Goal: Contribute content: Contribute content

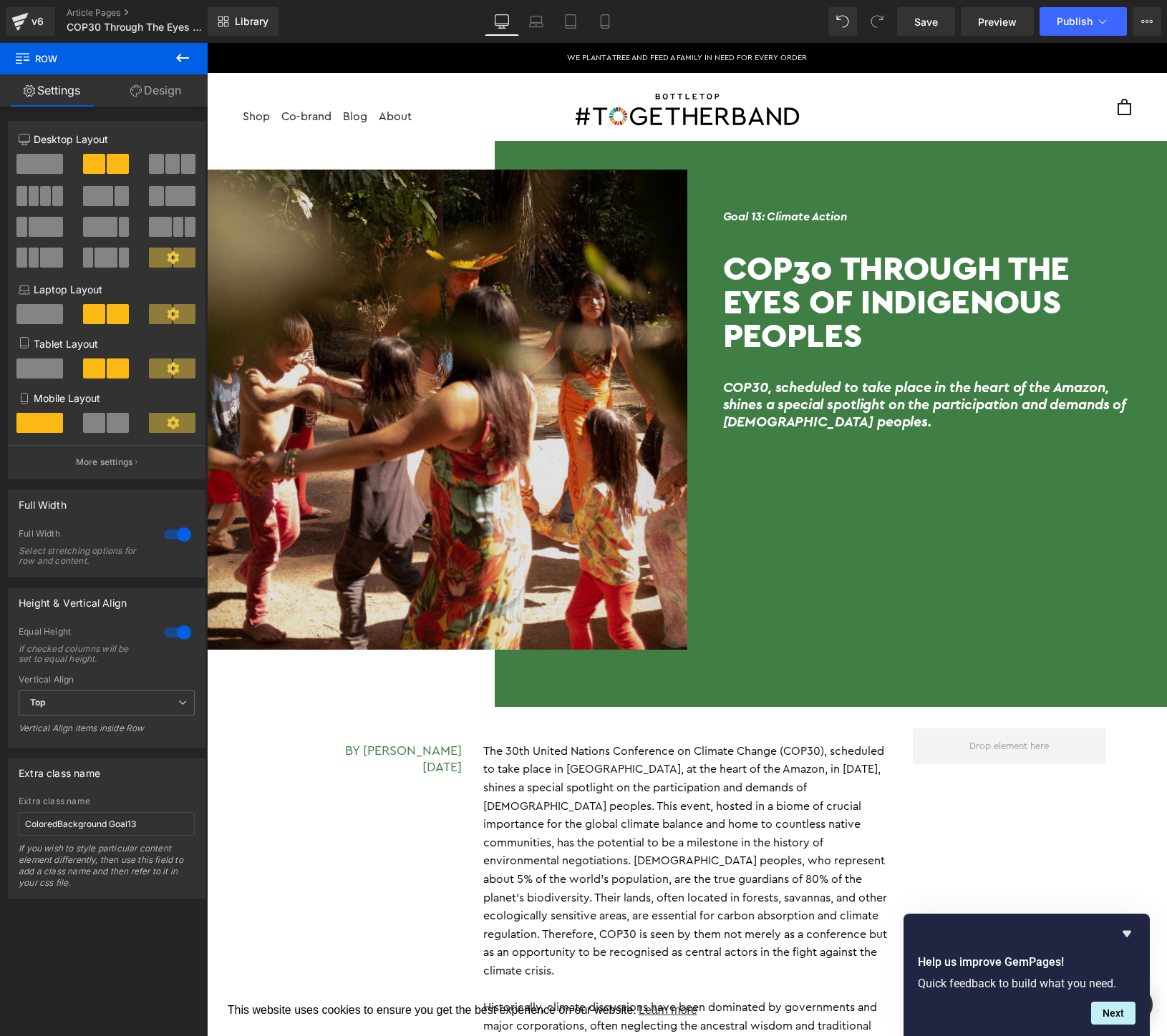
click at [472, 434] on img at bounding box center [447, 409] width 480 height 480
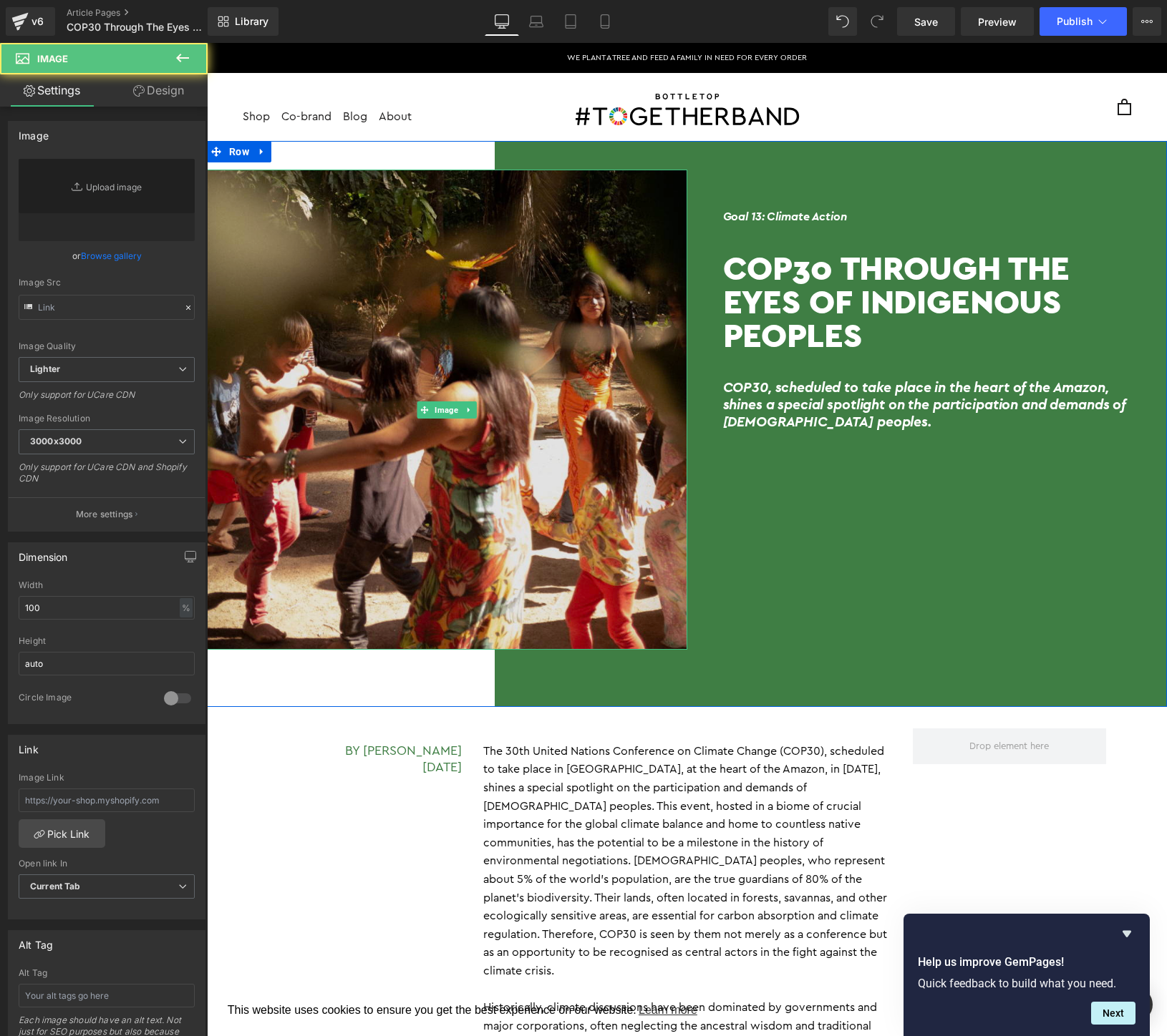
type input "[URL][DOMAIN_NAME]"
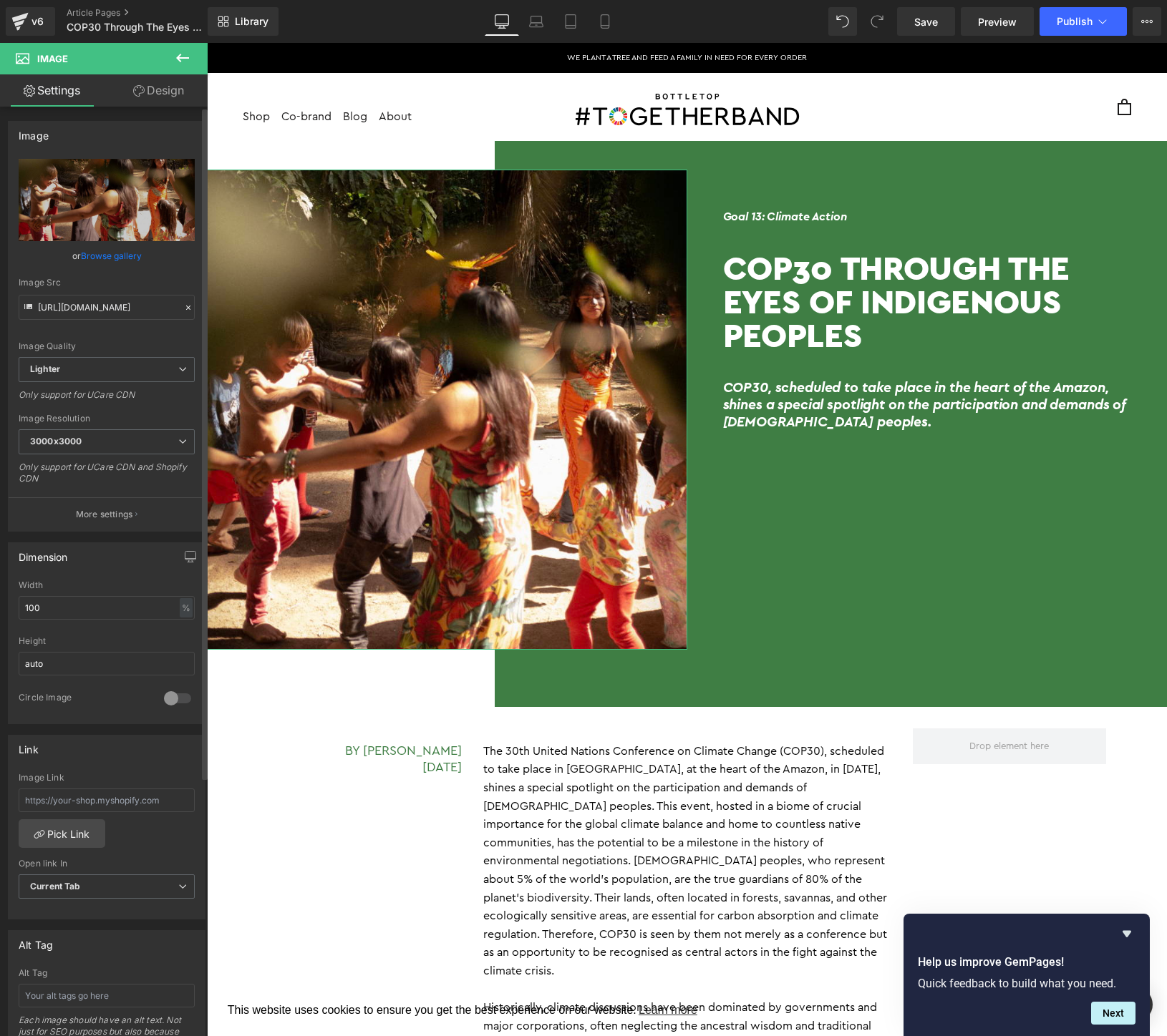
click at [121, 261] on link "Browse gallery" at bounding box center [111, 256] width 61 height 25
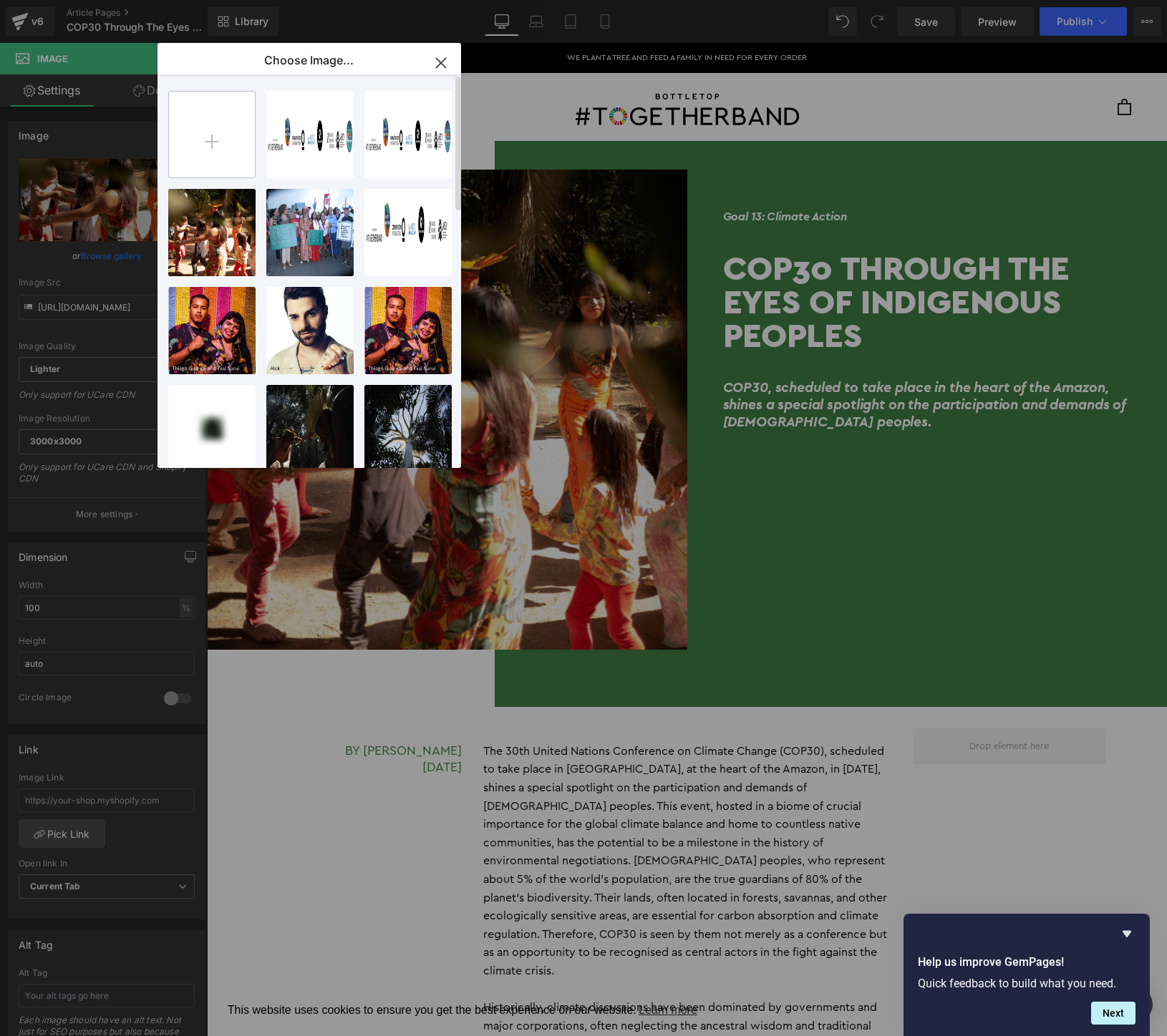
click at [209, 137] on input "file" at bounding box center [212, 134] width 86 height 86
type input "C:\fakepath\Screen Shot [DATE] 1.57.13 PM.png"
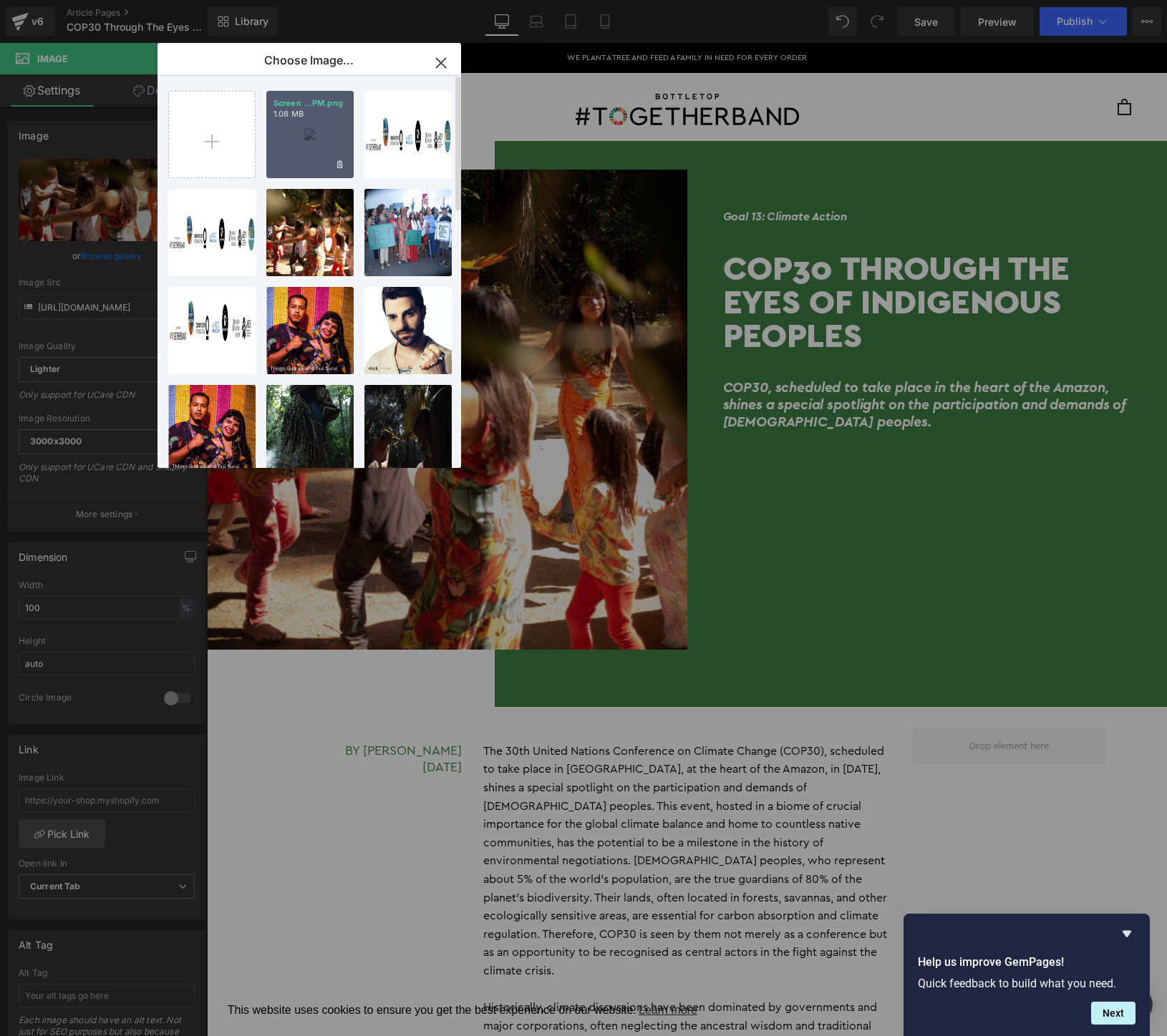
click at [272, 124] on div "Screen ...PM.png 1.08 MB" at bounding box center [310, 134] width 88 height 87
type input "[URL][DOMAIN_NAME]"
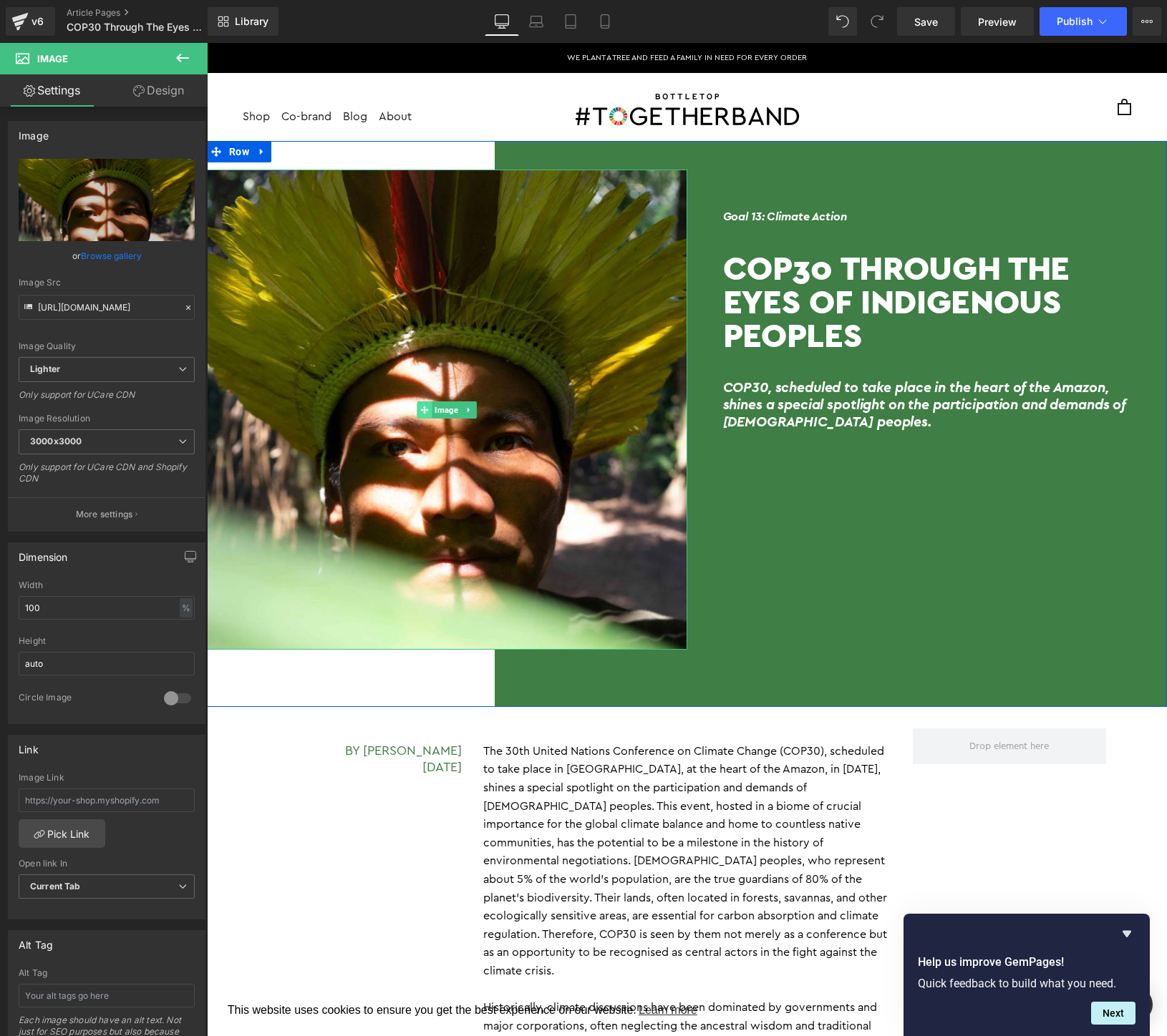
click at [429, 405] on span at bounding box center [424, 410] width 15 height 17
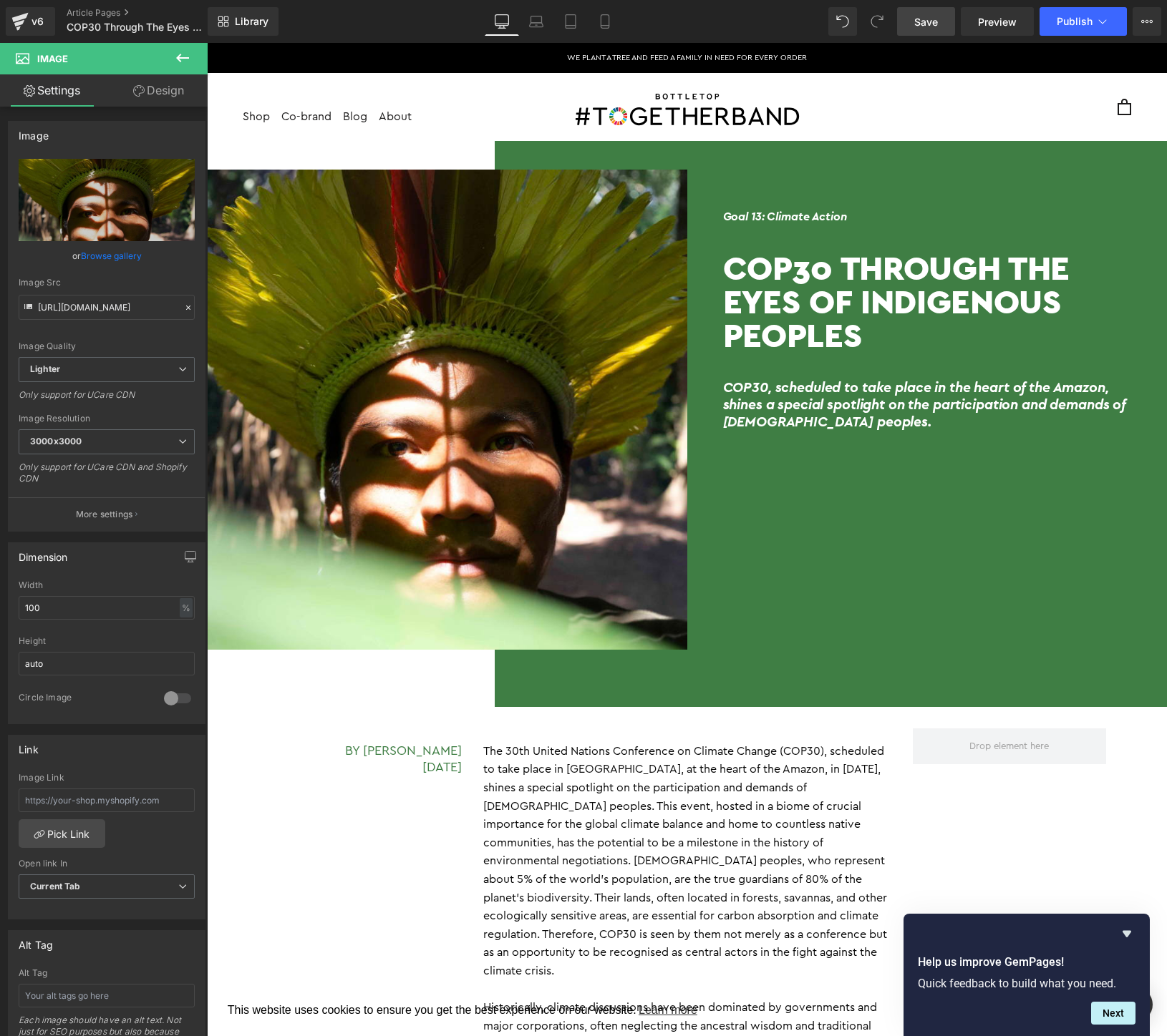
click at [929, 16] on span "Save" at bounding box center [926, 22] width 24 height 15
click at [1065, 19] on span "Publish" at bounding box center [1075, 21] width 36 height 11
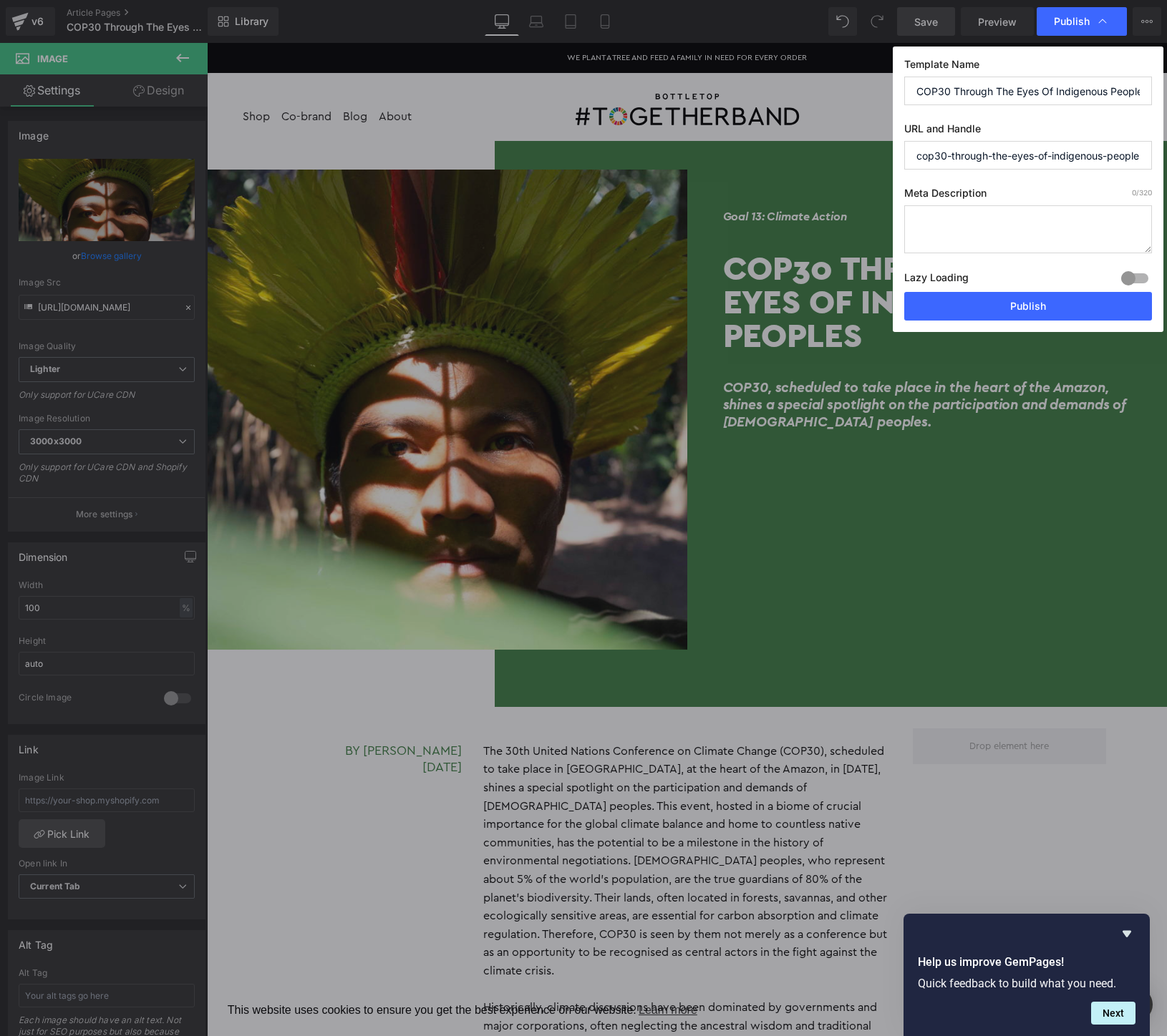
click at [948, 155] on input "cop30-through-the-eyes-of-indigenous-peoples" at bounding box center [1027, 155] width 248 height 29
drag, startPoint x: 952, startPoint y: 154, endPoint x: 1053, endPoint y: 153, distance: 101.0
click at [1053, 153] on input "cop30-through-the-eyes-of-indigenous-peoples" at bounding box center [1027, 155] width 248 height 29
type input "cop30-indigenous-peoples"
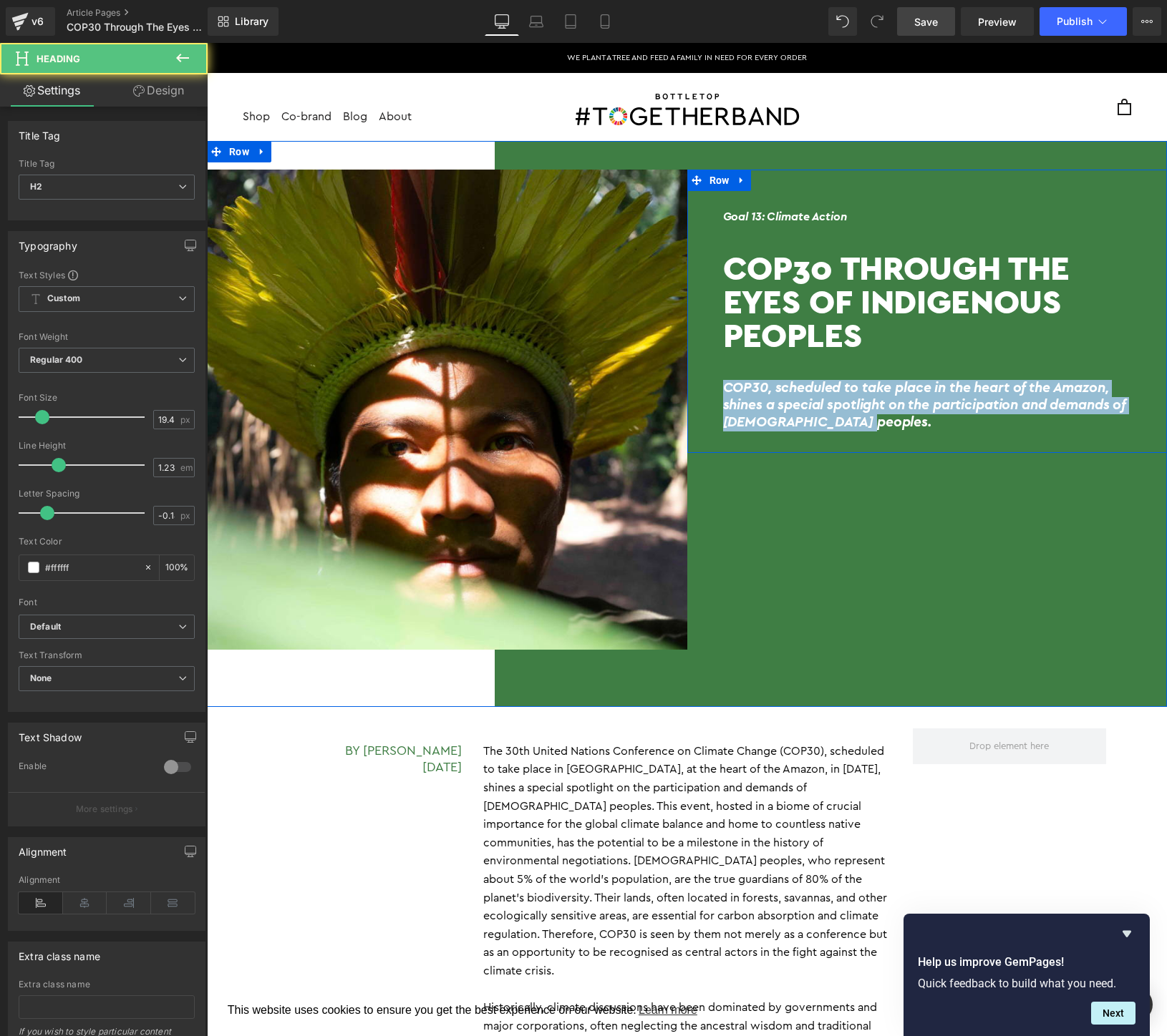
drag, startPoint x: 891, startPoint y: 433, endPoint x: 719, endPoint y: 392, distance: 176.8
click at [719, 392] on div "Goal 13: Climate Action Heading COP30 Through the Eyes of Indigenous Peoples He…" at bounding box center [927, 319] width 480 height 255
copy h2 "COP30, scheduled to take place in the heart of the Amazon, shines a special spo…"
click at [801, 292] on h1 "COP30 Through the Eyes of Indigenous Peoples" at bounding box center [927, 301] width 409 height 101
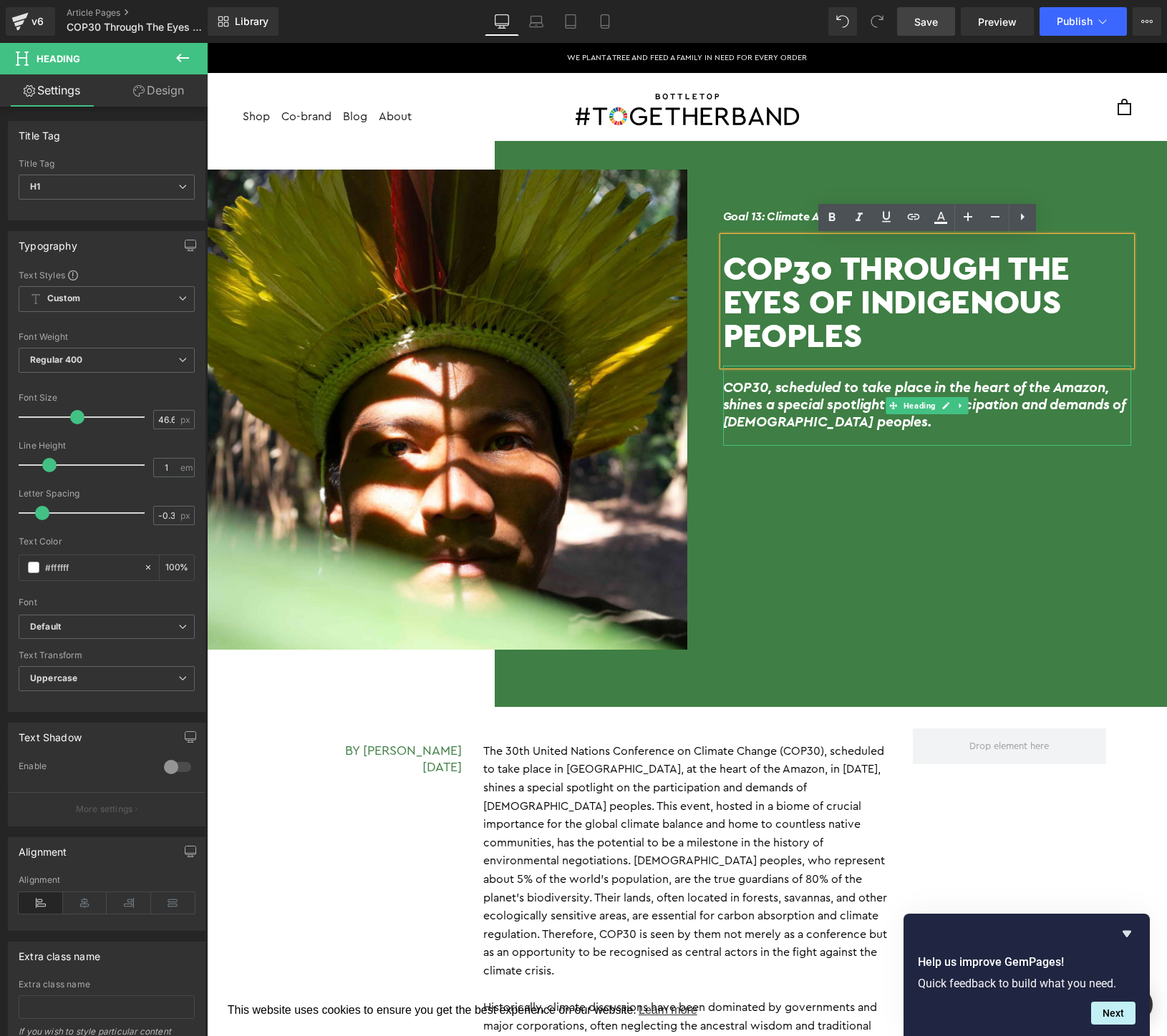
drag, startPoint x: 894, startPoint y: 408, endPoint x: 940, endPoint y: 339, distance: 82.9
click at [894, 408] on icon at bounding box center [893, 406] width 8 height 9
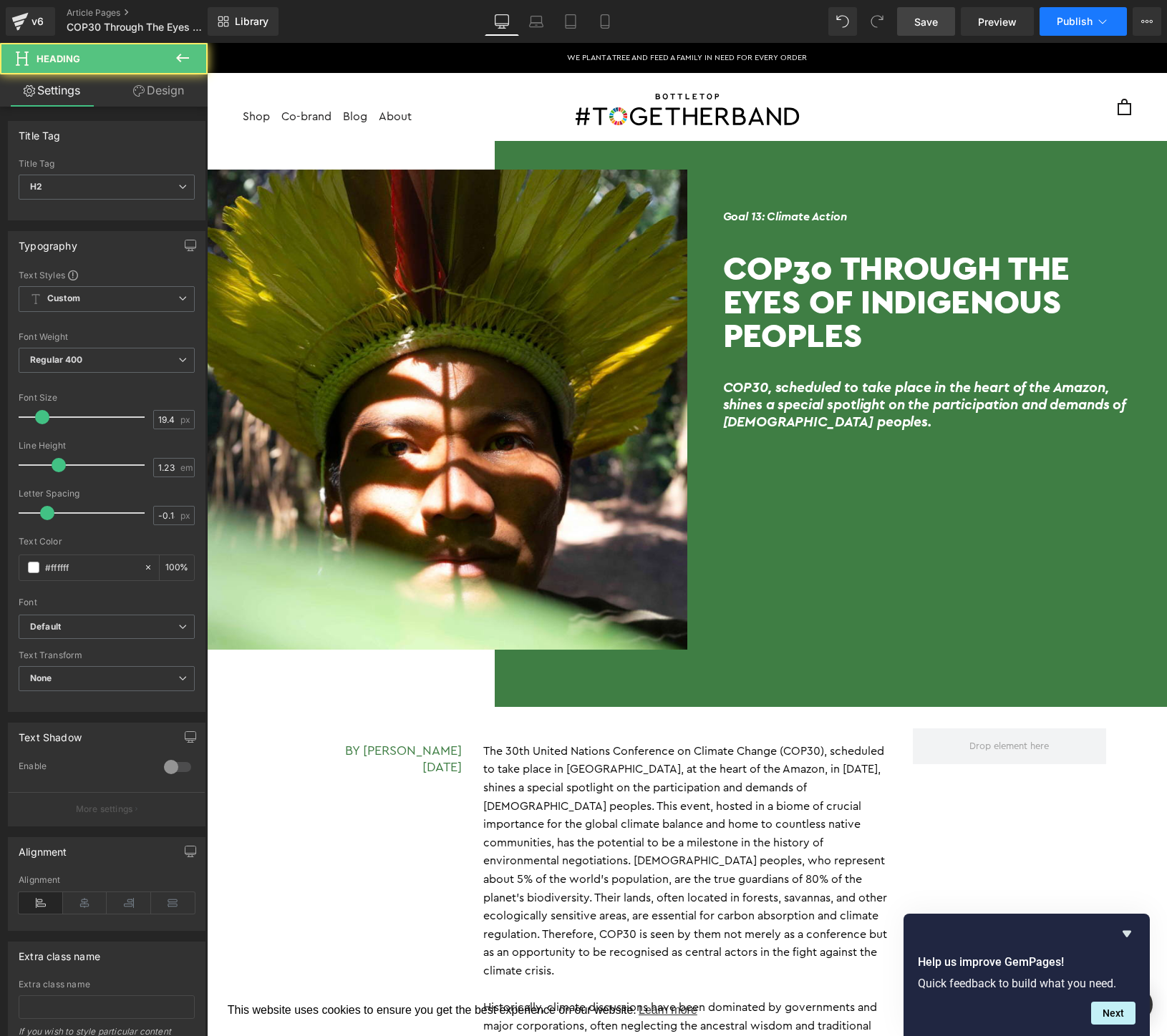
click at [1088, 19] on span "Publish" at bounding box center [1075, 21] width 36 height 11
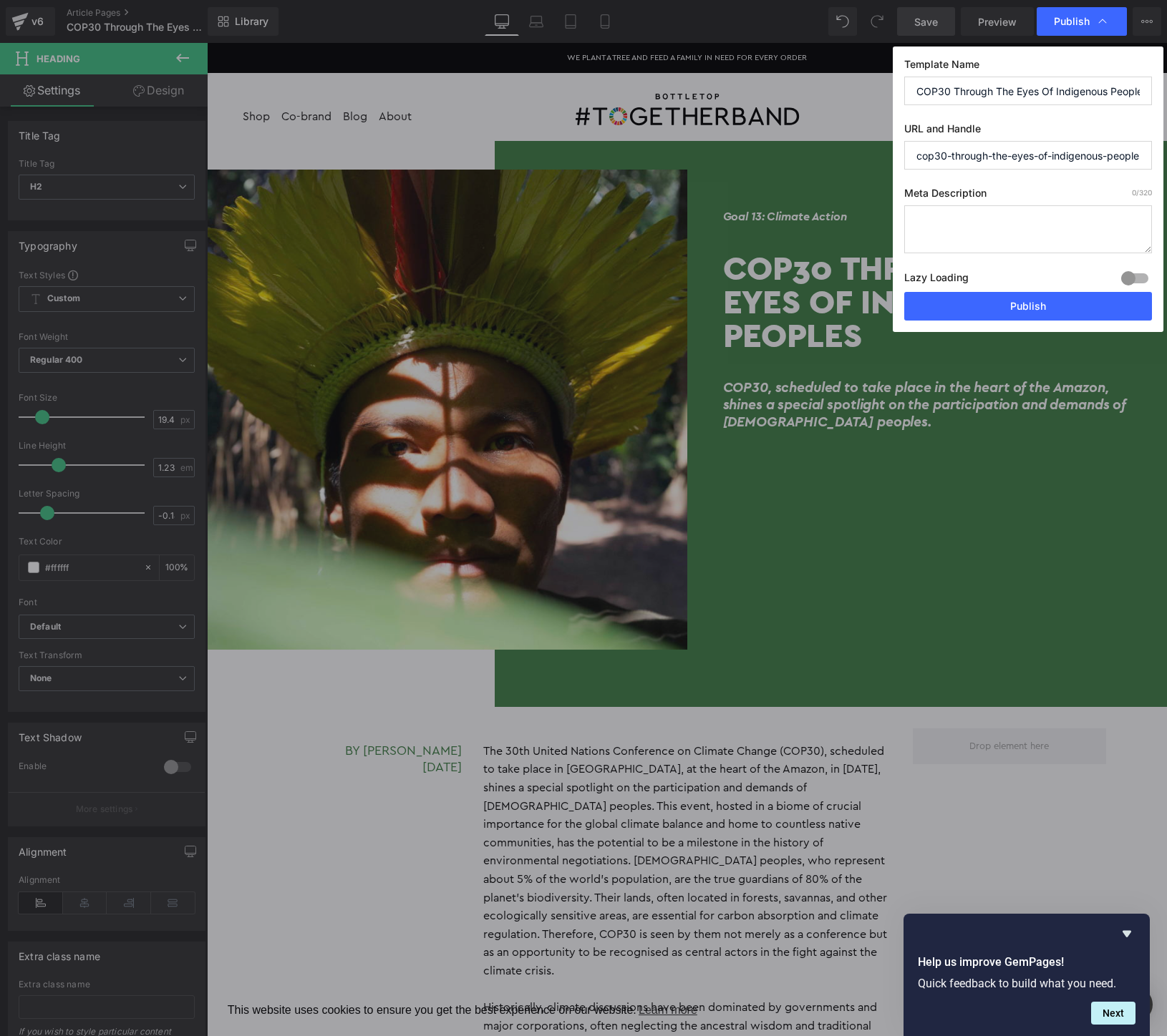
click at [1019, 238] on textarea at bounding box center [1027, 229] width 248 height 48
paste textarea "COP30, scheduled to take place in the heart of the Amazon, shines a special spo…"
type textarea "COP30, scheduled to take place in the heart of the Amazon, shines a special spo…"
drag, startPoint x: 1048, startPoint y: 156, endPoint x: 949, endPoint y: 158, distance: 99.0
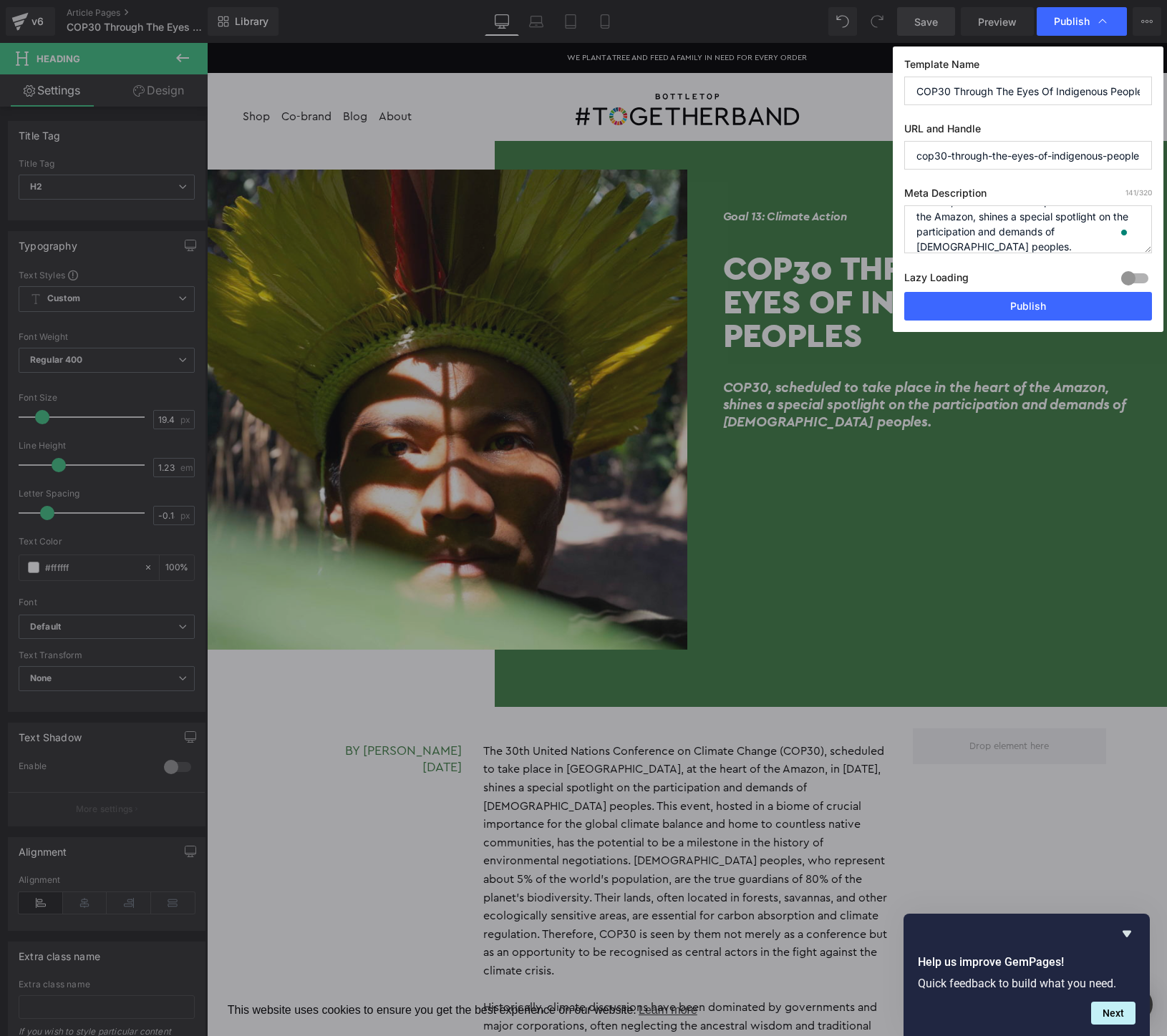
click at [949, 158] on input "cop30-through-the-eyes-of-indigenous-peoples" at bounding box center [1027, 155] width 248 height 29
type input "cop30-indigenous-peoples"
click at [1032, 307] on button "Publish" at bounding box center [1027, 306] width 248 height 29
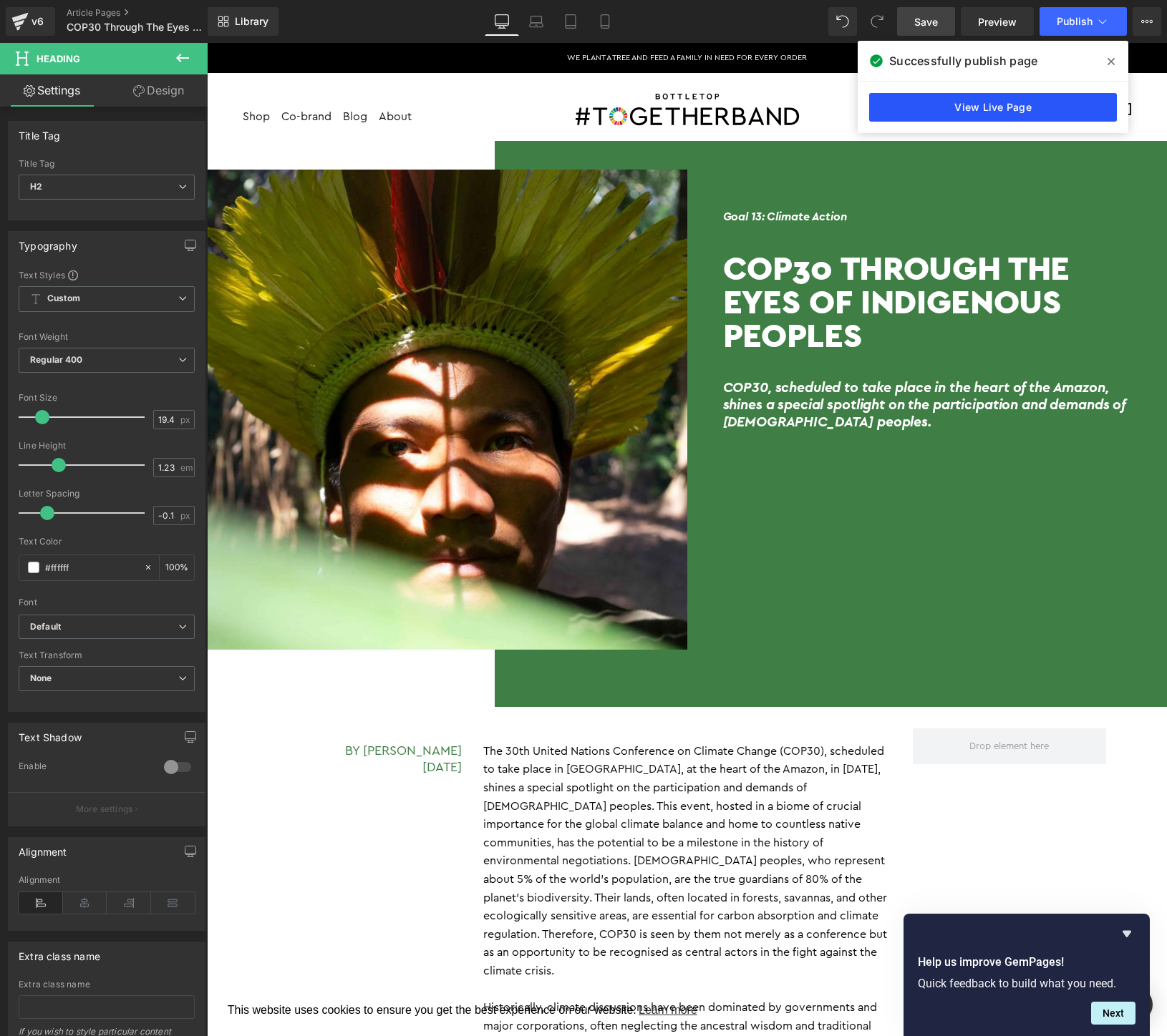
click at [954, 104] on link "View Live Page" at bounding box center [993, 107] width 248 height 29
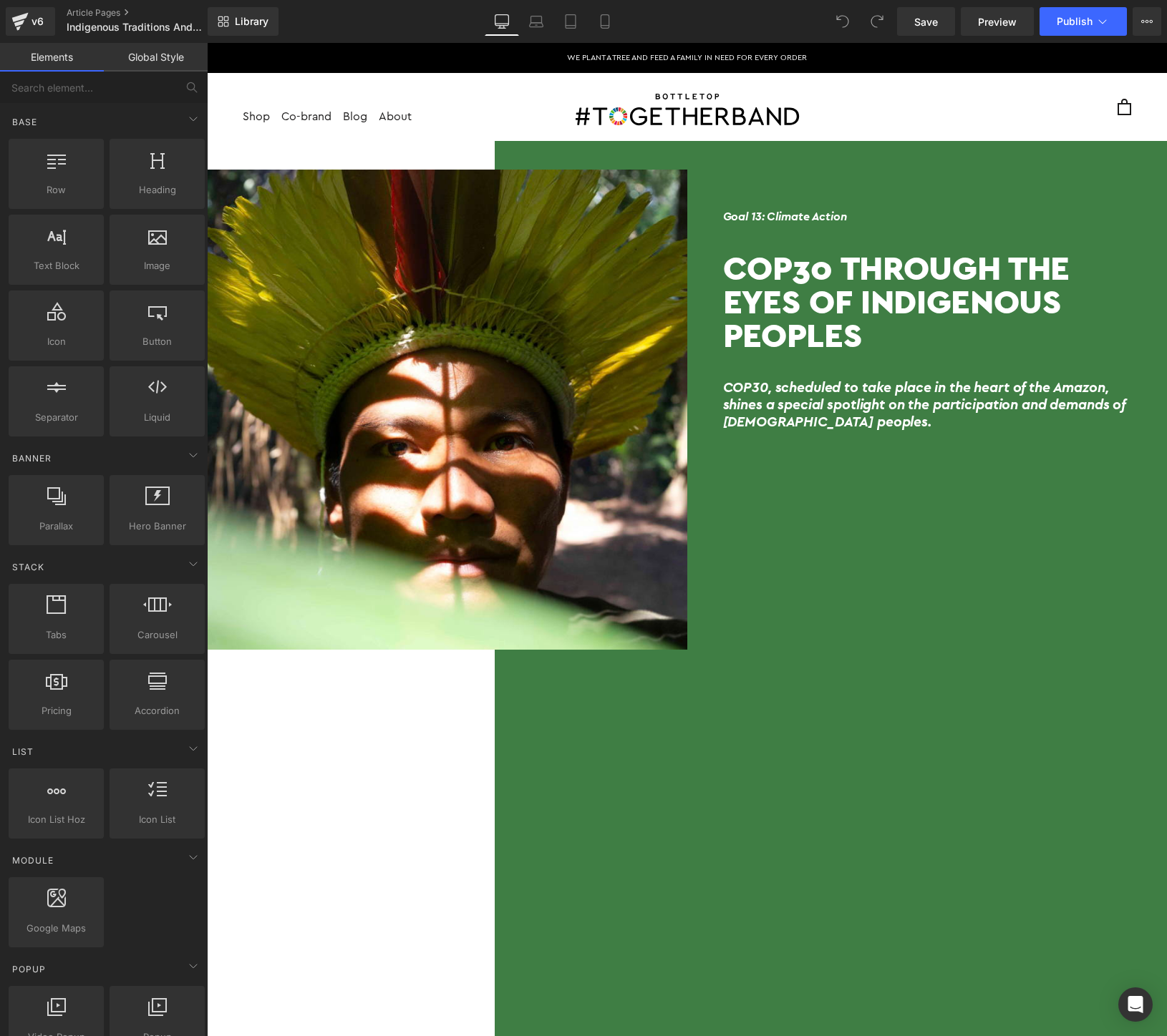
click at [829, 396] on h2 "COP30, scheduled to take place in the heart of the Amazon, shines a special spo…" at bounding box center [927, 406] width 409 height 52
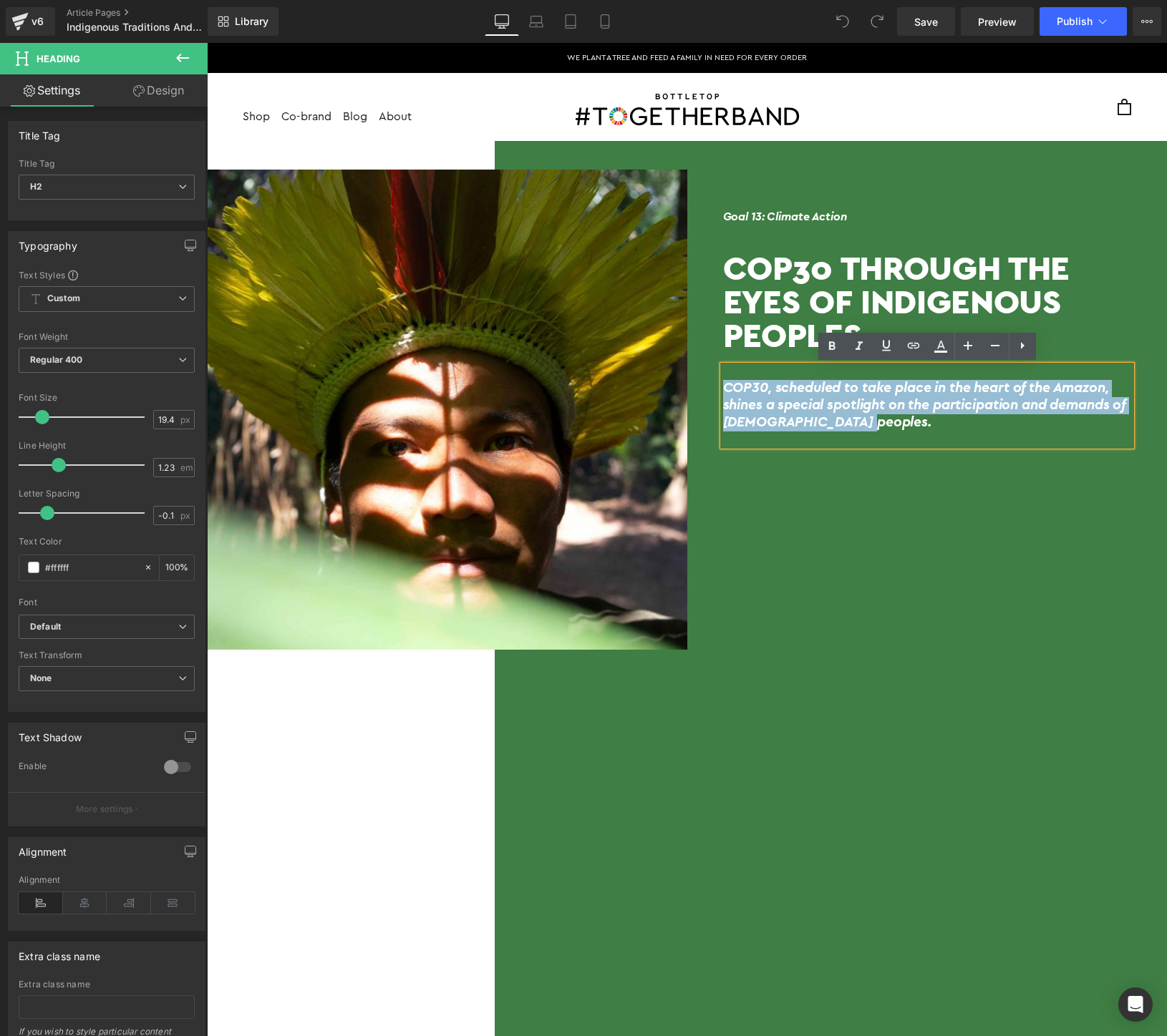
drag, startPoint x: 901, startPoint y: 424, endPoint x: 719, endPoint y: 376, distance: 188.2
click at [723, 376] on div "COP30, scheduled to take place in the heart of the Amazon, shines a special spo…" at bounding box center [927, 406] width 409 height 80
paste div
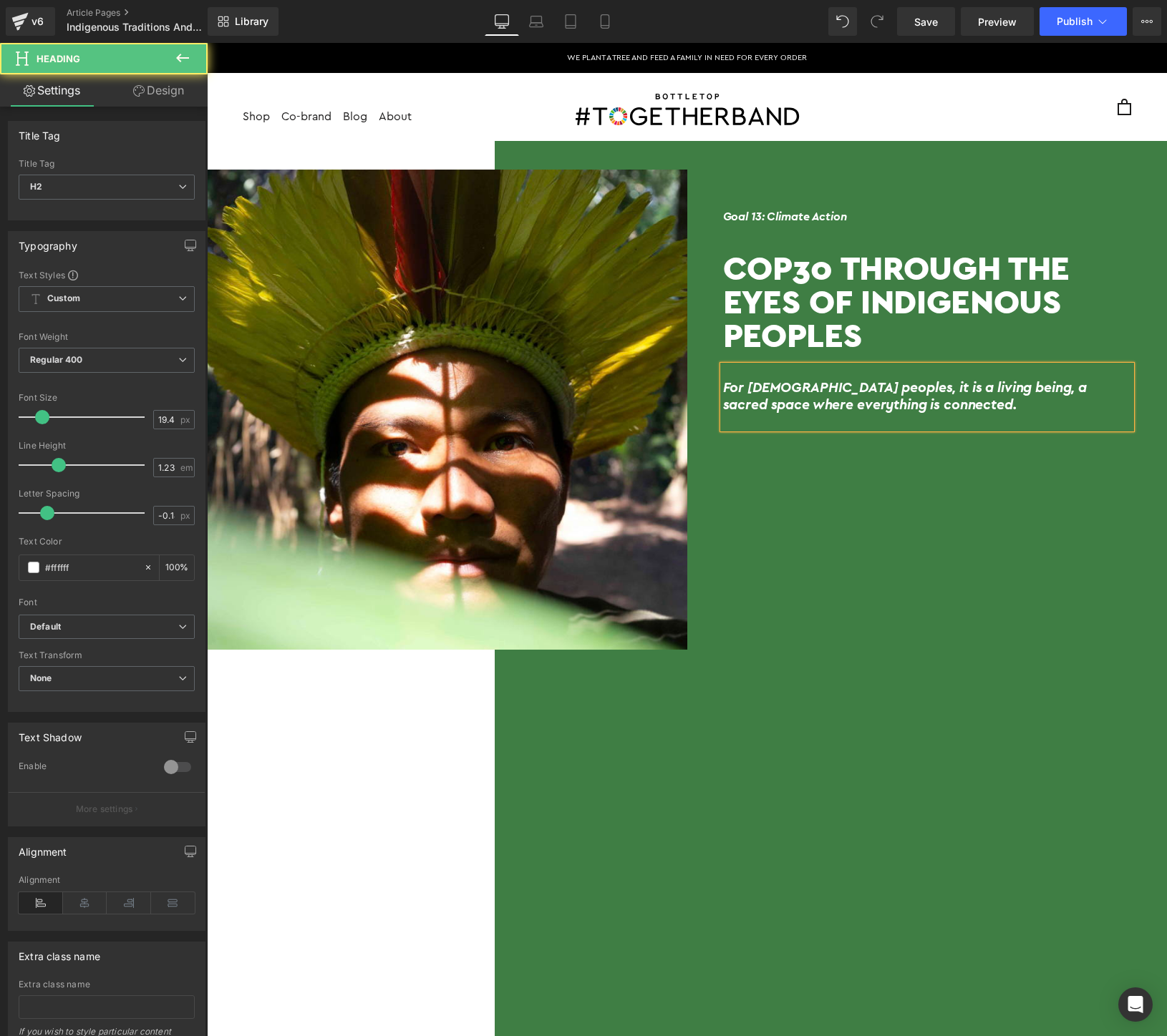
click at [879, 392] on h2 "For Indigenous peoples, it is a living being, a sacred space where everything i…" at bounding box center [927, 397] width 409 height 34
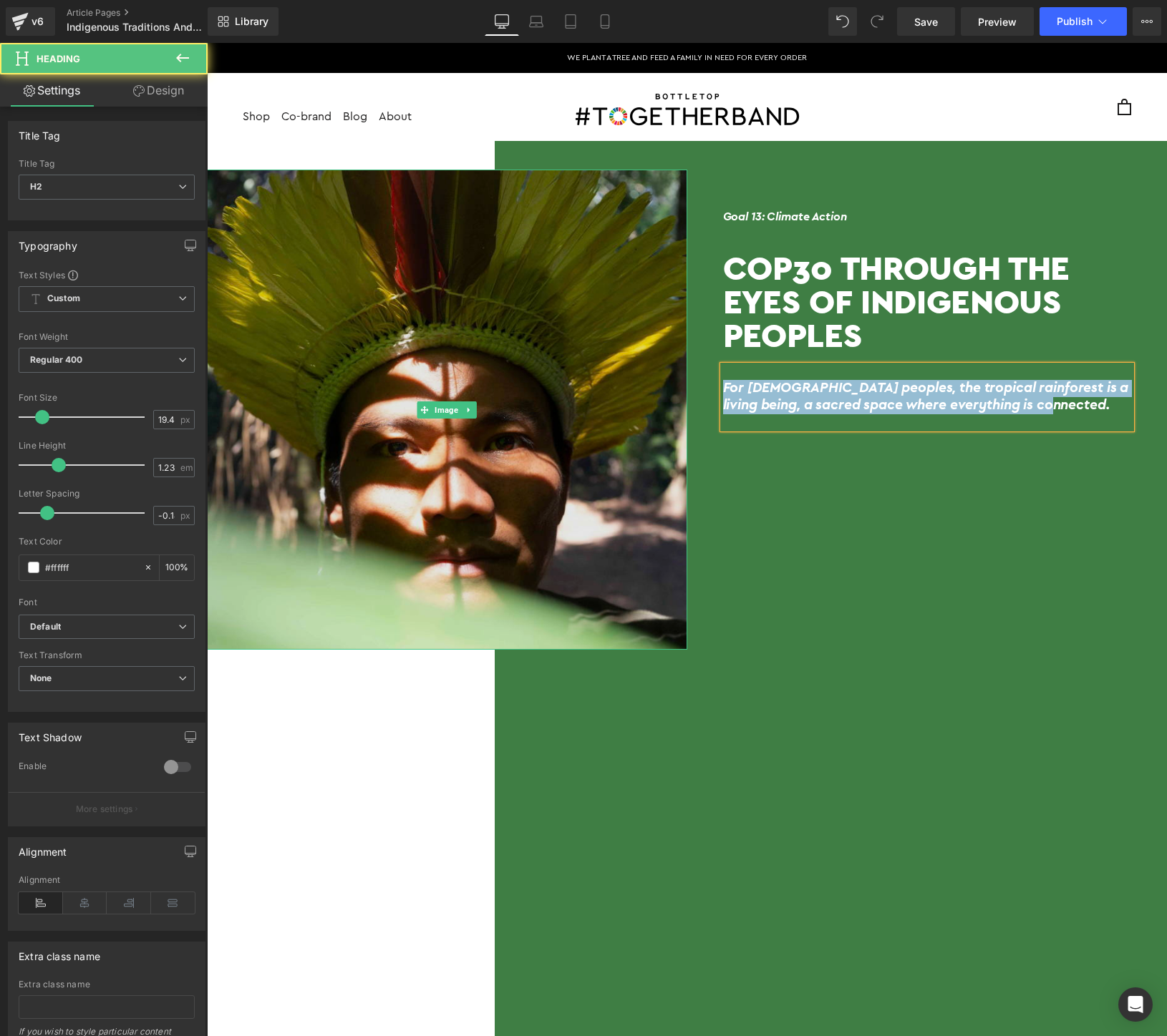
drag, startPoint x: 1108, startPoint y: 409, endPoint x: 658, endPoint y: 379, distance: 451.0
click at [658, 379] on div "Image Text Block Goal 13: Climate Action Heading COP30 Through the Eyes of Indi…" at bounding box center [687, 904] width 960 height 1526
copy h2 "For [DEMOGRAPHIC_DATA] peoples, the tropical rainforest is a living being, a sa…"
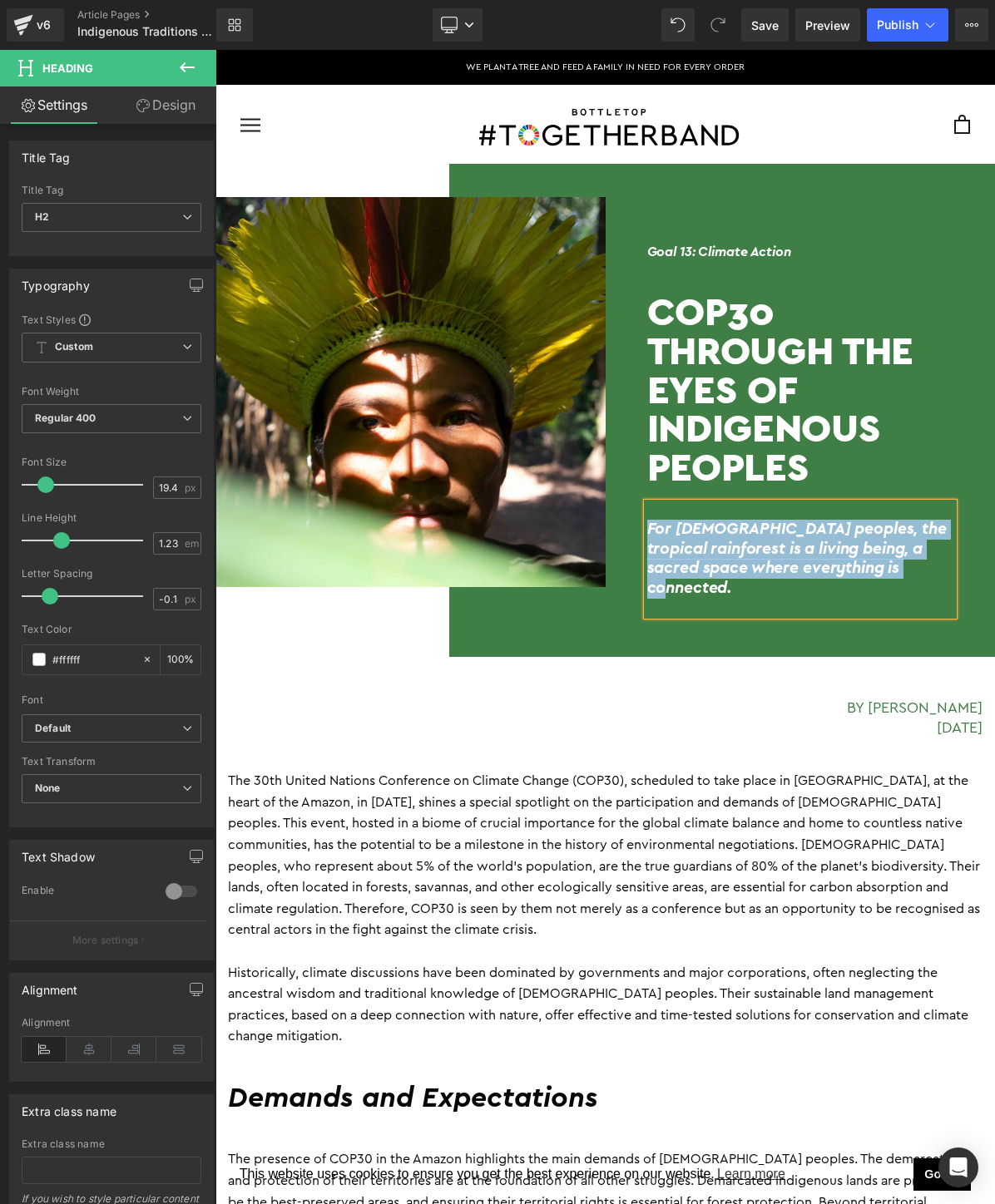
click at [550, 805] on p "The 30th United Nations Conference on Climate Change (COP30), scheduled to take…" at bounding box center [605, 855] width 755 height 170
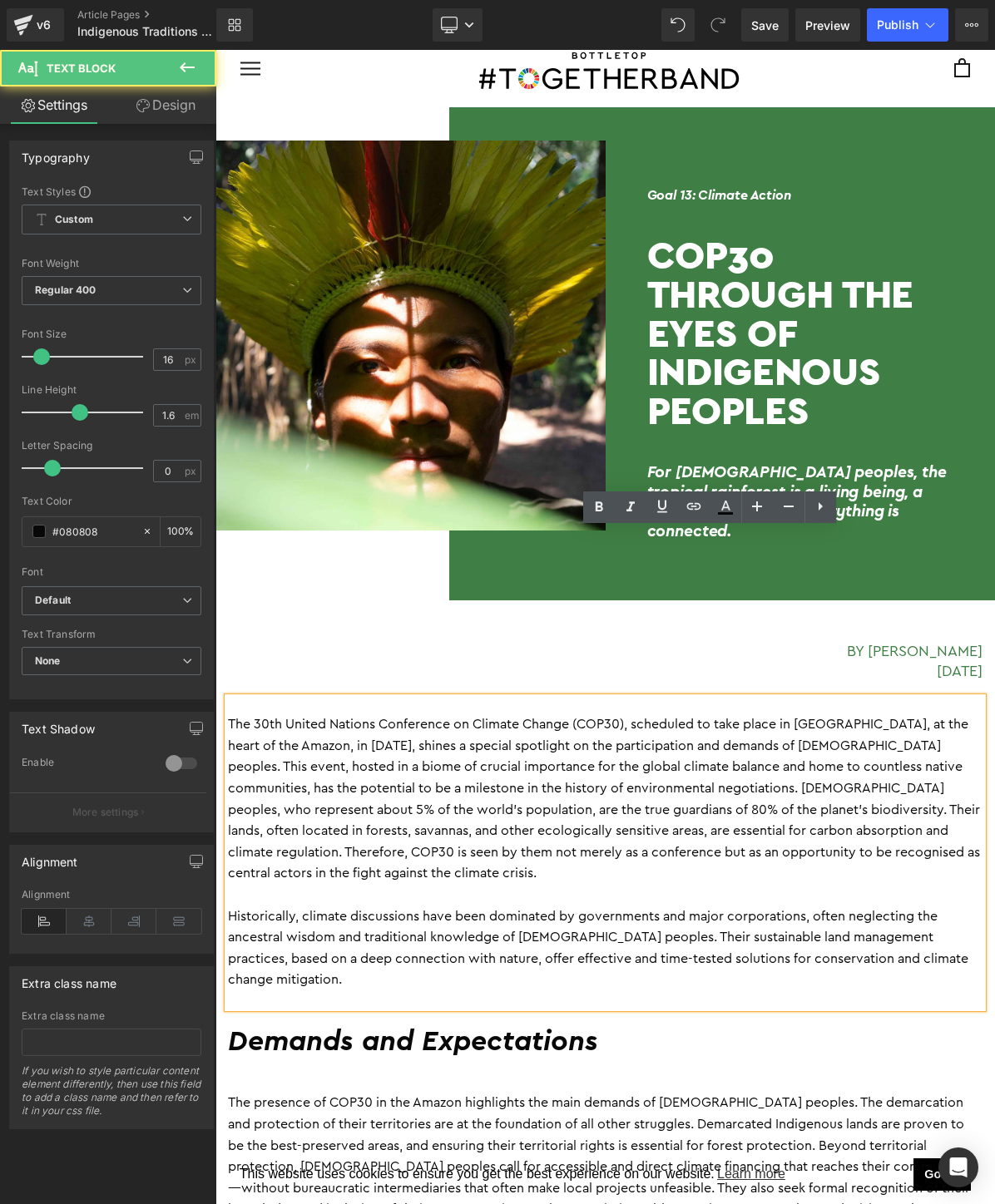
scroll to position [98, 0]
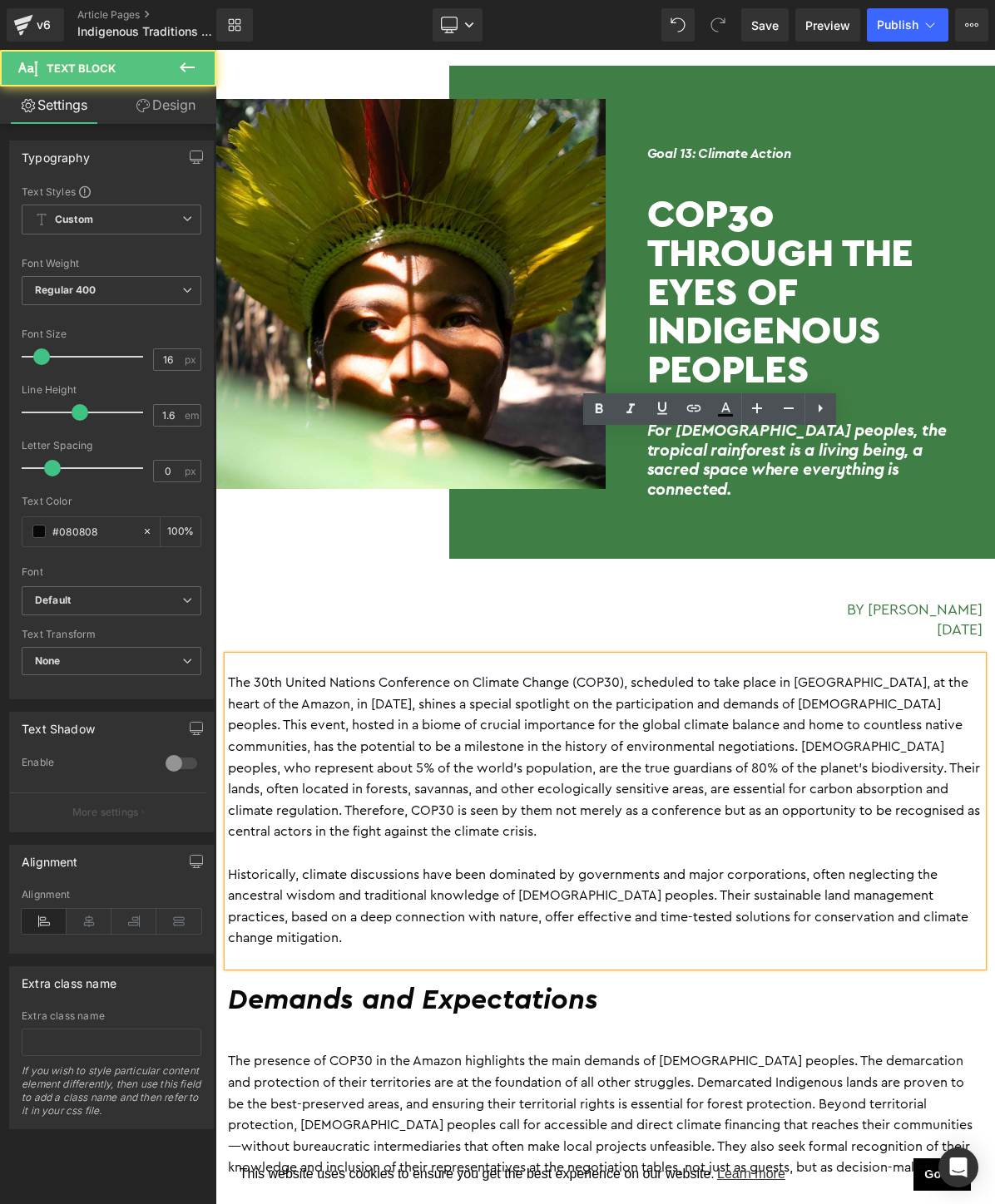
click at [391, 908] on p "Historically, climate discussions have been dominated by governments and major …" at bounding box center [605, 907] width 755 height 85
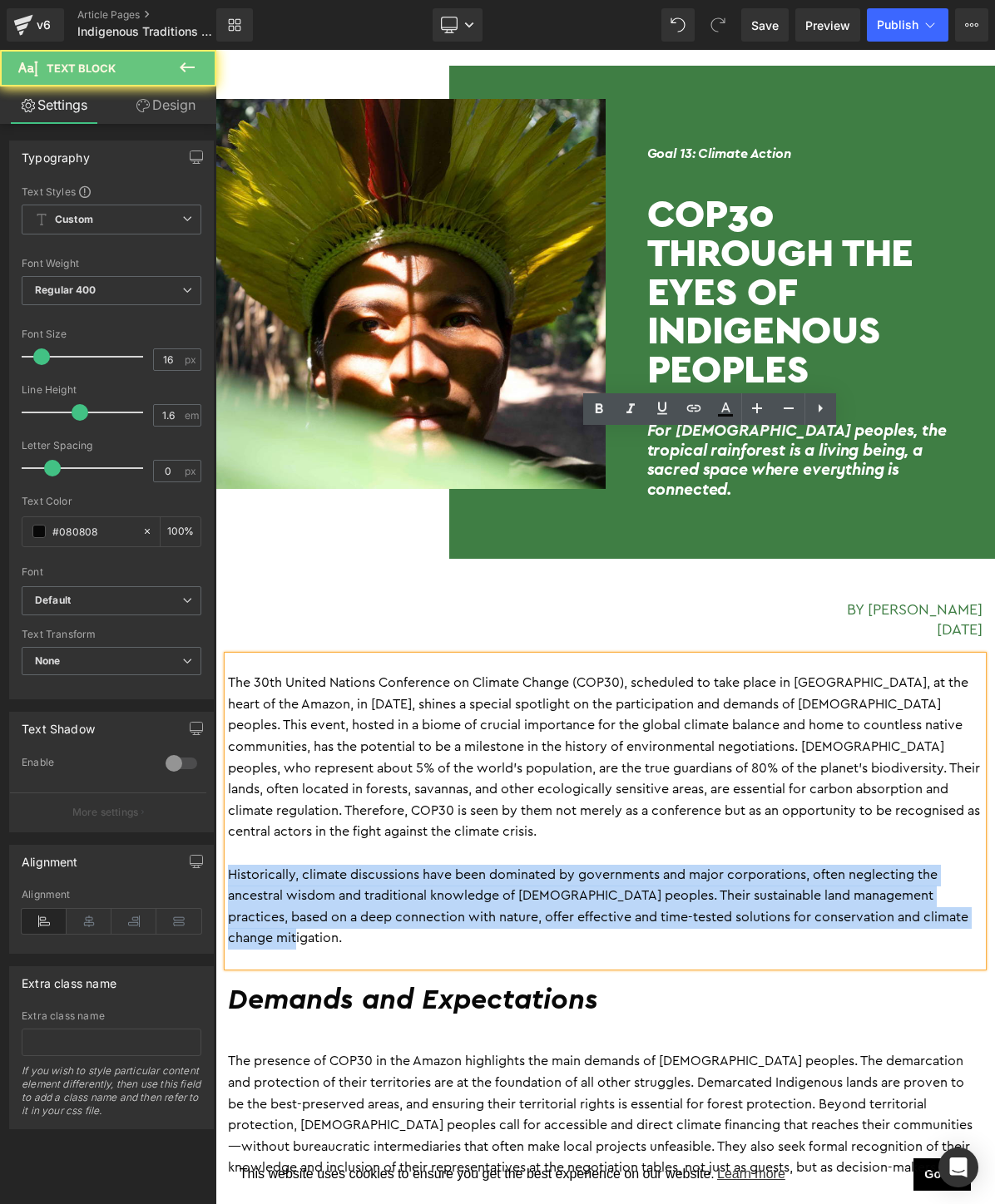
click at [391, 908] on p "Historically, climate discussions have been dominated by governments and major …" at bounding box center [605, 907] width 755 height 85
click at [334, 915] on p "Historically, climate discussions have been dominated by governments and major …" at bounding box center [605, 907] width 755 height 85
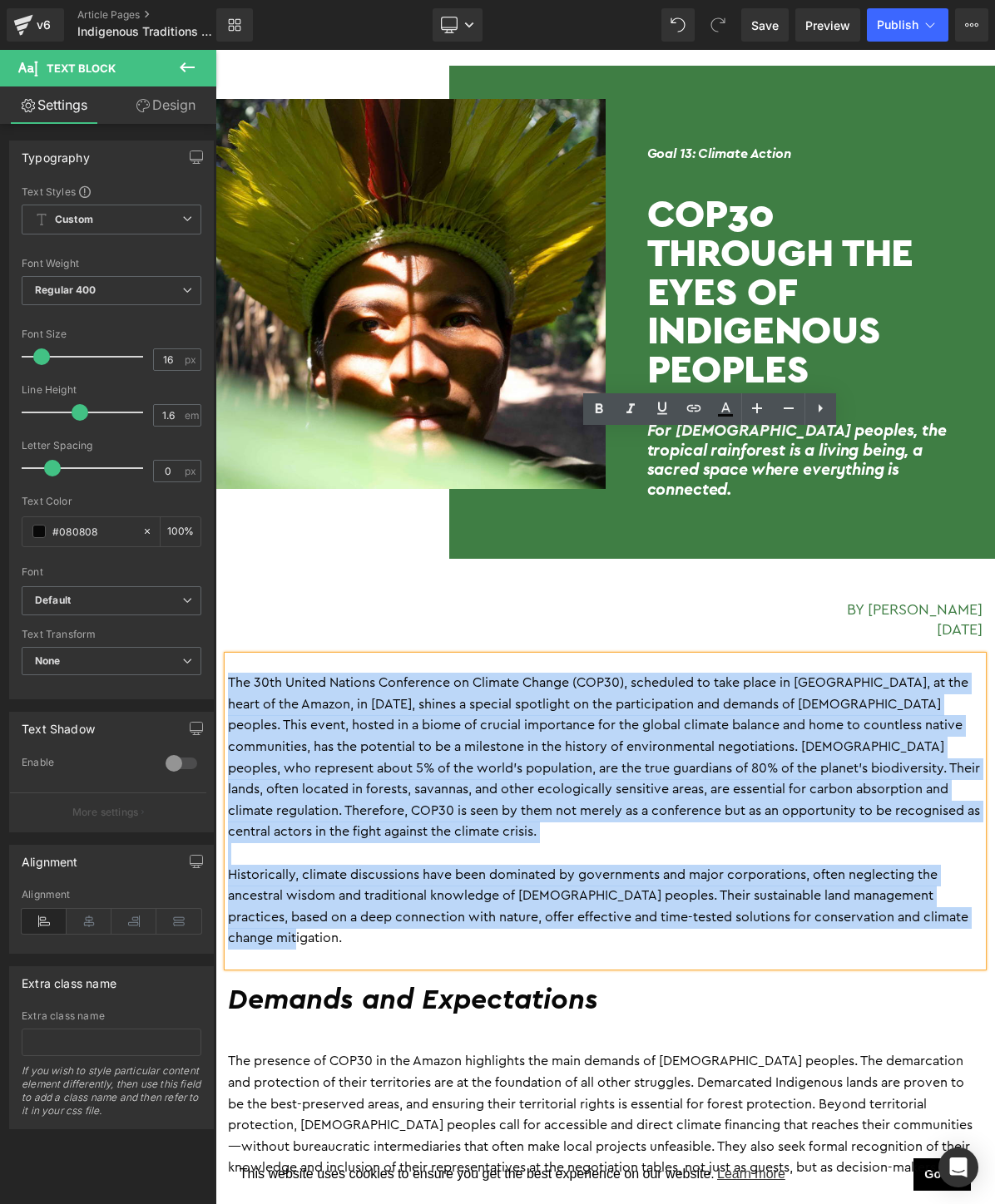
drag, startPoint x: 320, startPoint y: 934, endPoint x: 228, endPoint y: 693, distance: 258.0
click at [228, 693] on div "The 30th United Nations Conference on Climate Change (COP30), scheduled to take…" at bounding box center [605, 812] width 755 height 310
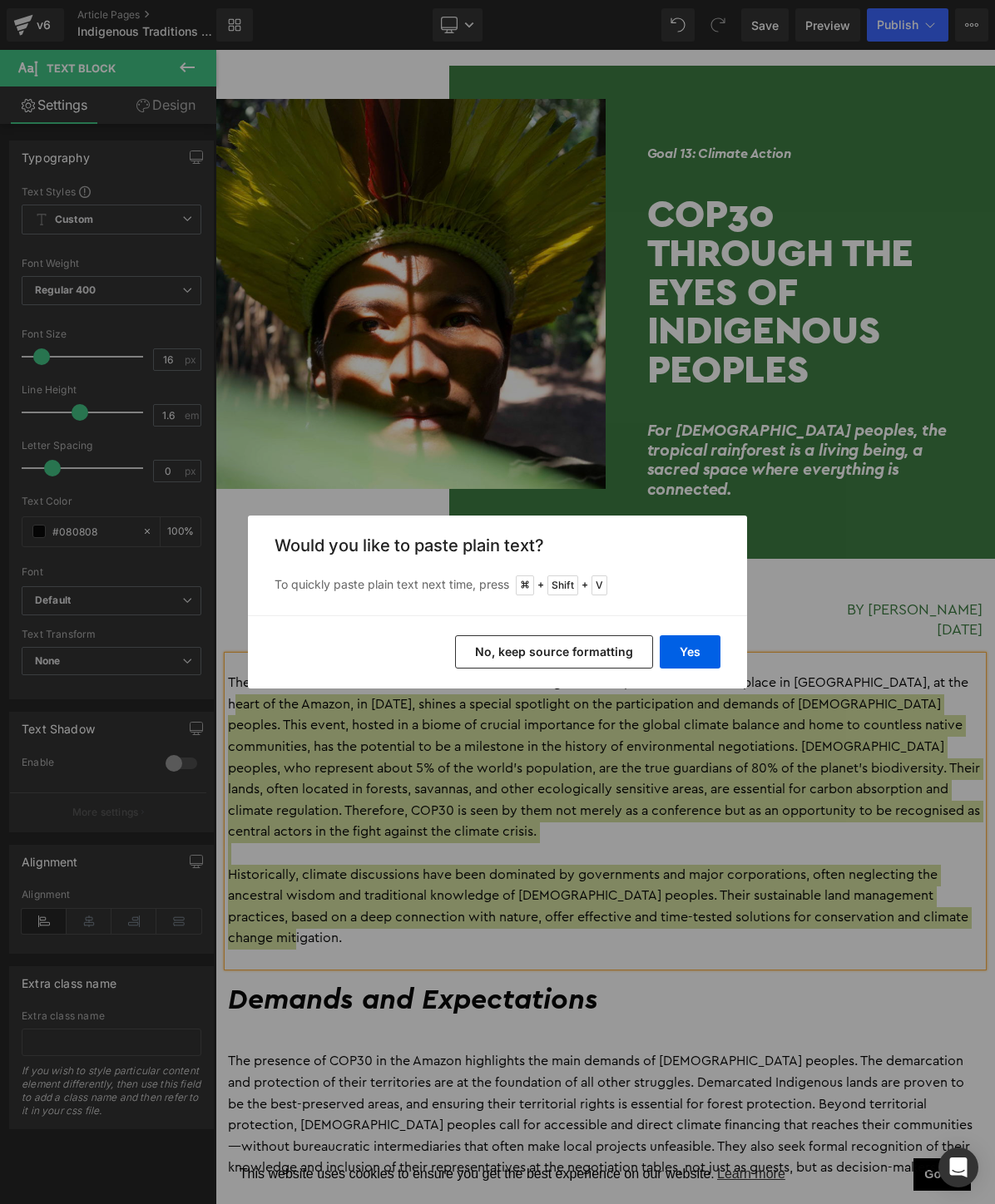
click at [600, 805] on div "Back to Library Insert Would you like to paste plain text? To quickly paste pla…" at bounding box center [497, 602] width 995 height 1204
click at [510, 736] on div "Back to Library Insert Would you like to paste plain text? To quickly paste pla…" at bounding box center [497, 602] width 995 height 1204
click at [528, 651] on button "No, keep source formatting" at bounding box center [554, 652] width 198 height 33
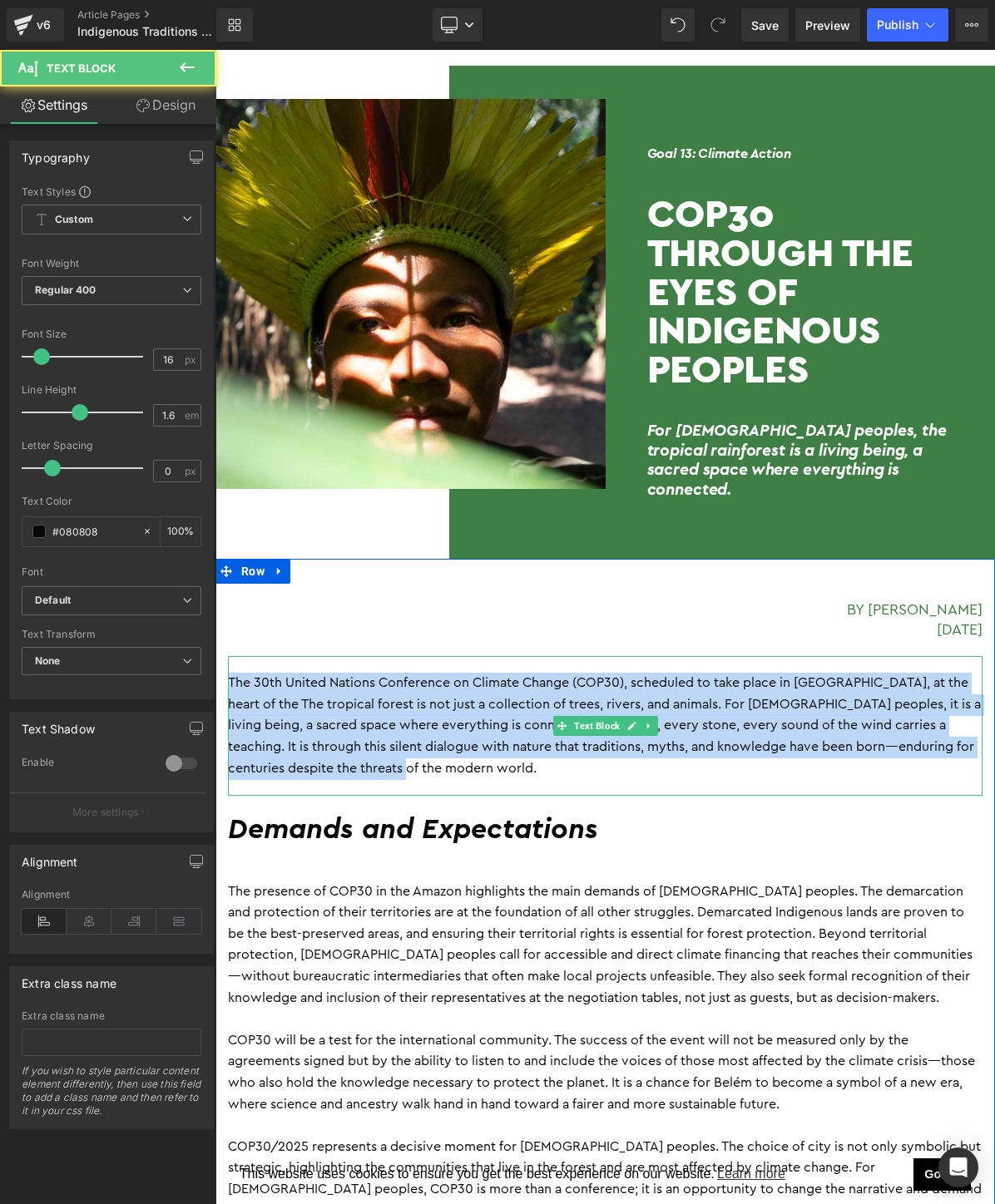
drag, startPoint x: 417, startPoint y: 758, endPoint x: 250, endPoint y: 666, distance: 190.7
click at [250, 666] on div "The 30th United Nations Conference on Climate Change (COP30), scheduled to take…" at bounding box center [605, 726] width 755 height 140
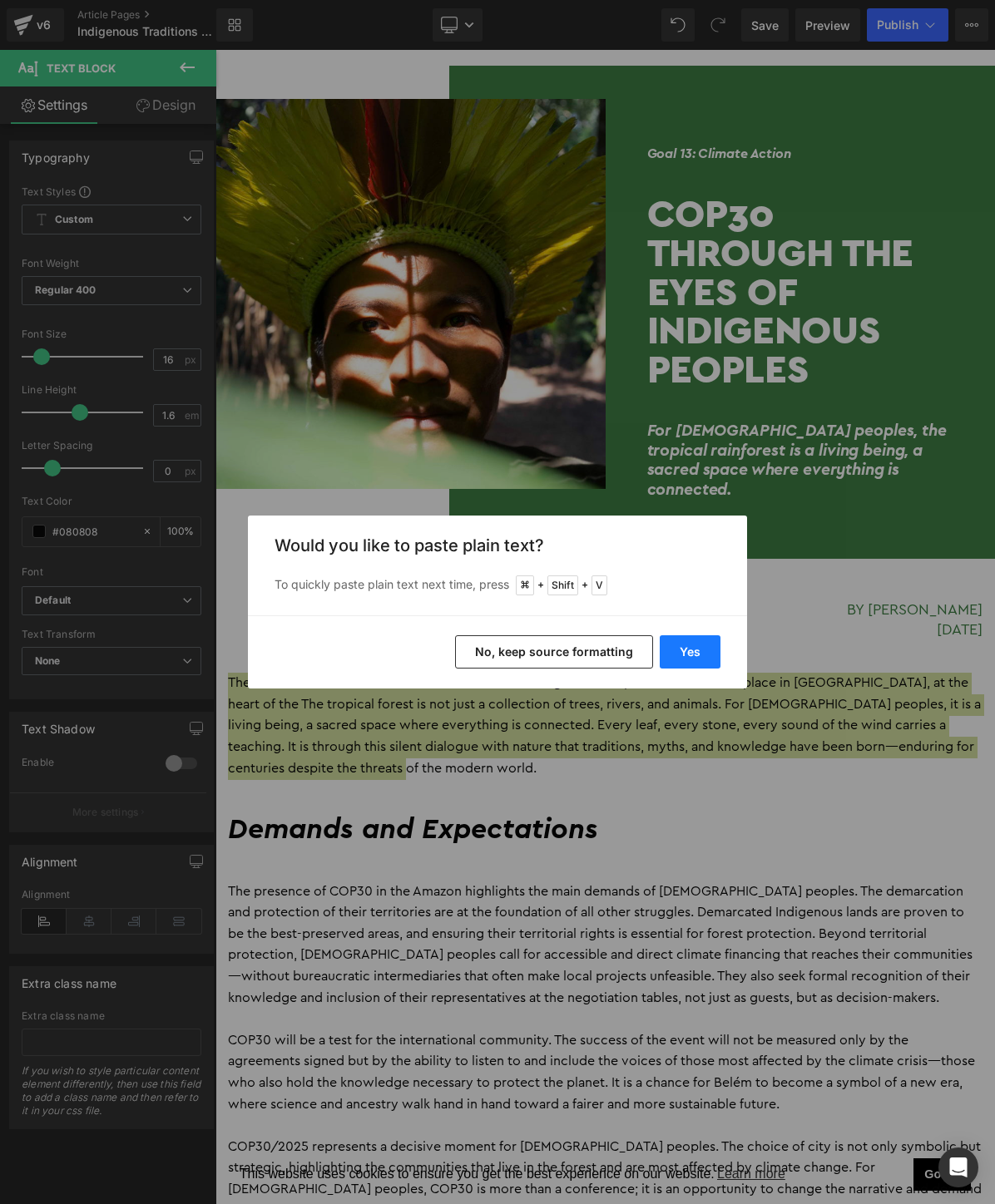
click at [698, 654] on button "Yes" at bounding box center [690, 652] width 61 height 33
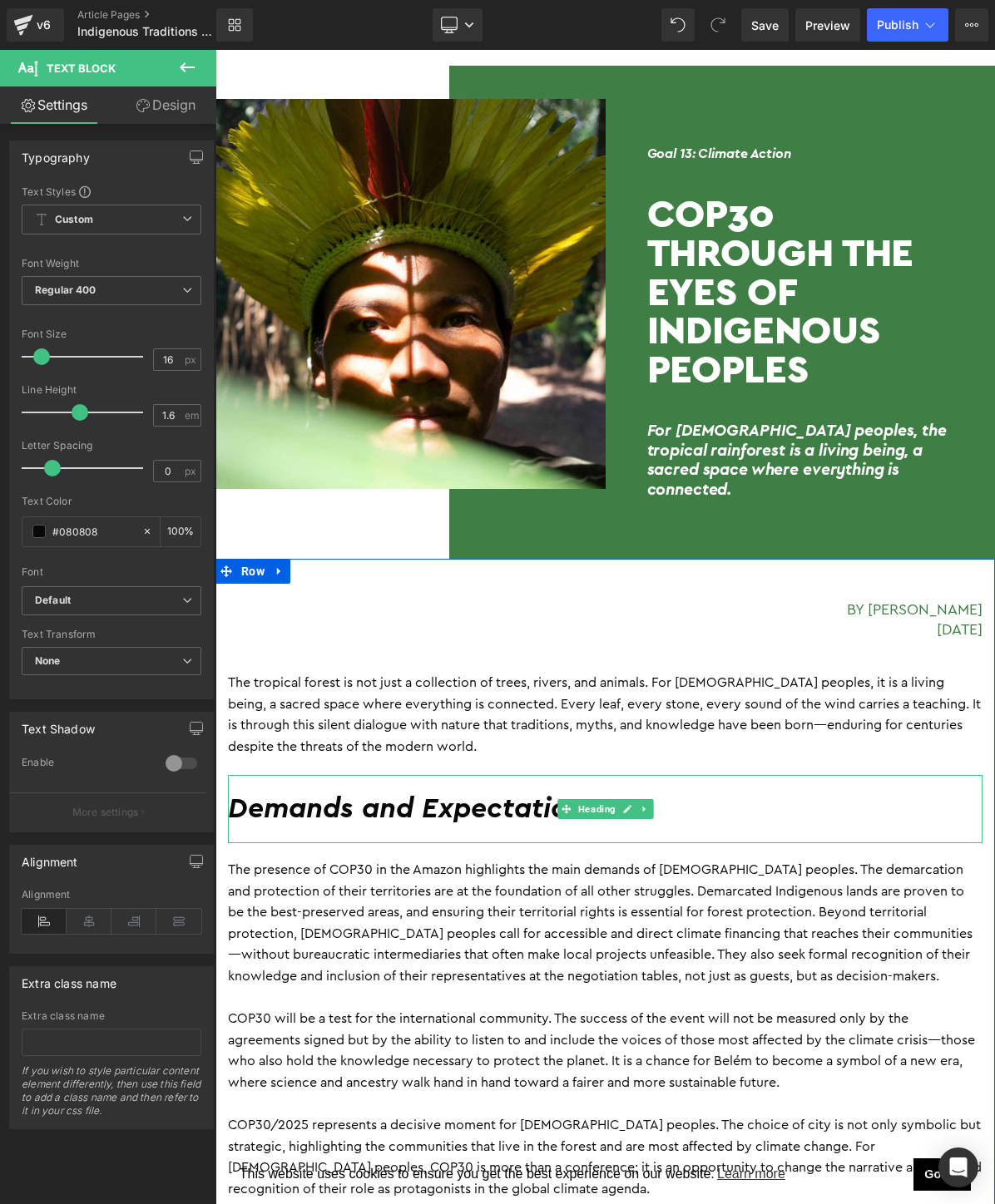
click at [377, 794] on h2 "Demands and Expectations" at bounding box center [605, 810] width 755 height 36
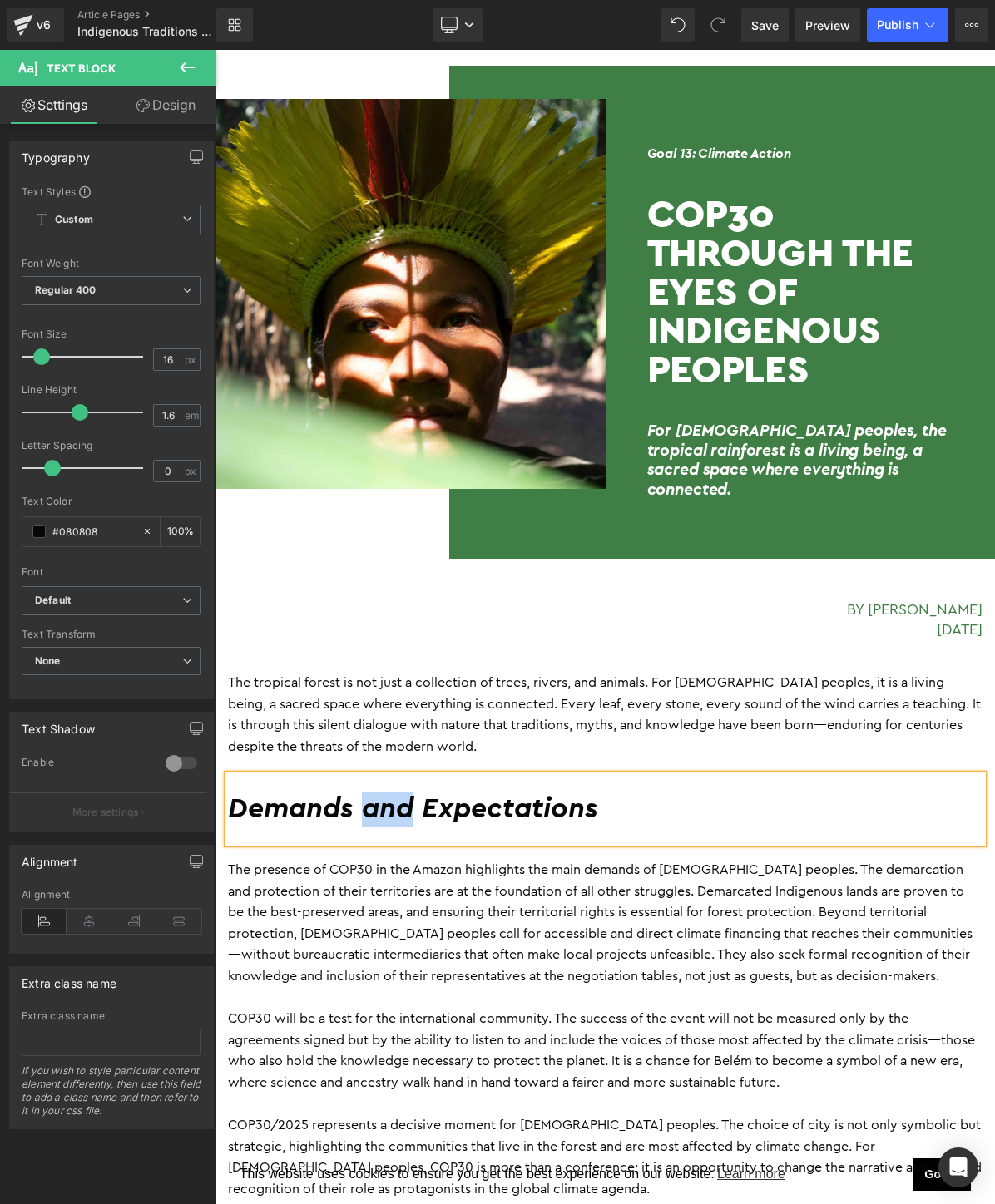
click at [377, 794] on h2 "Demands and Expectations" at bounding box center [605, 810] width 755 height 36
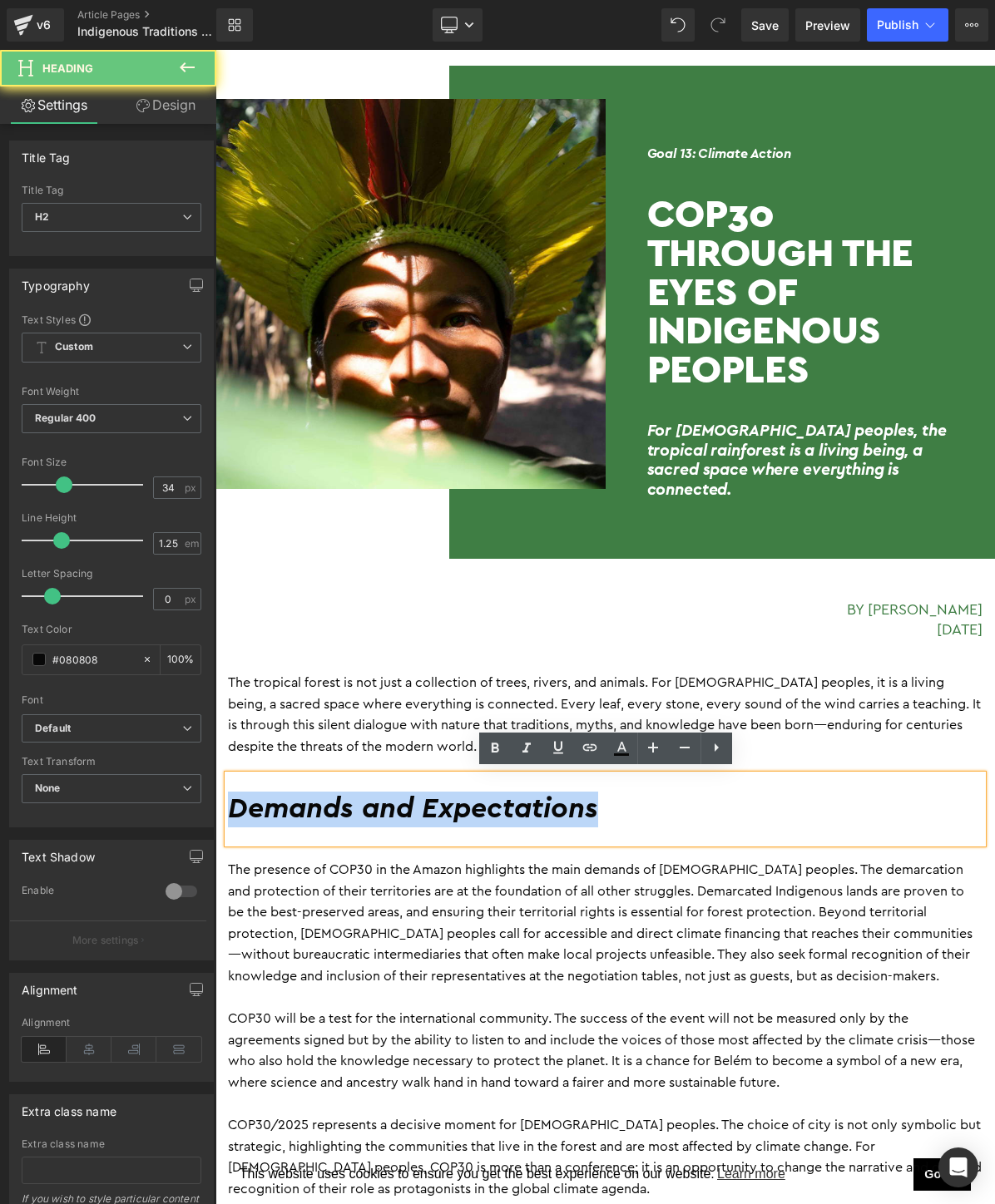
click at [377, 794] on h2 "Demands and Expectations" at bounding box center [605, 810] width 755 height 36
paste div
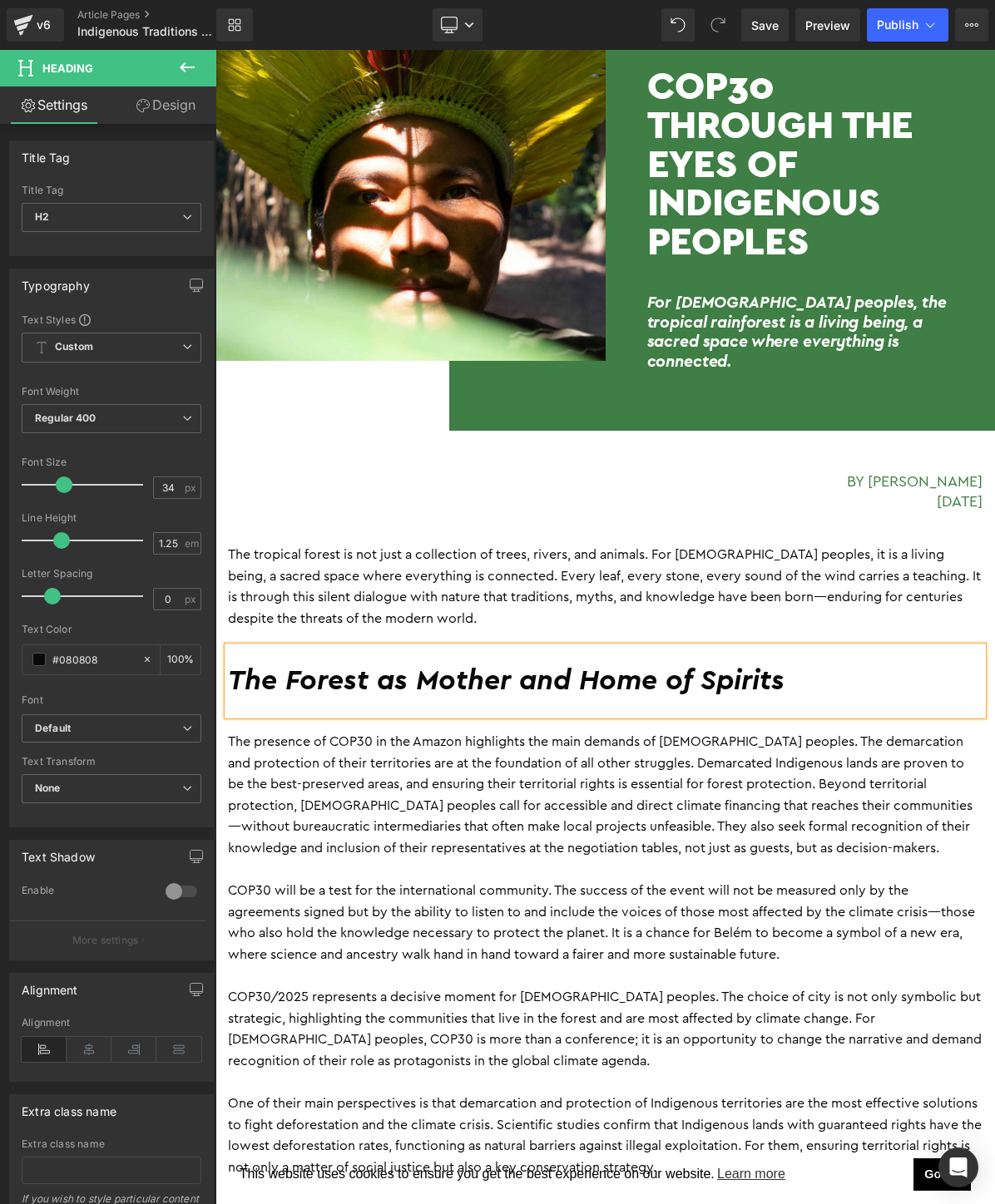
scroll to position [373, 0]
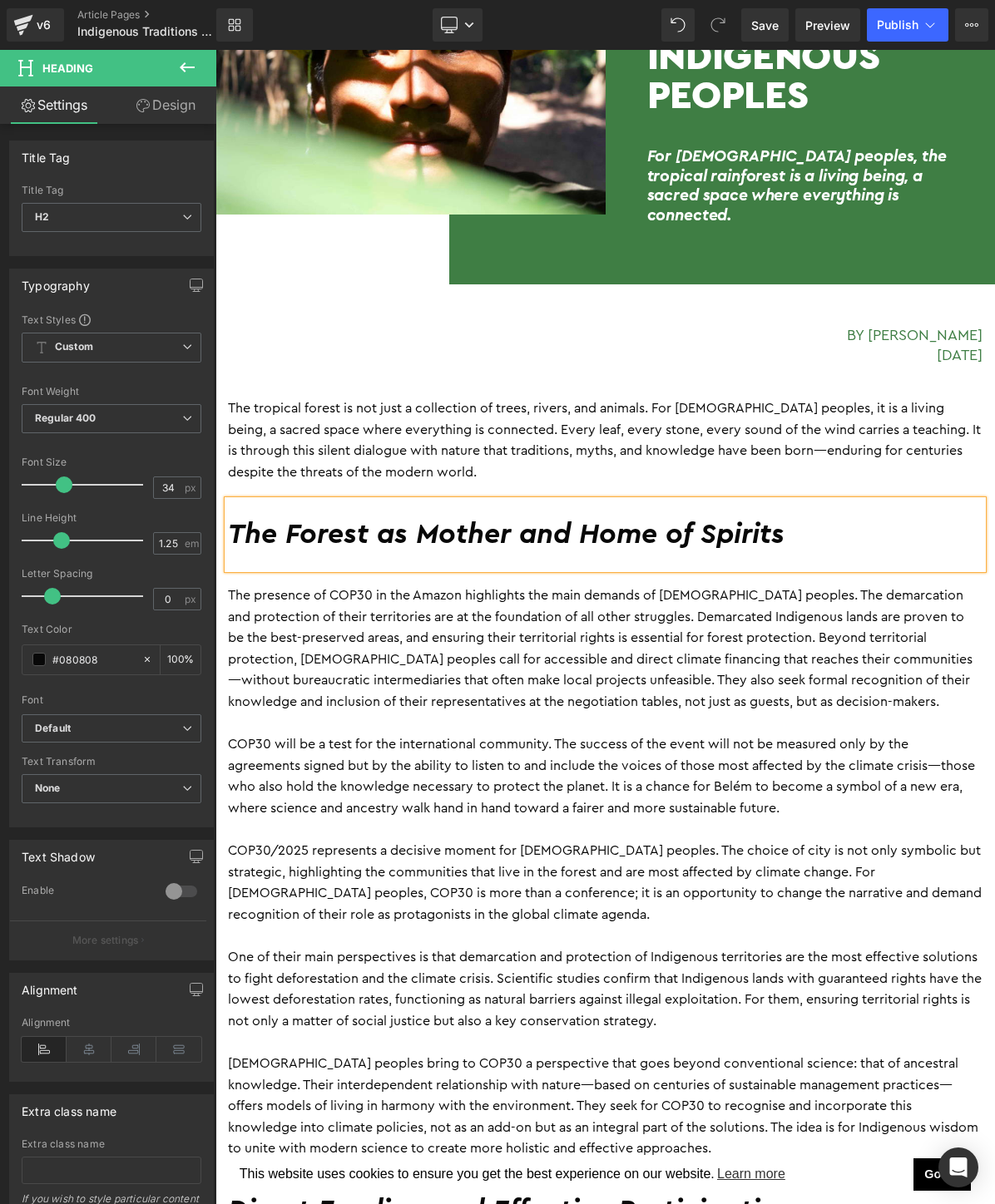
click at [367, 676] on p "The presence of COP30 in the Amazon highlights the main demands of [DEMOGRAPHIC…" at bounding box center [605, 649] width 755 height 128
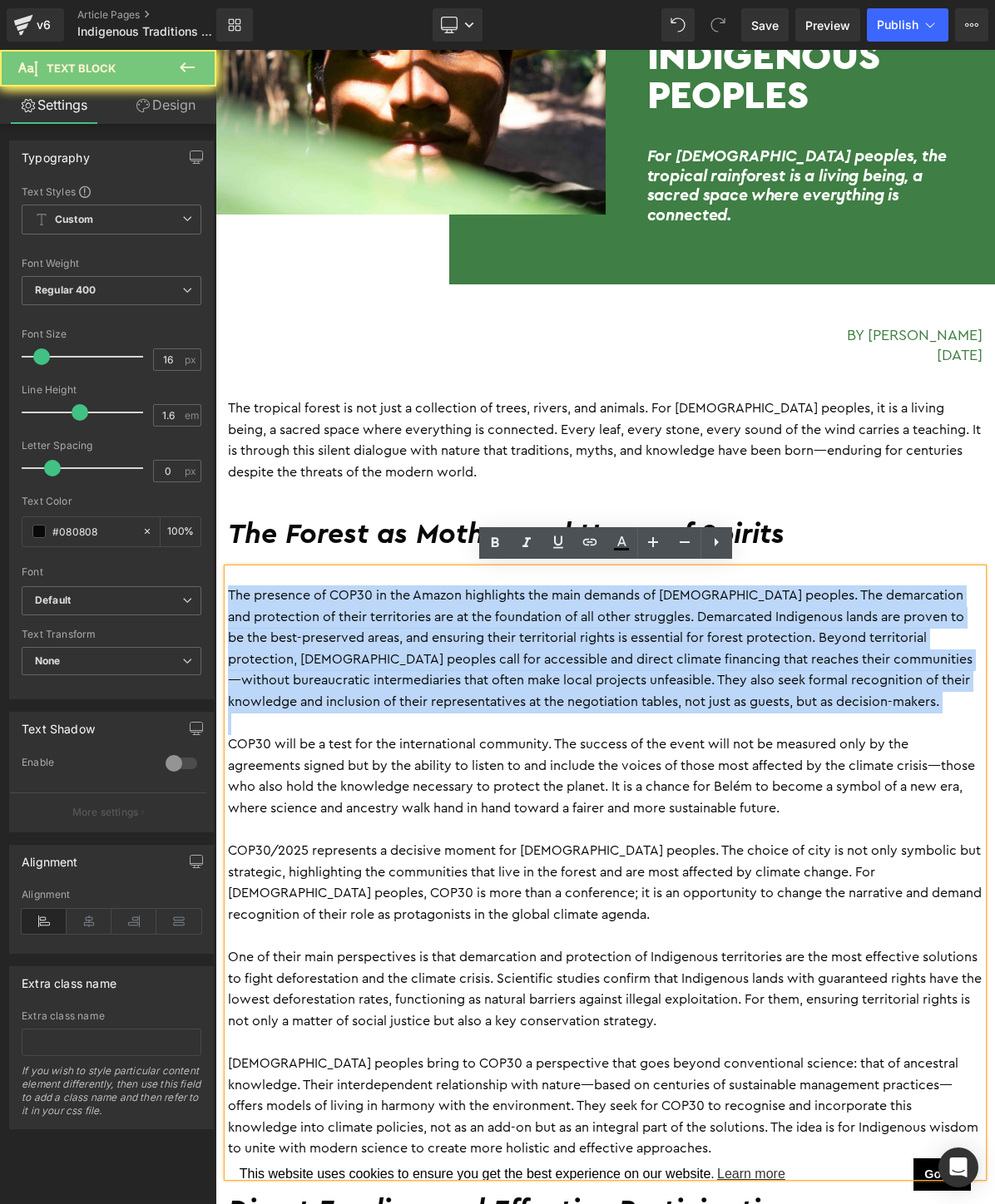
click at [367, 676] on p "The presence of COP30 in the Amazon highlights the main demands of [DEMOGRAPHIC…" at bounding box center [605, 649] width 755 height 128
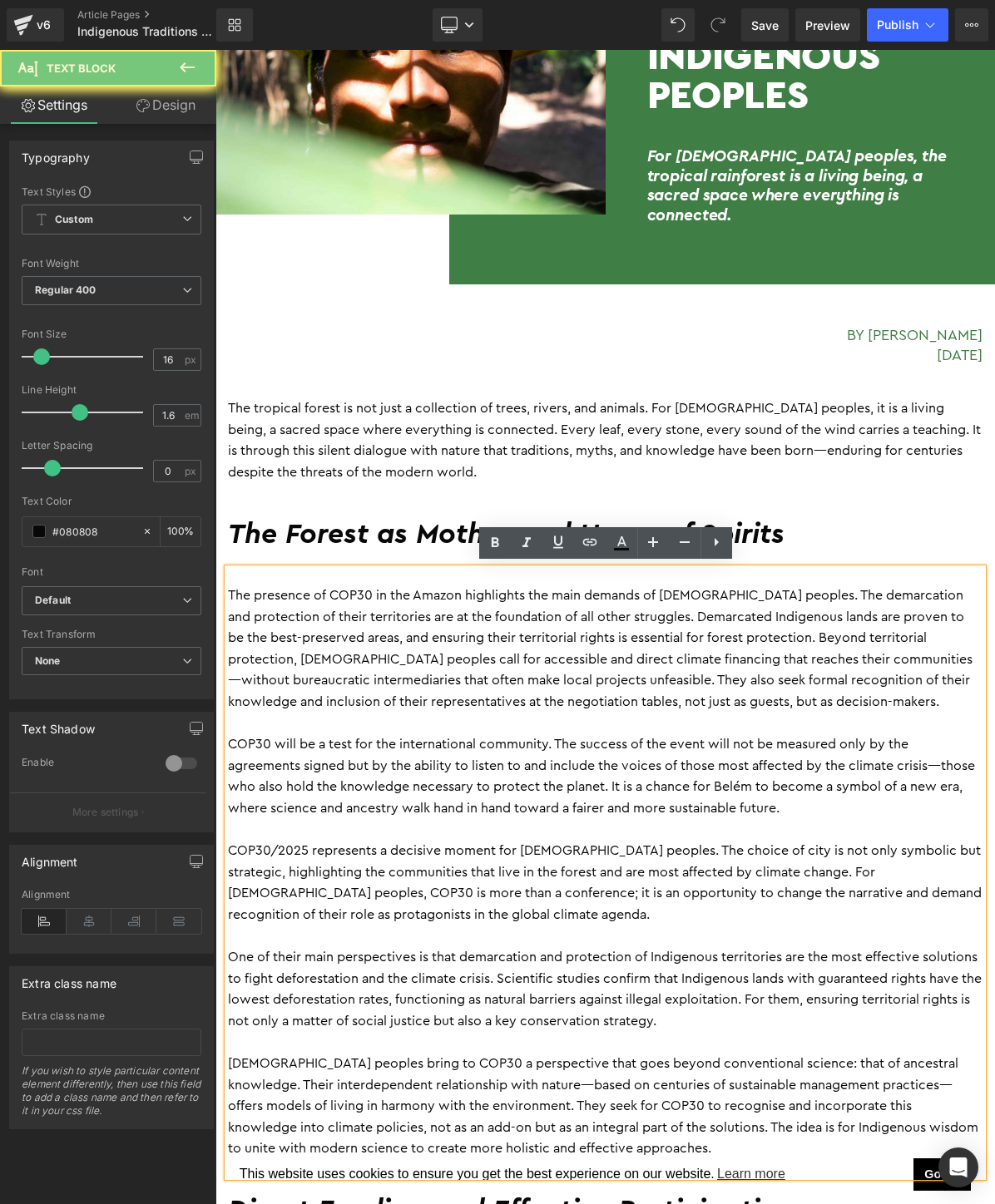
click at [417, 776] on p "COP30 will be a test for the international community. The success of the event …" at bounding box center [605, 776] width 755 height 85
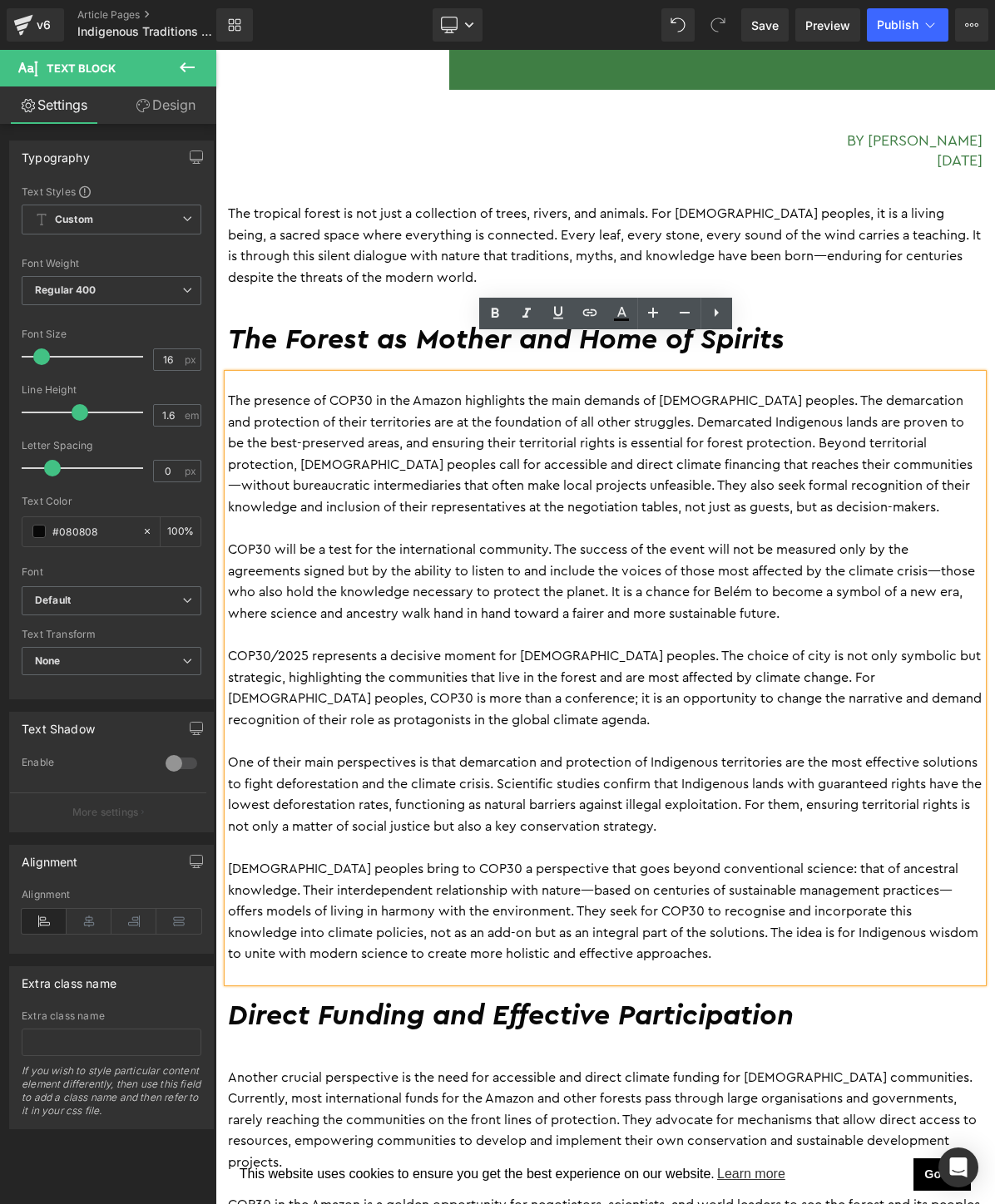
scroll to position [607, 0]
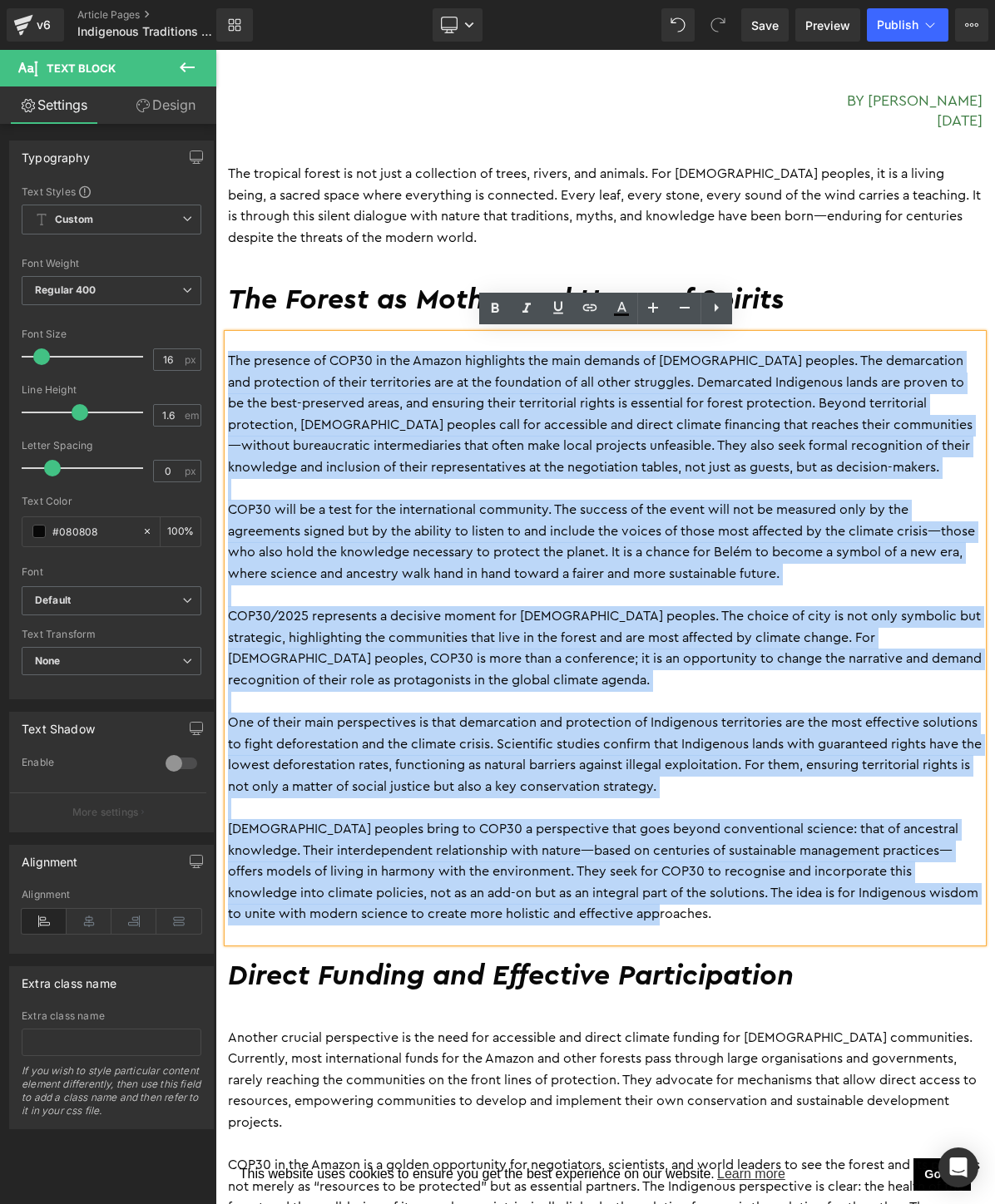
drag, startPoint x: 588, startPoint y: 891, endPoint x: 231, endPoint y: 362, distance: 638.2
click at [231, 362] on div "The presence of COP30 in the Amazon highlights the main demands of [DEMOGRAPHIC…" at bounding box center [605, 639] width 755 height 608
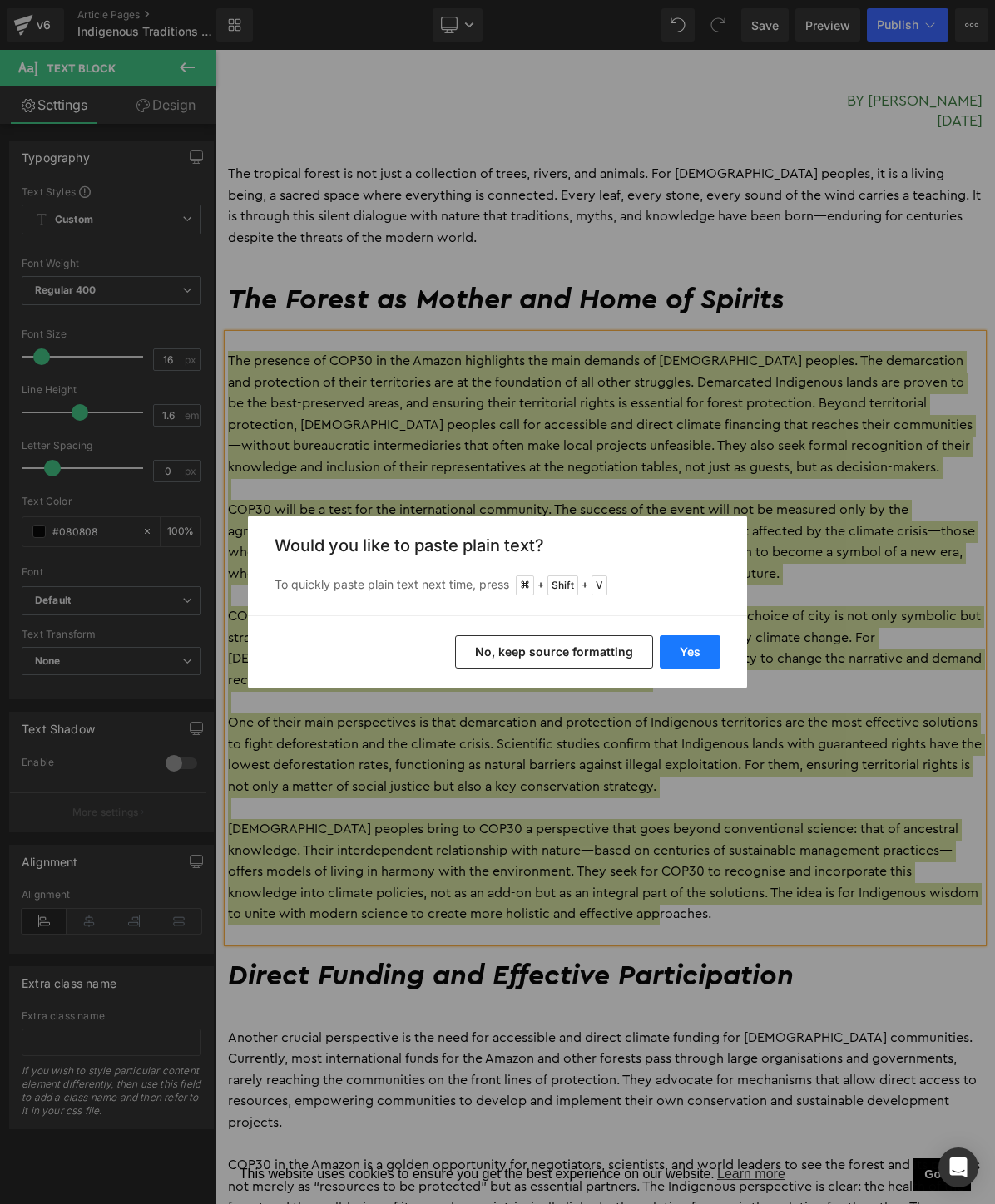
click at [706, 638] on button "Yes" at bounding box center [690, 652] width 61 height 33
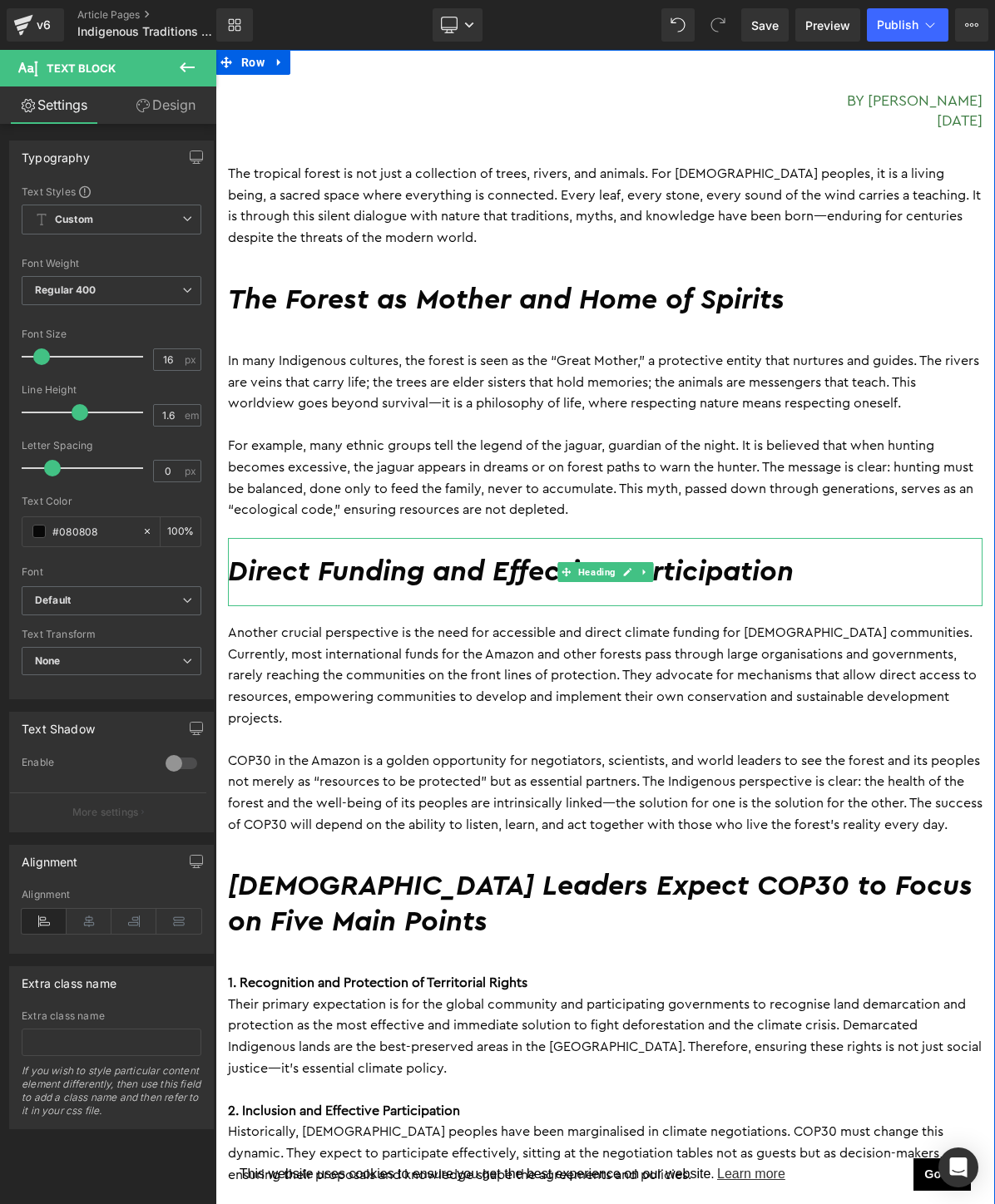
click at [385, 586] on div "Direct Funding and Effective Participation" at bounding box center [605, 572] width 755 height 69
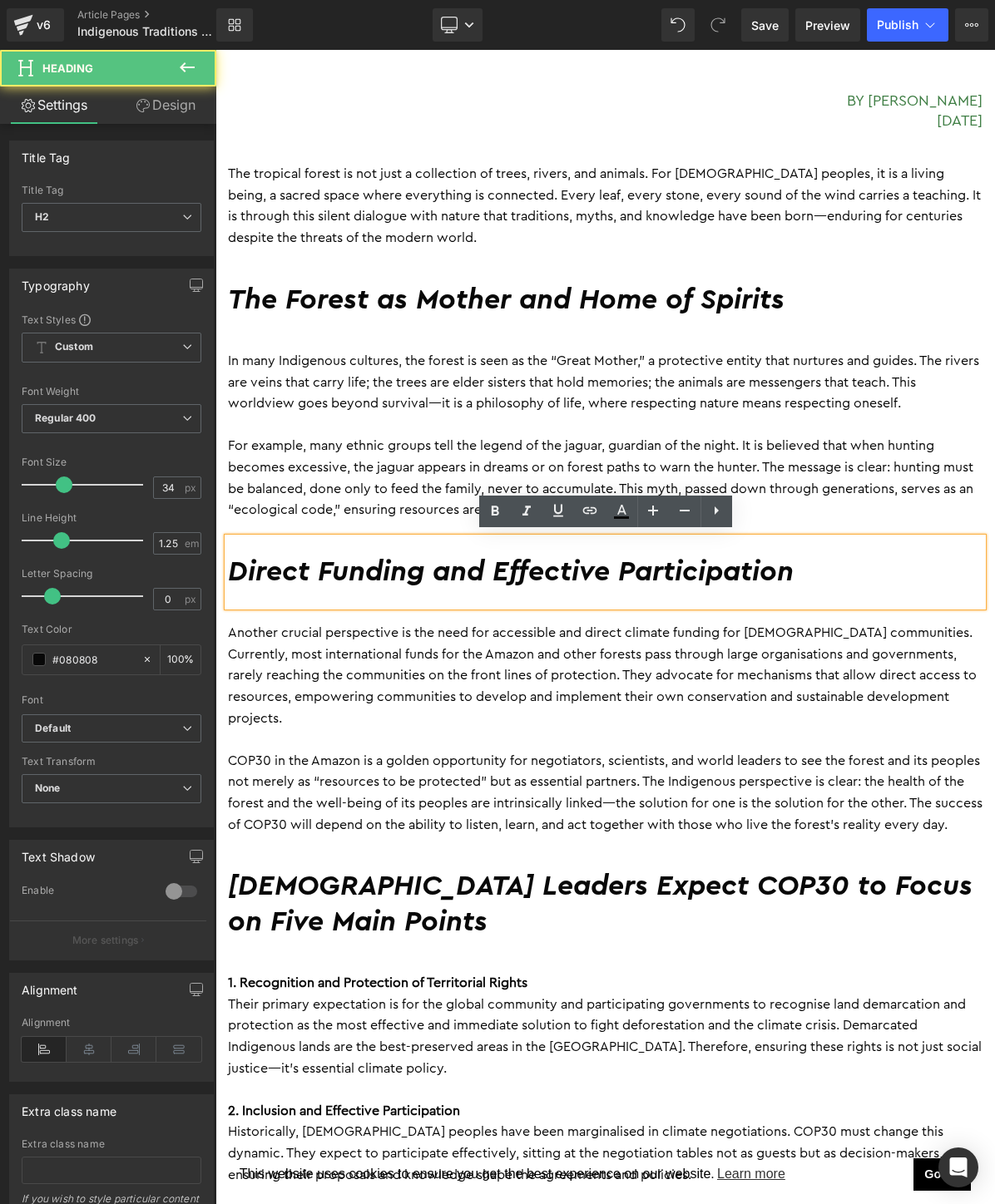
click at [391, 575] on h2 "Direct Funding and Effective Participation" at bounding box center [605, 573] width 755 height 36
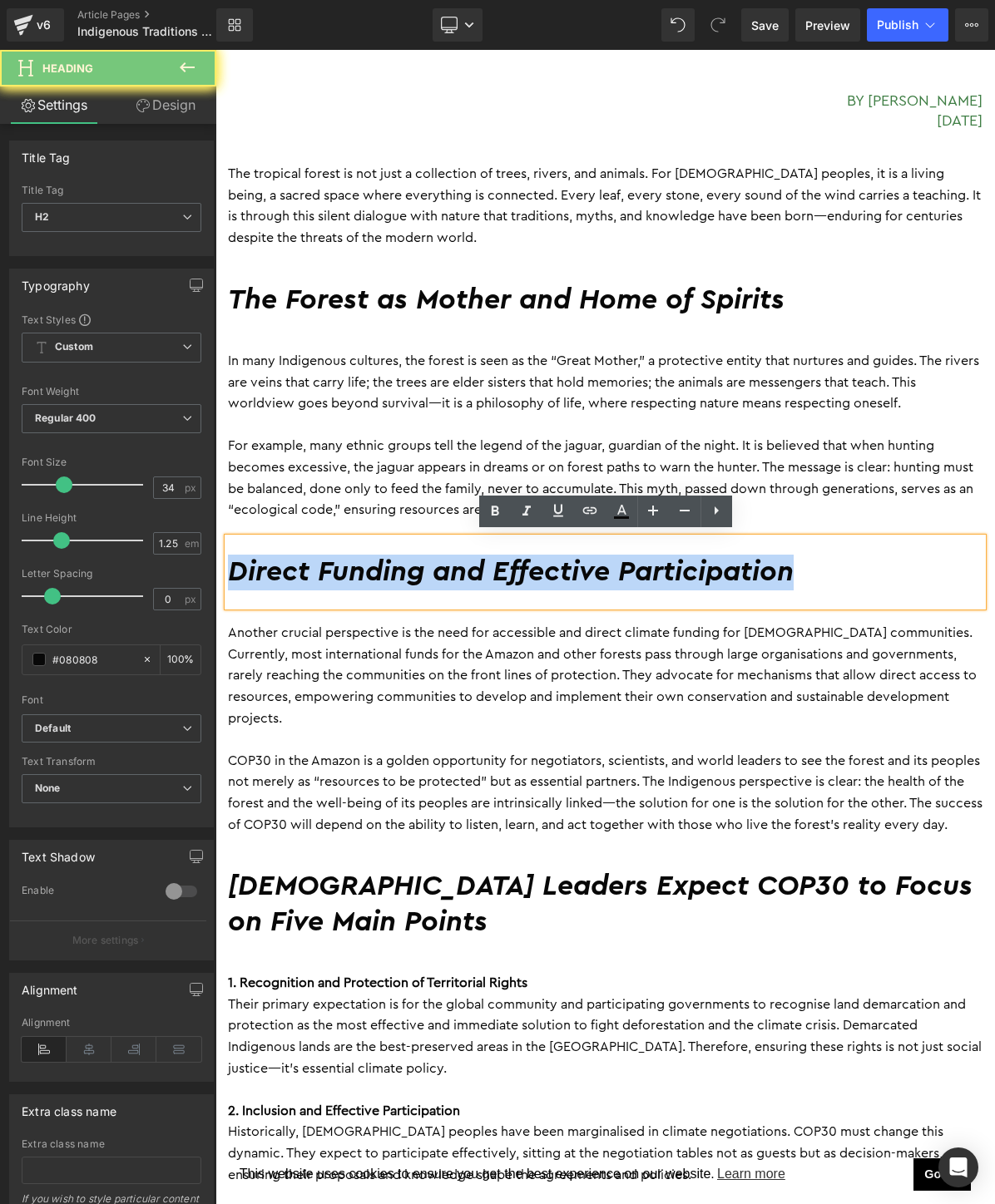
click at [391, 575] on h2 "Direct Funding and Effective Participation" at bounding box center [605, 573] width 755 height 36
paste div
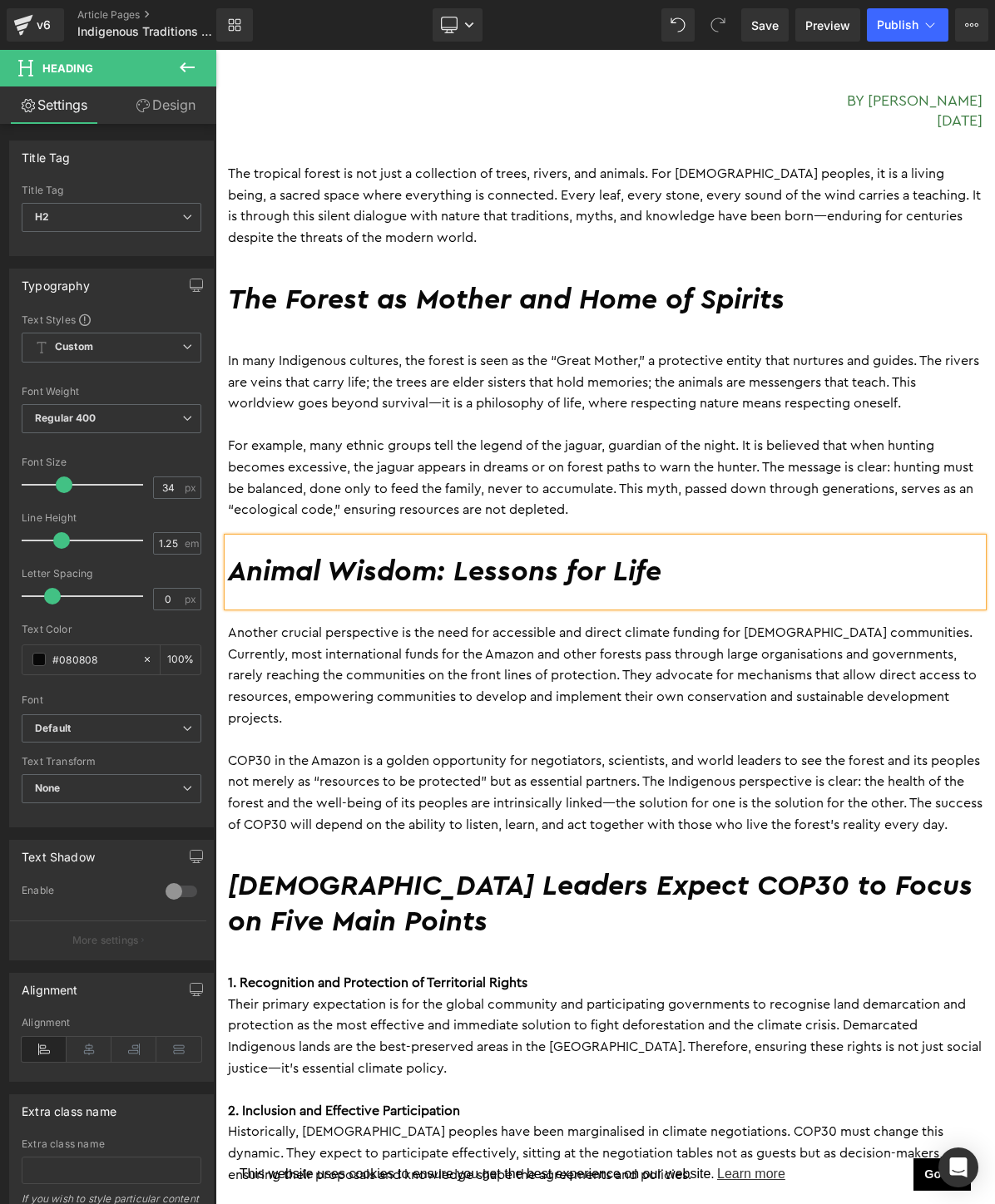
click at [297, 660] on p "Another crucial perspective is the need for accessible and direct climate fundi…" at bounding box center [605, 677] width 755 height 106
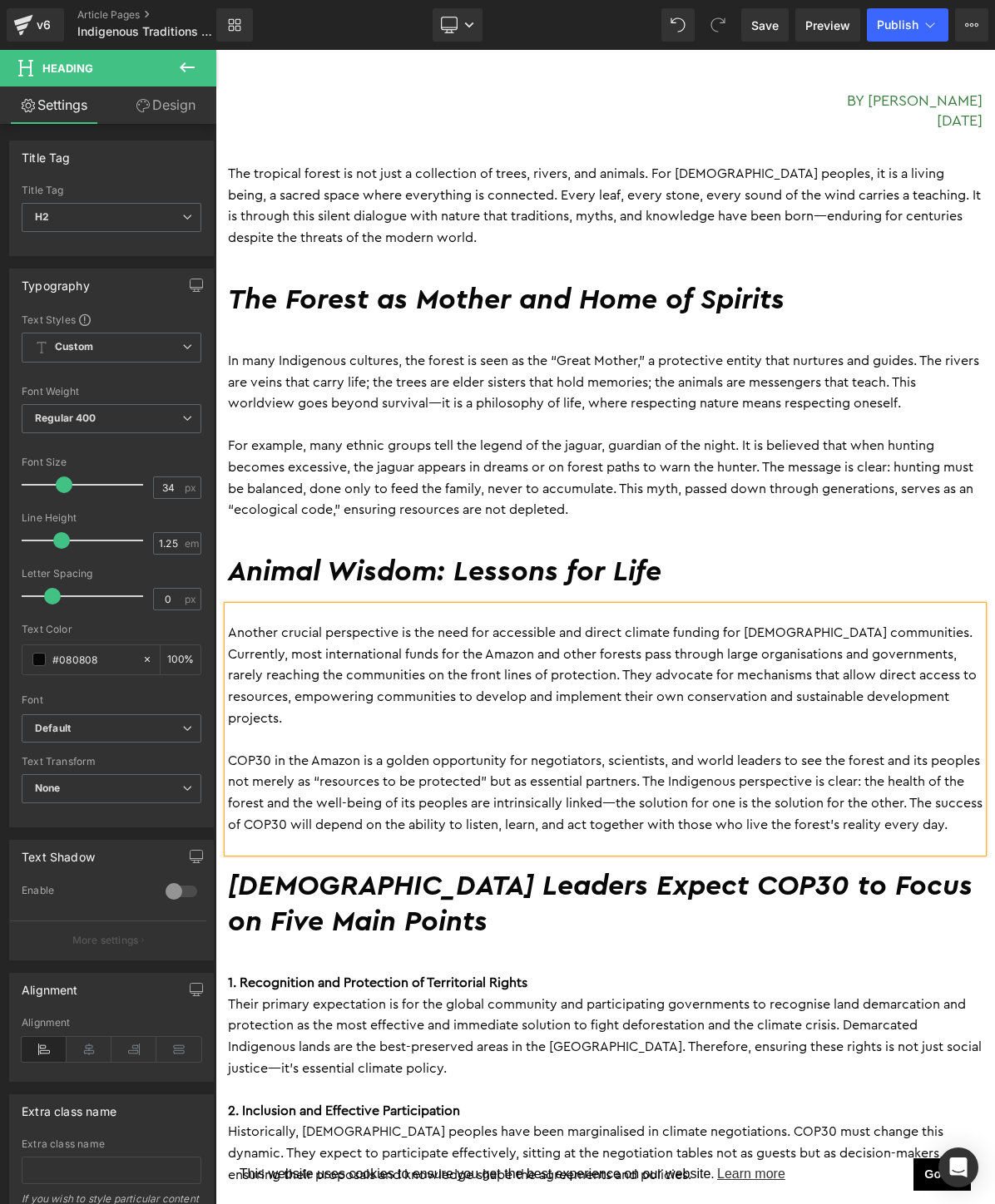
click at [297, 660] on p "Another crucial perspective is the need for accessible and direct climate fundi…" at bounding box center [605, 677] width 755 height 106
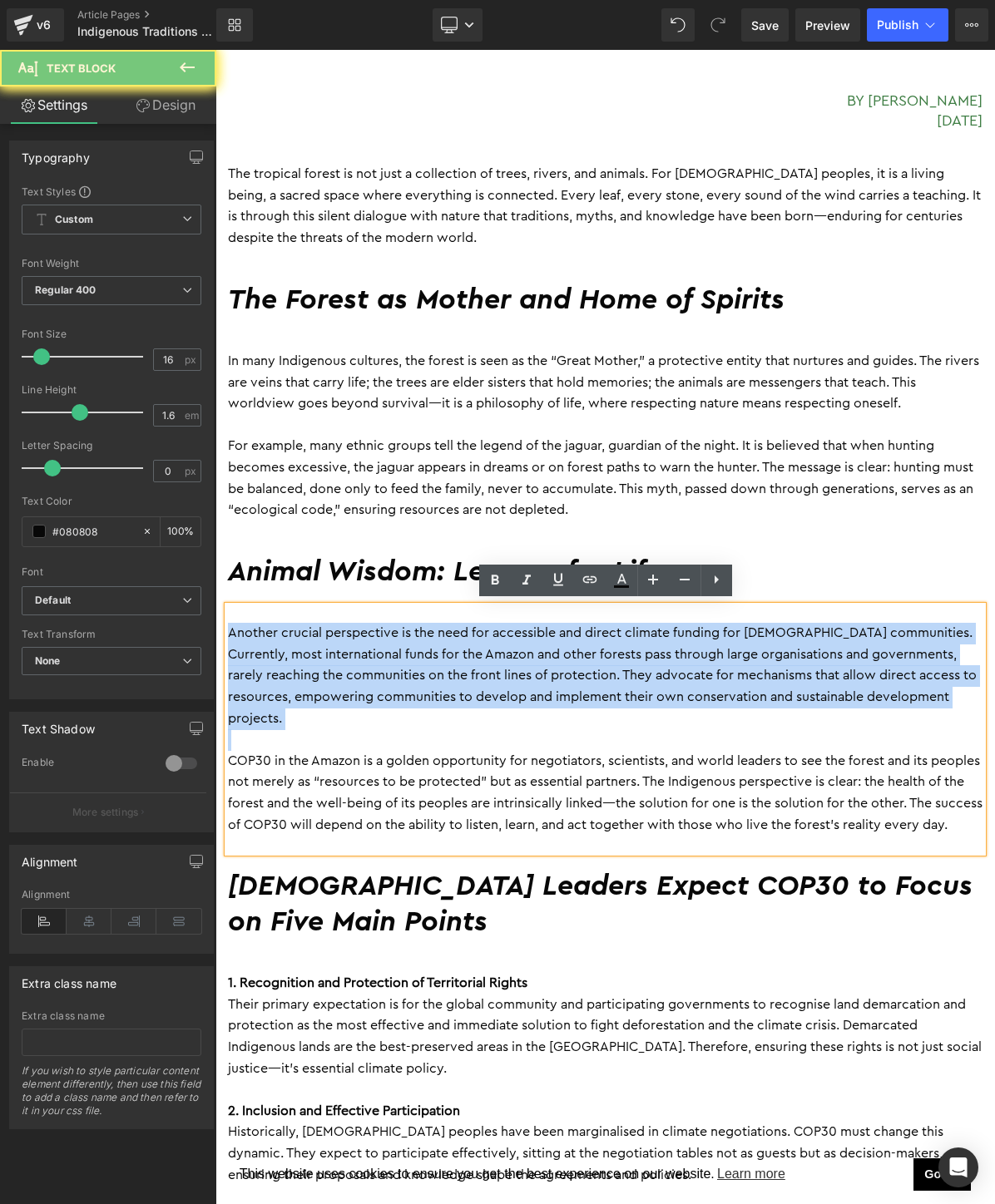
click at [297, 660] on p "Another crucial perspective is the need for accessible and direct climate fundi…" at bounding box center [605, 677] width 755 height 106
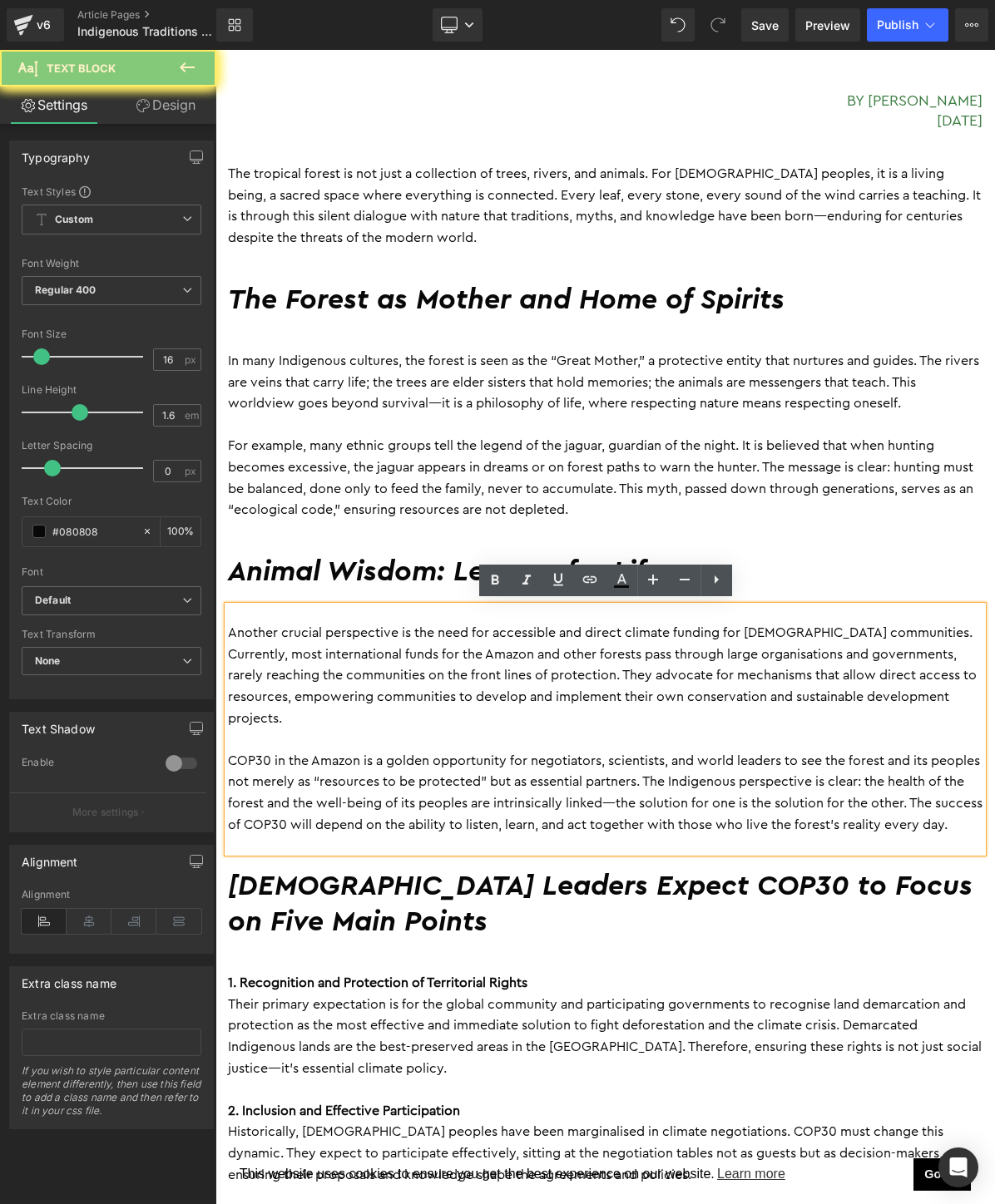
click at [329, 793] on p "COP30 in the Amazon is a golden opportunity for negotiators, scientists, and wo…" at bounding box center [605, 793] width 755 height 85
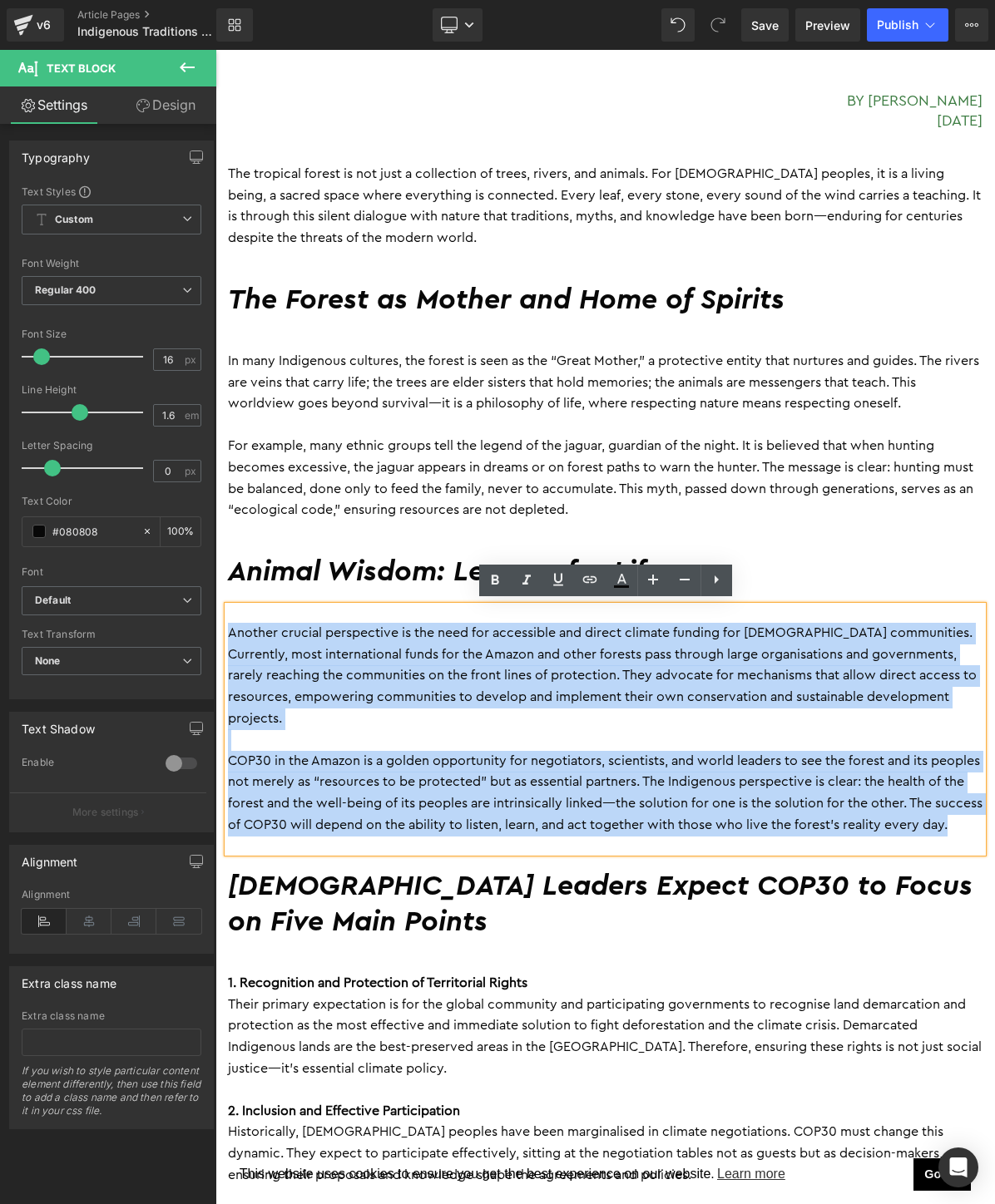
drag, startPoint x: 343, startPoint y: 845, endPoint x: 230, endPoint y: 633, distance: 240.2
click at [230, 633] on div "Another crucial perspective is the need for accessible and direct climate fundi…" at bounding box center [605, 729] width 755 height 246
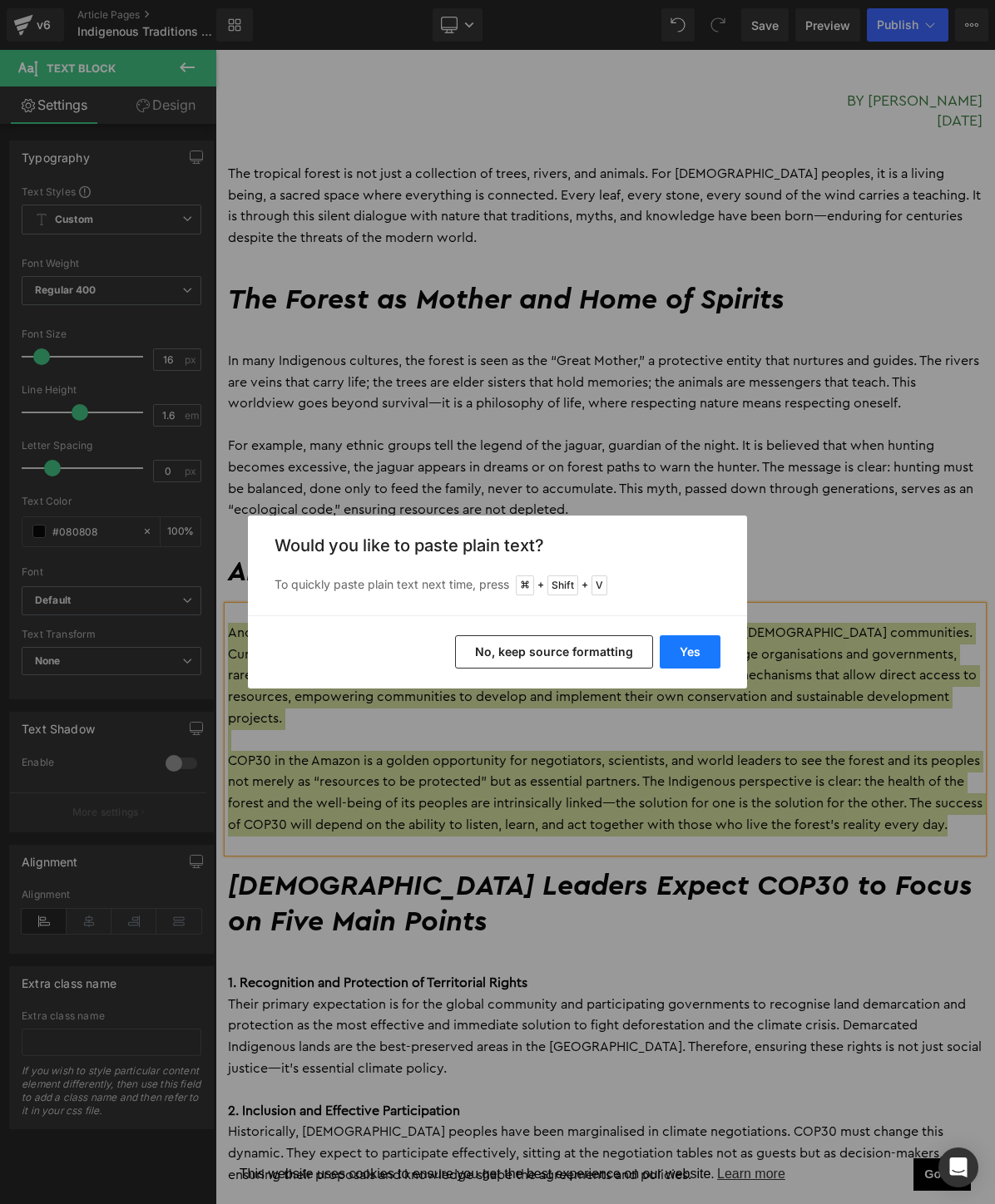
click at [697, 642] on button "Yes" at bounding box center [690, 652] width 61 height 33
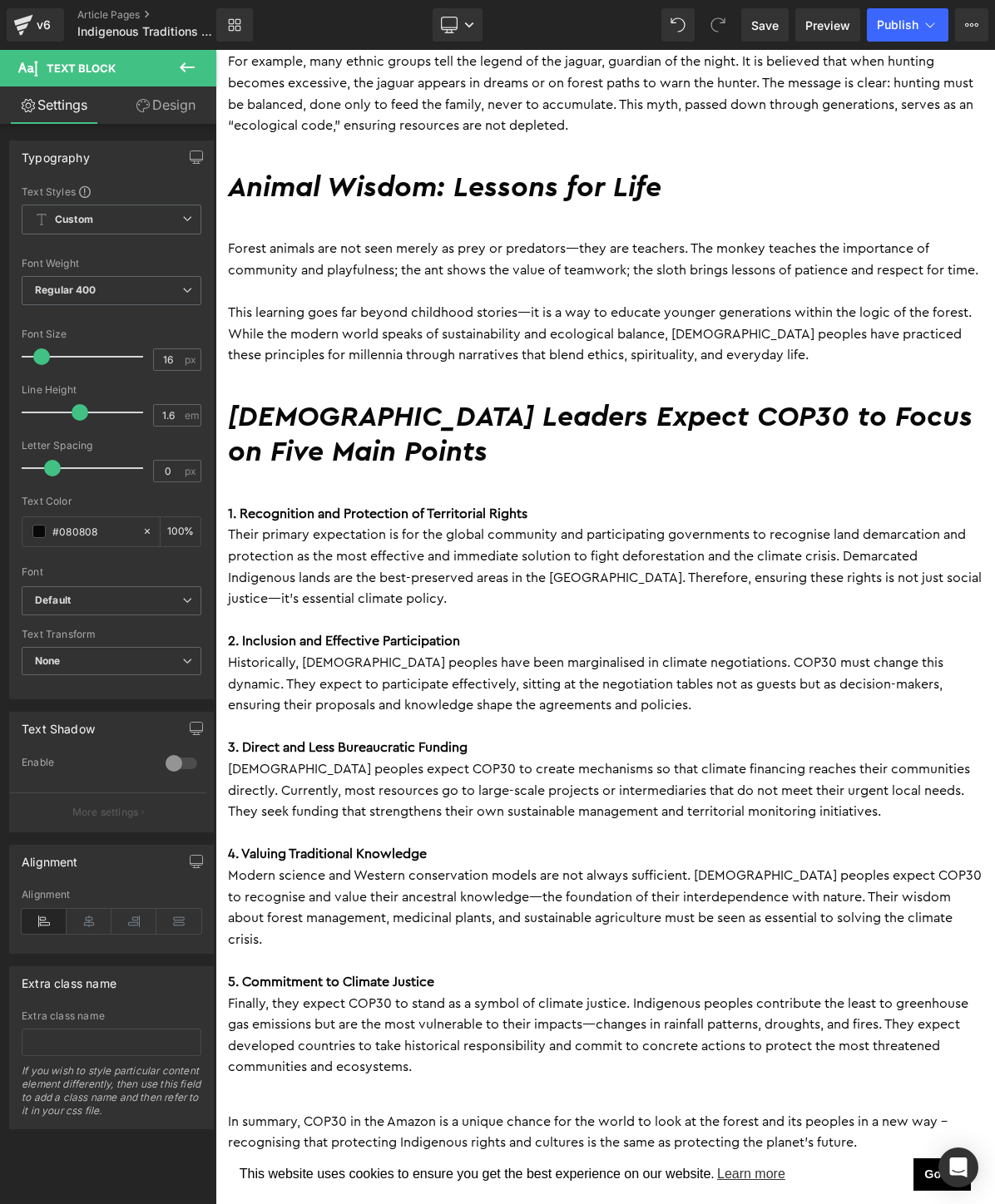
scroll to position [995, 0]
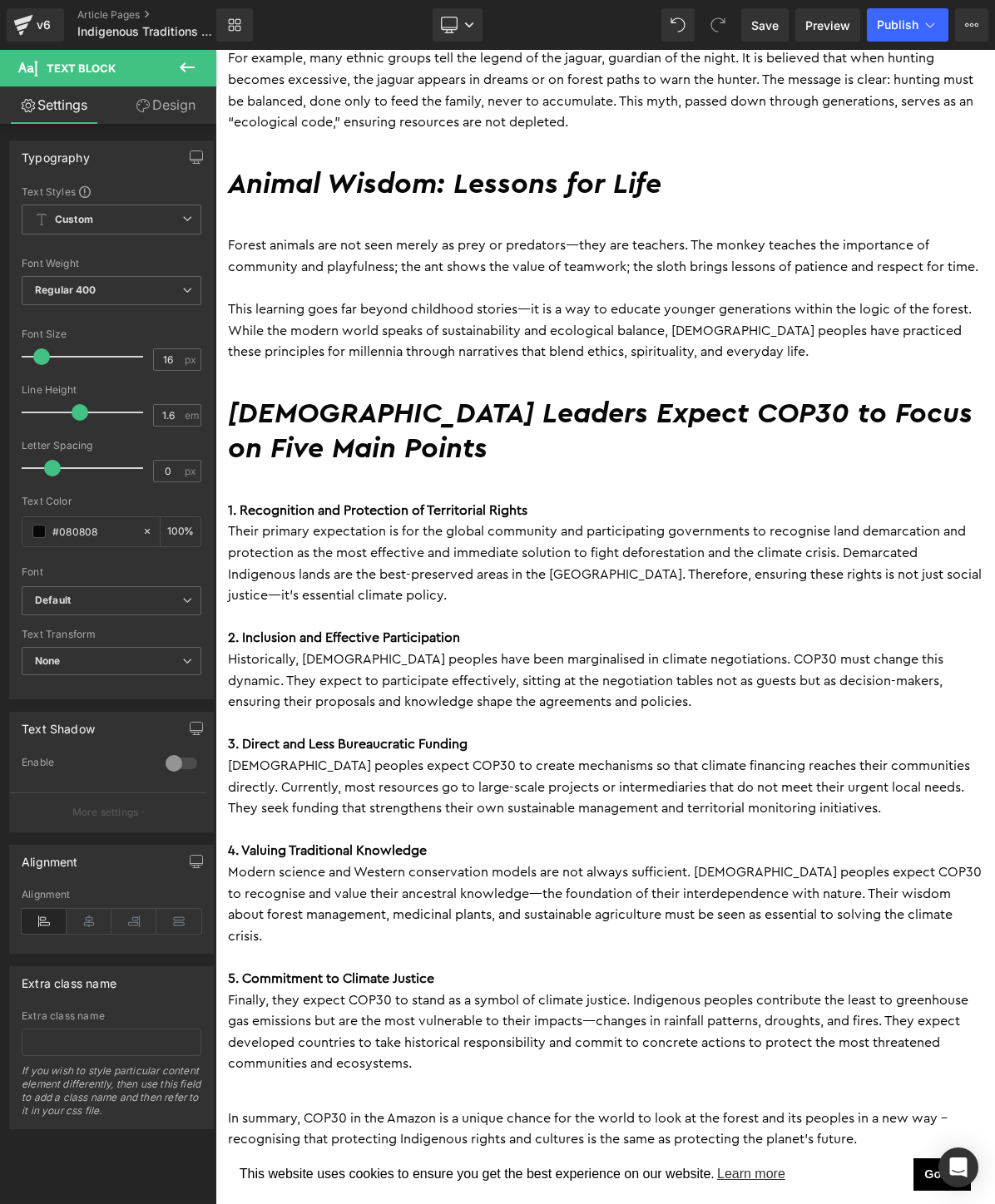
click at [393, 457] on h2 "[DEMOGRAPHIC_DATA] Leaders Expect COP30 to Focus on Five Main Points" at bounding box center [605, 432] width 755 height 70
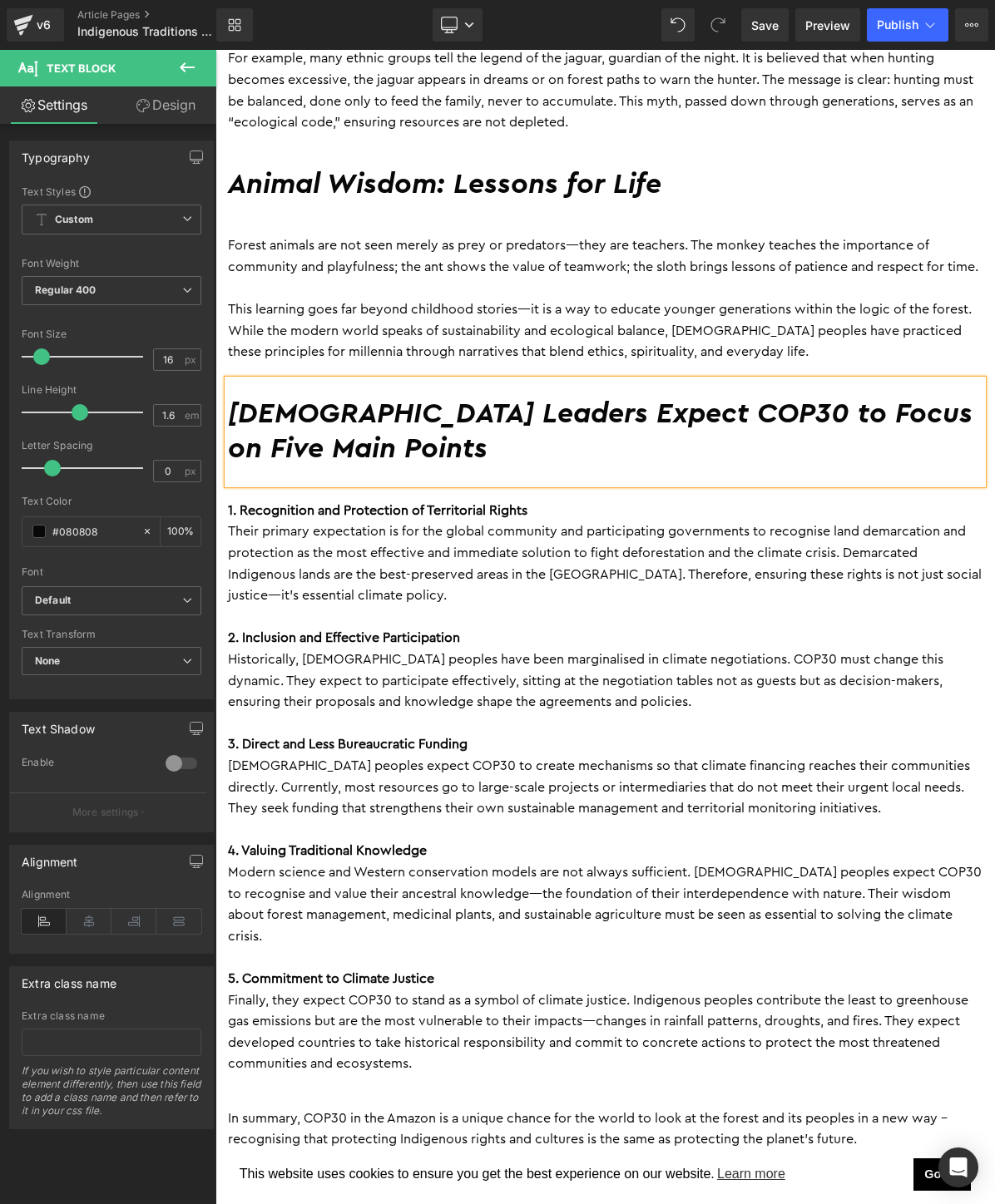
click at [393, 457] on h2 "[DEMOGRAPHIC_DATA] Leaders Expect COP30 to Focus on Five Main Points" at bounding box center [605, 432] width 755 height 70
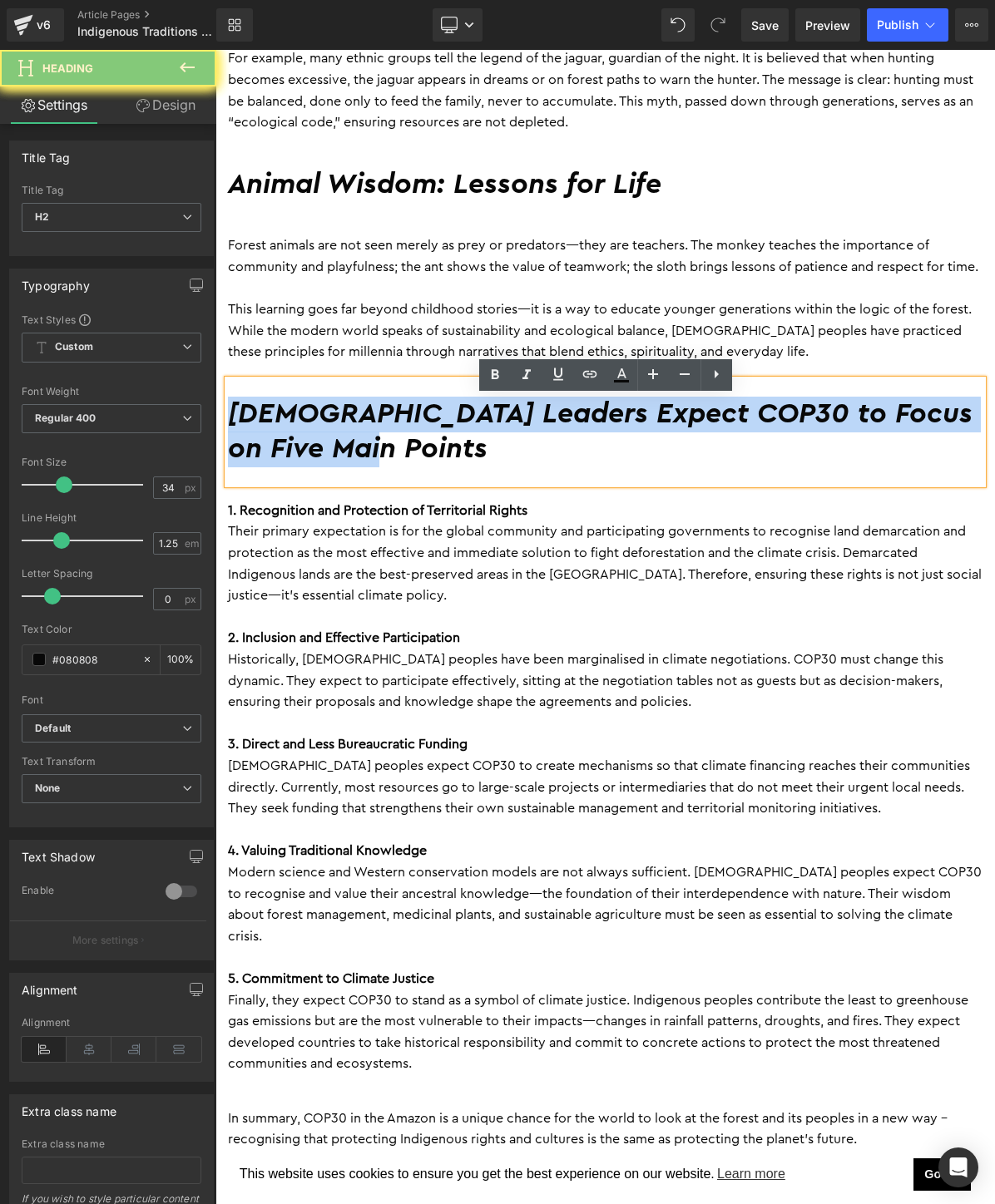
paste div
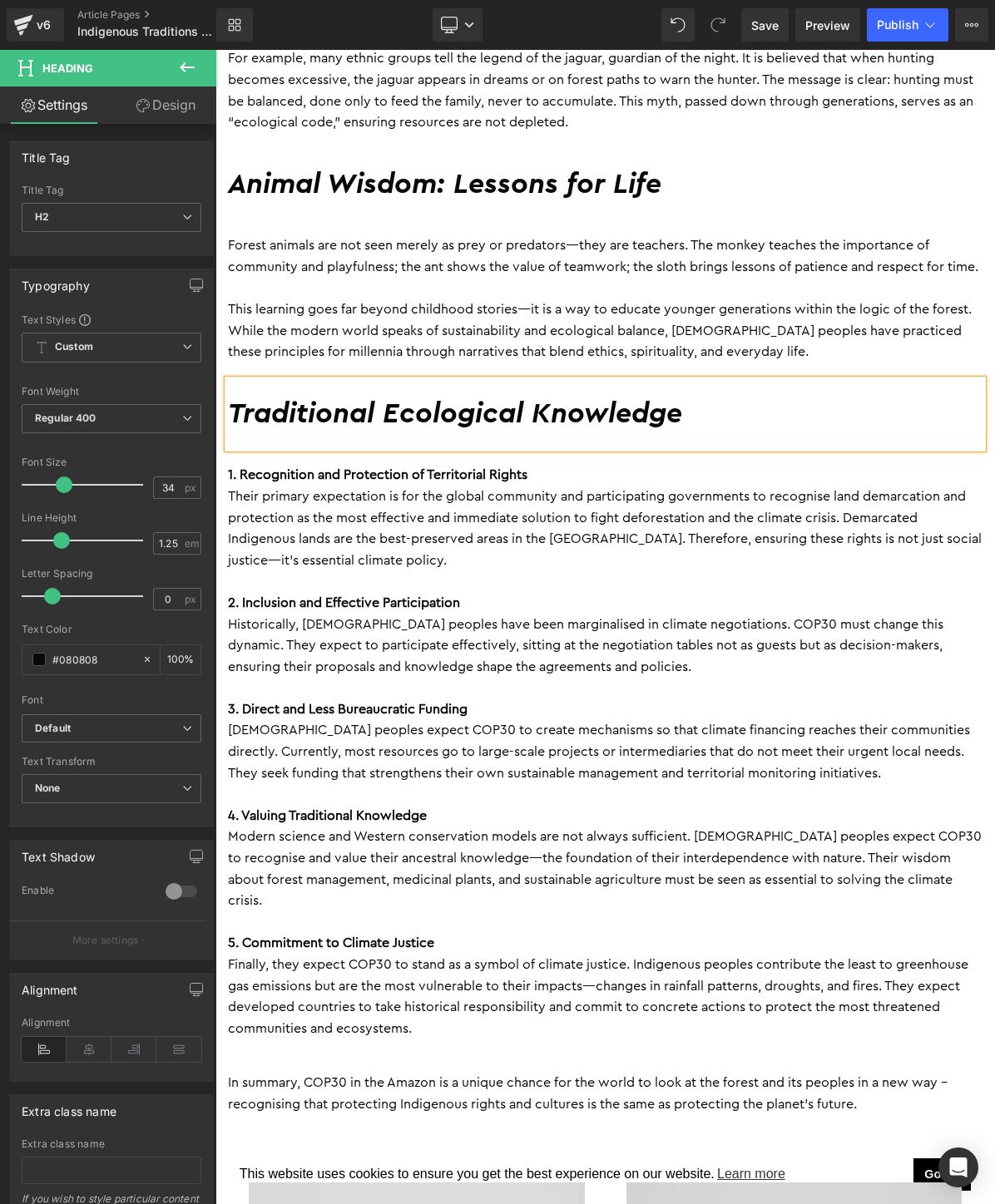
scroll to position [1070, 0]
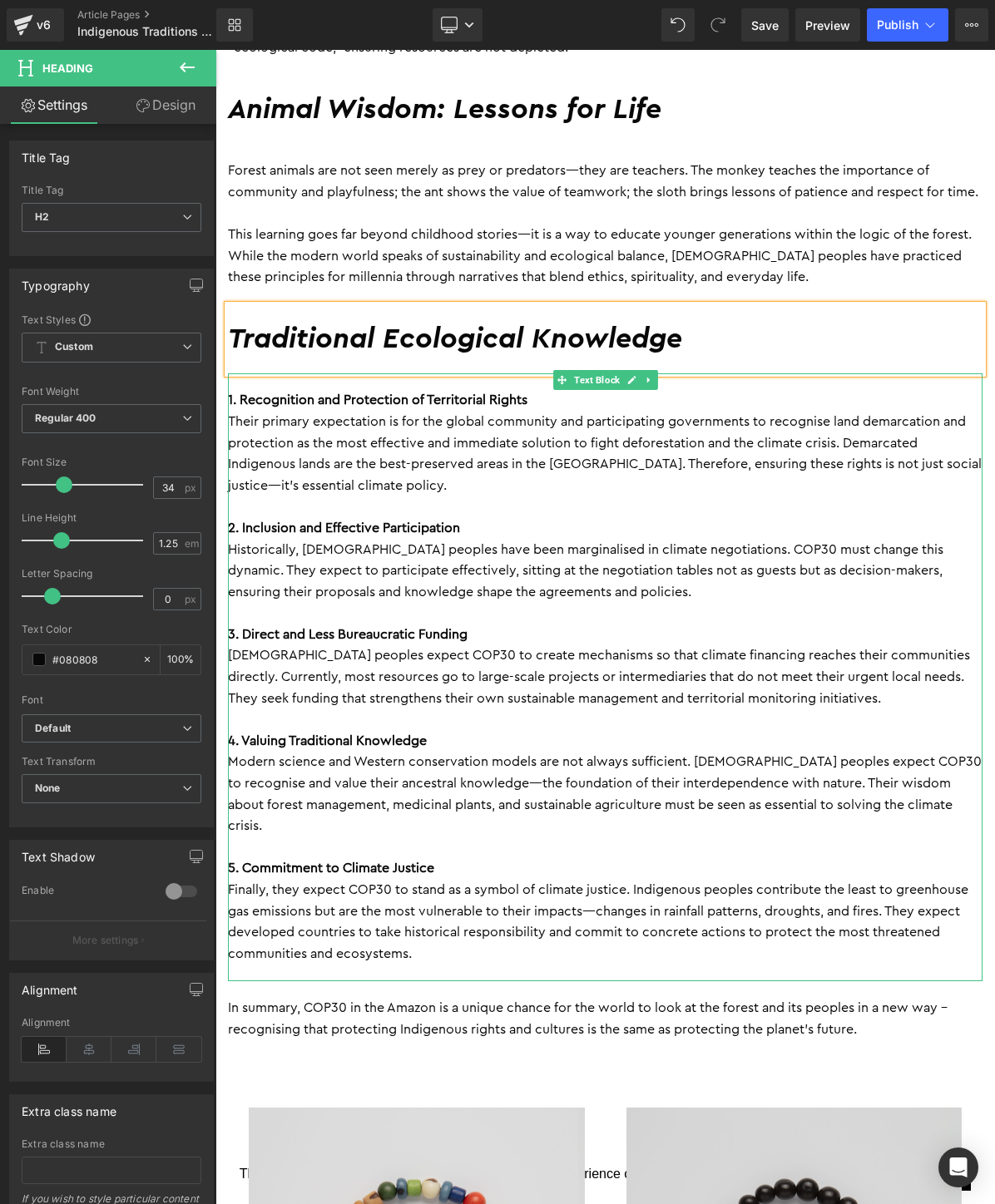
click at [420, 925] on p "Finally, they expect COP30 to stand as a symbol of climate justice. Indigenous …" at bounding box center [605, 922] width 755 height 85
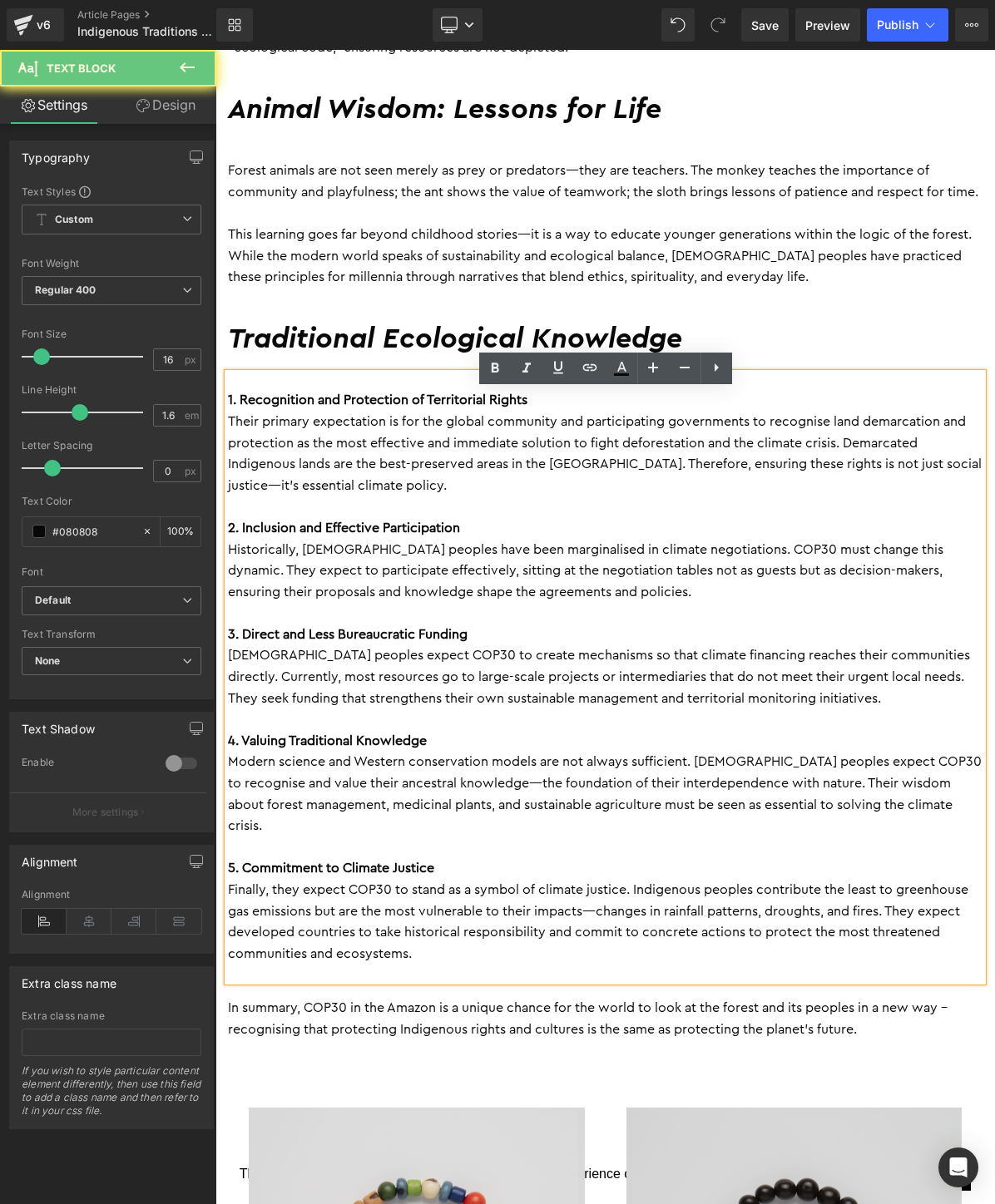
click at [429, 950] on p "Finally, they expect COP30 to stand as a symbol of climate justice. Indigenous …" at bounding box center [605, 922] width 755 height 85
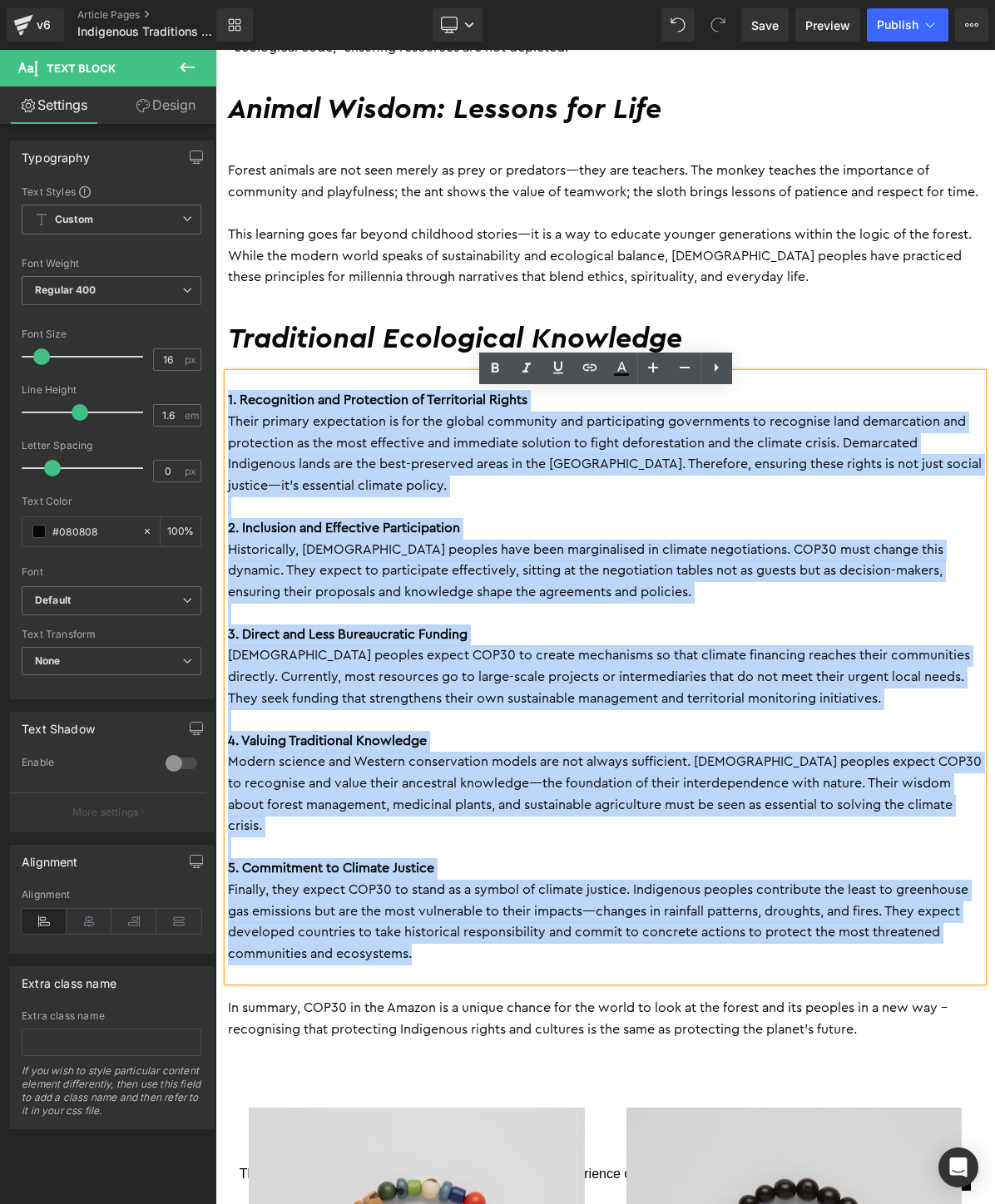
drag, startPoint x: 435, startPoint y: 950, endPoint x: 220, endPoint y: 427, distance: 565.5
click at [220, 427] on div "The tropical forest is not just a collection of trees, rivers, and animals. For…" at bounding box center [605, 1026] width 779 height 2684
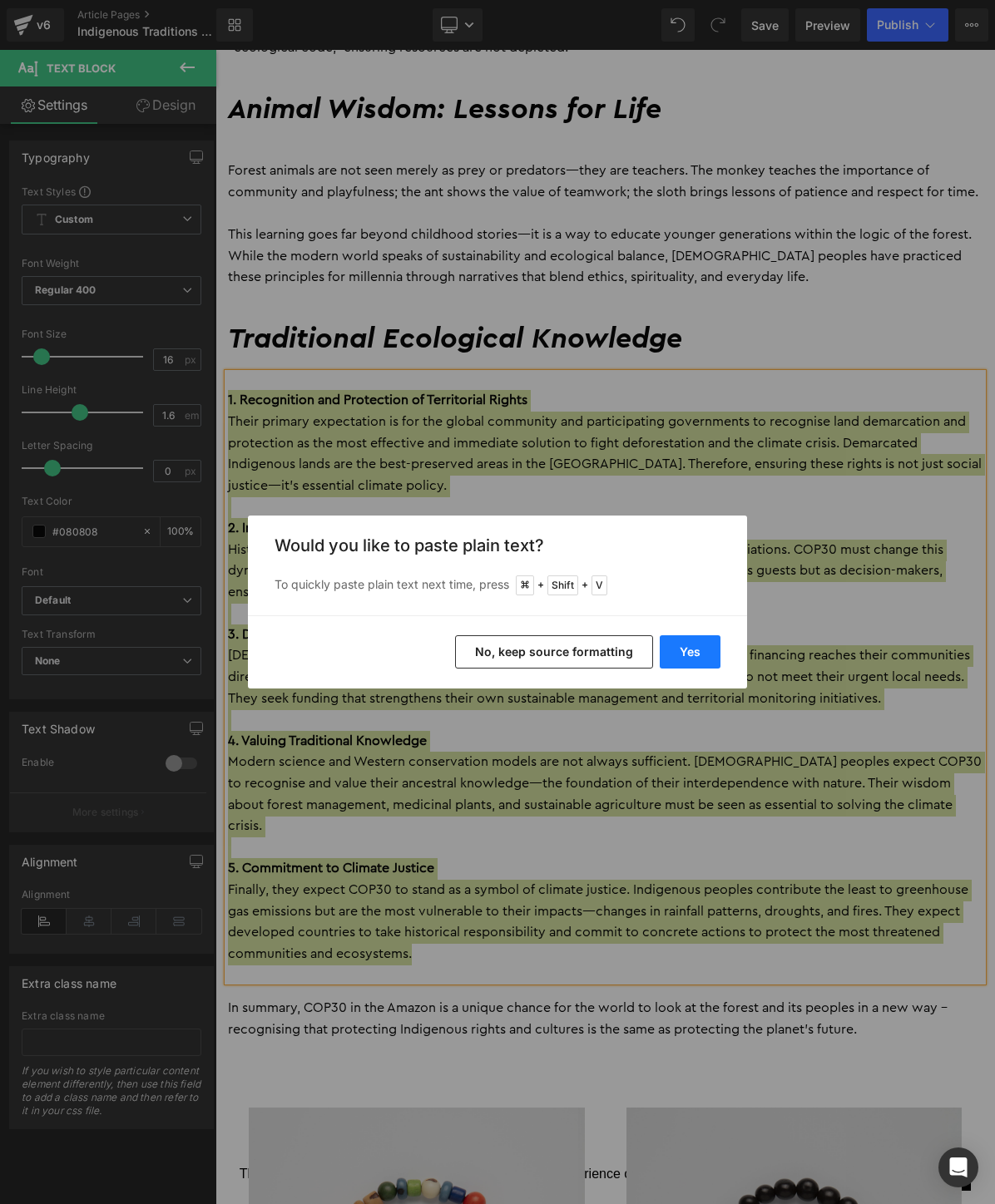
click at [695, 646] on button "Yes" at bounding box center [690, 652] width 61 height 33
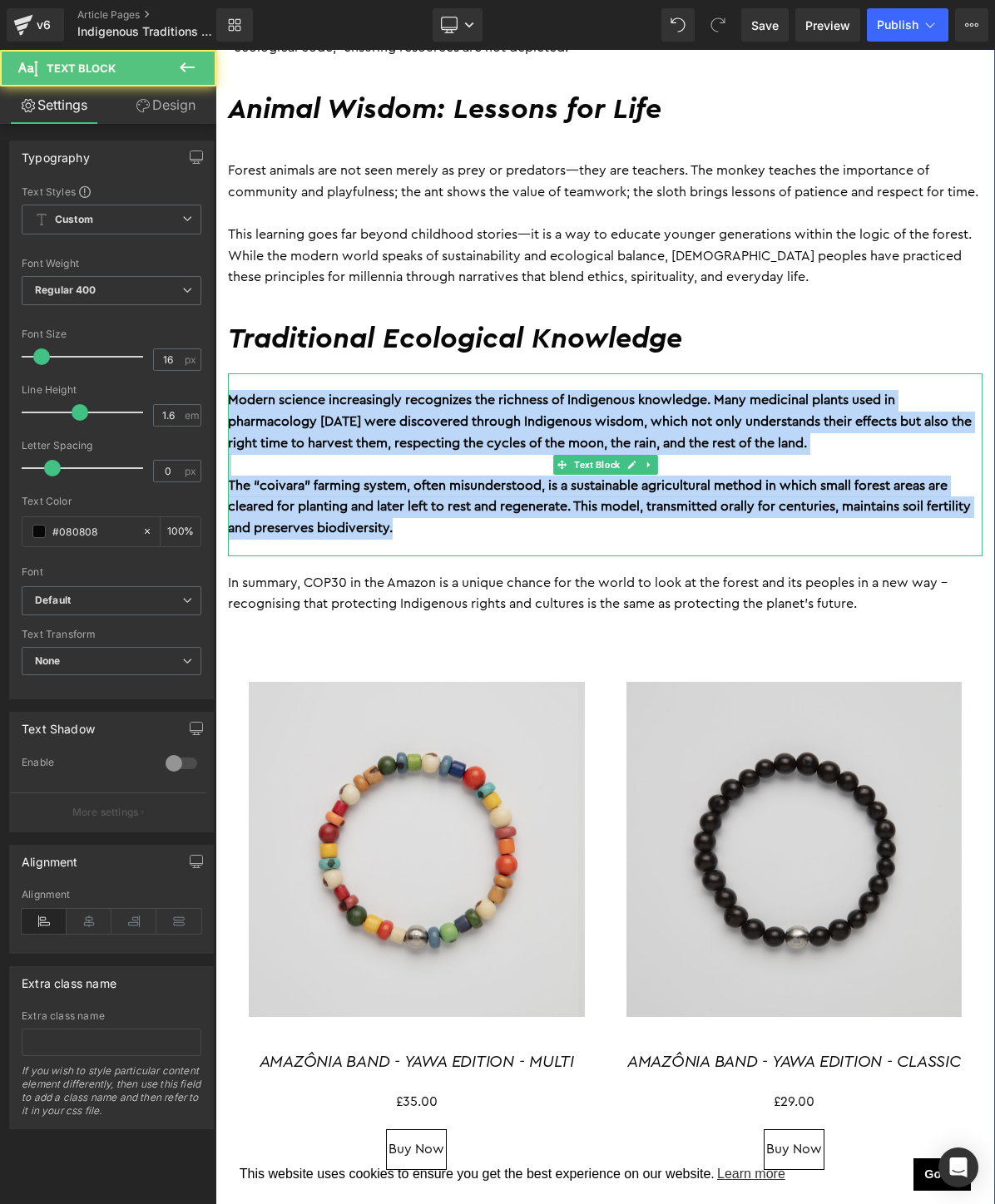
drag, startPoint x: 417, startPoint y: 553, endPoint x: 233, endPoint y: 415, distance: 230.0
click at [233, 415] on div "Modern science increasingly recognizes the richness of Indigenous knowledge. Ma…" at bounding box center [605, 465] width 755 height 182
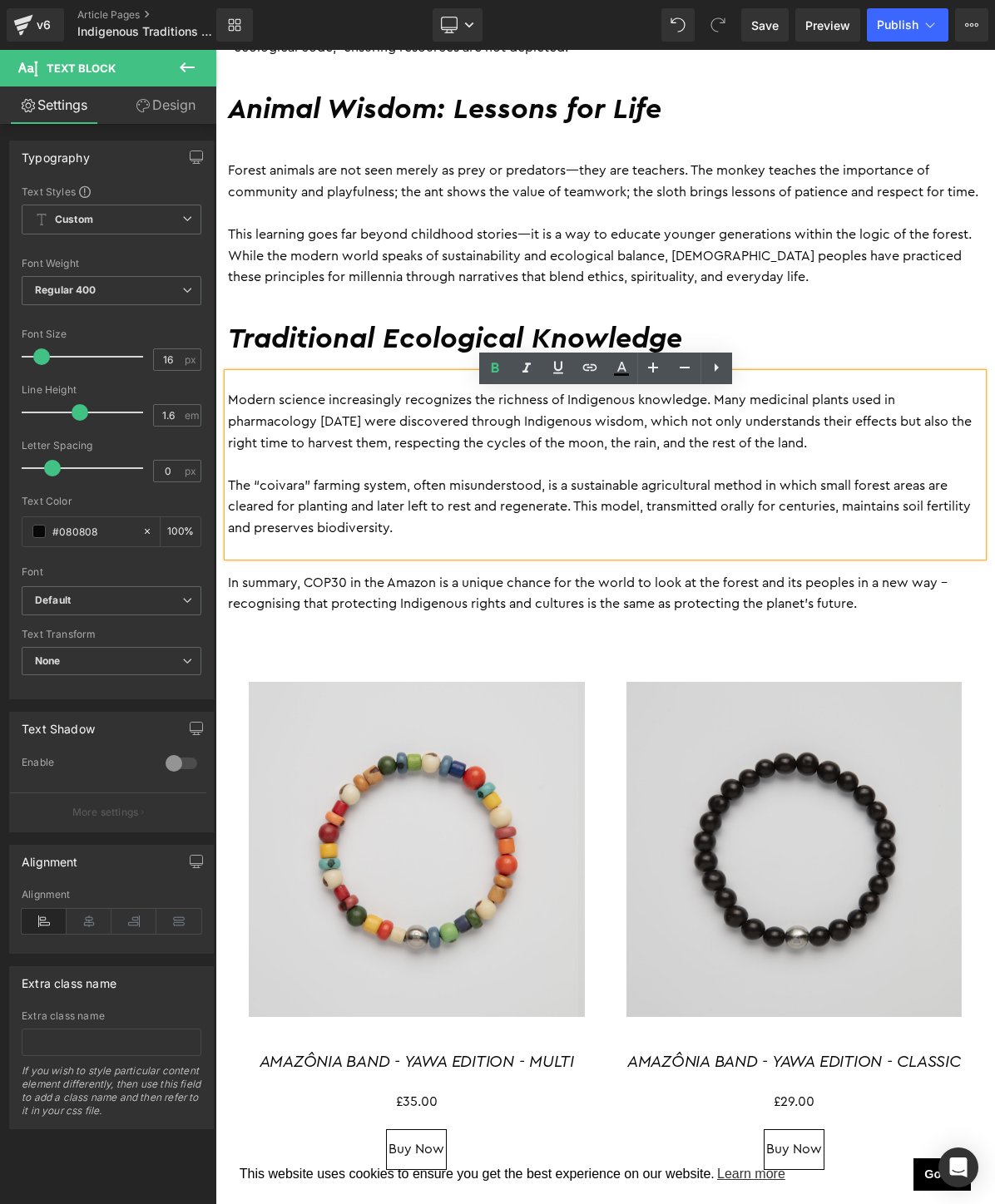
click at [316, 341] on h2 "Traditional Ecological Knowledge" at bounding box center [605, 340] width 755 height 36
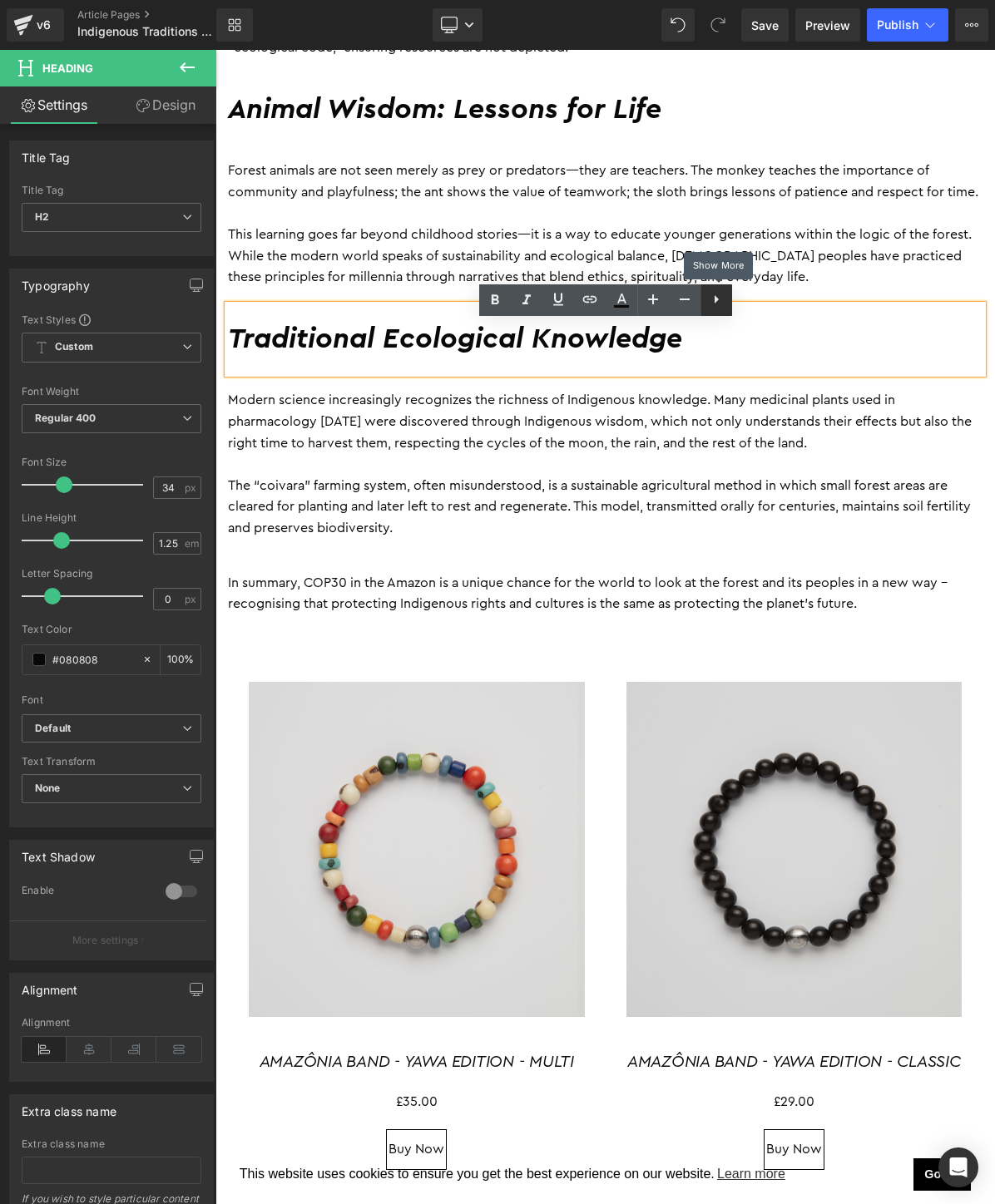
click at [726, 297] on link at bounding box center [716, 299] width 31 height 31
click at [642, 472] on link at bounding box center [649, 465] width 17 height 20
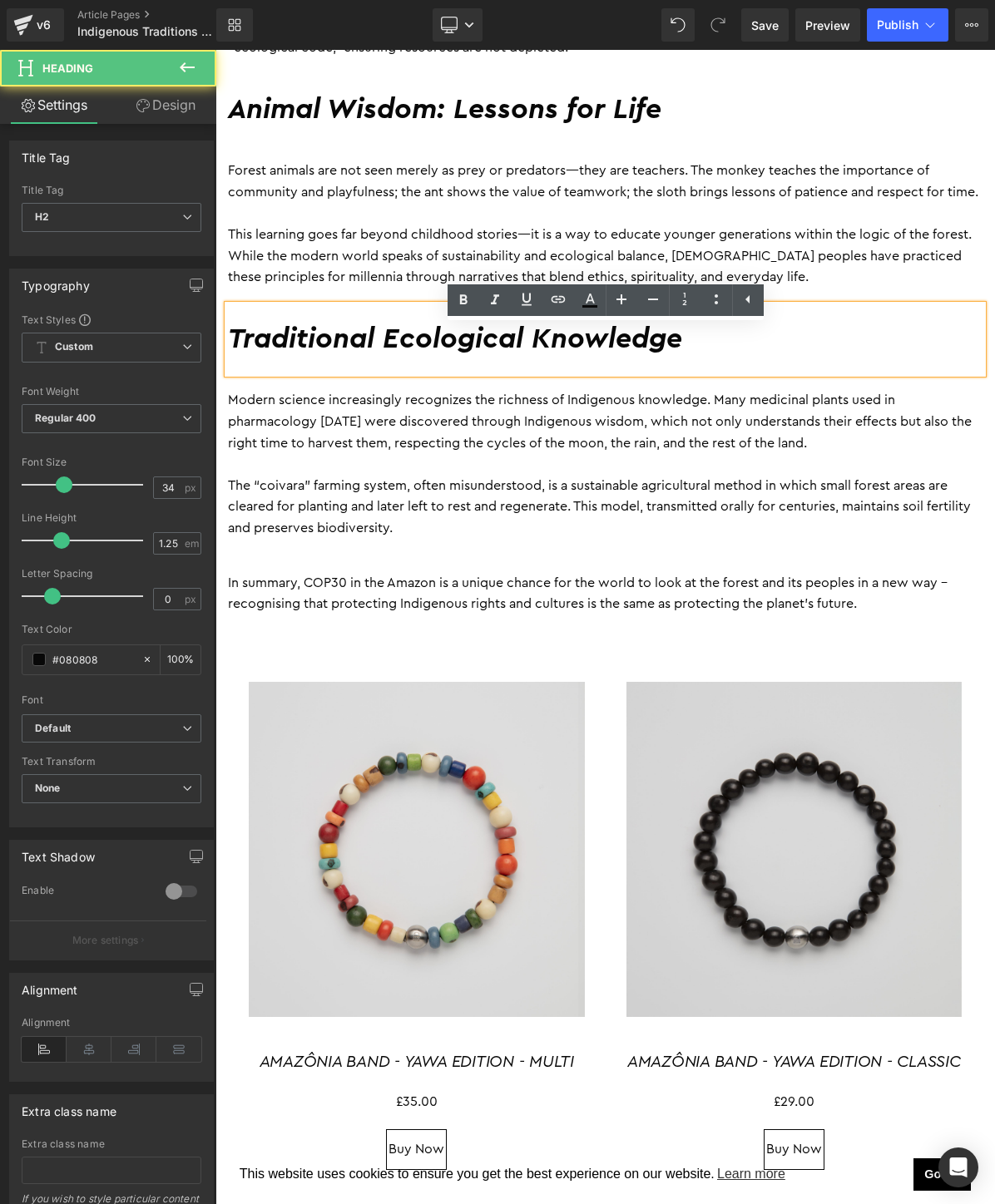
click at [662, 357] on h2 "Traditional Ecological Knowledge" at bounding box center [605, 340] width 755 height 36
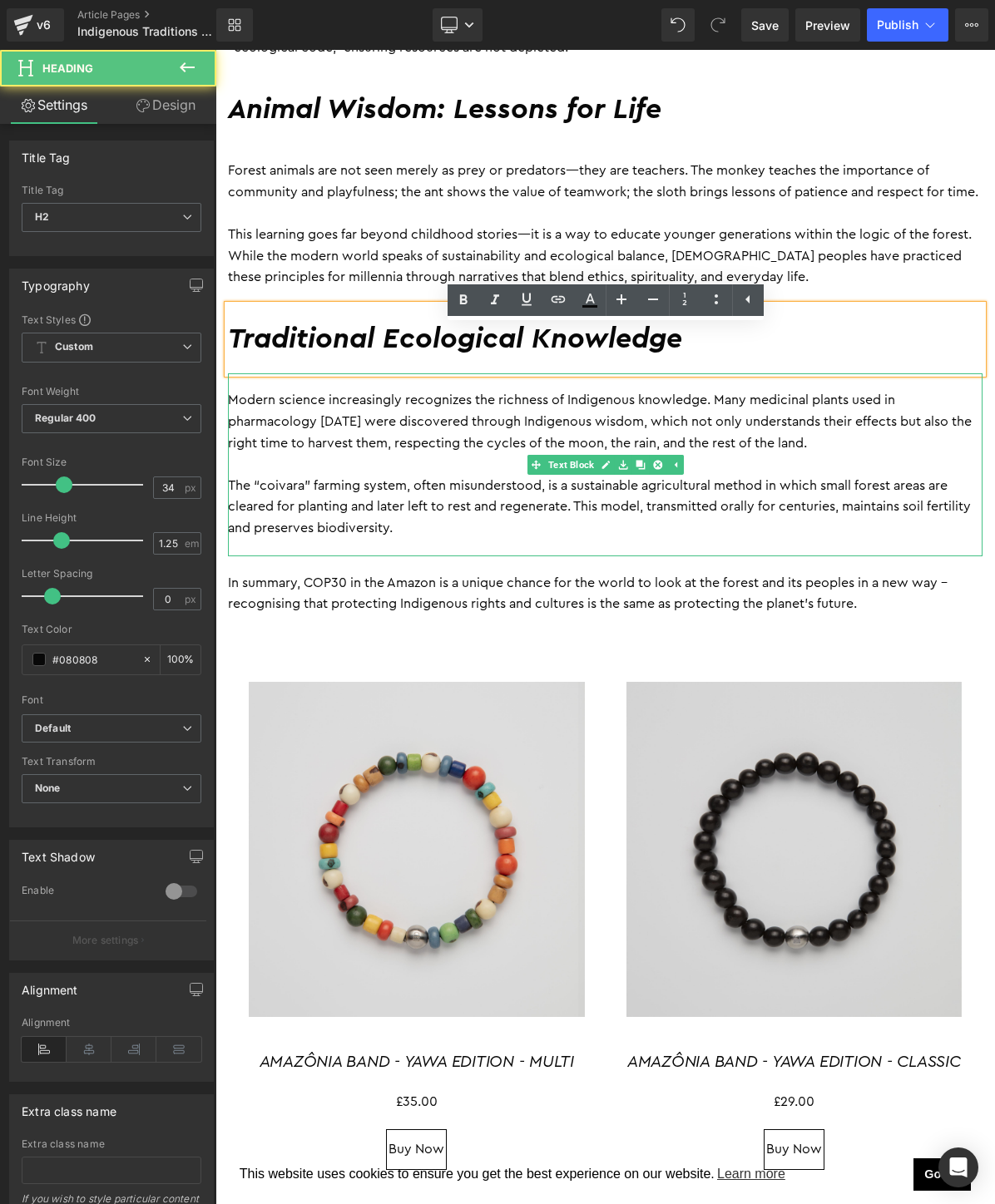
click at [745, 449] on p "Modern science increasingly recognizes the richness of Indigenous knowledge. Ma…" at bounding box center [605, 422] width 755 height 64
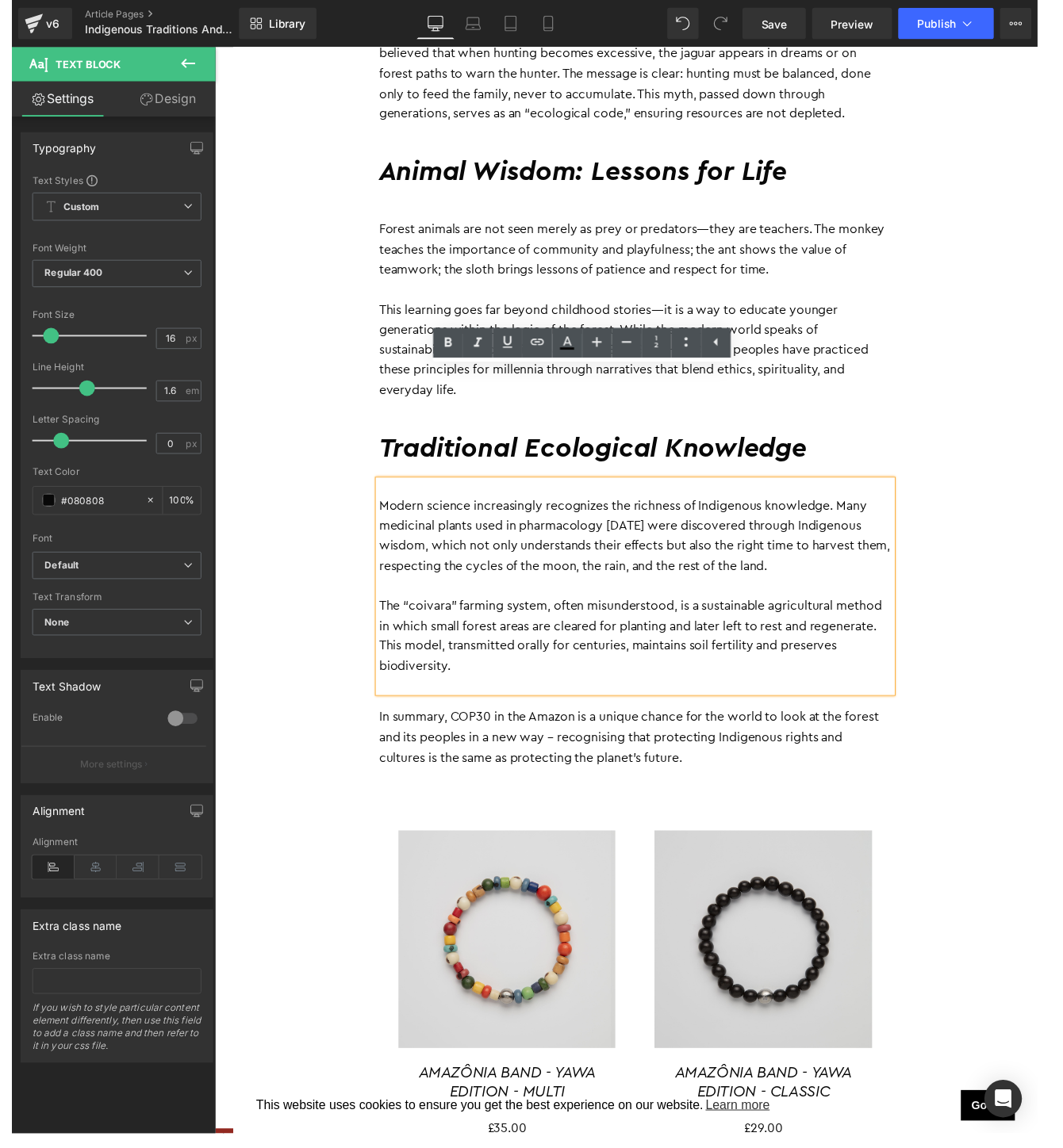
scroll to position [945, 0]
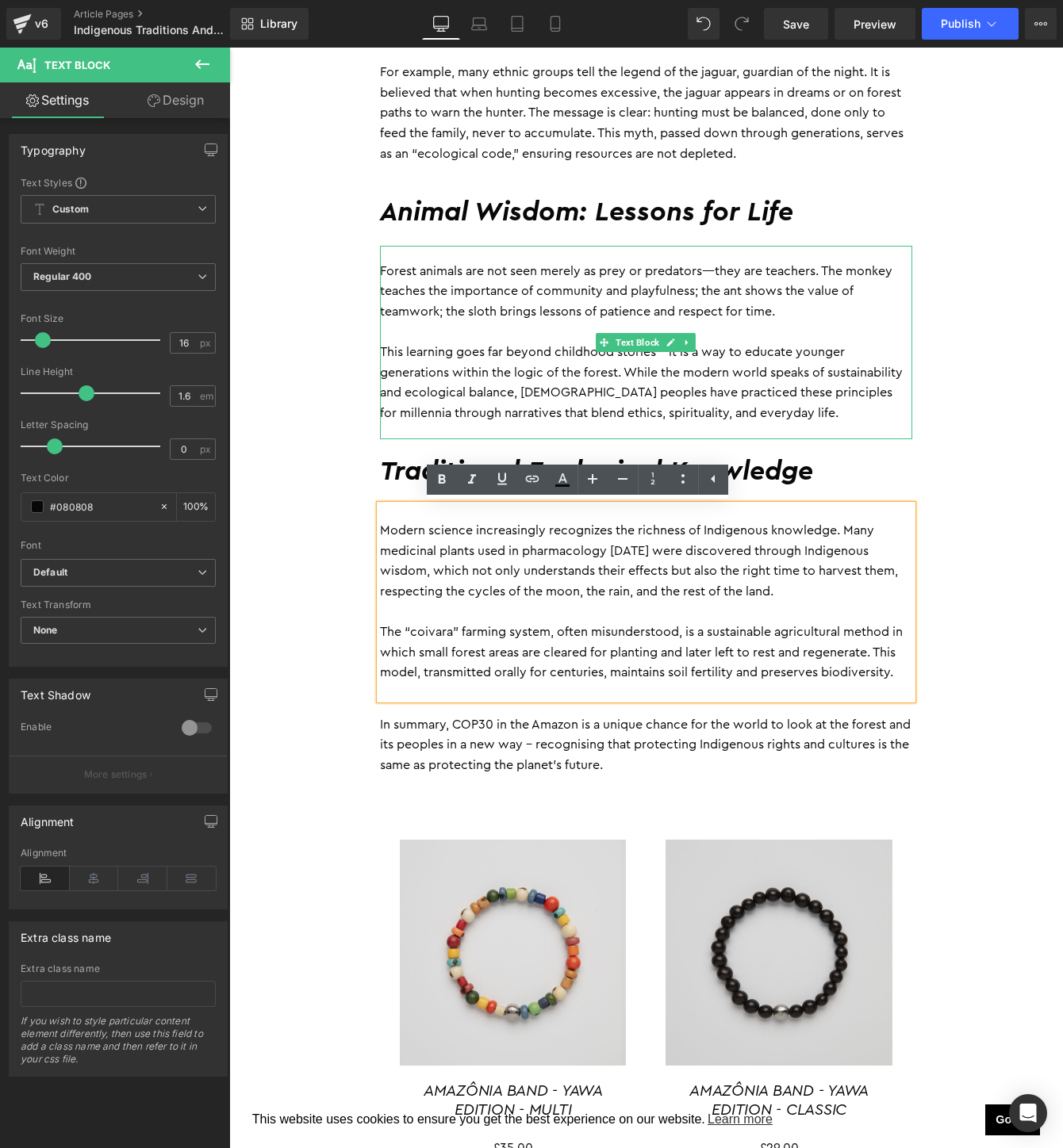
click at [894, 330] on p at bounding box center [645, 333] width 532 height 21
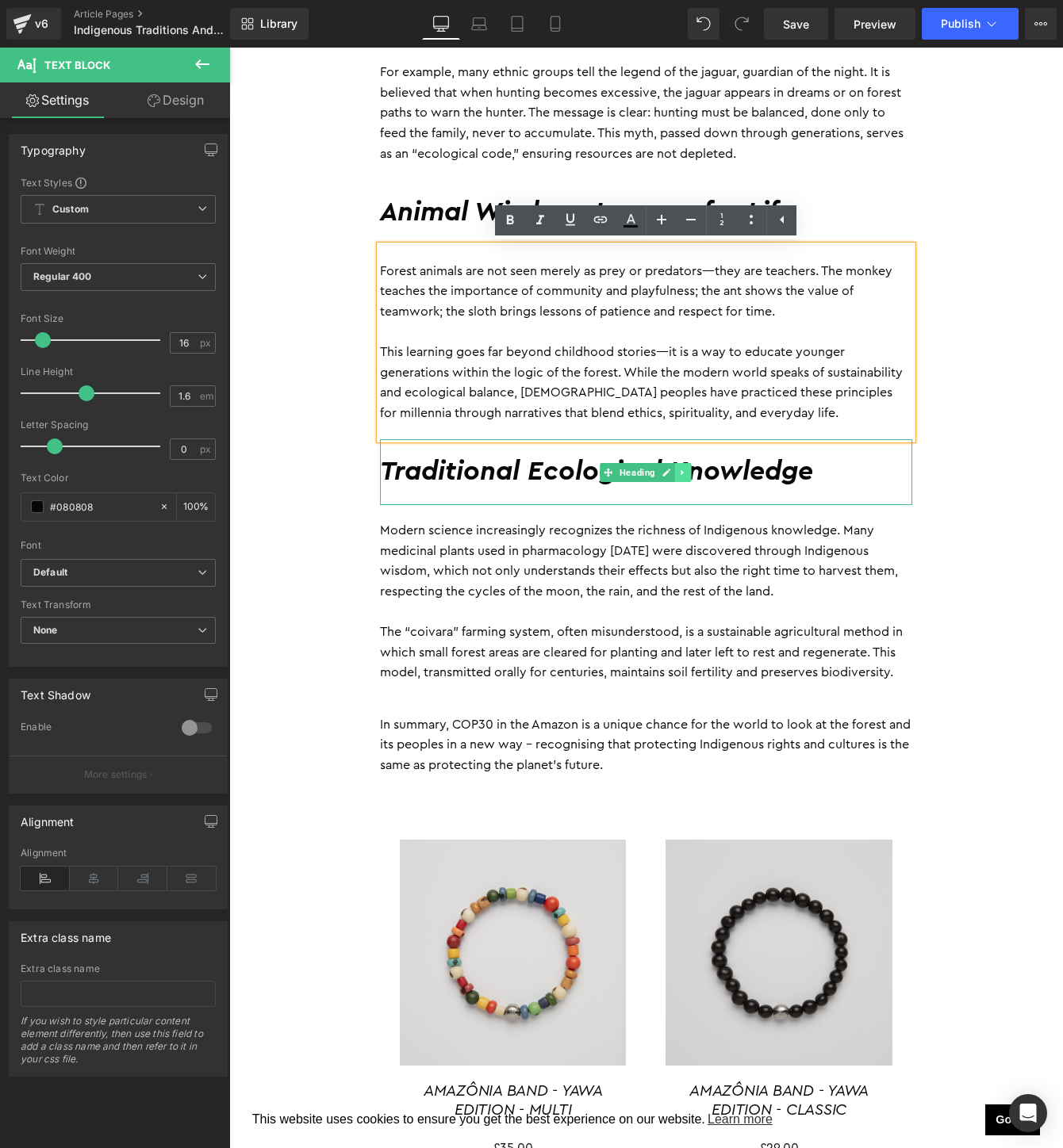
click at [687, 471] on icon at bounding box center [683, 472] width 9 height 10
click at [677, 471] on icon at bounding box center [675, 472] width 9 height 9
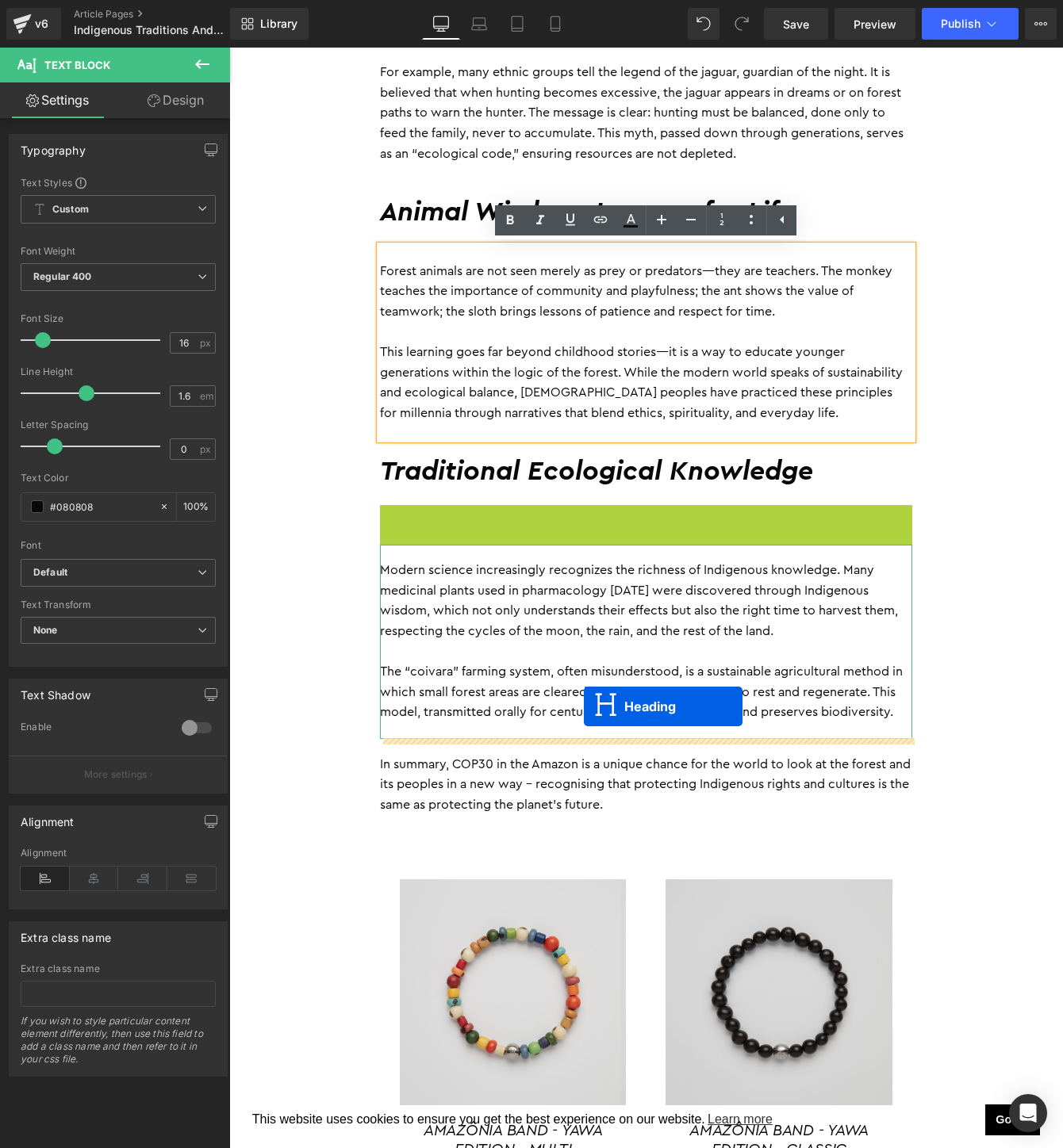
drag, startPoint x: 610, startPoint y: 541, endPoint x: 584, endPoint y: 707, distance: 168.0
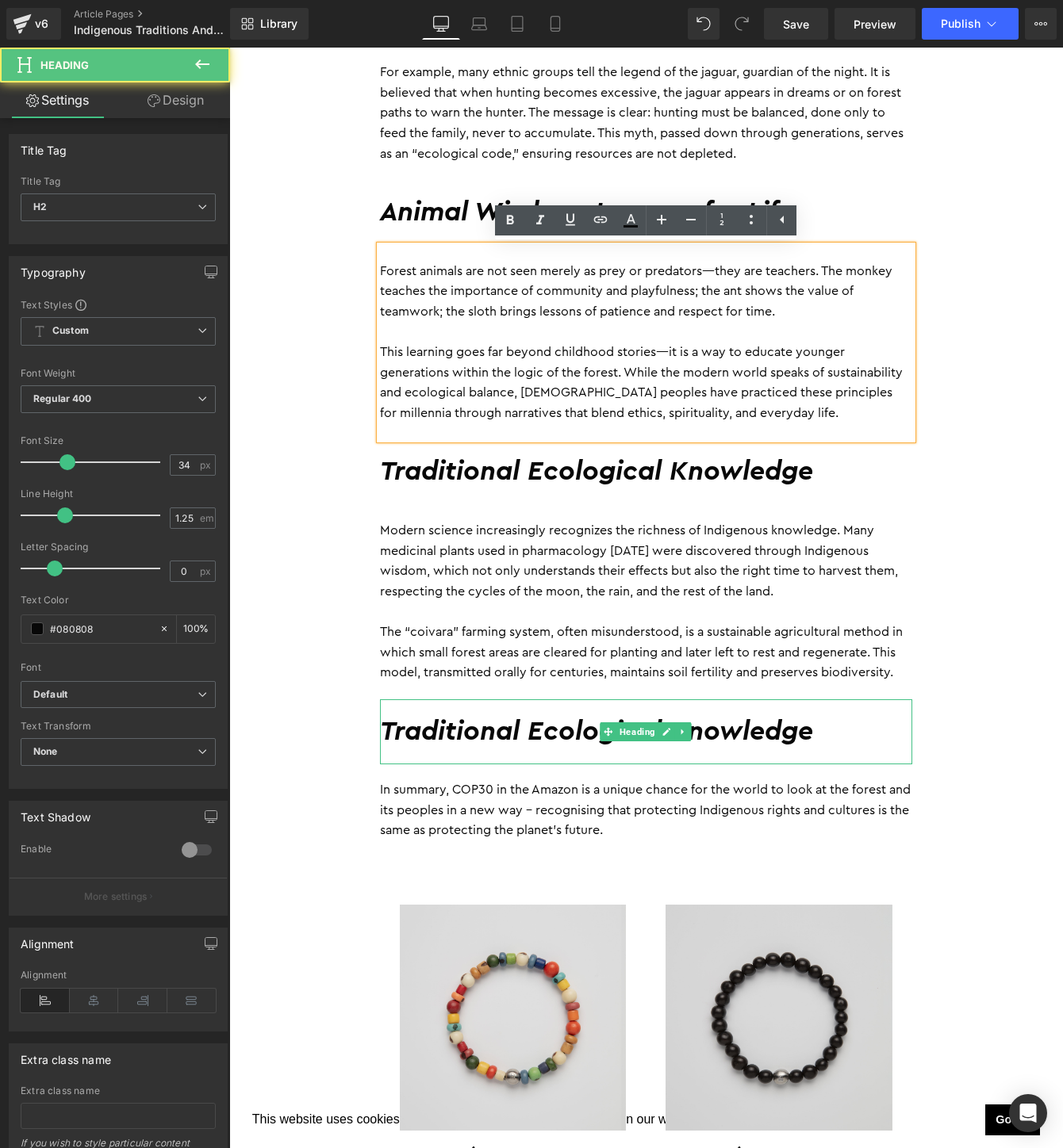
click at [588, 734] on h2 "Traditional Ecological Knowledge" at bounding box center [645, 733] width 532 height 34
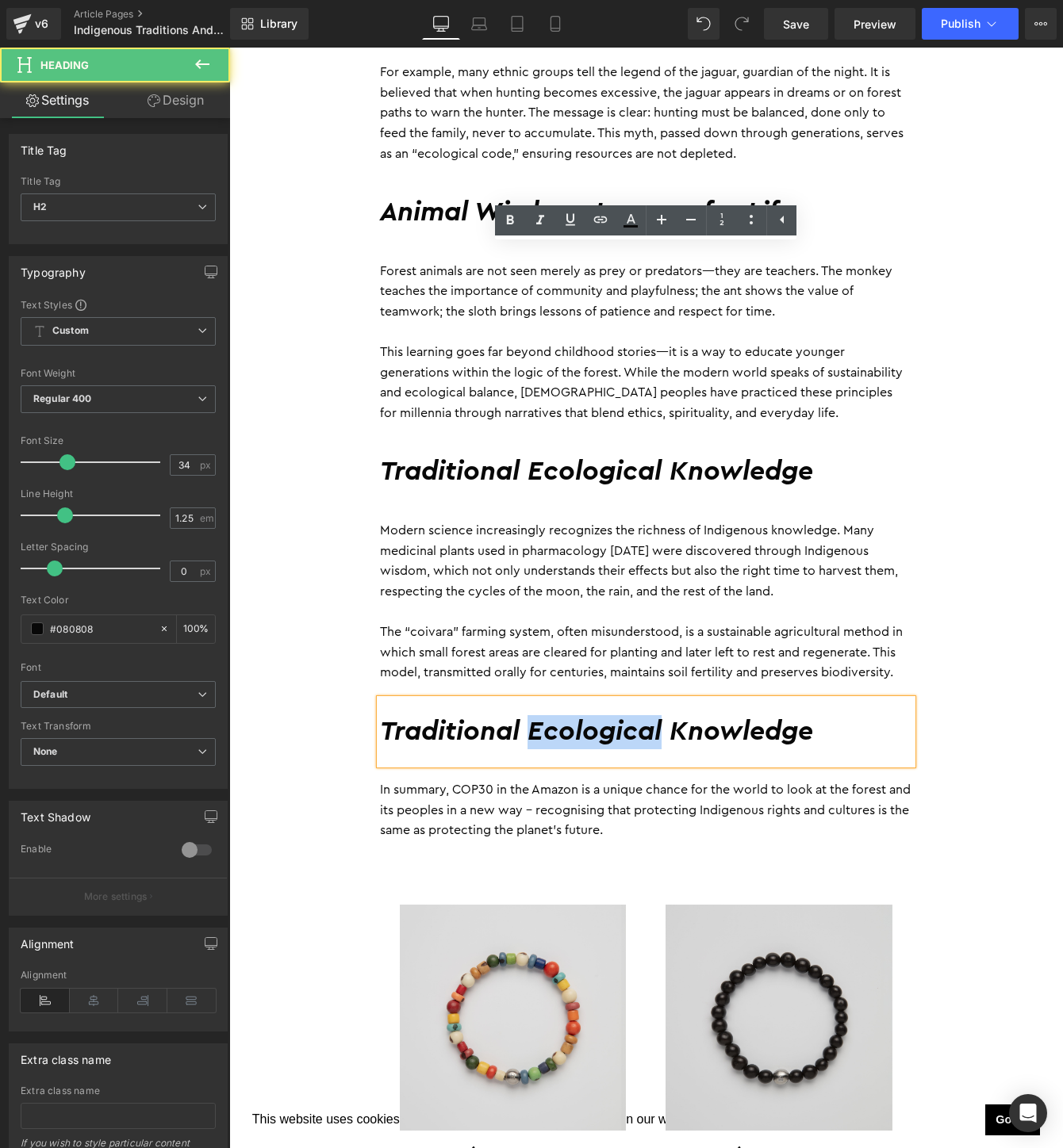
click at [588, 734] on h2 "Traditional Ecological Knowledge" at bounding box center [645, 733] width 532 height 34
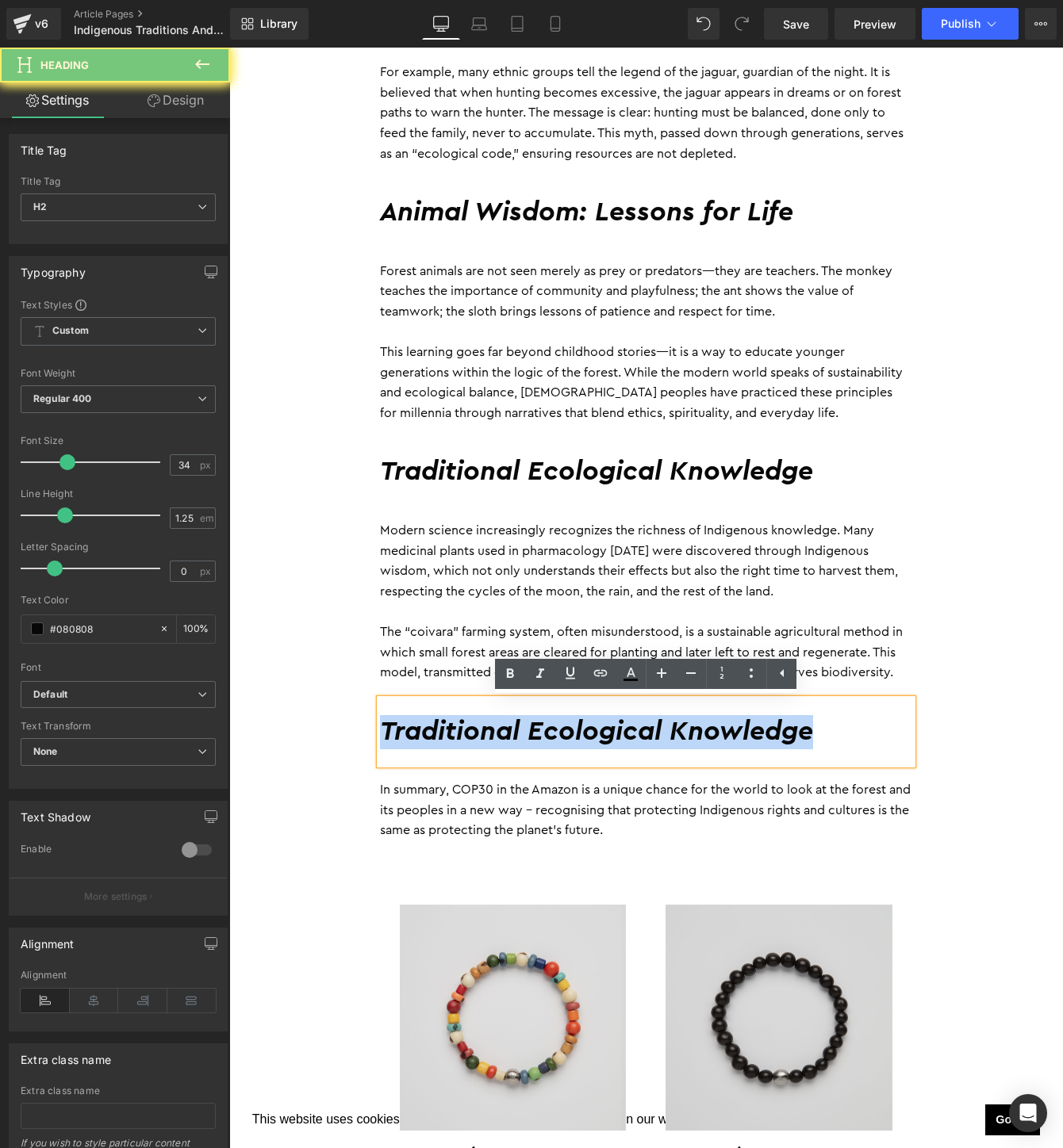
click at [588, 734] on h2 "Traditional Ecological Knowledge" at bounding box center [645, 733] width 532 height 34
paste div
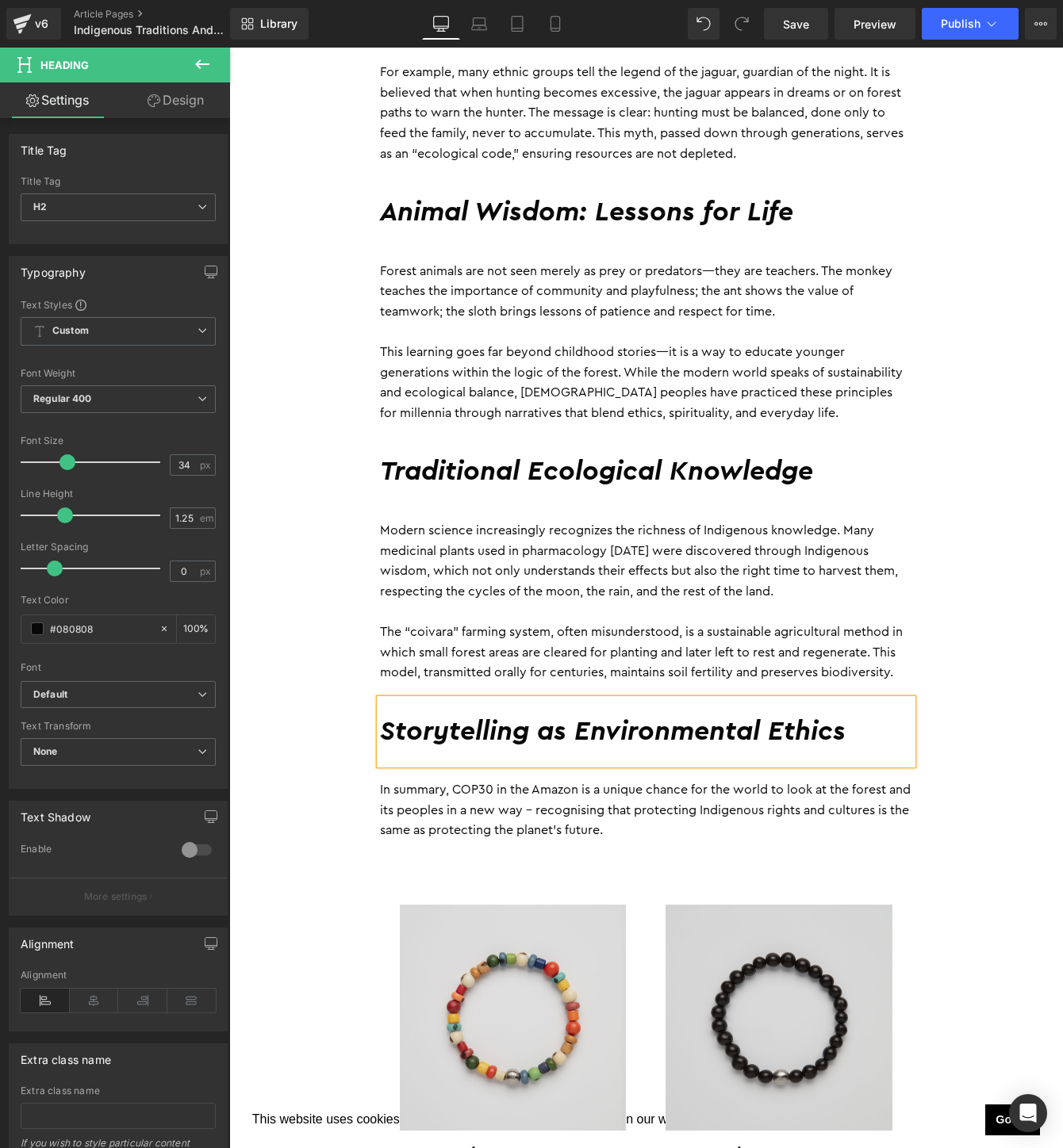
click at [524, 805] on p "In summary, COP30 in the Amazon is a unique chance for the world to look at the…" at bounding box center [645, 810] width 532 height 61
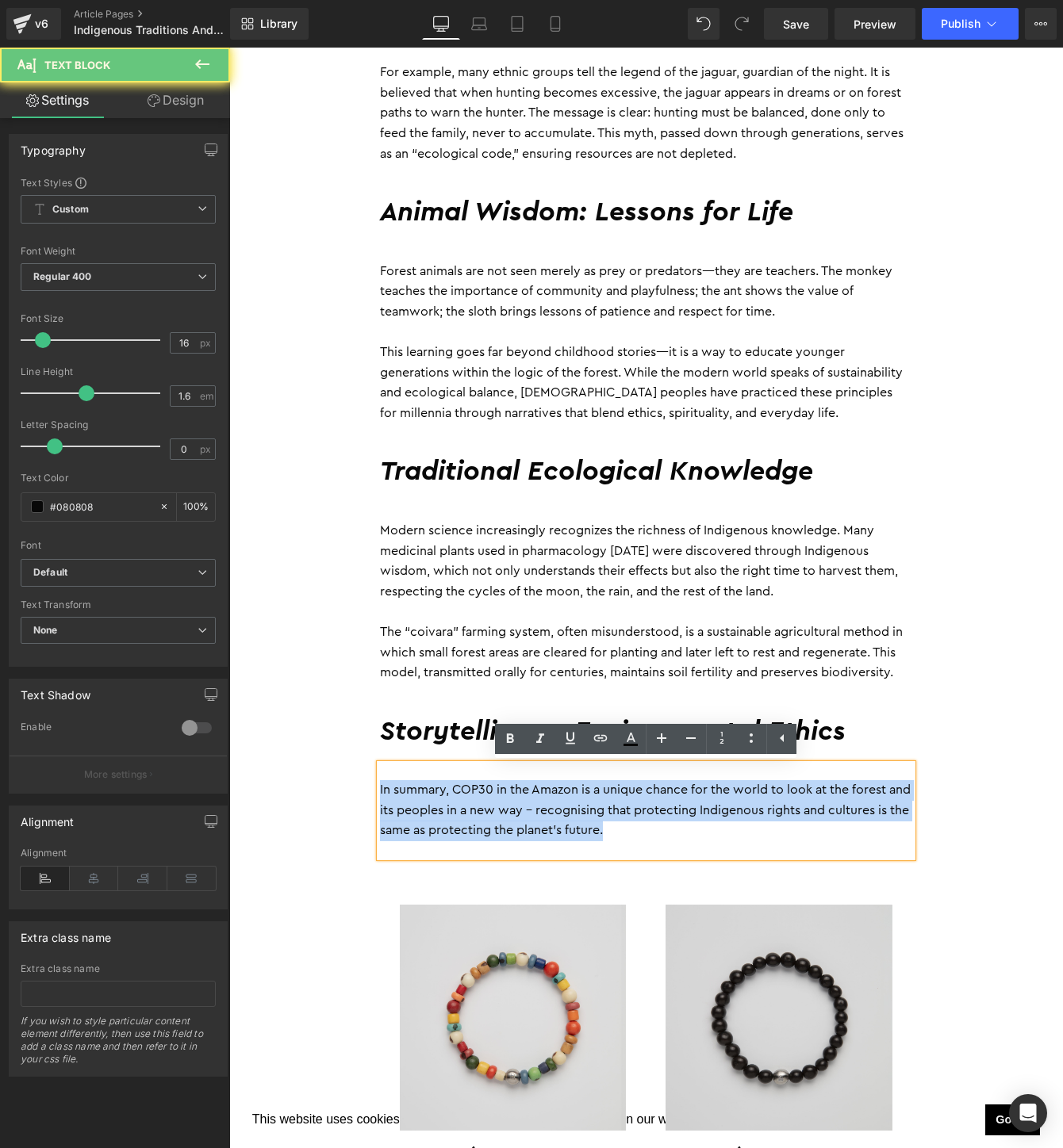
click at [524, 805] on p "In summary, COP30 in the Amazon is a unique chance for the world to look at the…" at bounding box center [645, 810] width 532 height 61
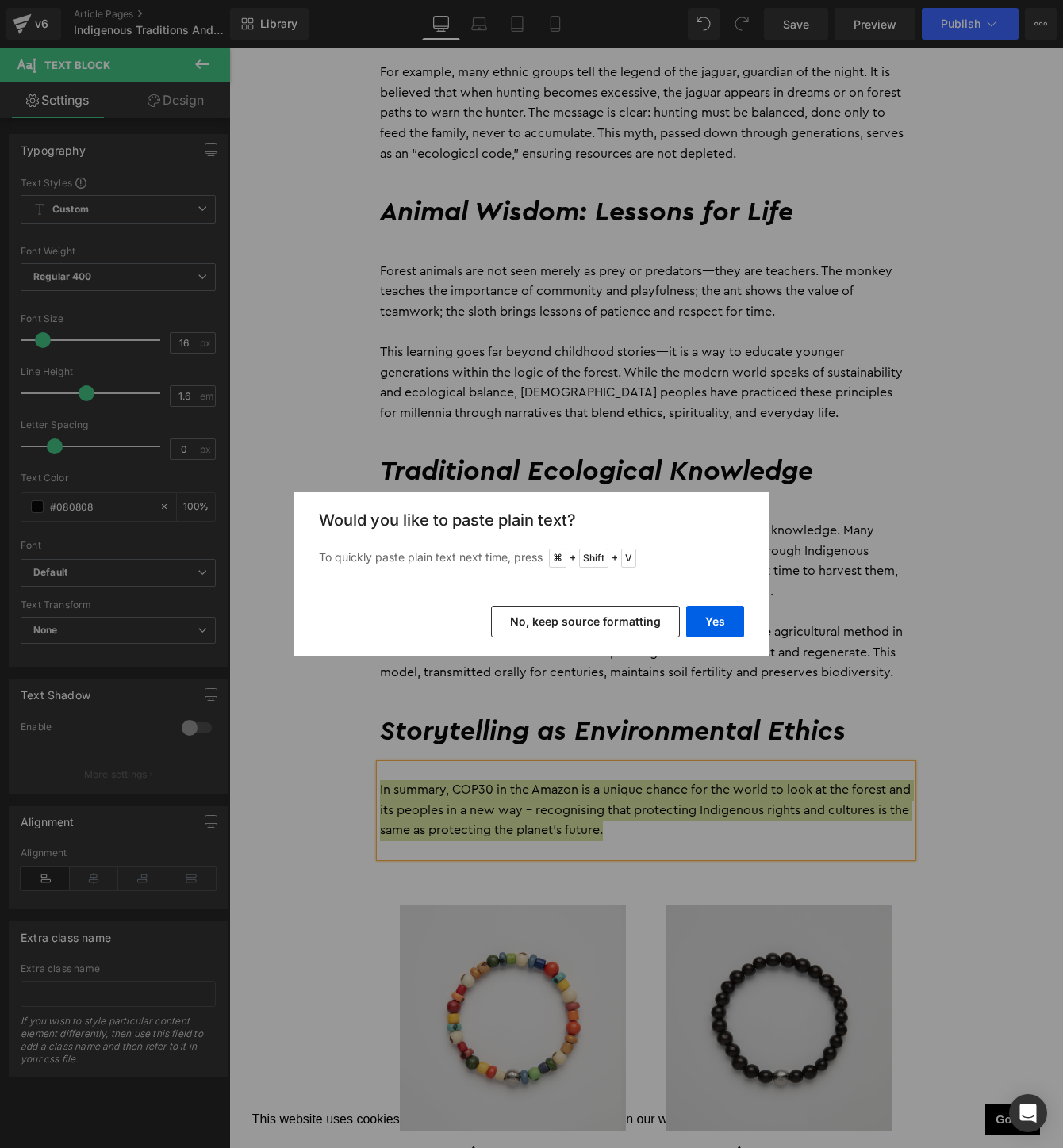
click at [662, 618] on button "No, keep source formatting" at bounding box center [585, 622] width 188 height 32
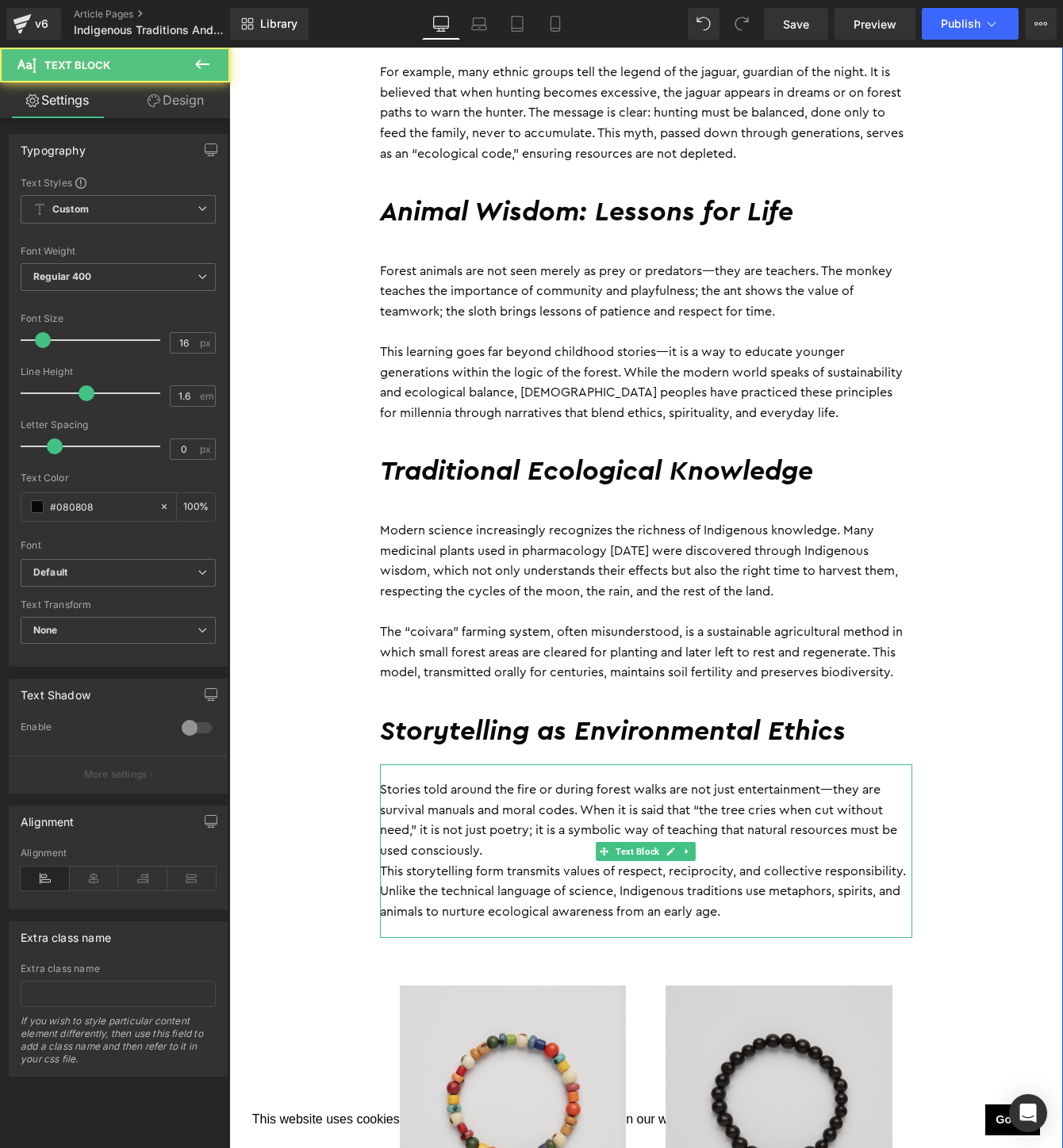
click at [501, 860] on p "Stories told around the fire or during forest walks are not just entertainment—…" at bounding box center [645, 820] width 532 height 81
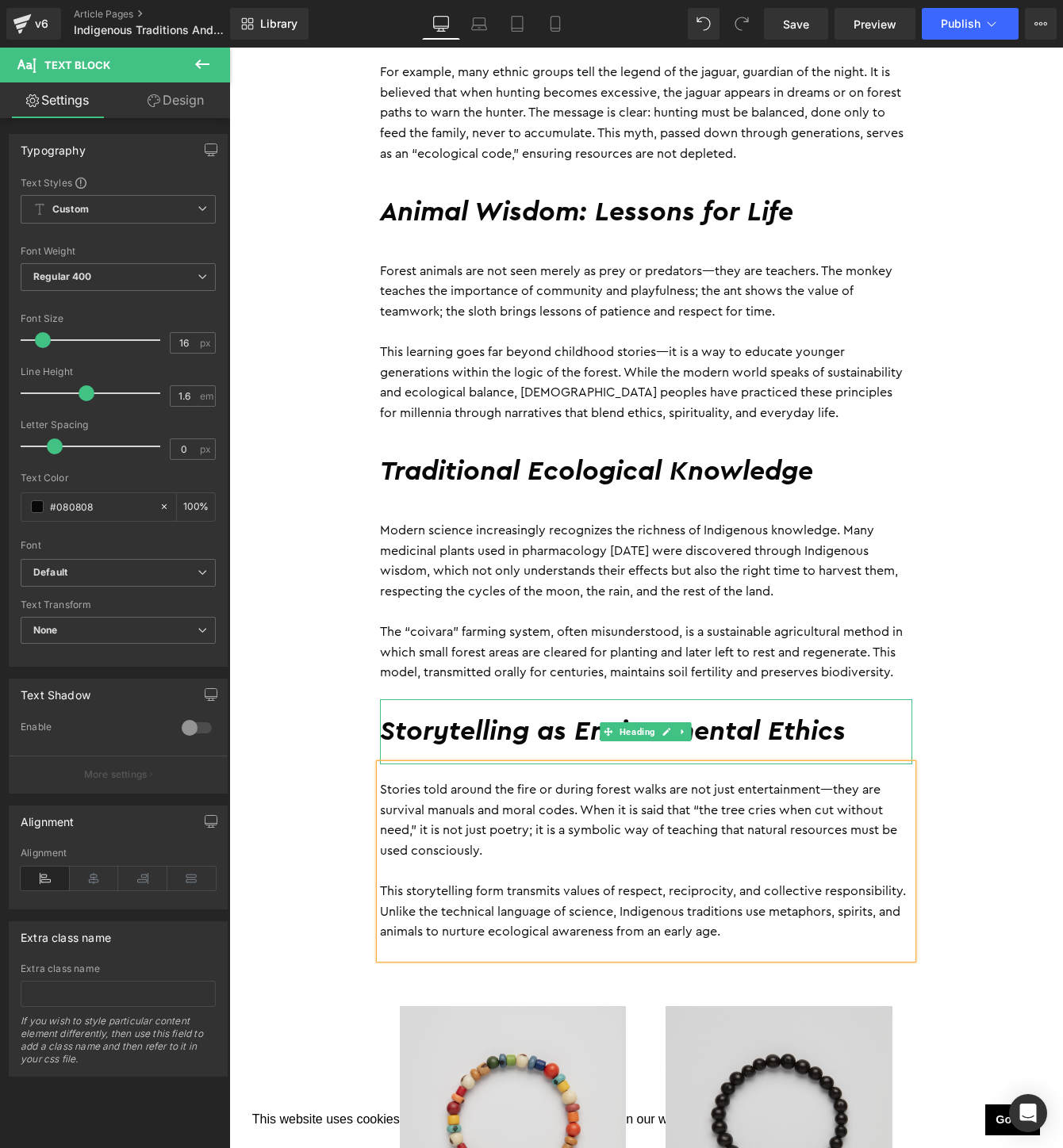
click at [706, 735] on h2 "Storytelling as Environmental Ethics" at bounding box center [645, 733] width 532 height 34
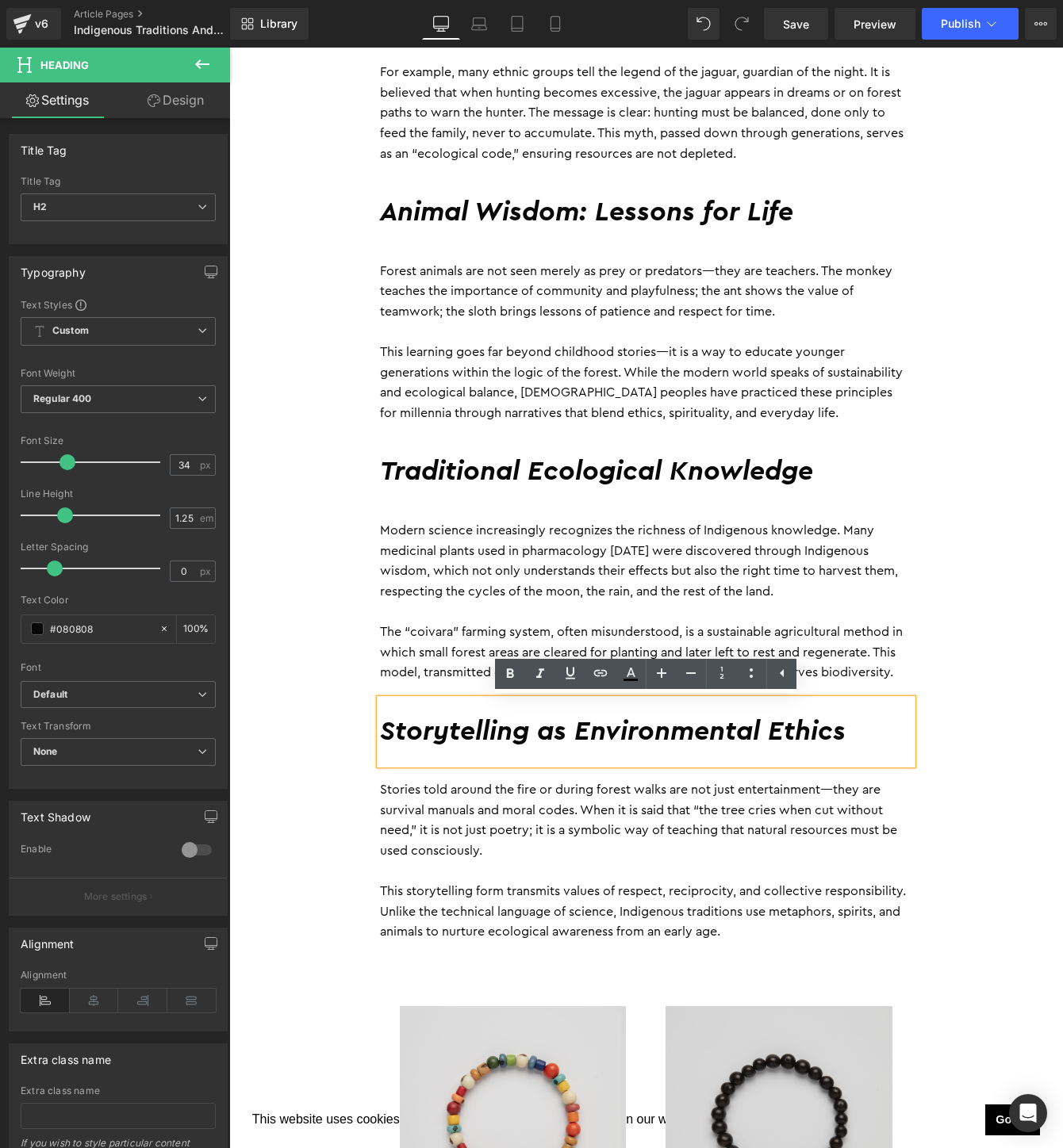
click at [1052, 723] on div "By Daniele Guajajara 28 September 2025 Heading The tropical forest is not just …" at bounding box center [646, 857] width 834 height 2268
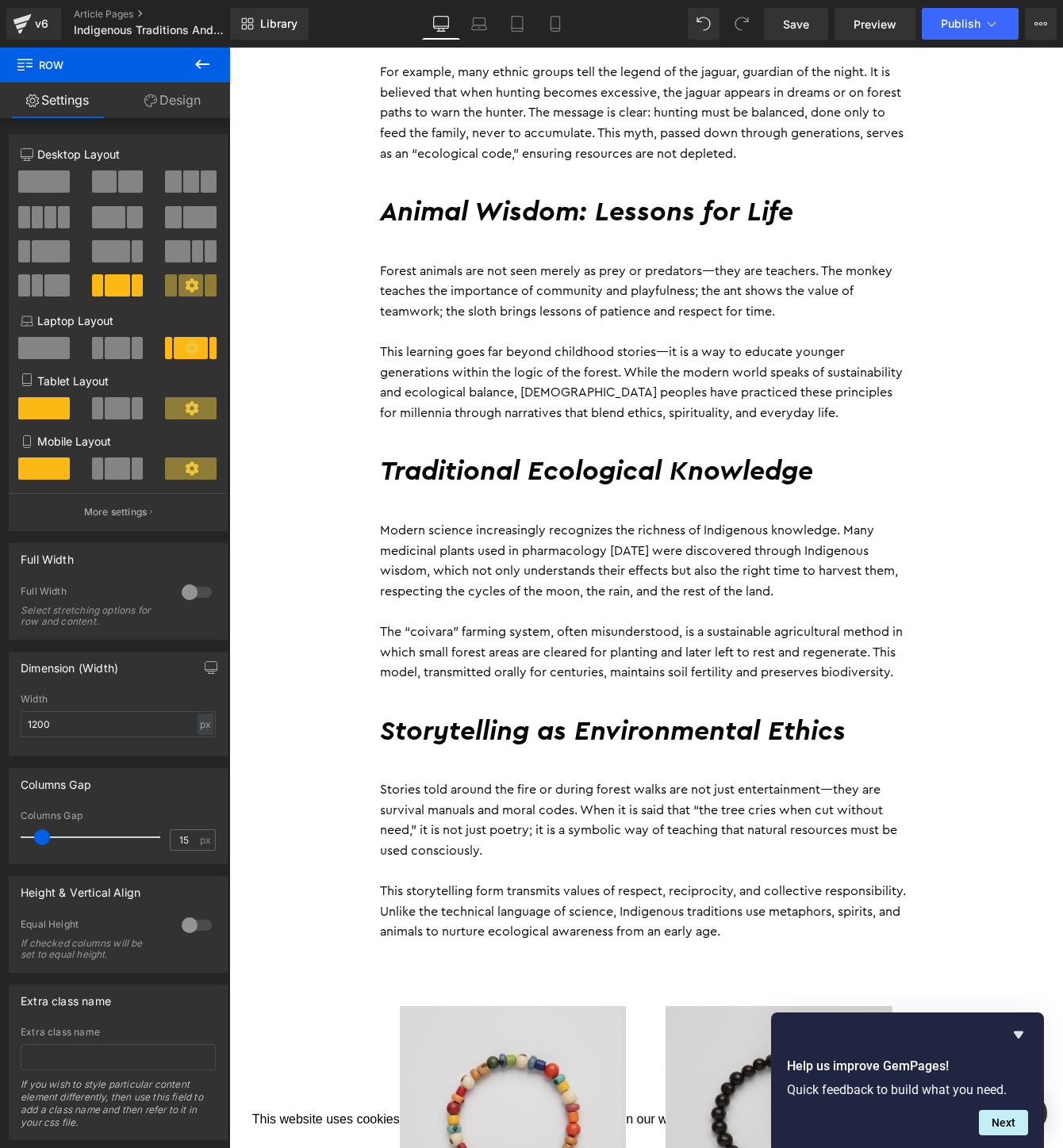
click at [590, 739] on h2 "Storytelling as Environmental Ethics" at bounding box center [645, 733] width 532 height 34
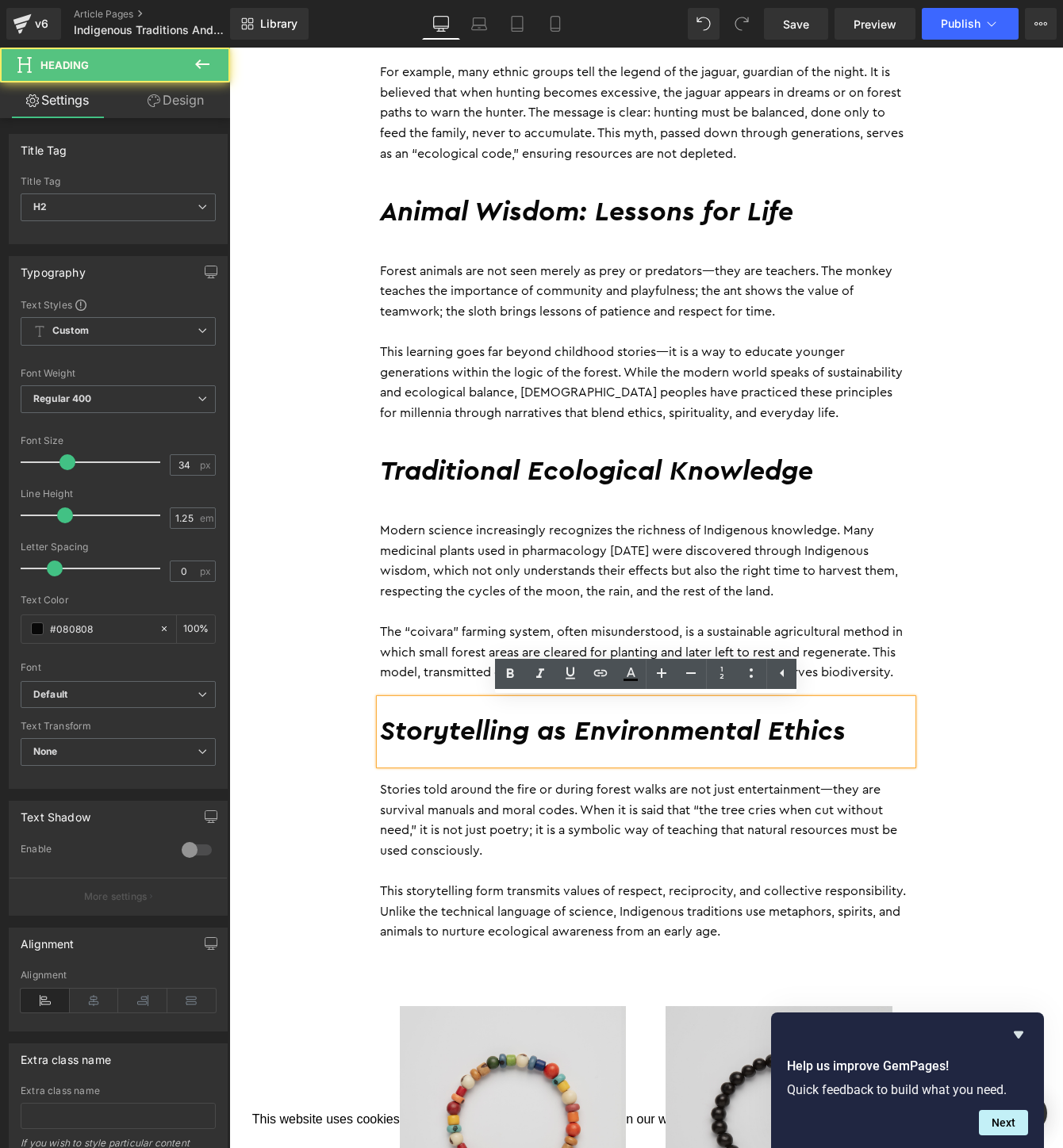
click at [942, 730] on div "By Daniele Guajajara 28 September 2025 Heading The tropical forest is not just …" at bounding box center [646, 857] width 834 height 2268
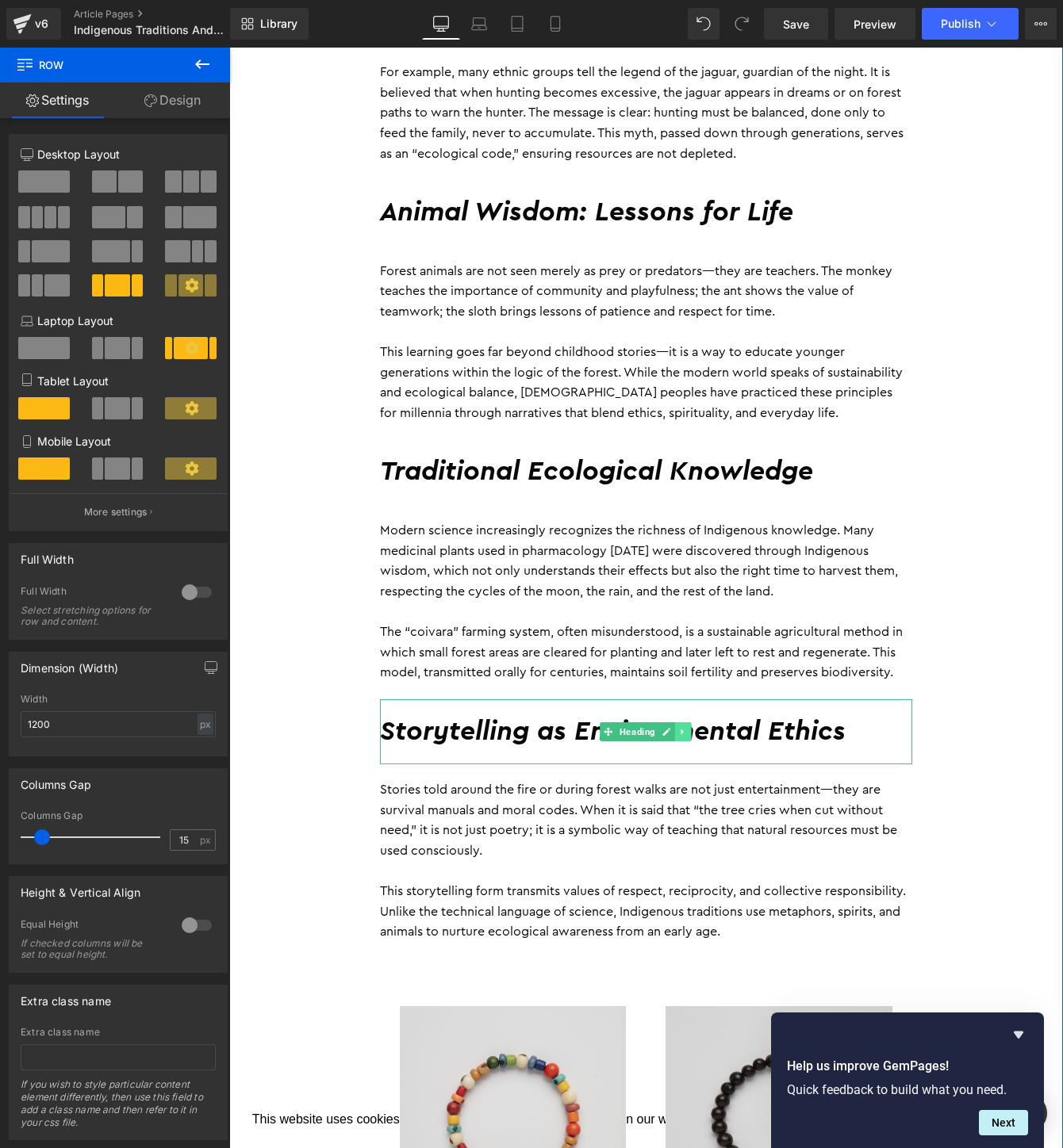
click at [688, 736] on icon at bounding box center [683, 732] width 9 height 10
click at [677, 735] on icon at bounding box center [675, 732] width 9 height 9
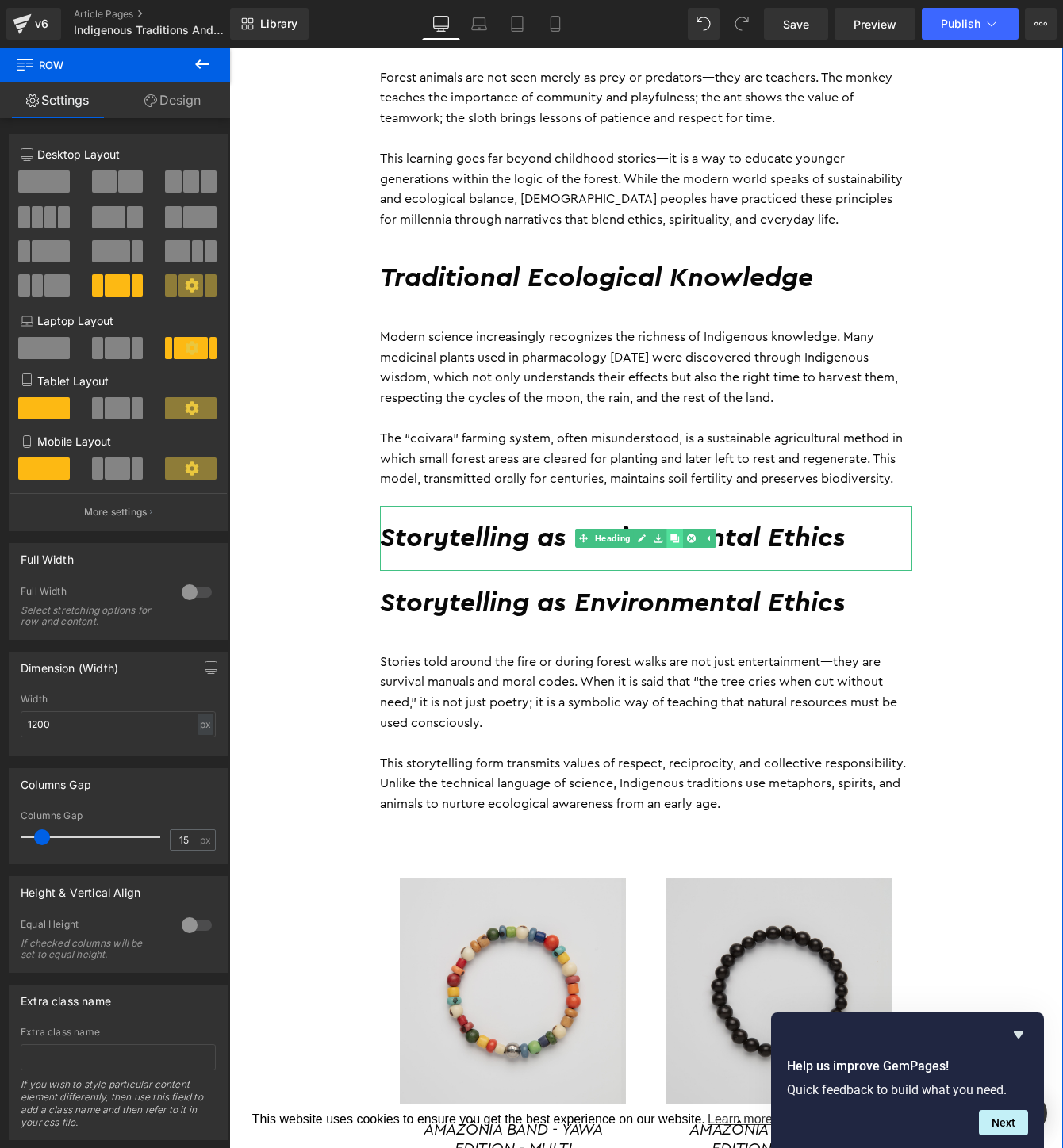
scroll to position [1191, 0]
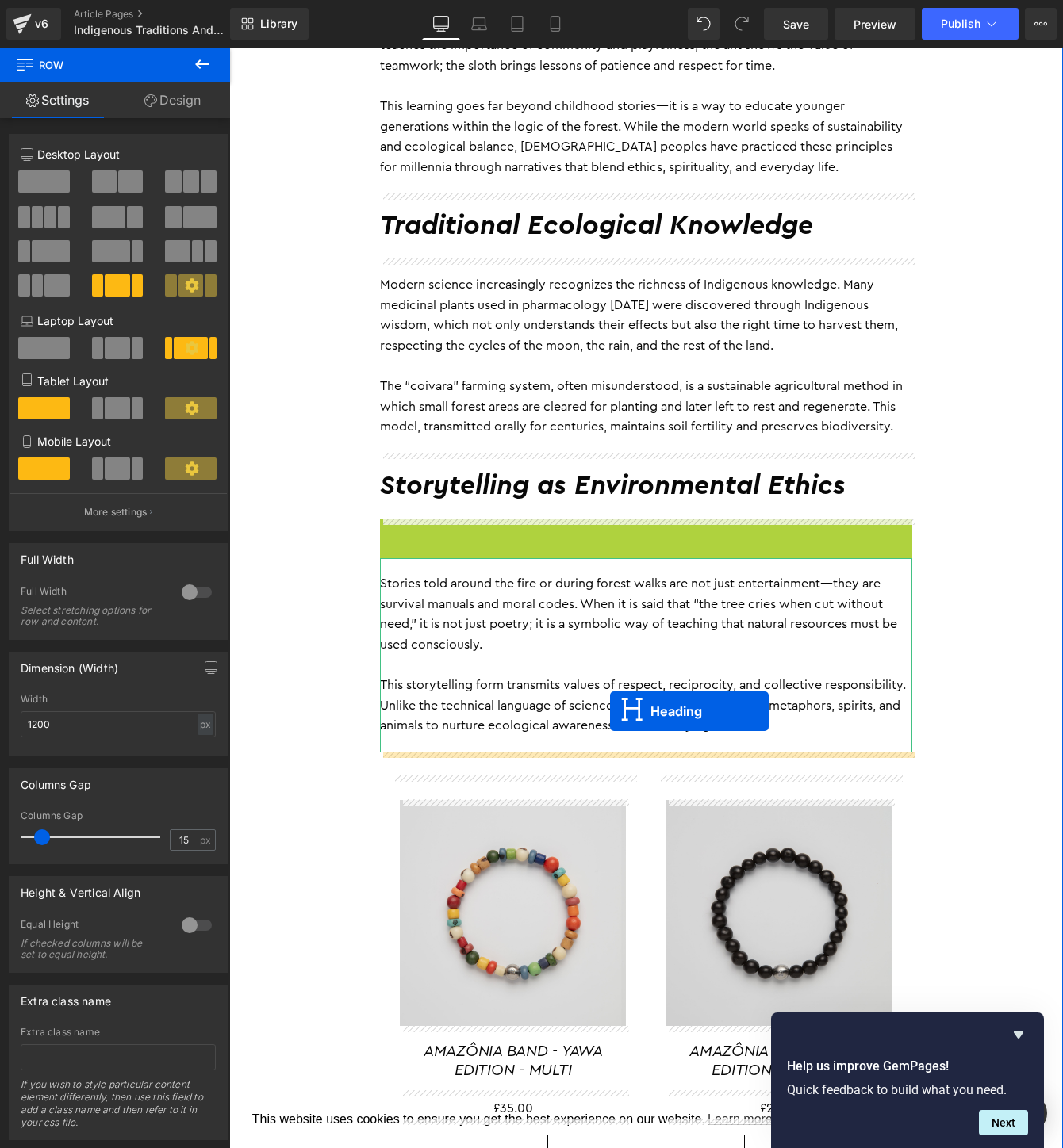
drag, startPoint x: 605, startPoint y: 554, endPoint x: 608, endPoint y: 709, distance: 155.0
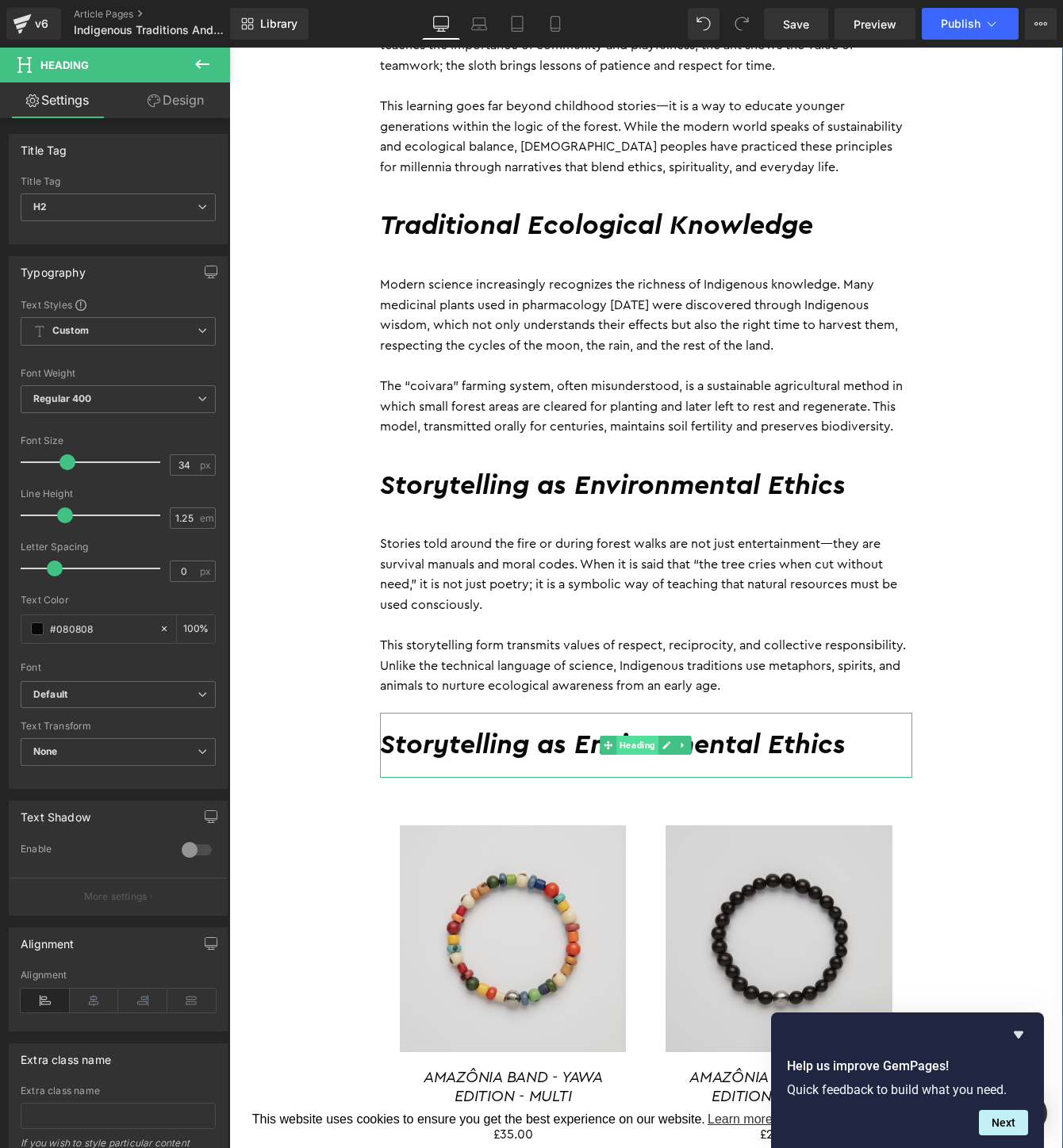
click at [632, 741] on span "Heading" at bounding box center [638, 745] width 42 height 19
click at [874, 746] on h2 "Storytelling as Environmental Ethics" at bounding box center [645, 746] width 532 height 34
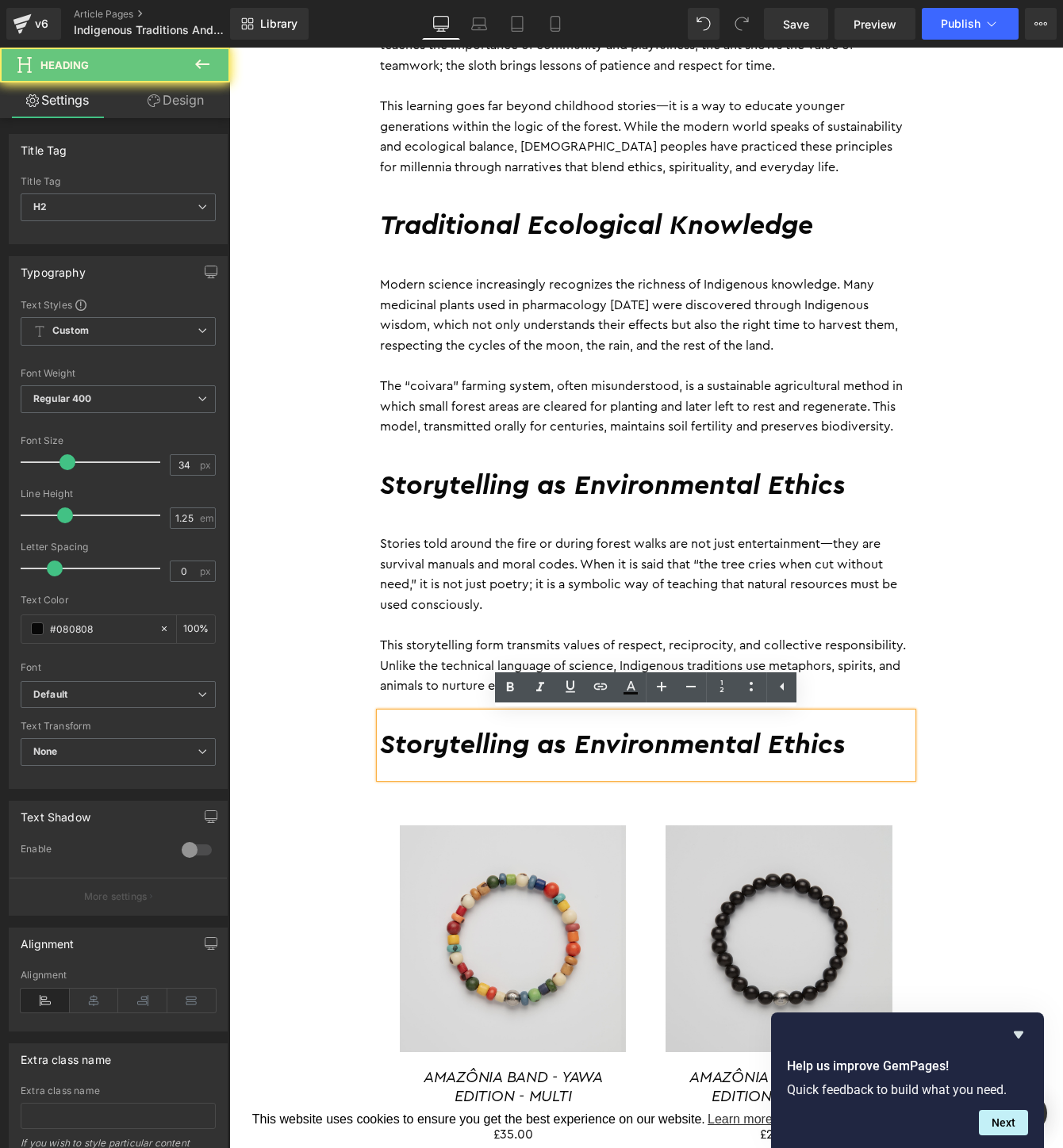
click at [868, 746] on h2 "Storytelling as Environmental Ethics" at bounding box center [645, 746] width 532 height 34
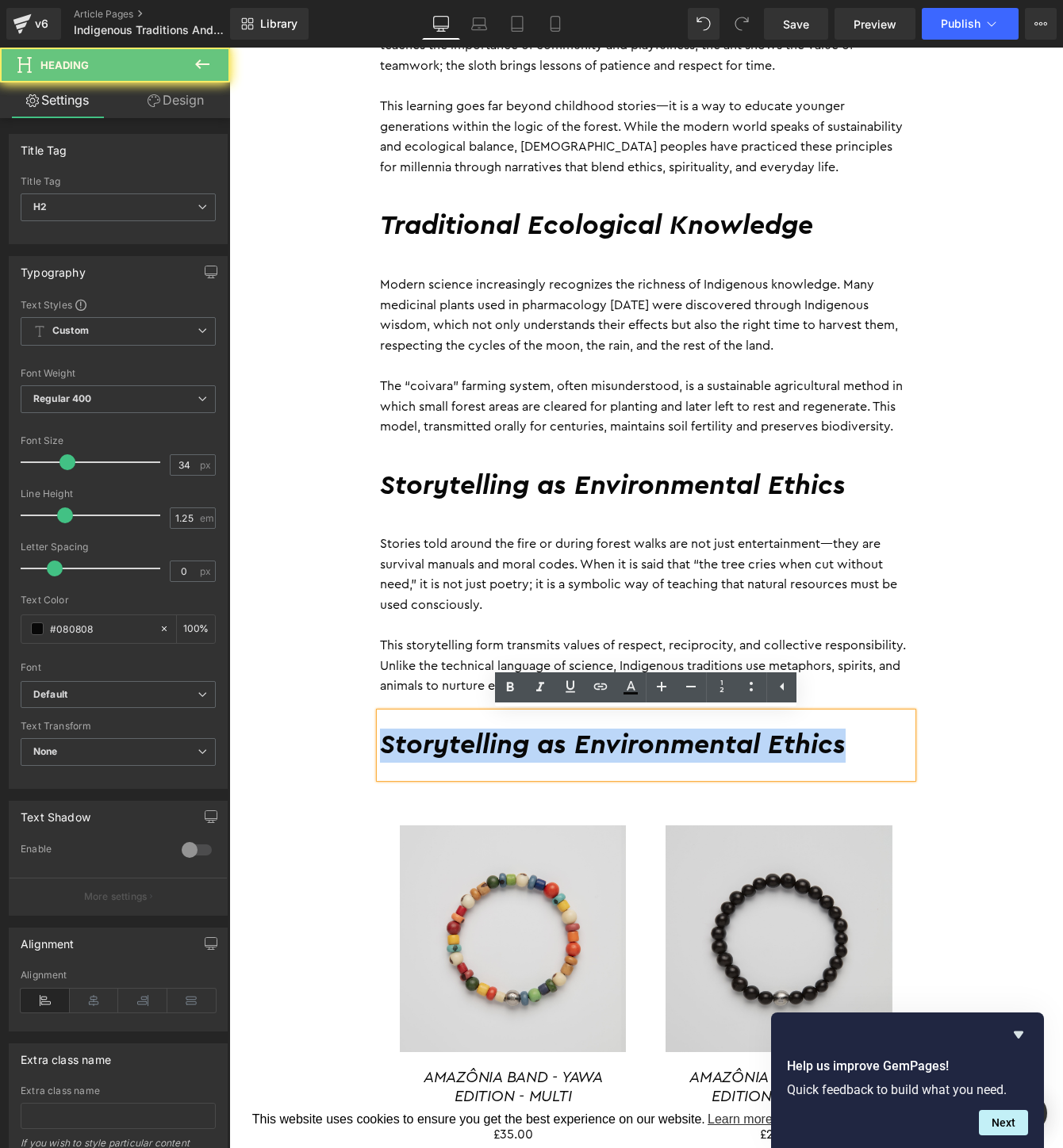
click at [868, 746] on h2 "Storytelling as Environmental Ethics" at bounding box center [645, 746] width 532 height 34
paste div
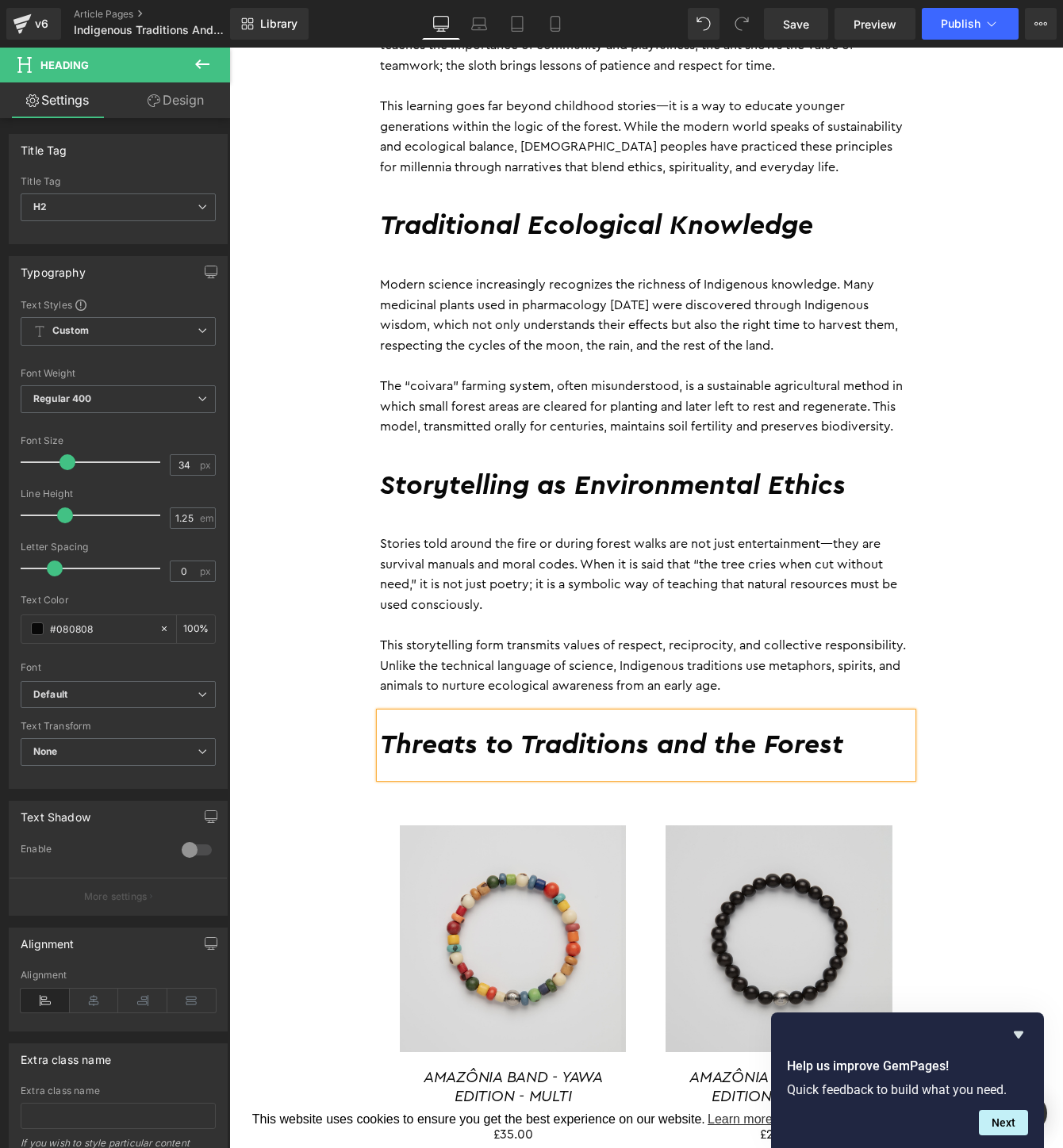
click at [961, 682] on div "By Daniele Guajajara 28 September 2025 Heading The tropical forest is not just …" at bounding box center [646, 644] width 834 height 2334
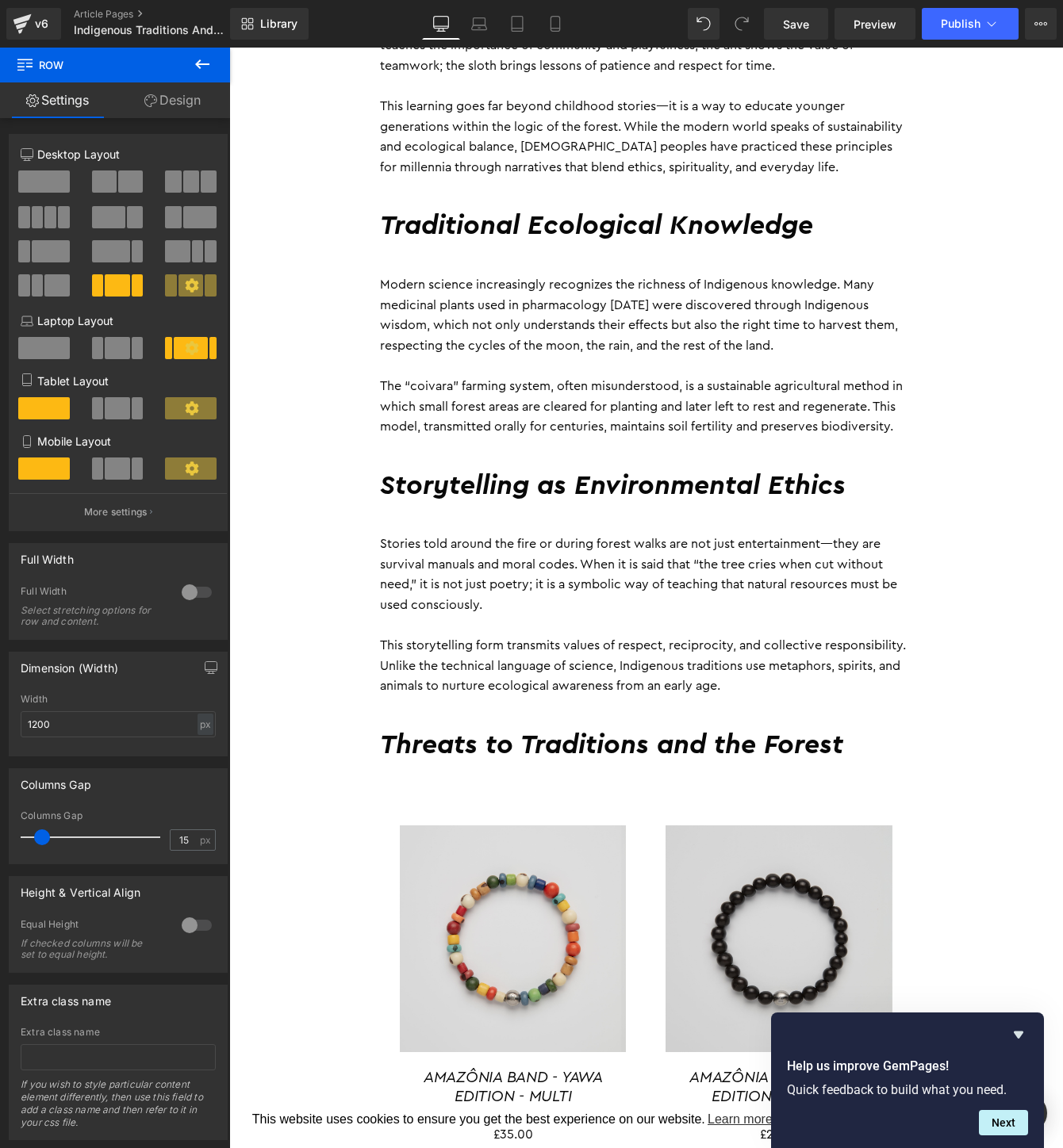
click at [636, 575] on p "Stories told around the fire or during forest walks are not just entertainment—…" at bounding box center [645, 574] width 532 height 81
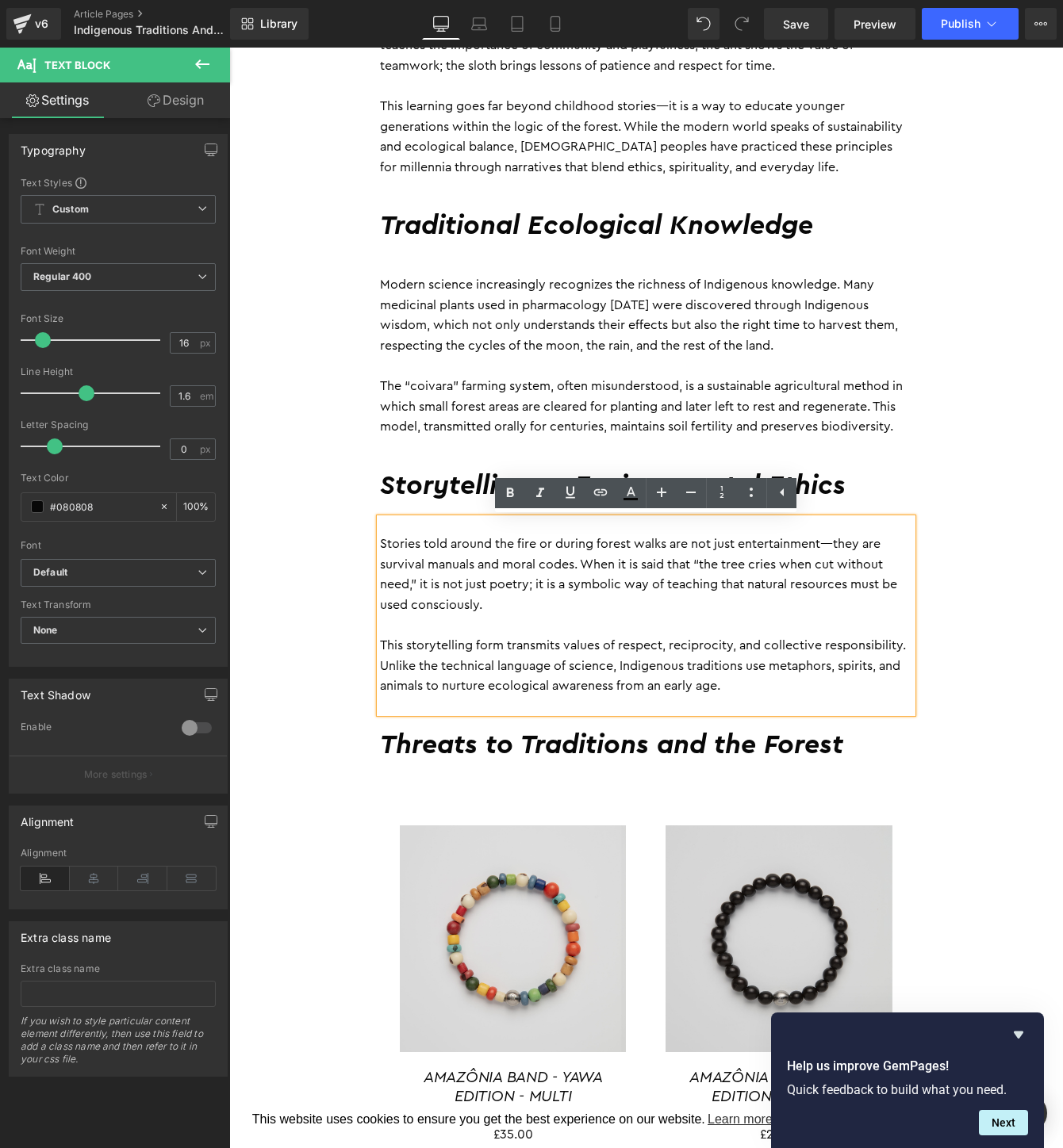
click at [994, 582] on div "By Daniele Guajajara 28 September 2025 Heading The tropical forest is not just …" at bounding box center [646, 644] width 834 height 2334
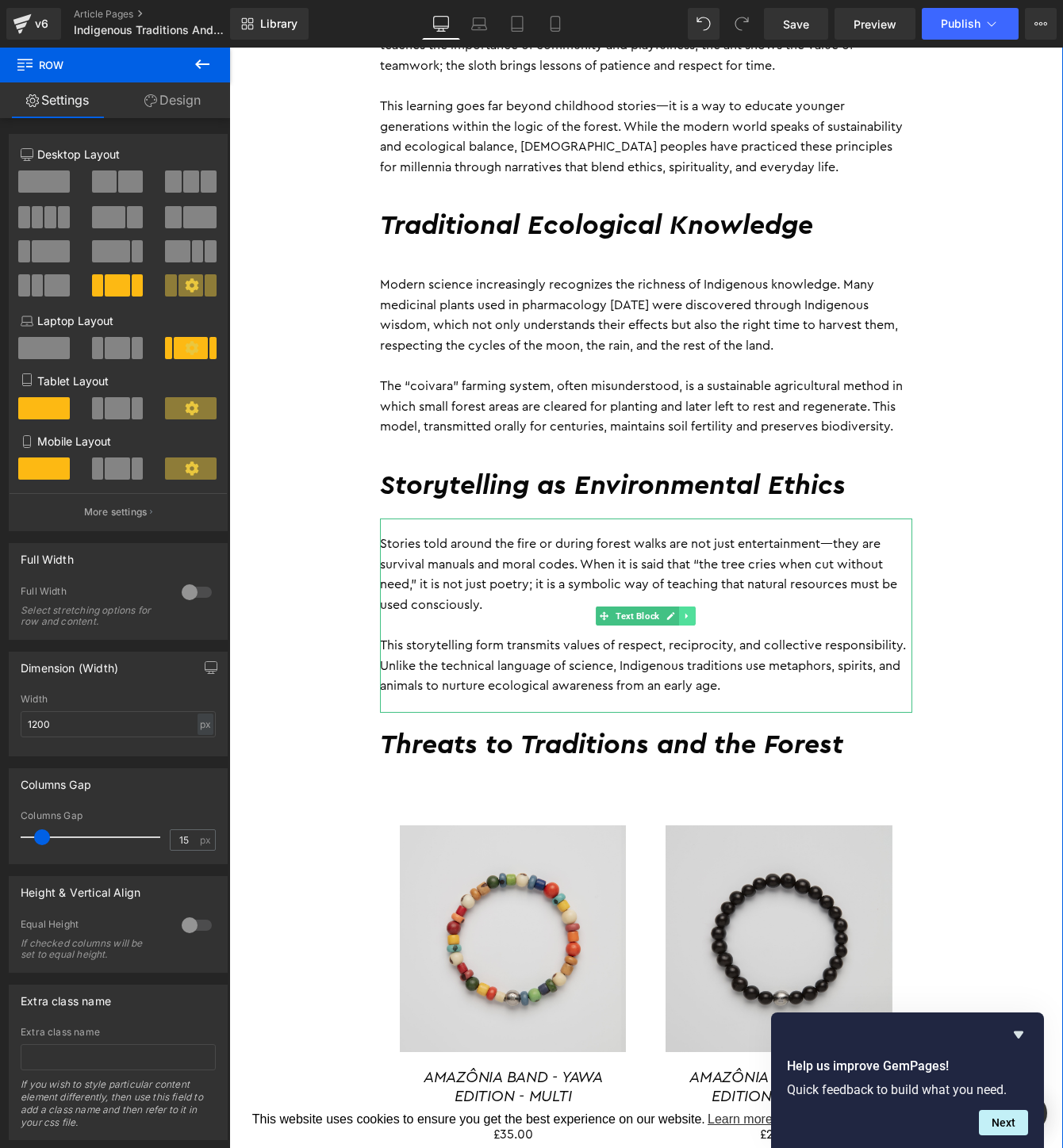
click at [695, 620] on link at bounding box center [687, 616] width 16 height 19
click at [680, 620] on icon at bounding box center [680, 616] width 9 height 9
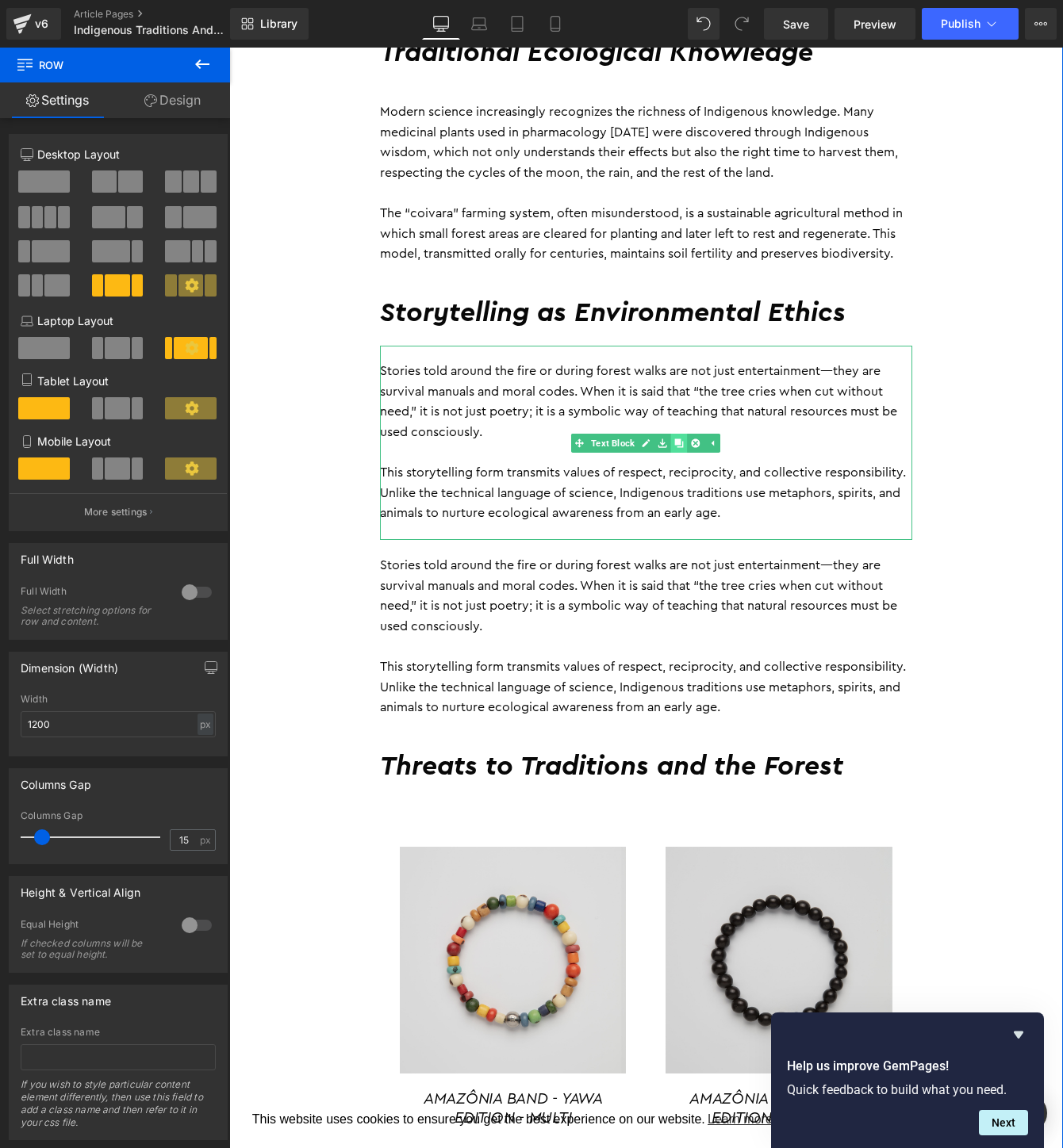
scroll to position [1418, 0]
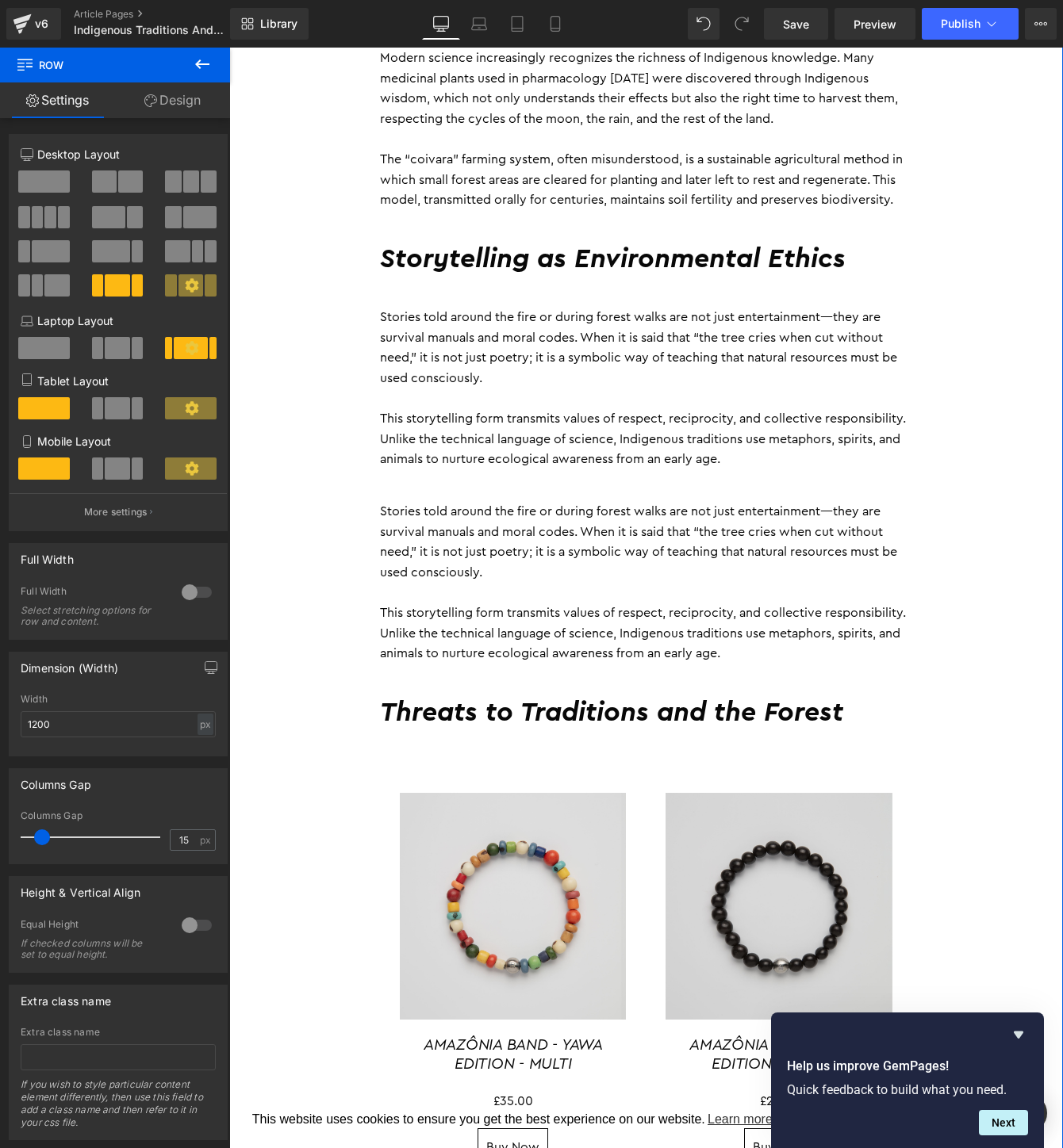
click at [1002, 522] on div "By Daniele Guajajara 28 September 2025 Heading The tropical forest is not just …" at bounding box center [646, 515] width 834 height 2528
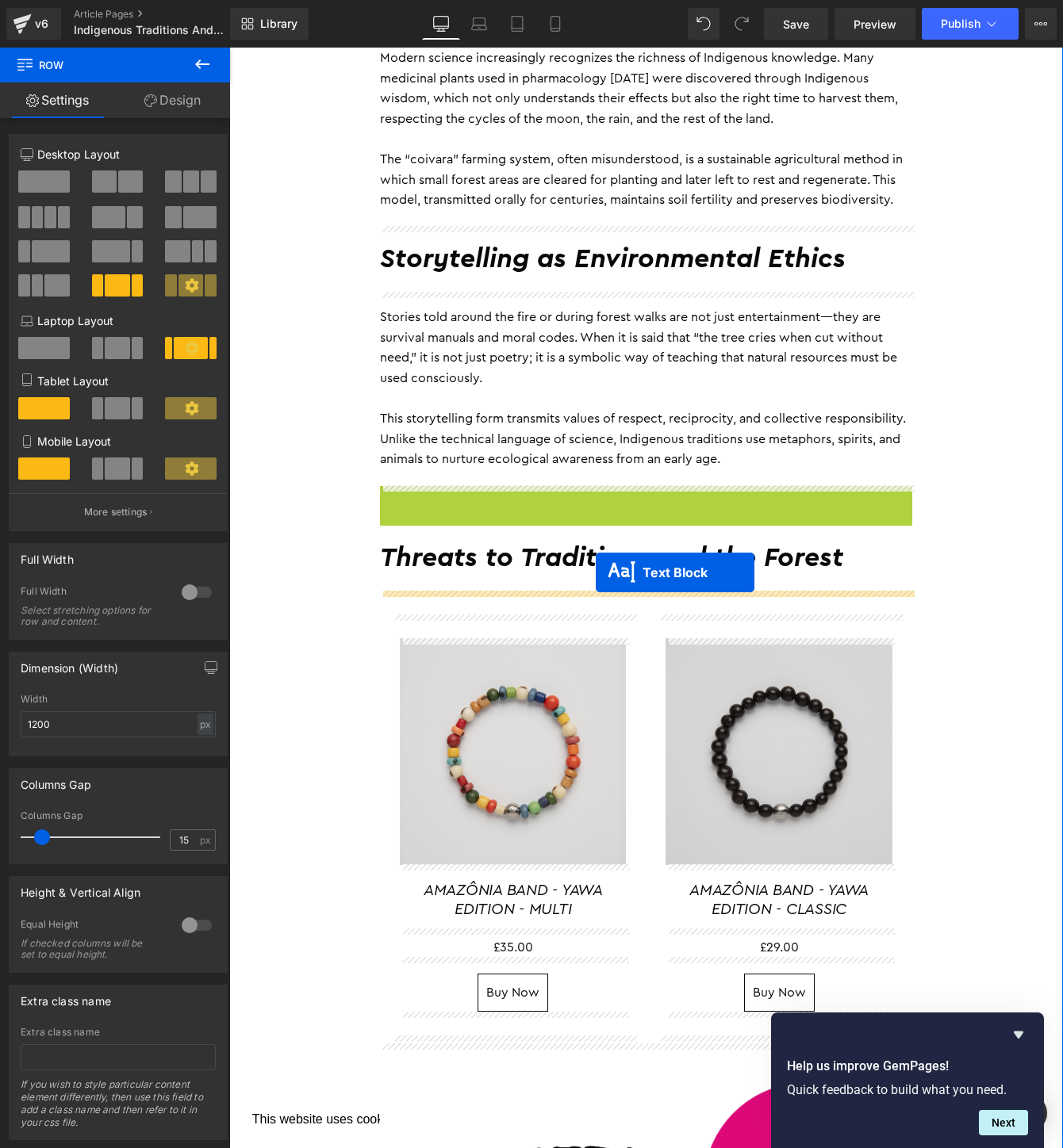
drag, startPoint x: 601, startPoint y: 584, endPoint x: 595, endPoint y: 574, distance: 11.7
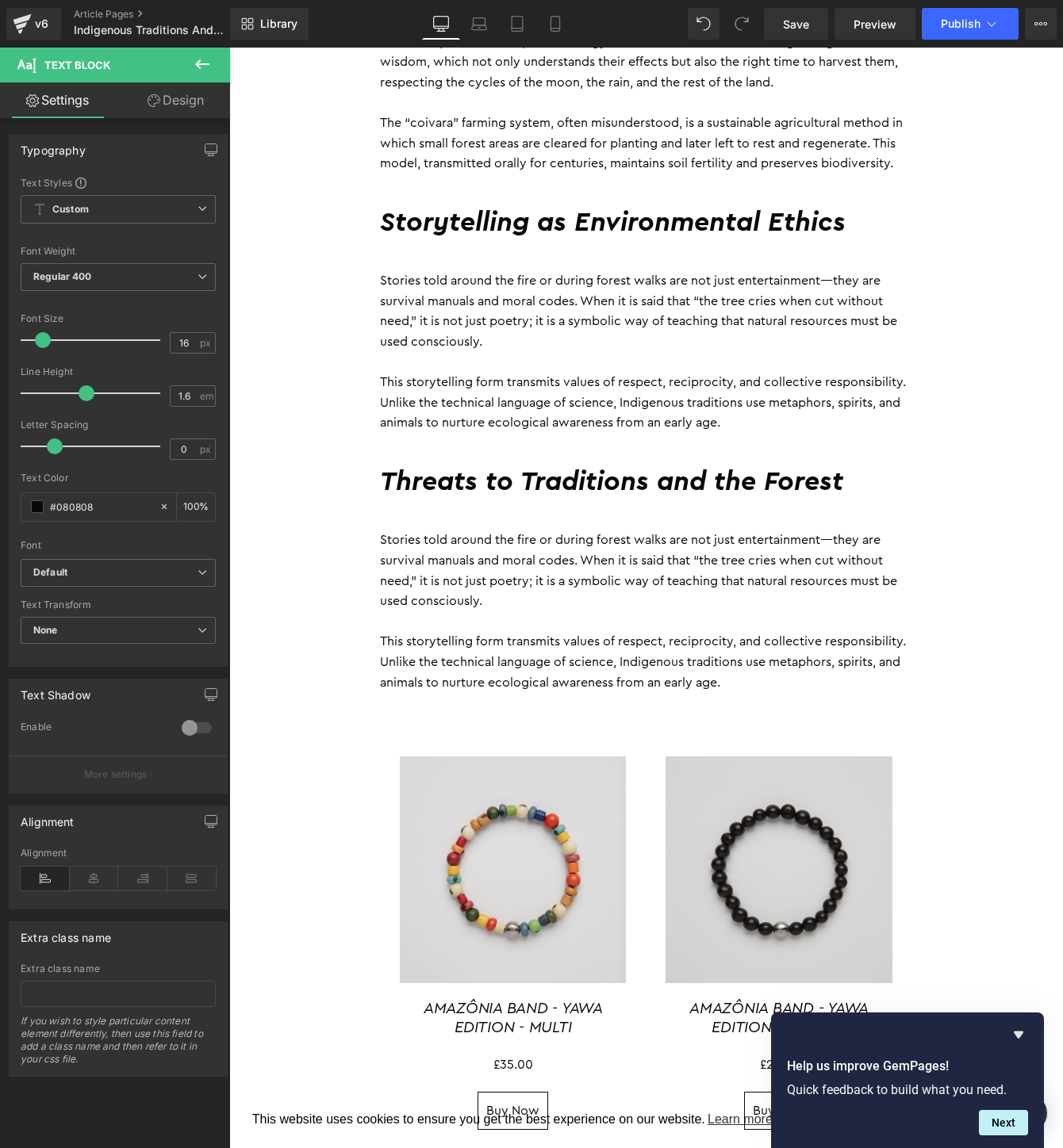
scroll to position [1458, 0]
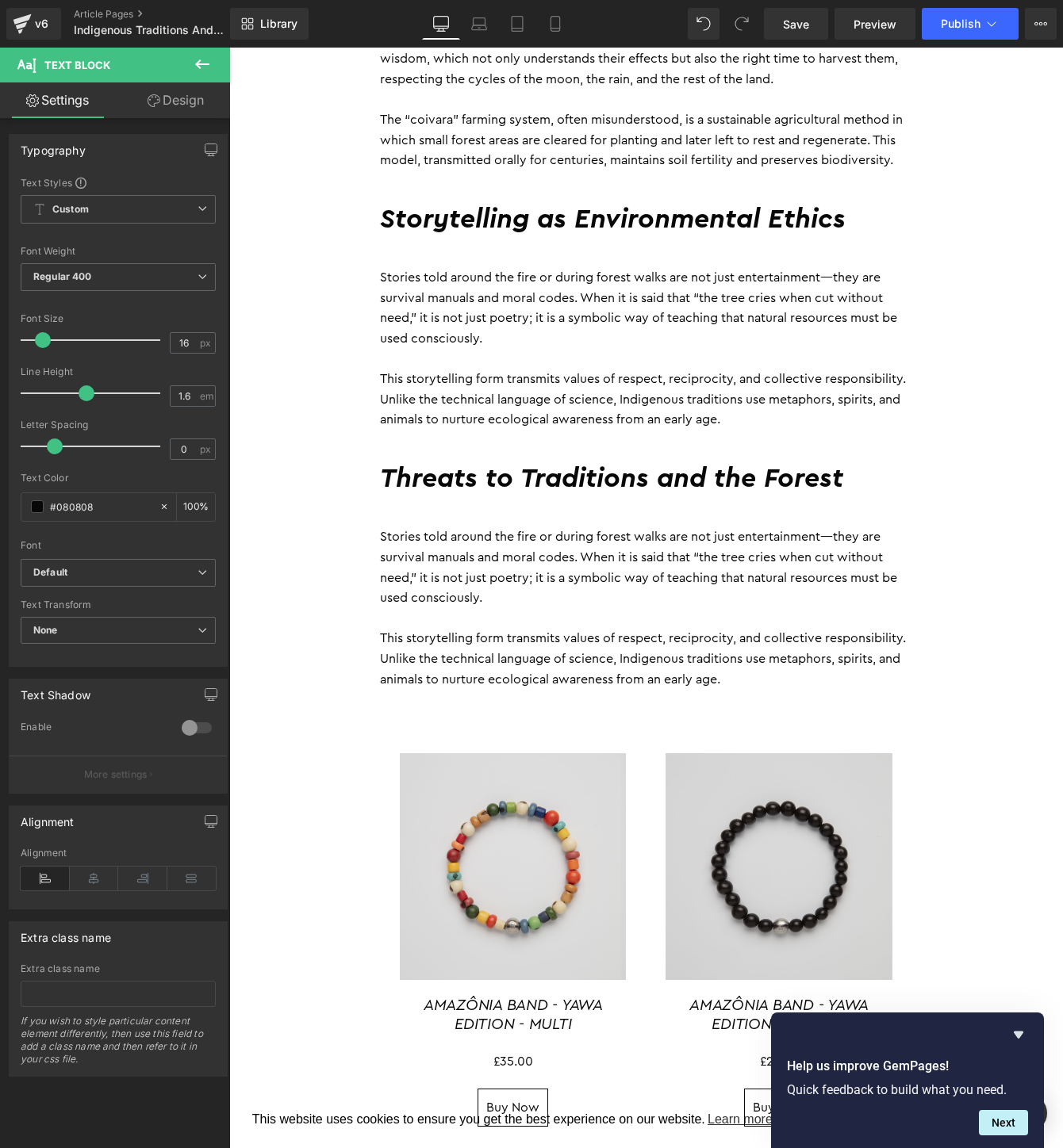
click at [471, 584] on p "Stories told around the fire or during forest walks are not just entertainment—…" at bounding box center [645, 567] width 532 height 81
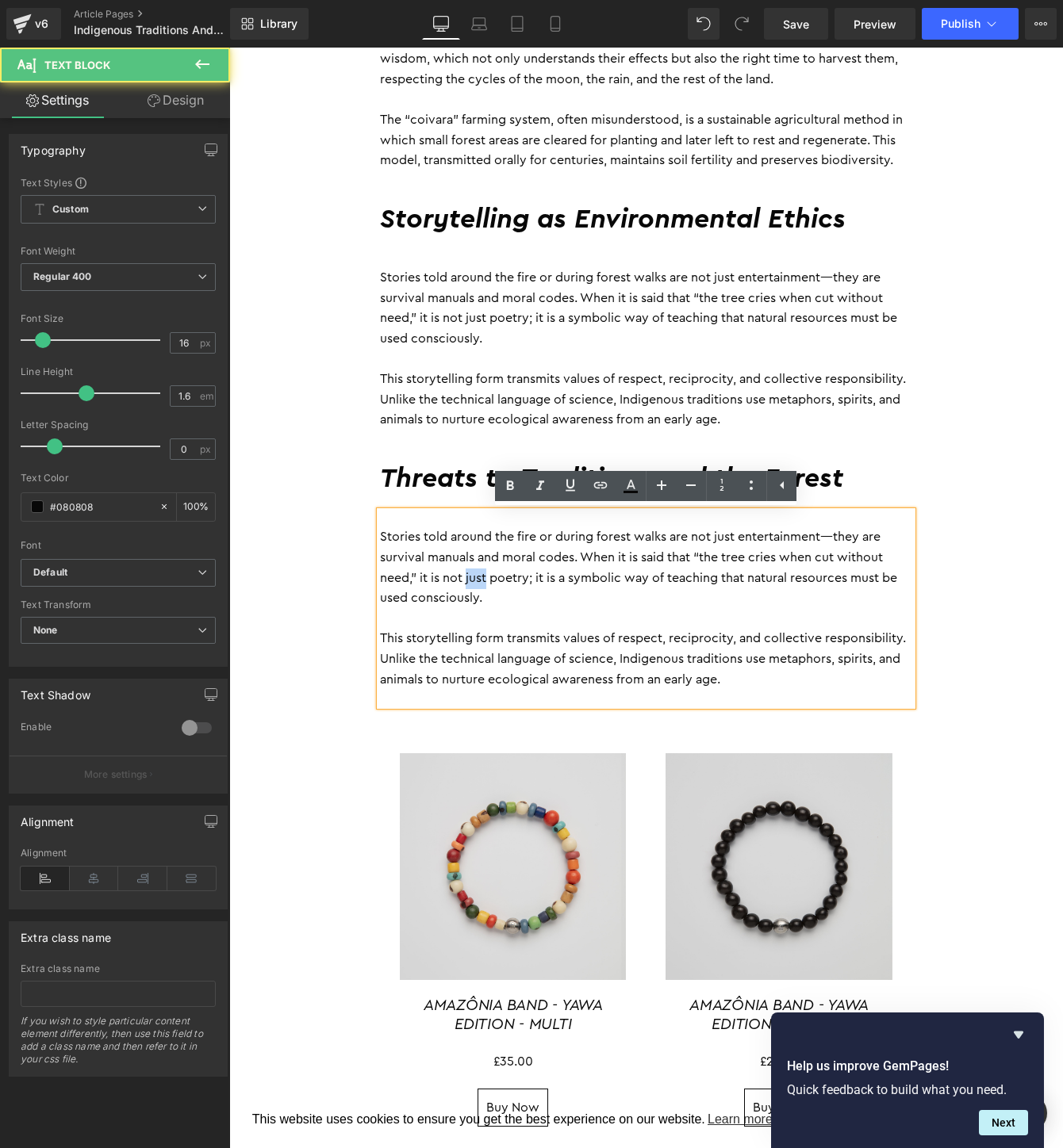
click at [471, 584] on p "Stories told around the fire or during forest walks are not just entertainment—…" at bounding box center [645, 567] width 532 height 81
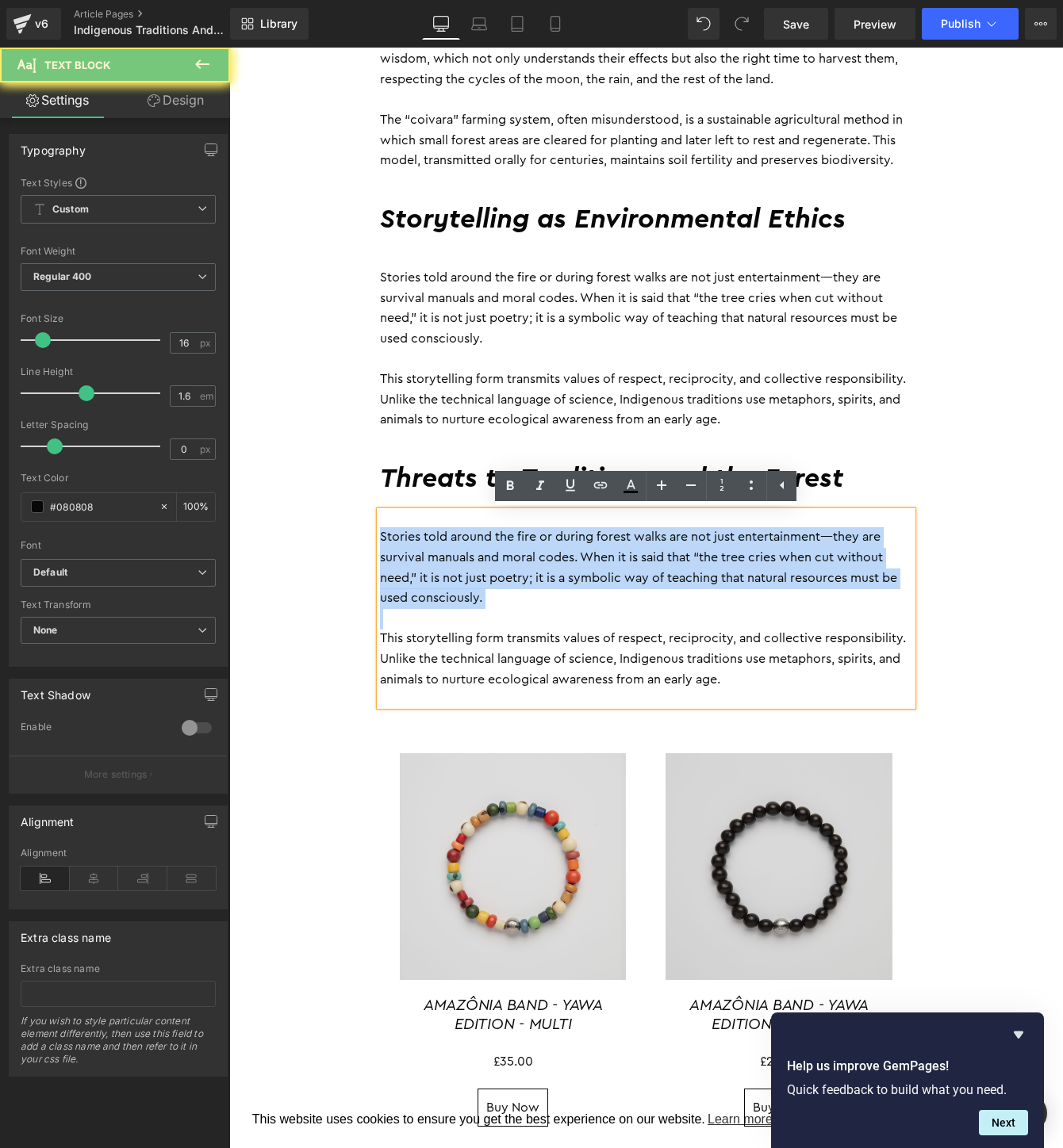
click at [471, 584] on p "Stories told around the fire or during forest walks are not just entertainment—…" at bounding box center [645, 567] width 532 height 81
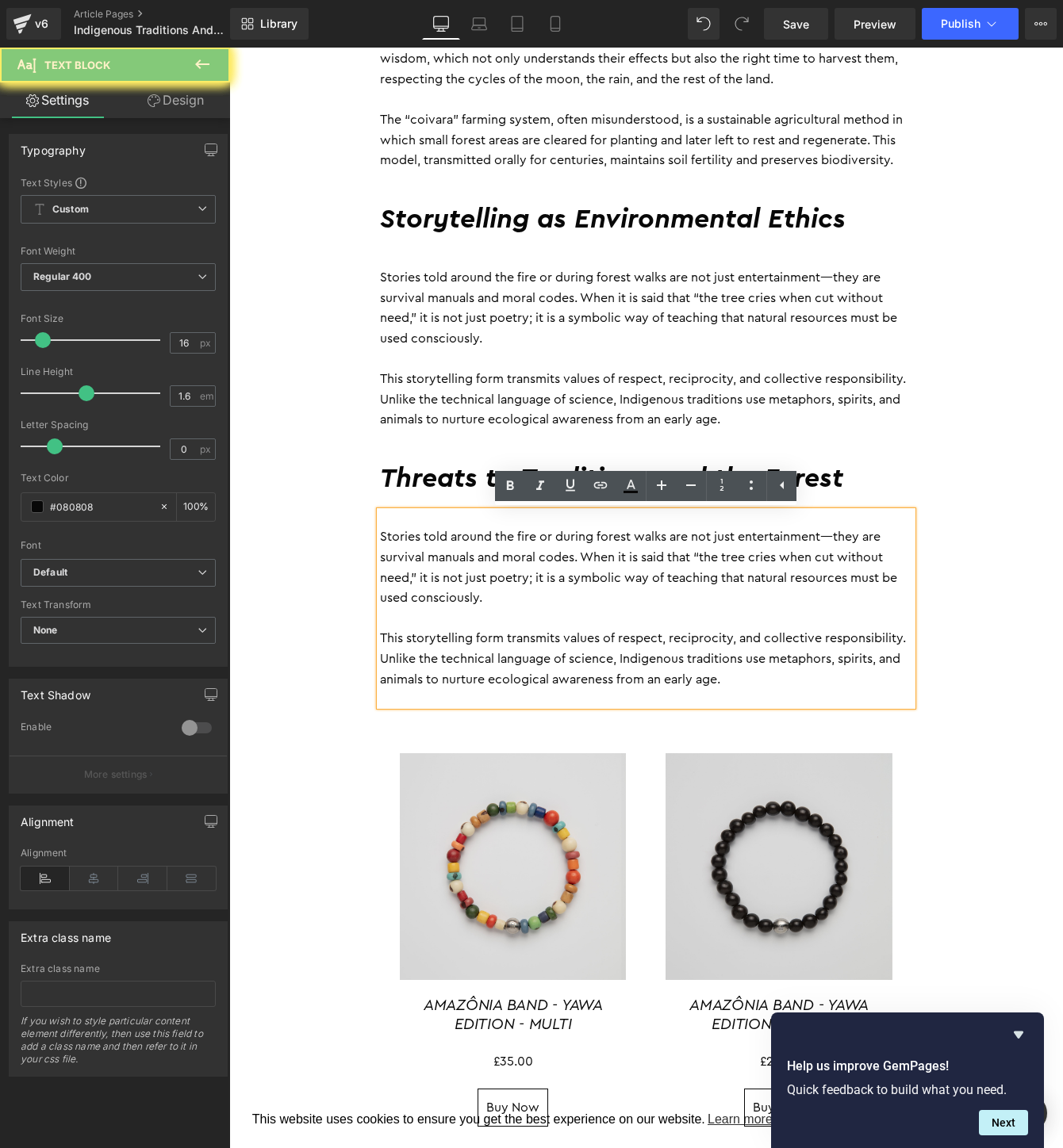
click at [714, 672] on p "This storytelling form transmits values of respect, reciprocity, and collective…" at bounding box center [645, 659] width 532 height 61
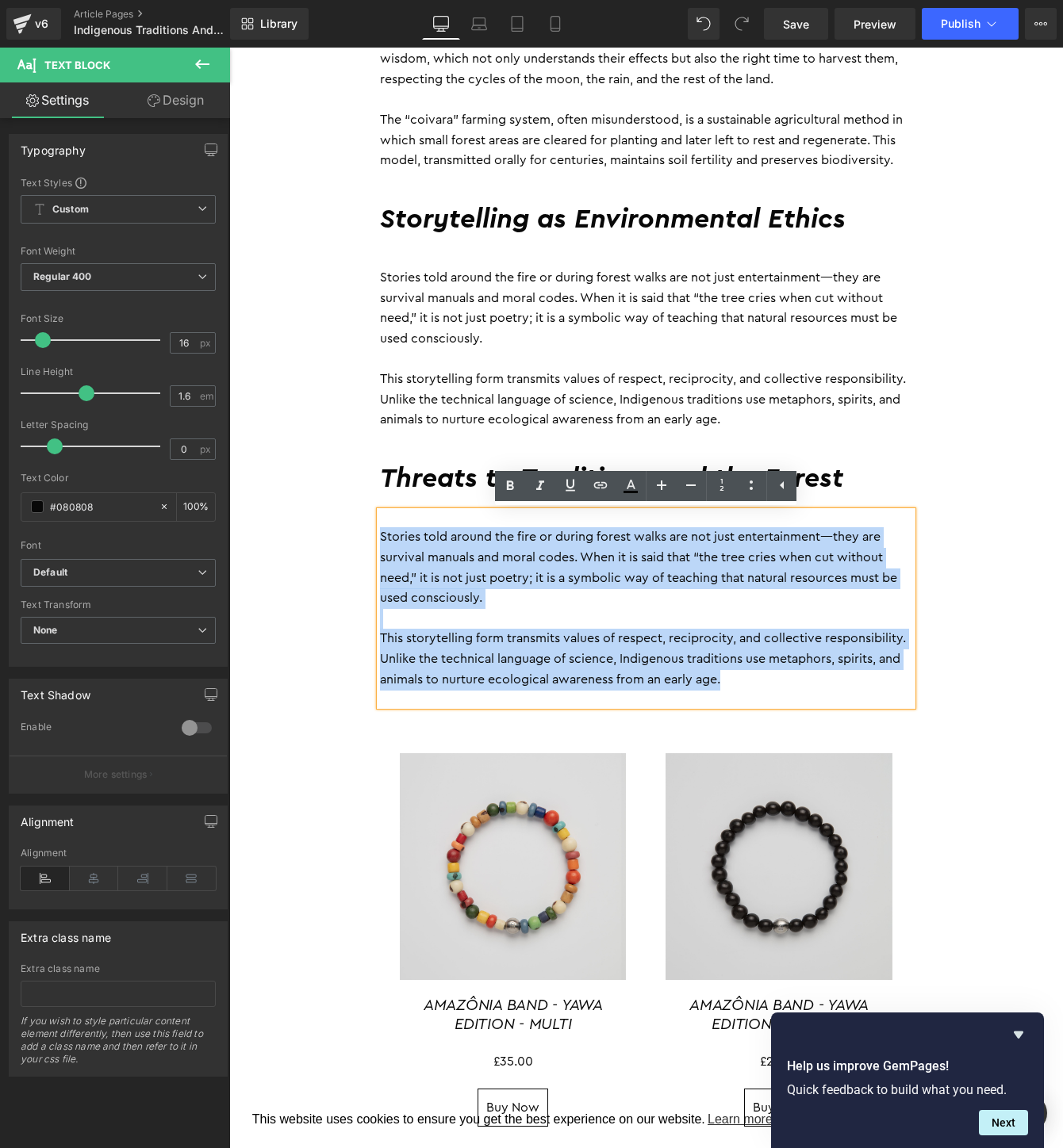
drag, startPoint x: 764, startPoint y: 674, endPoint x: 362, endPoint y: 535, distance: 425.4
click at [362, 535] on div "By Daniele Guajajara 28 September 2025 Heading The tropical forest is not just …" at bounding box center [646, 475] width 834 height 2528
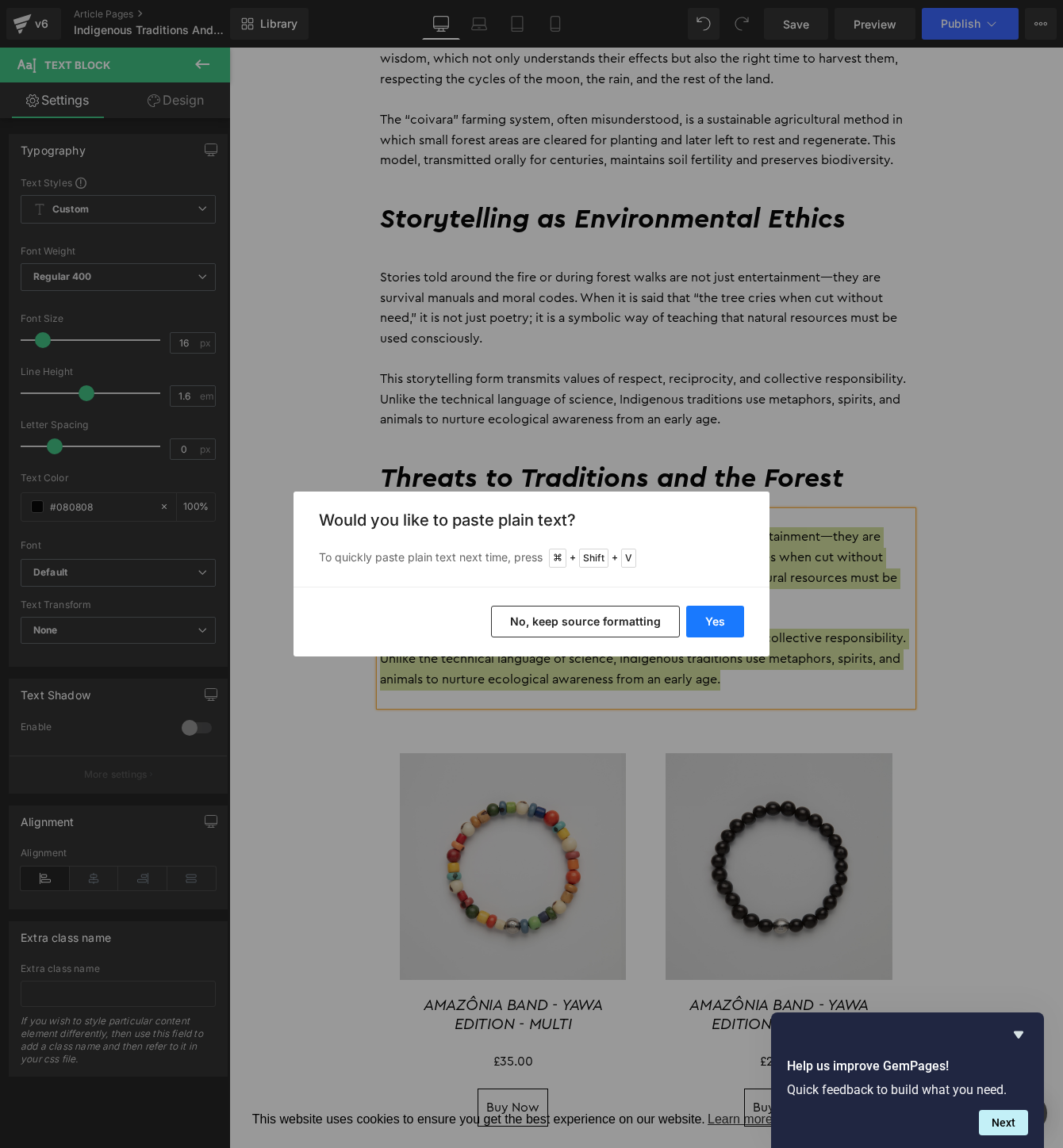
click at [729, 621] on button "Yes" at bounding box center [715, 622] width 58 height 32
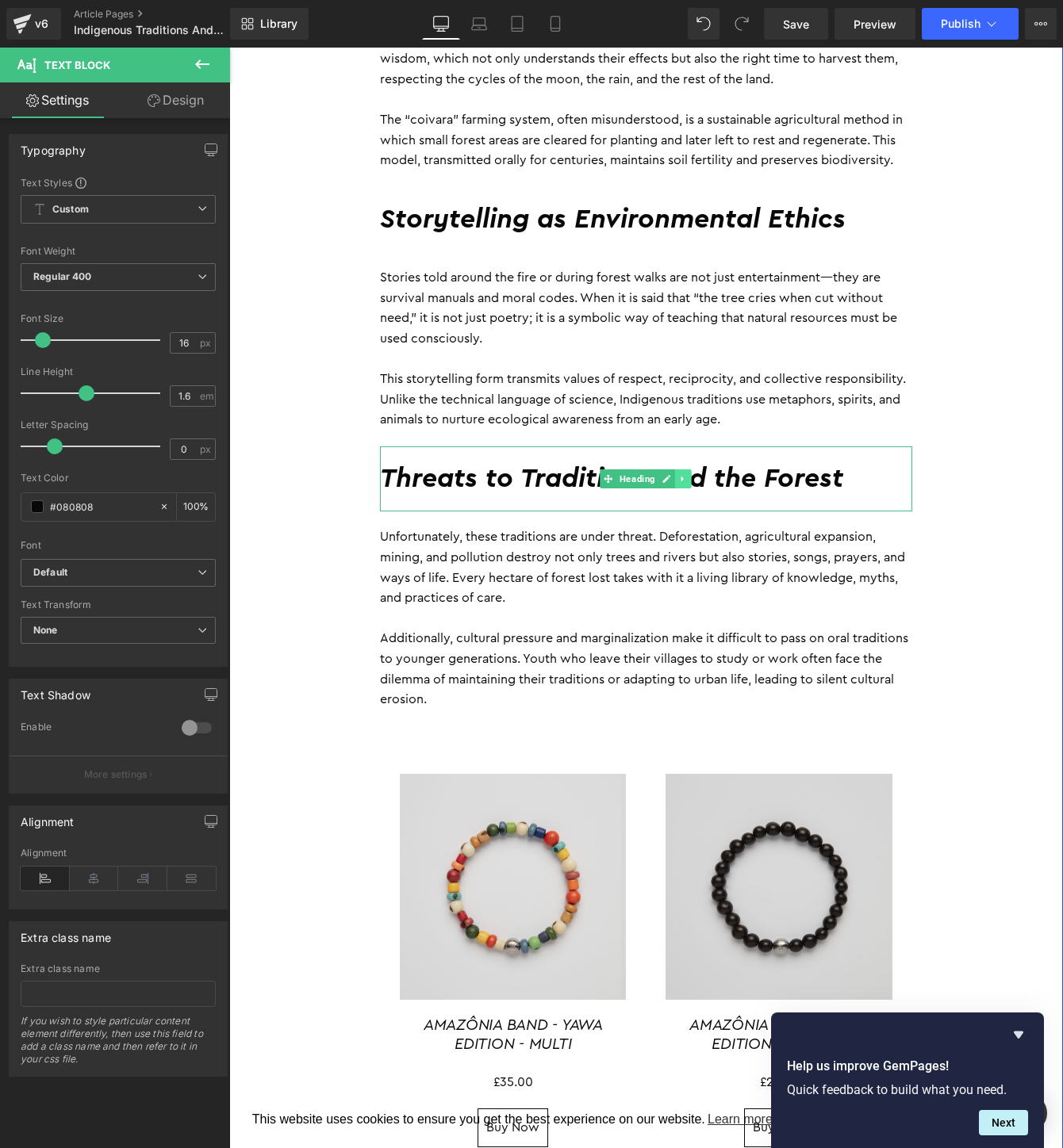
click at [683, 485] on link at bounding box center [683, 478] width 16 height 19
click at [673, 482] on icon at bounding box center [675, 479] width 9 height 9
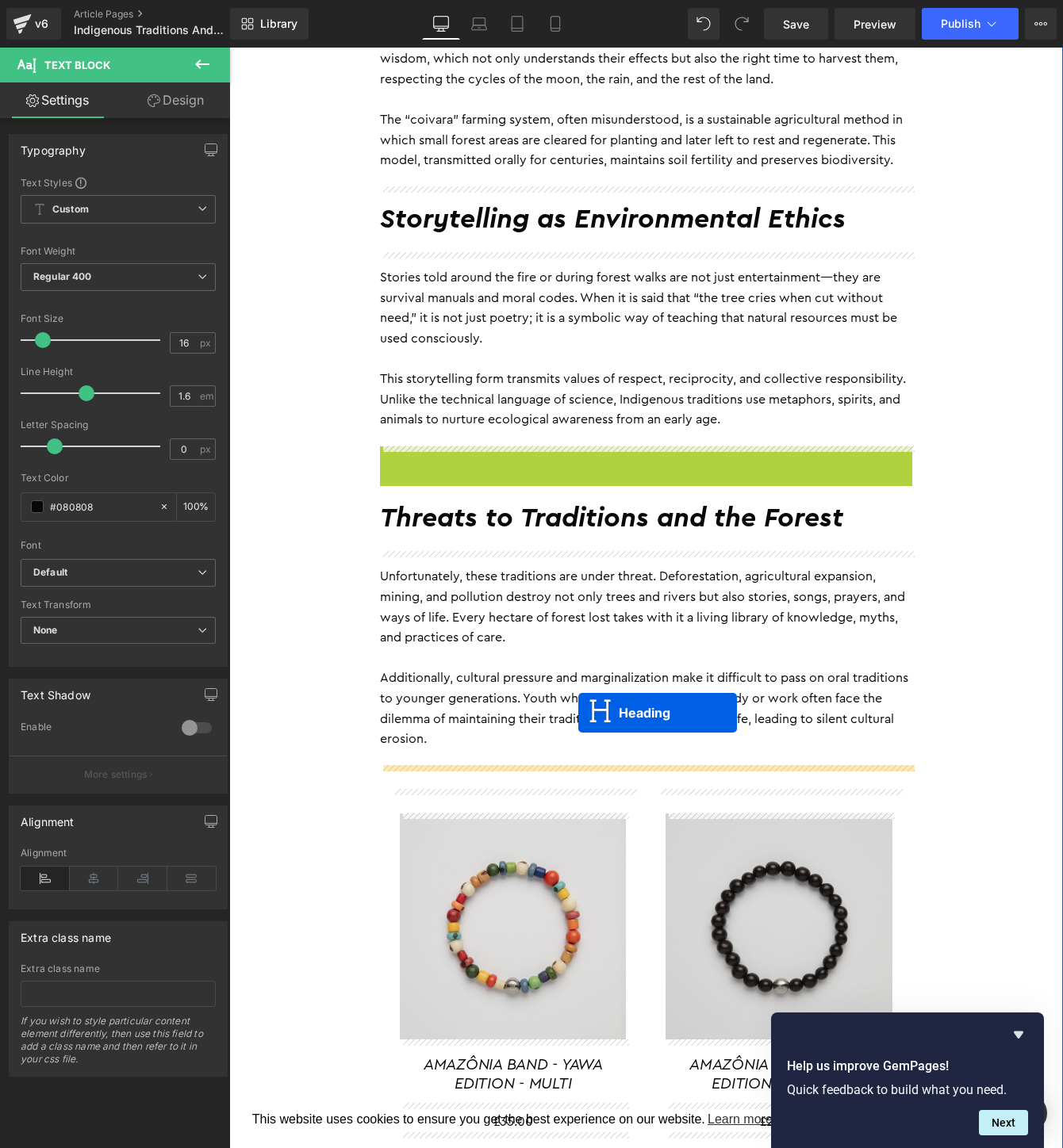
drag, startPoint x: 584, startPoint y: 479, endPoint x: 577, endPoint y: 709, distance: 230.1
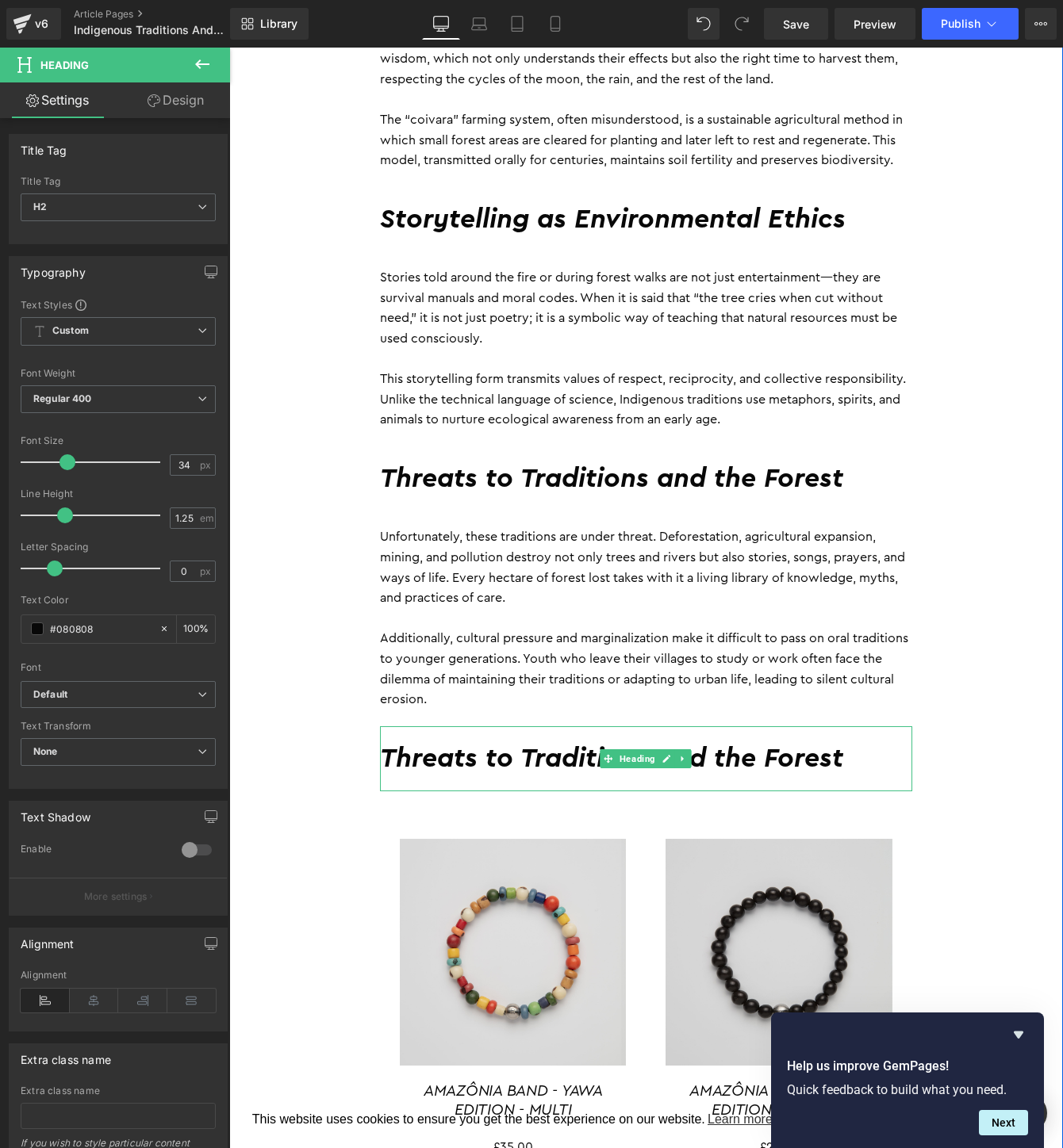
click at [550, 751] on h2 "Threats to Traditions and the Forest" at bounding box center [645, 759] width 532 height 34
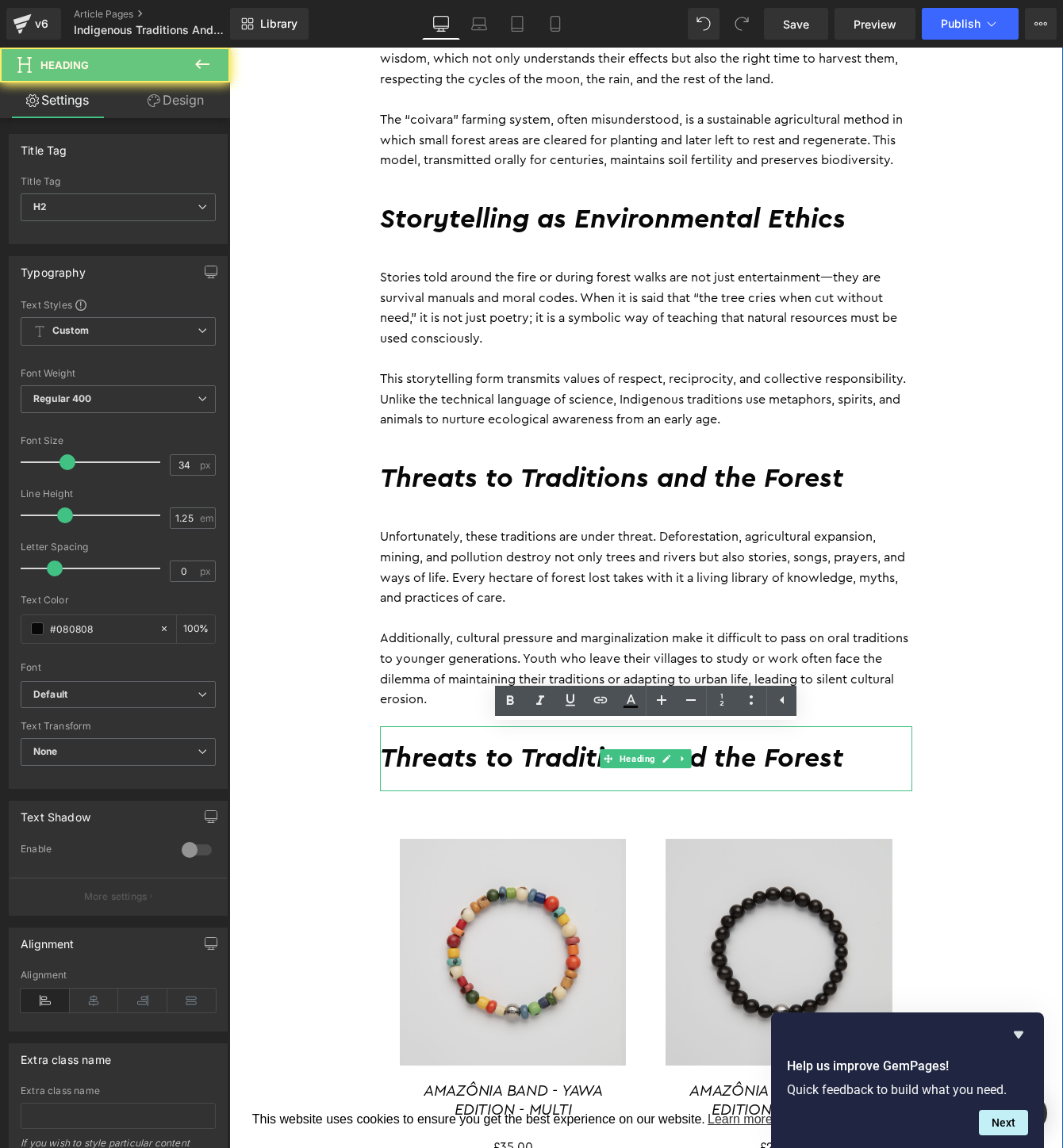
click at [550, 751] on h2 "Threats to Traditions and the Forest" at bounding box center [645, 759] width 532 height 34
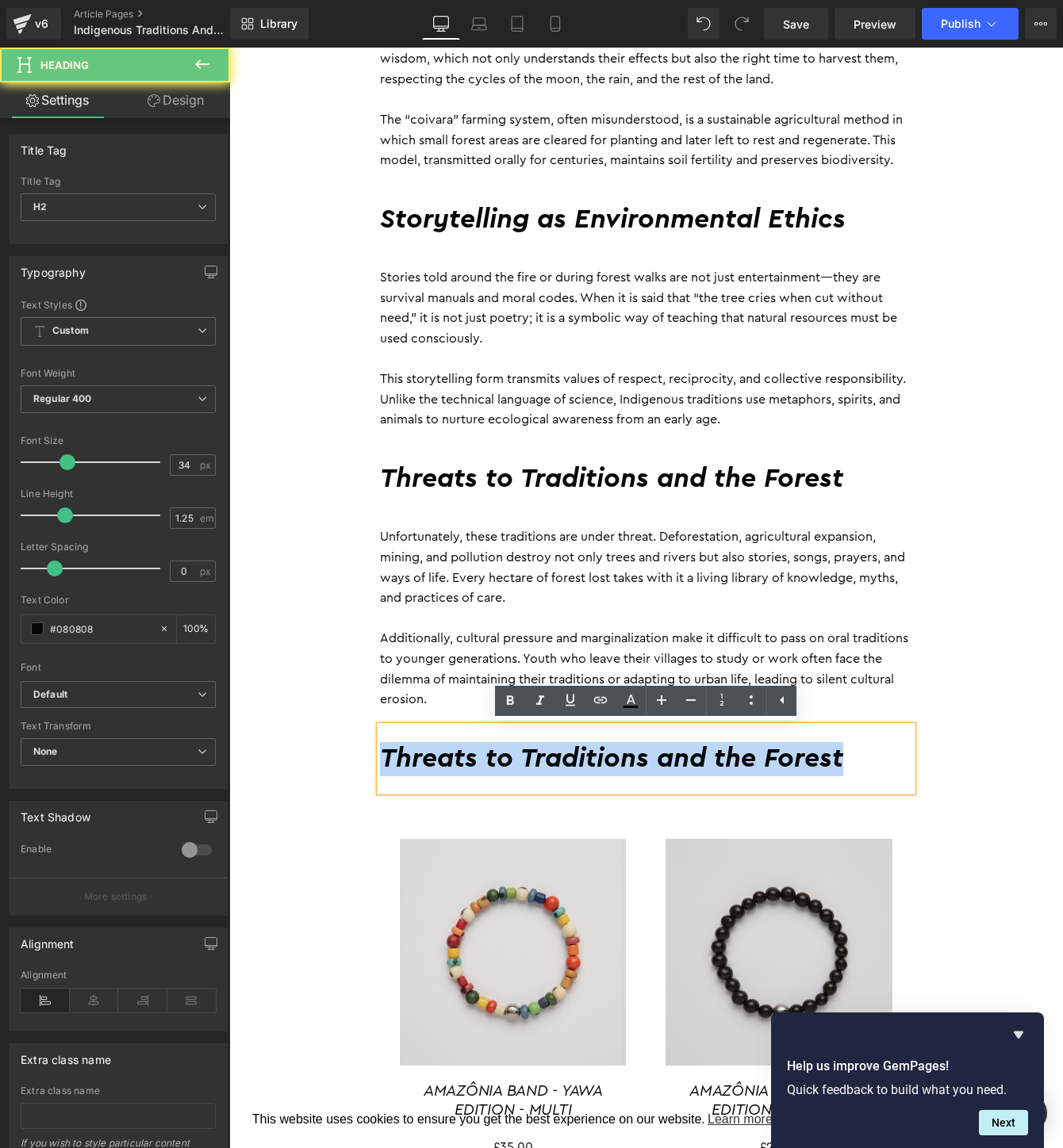
click at [550, 751] on h2 "Threats to Traditions and the Forest" at bounding box center [645, 759] width 532 height 34
paste div
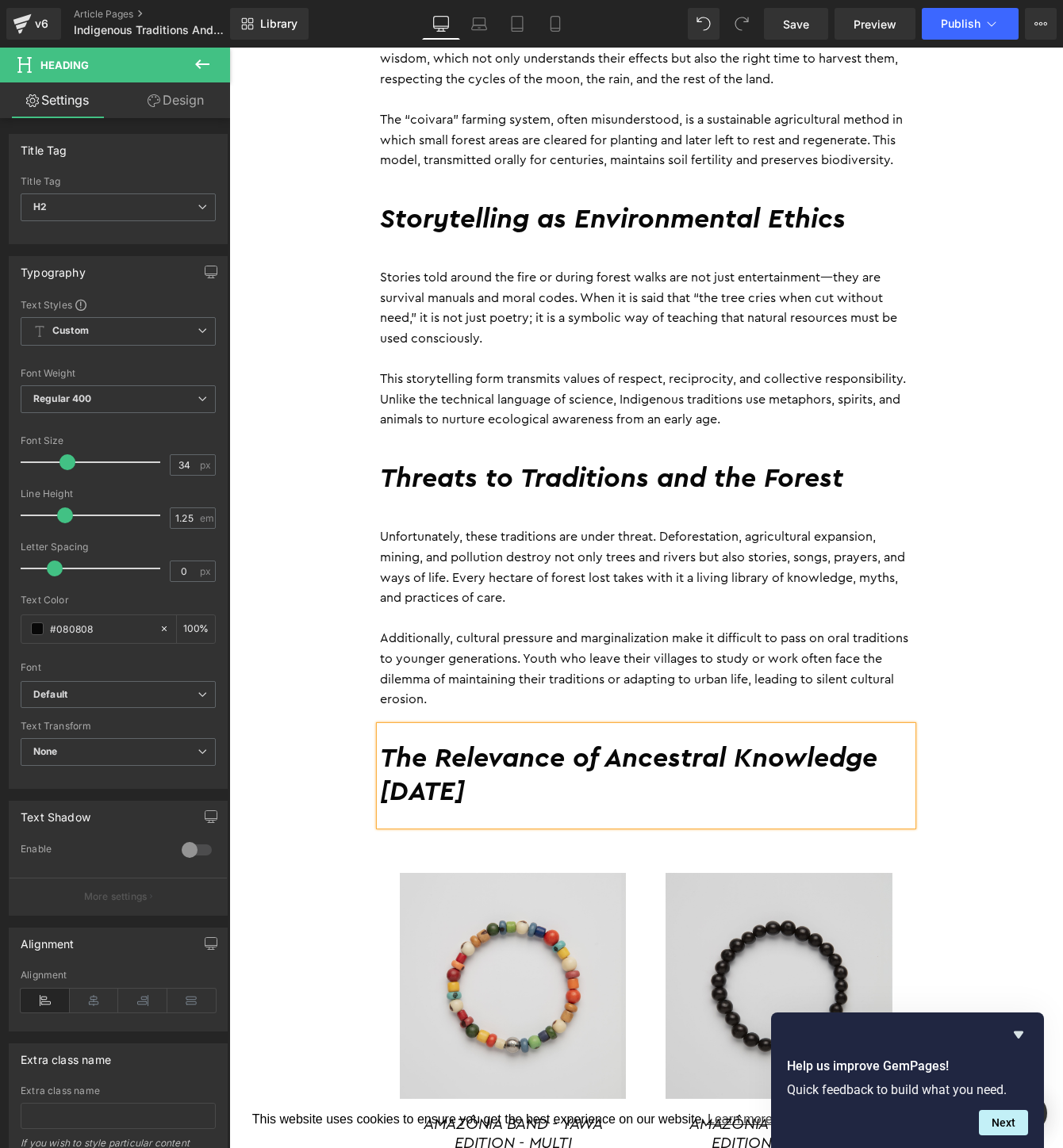
click at [913, 632] on div "The tropical forest is not just a collection of trees, rivers, and animals. For…" at bounding box center [646, 542] width 556 height 2616
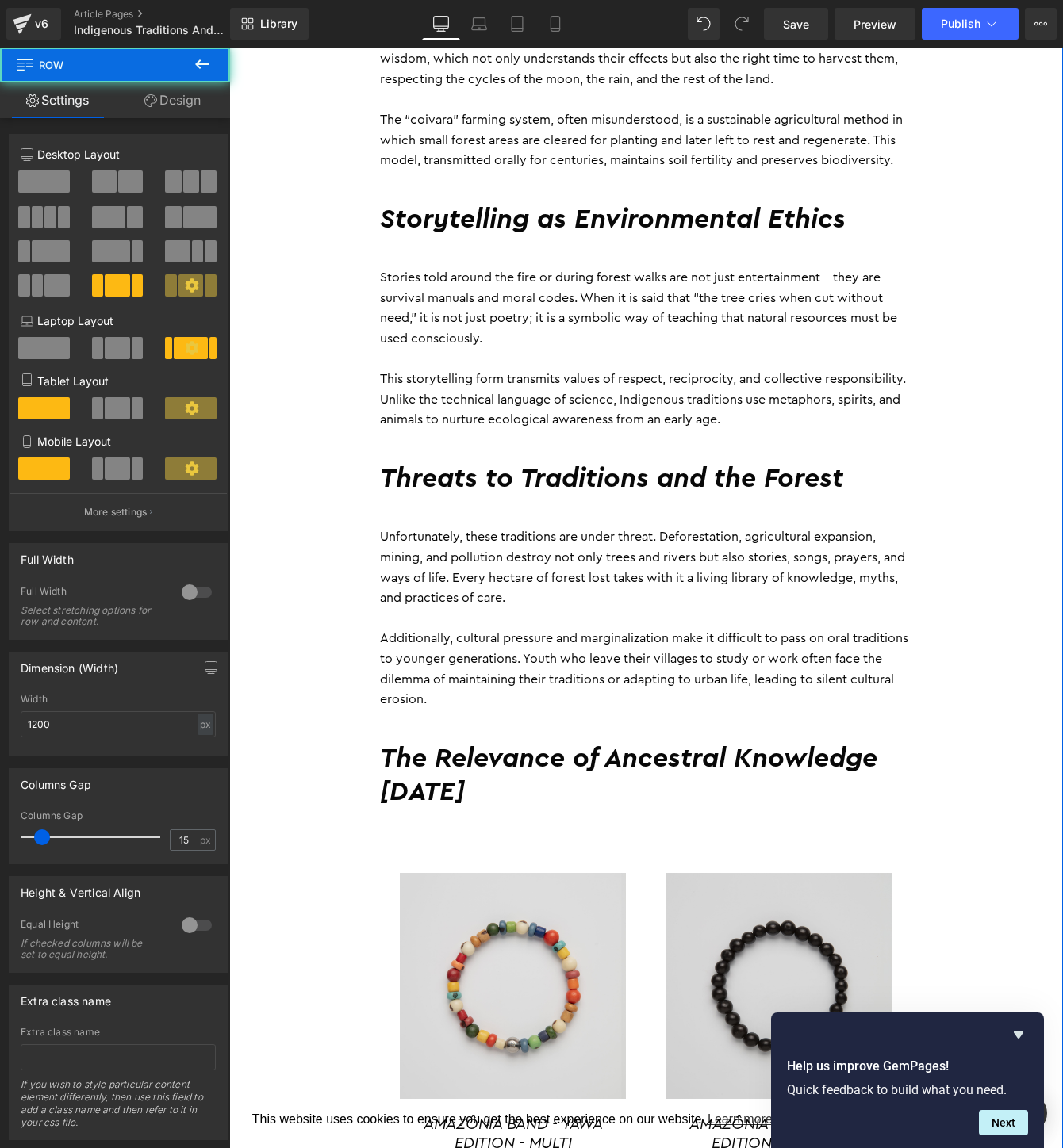
click at [995, 569] on div "By Daniele Guajajara 28 September 2025 Heading The tropical forest is not just …" at bounding box center [646, 535] width 834 height 2648
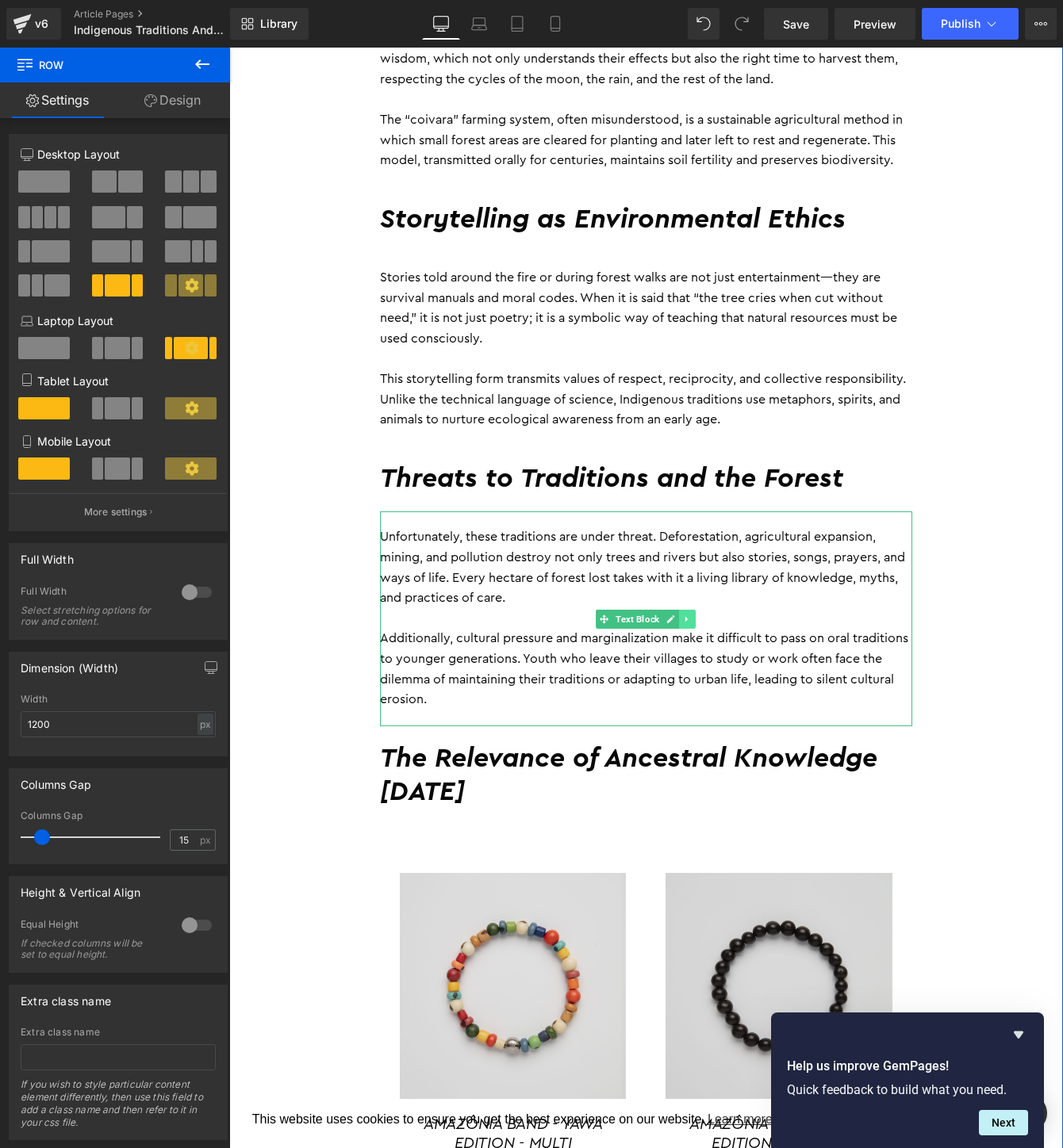
click at [690, 623] on icon at bounding box center [688, 619] width 9 height 10
click at [680, 621] on icon at bounding box center [680, 619] width 9 height 9
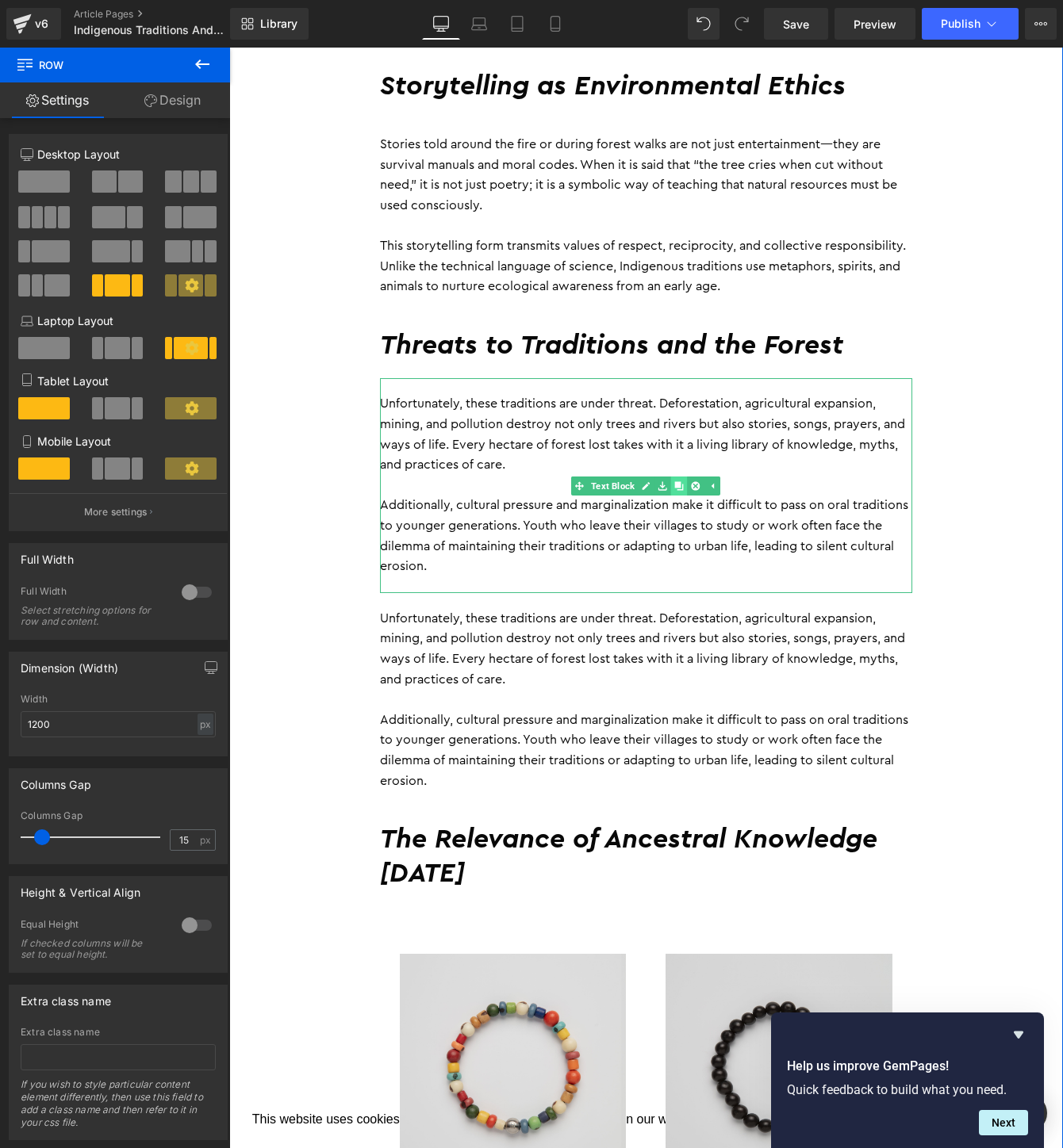
scroll to position [1693, 0]
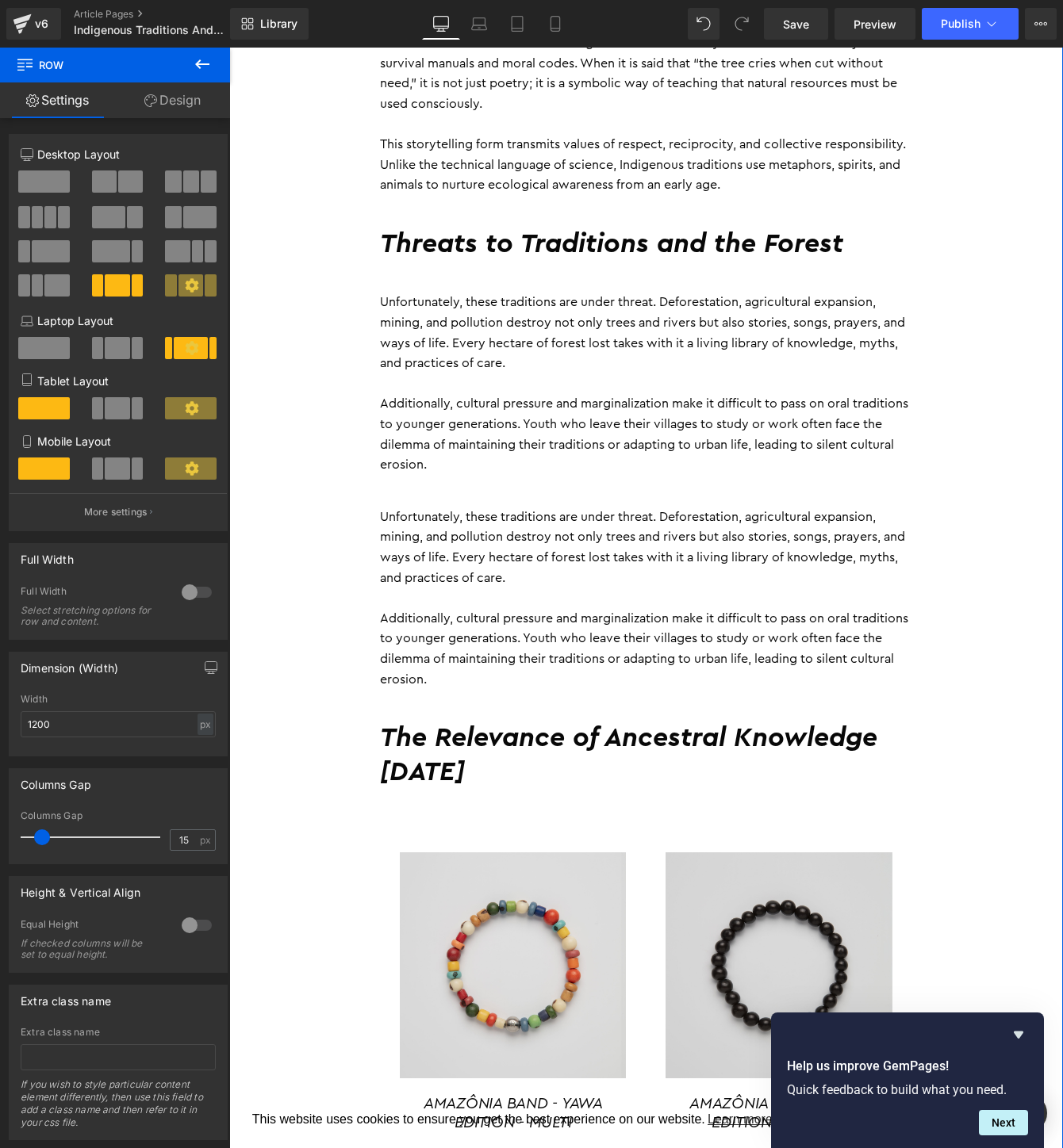
click at [705, 588] on p at bounding box center [645, 598] width 532 height 21
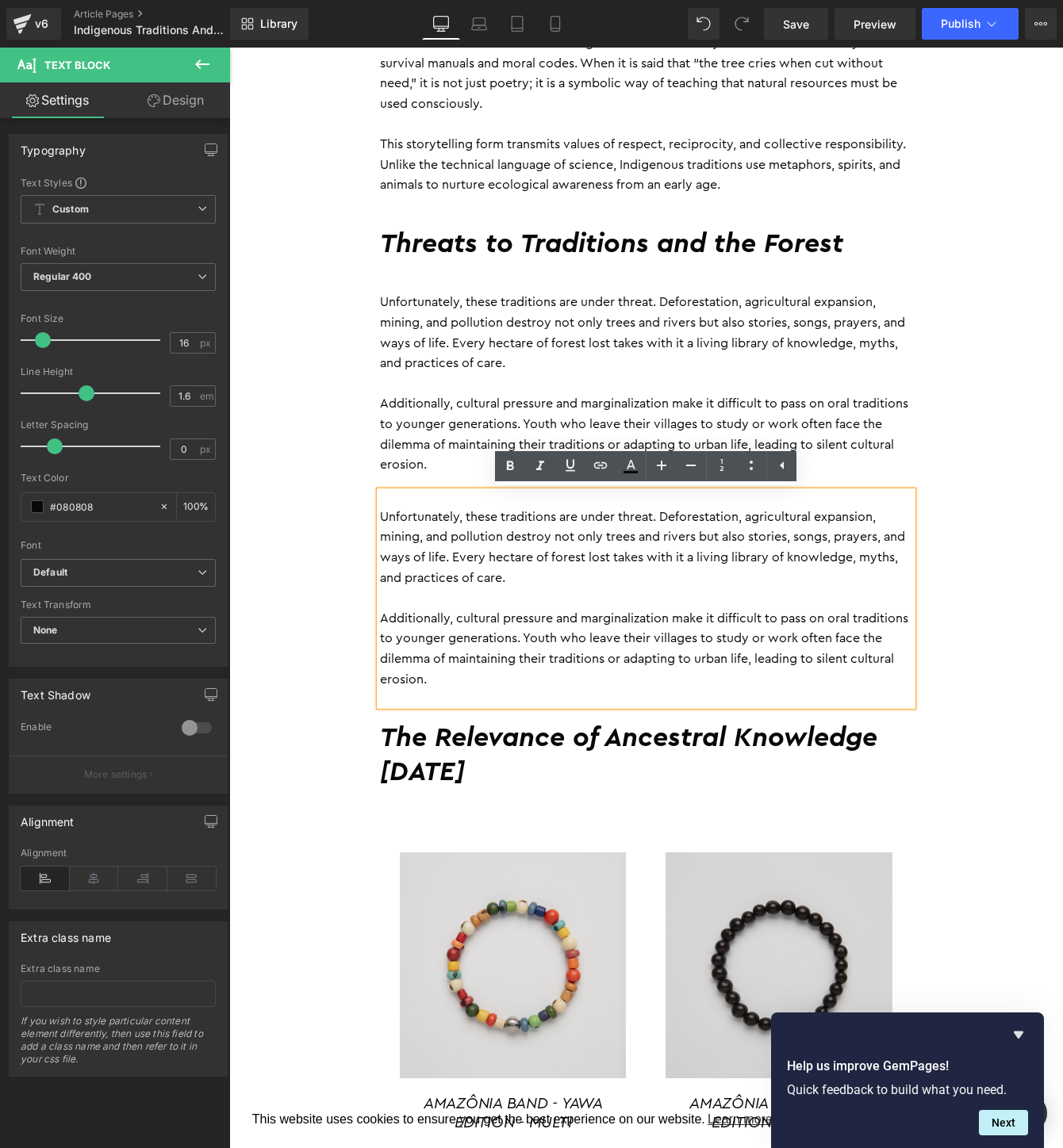
click at [310, 558] on div "By Daniele Guajajara 28 September 2025 Heading The tropical forest is not just …" at bounding box center [646, 407] width 834 height 2861
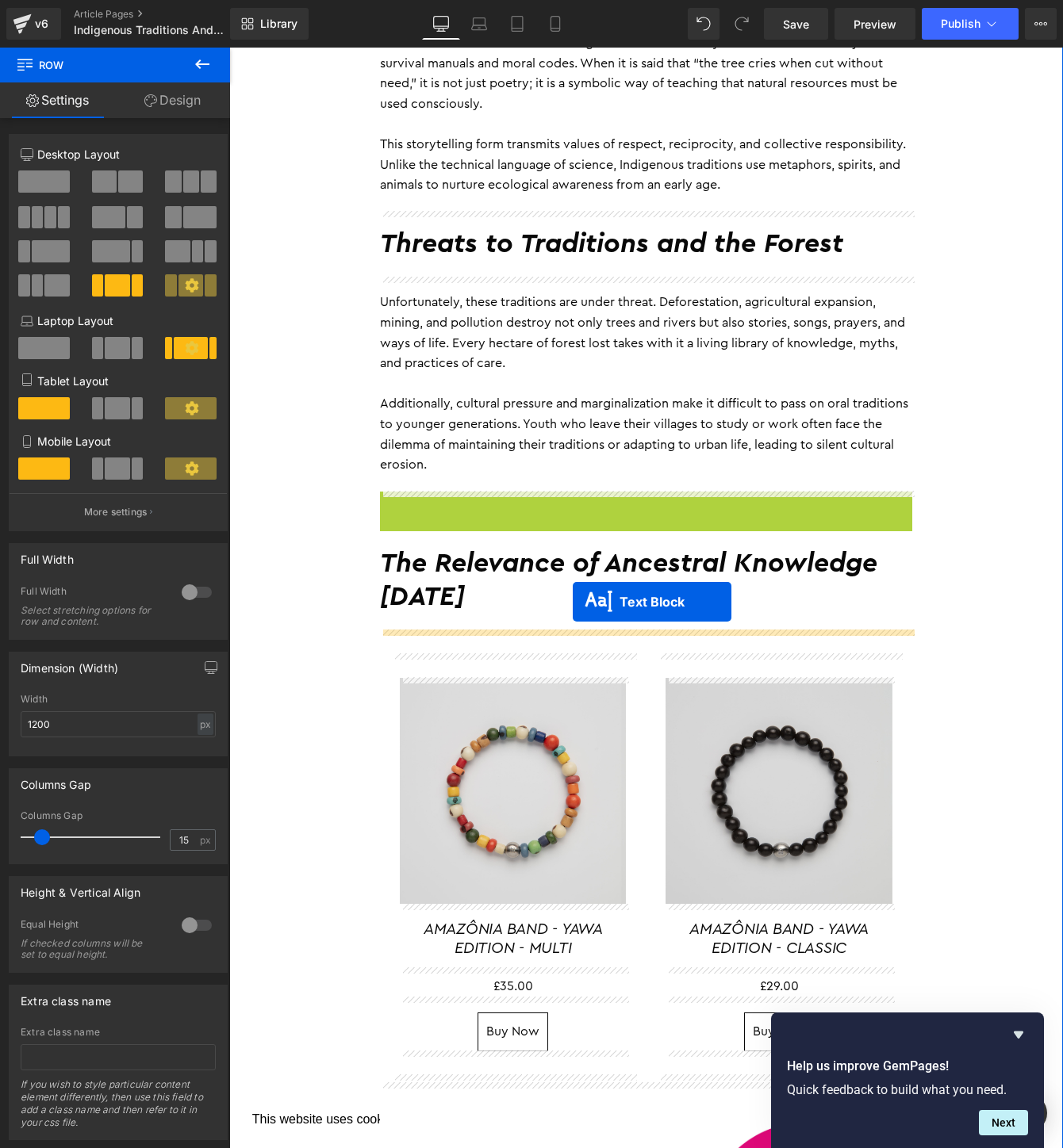
drag, startPoint x: 600, startPoint y: 604, endPoint x: 571, endPoint y: 603, distance: 29.0
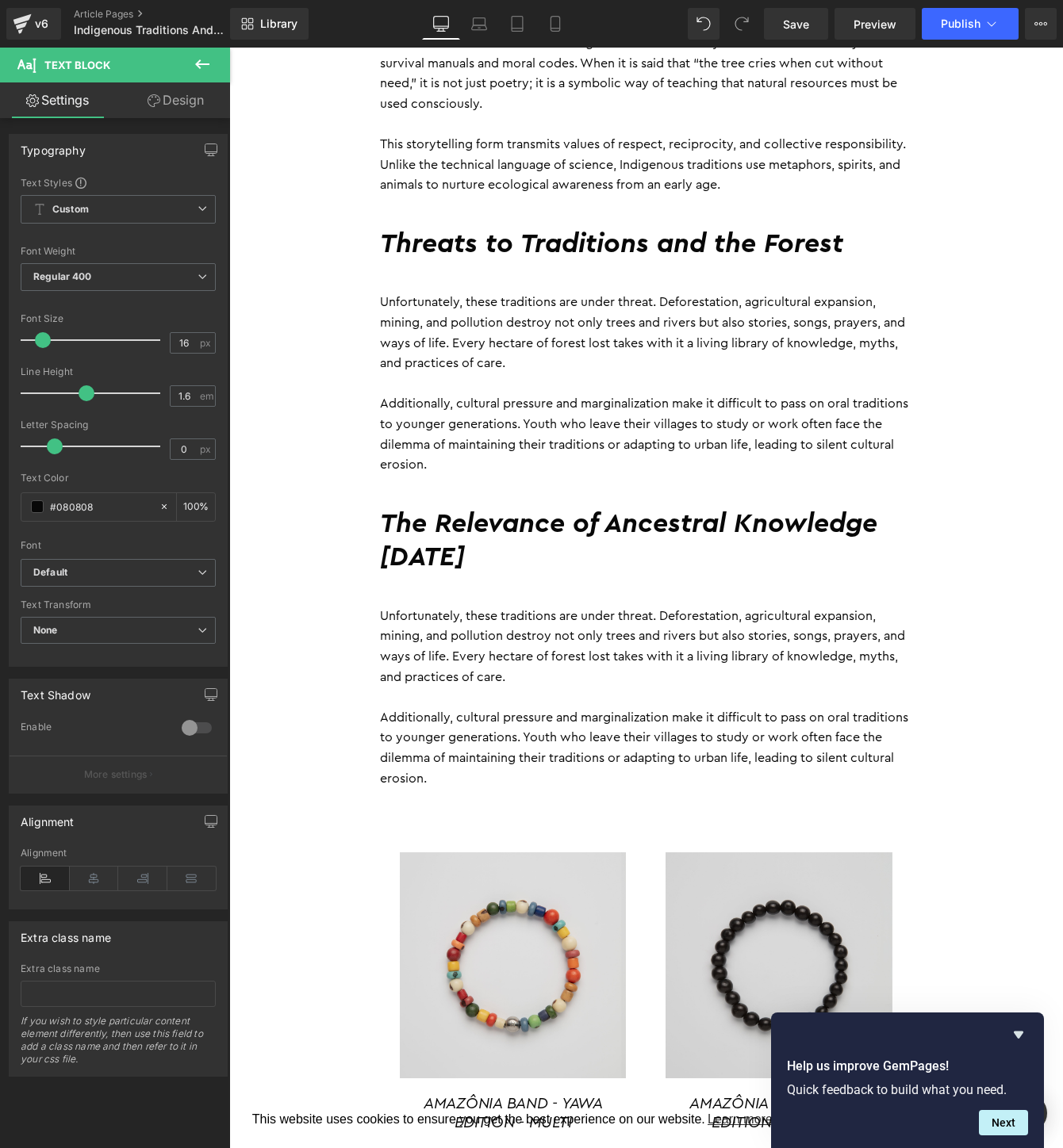
click at [479, 670] on p "Unfortunately, these traditions are under threat. Deforestation, agricultural e…" at bounding box center [645, 647] width 532 height 81
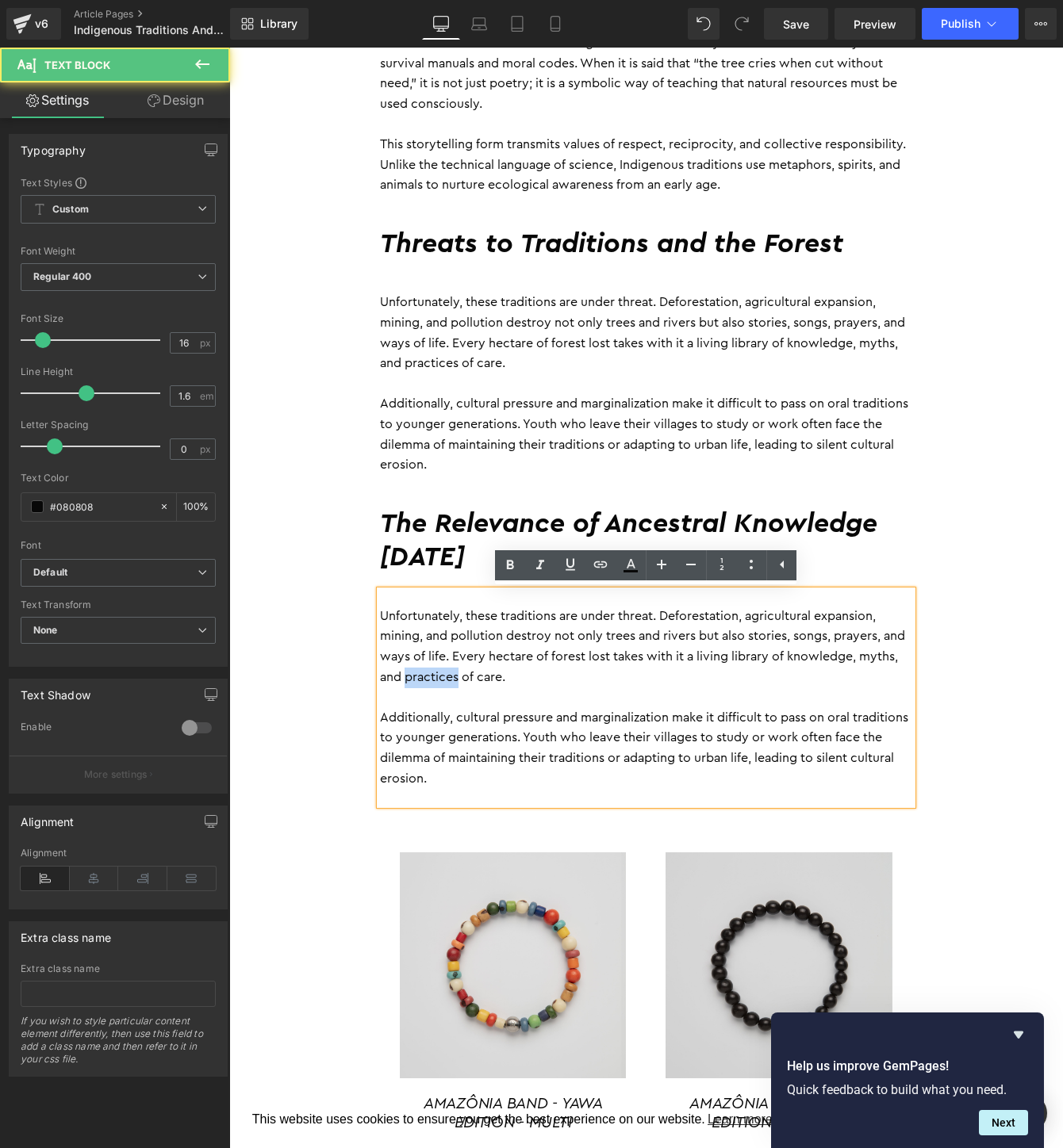
click at [479, 670] on p "Unfortunately, these traditions are under threat. Deforestation, agricultural e…" at bounding box center [645, 647] width 532 height 81
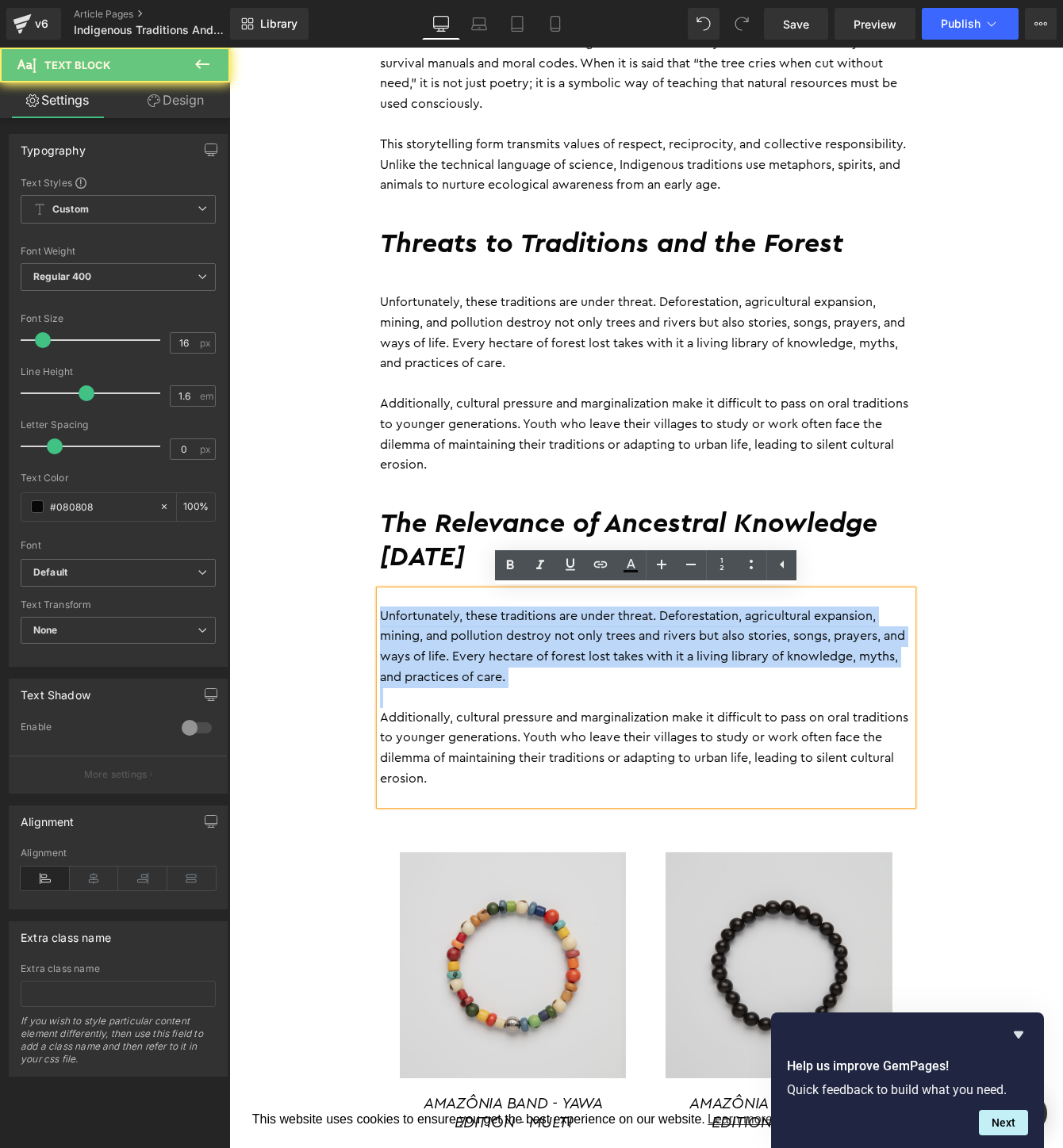
click at [479, 670] on p "Unfortunately, these traditions are under threat. Deforestation, agricultural e…" at bounding box center [645, 647] width 532 height 81
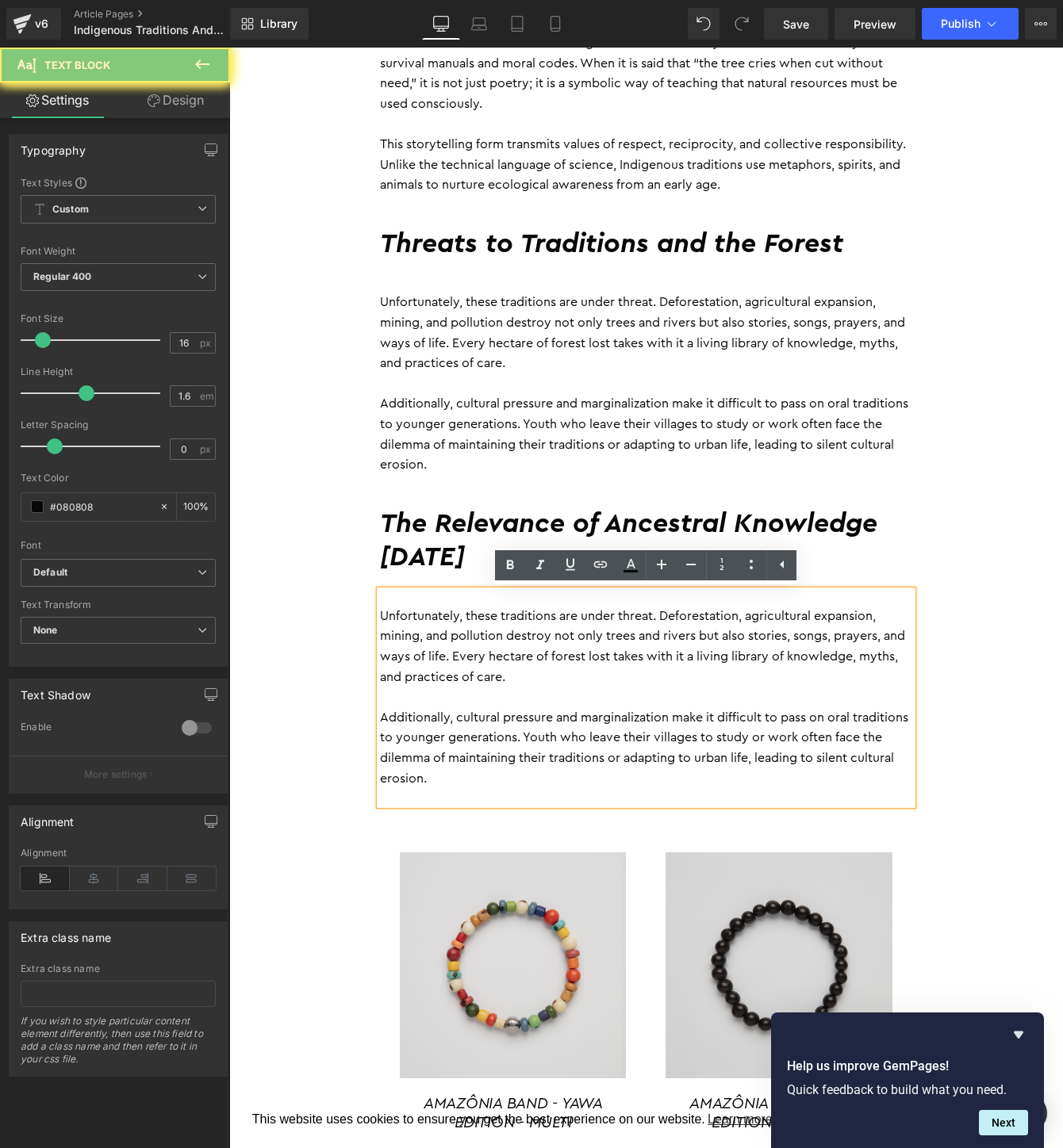
click at [507, 779] on p "Additionally, cultural pressure and marginalization make it difficult to pass o…" at bounding box center [645, 748] width 532 height 81
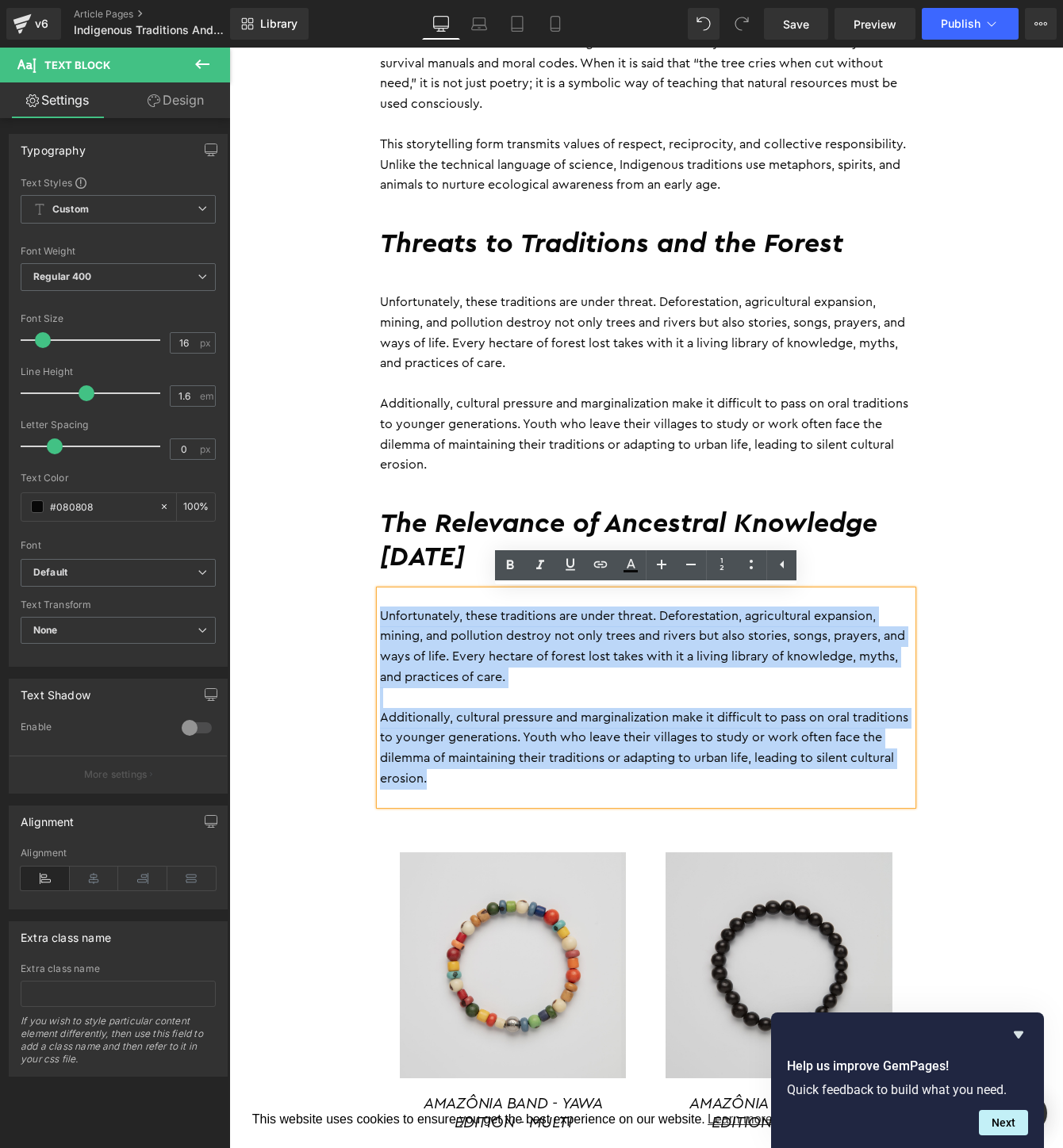
drag, startPoint x: 507, startPoint y: 781, endPoint x: 380, endPoint y: 615, distance: 209.0
click at [380, 615] on div "Unfortunately, these traditions are under threat. Deforestation, agricultural e…" at bounding box center [645, 698] width 532 height 214
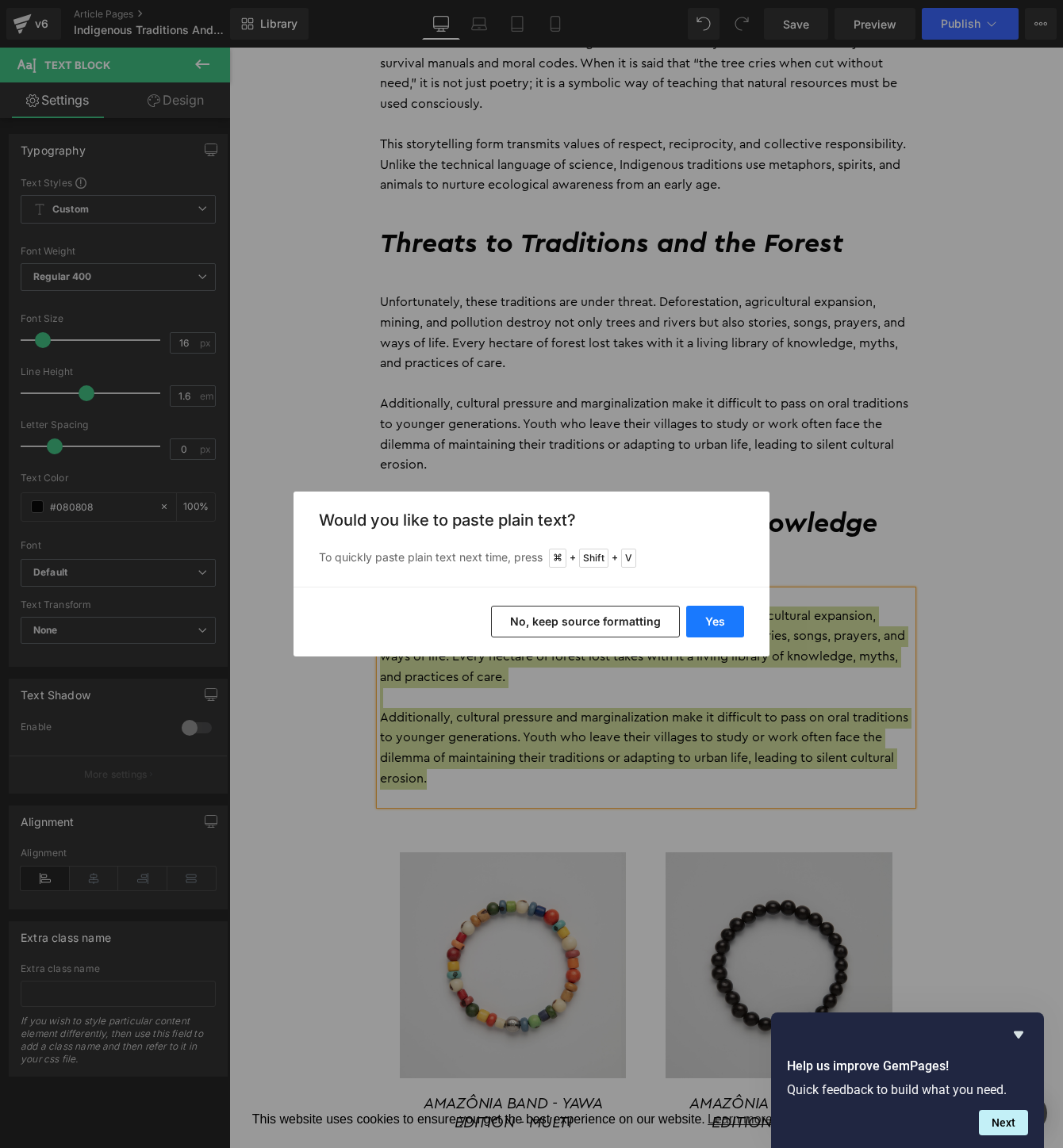
click at [704, 617] on button "Yes" at bounding box center [715, 622] width 58 height 32
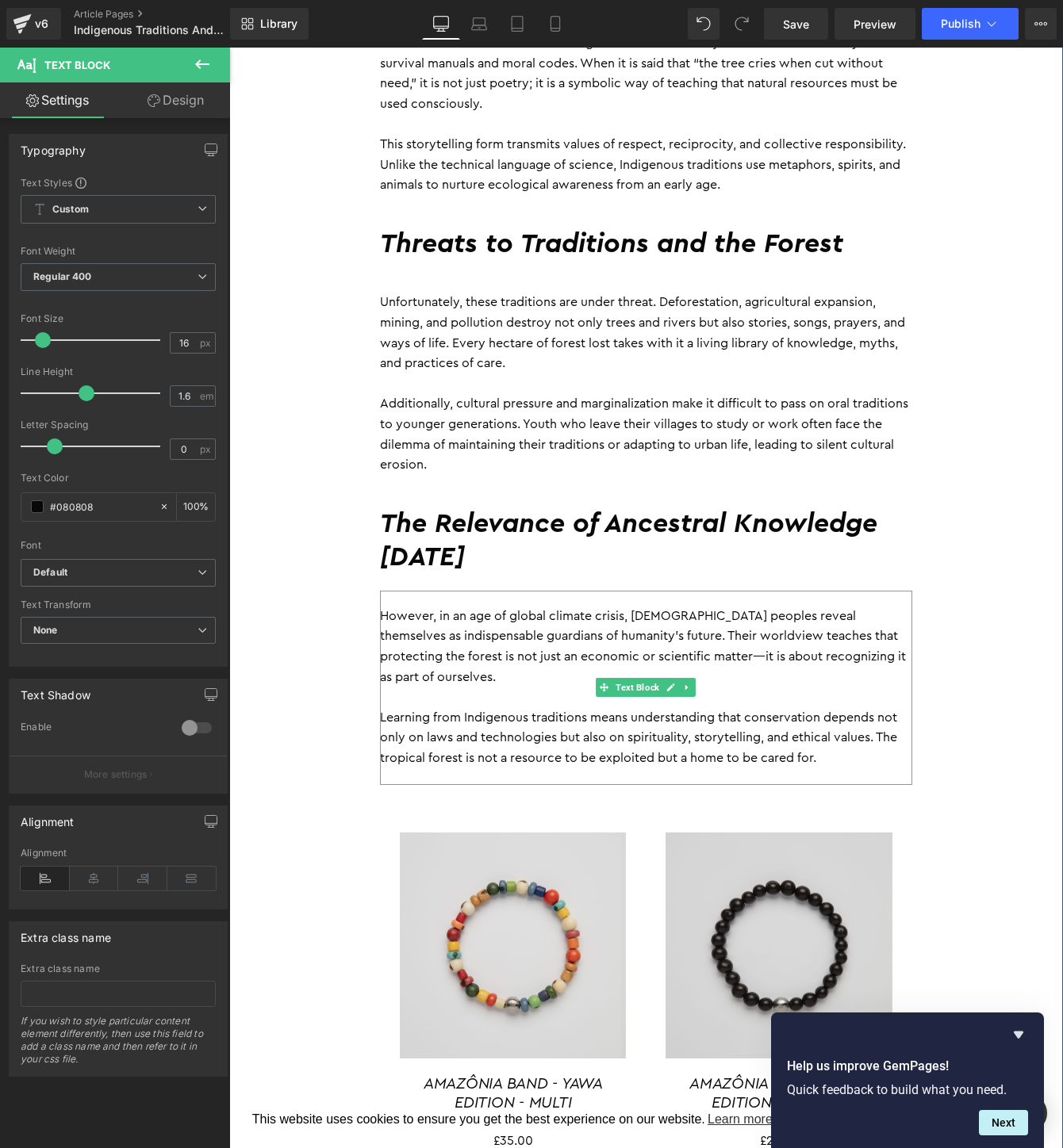
click at [667, 701] on p at bounding box center [645, 698] width 532 height 21
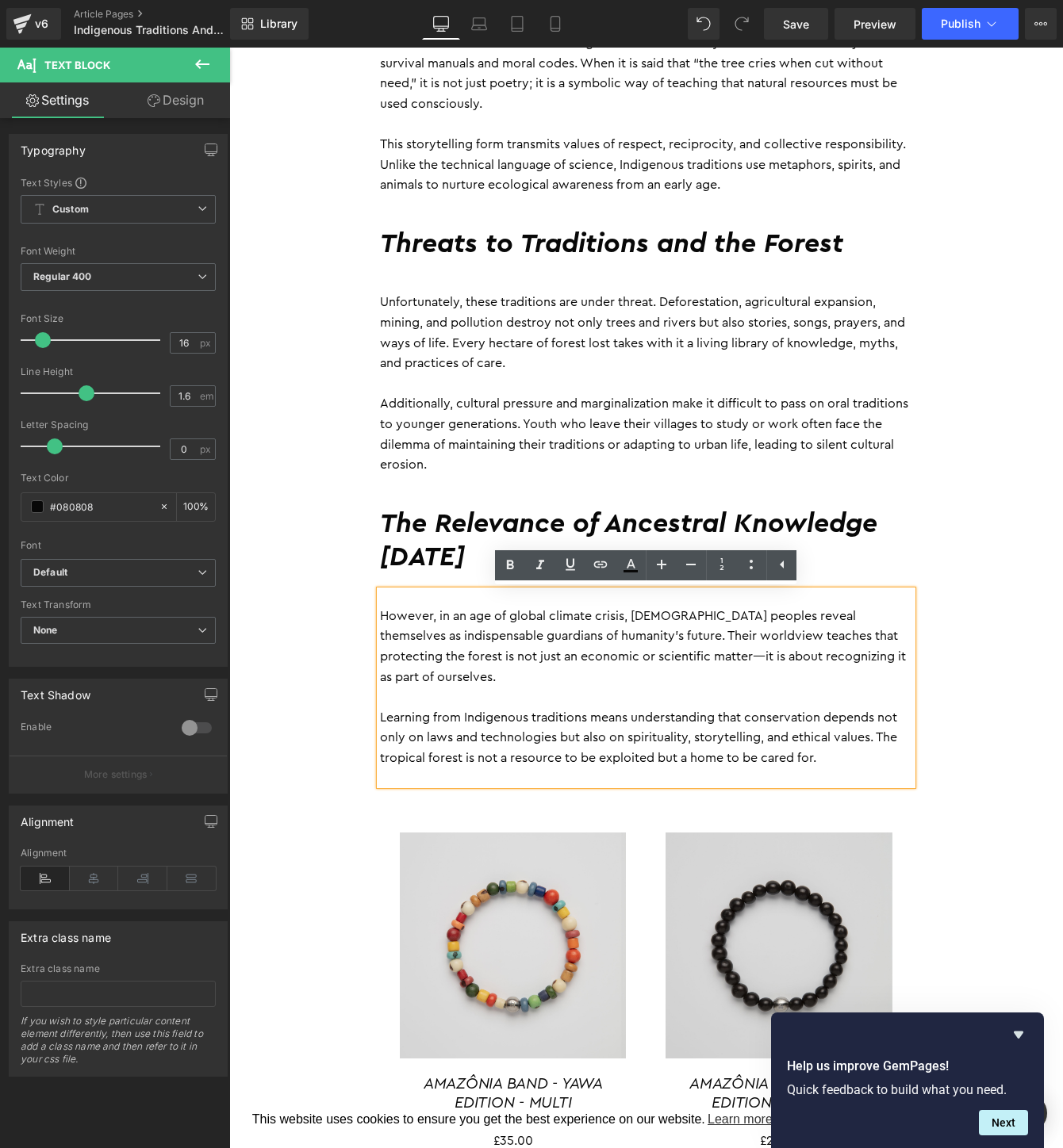
click at [1027, 676] on div "By Daniele Guajajara 28 September 2025 Heading The tropical forest is not just …" at bounding box center [646, 397] width 834 height 2841
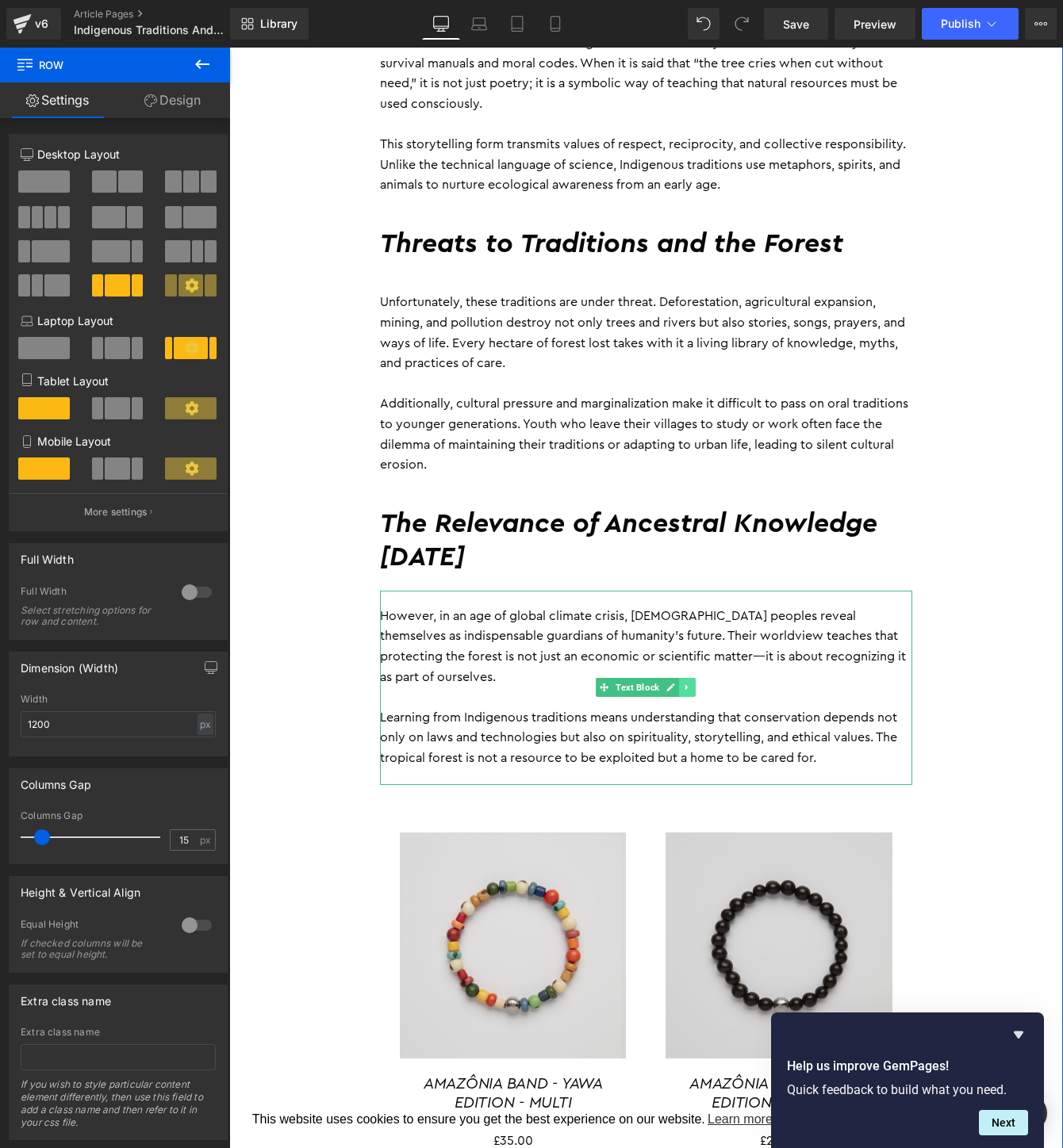
click at [691, 690] on icon at bounding box center [688, 688] width 9 height 10
click at [680, 688] on icon at bounding box center [680, 688] width 9 height 9
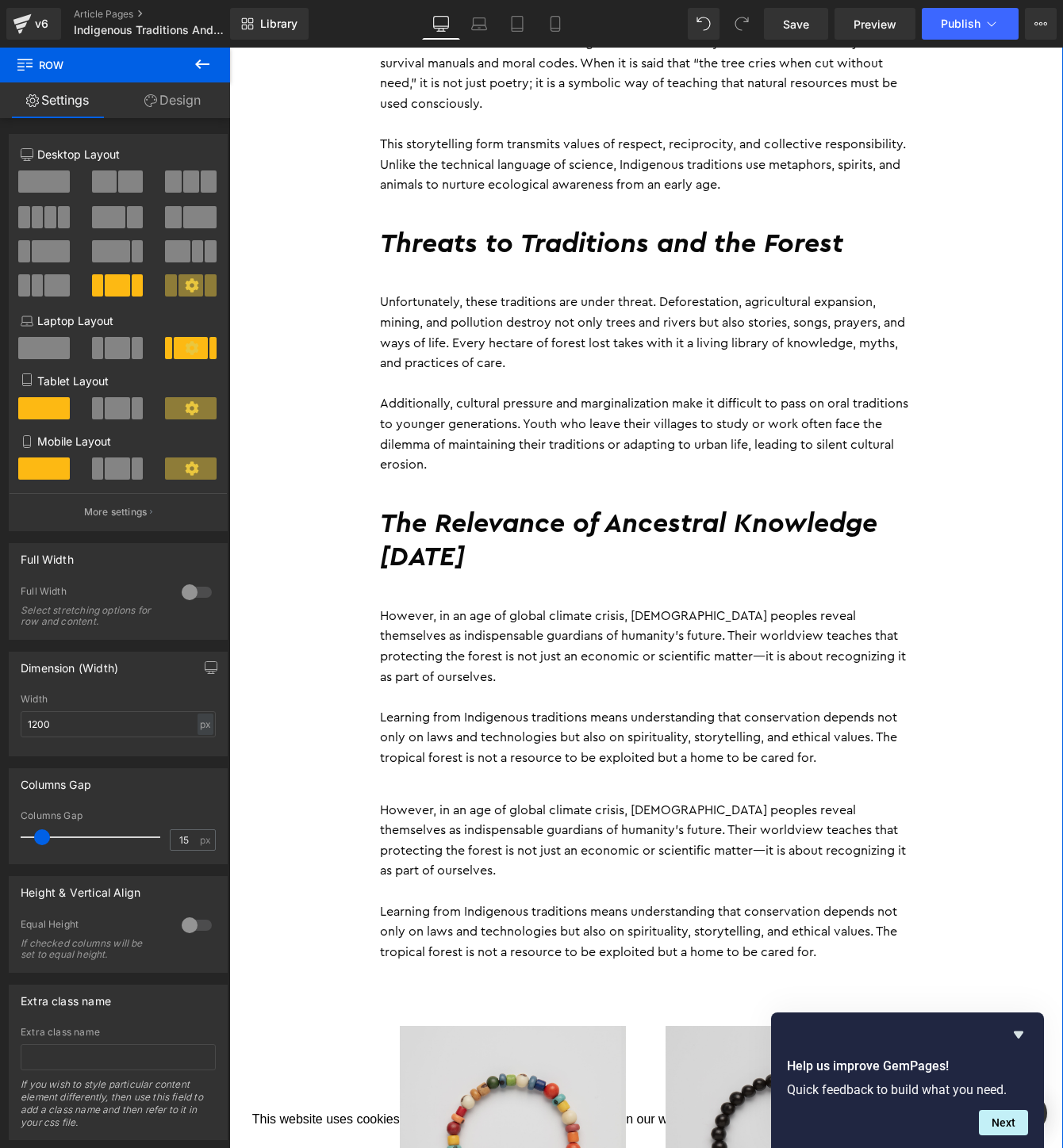
click at [585, 816] on p "However, in an age of global climate crisis, Indigenous peoples reveal themselv…" at bounding box center [645, 841] width 532 height 81
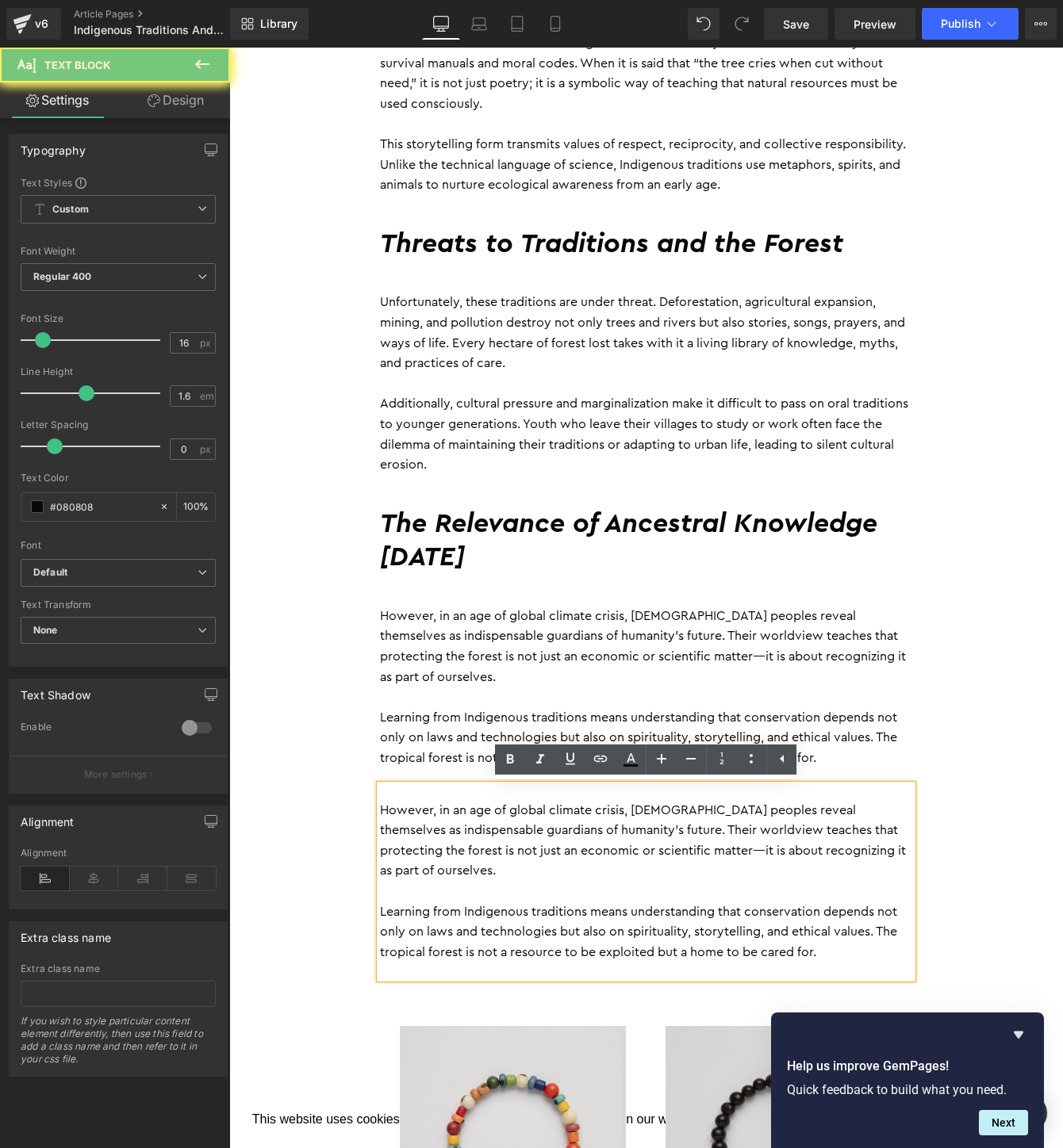
click at [808, 957] on p "Learning from Indigenous traditions means understanding that conservation depen…" at bounding box center [645, 932] width 532 height 61
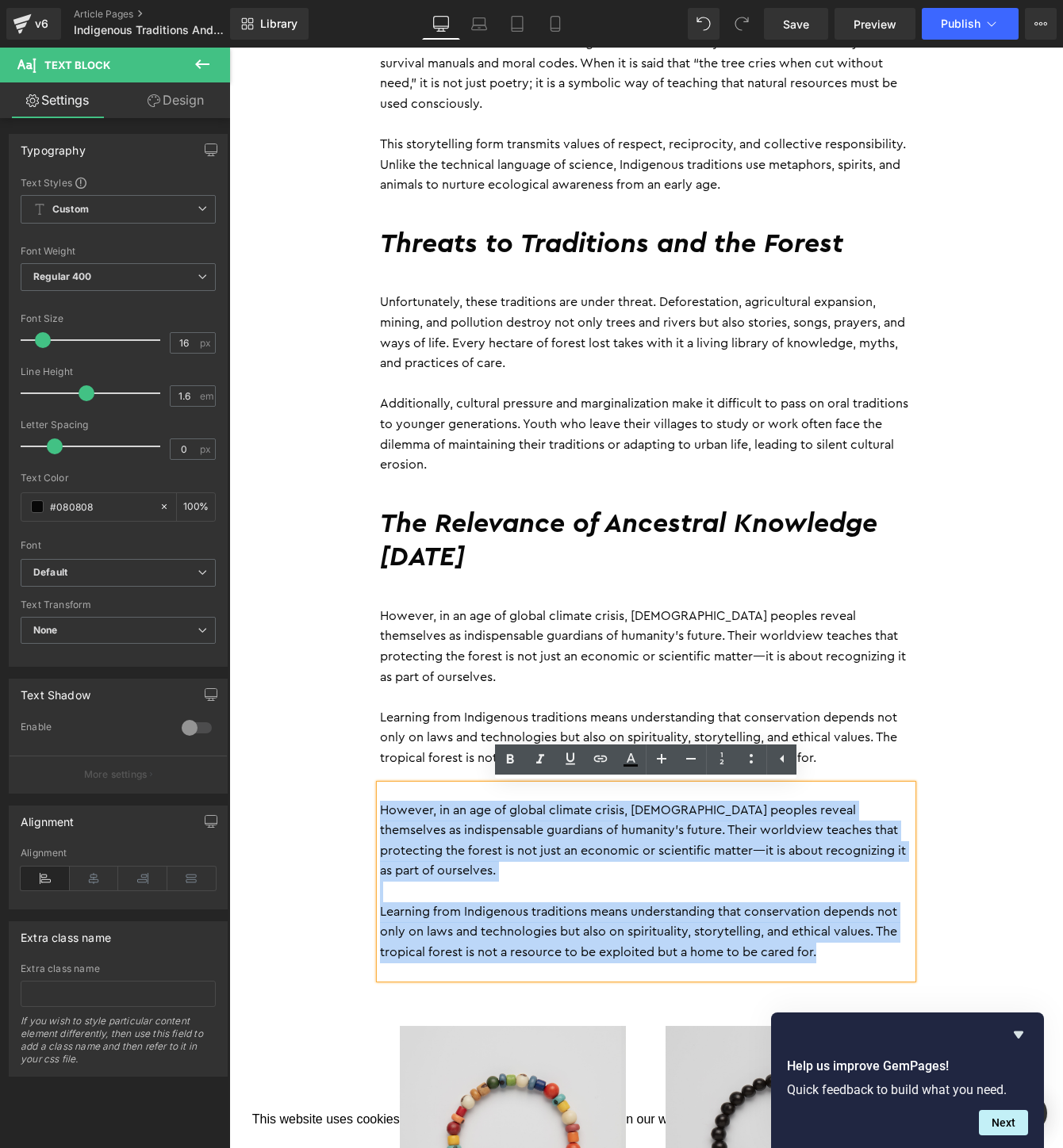
drag, startPoint x: 857, startPoint y: 957, endPoint x: 382, endPoint y: 798, distance: 500.9
click at [382, 798] on div "However, in an age of global climate crisis, Indigenous peoples reveal themselv…" at bounding box center [645, 883] width 532 height 194
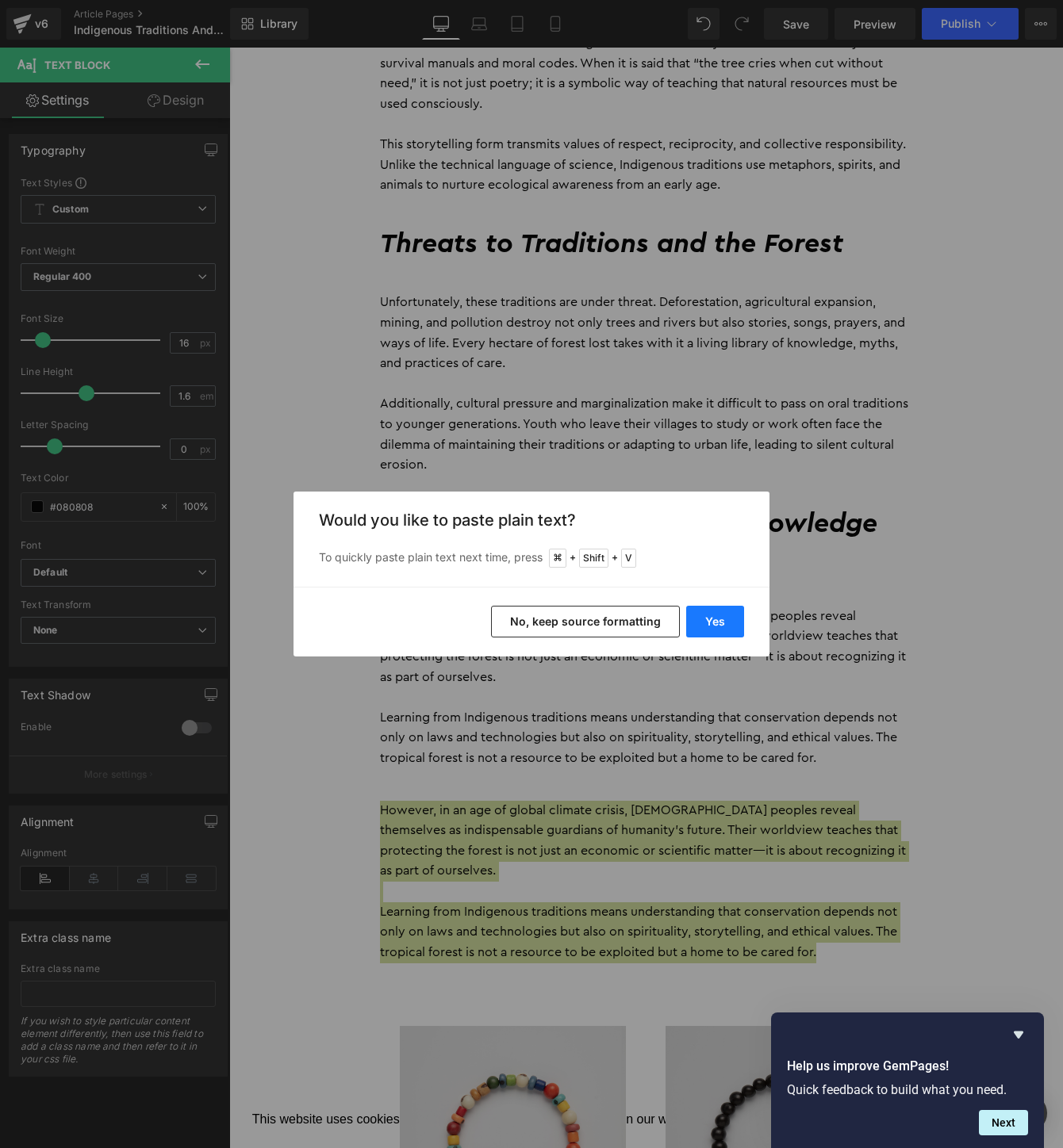
click at [716, 622] on button "Yes" at bounding box center [715, 622] width 58 height 32
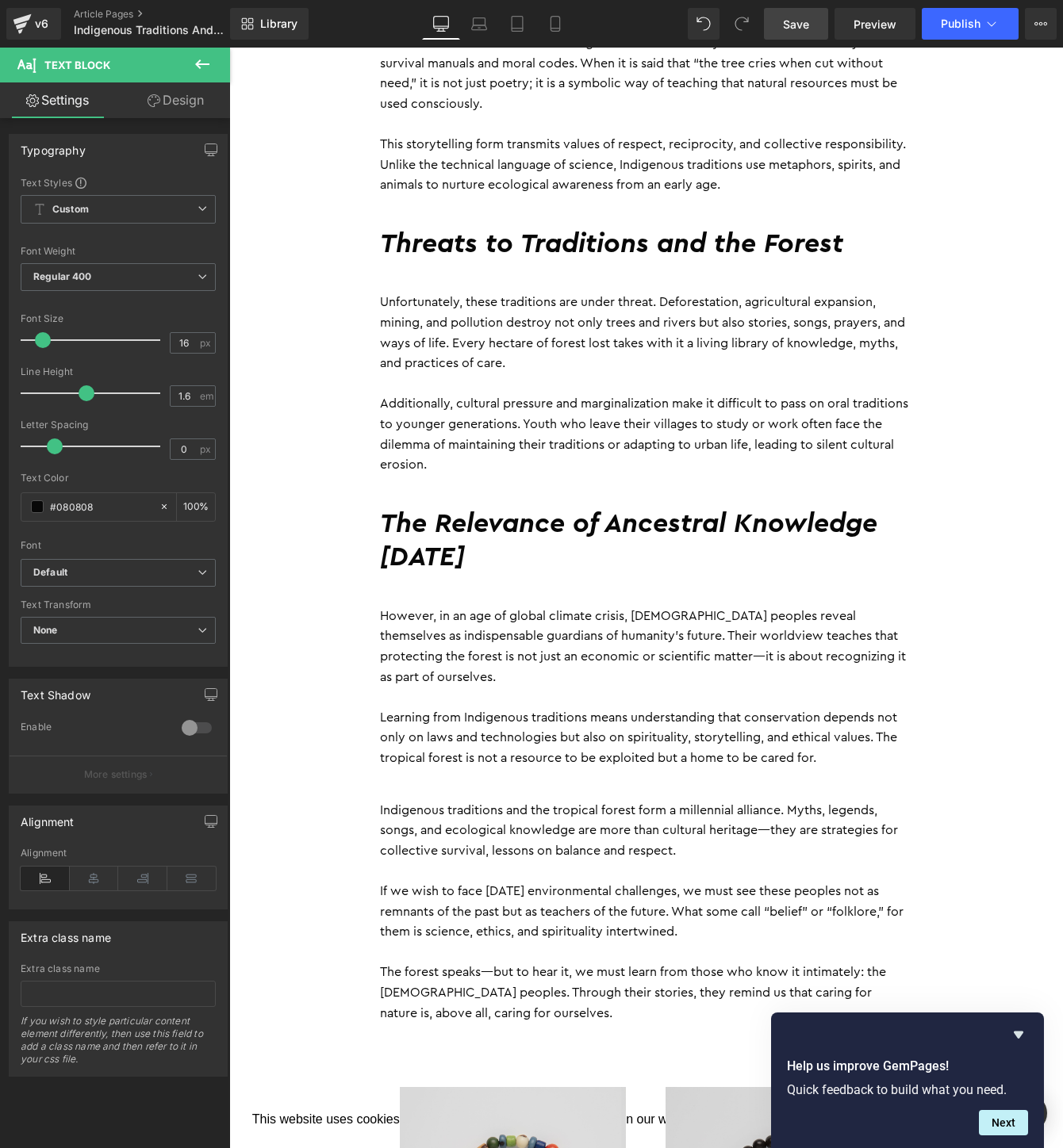
click at [803, 34] on link "Save" at bounding box center [796, 24] width 64 height 32
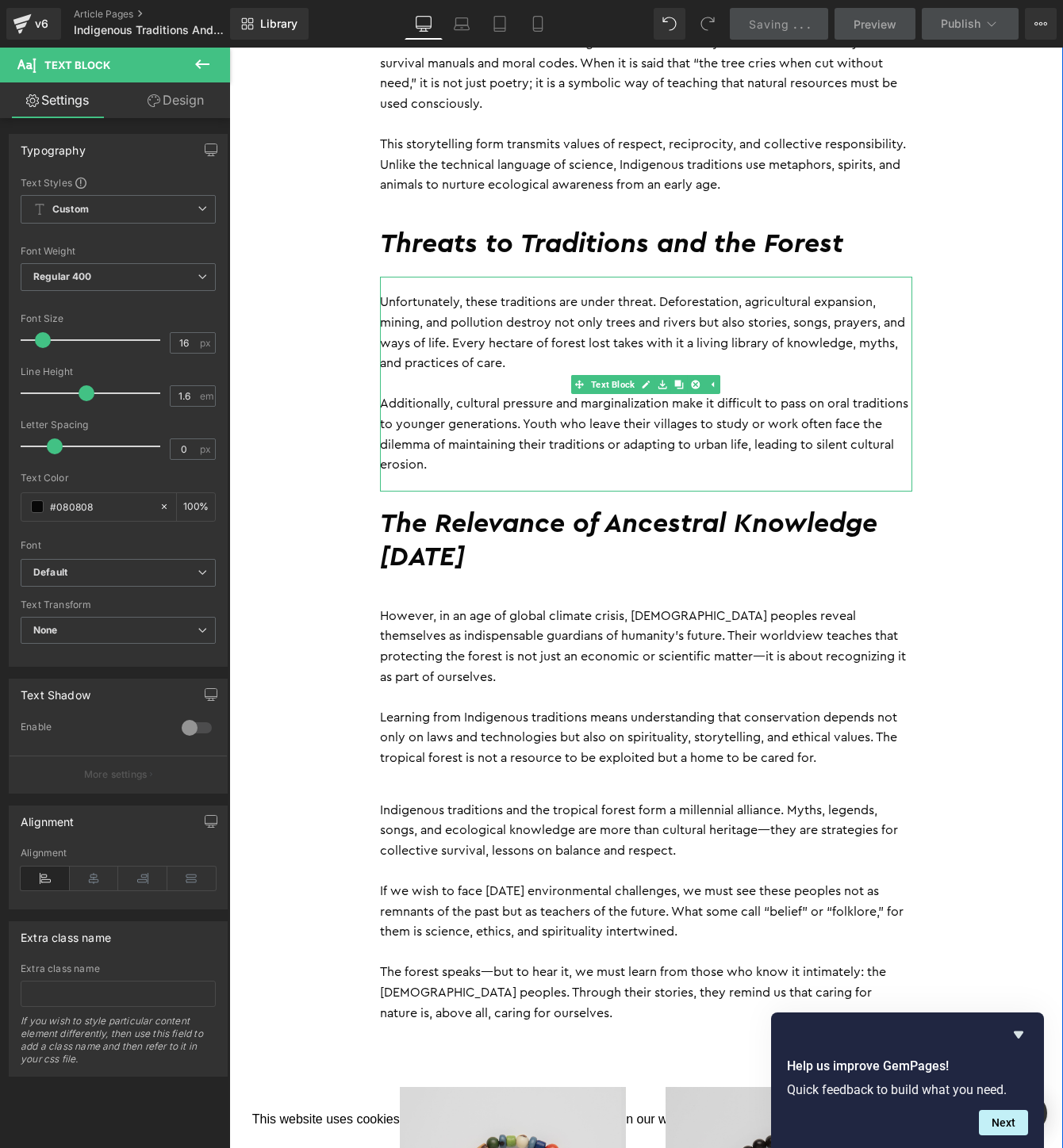
scroll to position [0, 0]
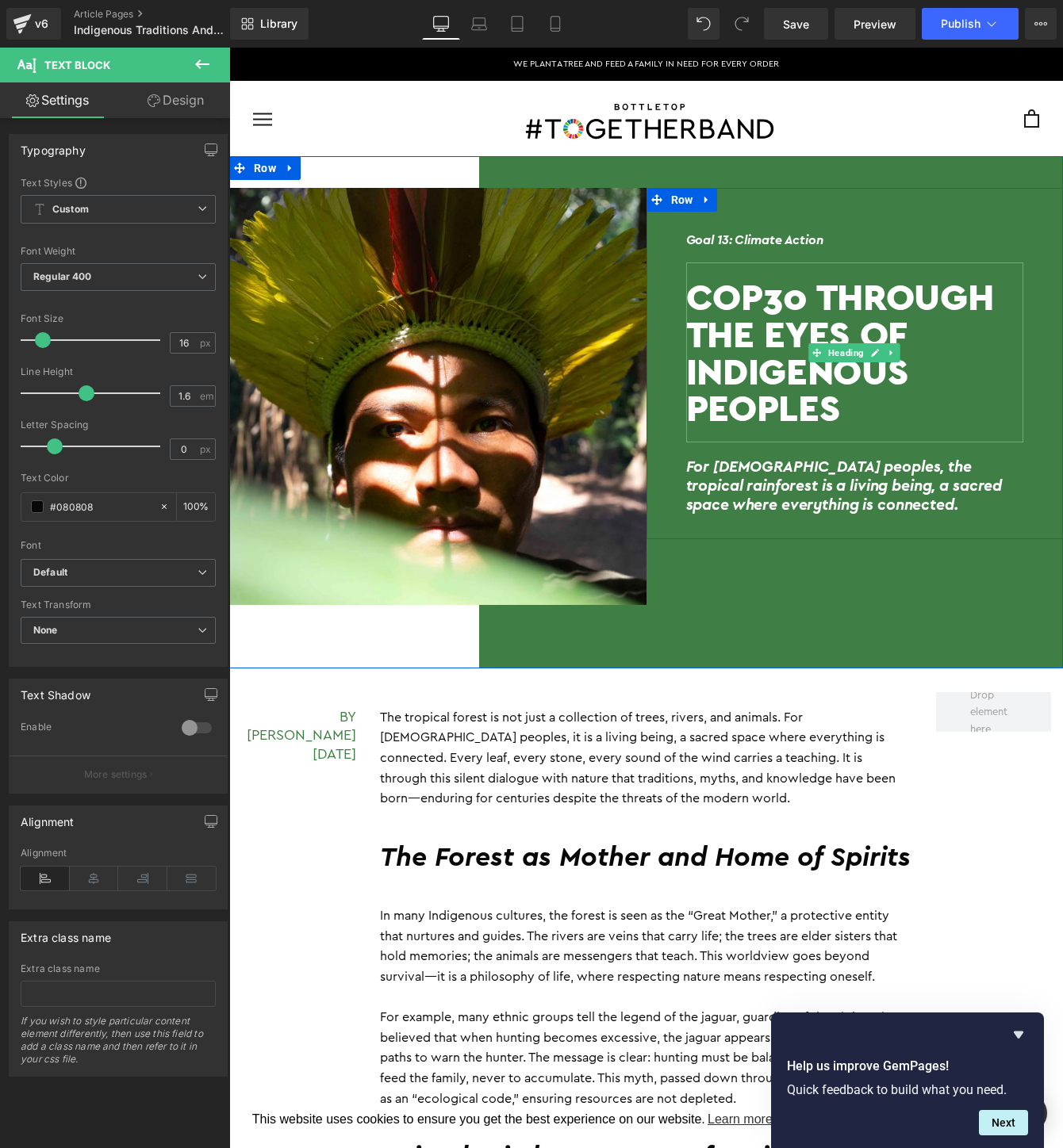
click at [845, 418] on h1 "COP30 Through the Eyes of Indigenous Peoples" at bounding box center [855, 352] width 338 height 149
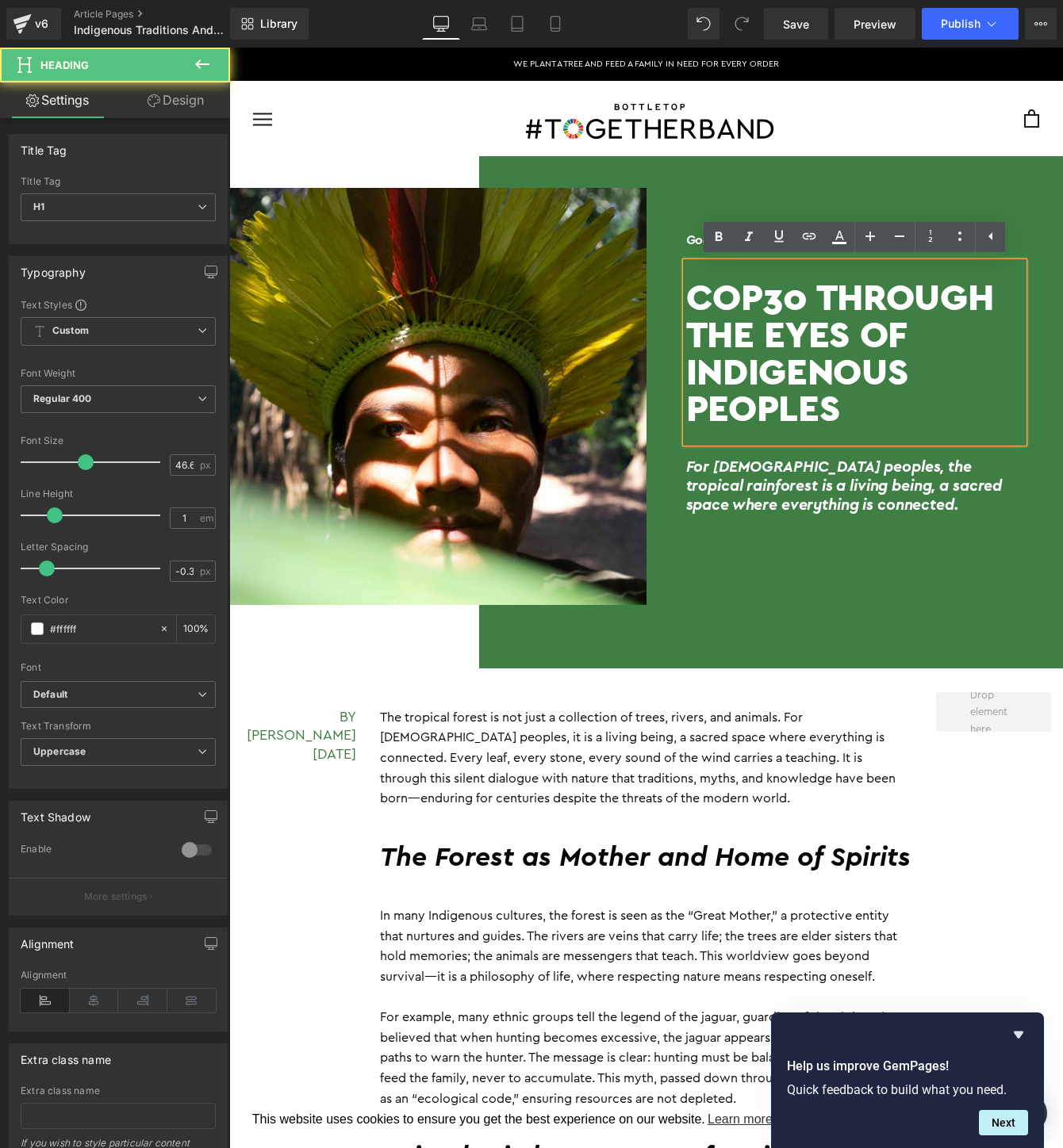
click at [845, 418] on h1 "COP30 Through the Eyes of Indigenous Peoples" at bounding box center [855, 352] width 338 height 149
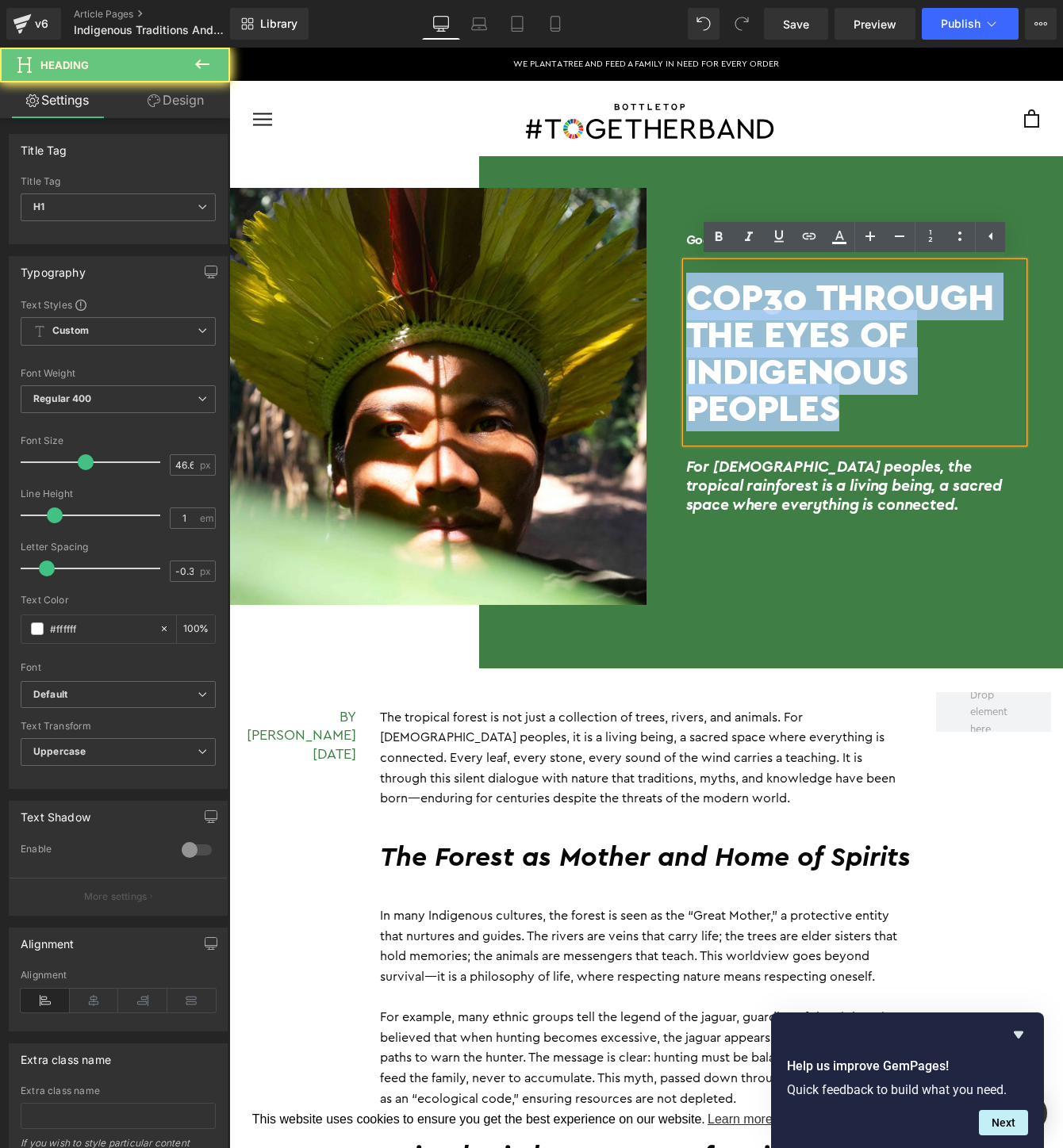
click at [845, 418] on h1 "COP30 Through the Eyes of Indigenous Peoples" at bounding box center [855, 352] width 338 height 149
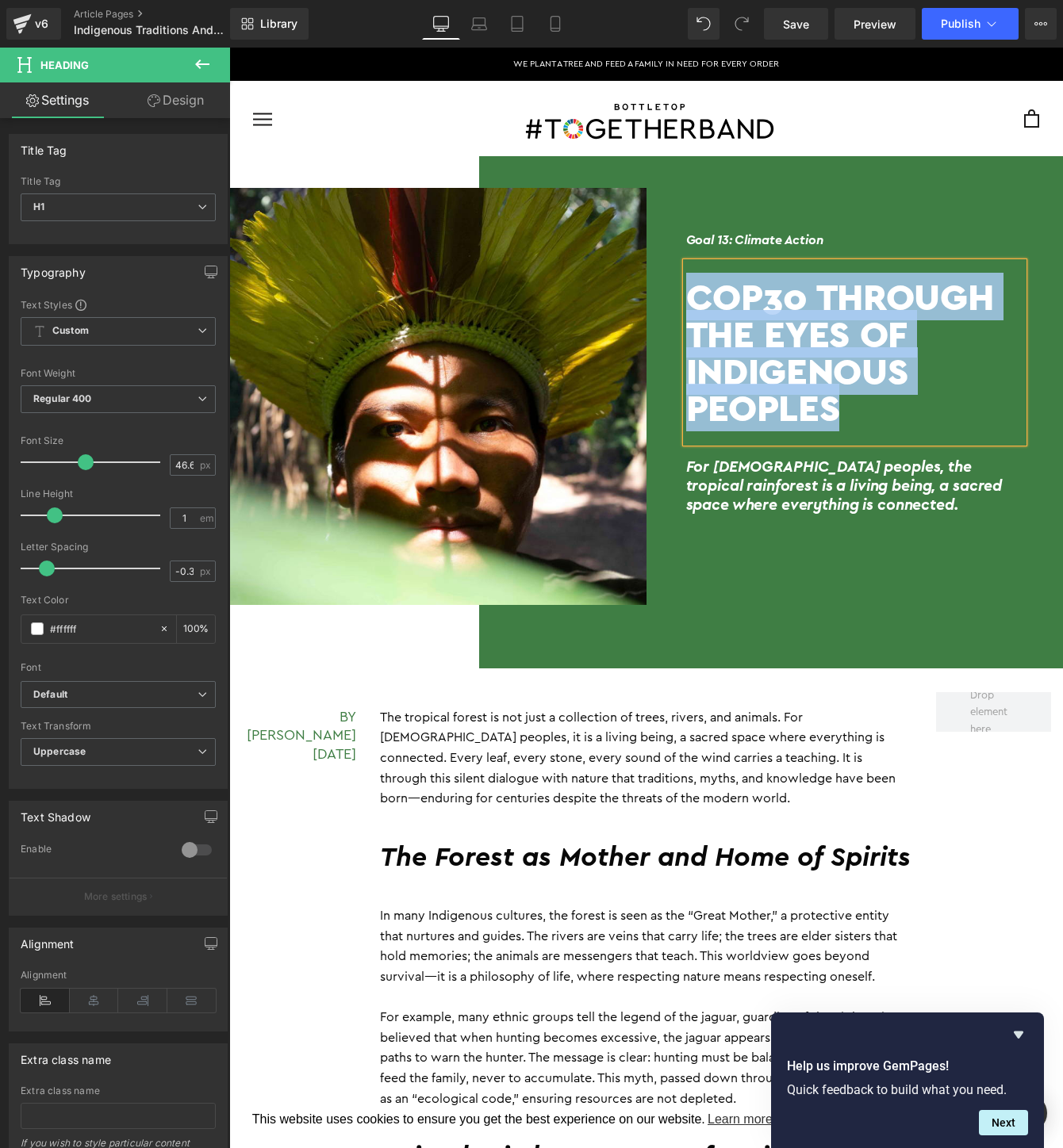
paste div
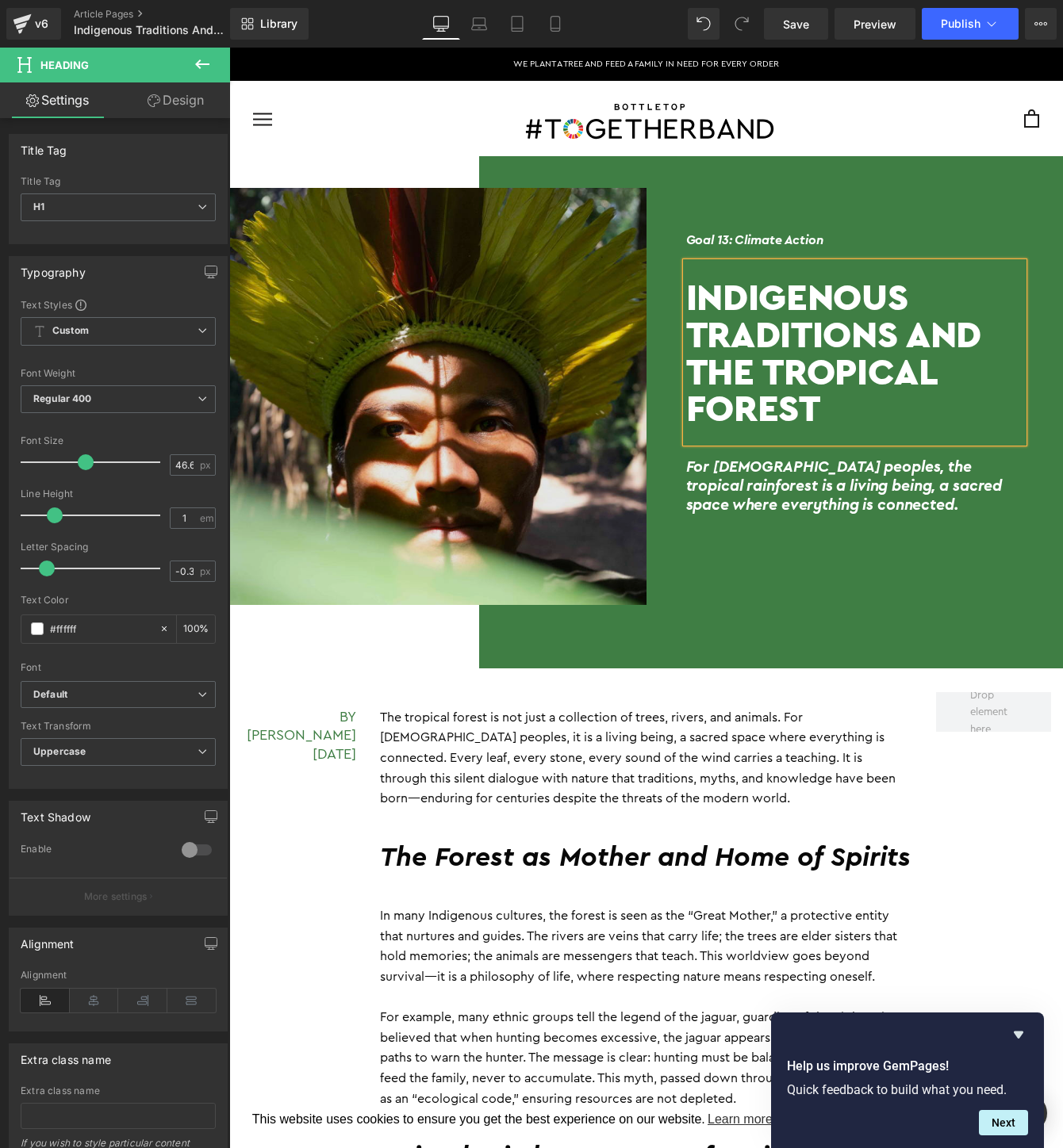
click at [303, 422] on img at bounding box center [438, 396] width 417 height 417
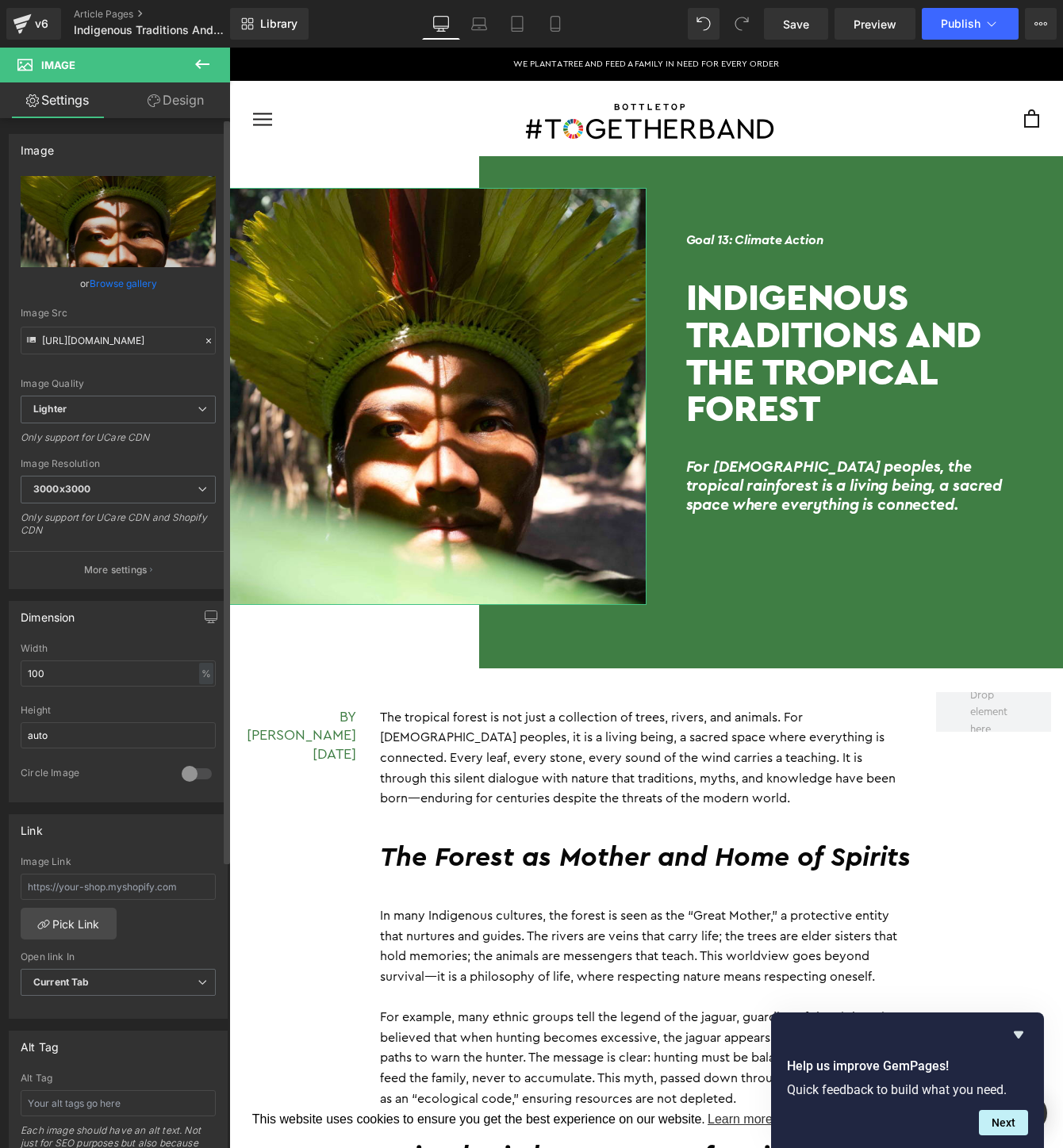
click at [128, 283] on link "Browse gallery" at bounding box center [123, 284] width 67 height 28
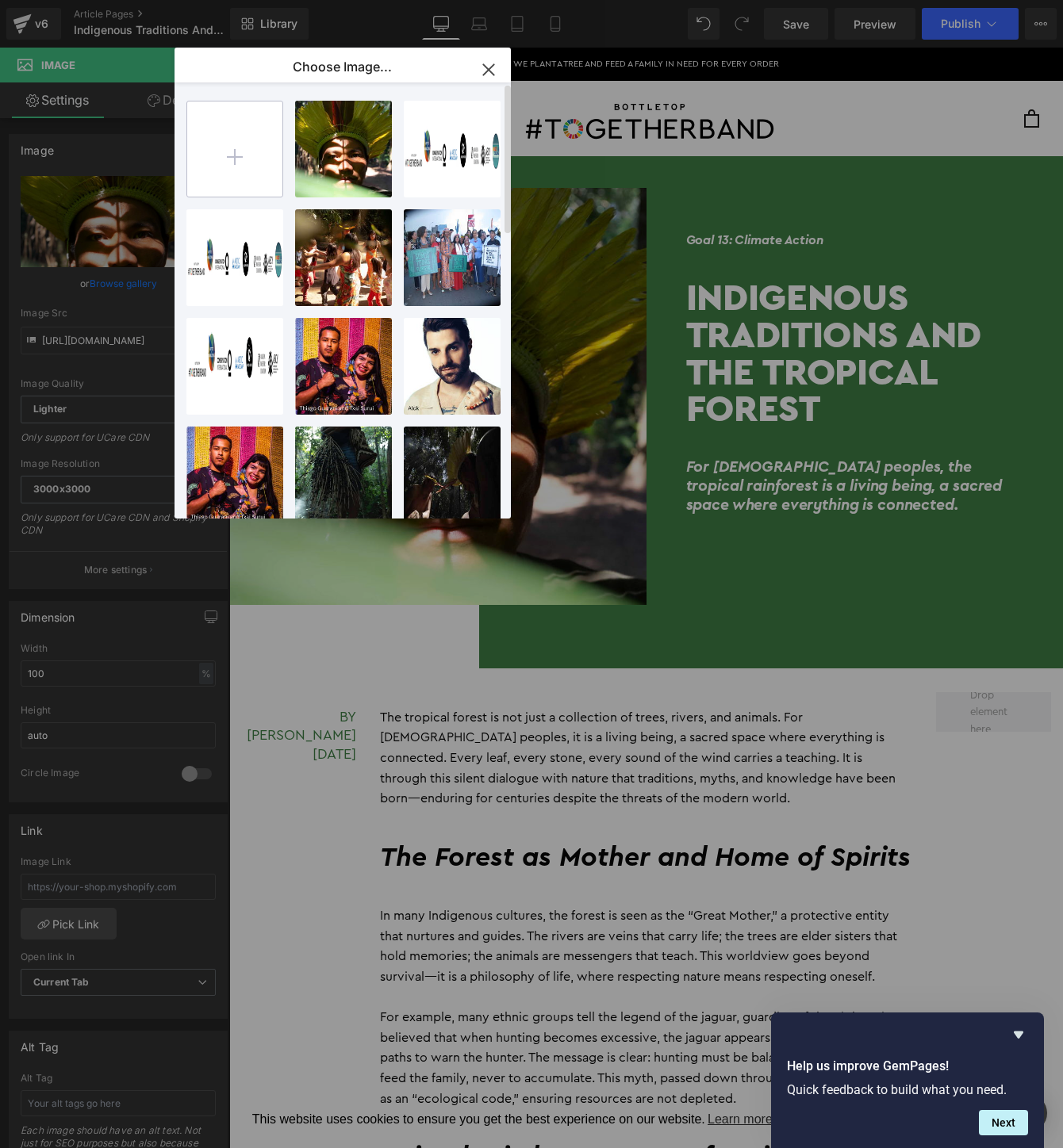
click at [233, 143] on input "file" at bounding box center [235, 149] width 95 height 95
type input "C:\fakepath\Screen Shot 2025-10-06 at 2.14.32 PM.png"
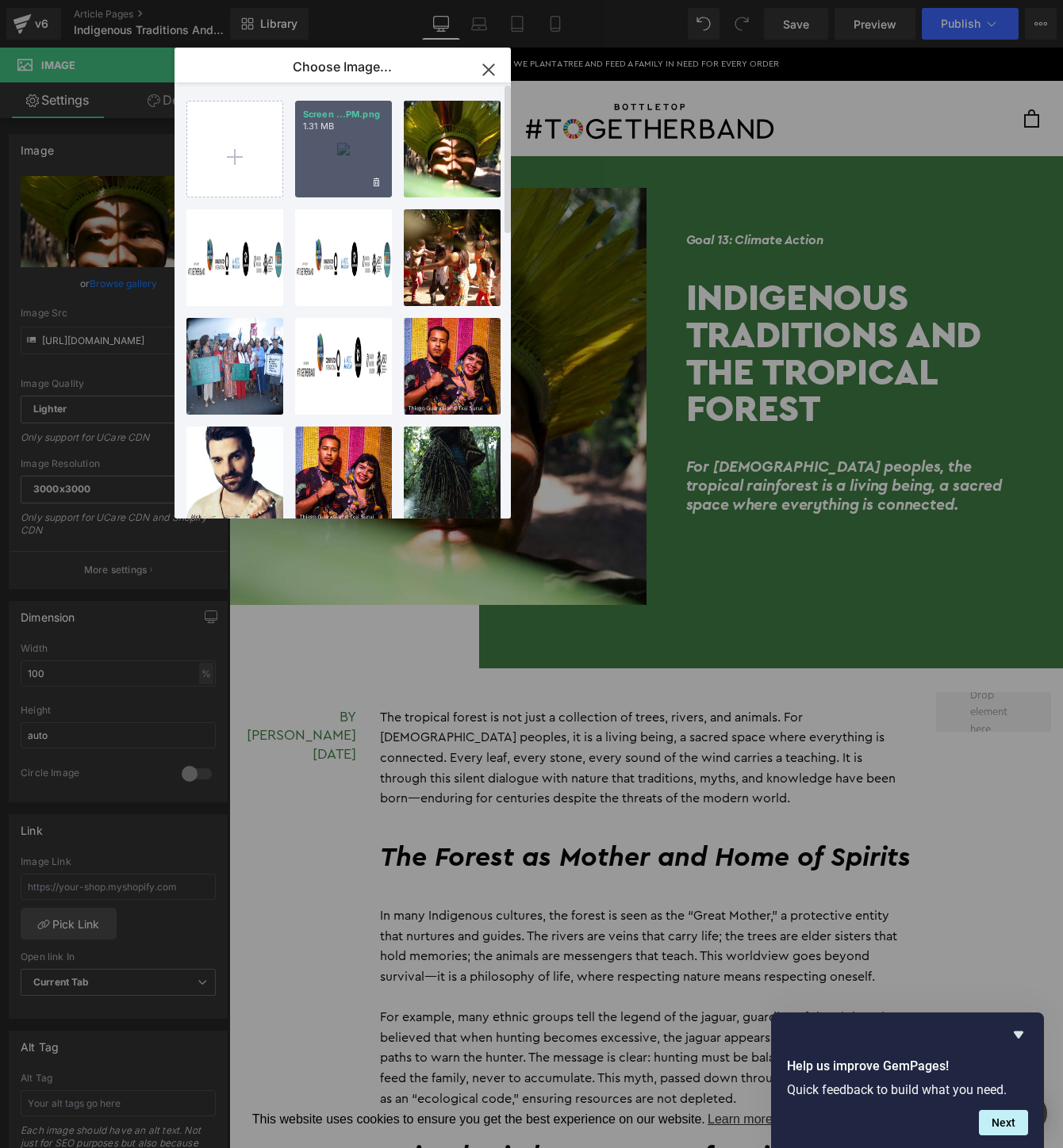
click at [321, 150] on div "Screen ...PM.png 1.31 MB" at bounding box center [343, 149] width 97 height 97
type input "https://ucarecdn.com/363b7140-23f8-4b17-b5ce-2372bd6737ce/-/format/auto/-/previ…"
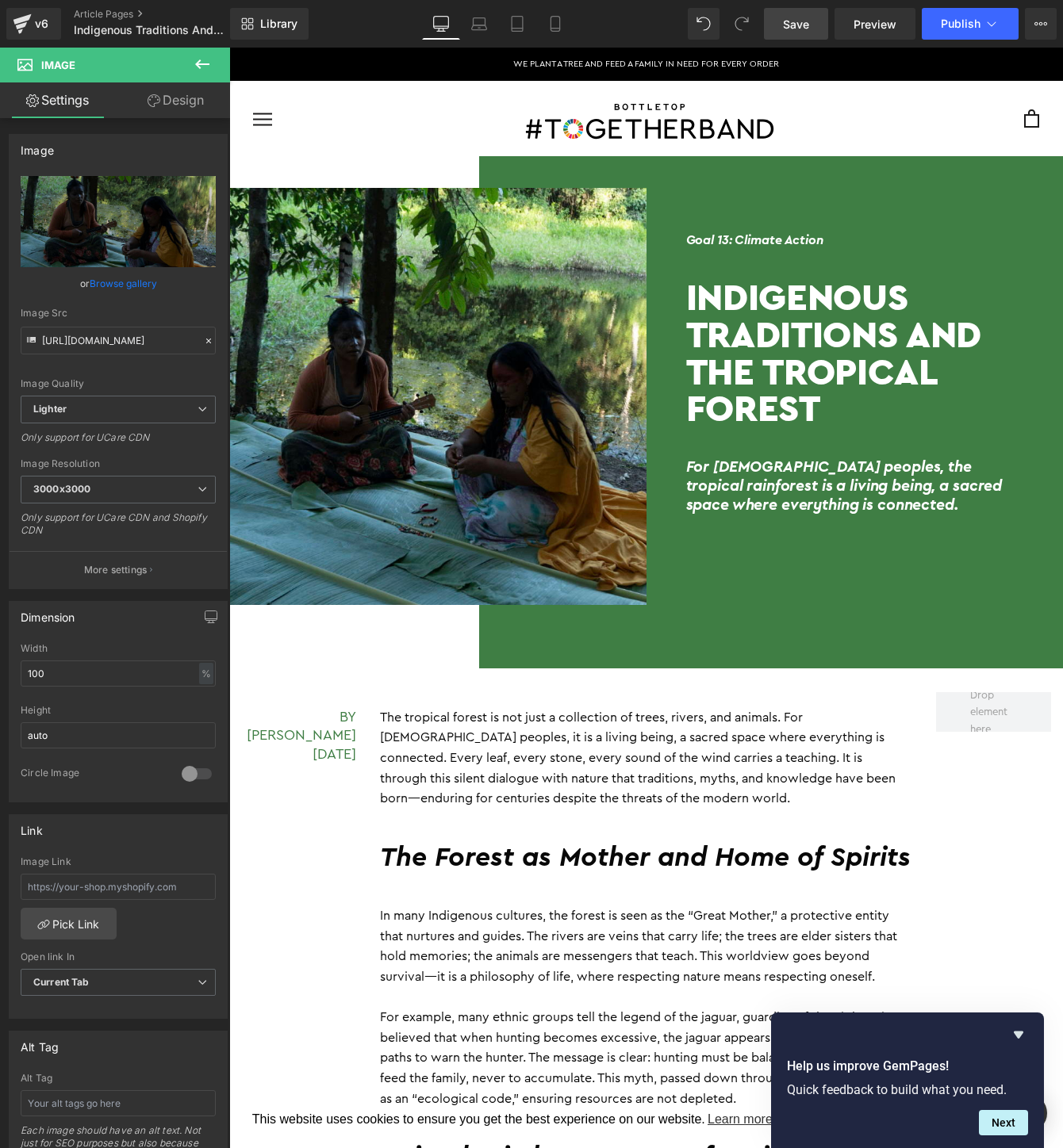
click at [796, 22] on span "Save" at bounding box center [796, 24] width 26 height 16
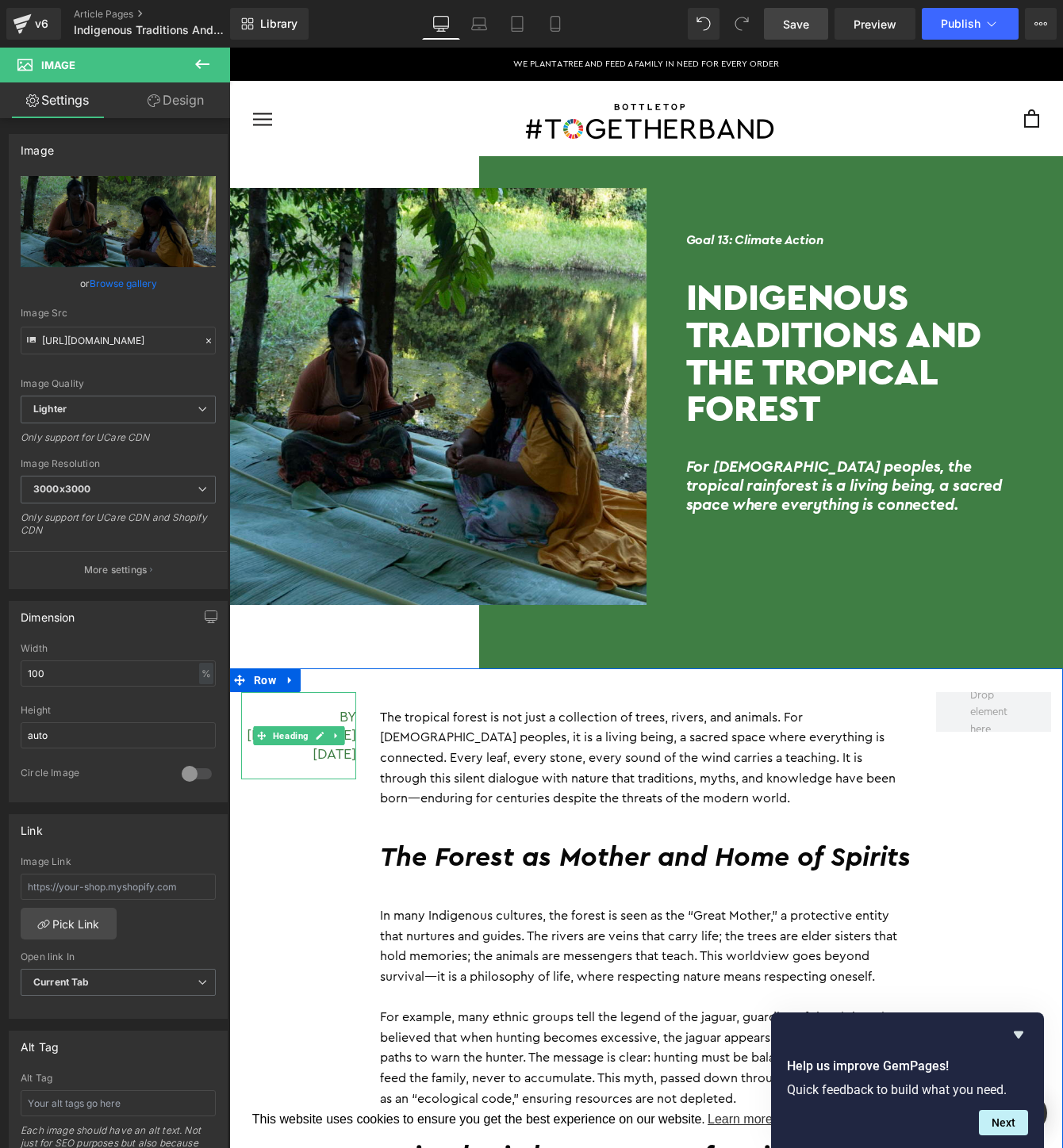
click at [334, 710] on h5 "By Daniele Guajajara 28 September 2025" at bounding box center [298, 736] width 115 height 55
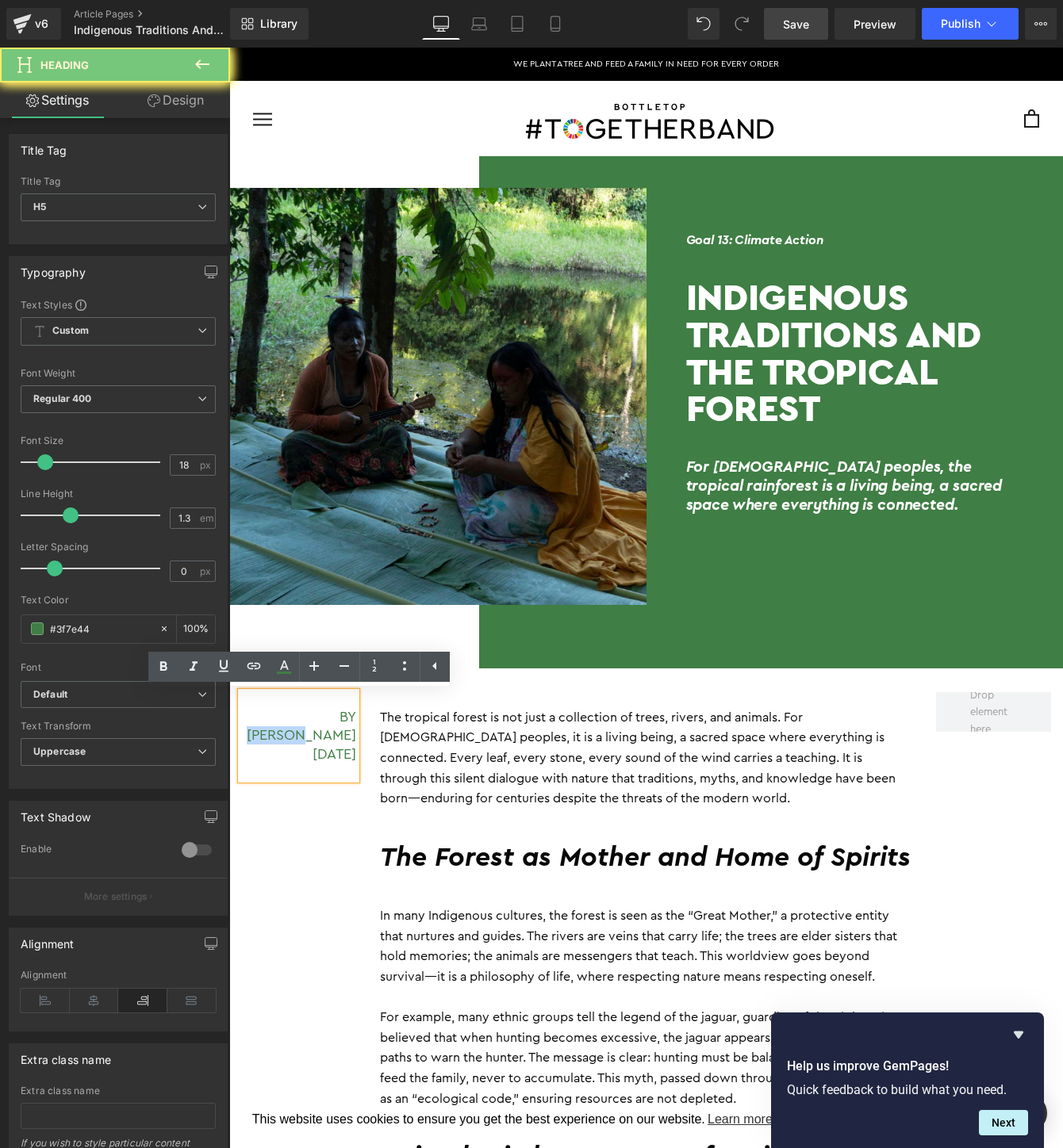
click at [308, 716] on h5 "By Daniele Guajajara 28 September 2025" at bounding box center [298, 736] width 115 height 55
drag, startPoint x: 302, startPoint y: 717, endPoint x: 354, endPoint y: 728, distance: 53.2
click at [354, 728] on h5 "By Daniele Guajajara 28 September 2025" at bounding box center [298, 736] width 115 height 55
paste div
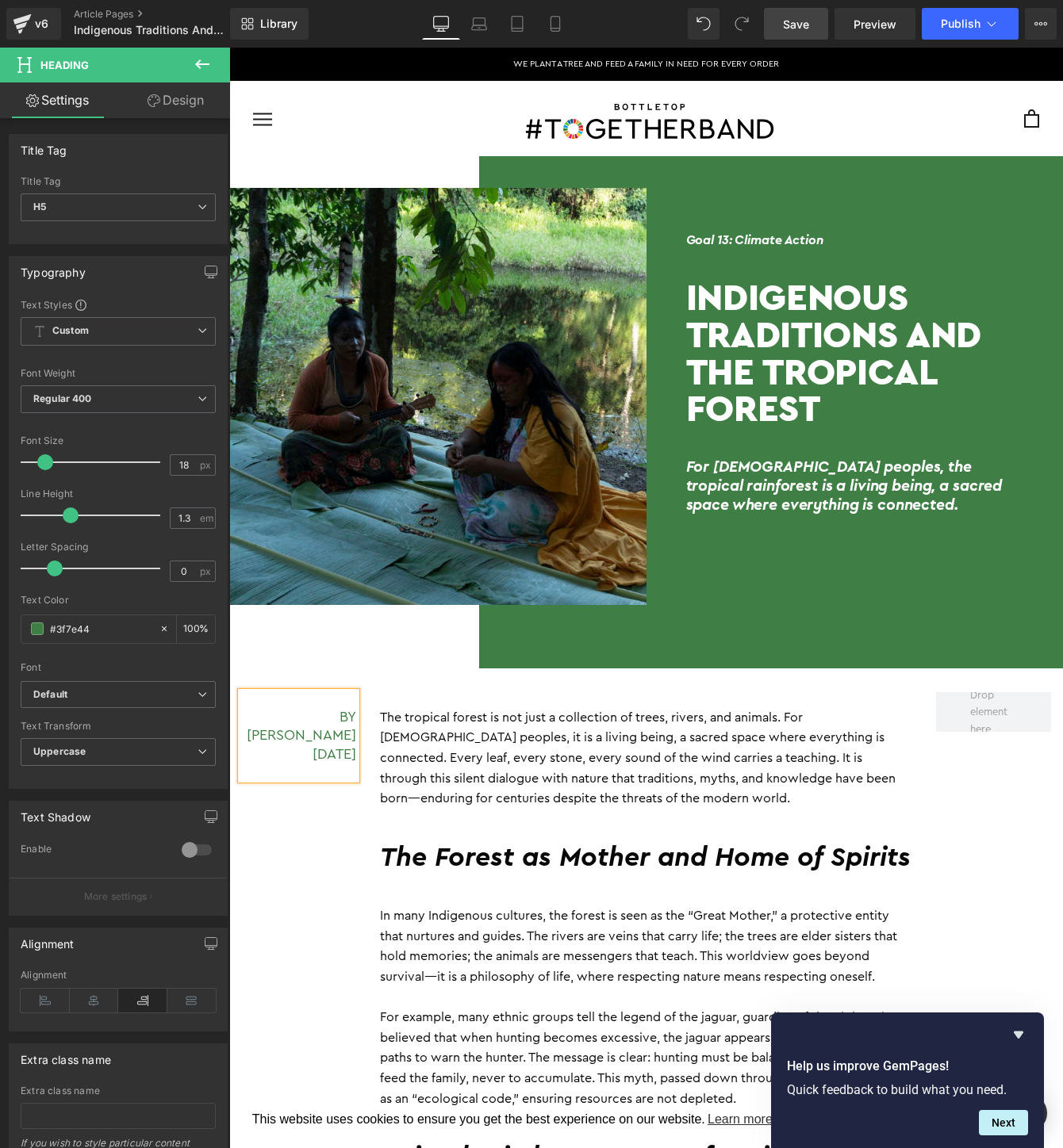
click at [792, 17] on span "Save" at bounding box center [796, 24] width 26 height 16
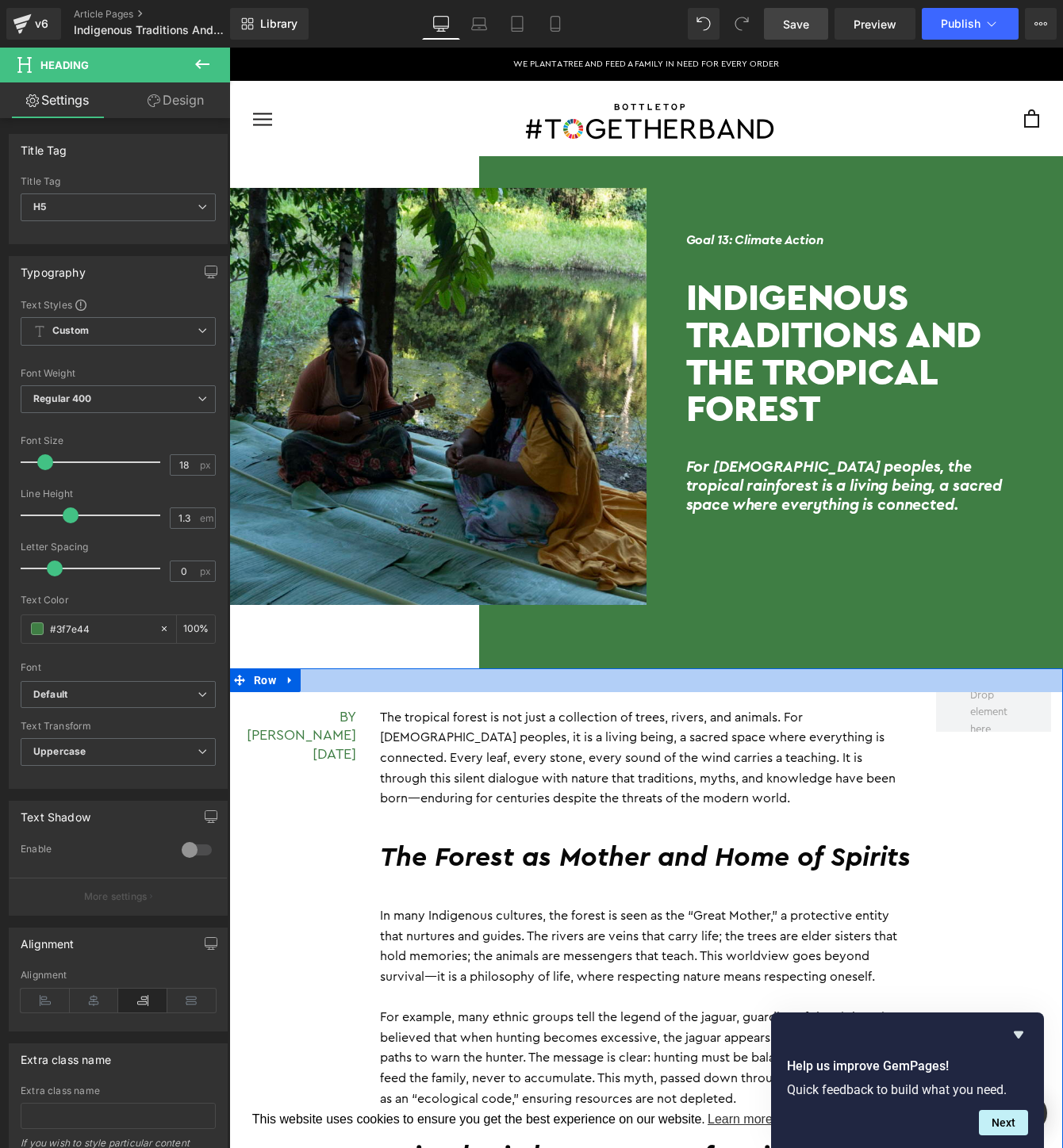
scroll to position [878, 0]
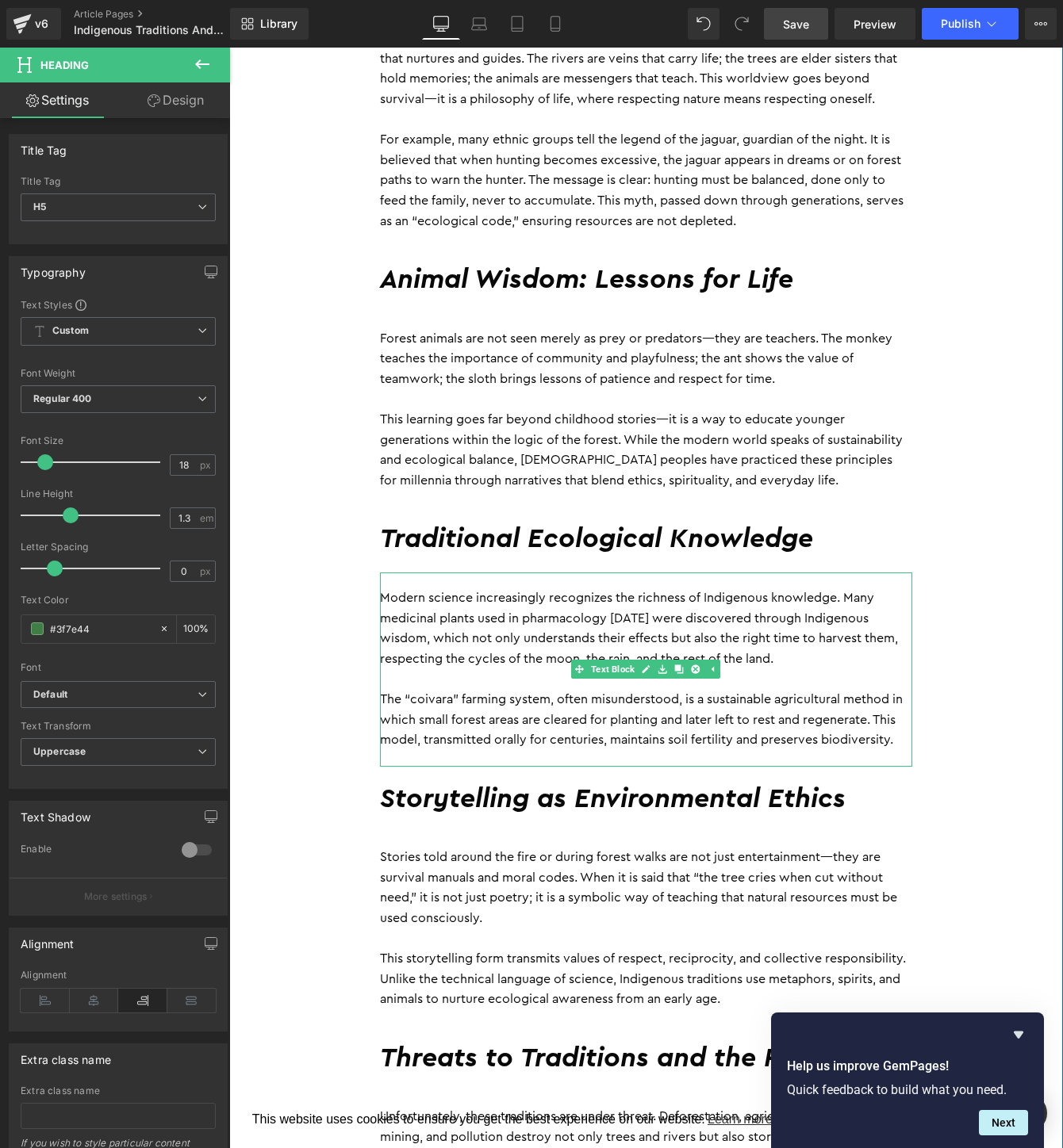
click at [594, 607] on p "Modern science increasingly recognizes the richness of Indigenous knowledge. Ma…" at bounding box center [645, 628] width 532 height 81
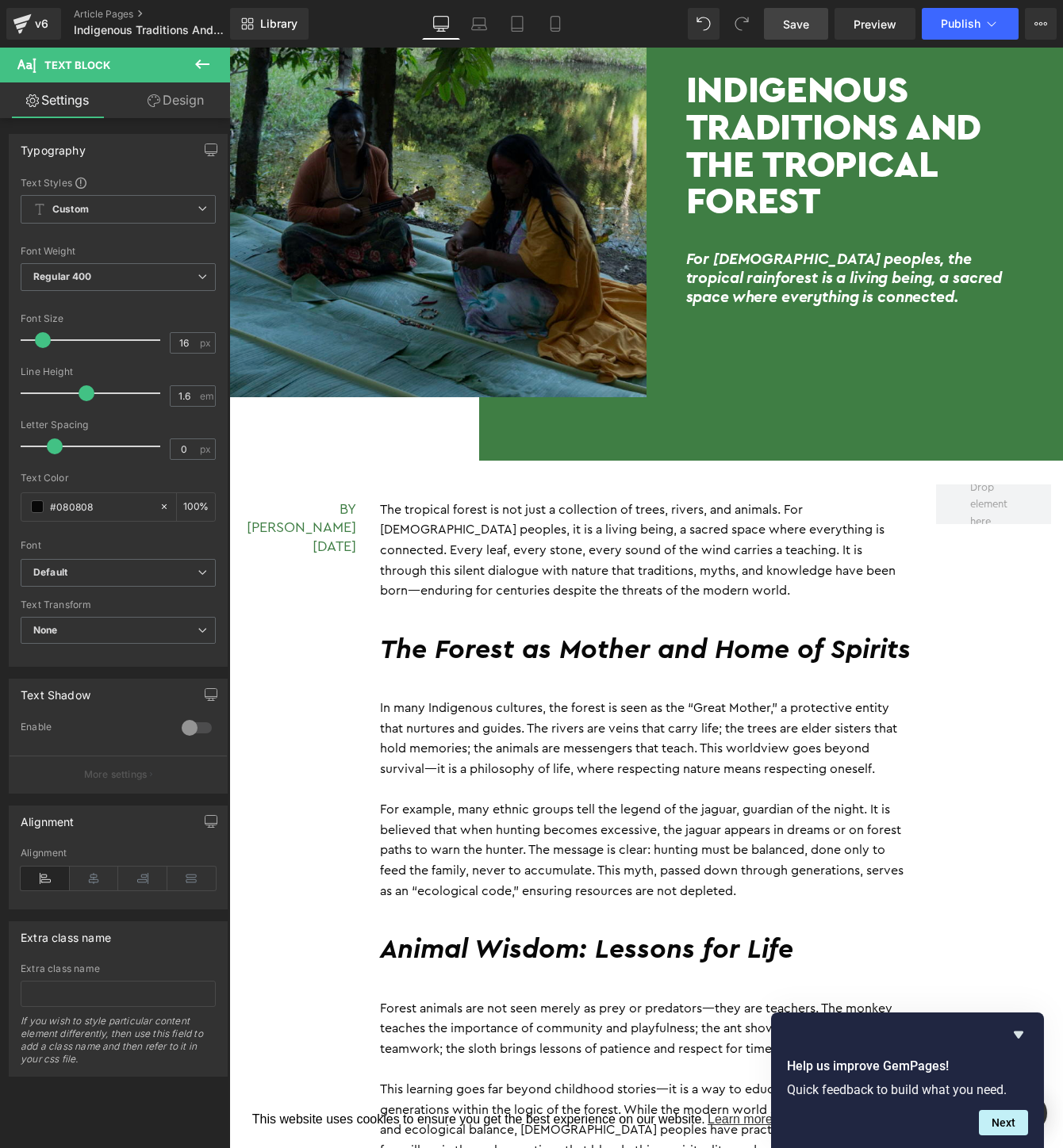
scroll to position [1751, 0]
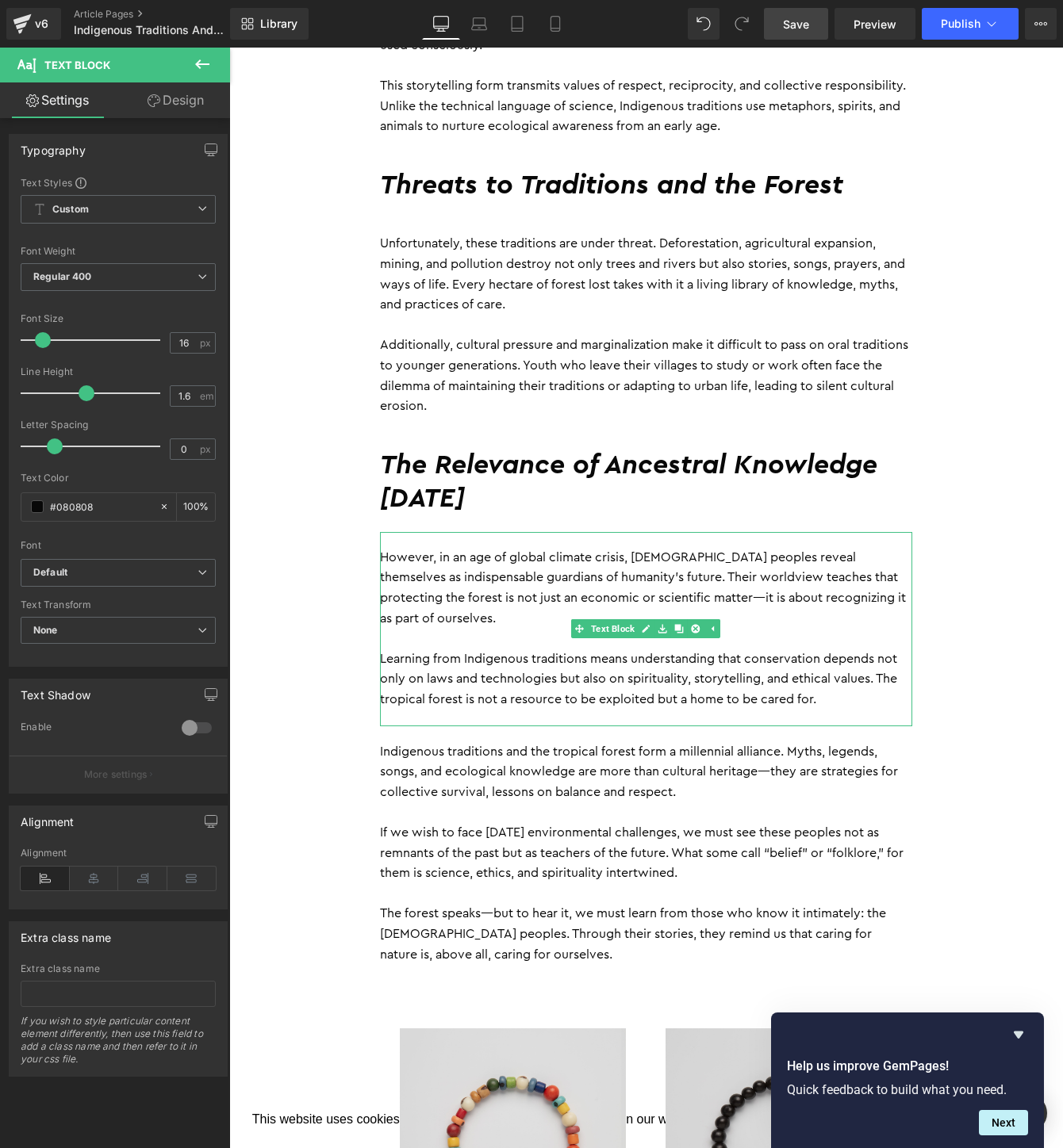
click at [790, 594] on p "However, in an age of global climate crisis, Indigenous peoples reveal themselv…" at bounding box center [645, 588] width 532 height 81
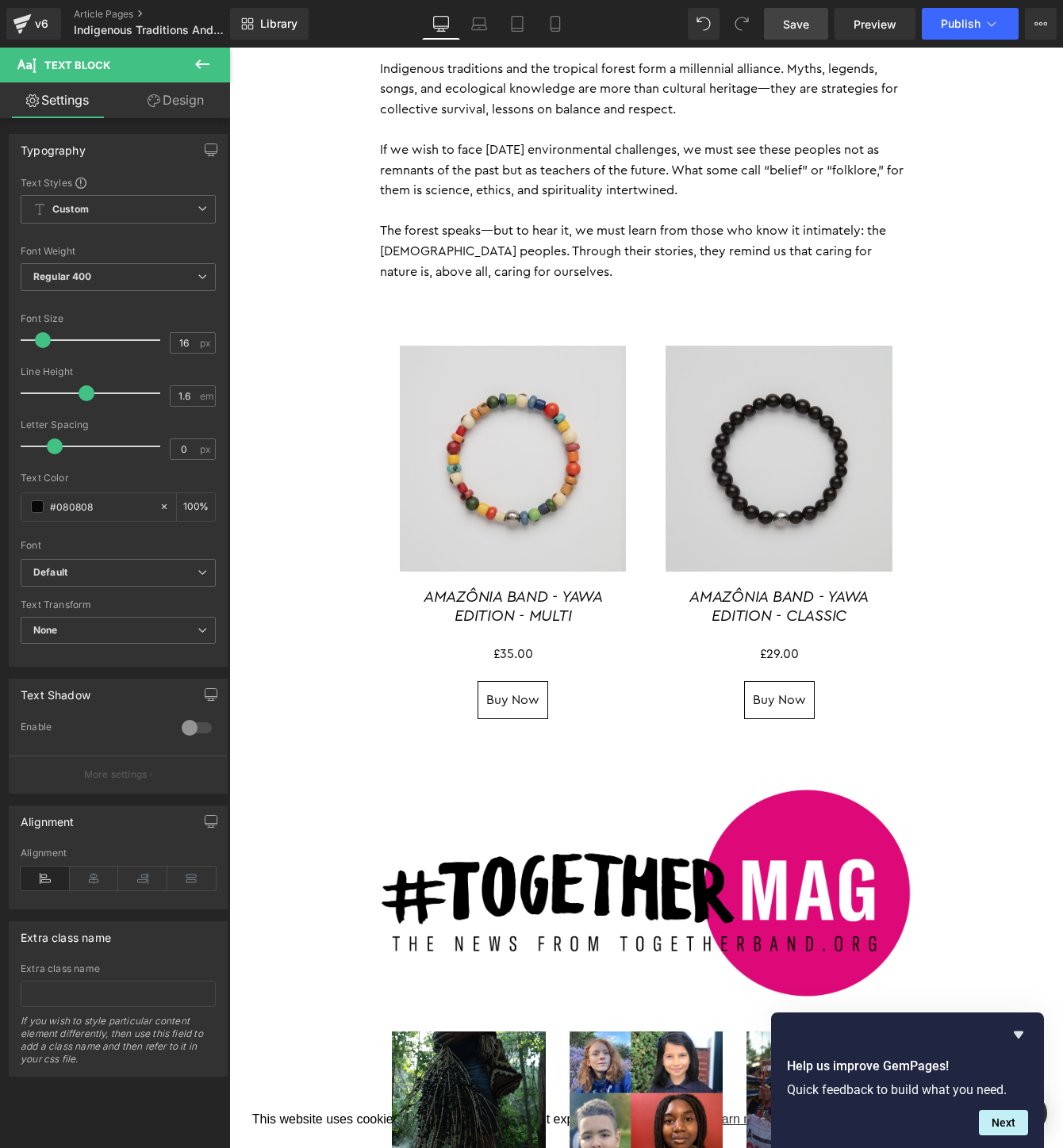
scroll to position [1499, 0]
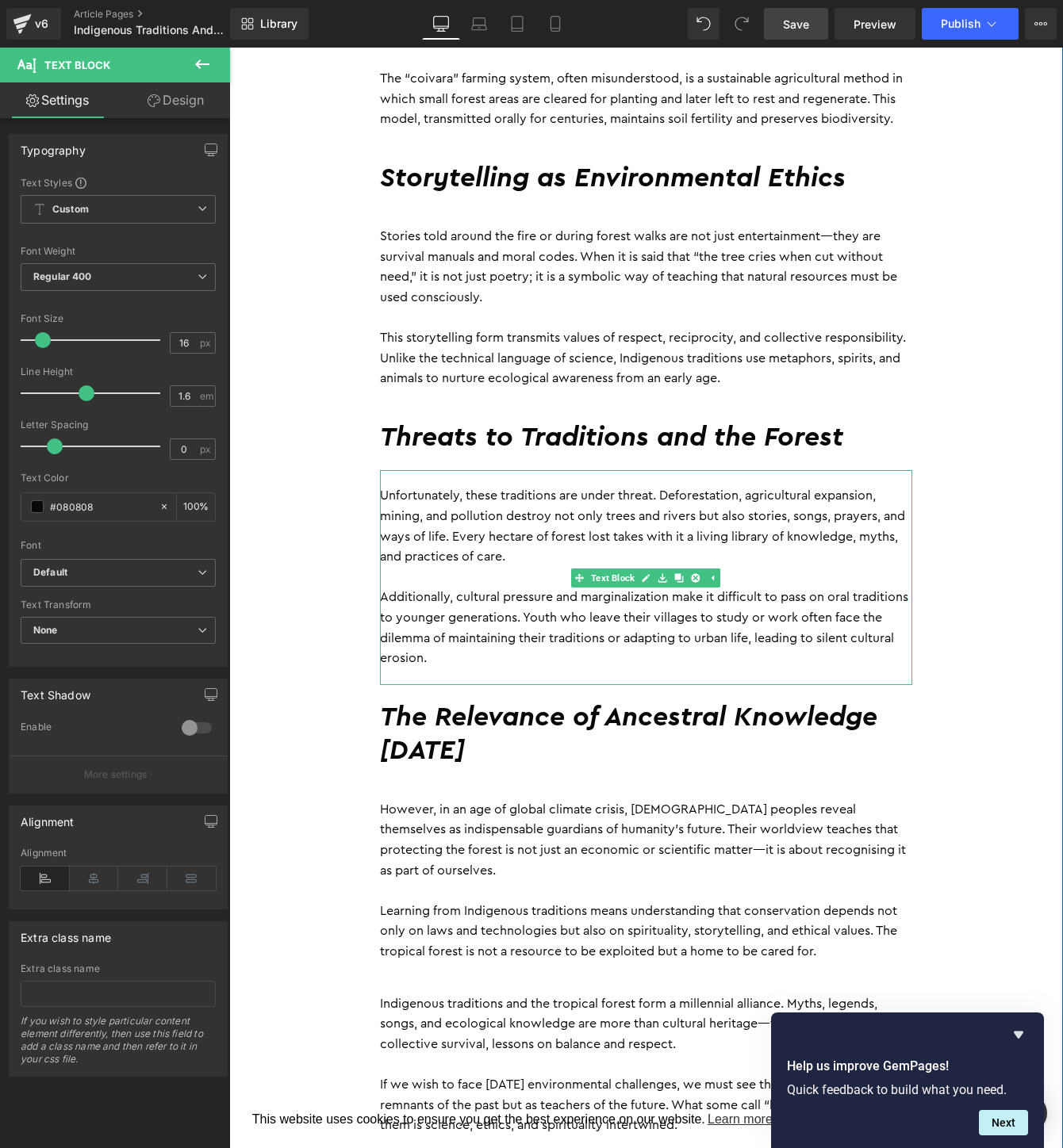
click at [639, 597] on p "Additionally, cultural pressure and marginalization make it difficult to pass o…" at bounding box center [645, 628] width 532 height 81
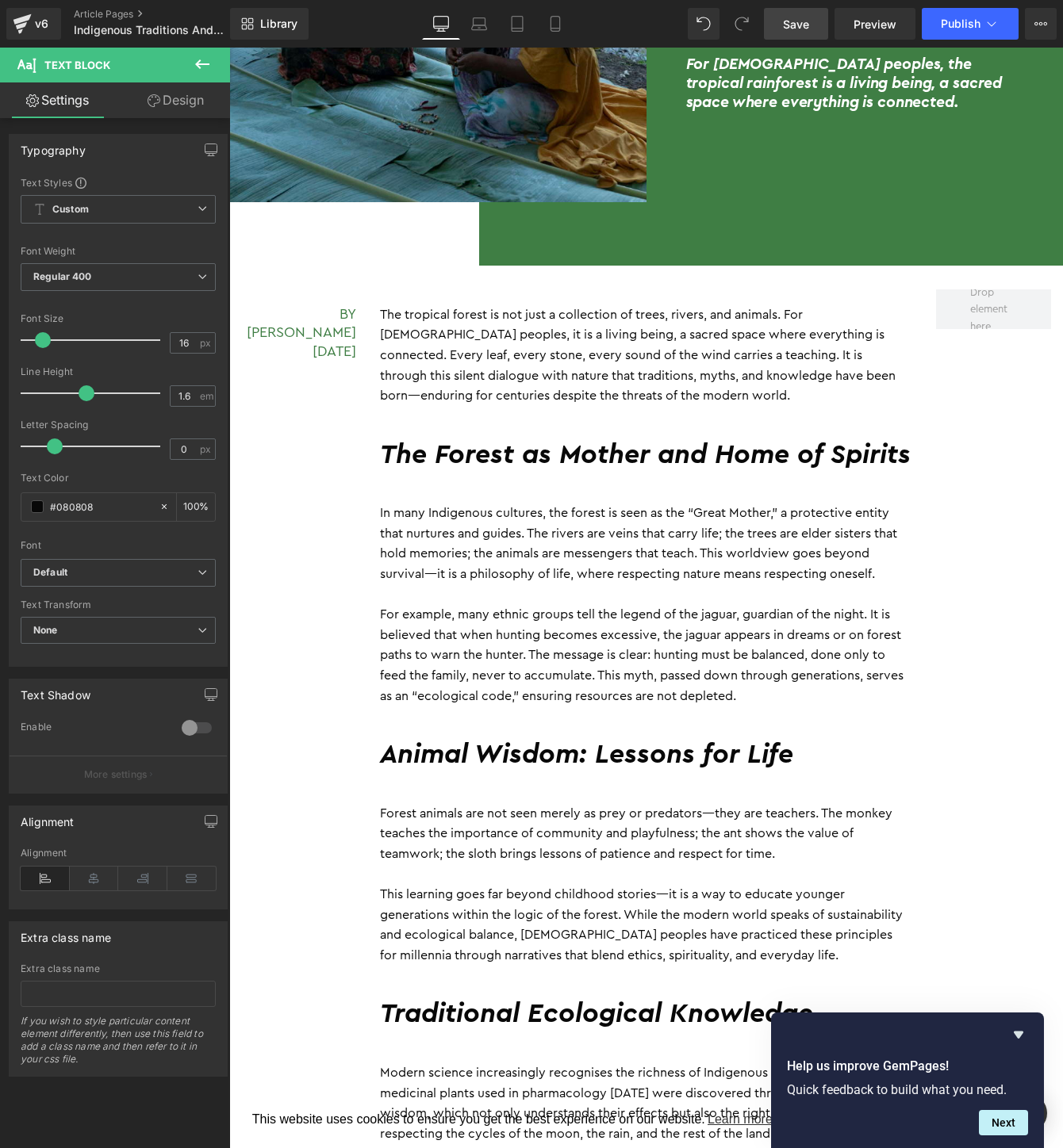
scroll to position [391, 0]
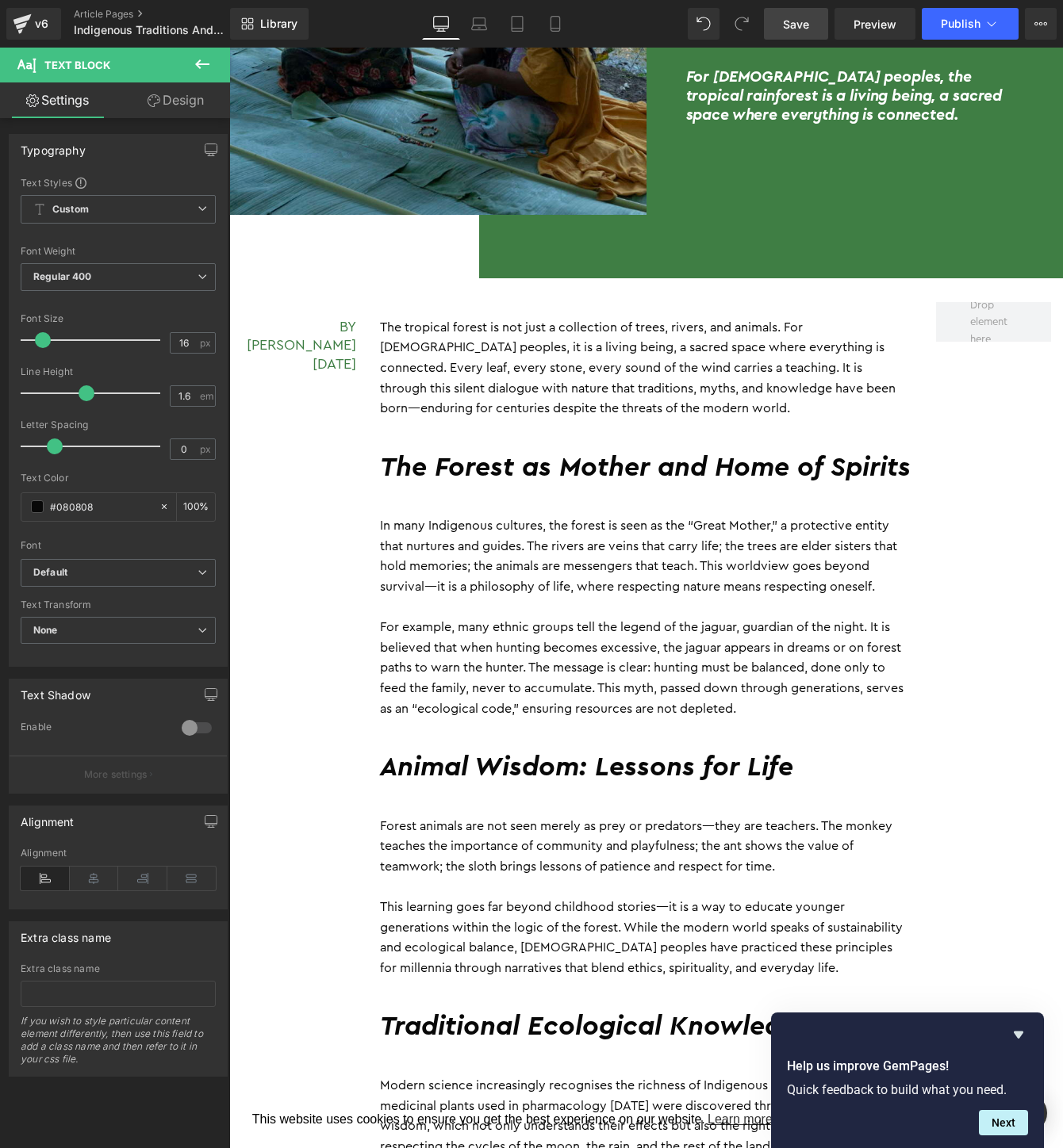
click at [798, 25] on span "Save" at bounding box center [796, 24] width 26 height 16
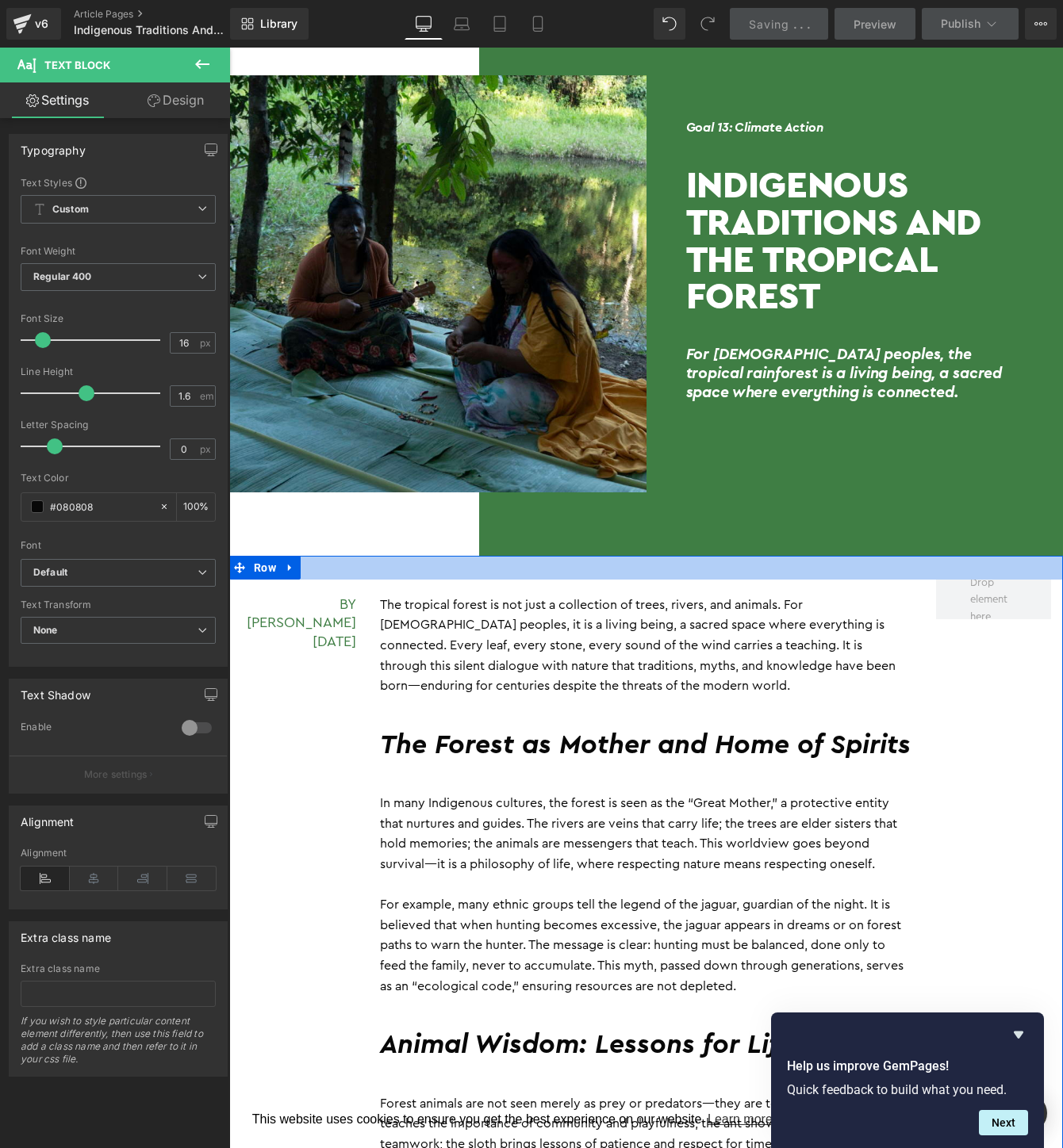
scroll to position [0, 0]
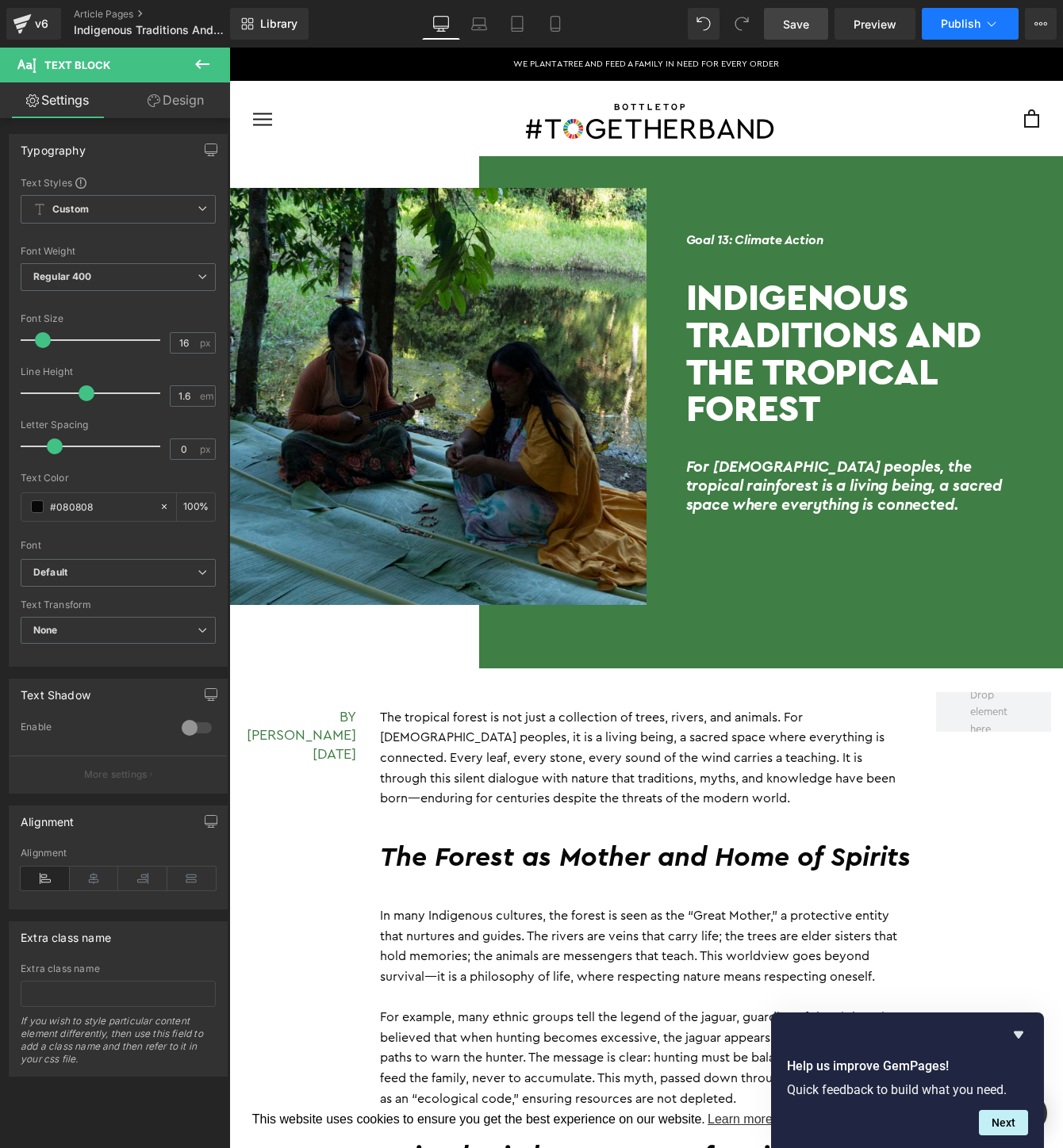
click at [964, 23] on span "Publish" at bounding box center [961, 24] width 40 height 13
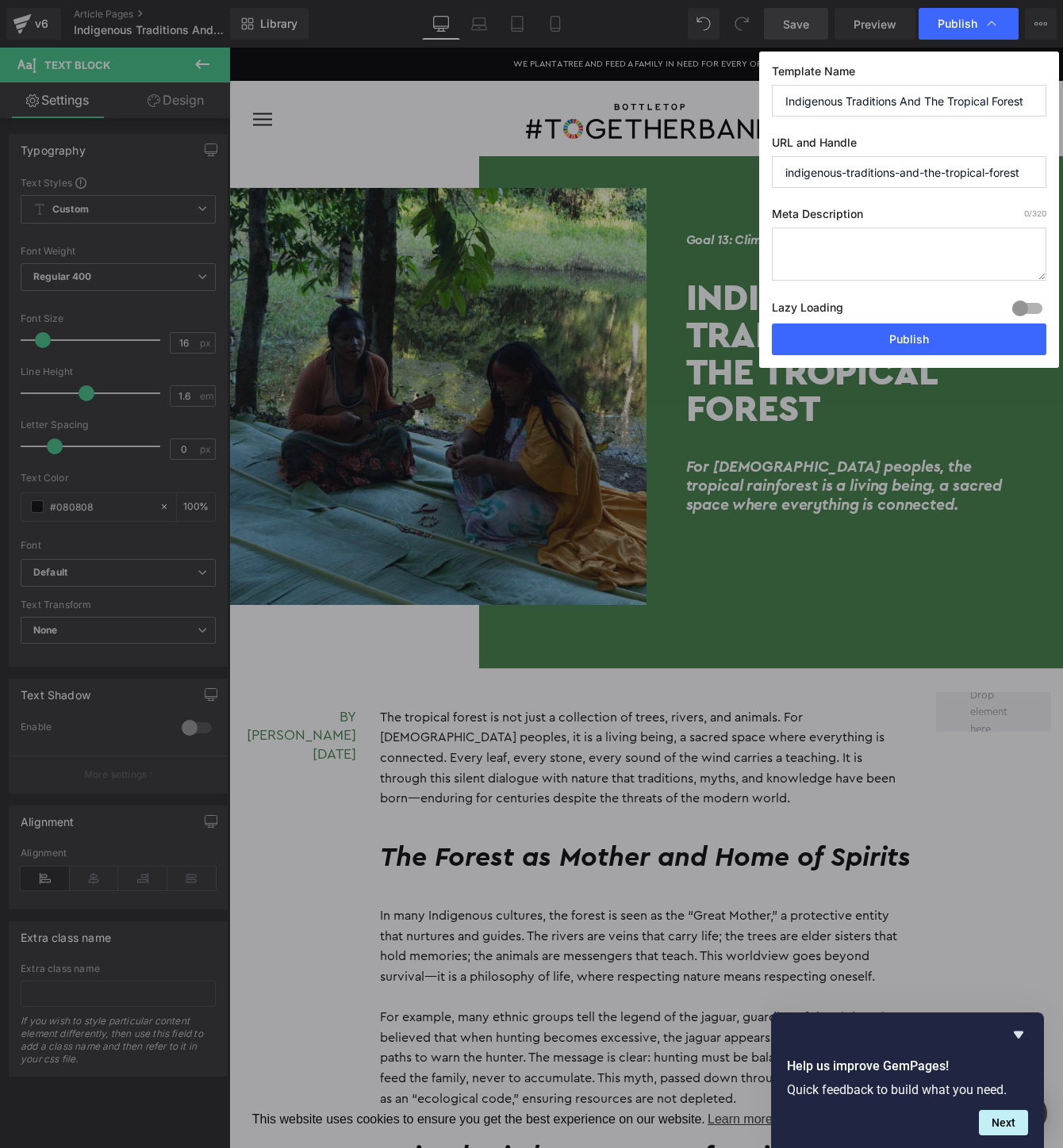
click at [920, 176] on input "indigenous-traditions-and-the-tropical-forest" at bounding box center [909, 171] width 275 height 32
drag, startPoint x: 901, startPoint y: 177, endPoint x: 1049, endPoint y: 171, distance: 148.1
click at [1049, 171] on div "Template Name Indigenous Traditions And The Tropical Forest URL and Handle indi…" at bounding box center [909, 209] width 300 height 316
type input "indigenous-traditions"
click at [856, 251] on textarea at bounding box center [909, 254] width 275 height 53
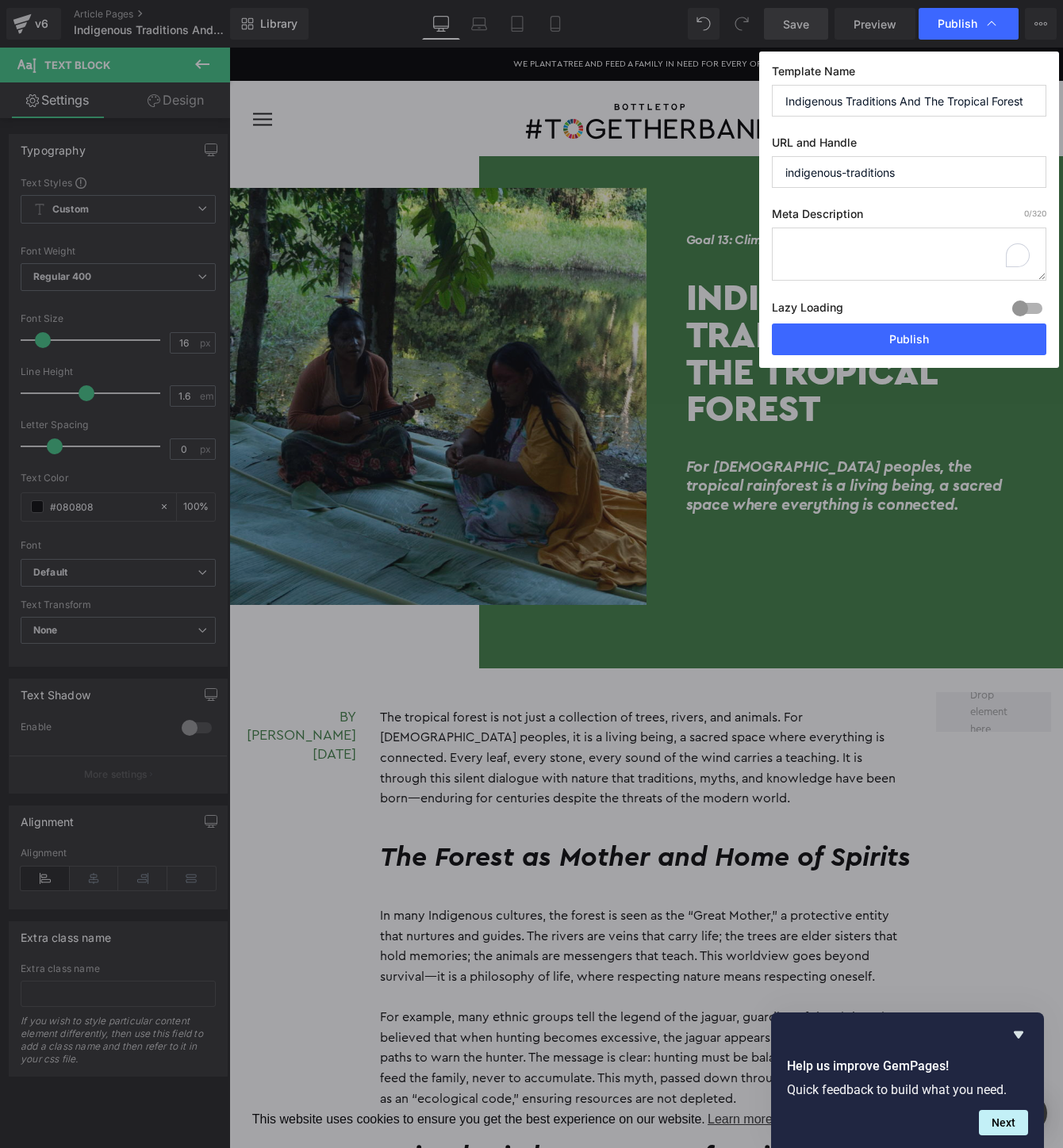
paste textarea "For [DEMOGRAPHIC_DATA] peoples, the tropical rainforest is a living being, a sa…"
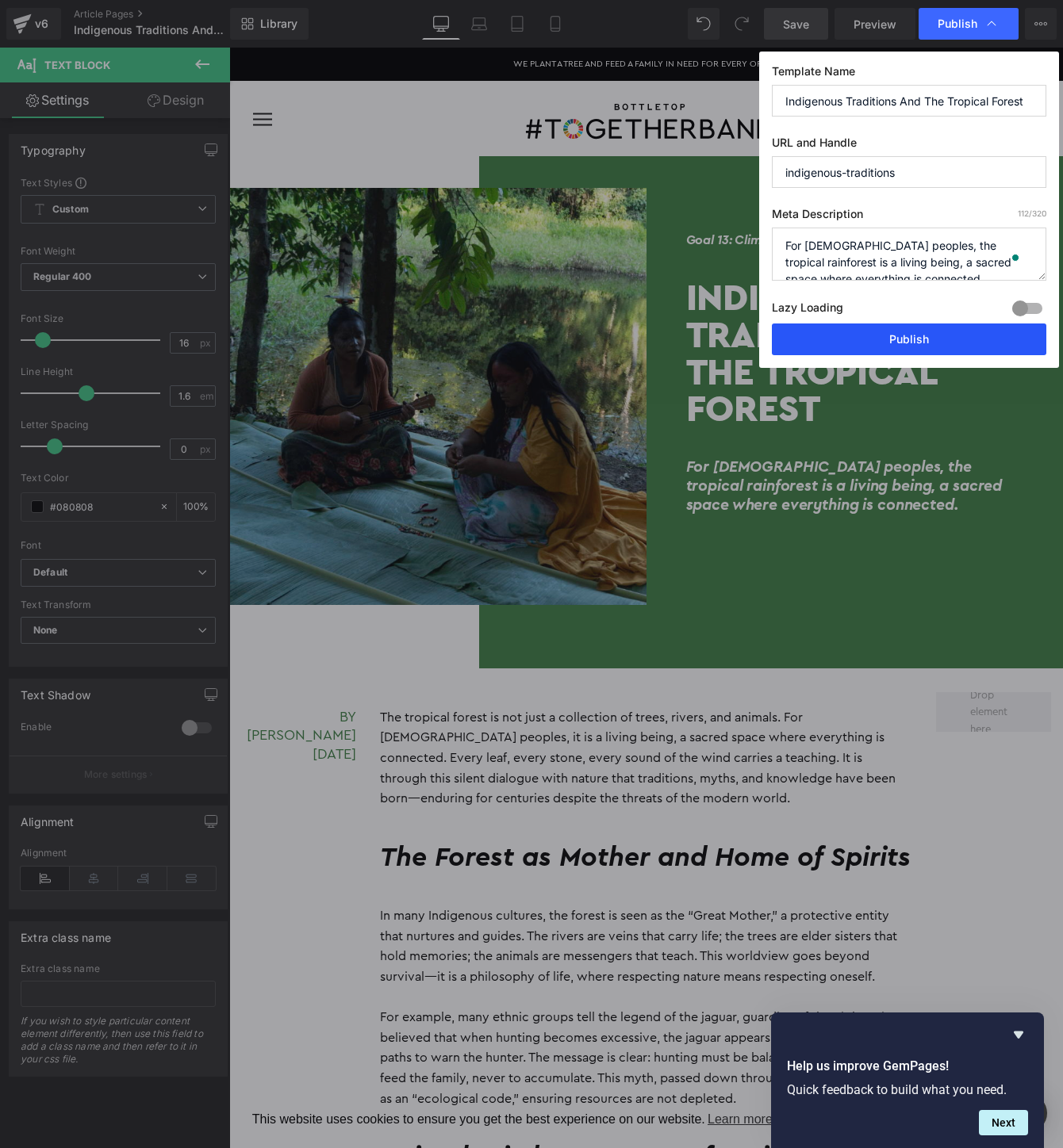
type textarea "For [DEMOGRAPHIC_DATA] peoples, the tropical rainforest is a living being, a sa…"
click at [870, 346] on button "Publish" at bounding box center [909, 339] width 275 height 32
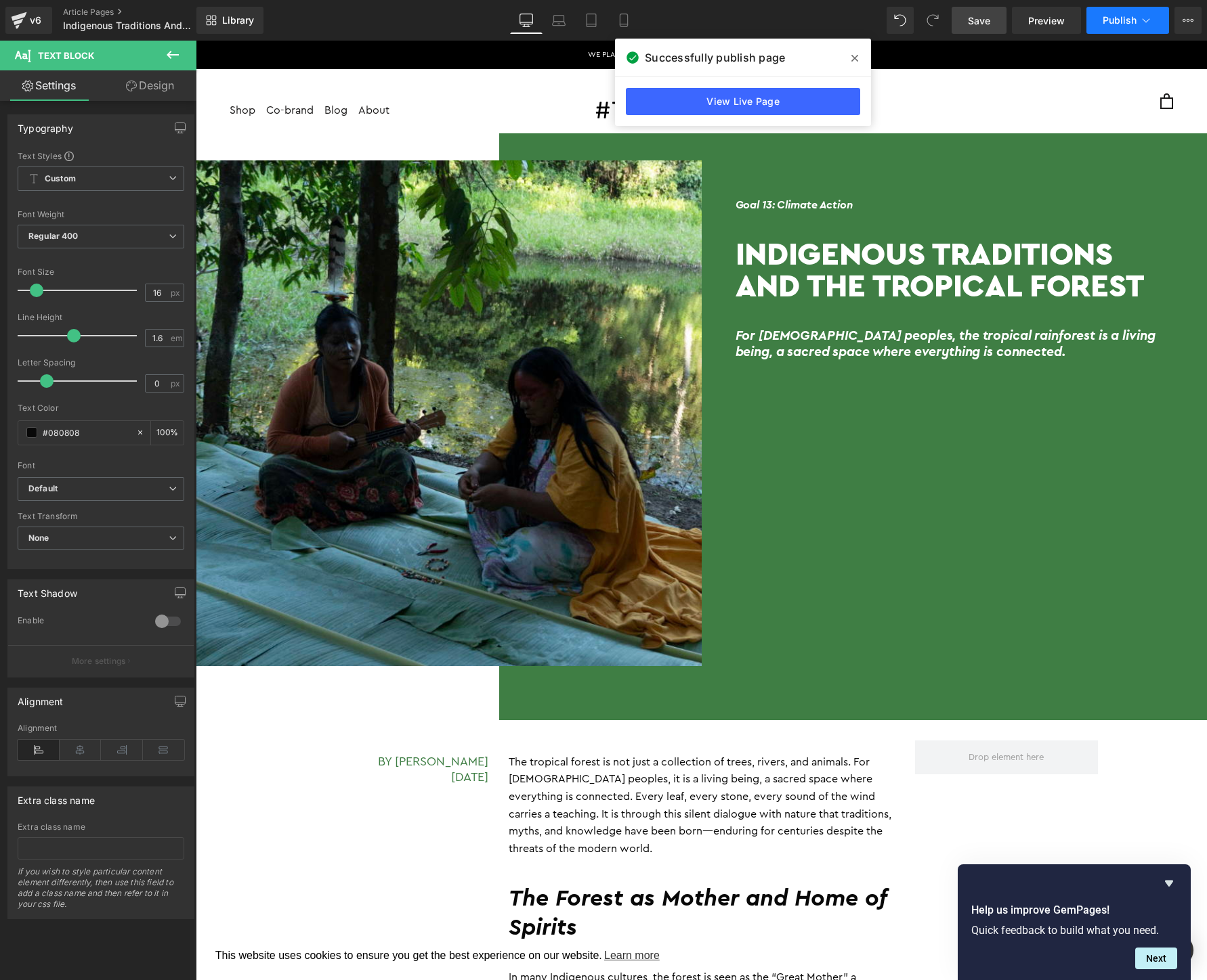
click at [1103, 25] on span "Publish" at bounding box center [1120, 20] width 34 height 11
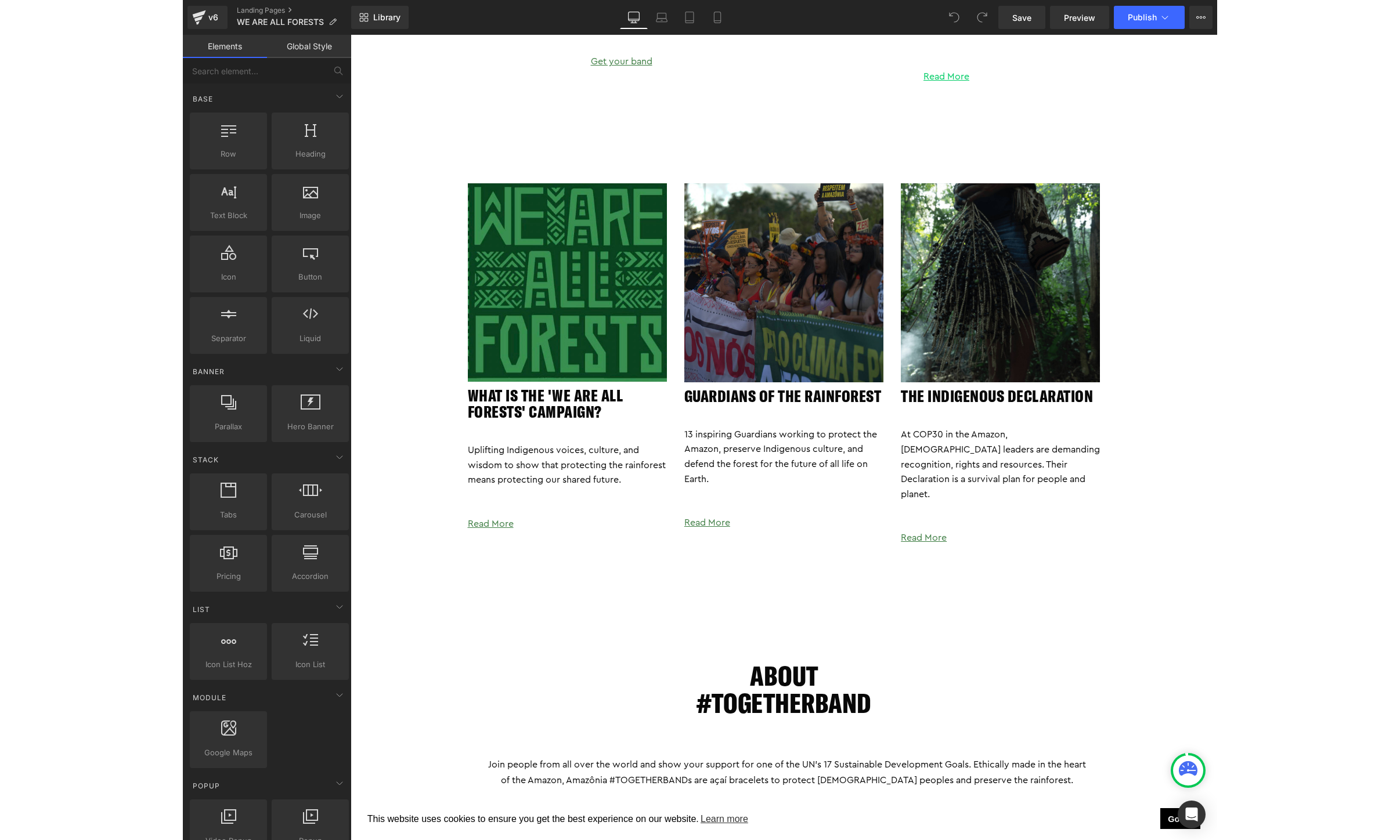
scroll to position [1965, 0]
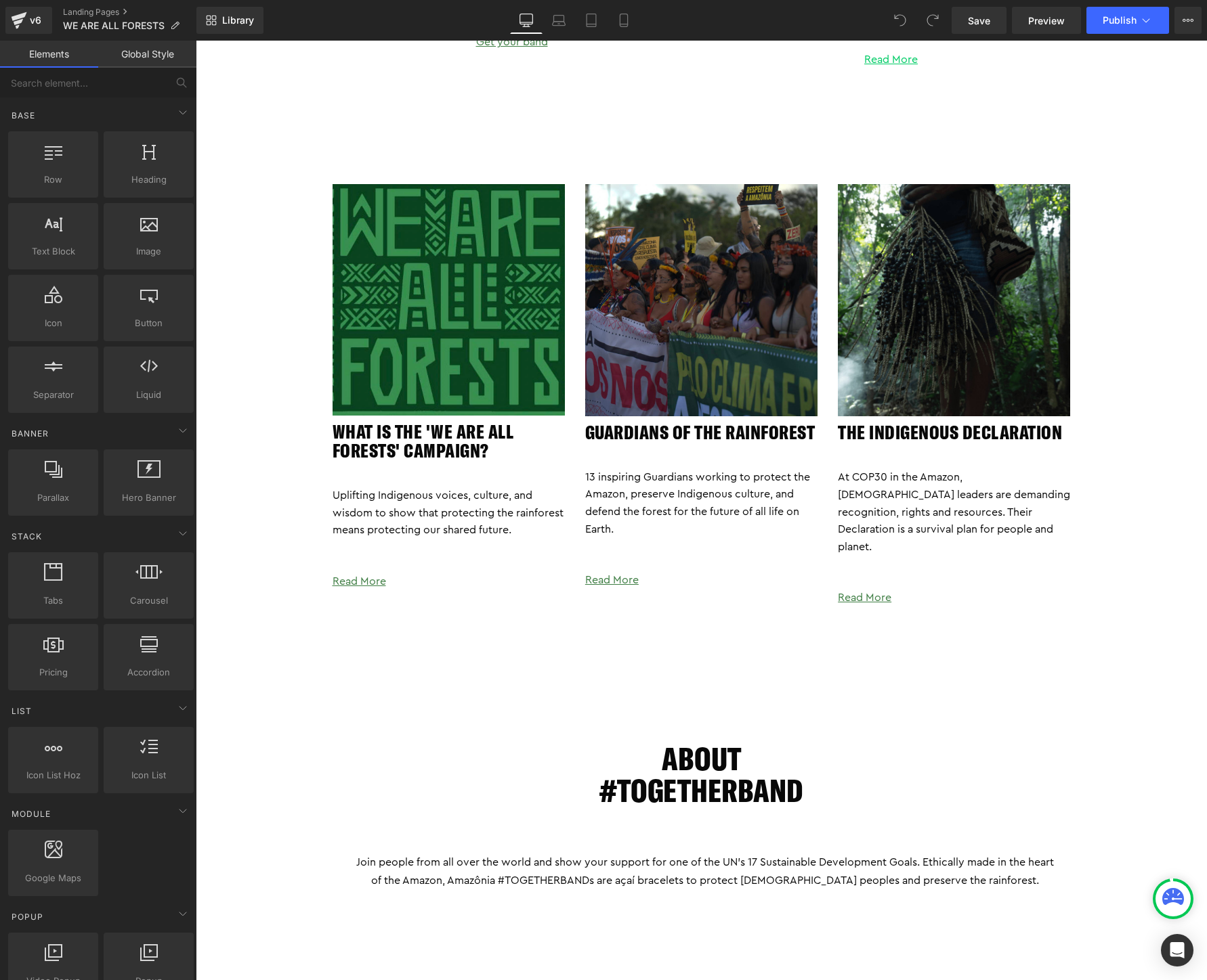
click at [1190, 289] on div "Image WHAT IS THE 'We ARE ALL FORESTS' CAMPAIGN? Heading Uplifting Indigenous v…" at bounding box center [701, 876] width 1011 height 1478
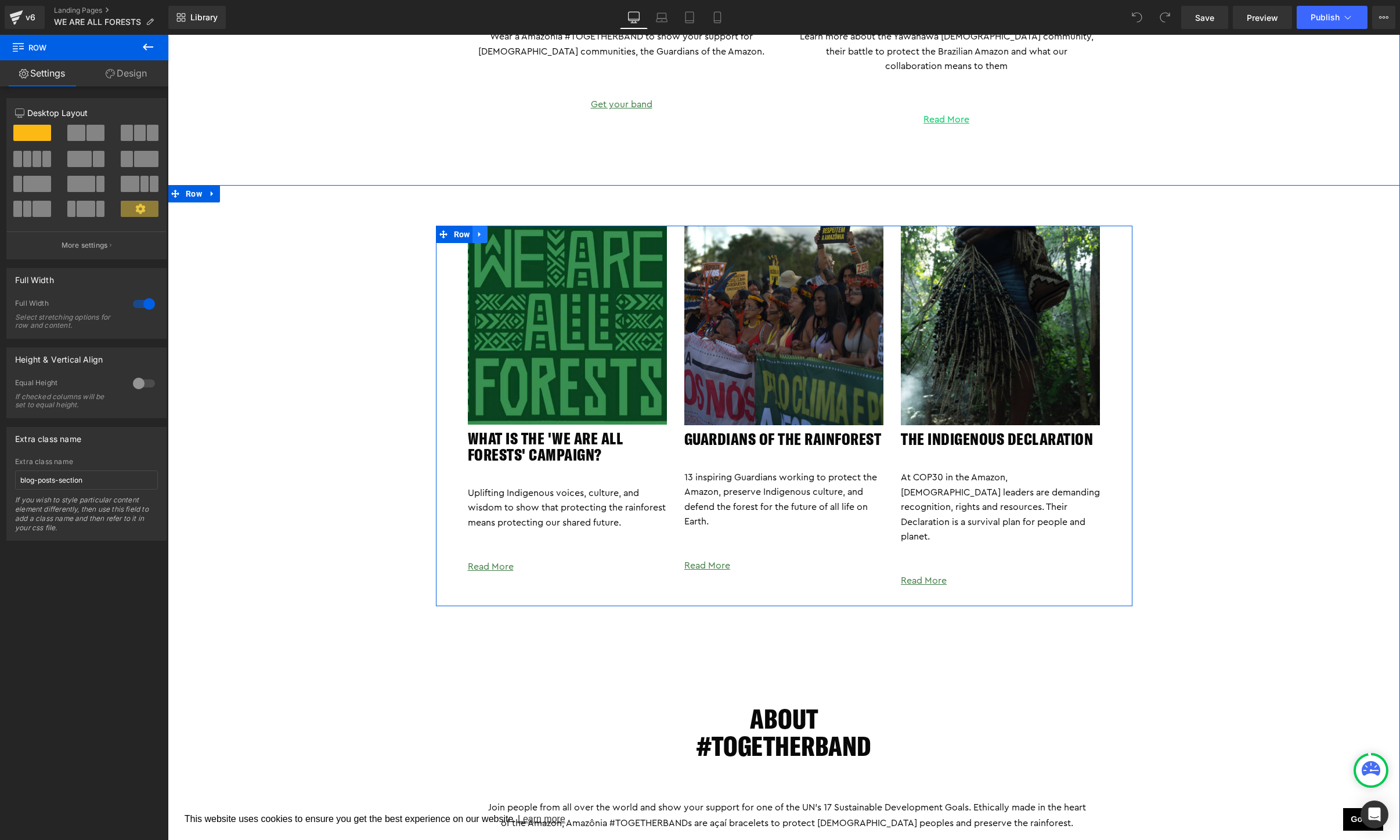
click at [483, 235] on icon at bounding box center [480, 234] width 8 height 9
click at [498, 235] on icon at bounding box center [495, 234] width 8 height 8
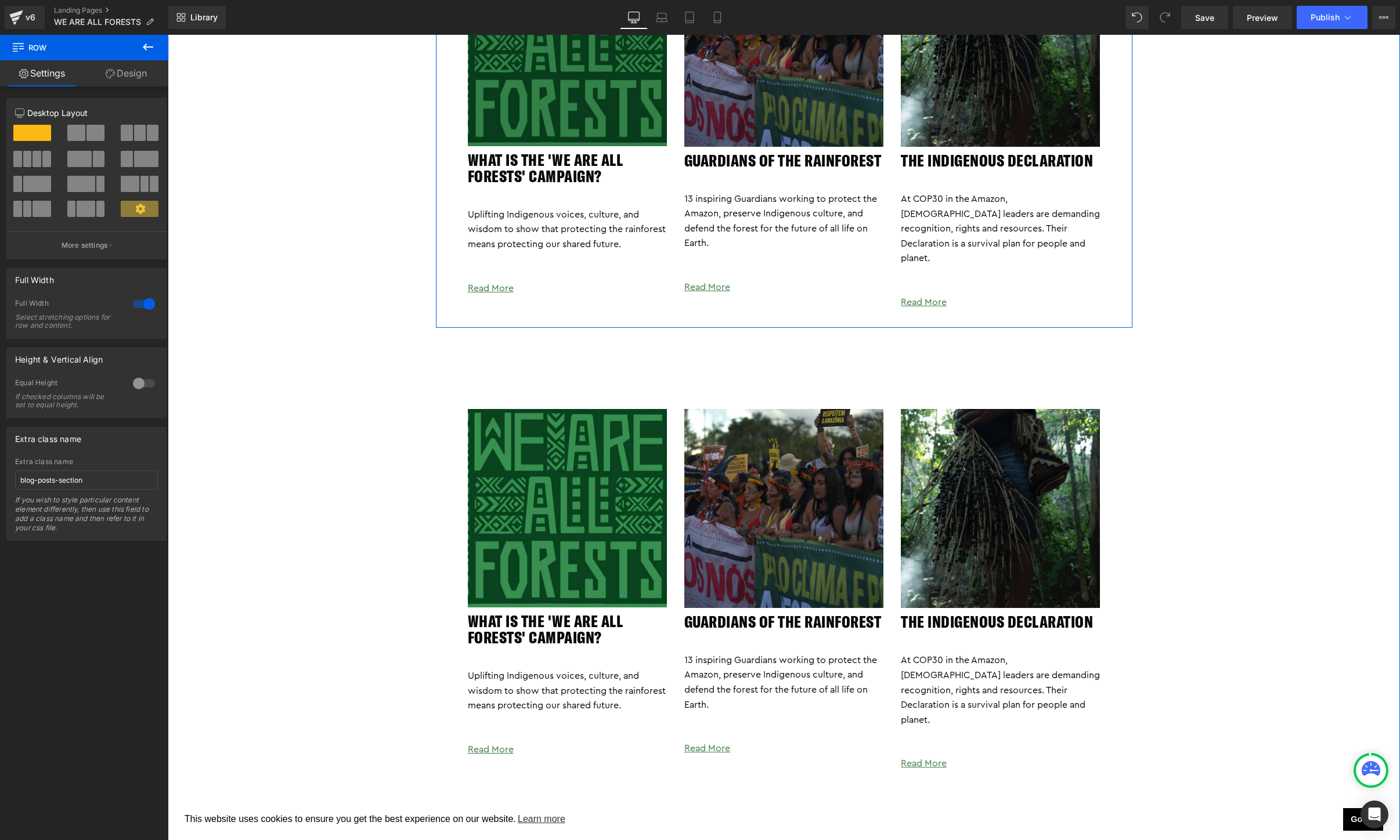
scroll to position [2257, 0]
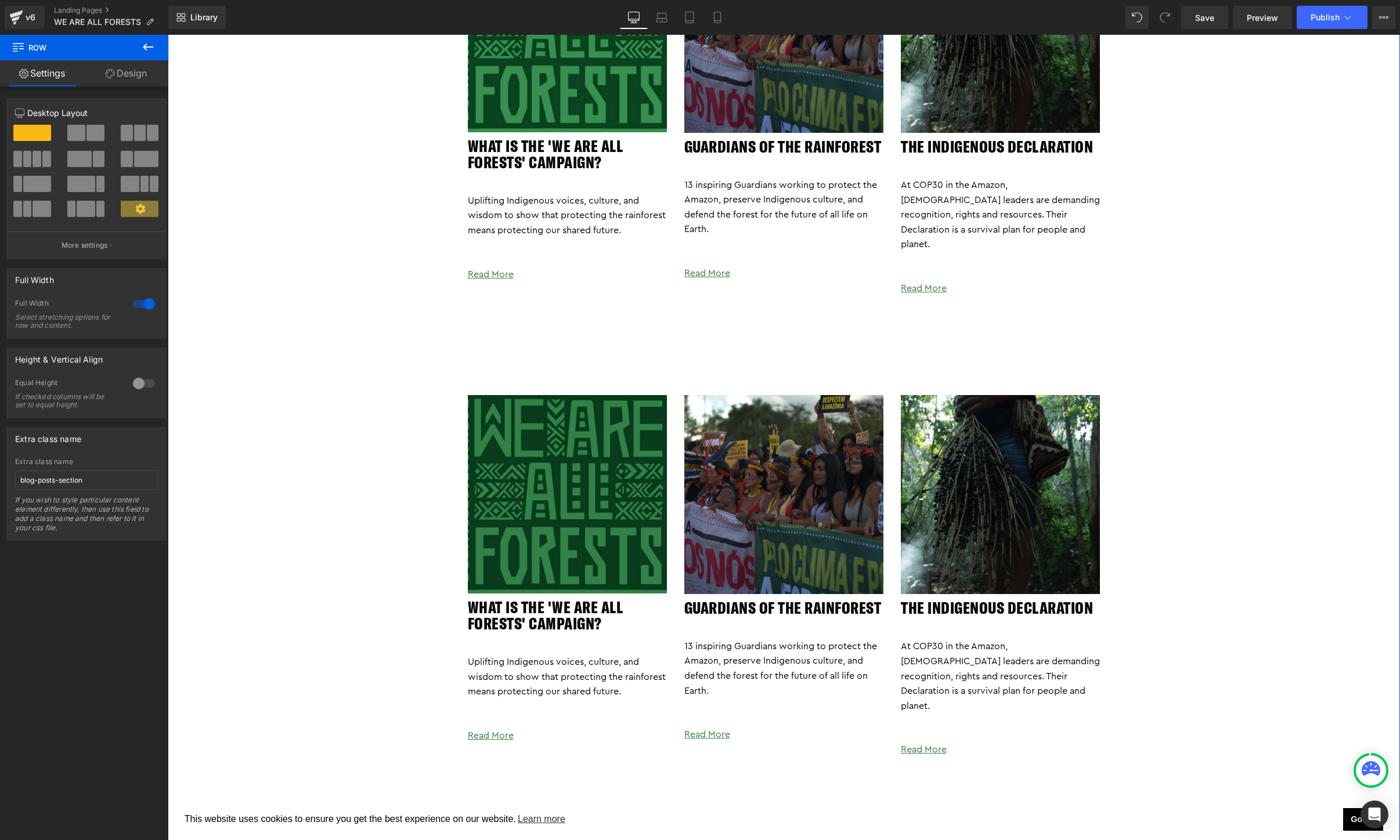
click at [608, 482] on img at bounding box center [567, 495] width 199 height 199
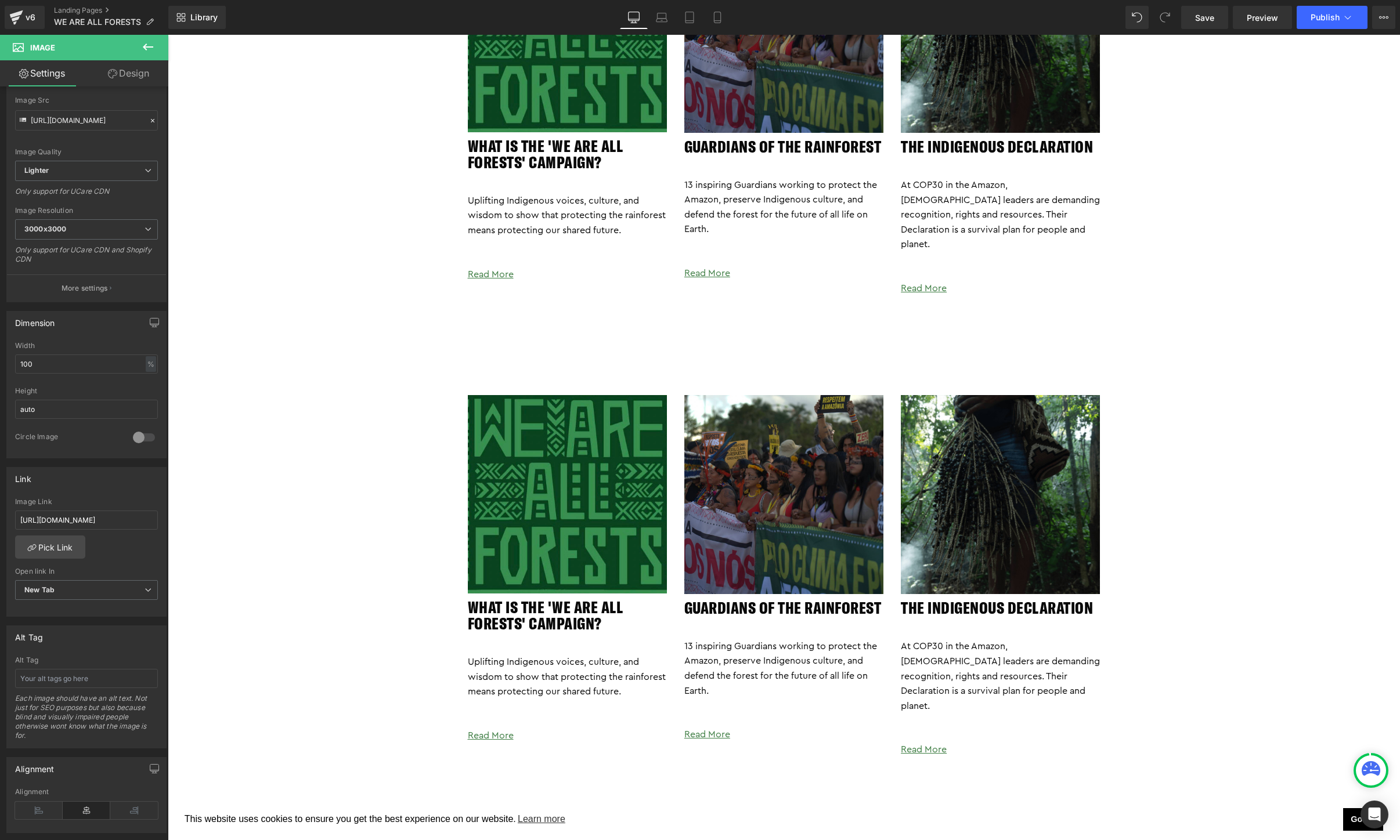
scroll to position [133, 0]
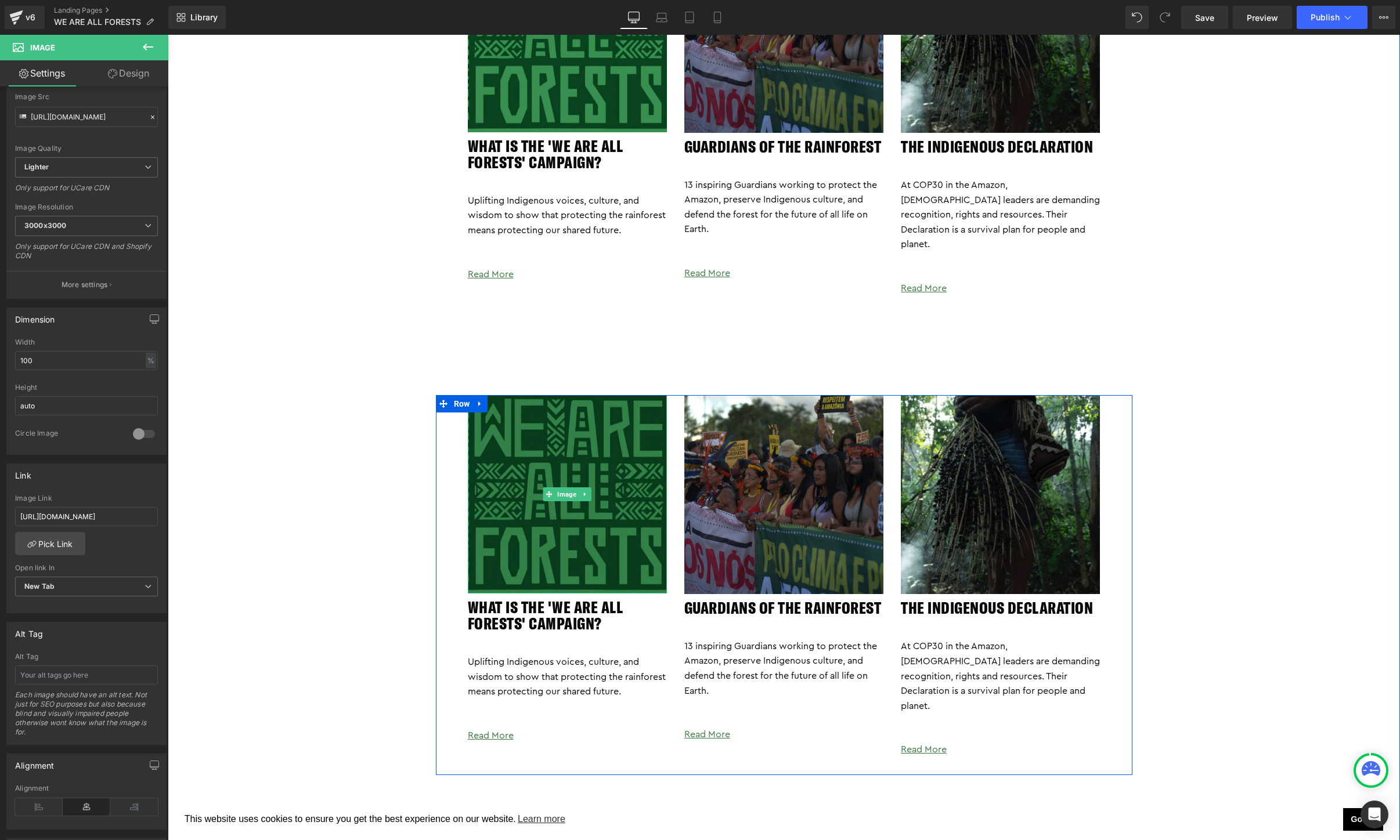
click at [575, 410] on img at bounding box center [567, 495] width 199 height 199
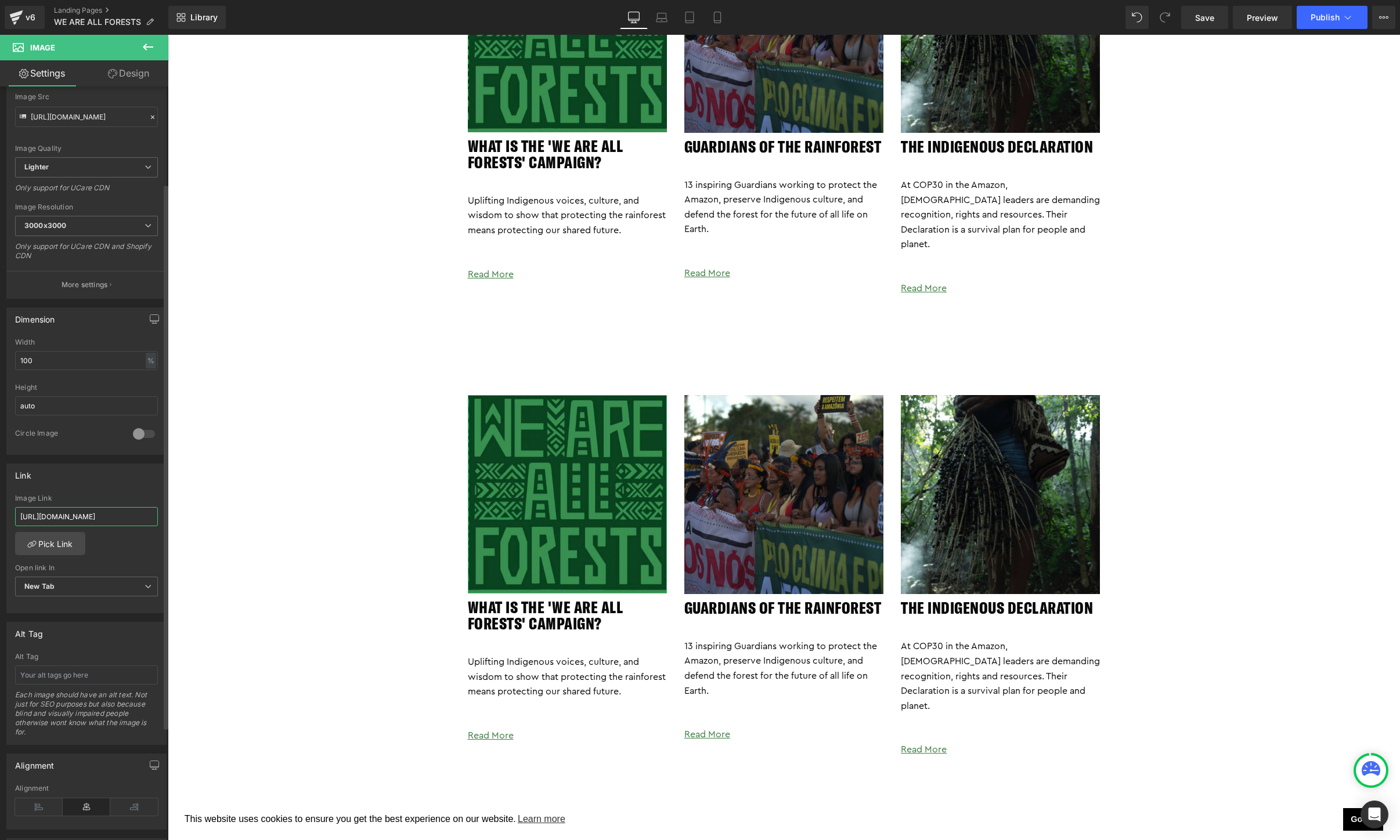
click at [100, 512] on input "https://togetherband.org/blogs/news/we-are-all-forests-campaign" at bounding box center [86, 516] width 143 height 19
click at [115, 519] on input "https://togetherband.org/blogs/news/we-are-all-forests-campaign" at bounding box center [86, 516] width 143 height 19
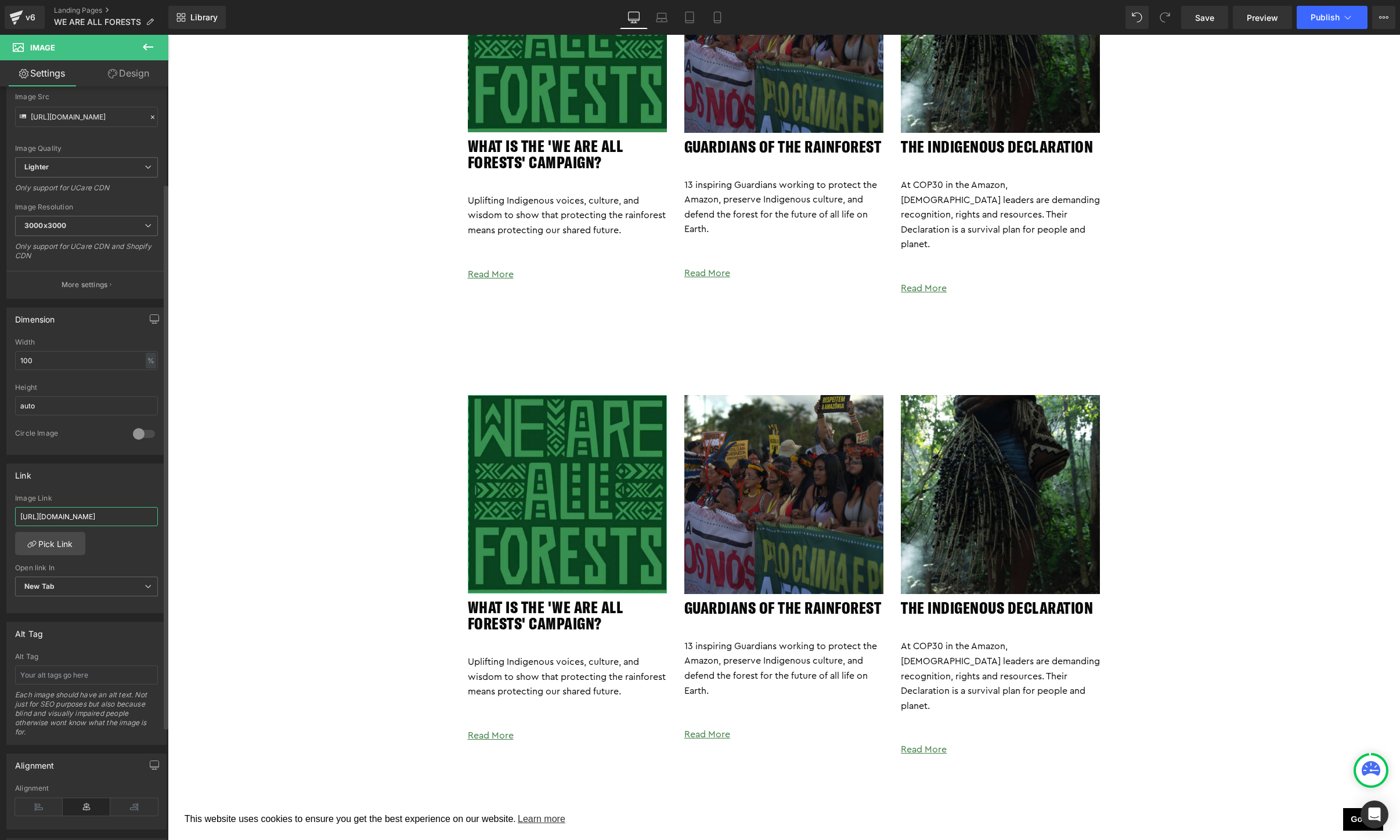
click at [123, 519] on input "https://togetherband.org/blogs/news/we-are-all-forests-campaign" at bounding box center [86, 516] width 143 height 19
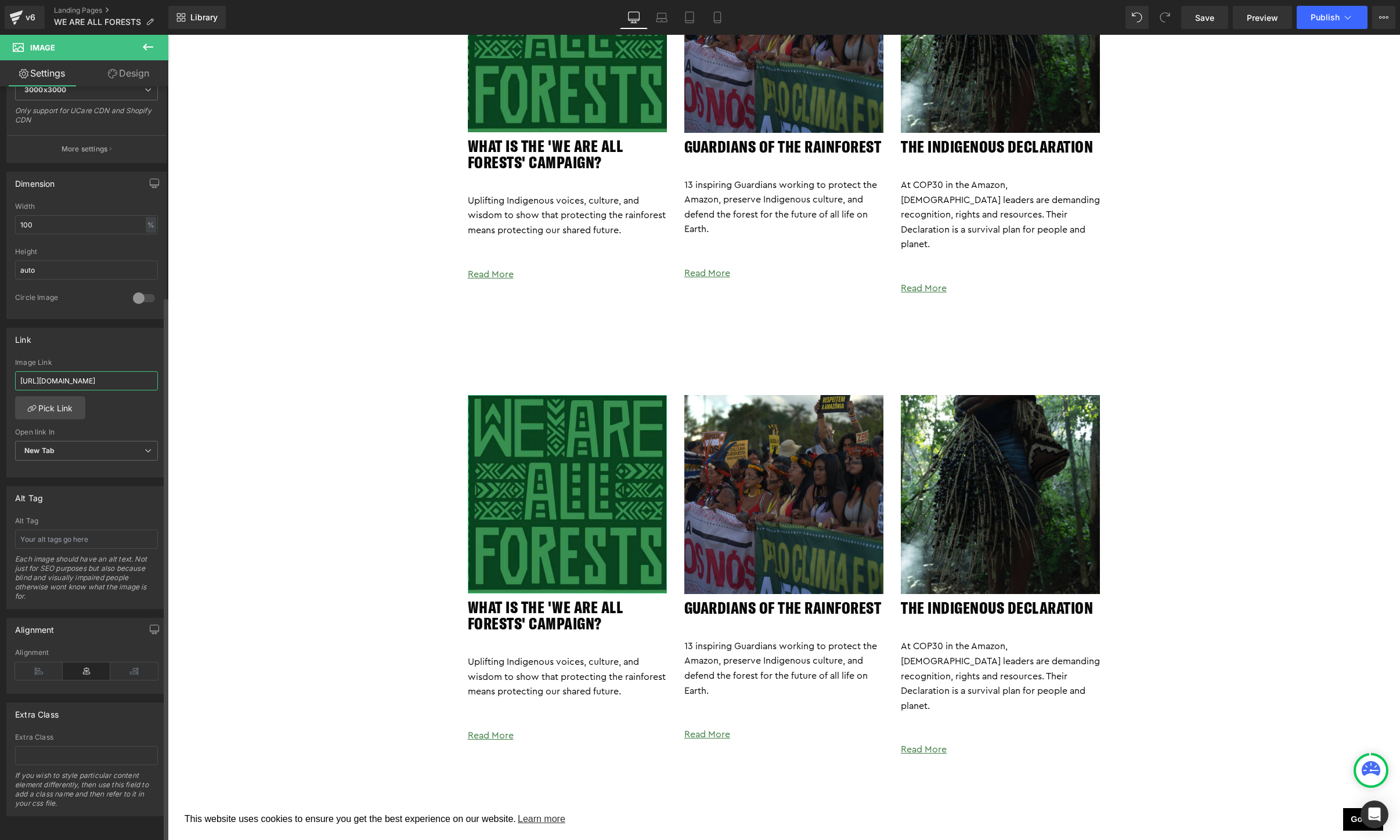
scroll to position [0, 0]
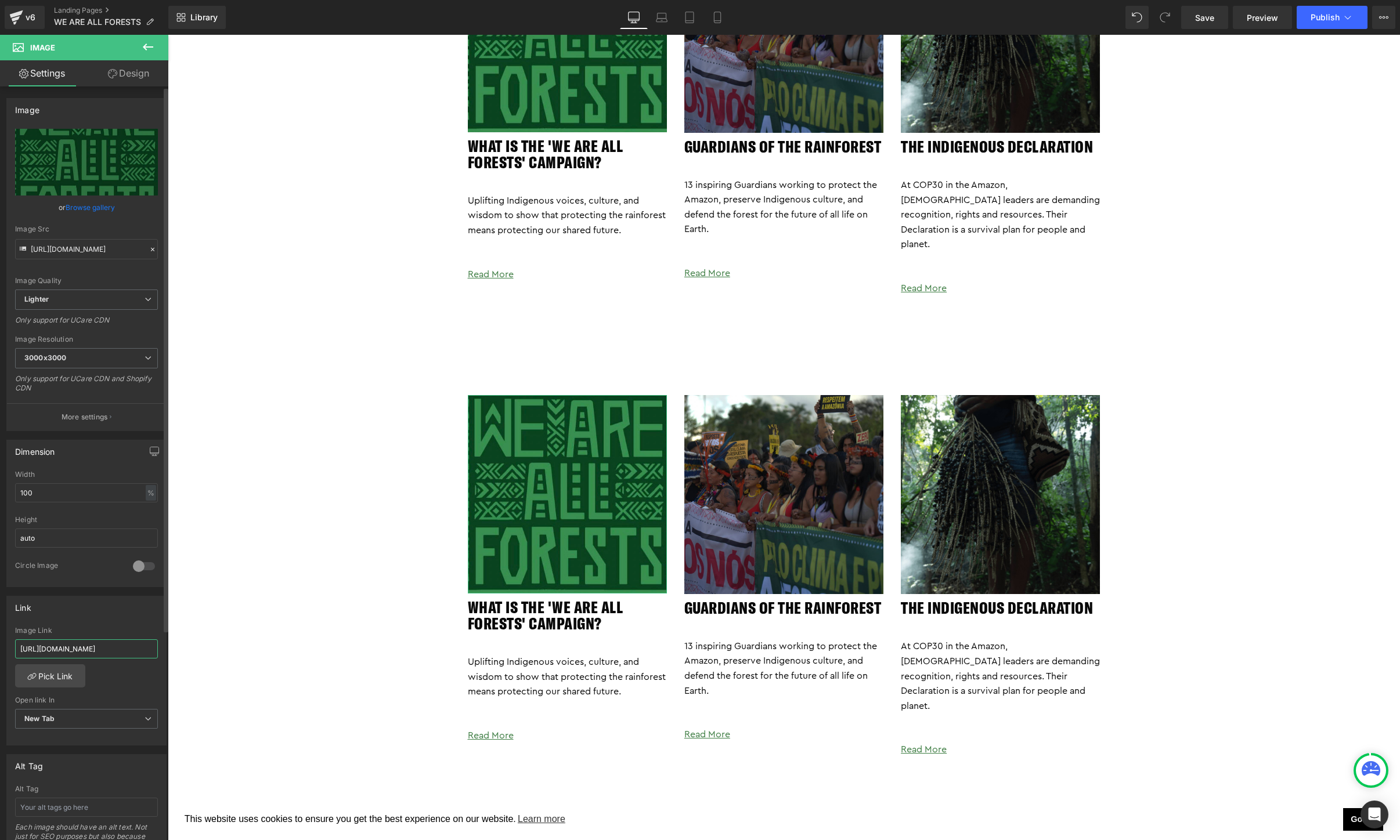
type input "https://togetherband.org/blogs/news/indigenous-land-rights-amazon"
click at [83, 207] on link "Browse gallery" at bounding box center [90, 208] width 49 height 21
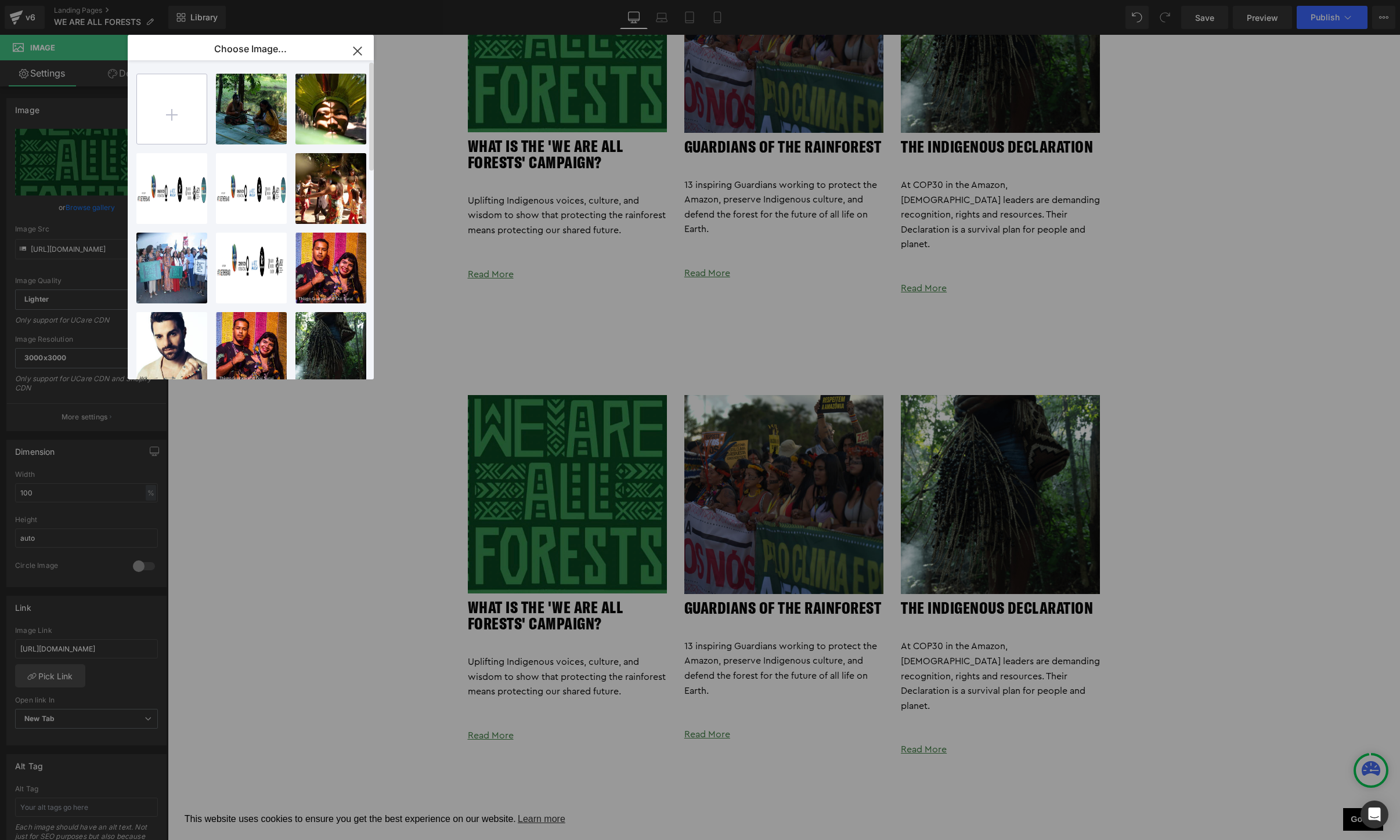
click at [174, 103] on input "file" at bounding box center [172, 109] width 70 height 70
click at [329, 199] on div "Screen ...AM.png 1.48 MB" at bounding box center [331, 188] width 71 height 71
type input "[URL][DOMAIN_NAME]"
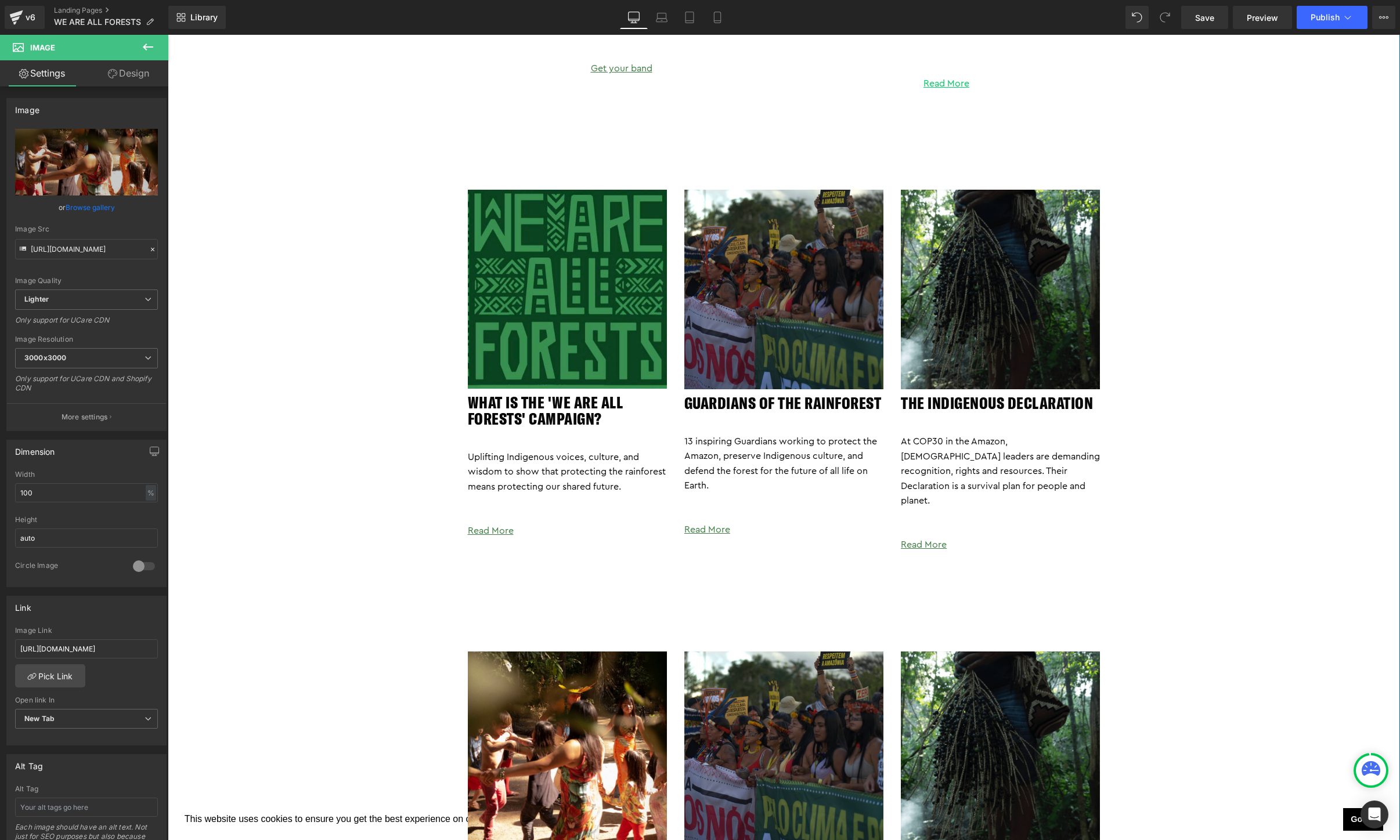
scroll to position [2065, 0]
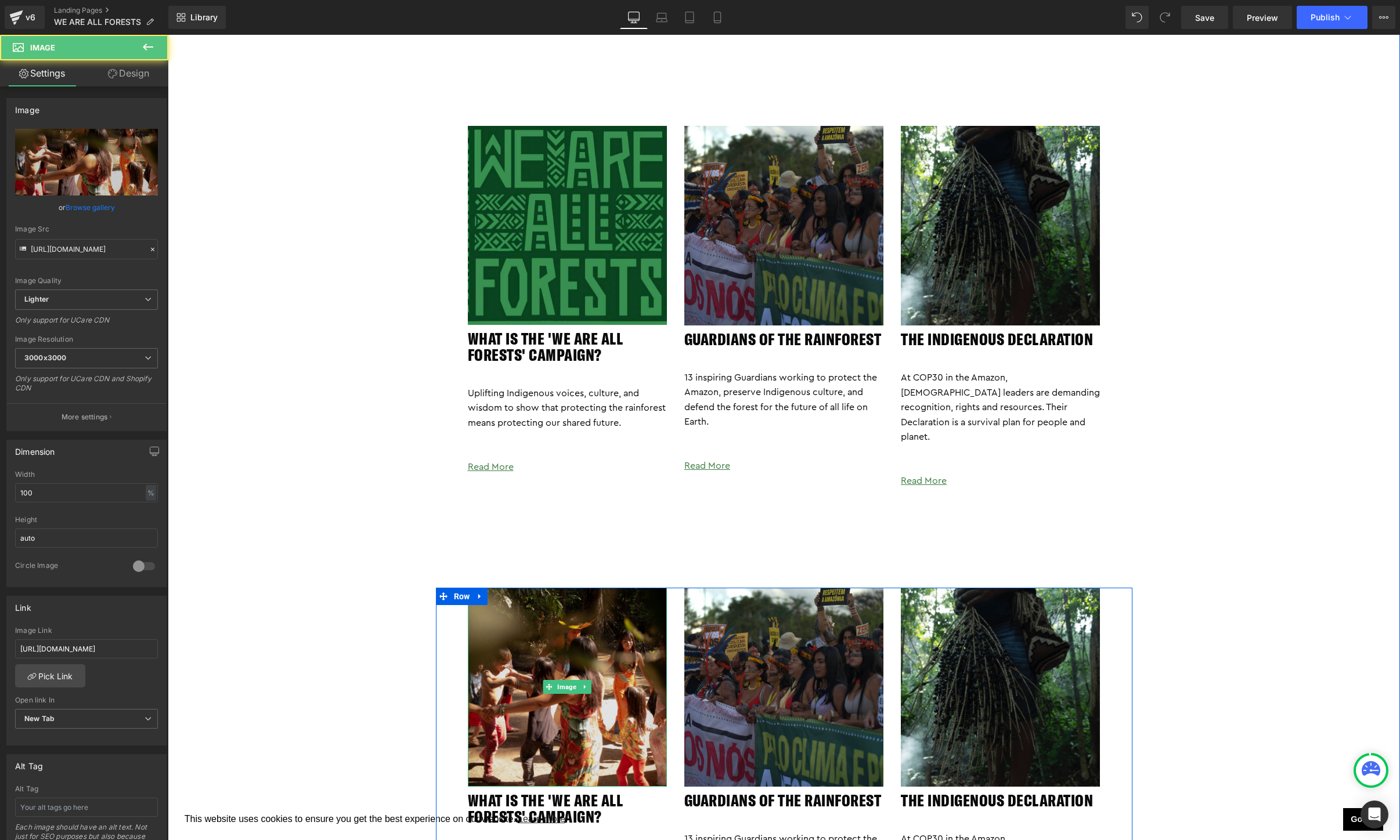
click at [573, 657] on img at bounding box center [567, 688] width 199 height 199
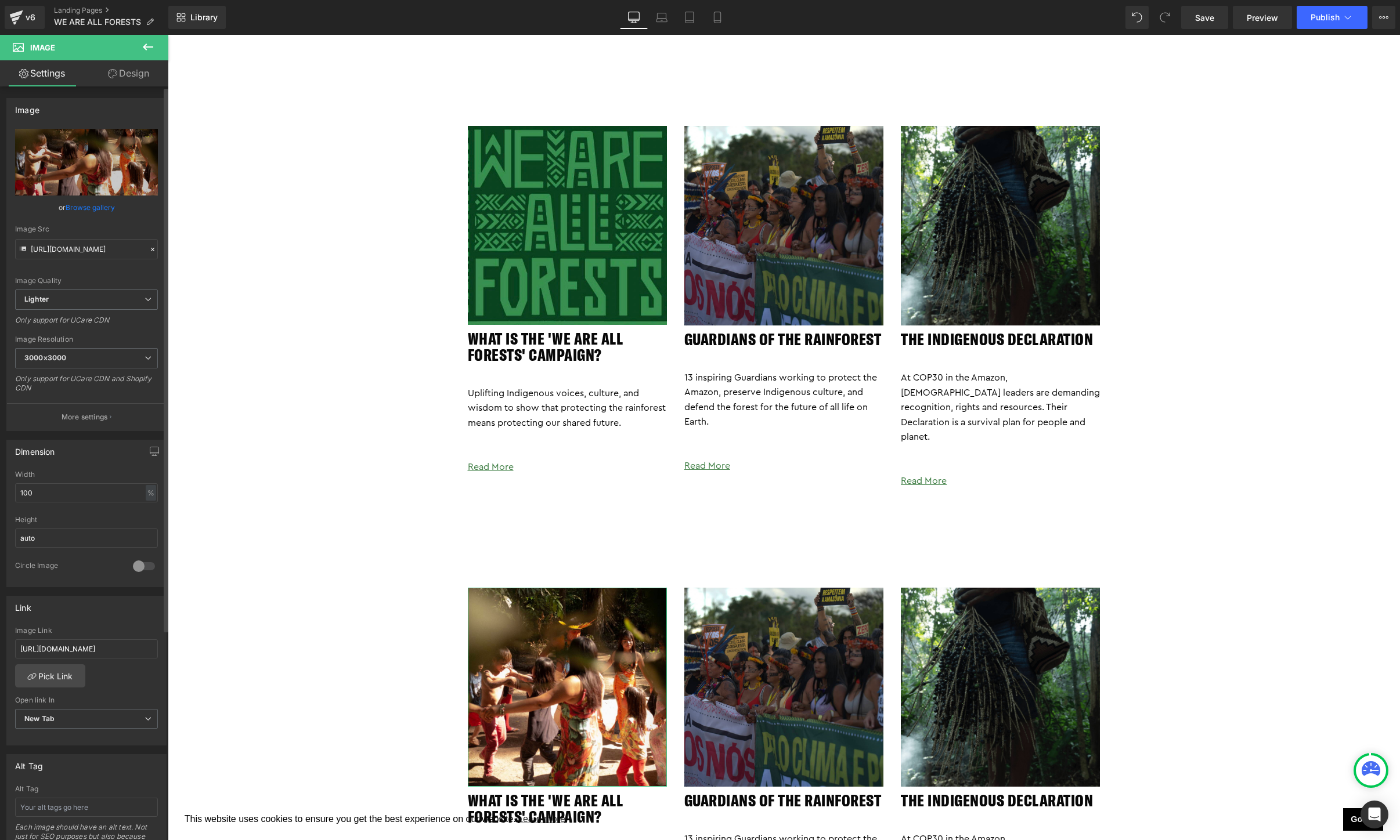
click at [86, 208] on link "Browse gallery" at bounding box center [90, 208] width 49 height 21
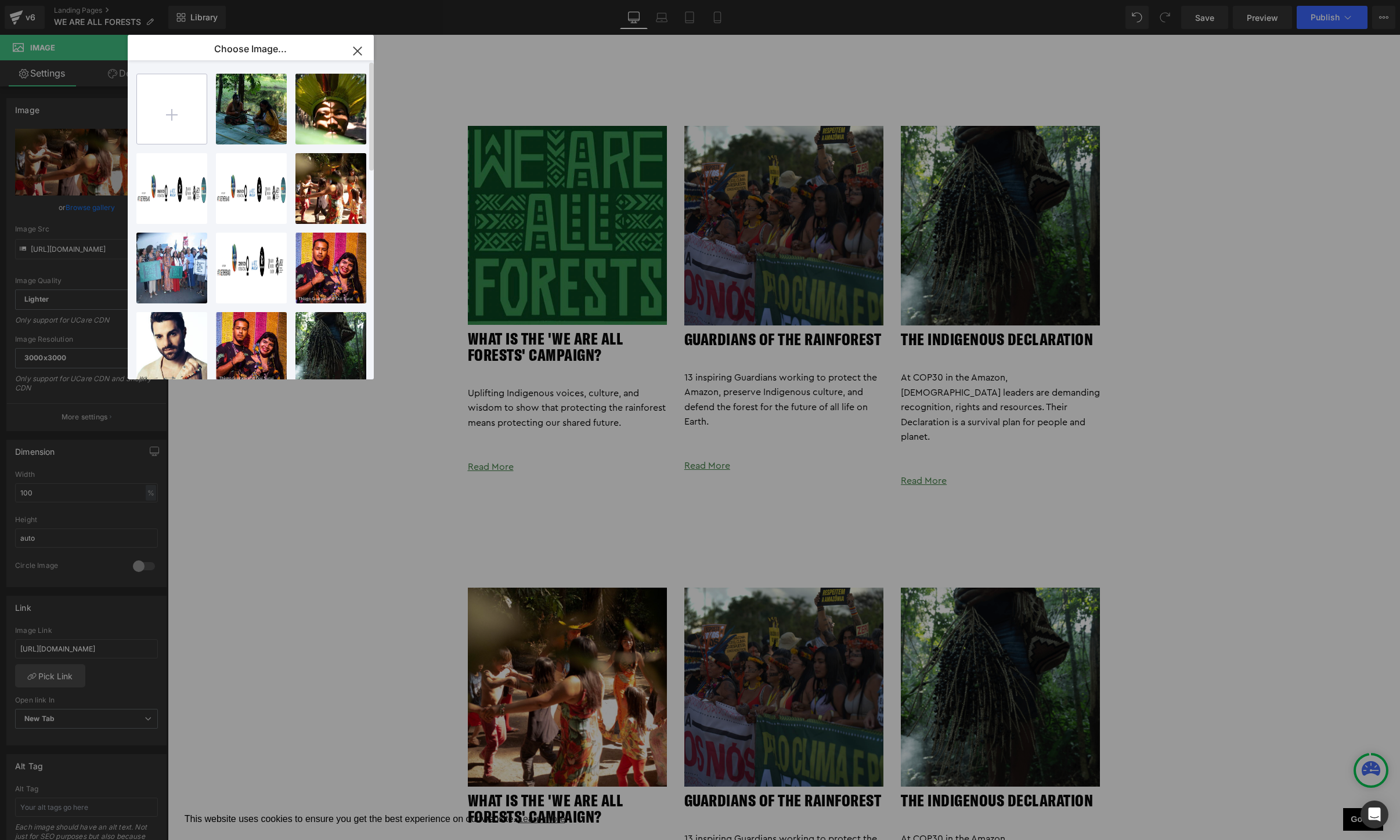
click at [170, 106] on input "file" at bounding box center [172, 109] width 70 height 70
type input "C:\fakepath\Screen Shot 2025-10-06 at 2.37.15 PM.png"
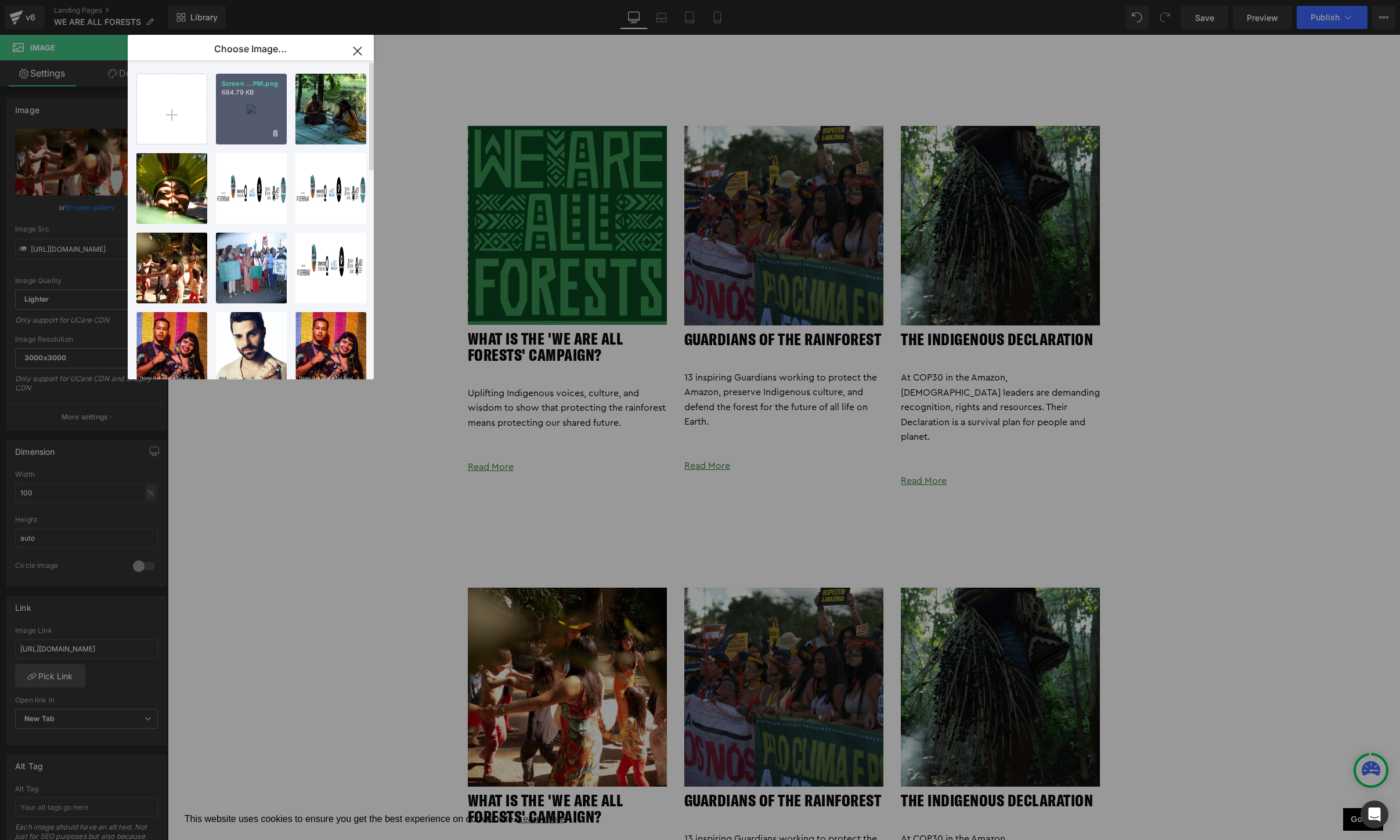
click at [261, 92] on p "684.79 KB" at bounding box center [251, 92] width 59 height 9
type input "https://ucarecdn.com/9f15f4e8-ce74-4b76-92c4-0c1069b0cea2/-/format/auto/-/previ…"
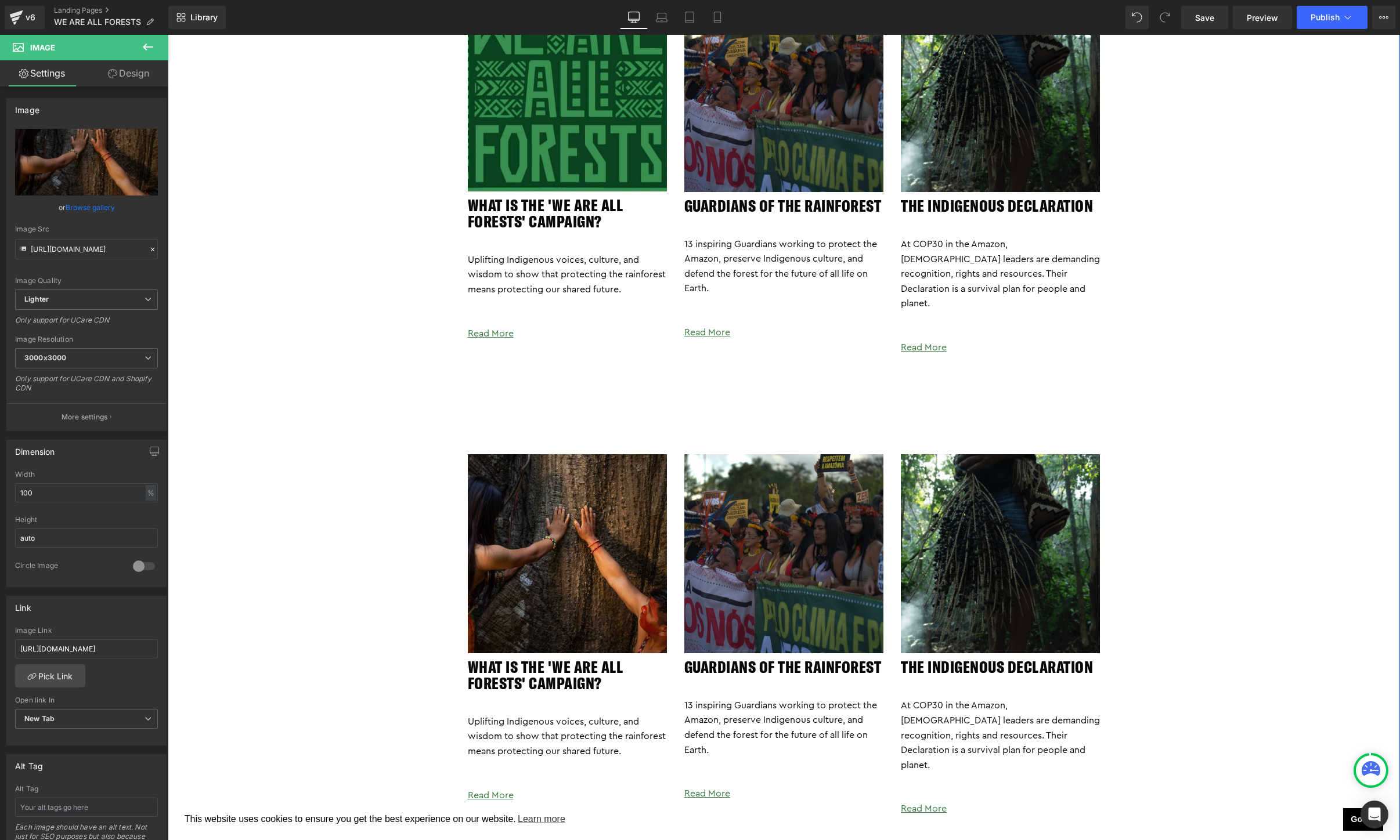
scroll to position [2222, 0]
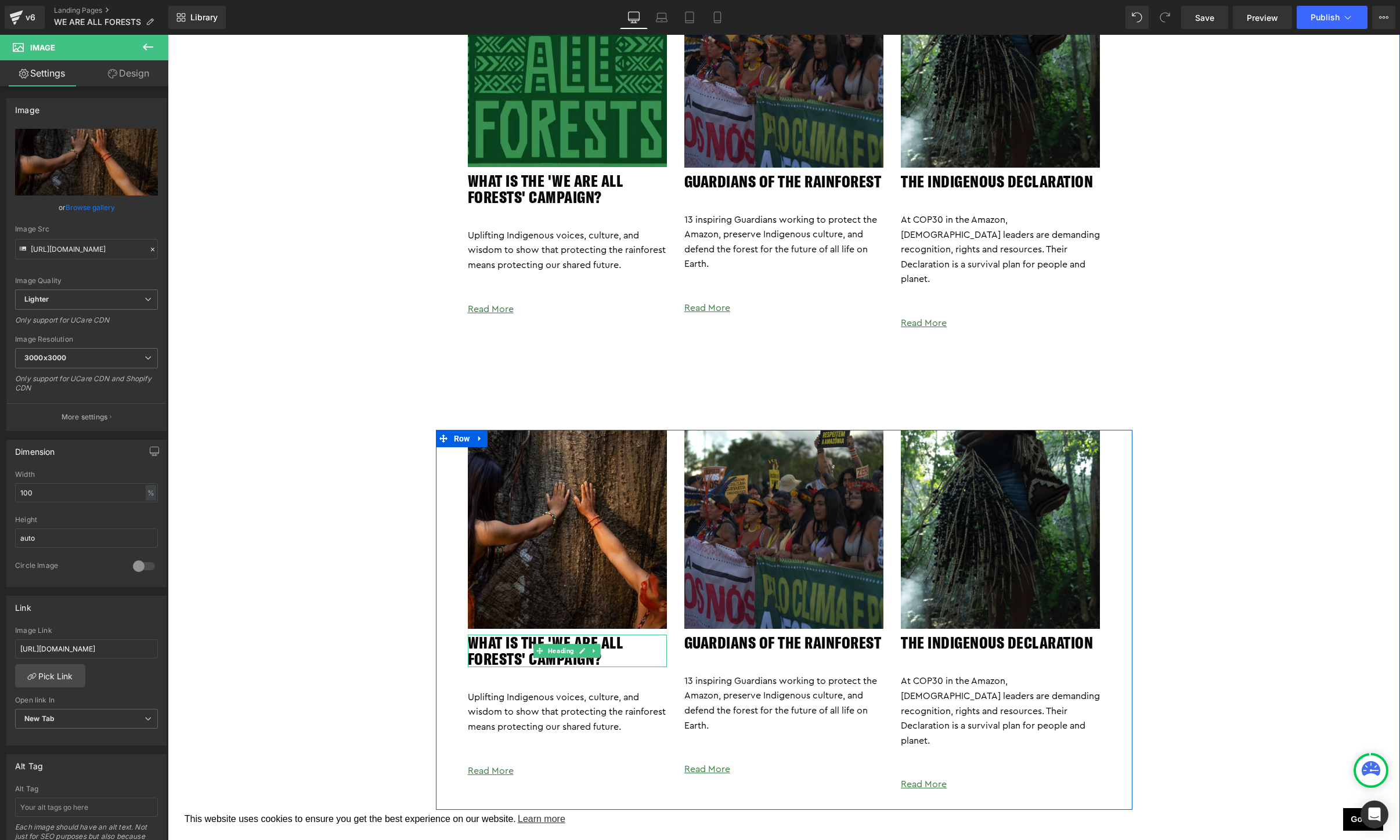
click at [563, 644] on h2 "WHAT IS THE 'We ARE ALL FORESTS' CAMPAIGN?" at bounding box center [567, 651] width 199 height 32
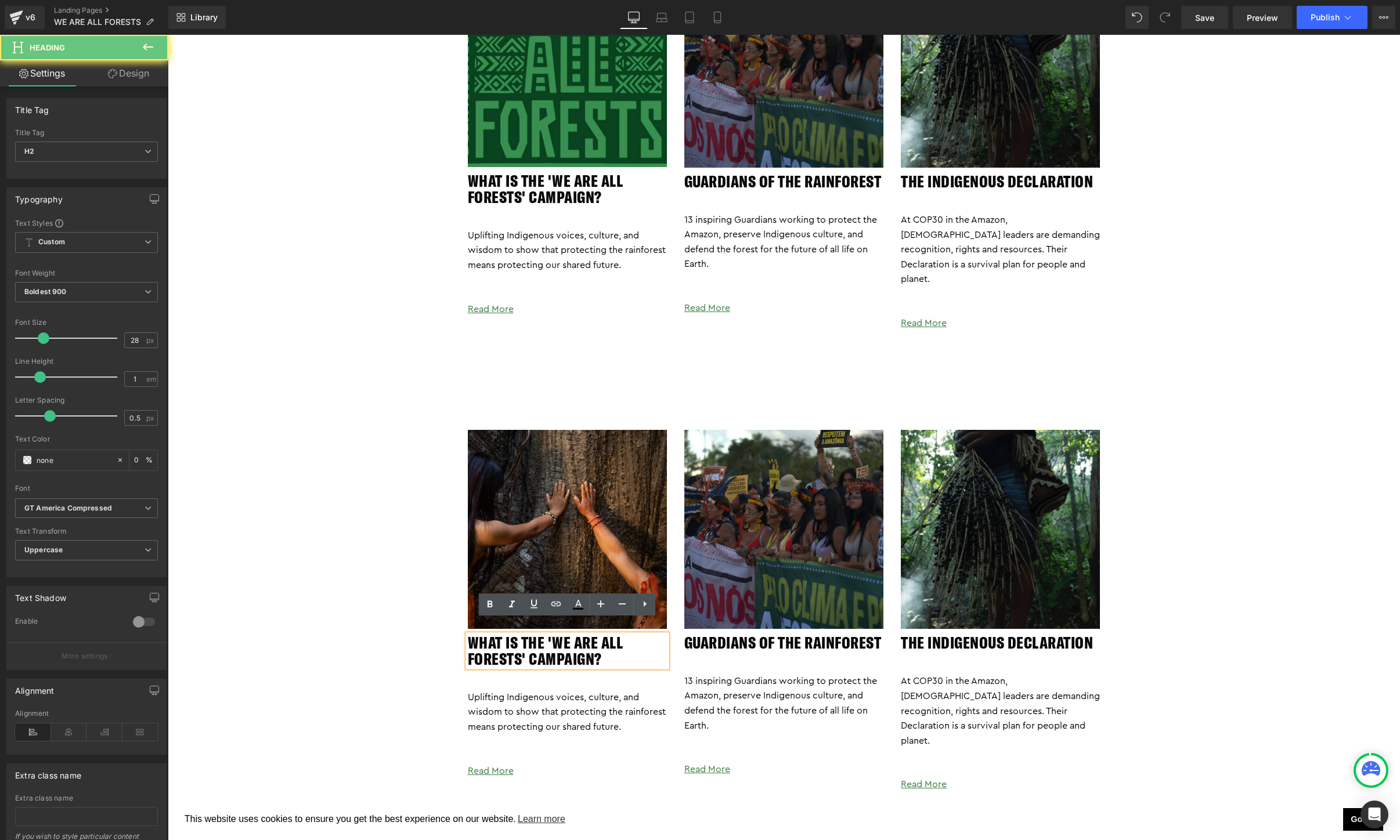
click at [649, 640] on h2 "WHAT IS THE 'We ARE ALL FORESTS' CAMPAIGN?" at bounding box center [567, 651] width 199 height 32
click at [632, 640] on h2 "WHAT IS THE 'We ARE ALL FORESTS' CAMPAIGN?" at bounding box center [567, 651] width 199 height 32
paste div
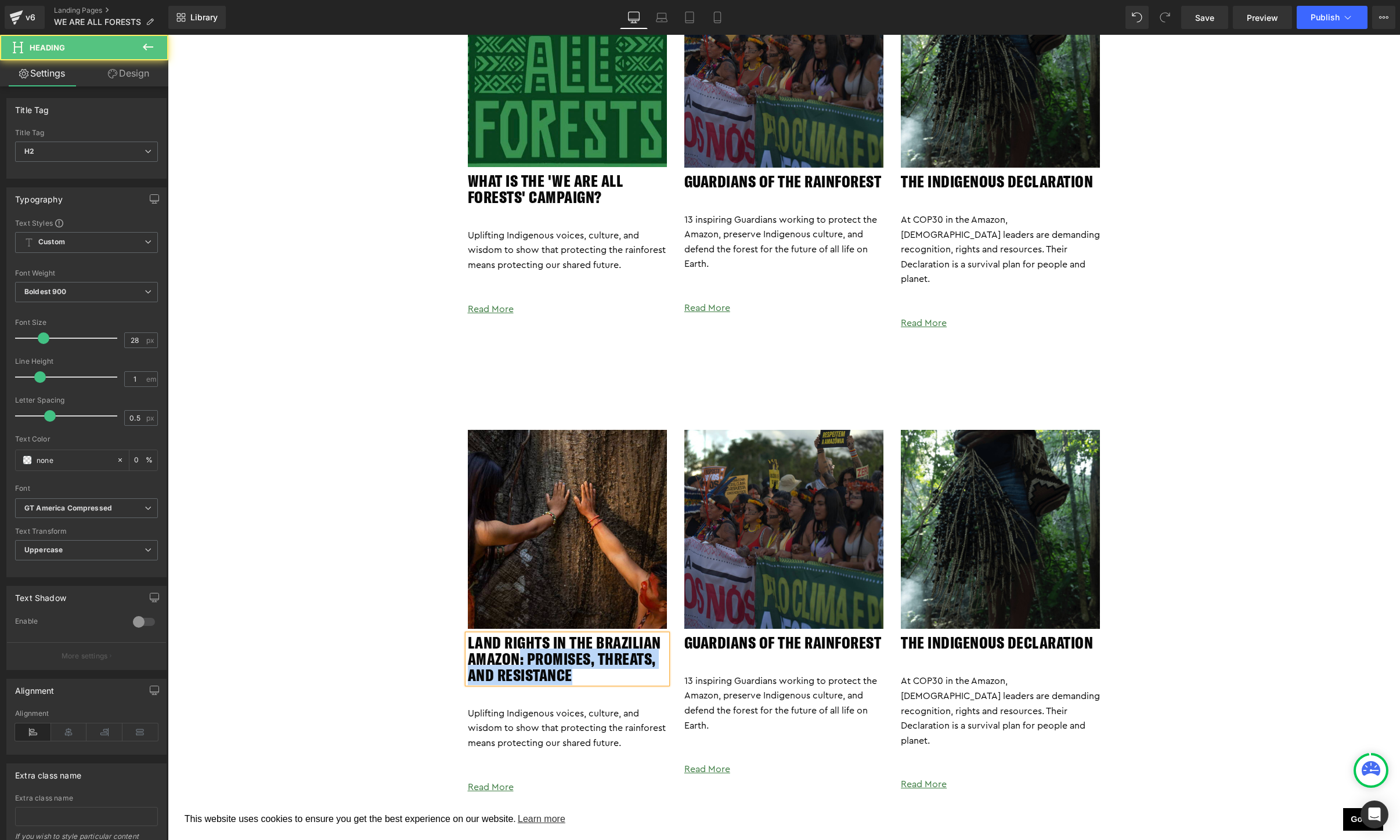
drag, startPoint x: 582, startPoint y: 658, endPoint x: 519, endPoint y: 644, distance: 64.5
click at [519, 644] on h2 "Land Rights in the Brazilian Amazon: Promises, Threats, and Resistance" at bounding box center [567, 660] width 199 height 49
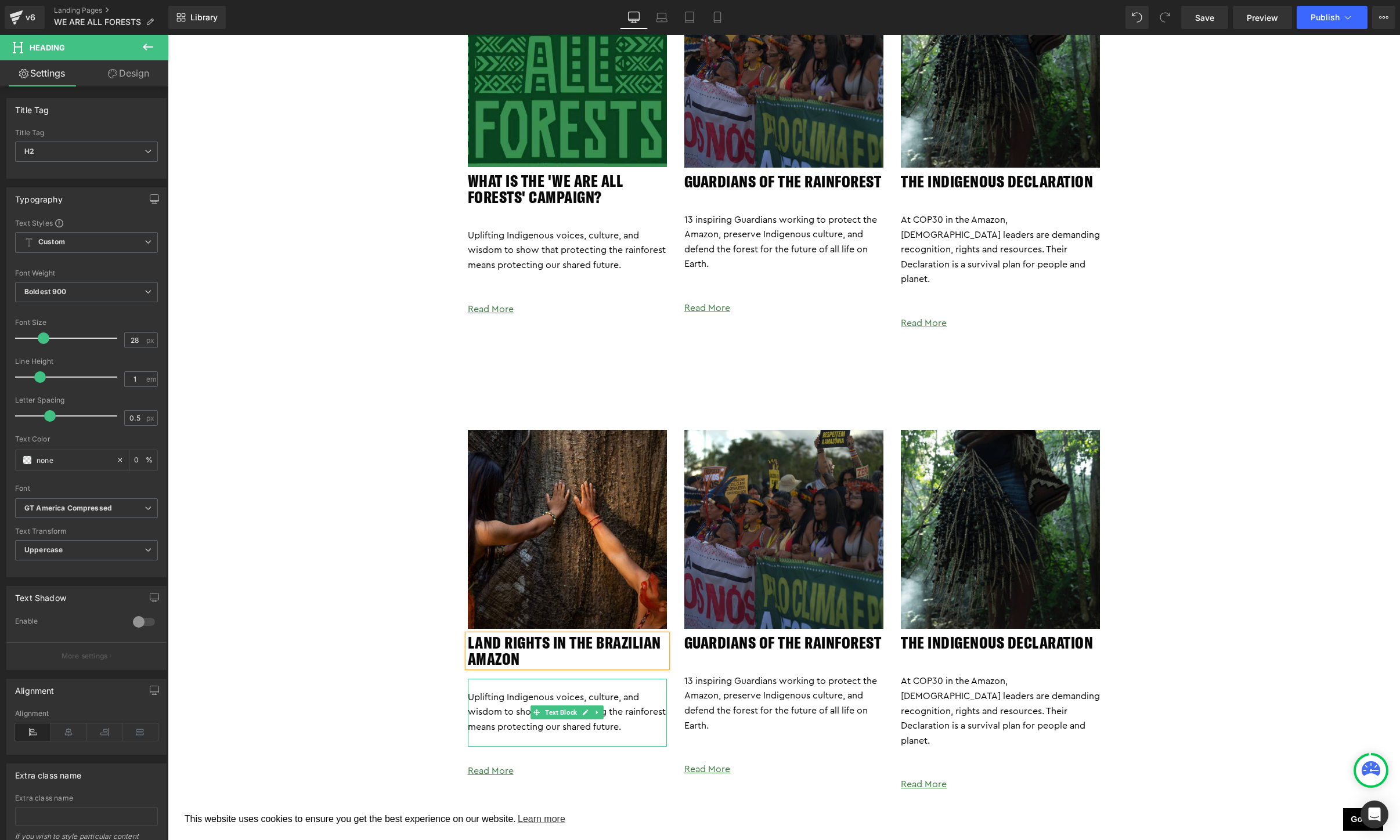
click at [625, 718] on p "Uplifting Indigenous voices, culture, and wisdom to show that protecting the ra…" at bounding box center [567, 713] width 199 height 44
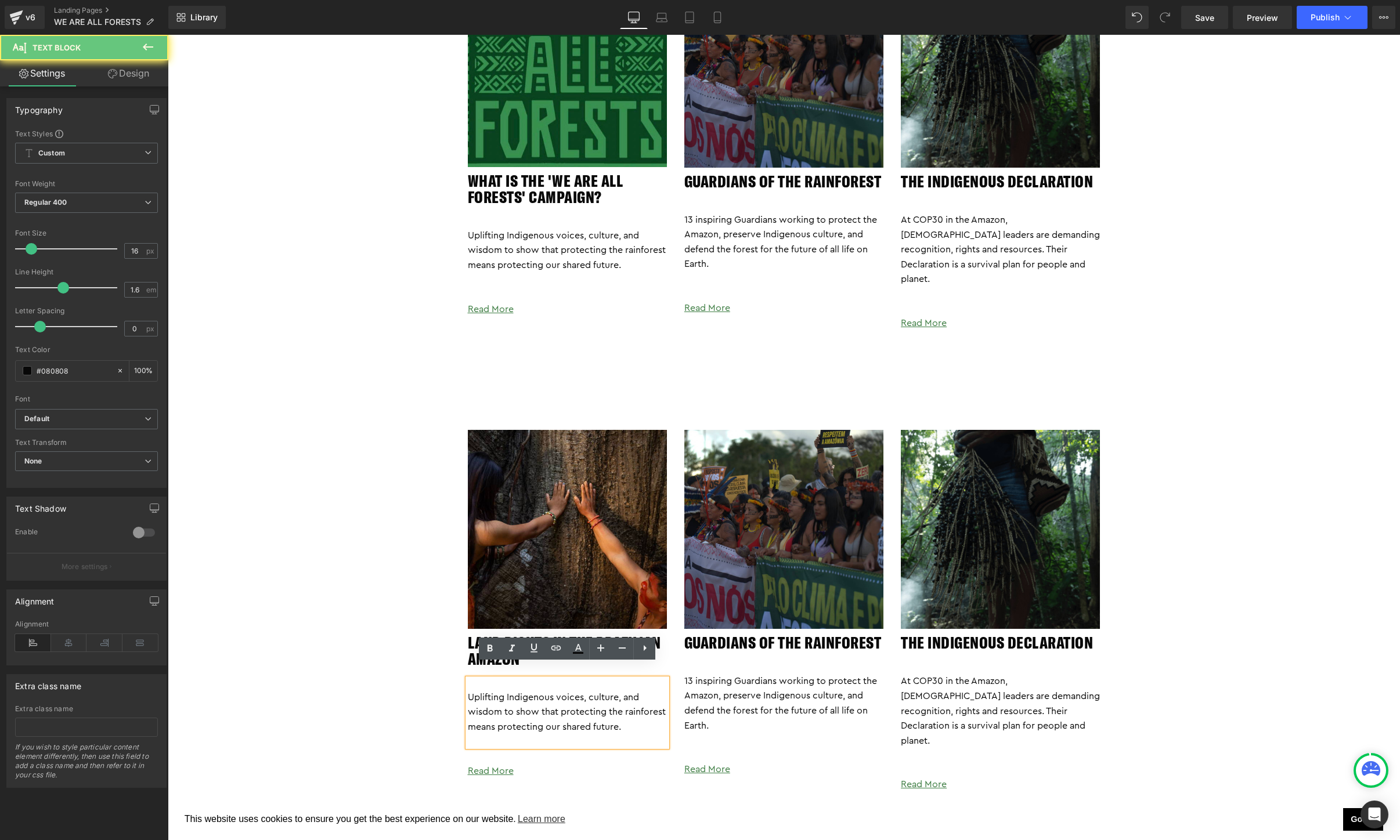
click at [625, 718] on p "Uplifting Indigenous voices, culture, and wisdom to show that protecting the ra…" at bounding box center [567, 713] width 199 height 44
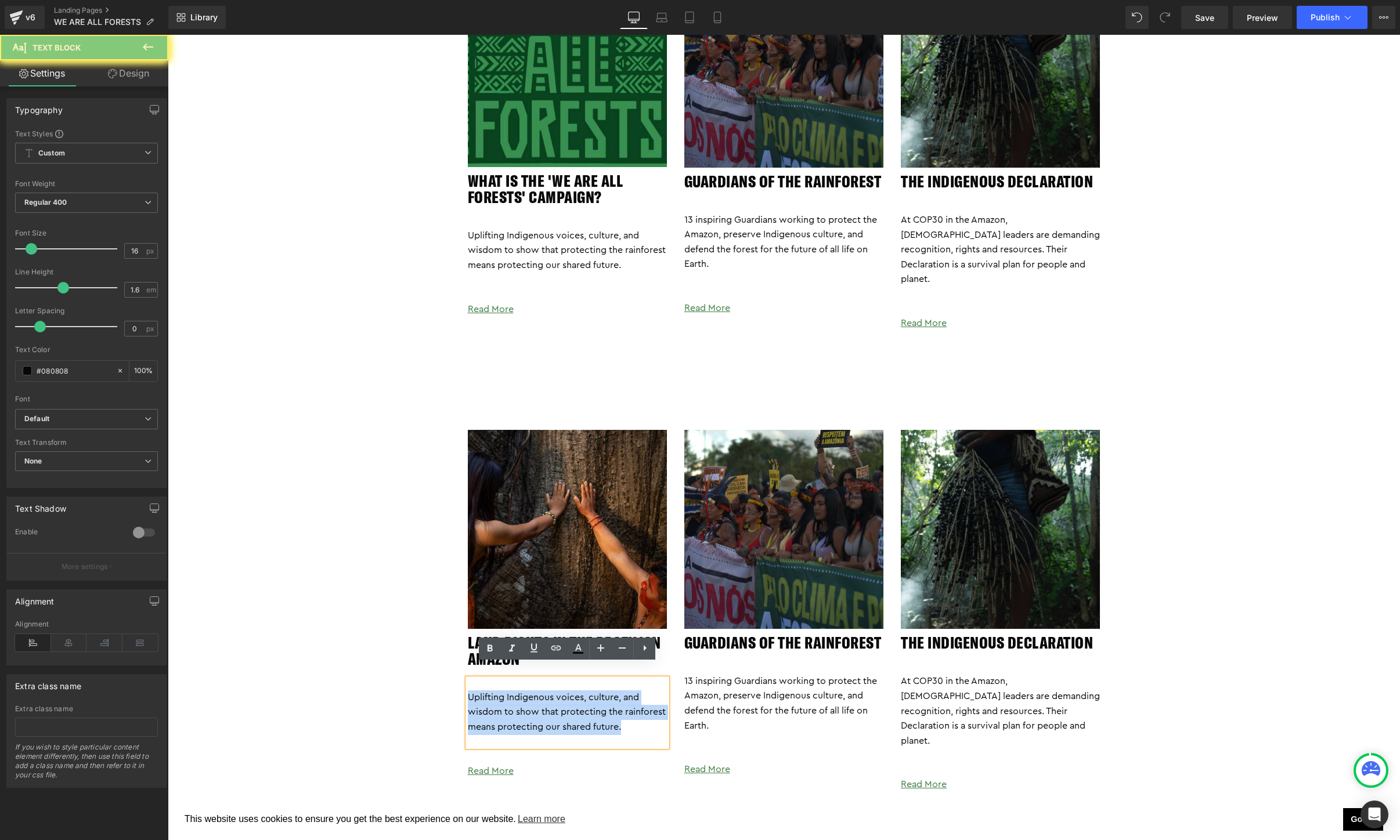
click at [625, 718] on p "Uplifting Indigenous voices, culture, and wisdom to show that protecting the ra…" at bounding box center [567, 713] width 199 height 44
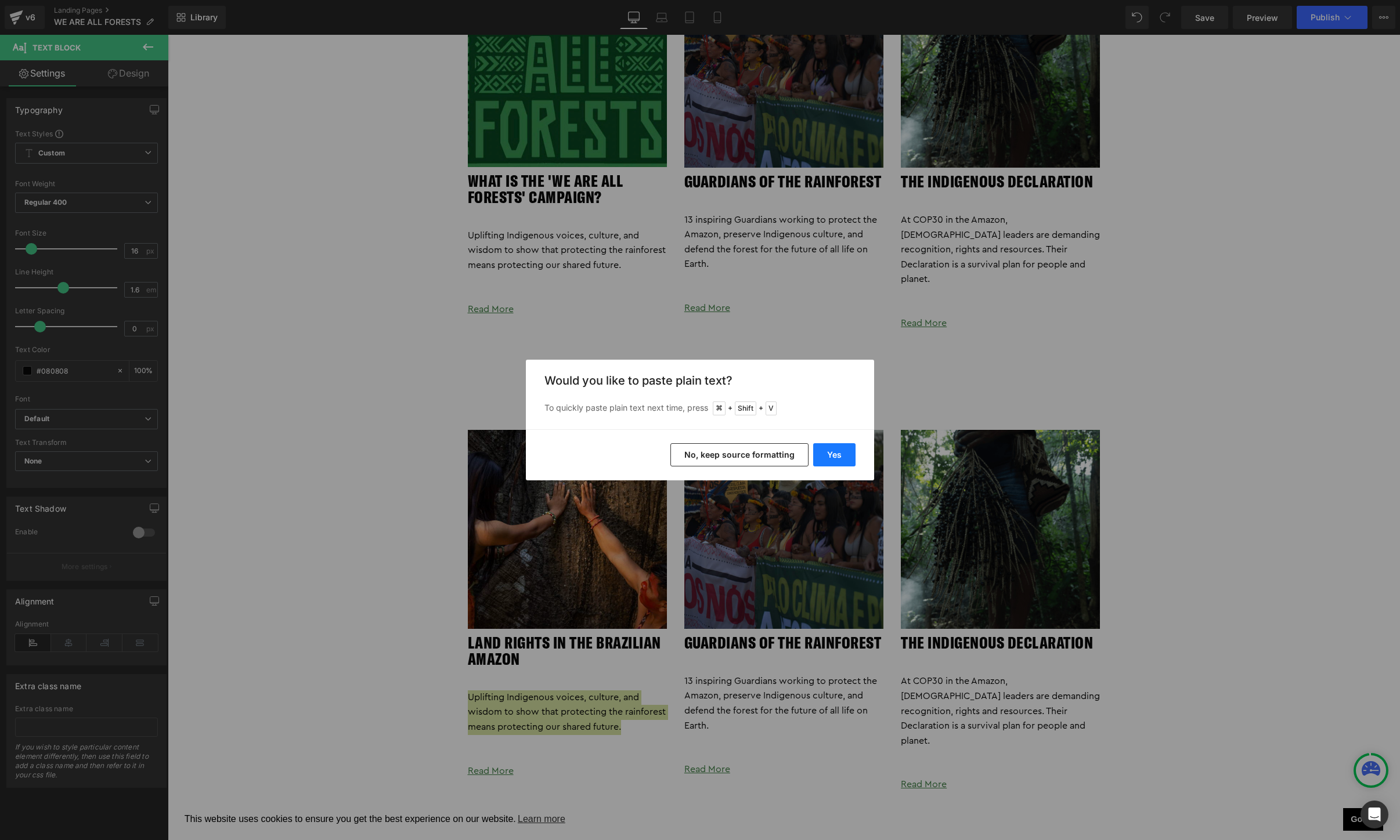
click at [836, 457] on button "Yes" at bounding box center [834, 455] width 42 height 23
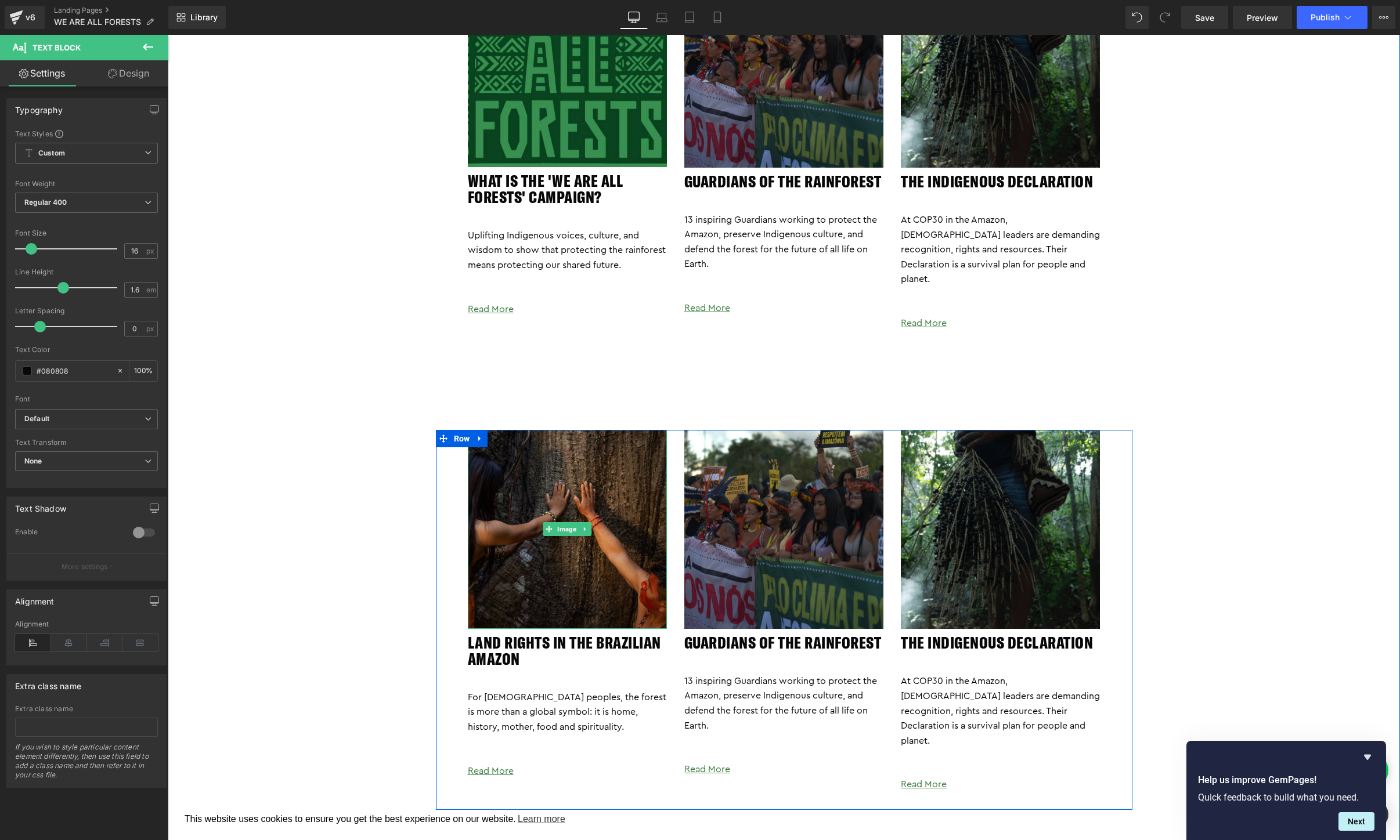
click at [529, 500] on img at bounding box center [567, 530] width 199 height 199
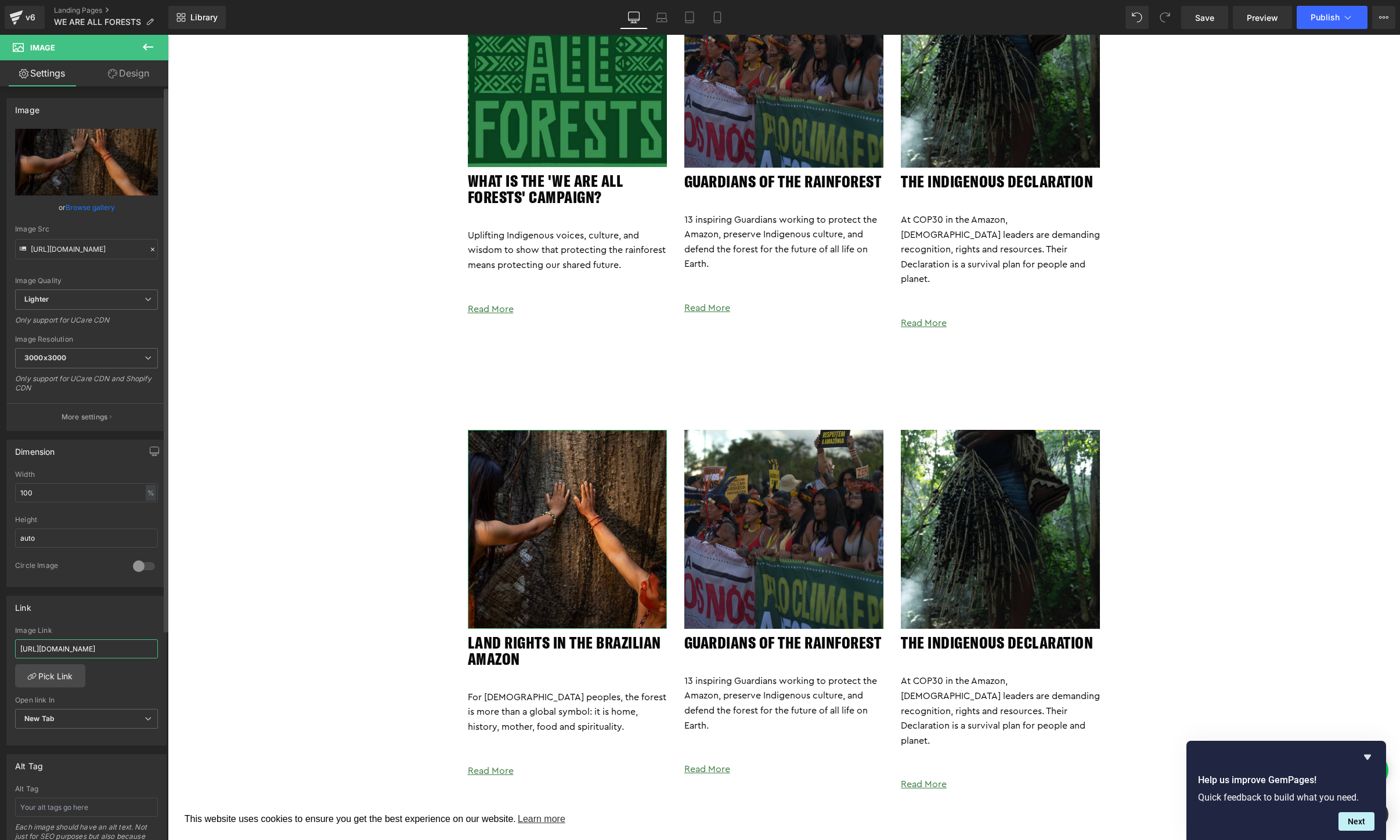
click at [123, 655] on input "https://togetherband.org/blogs/news/indigenous-land-rights-amazon" at bounding box center [86, 649] width 143 height 19
click at [516, 764] on p "Read More" at bounding box center [567, 772] width 199 height 15
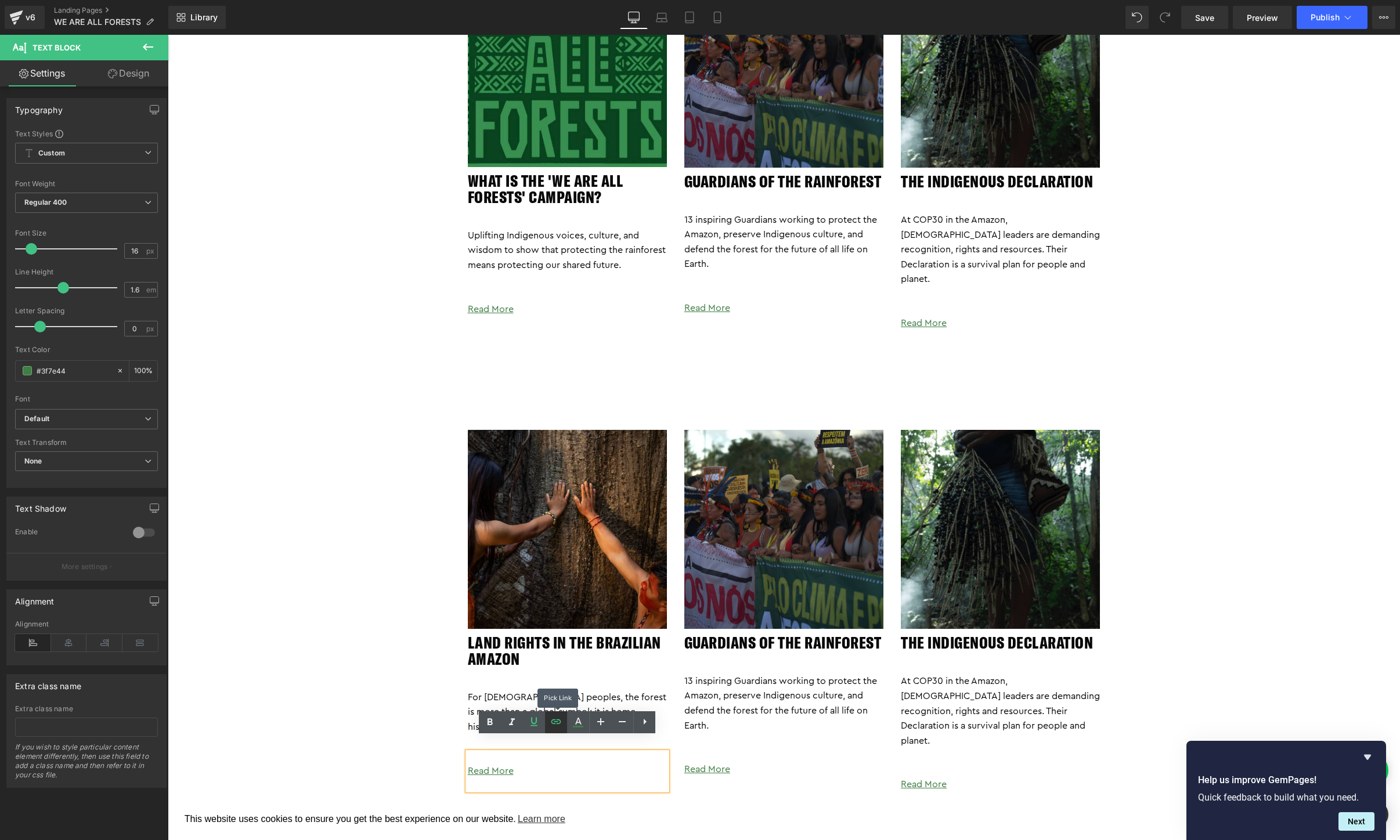
click at [561, 726] on icon at bounding box center [556, 721] width 14 height 14
click at [564, 783] on input "https://togetherband.org/blogs/news/we-are-all-forests-campaign" at bounding box center [552, 780] width 179 height 29
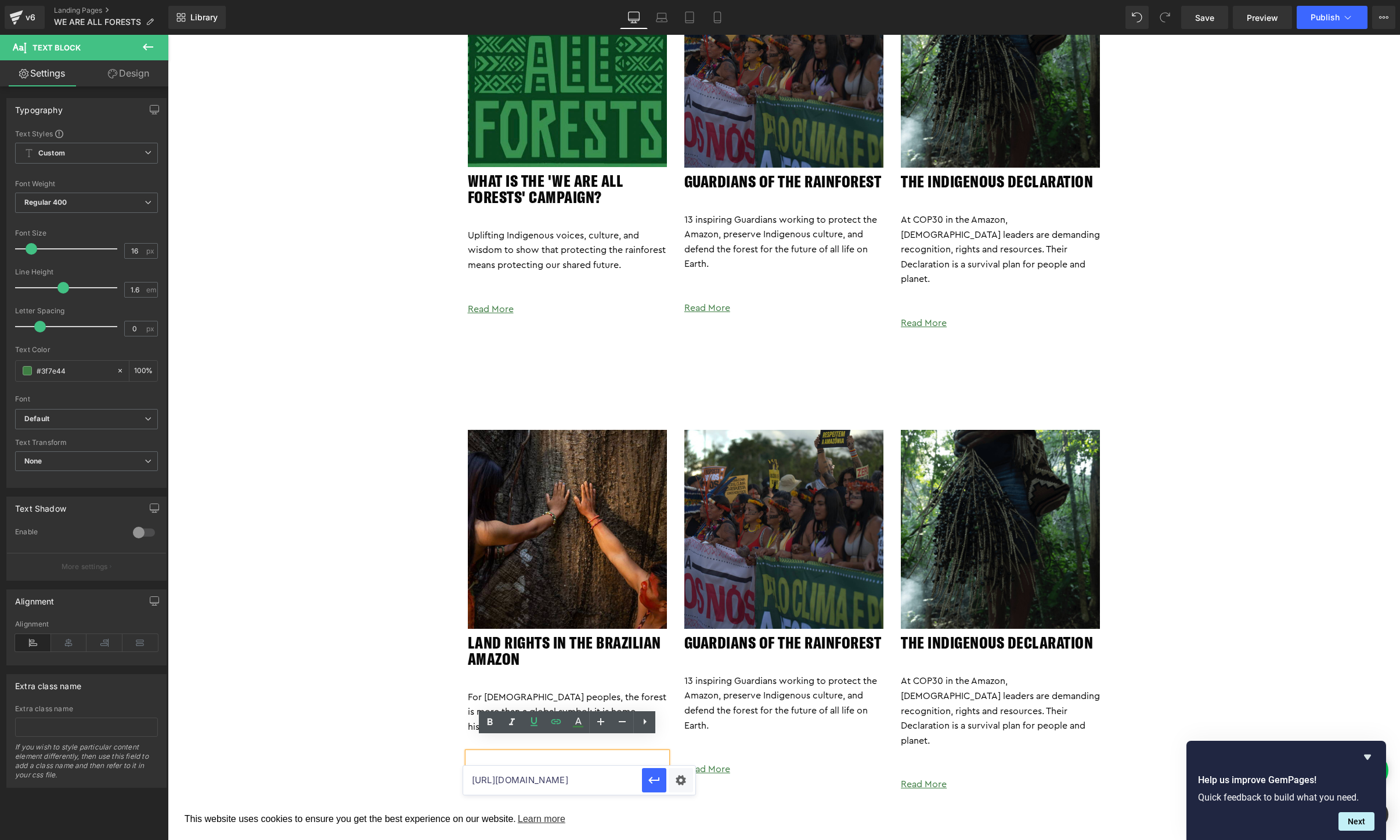
paste input "indigenous-land-rights-amazo"
type input "https://togetherband.org/blogs/news/indigenous-land-rights-amazon"
click at [655, 786] on icon "button" at bounding box center [654, 780] width 14 height 14
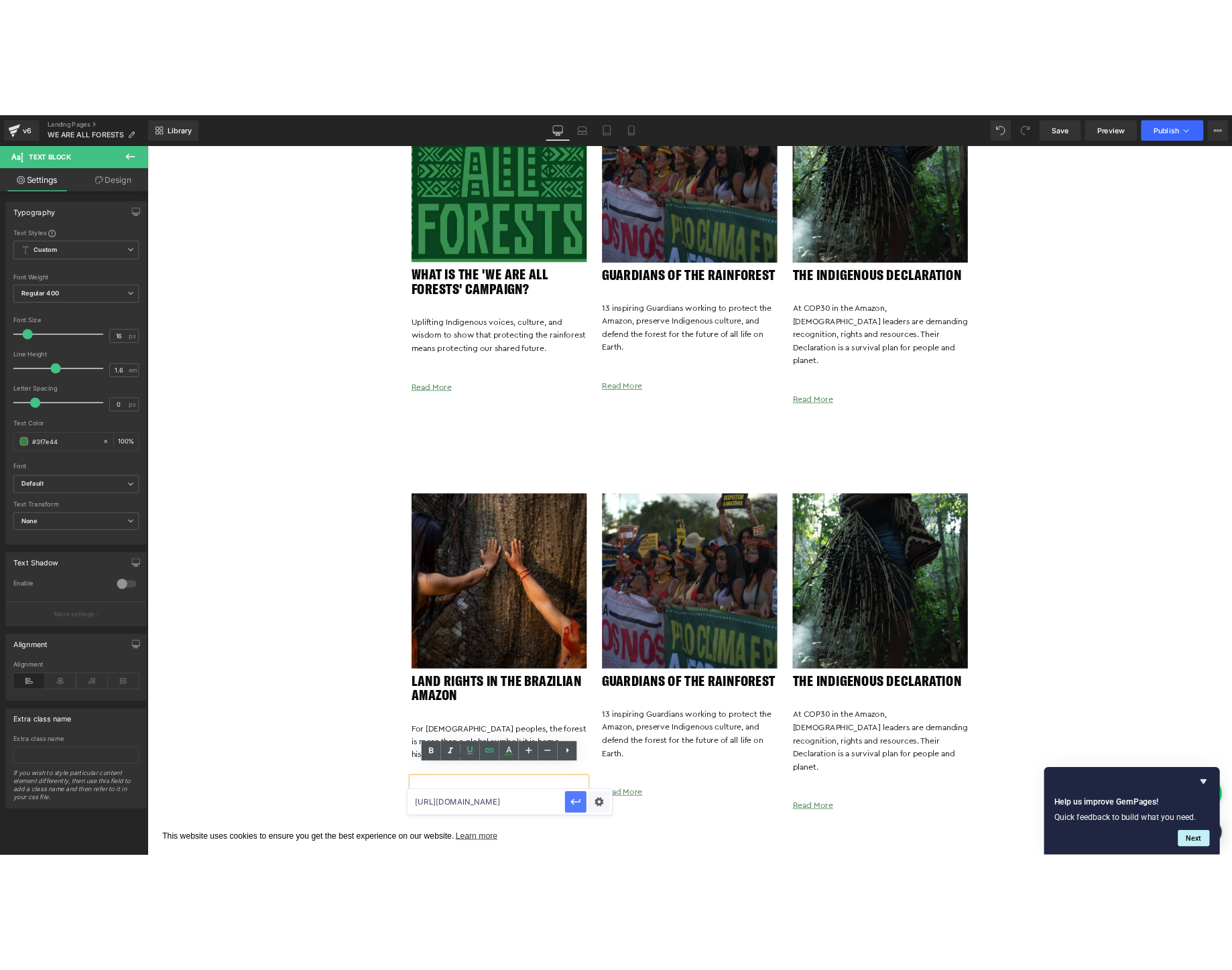
scroll to position [0, 0]
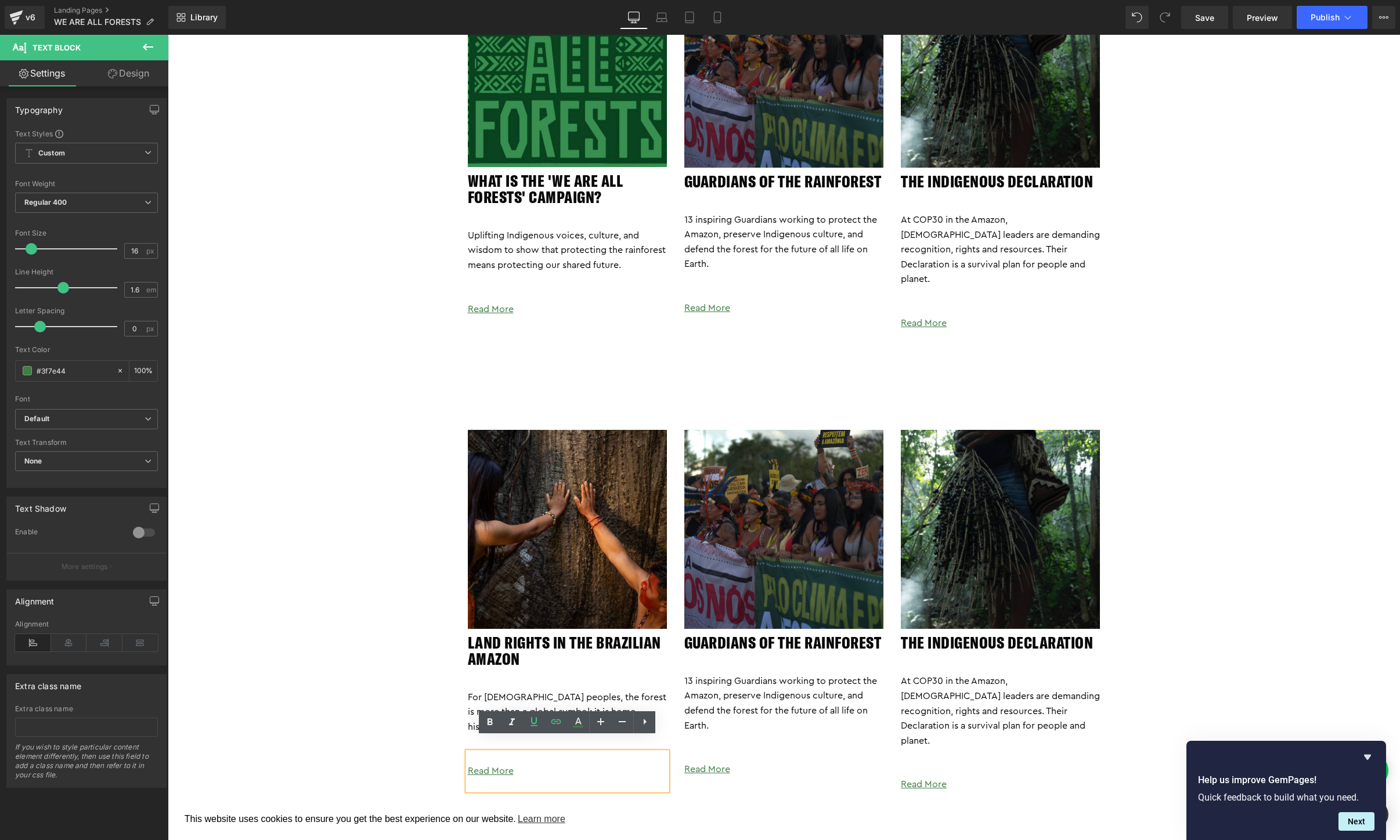
click at [325, 722] on div "Image WHAT IS THE 'We ARE ALL FORESTS' CAMPAIGN? Heading Uplifting Indigenous v…" at bounding box center [784, 792] width 1232 height 1728
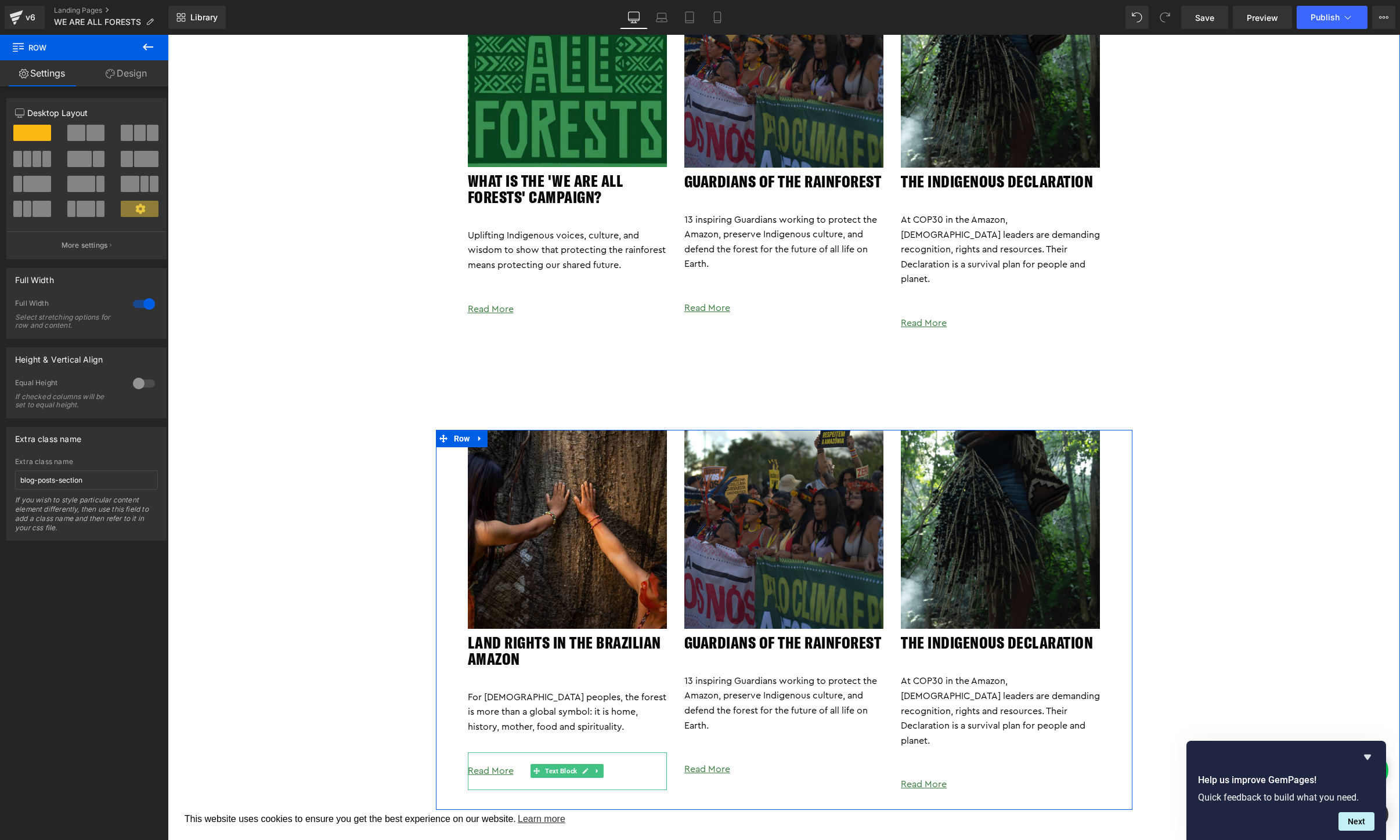
click at [515, 764] on p "Read More" at bounding box center [567, 772] width 199 height 15
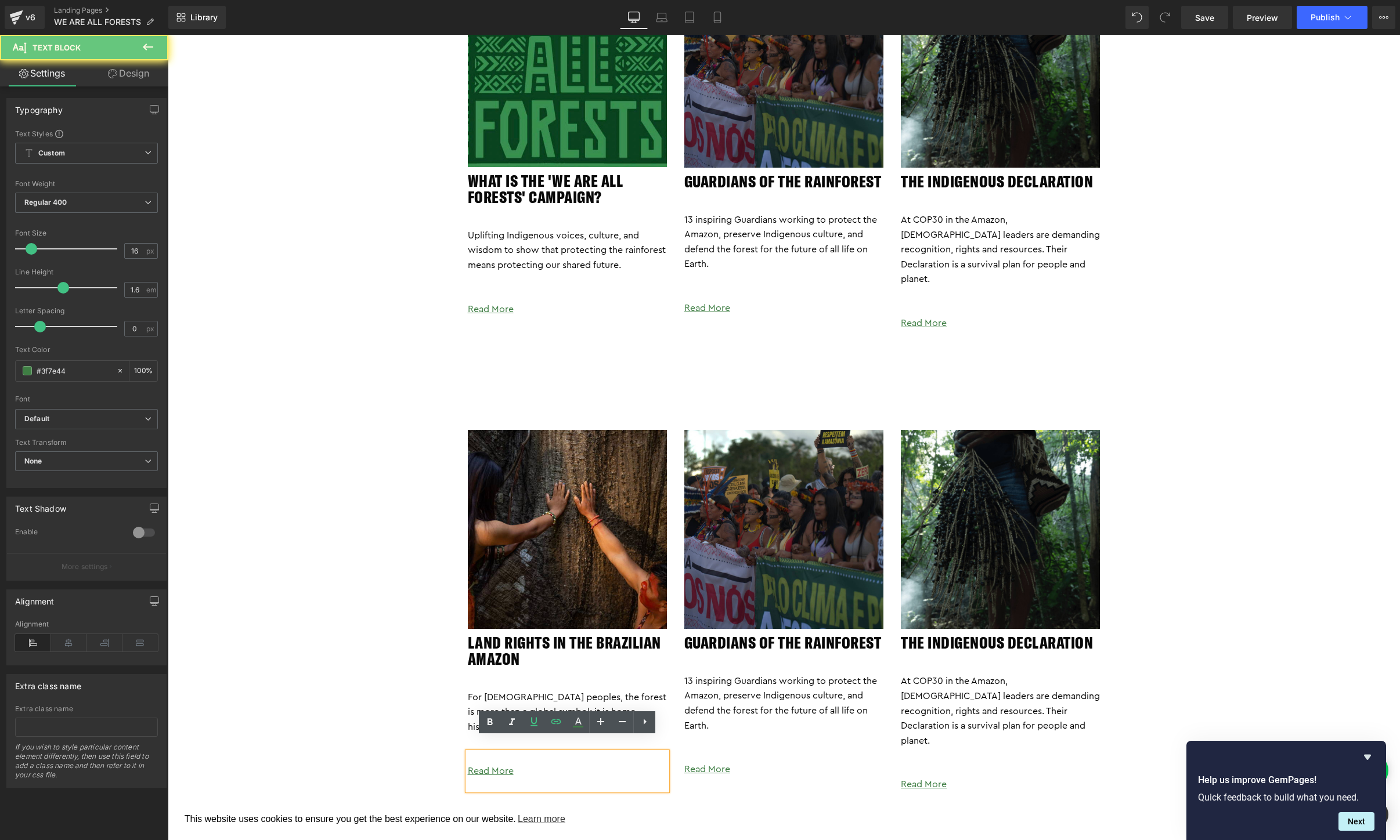
click at [515, 764] on p "Read More" at bounding box center [567, 772] width 199 height 15
click at [296, 670] on div "Image WHAT IS THE 'We ARE ALL FORESTS' CAMPAIGN? Heading Uplifting Indigenous v…" at bounding box center [784, 792] width 1232 height 1728
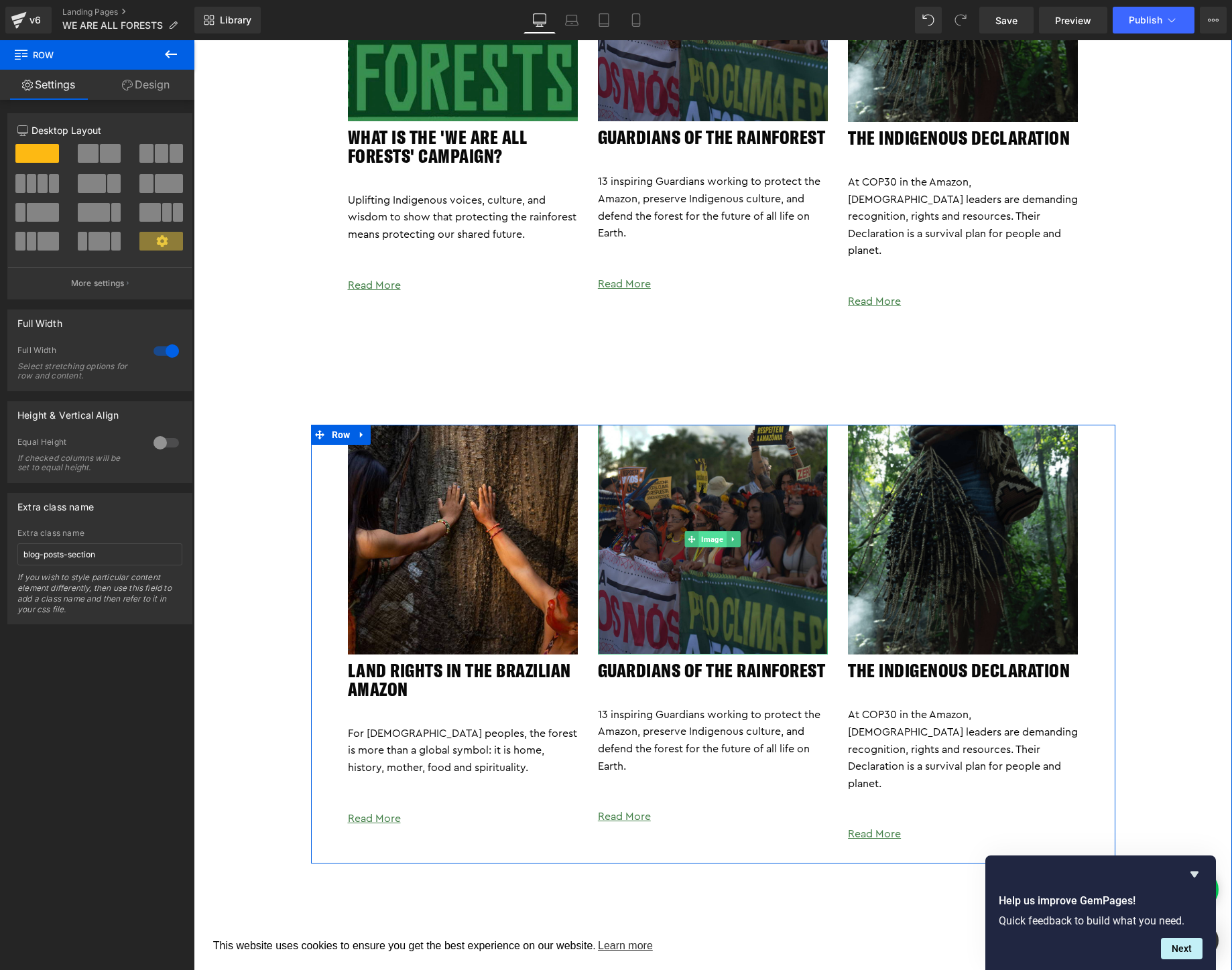
click at [723, 531] on span "Image" at bounding box center [713, 539] width 28 height 16
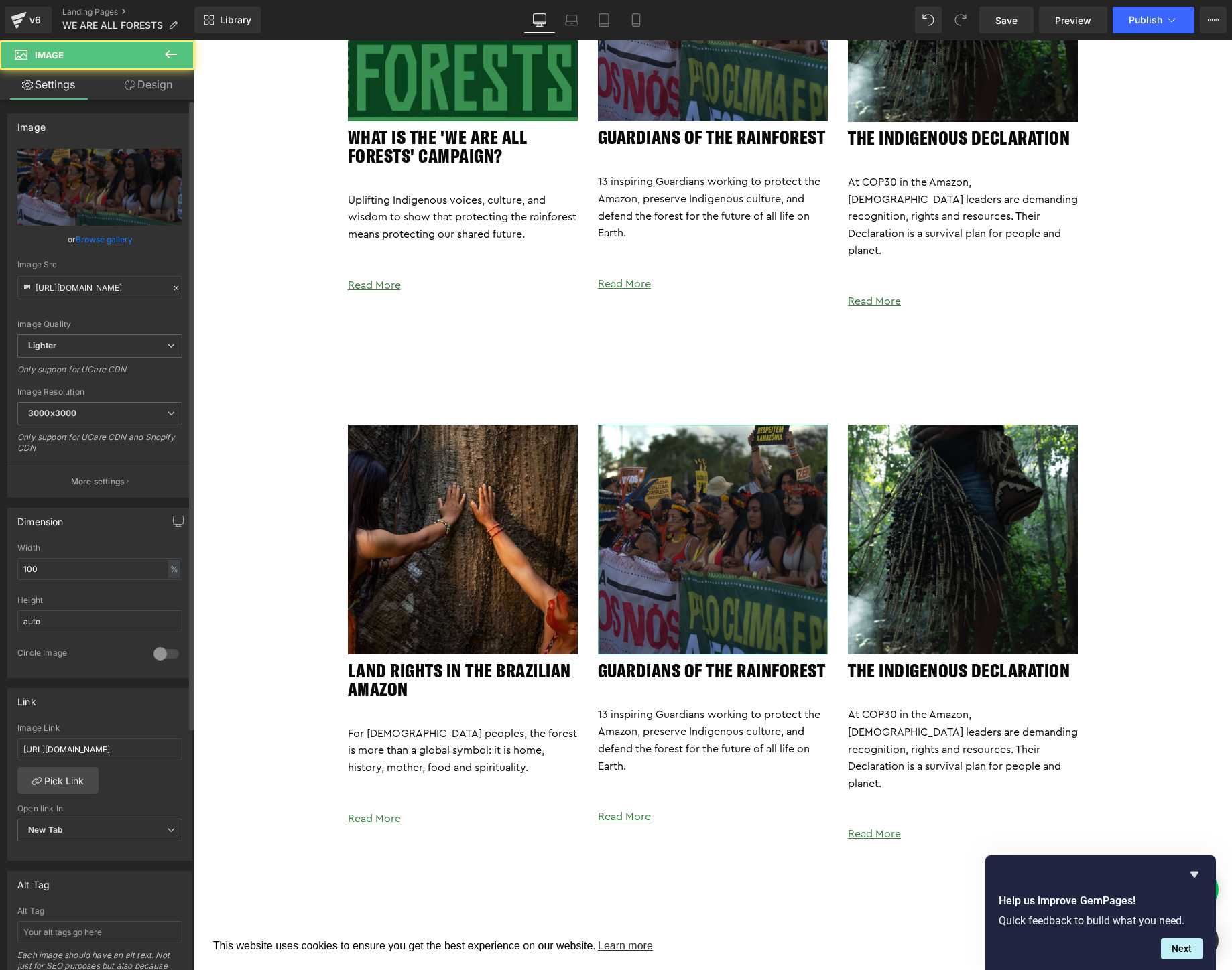
click at [92, 232] on link "Browse gallery" at bounding box center [104, 240] width 57 height 24
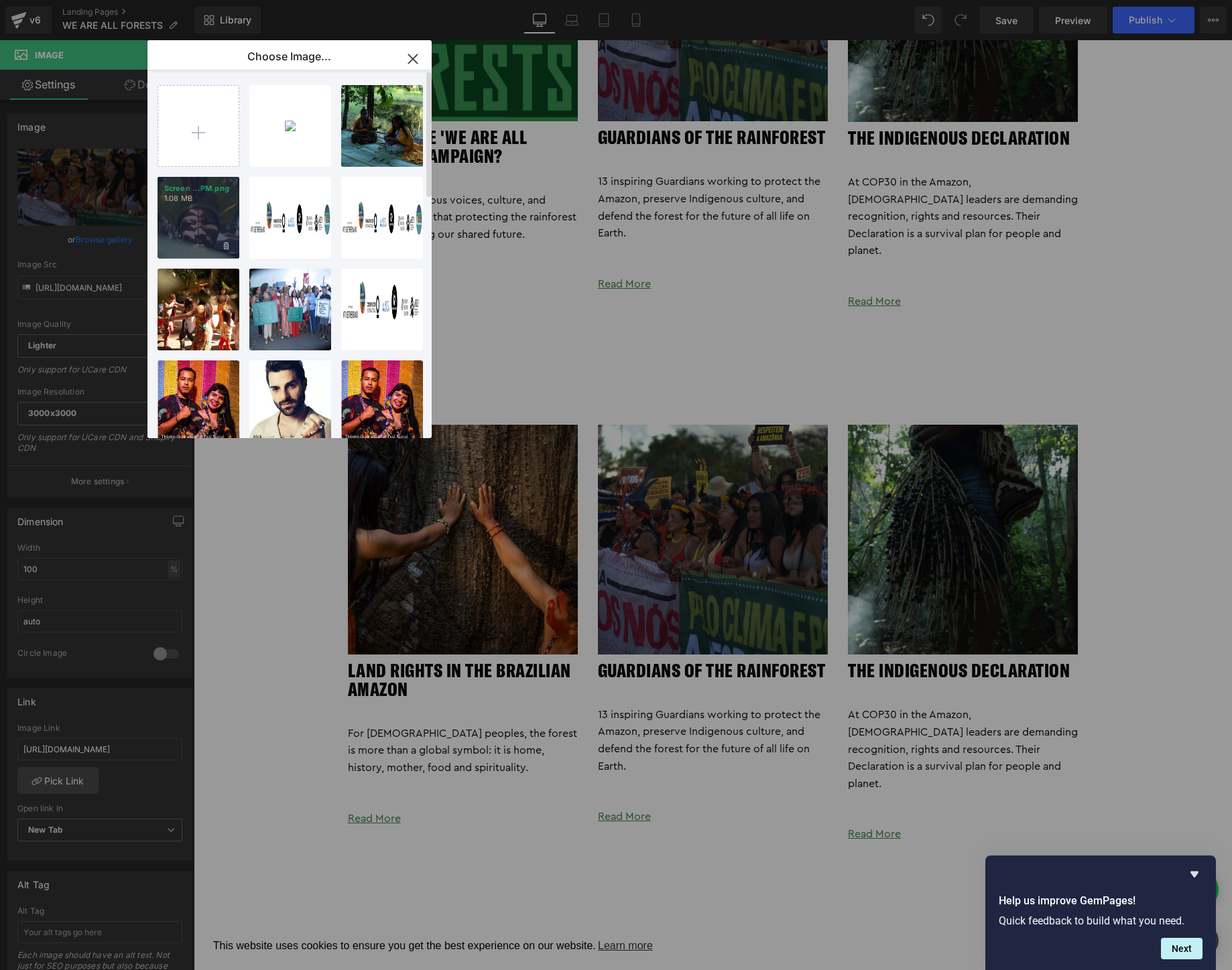
click at [185, 214] on div "Screen ...PM.png 1.08 MB" at bounding box center [198, 217] width 82 height 82
type input "https://ucarecdn.com/fbe99729-a7d8-4329-9714-372ec8ee8669/-/format/auto/-/previ…"
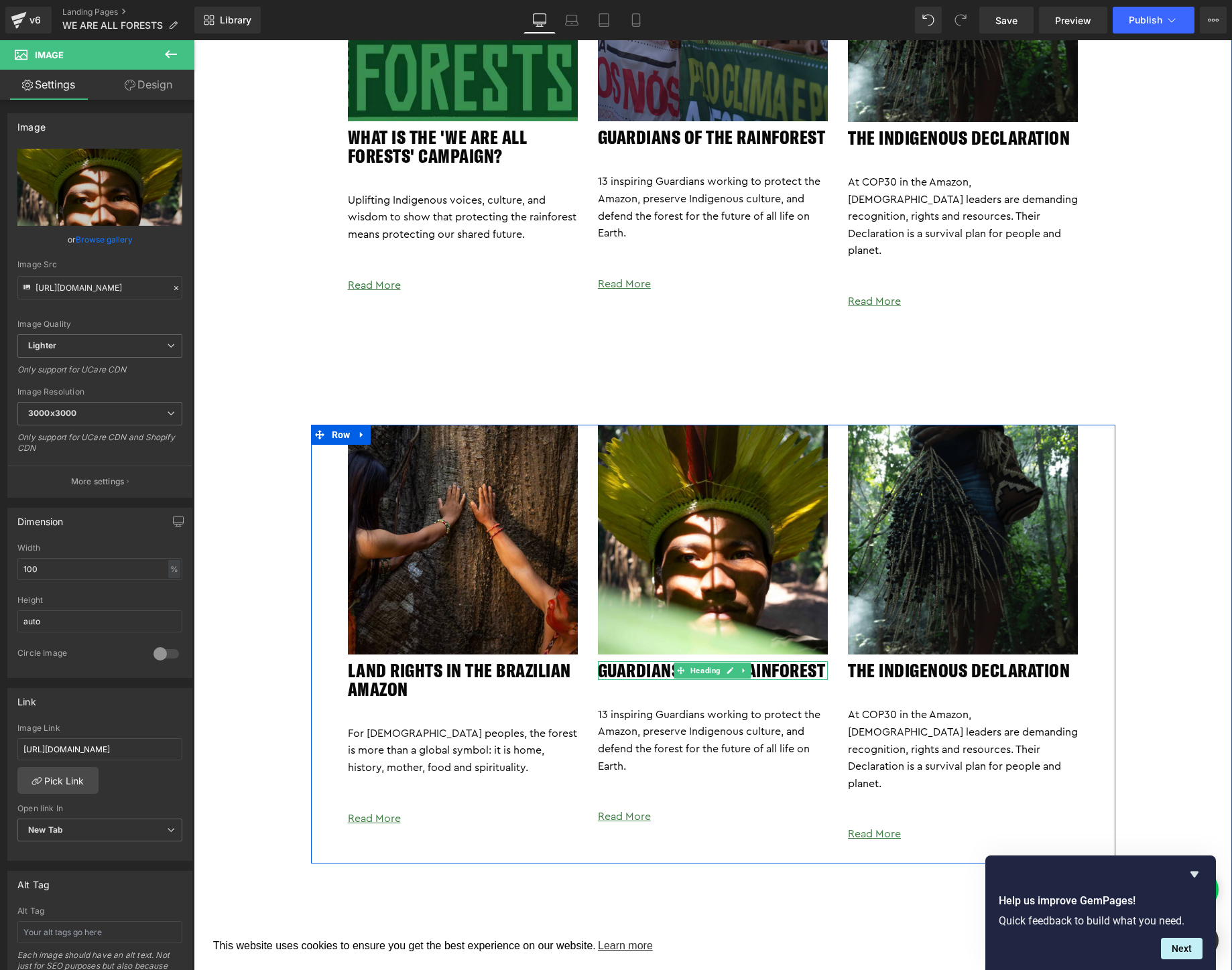
click at [653, 661] on h2 "GUARDIANS OF THE RAINFOREST" at bounding box center [713, 671] width 230 height 19
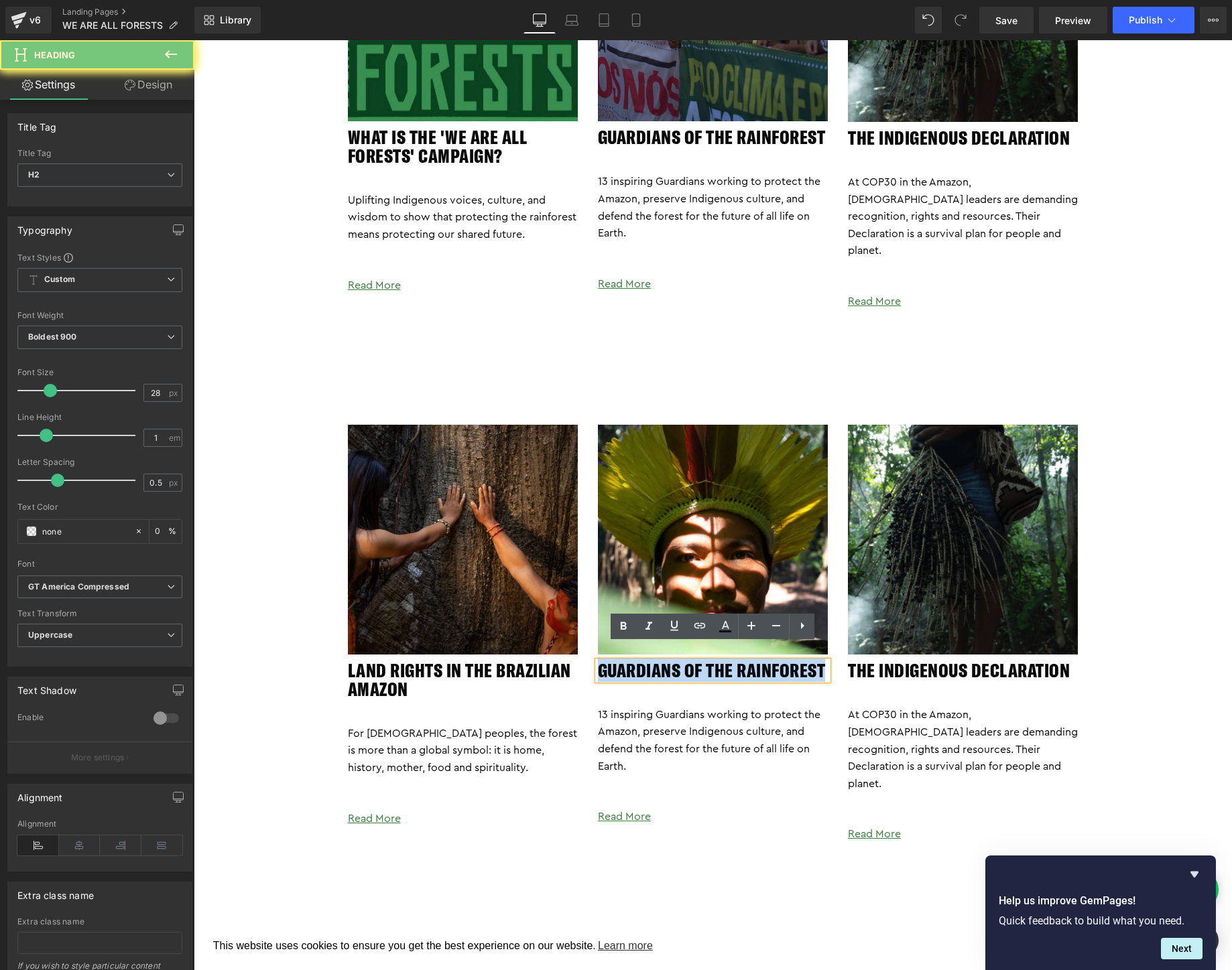
click at [653, 661] on h2 "GUARDIANS OF THE RAINFOREST" at bounding box center [713, 671] width 230 height 19
paste div
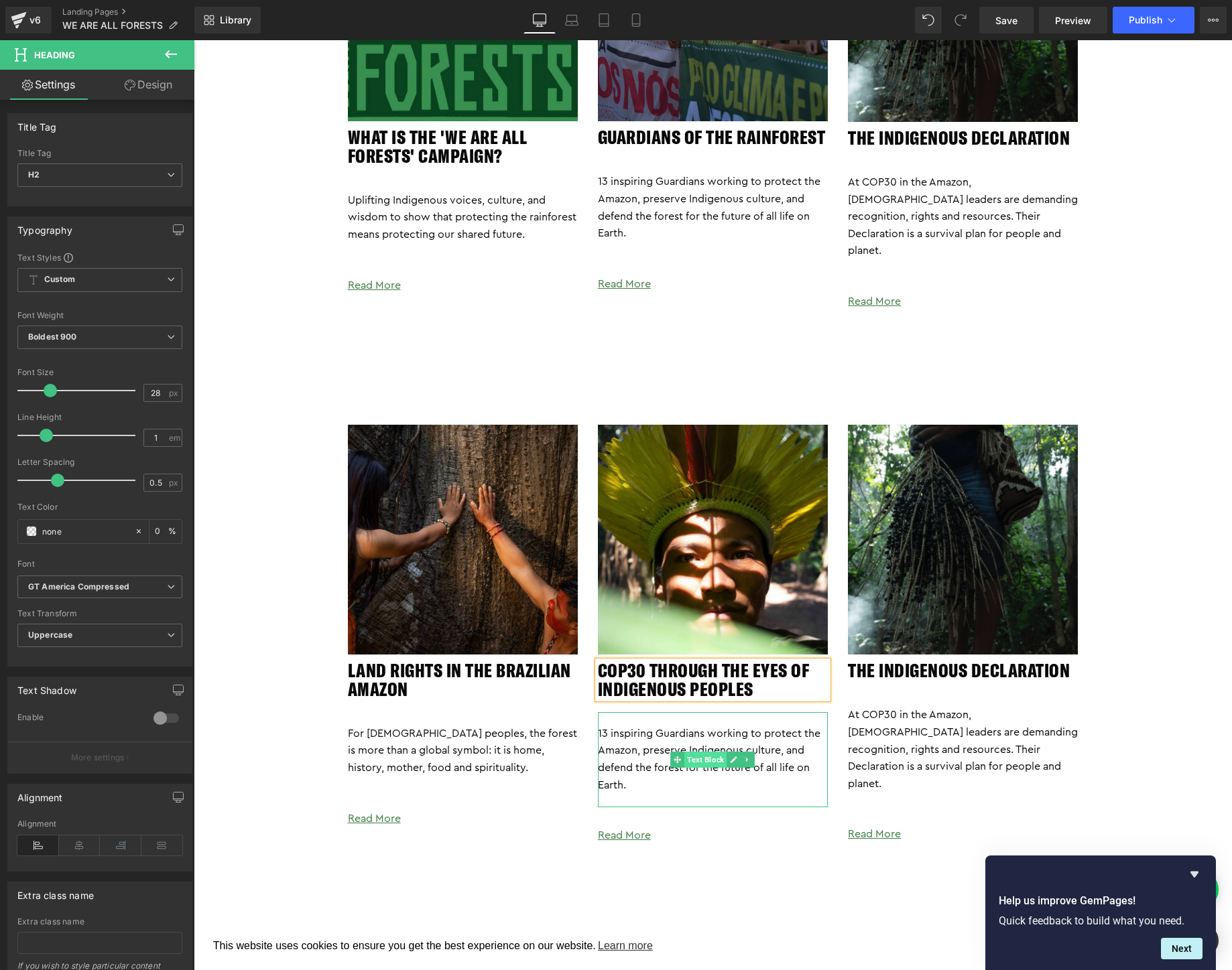
click at [704, 752] on span "Text Block" at bounding box center [705, 759] width 42 height 16
click at [637, 750] on p "13 inspiring Guardians working to protect the Amazon, preserve Indigenous cultu…" at bounding box center [713, 759] width 230 height 68
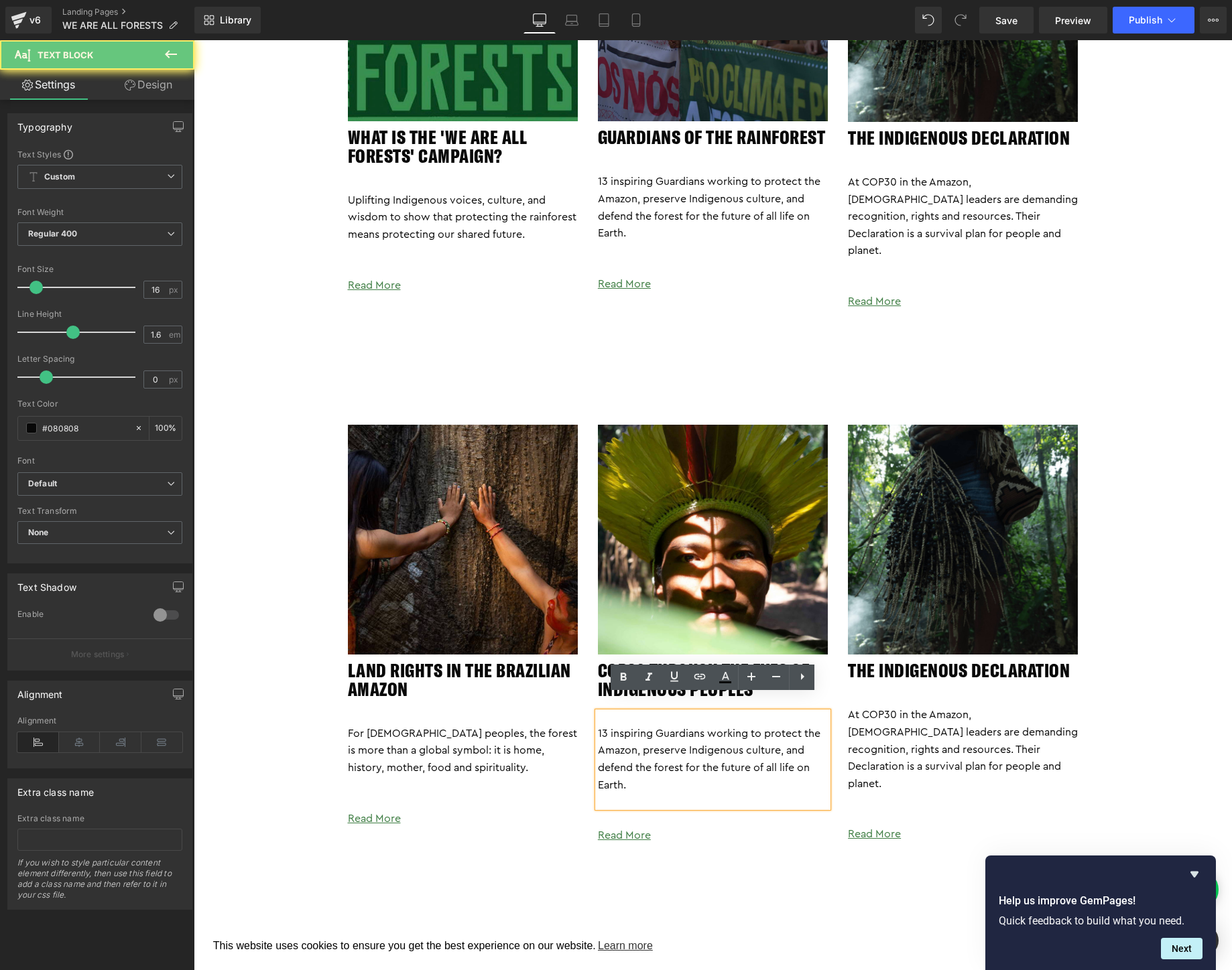
click at [637, 750] on p "13 inspiring Guardians working to protect the Amazon, preserve Indigenous cultu…" at bounding box center [713, 759] width 230 height 68
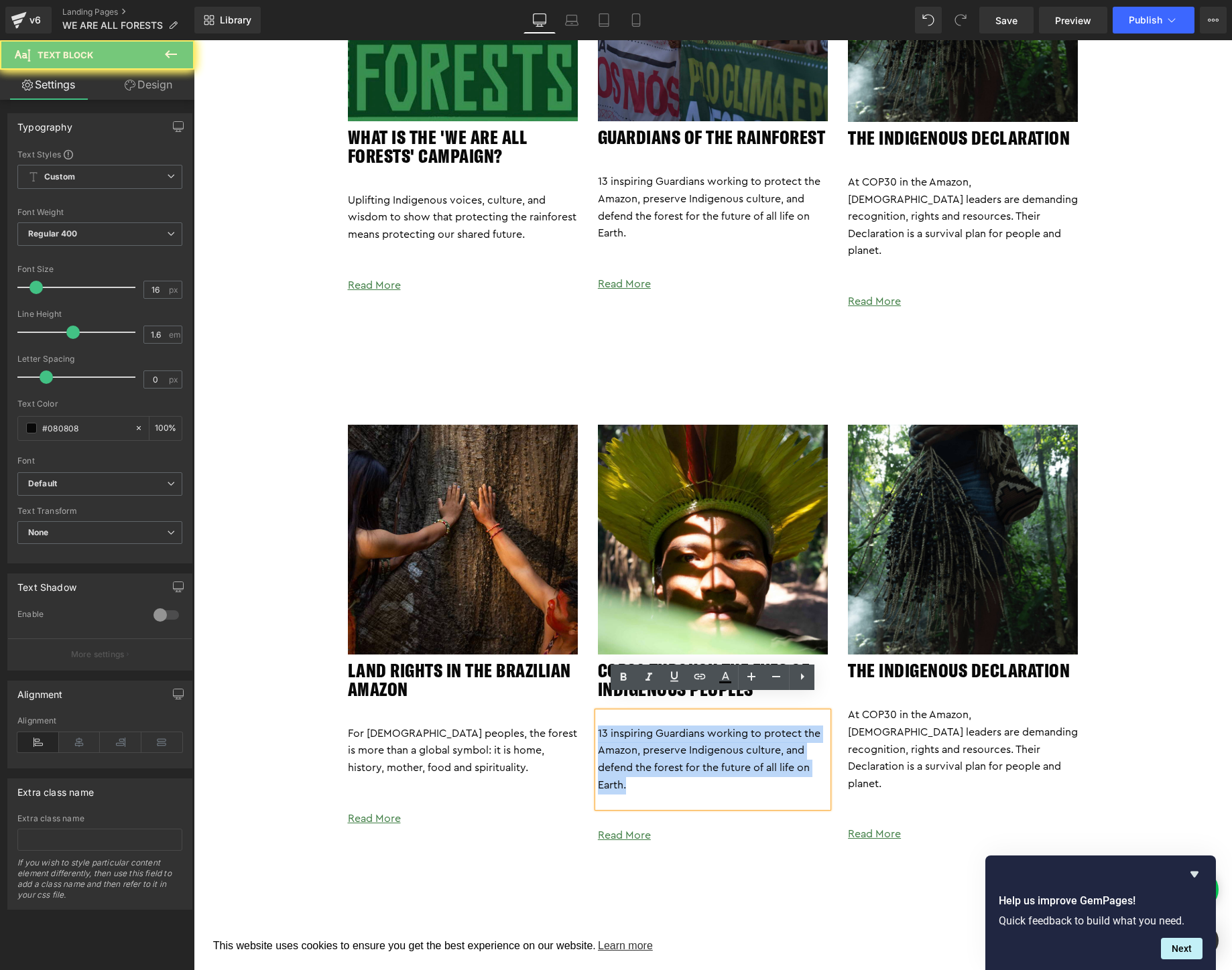
click at [637, 750] on p "13 inspiring Guardians working to protect the Amazon, preserve Indigenous cultu…" at bounding box center [713, 759] width 230 height 68
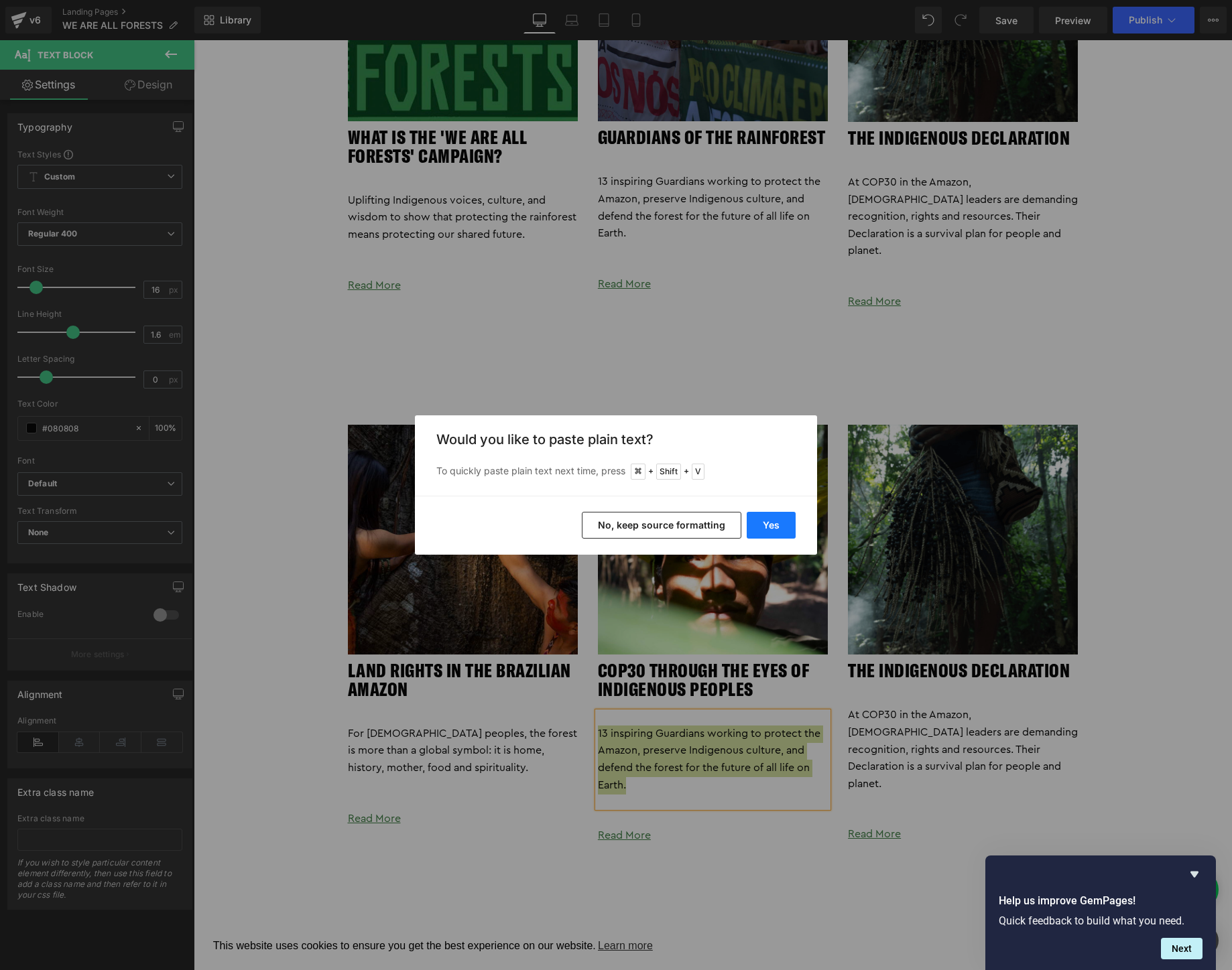
click at [773, 516] on button "Yes" at bounding box center [771, 525] width 49 height 27
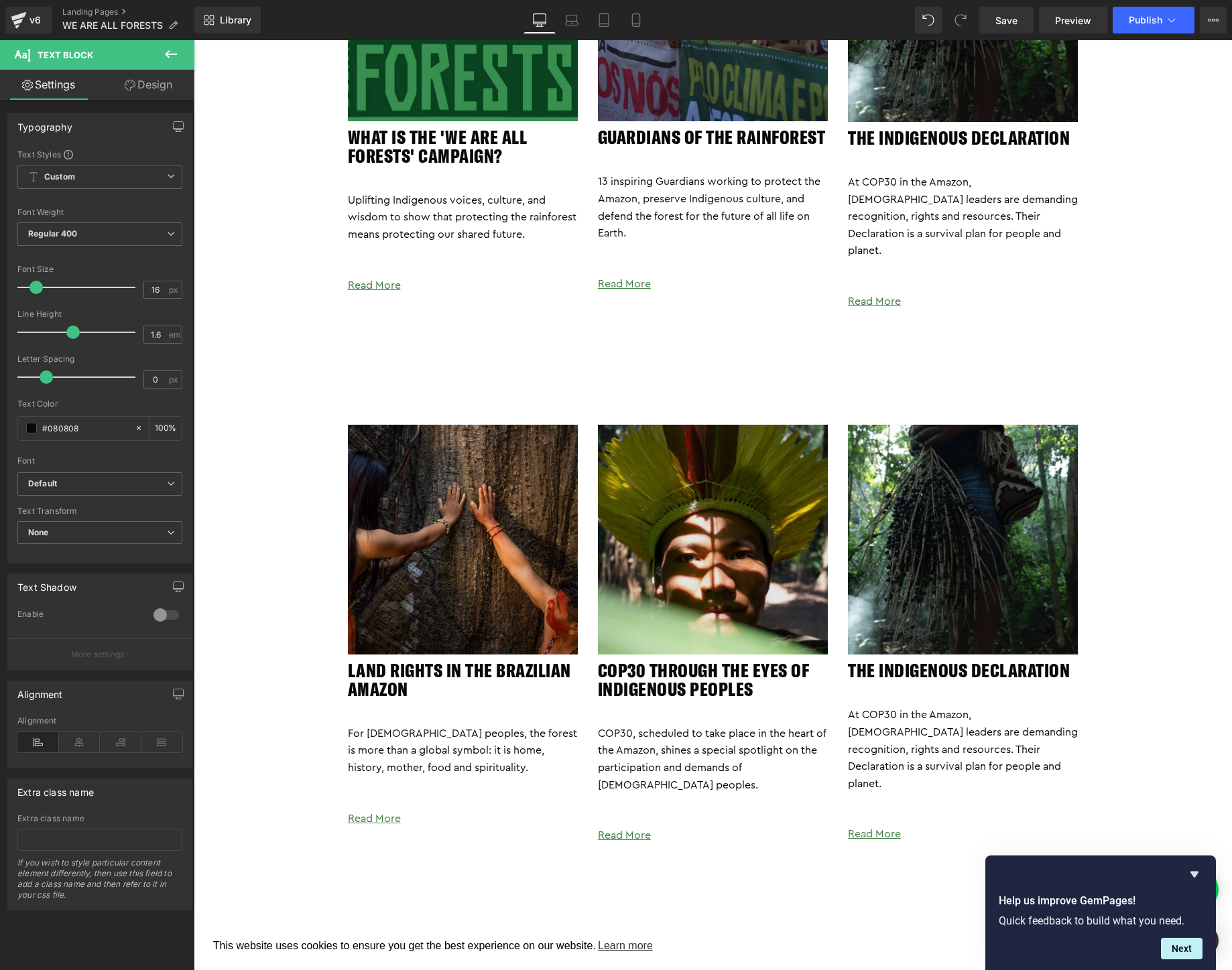
click at [707, 498] on img at bounding box center [713, 540] width 230 height 230
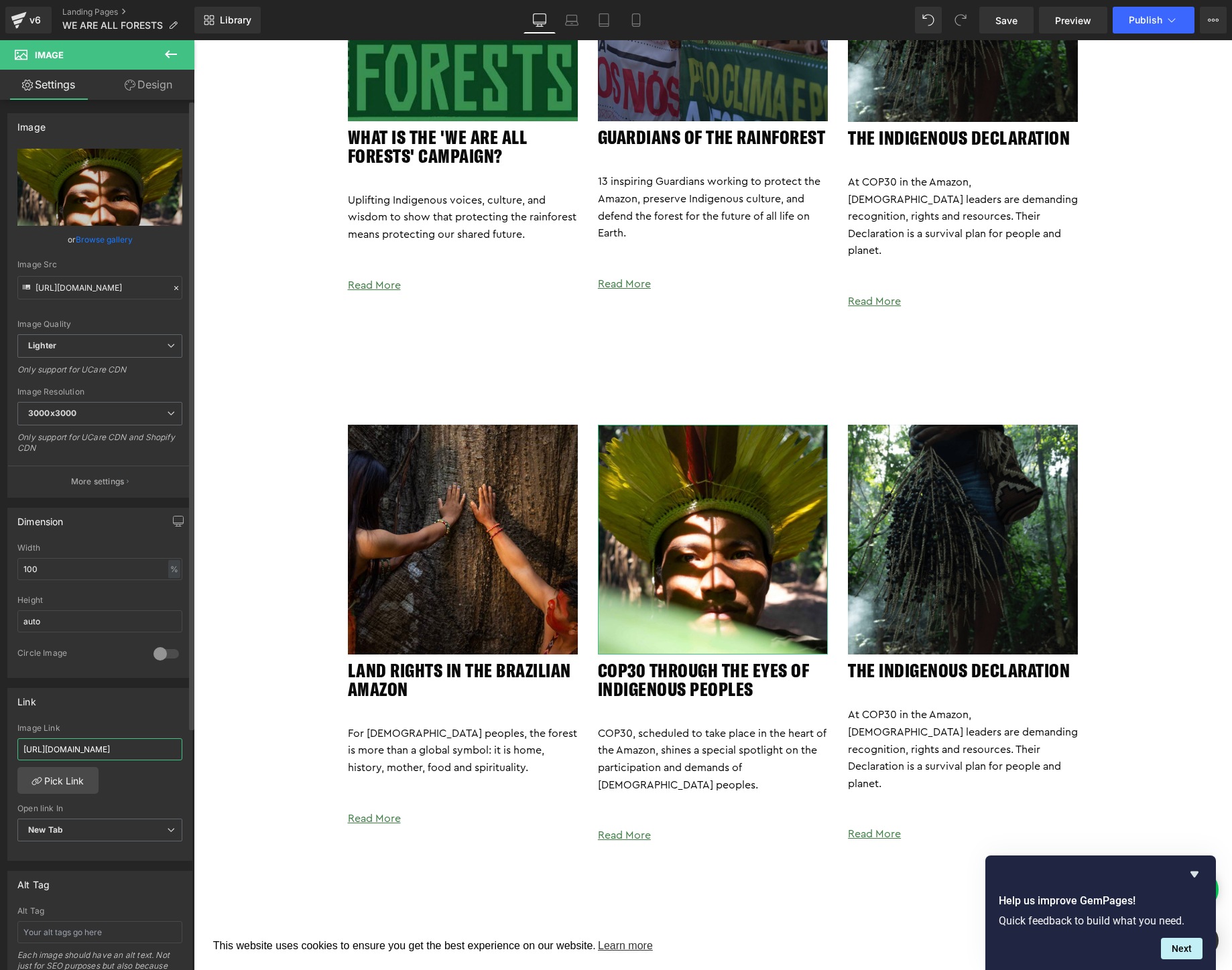
click at [119, 750] on input "https://togetherband.org/blogs/news/amazon-indigenous-voices" at bounding box center [100, 750] width 165 height 22
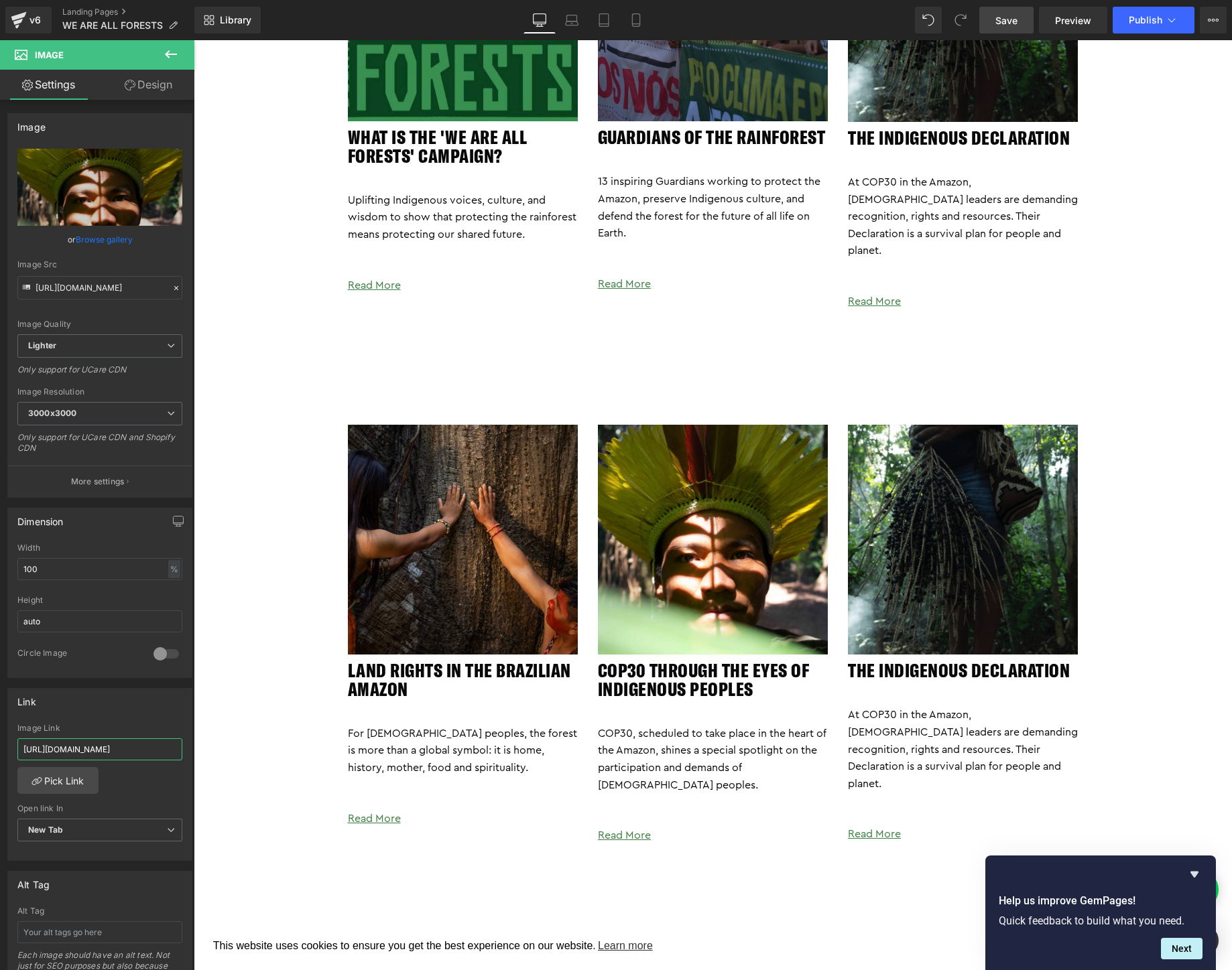
type input "https://togetherband.org/blogs/news/cop30-indigenous-peoples"
click at [1009, 21] on span "Save" at bounding box center [1006, 21] width 22 height 14
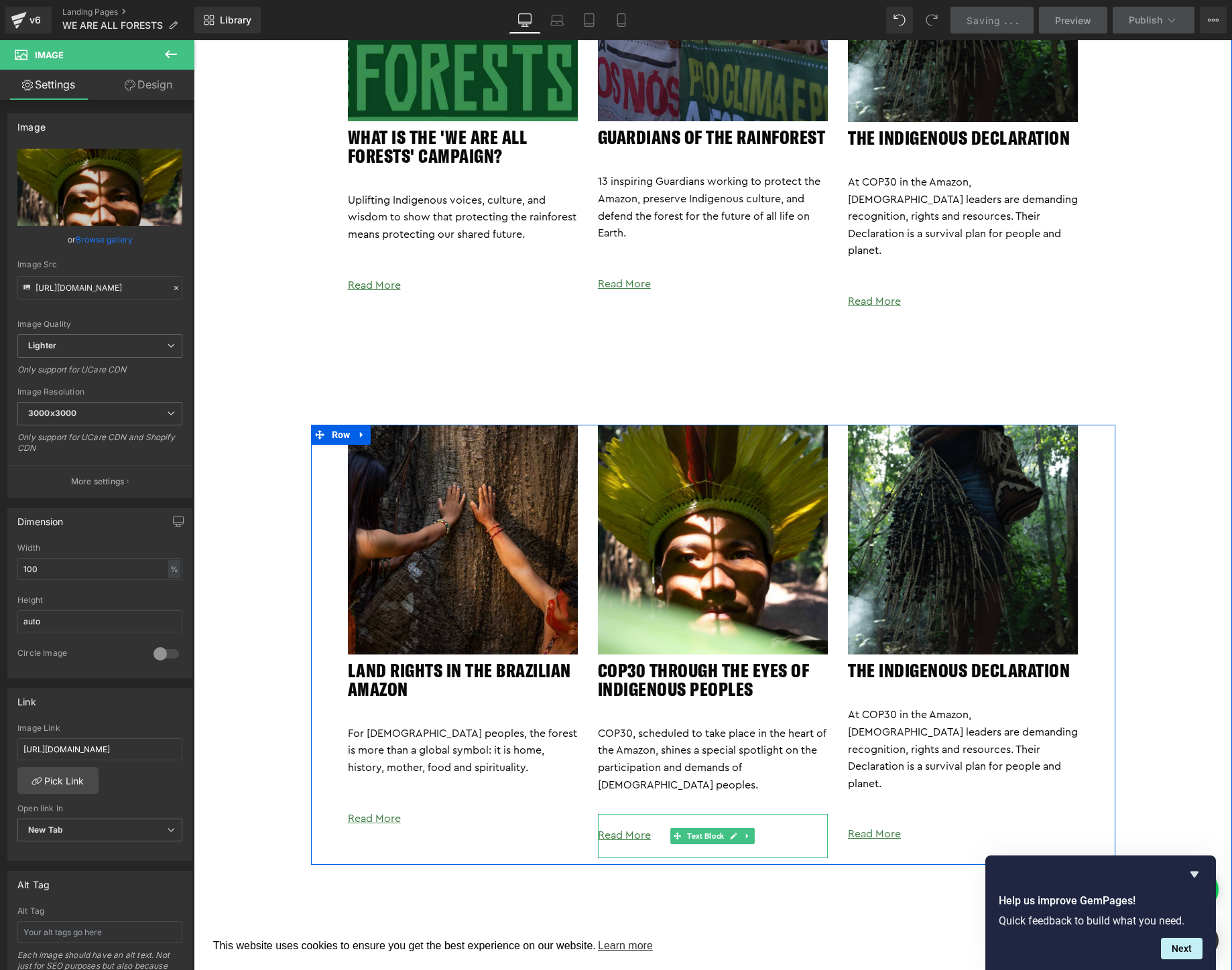
click at [648, 814] on div "Read More" at bounding box center [713, 836] width 230 height 44
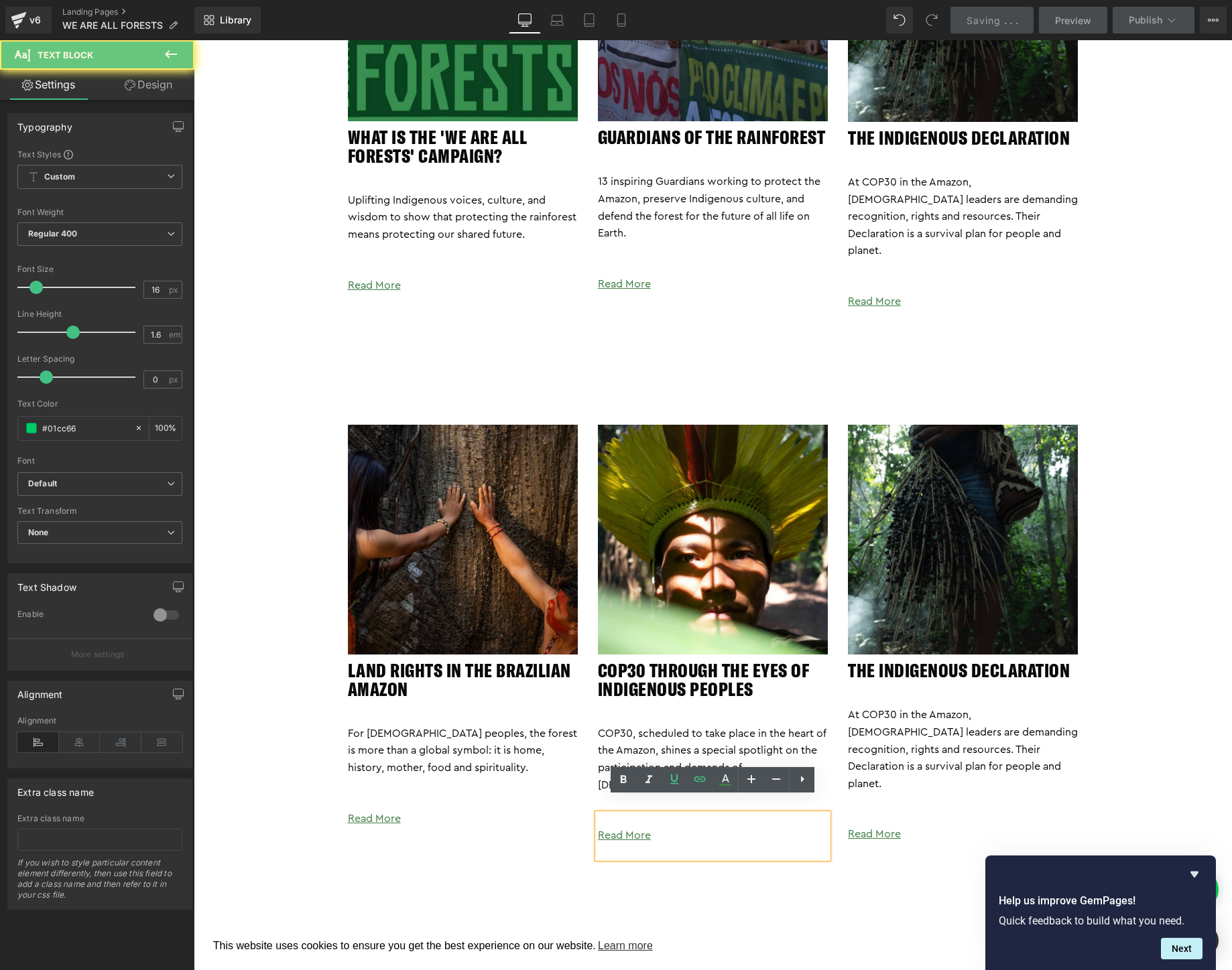
click at [680, 828] on p "Read More" at bounding box center [713, 836] width 230 height 18
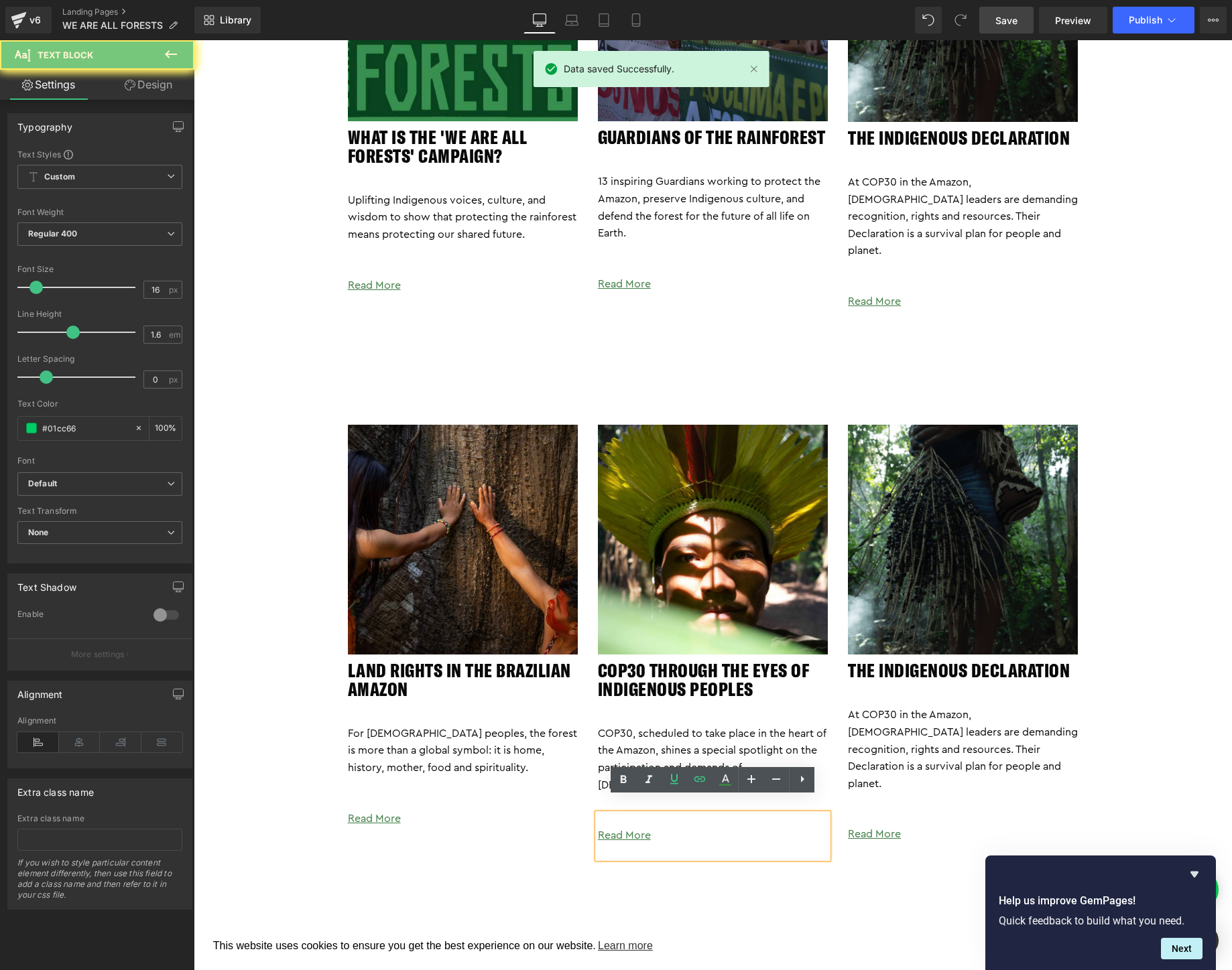
click at [680, 828] on p "Read More" at bounding box center [713, 836] width 230 height 18
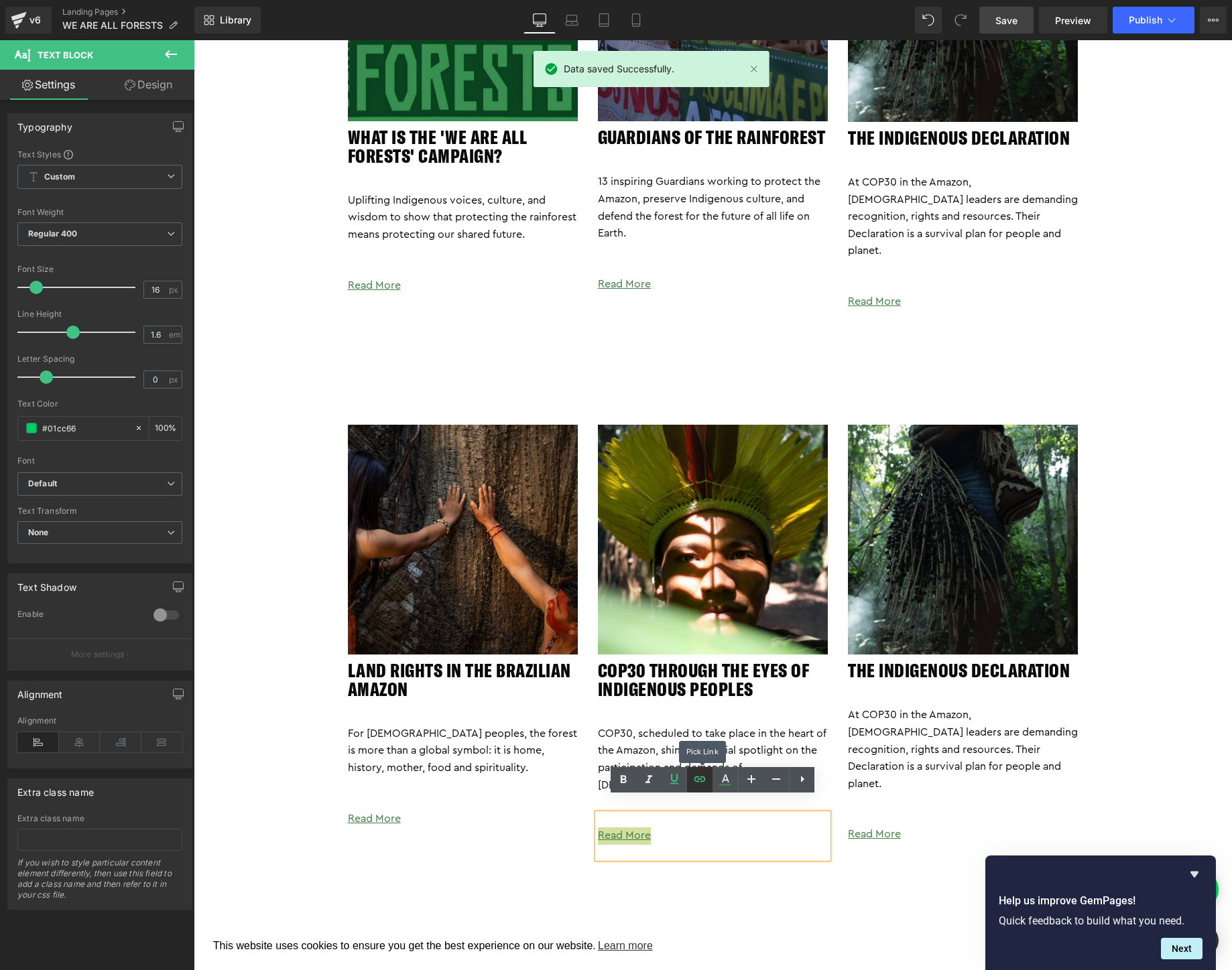
click at [695, 779] on icon at bounding box center [700, 779] width 11 height 5
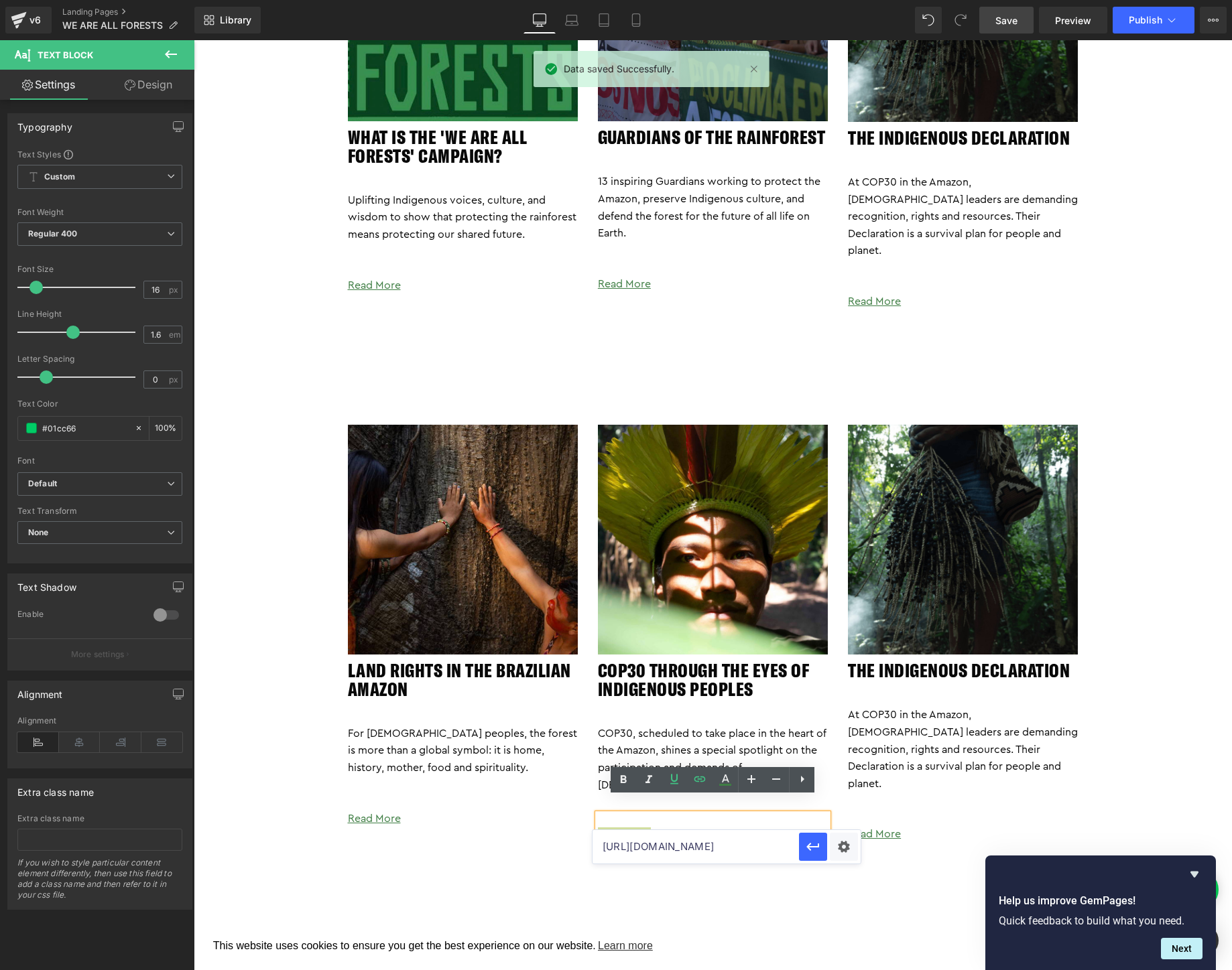
click at [711, 854] on input "https://togetherband.org/blogs/news/amazon-indigenous-voices" at bounding box center [696, 847] width 207 height 34
paste input "cop30-indigenous-peopl"
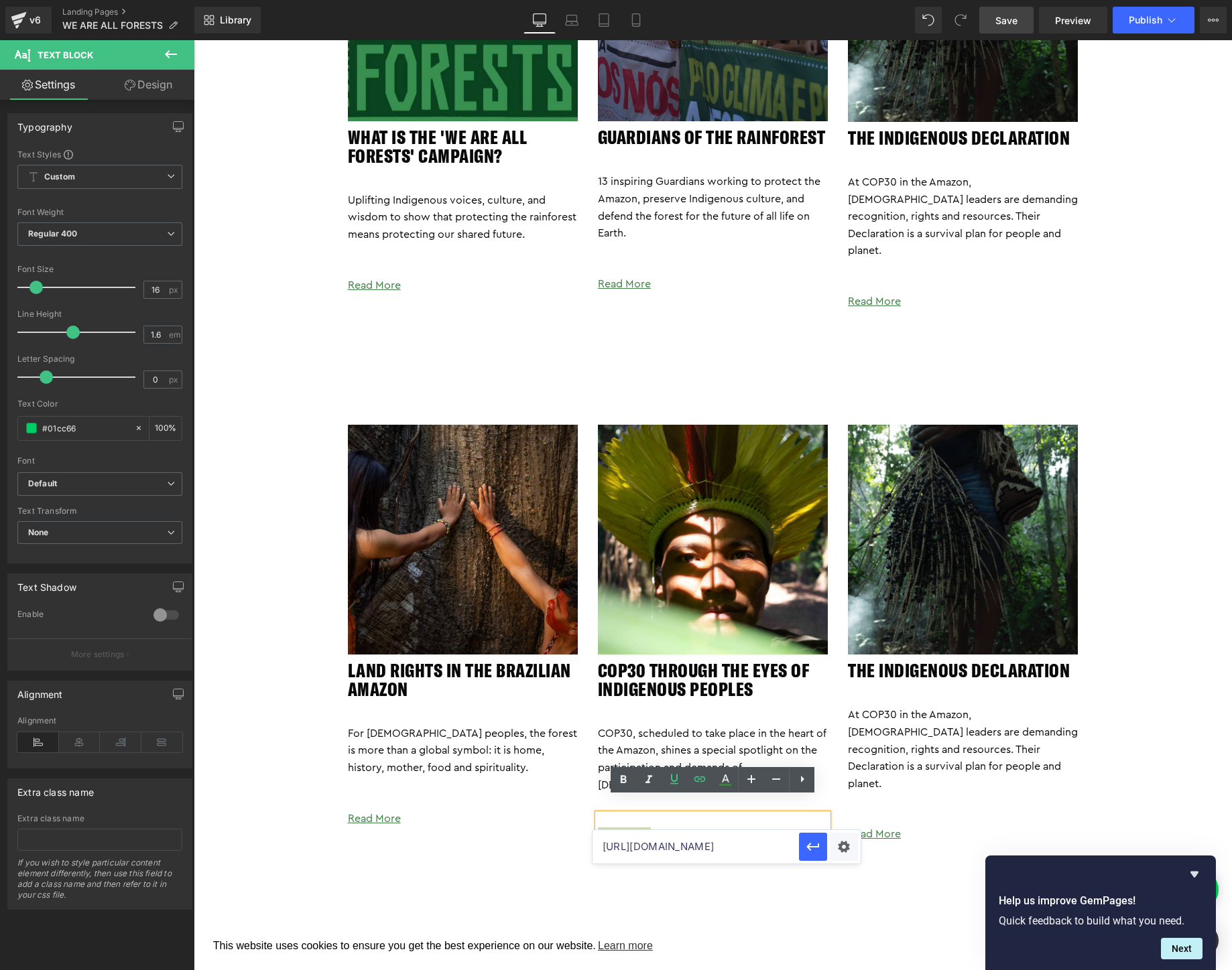
scroll to position [0, 135]
type input "https://togetherband.org/blogs/news/cop30-indigenous-peoples"
click at [809, 849] on icon "button" at bounding box center [812, 847] width 13 height 8
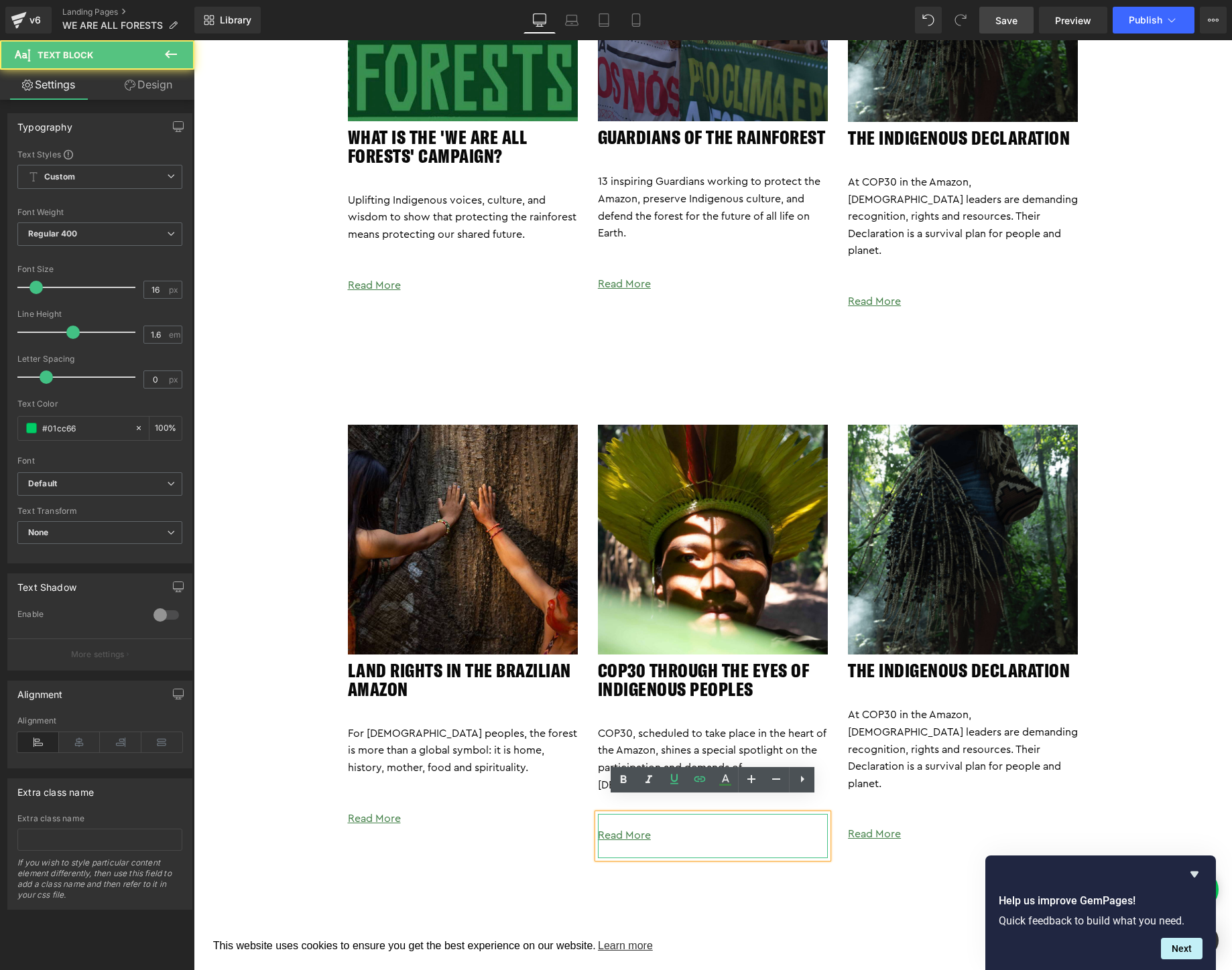
click at [727, 828] on p "Read More" at bounding box center [713, 836] width 230 height 18
click at [511, 828] on div "Image Land Rights in the Brazilian Amazon Heading For Indigenous peoples, the f…" at bounding box center [713, 645] width 804 height 440
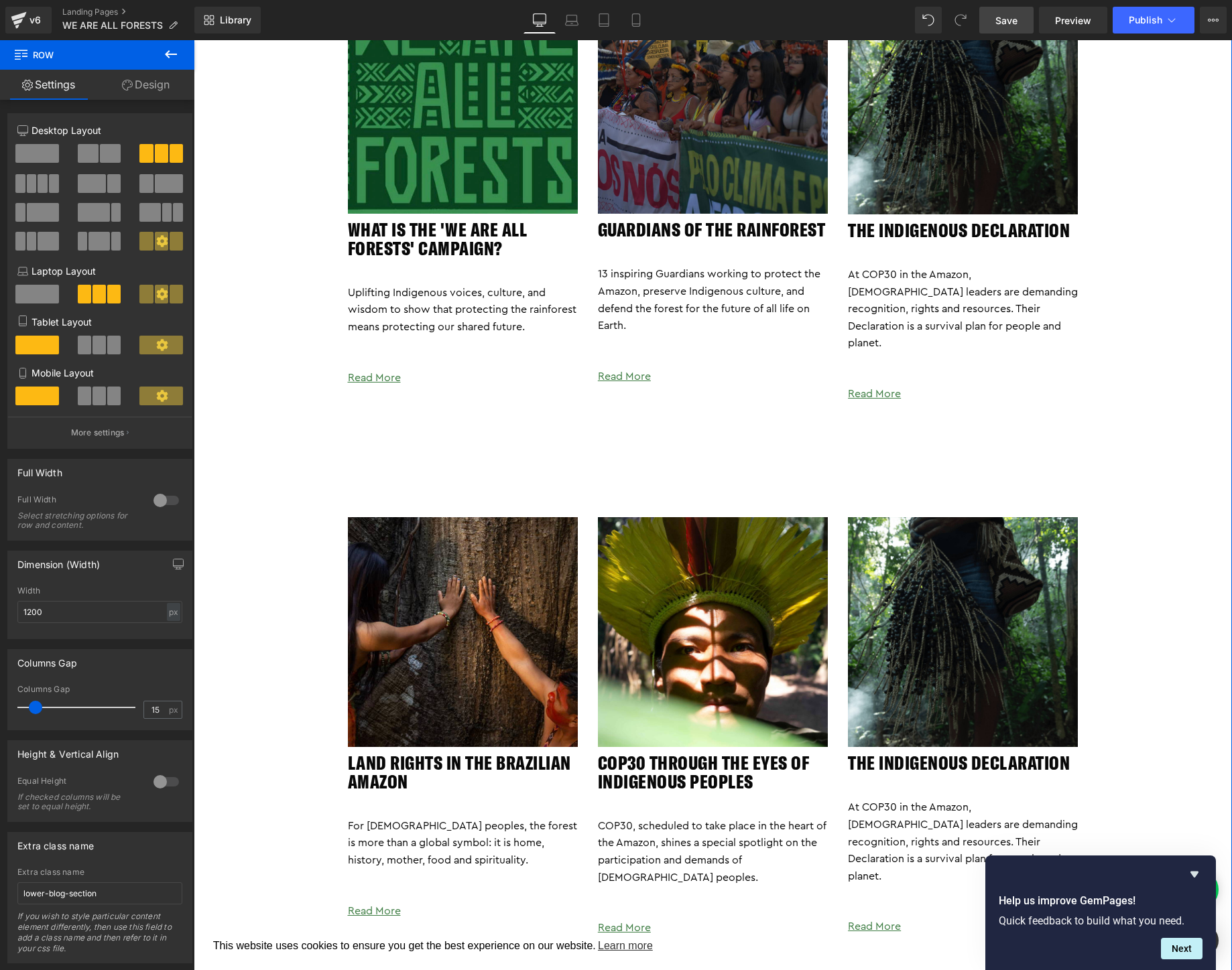
scroll to position [2448, 0]
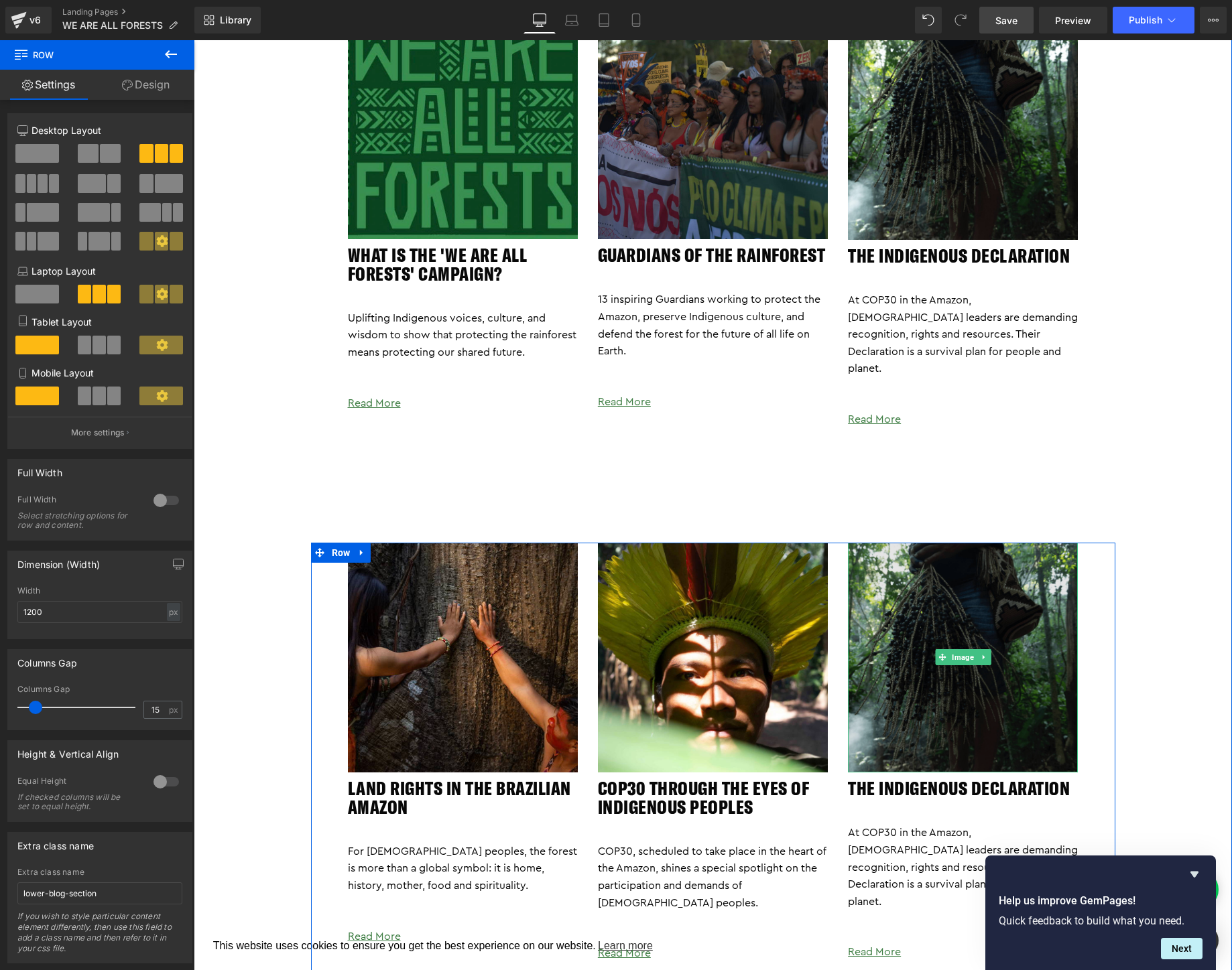
click at [946, 593] on img at bounding box center [962, 658] width 230 height 230
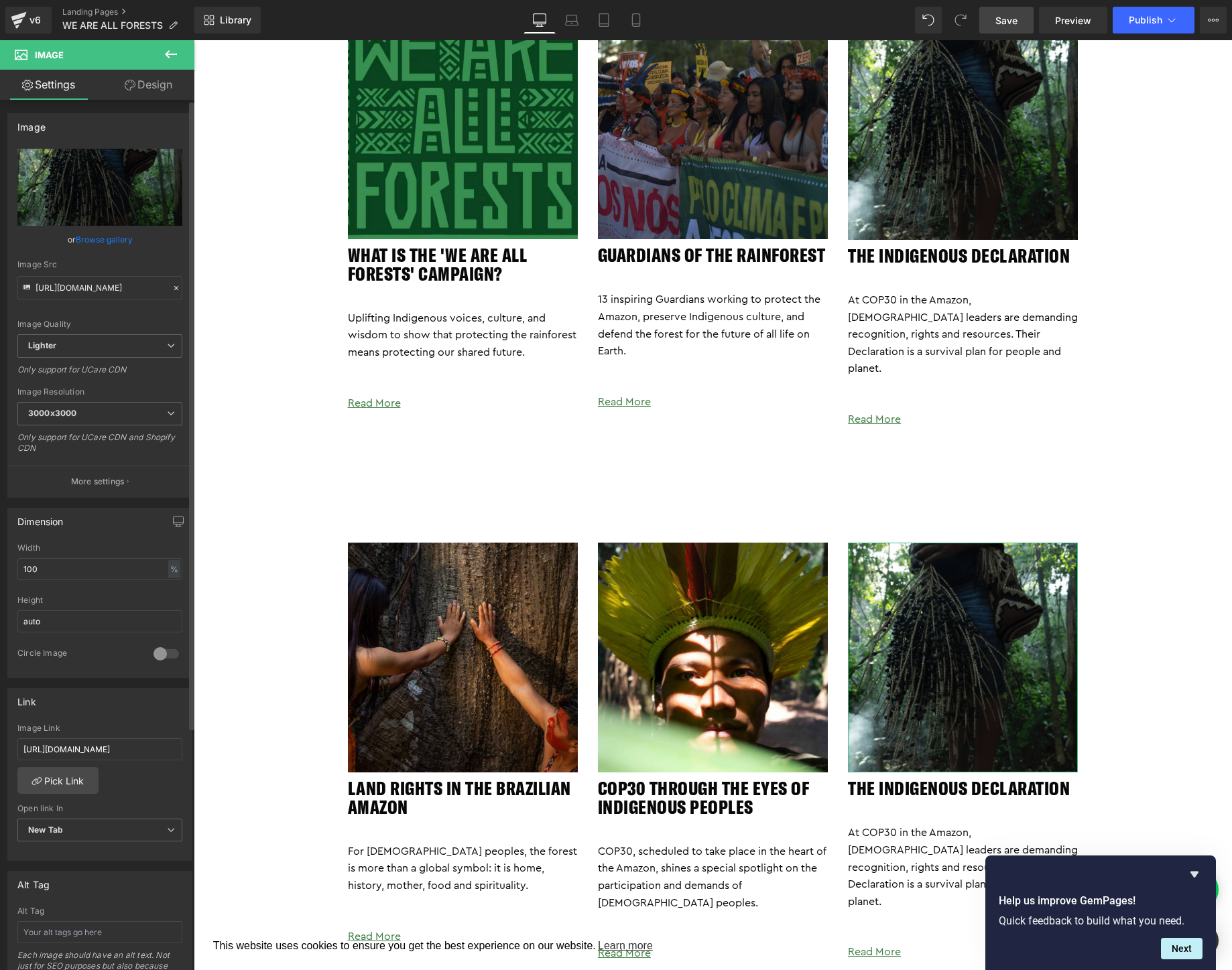
click at [94, 230] on link "Browse gallery" at bounding box center [104, 240] width 57 height 24
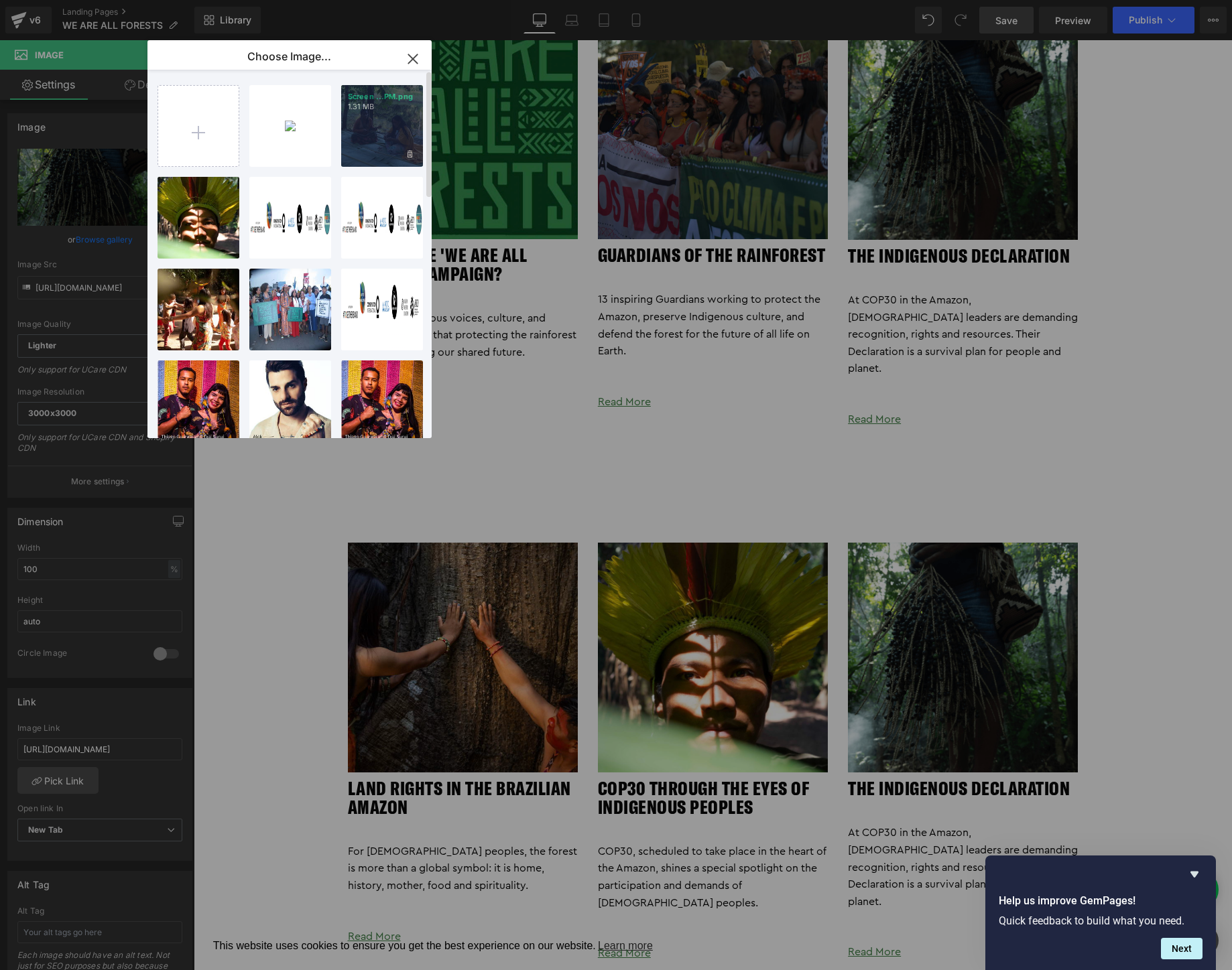
click at [384, 127] on div "Screen ...PM.png 1.31 MB" at bounding box center [382, 126] width 82 height 82
type input "https://ucarecdn.com/363b7140-23f8-4b17-b5ce-2372bd6737ce/-/format/auto/-/previ…"
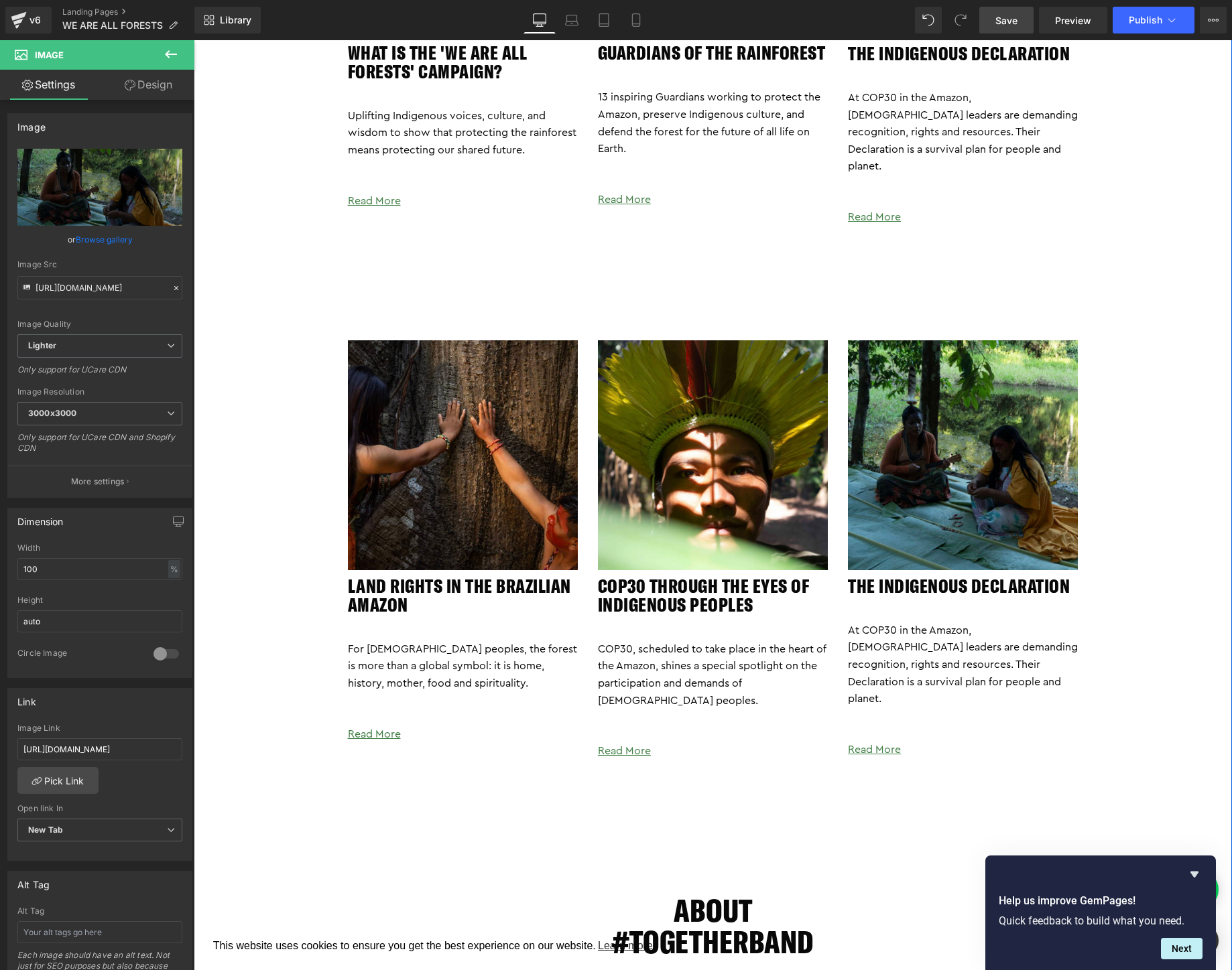
scroll to position [2670, 0]
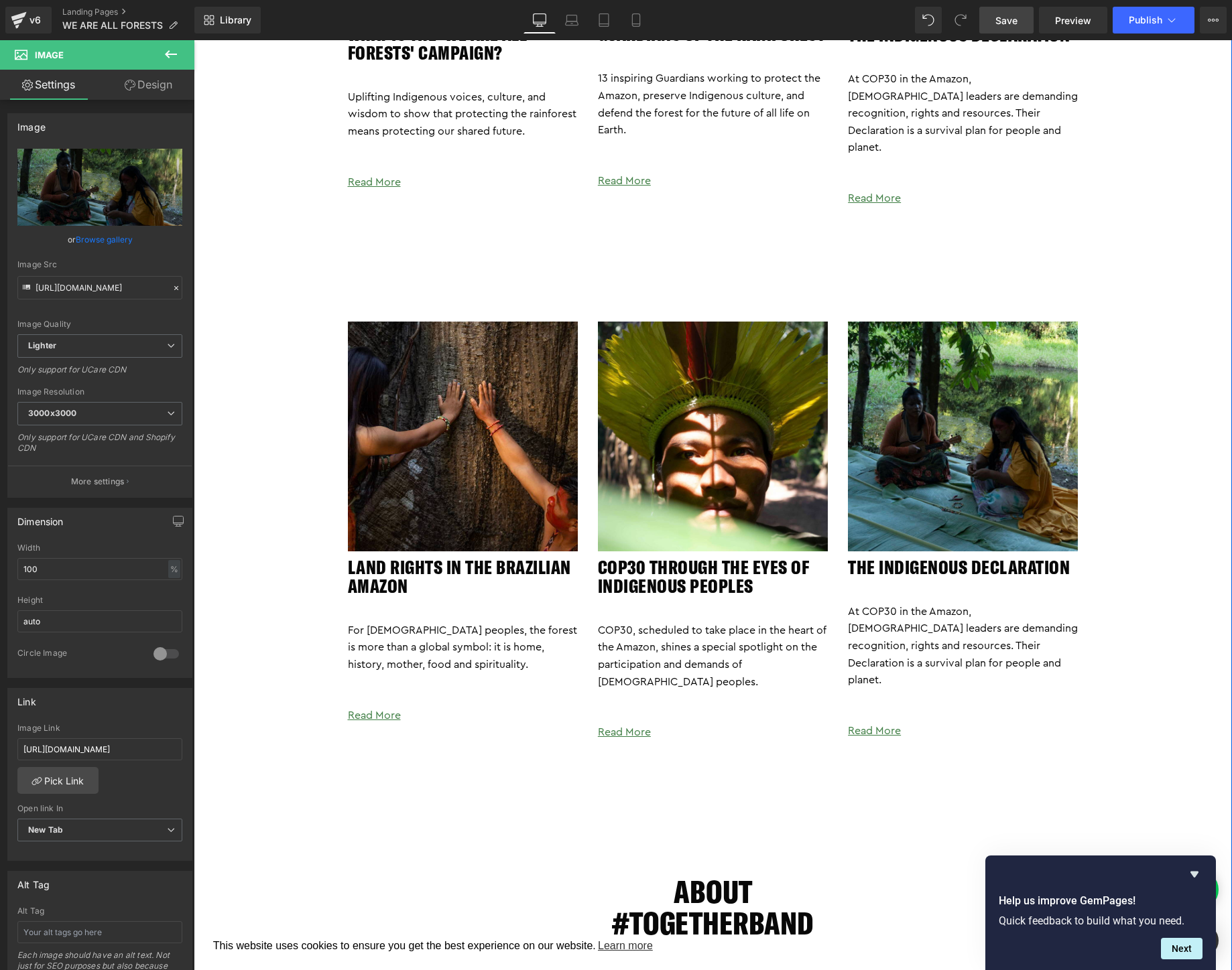
click at [972, 558] on div "The Indigenous Declaration Heading" at bounding box center [962, 567] width 230 height 19
click at [972, 558] on h2 "The Indigenous Declaration" at bounding box center [962, 567] width 230 height 19
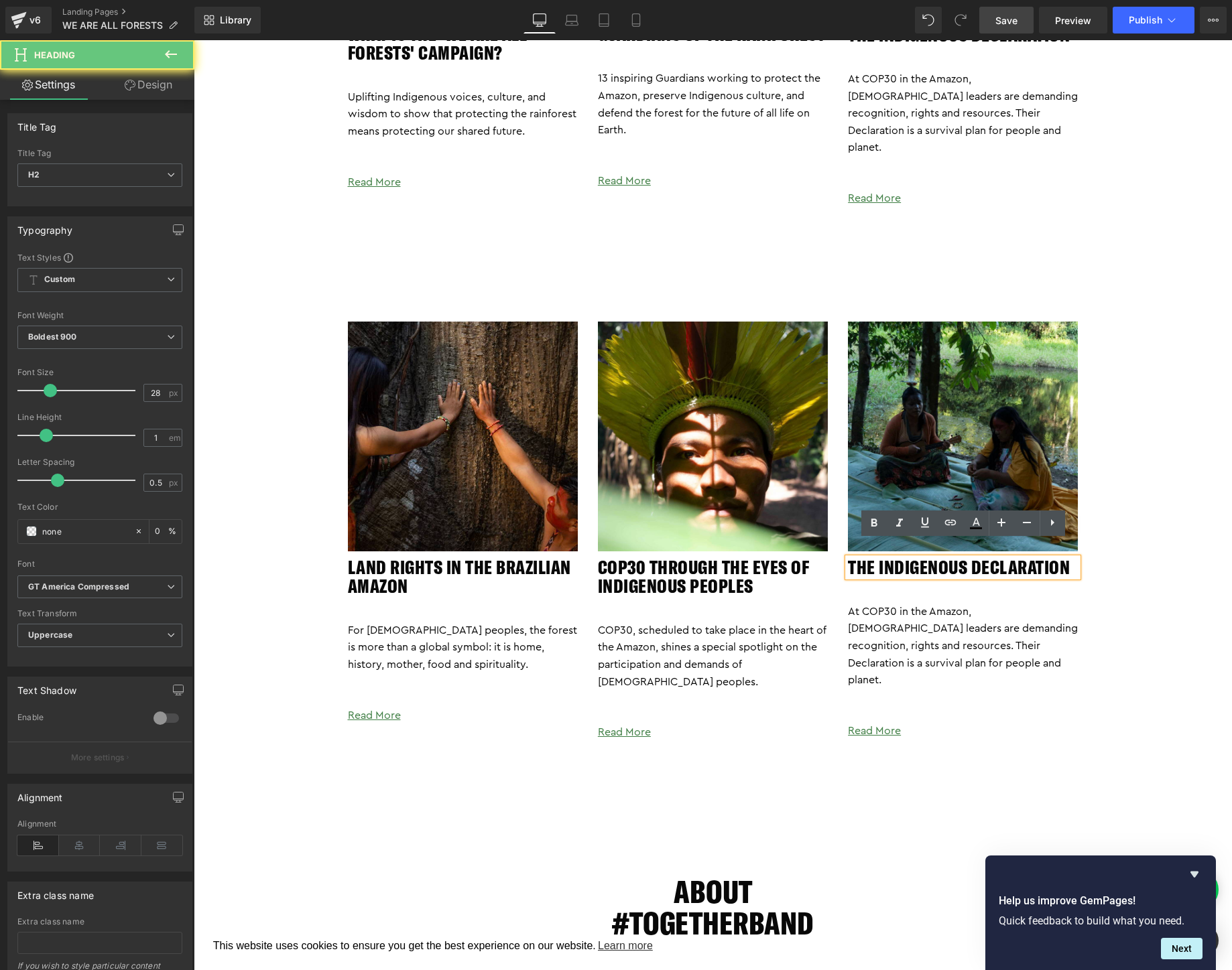
click at [972, 558] on h2 "The Indigenous Declaration" at bounding box center [962, 567] width 230 height 19
paste div
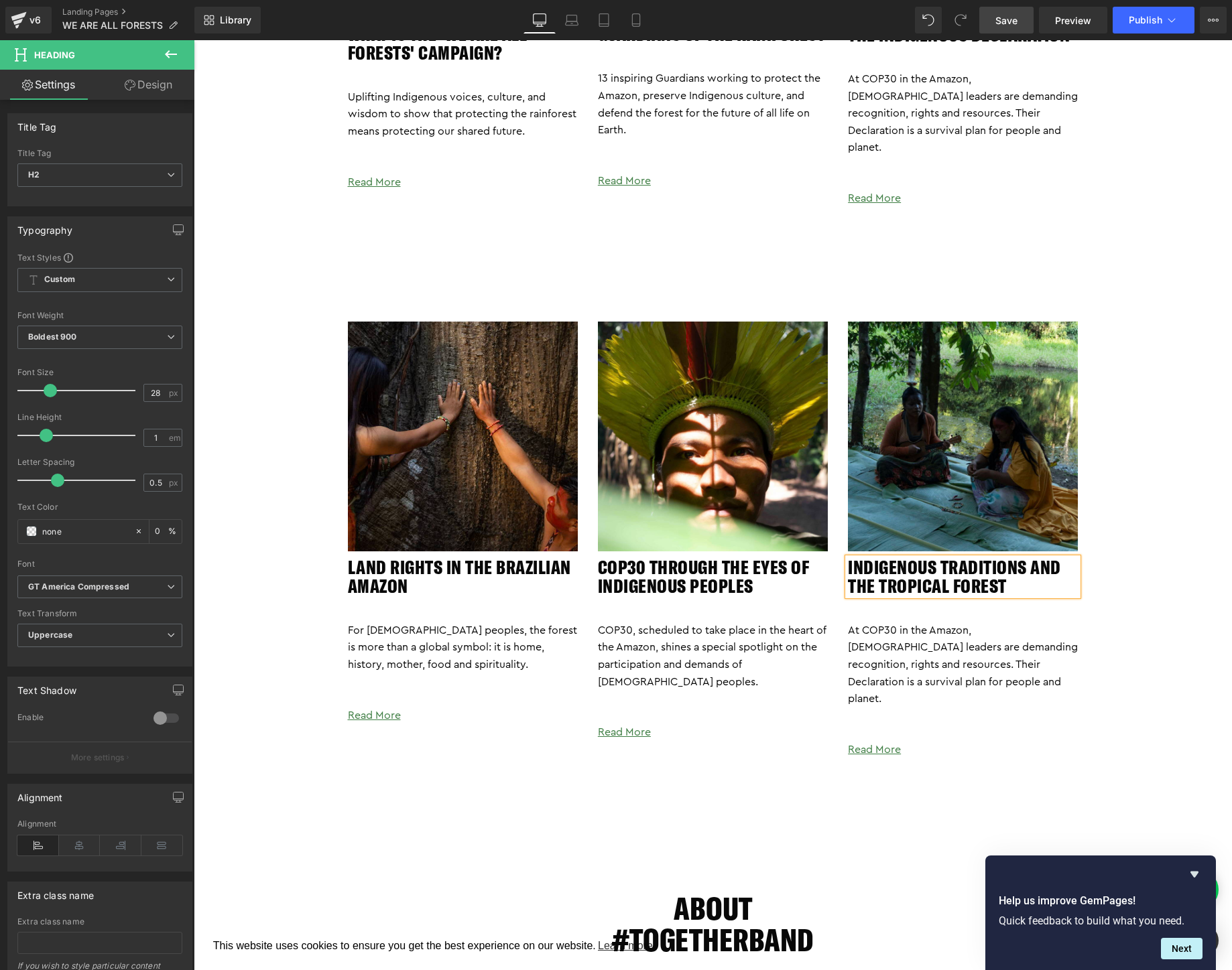
click at [934, 653] on p "At COP30 in the Amazon, [DEMOGRAPHIC_DATA] leaders are demanding recognition, r…" at bounding box center [962, 665] width 230 height 86
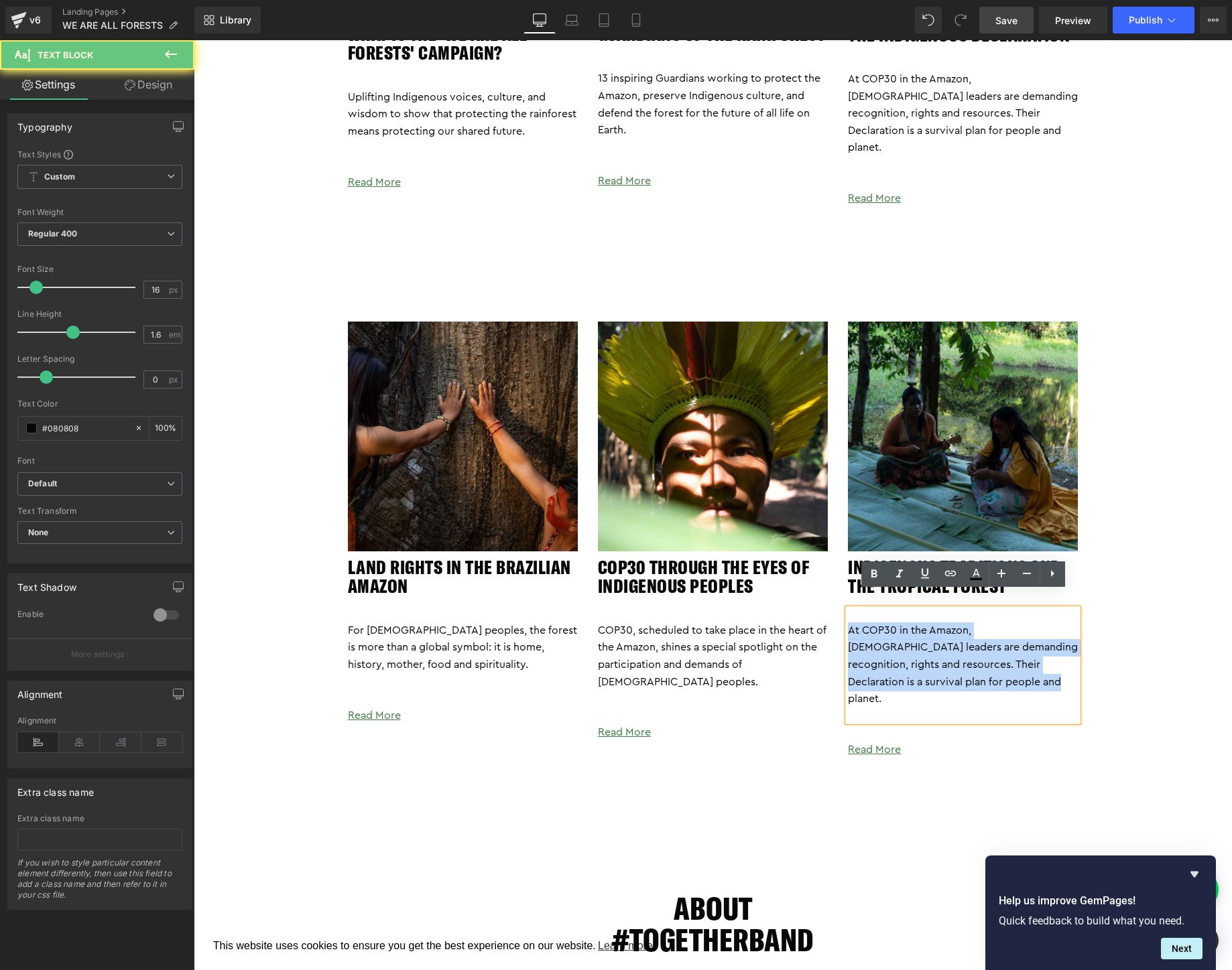
click at [934, 653] on p "At COP30 in the Amazon, [DEMOGRAPHIC_DATA] leaders are demanding recognition, r…" at bounding box center [962, 665] width 230 height 86
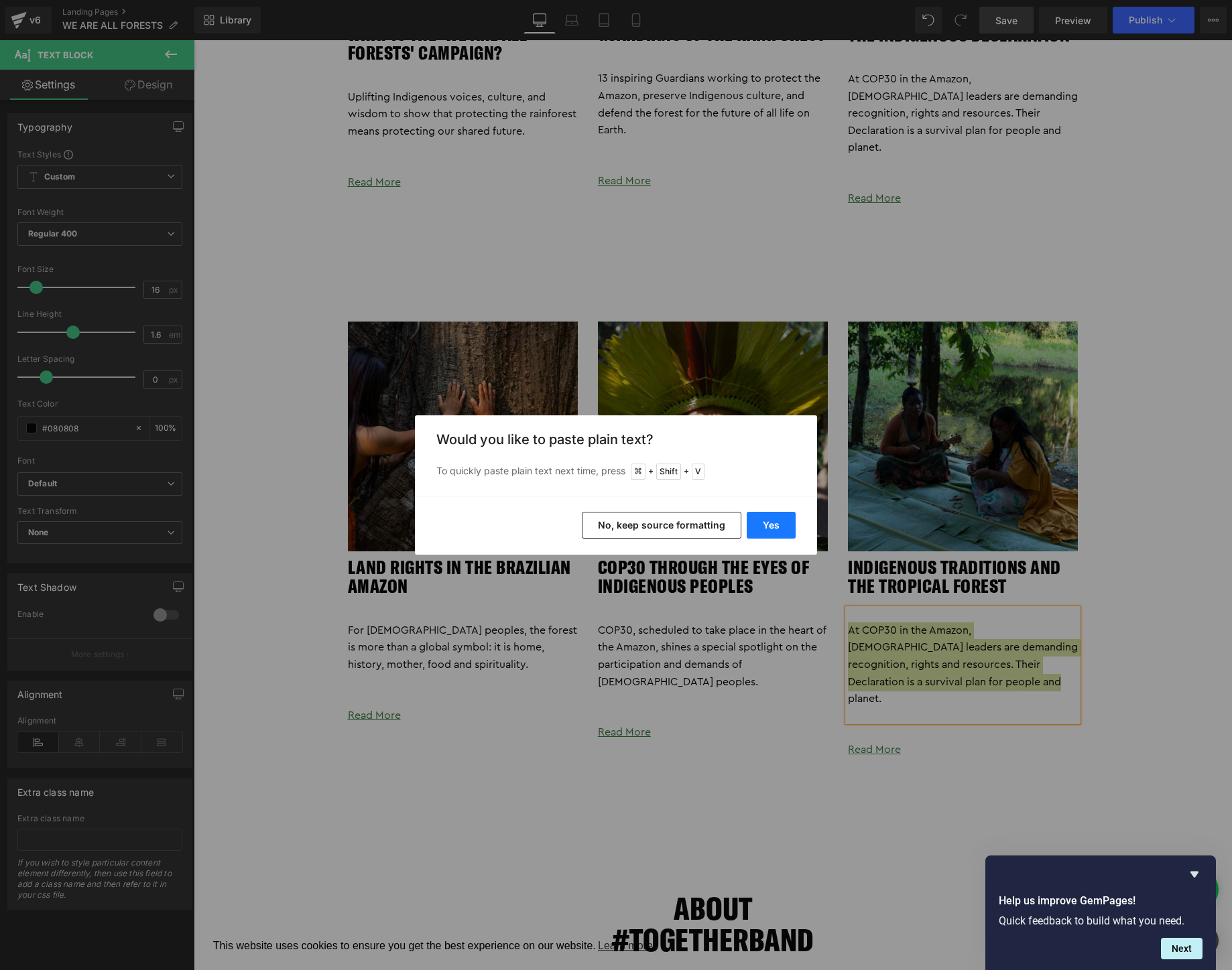
click at [762, 516] on button "Yes" at bounding box center [771, 525] width 49 height 27
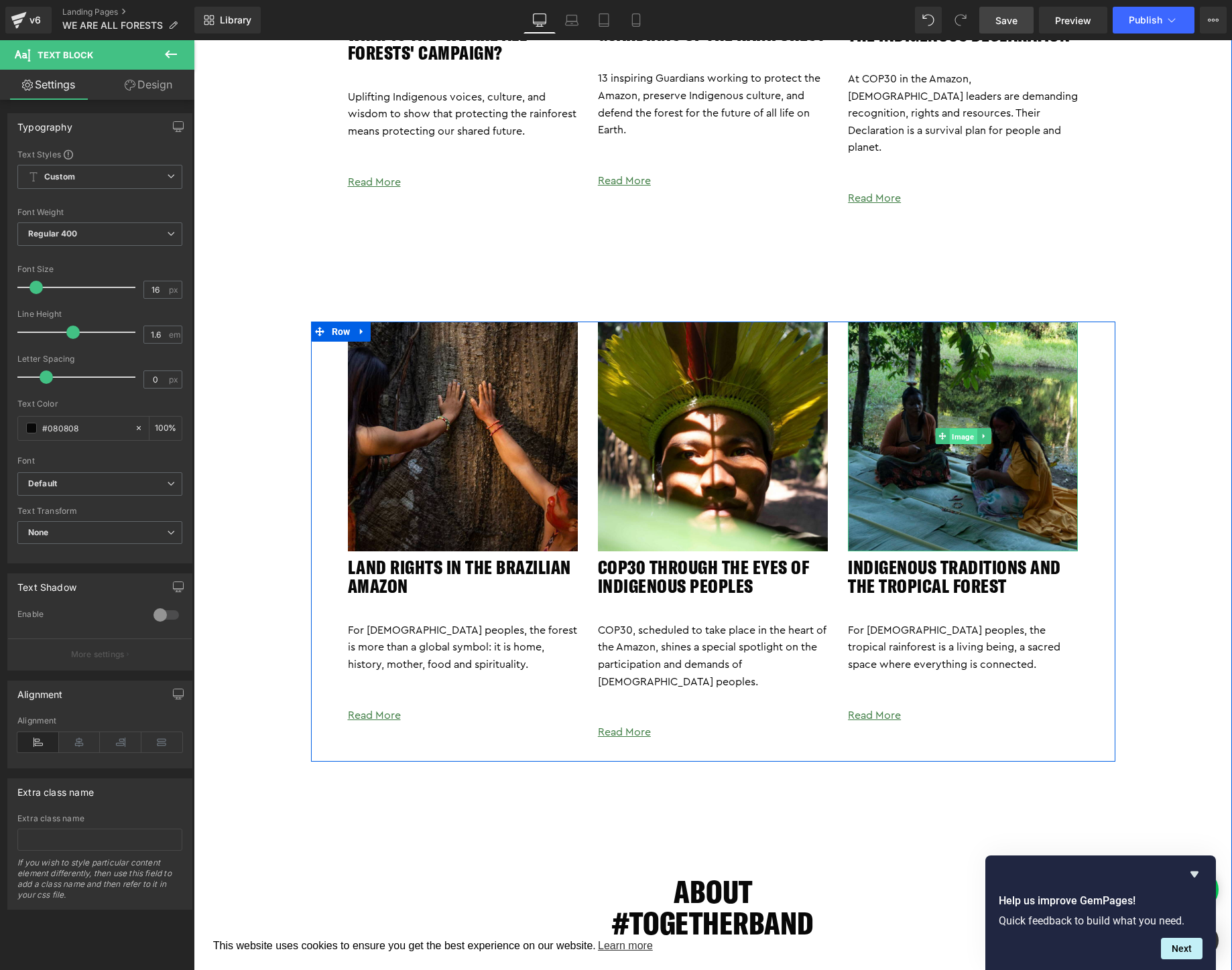
click at [957, 429] on span "Image" at bounding box center [962, 436] width 28 height 16
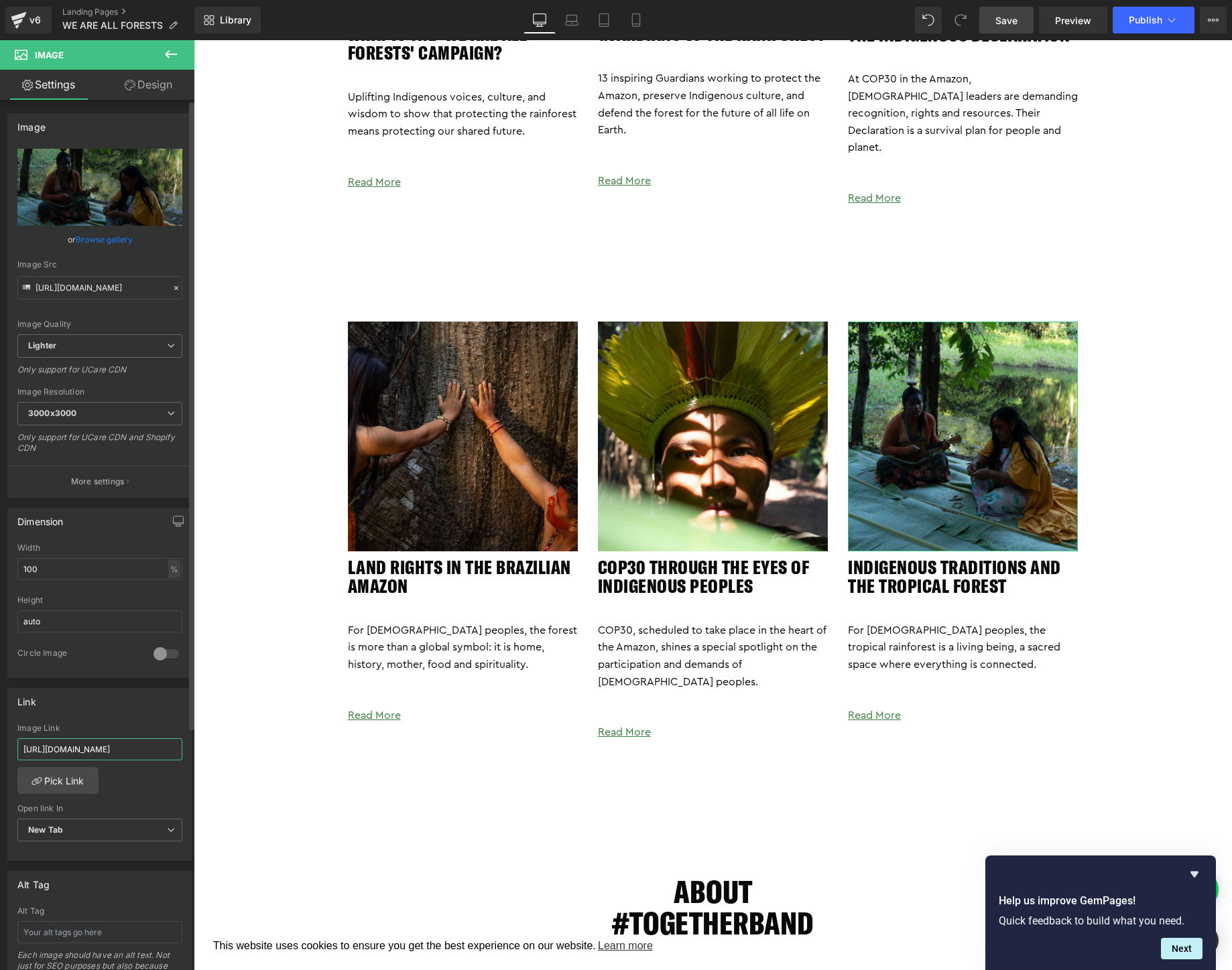
click at [133, 756] on input "[URL][DOMAIN_NAME]" at bounding box center [100, 750] width 165 height 22
paste input "traditions"
type input "[URL][DOMAIN_NAME]"
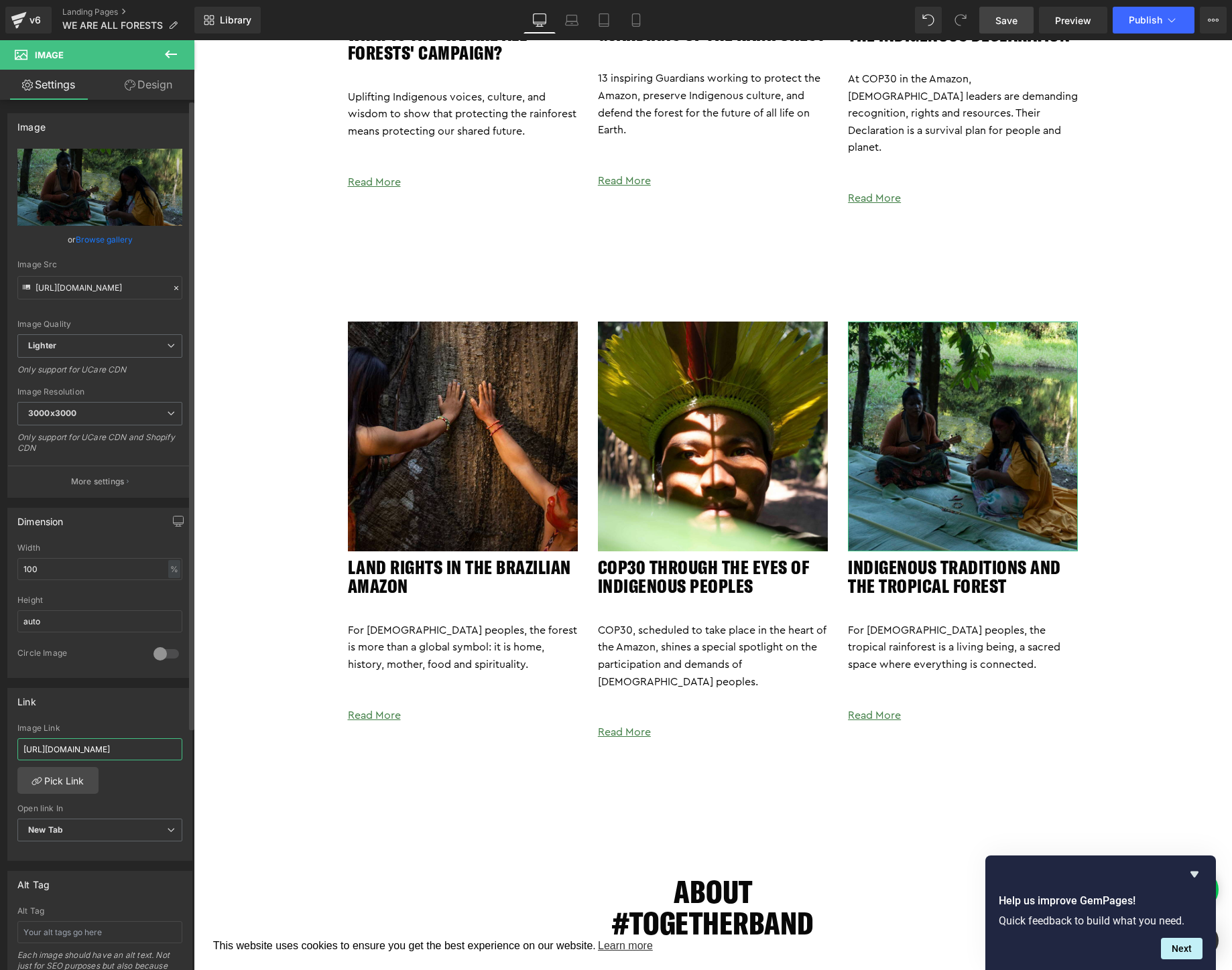
scroll to position [0, 77]
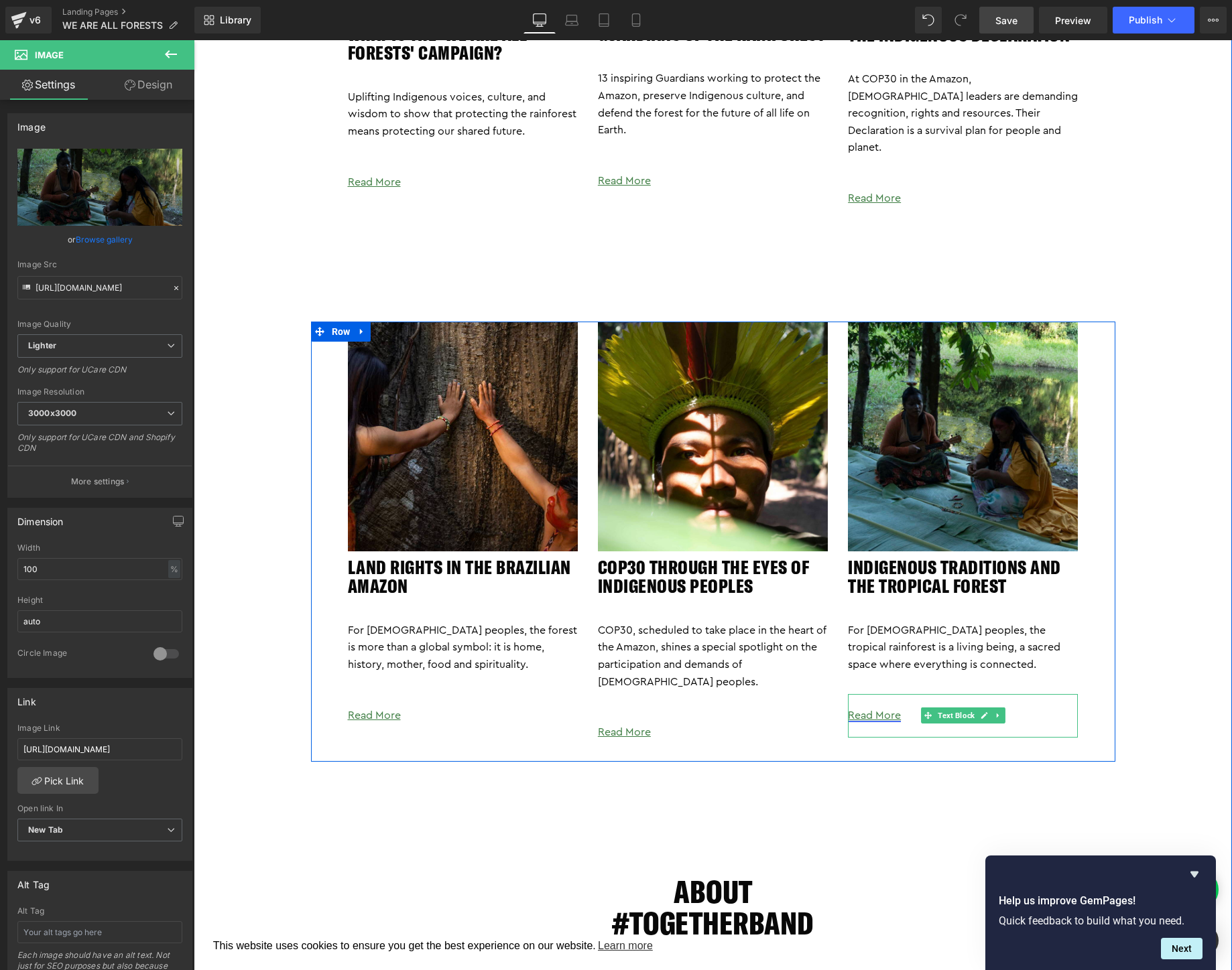
click at [869, 710] on link "Read More" at bounding box center [874, 716] width 53 height 11
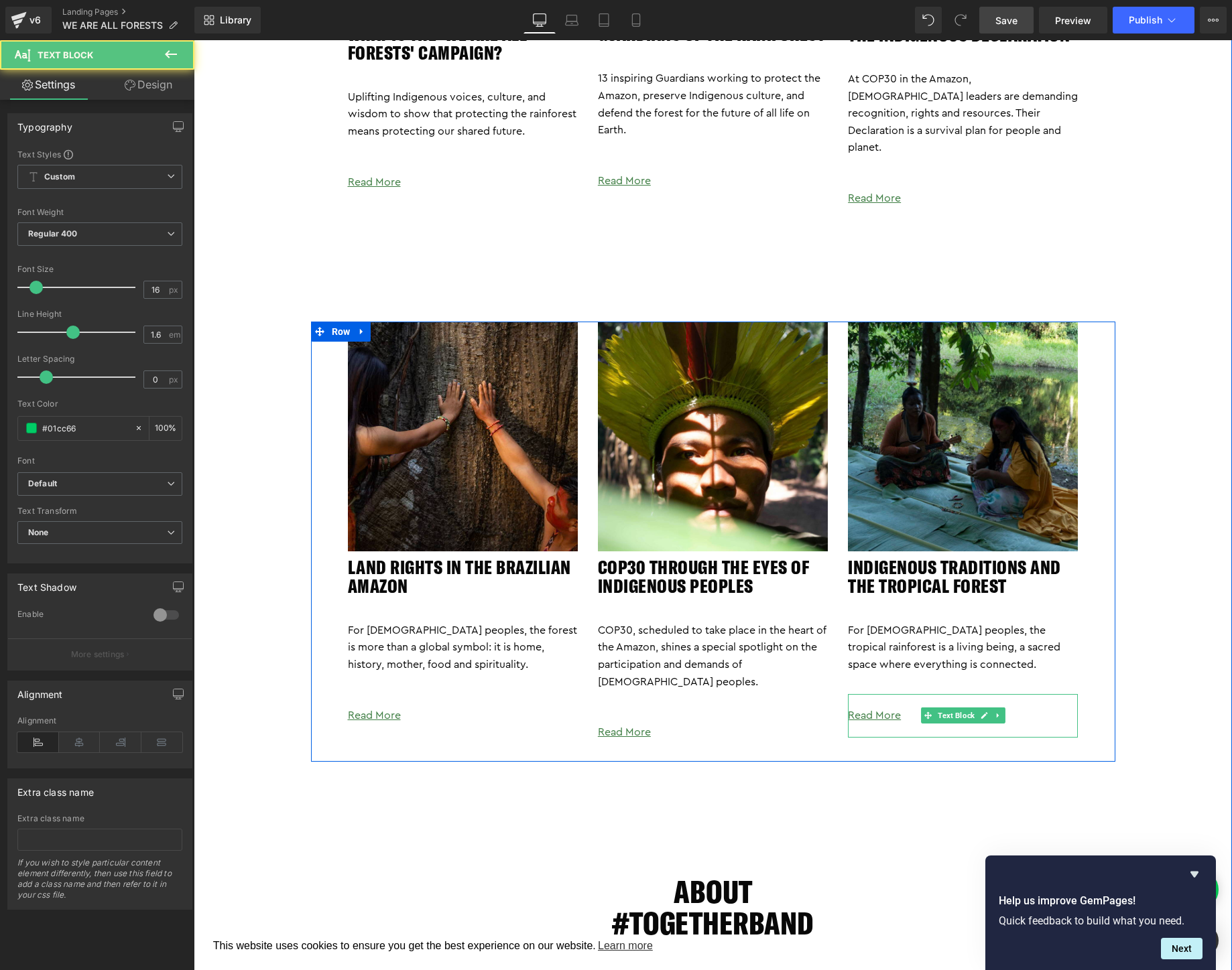
click at [895, 707] on p "Read More" at bounding box center [962, 716] width 230 height 18
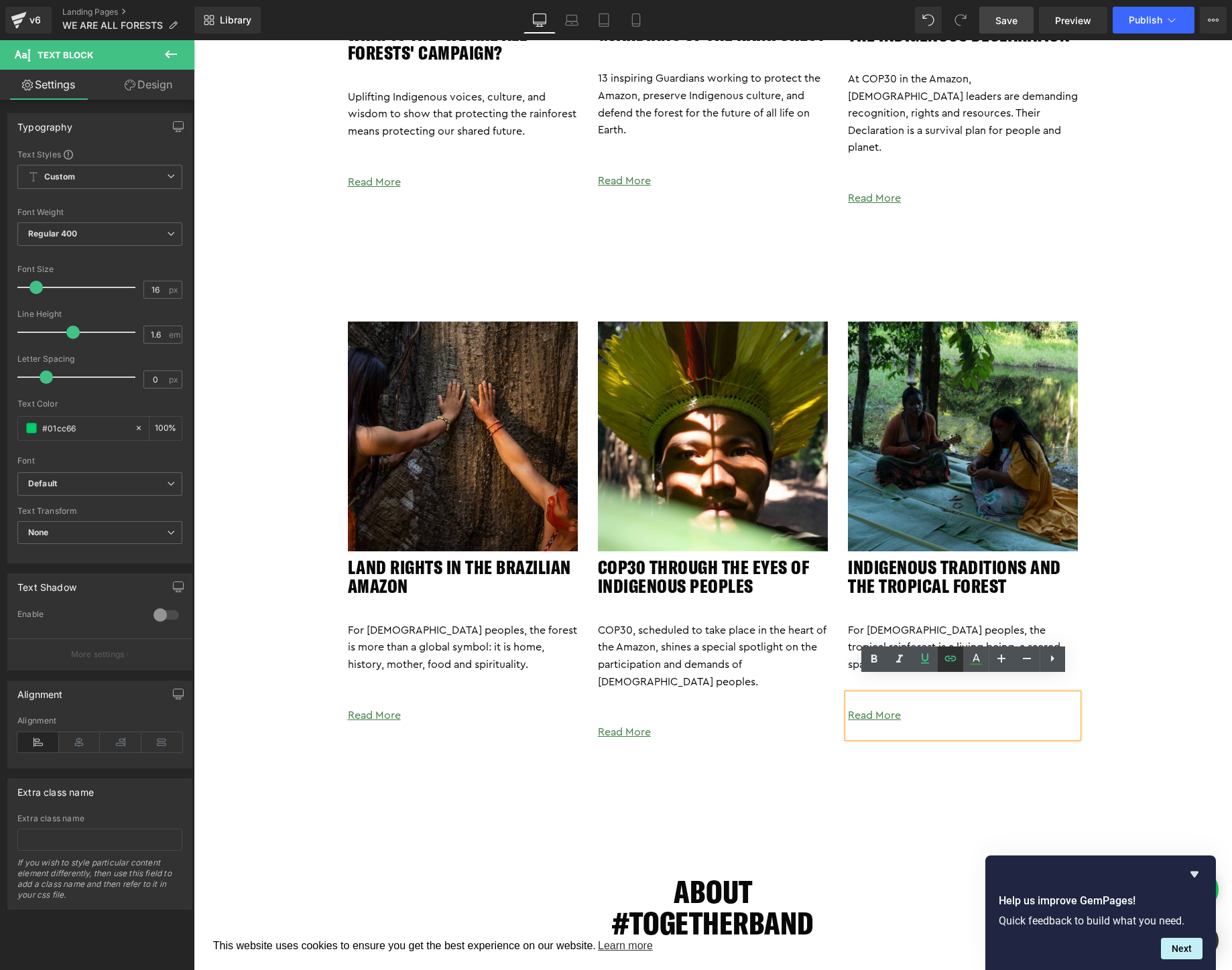
click at [955, 658] on icon at bounding box center [950, 658] width 16 height 16
click at [938, 728] on input "[URL][DOMAIN_NAME]" at bounding box center [946, 727] width 207 height 34
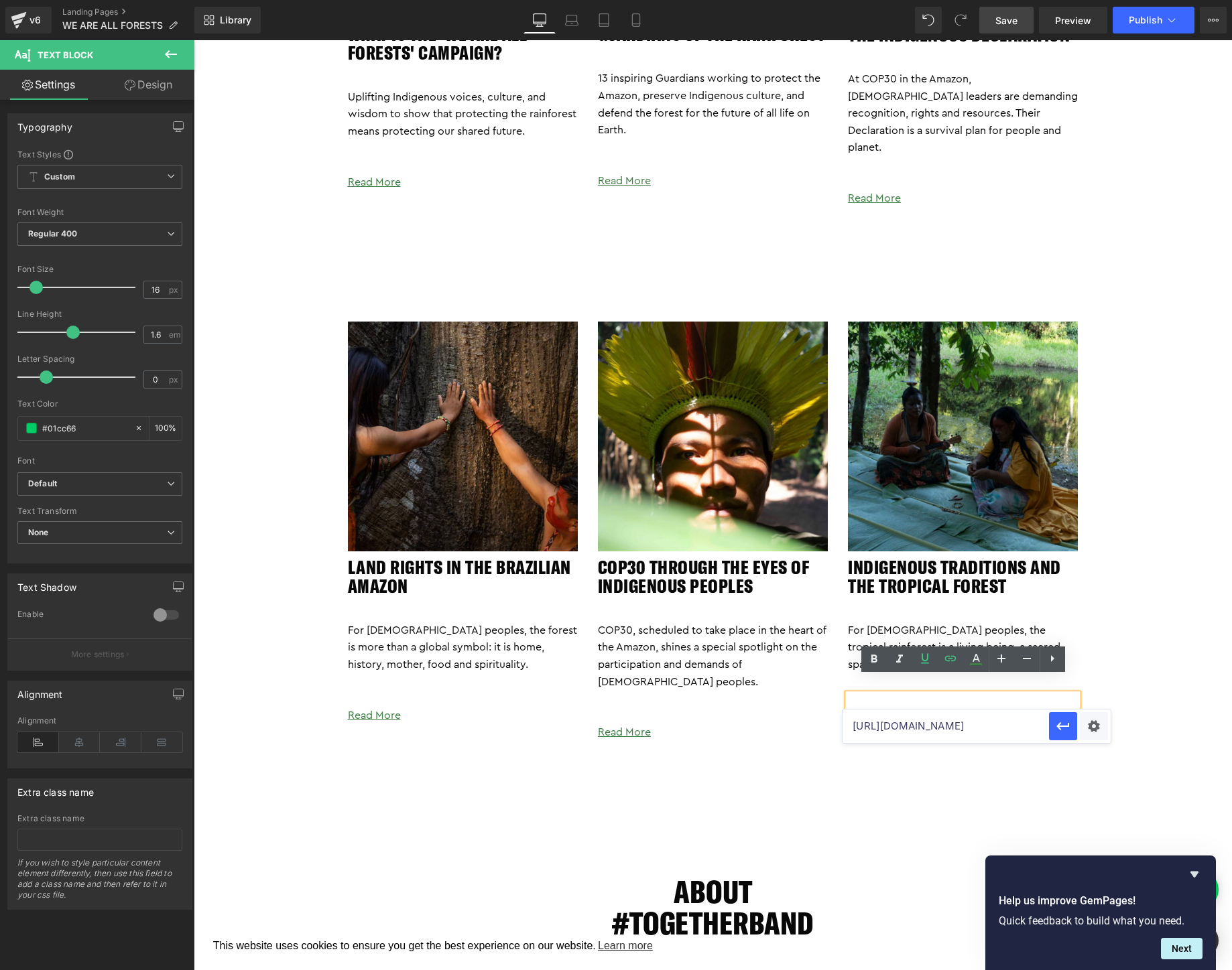
paste input "traditions"
type input "[URL][DOMAIN_NAME]"
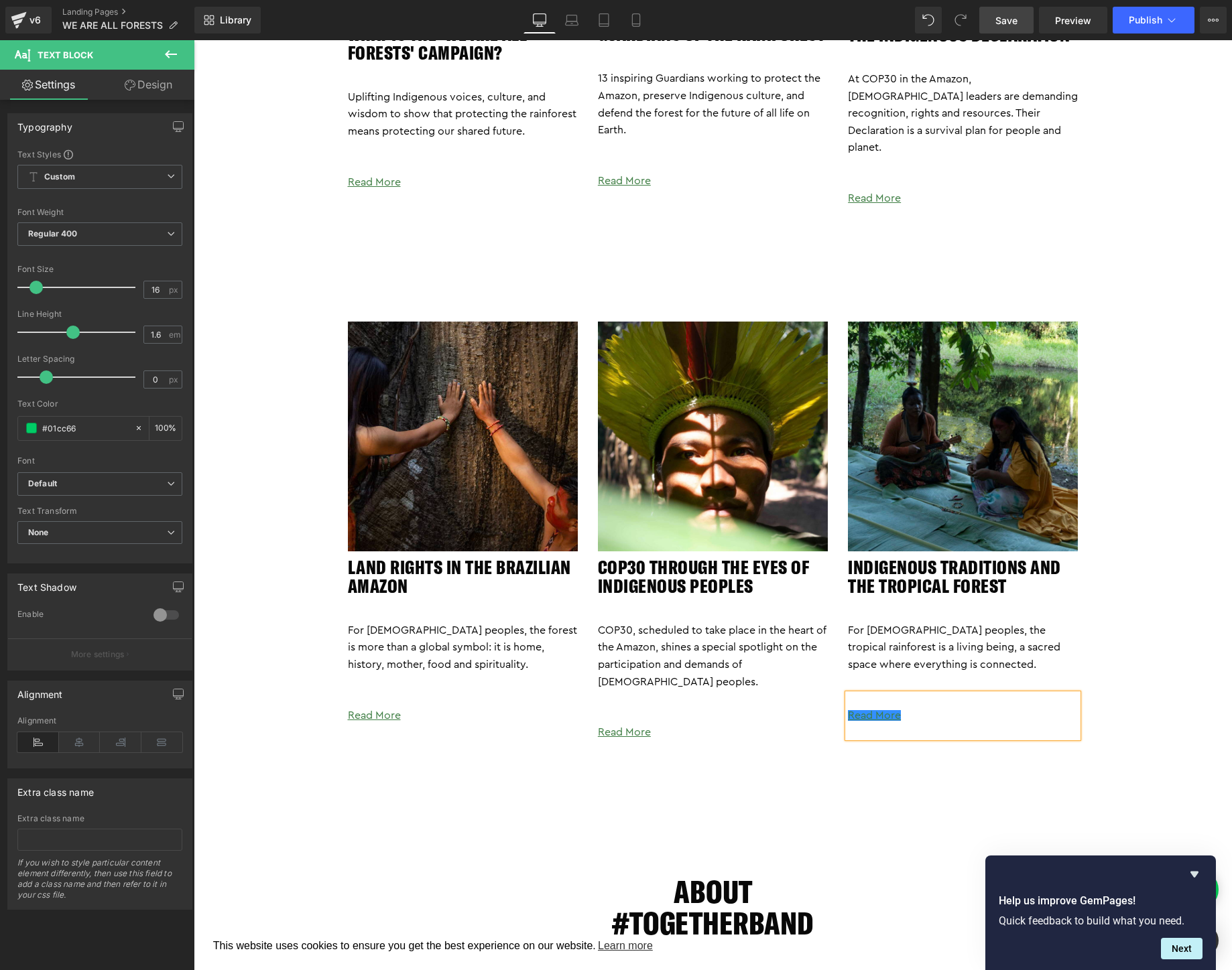
click at [1004, 24] on span "Save" at bounding box center [1006, 21] width 22 height 14
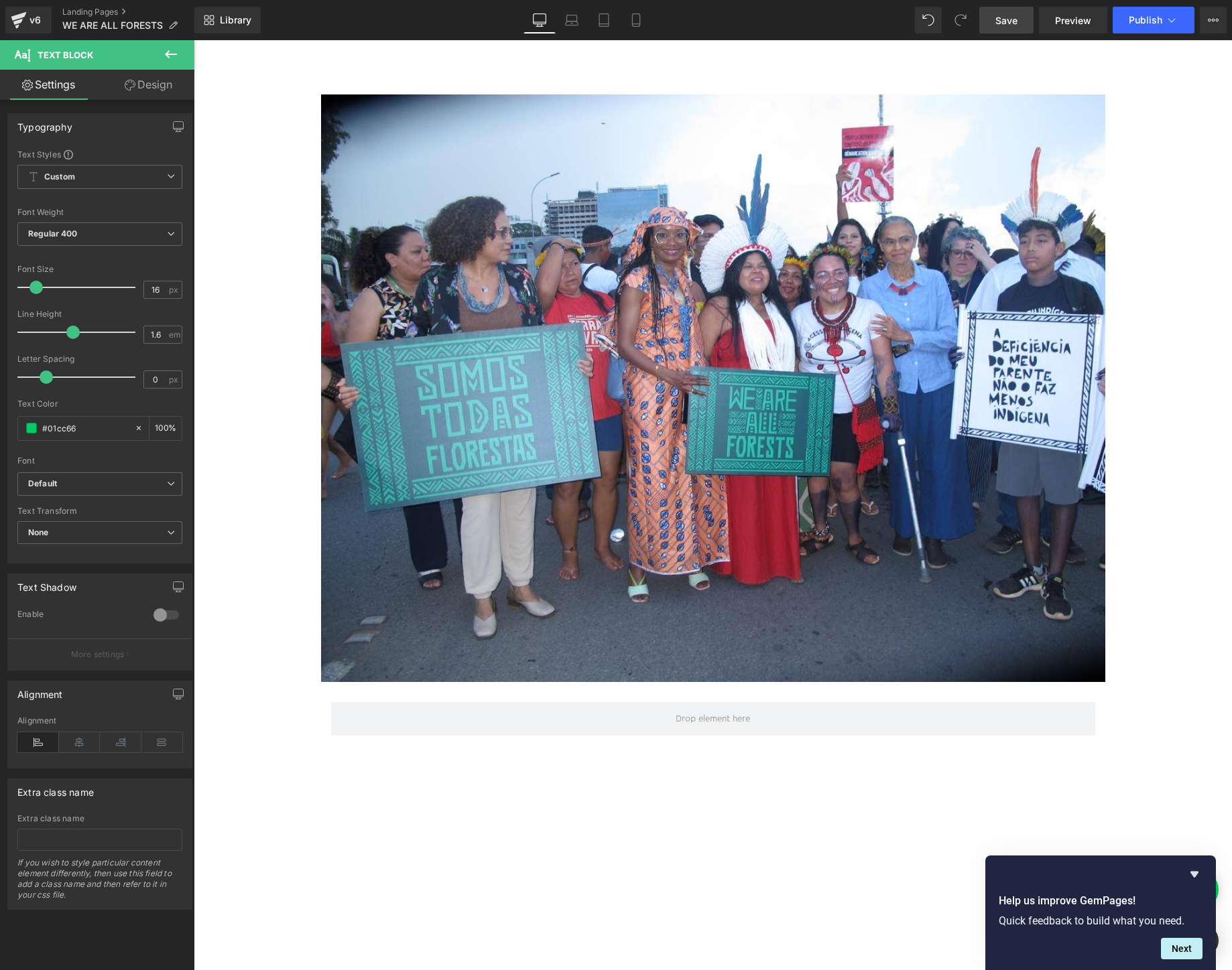
scroll to position [0, 0]
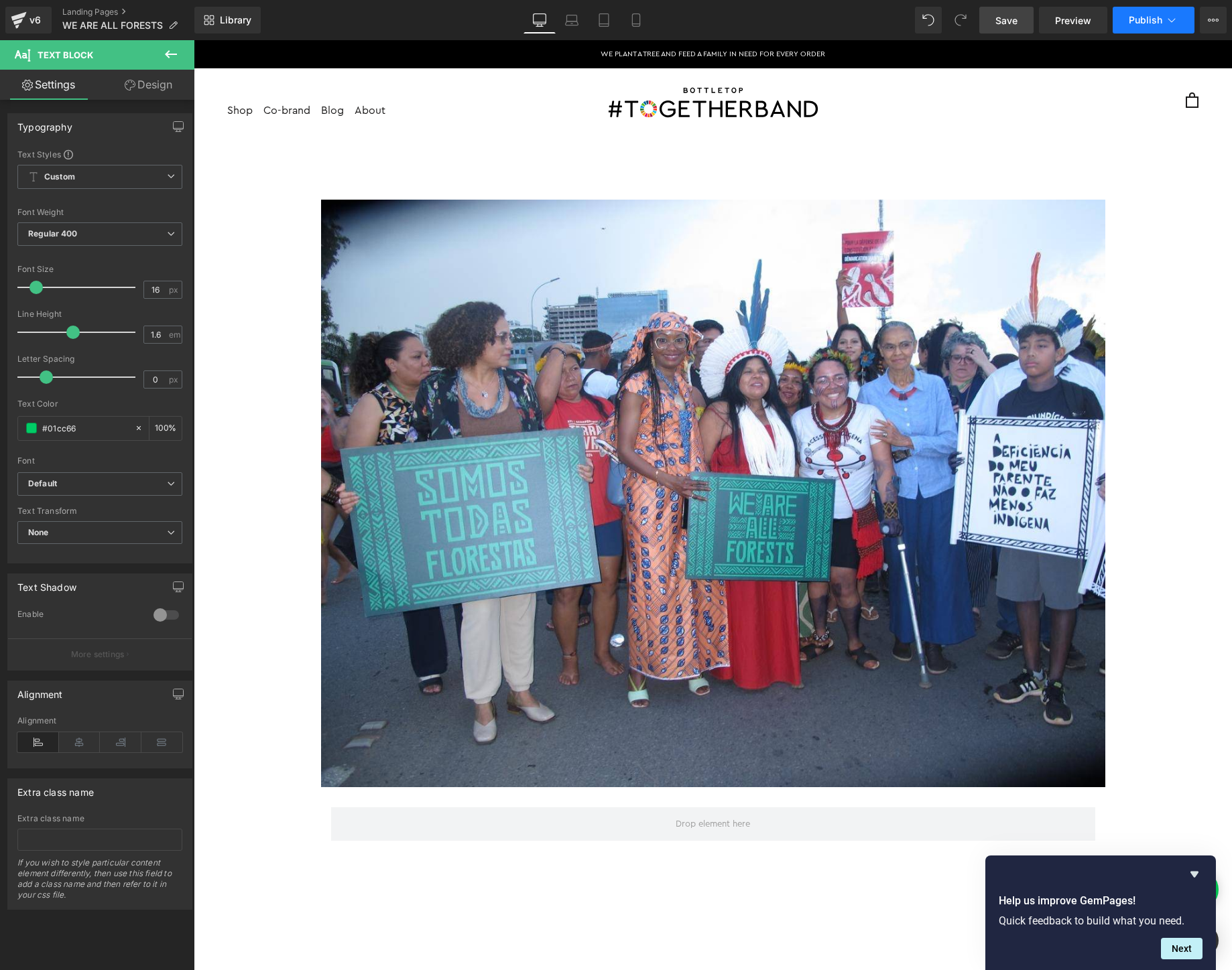
click at [1145, 18] on span "Publish" at bounding box center [1145, 20] width 34 height 11
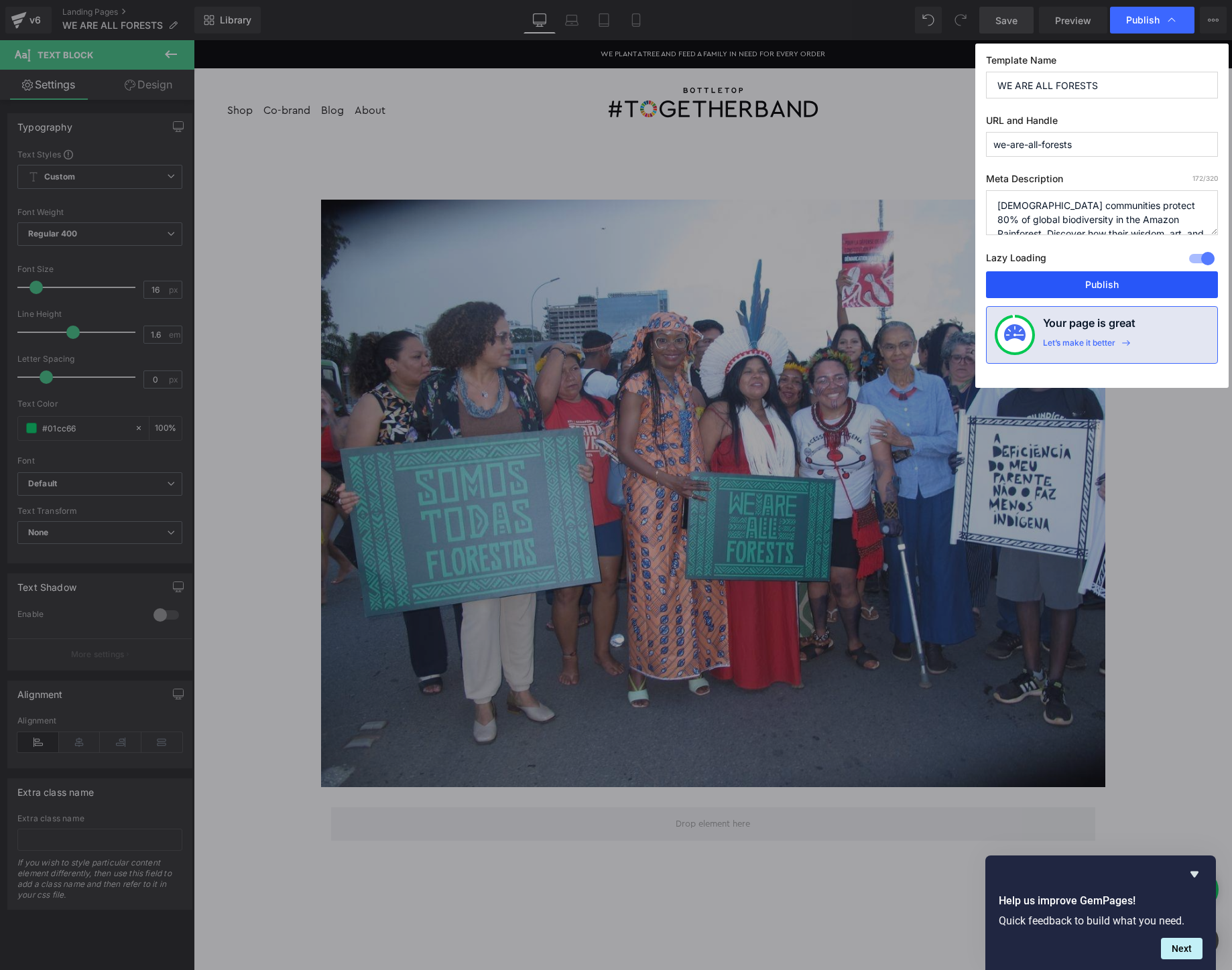
click at [1113, 289] on button "Publish" at bounding box center [1102, 284] width 232 height 27
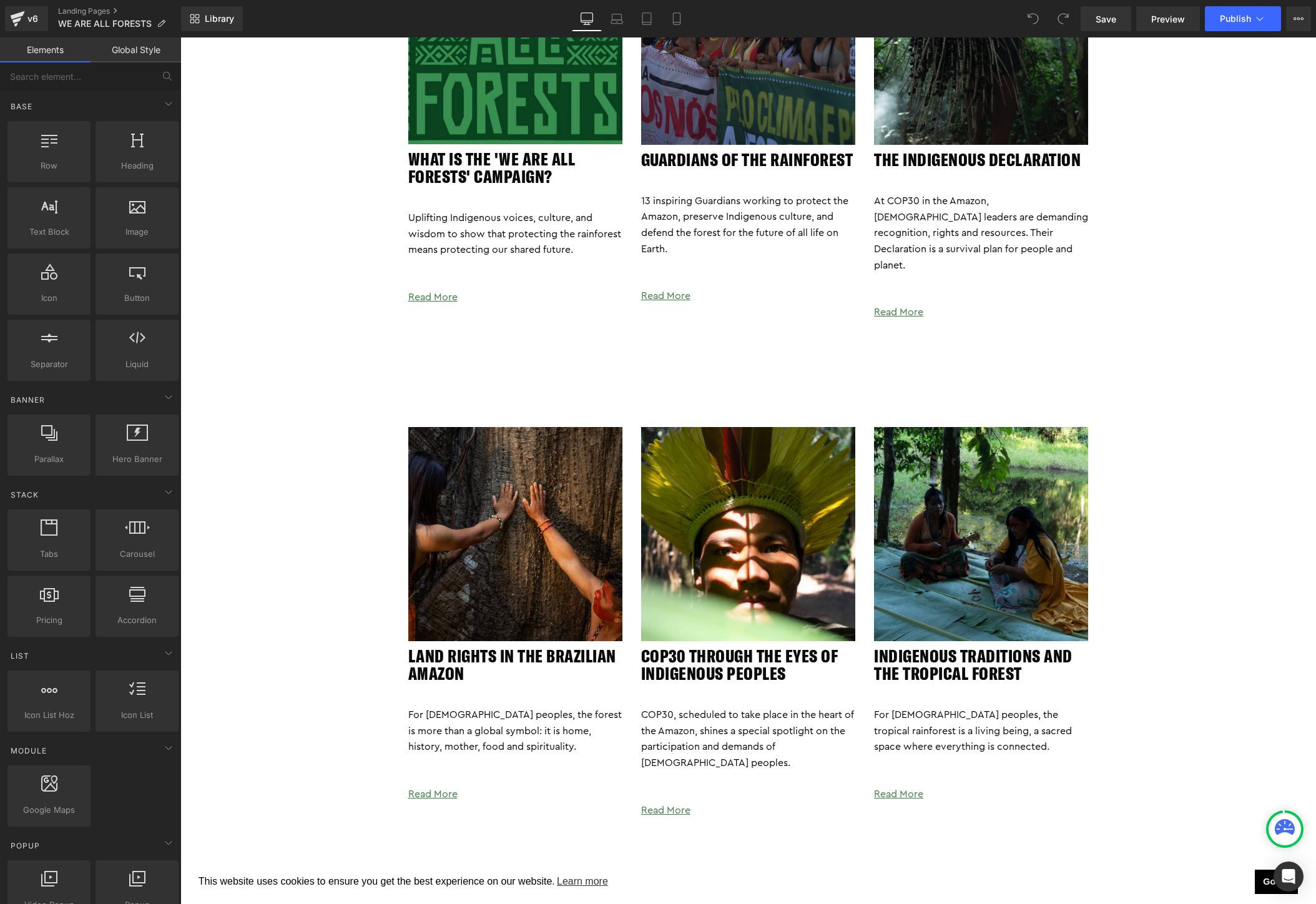
scroll to position [2461, 0]
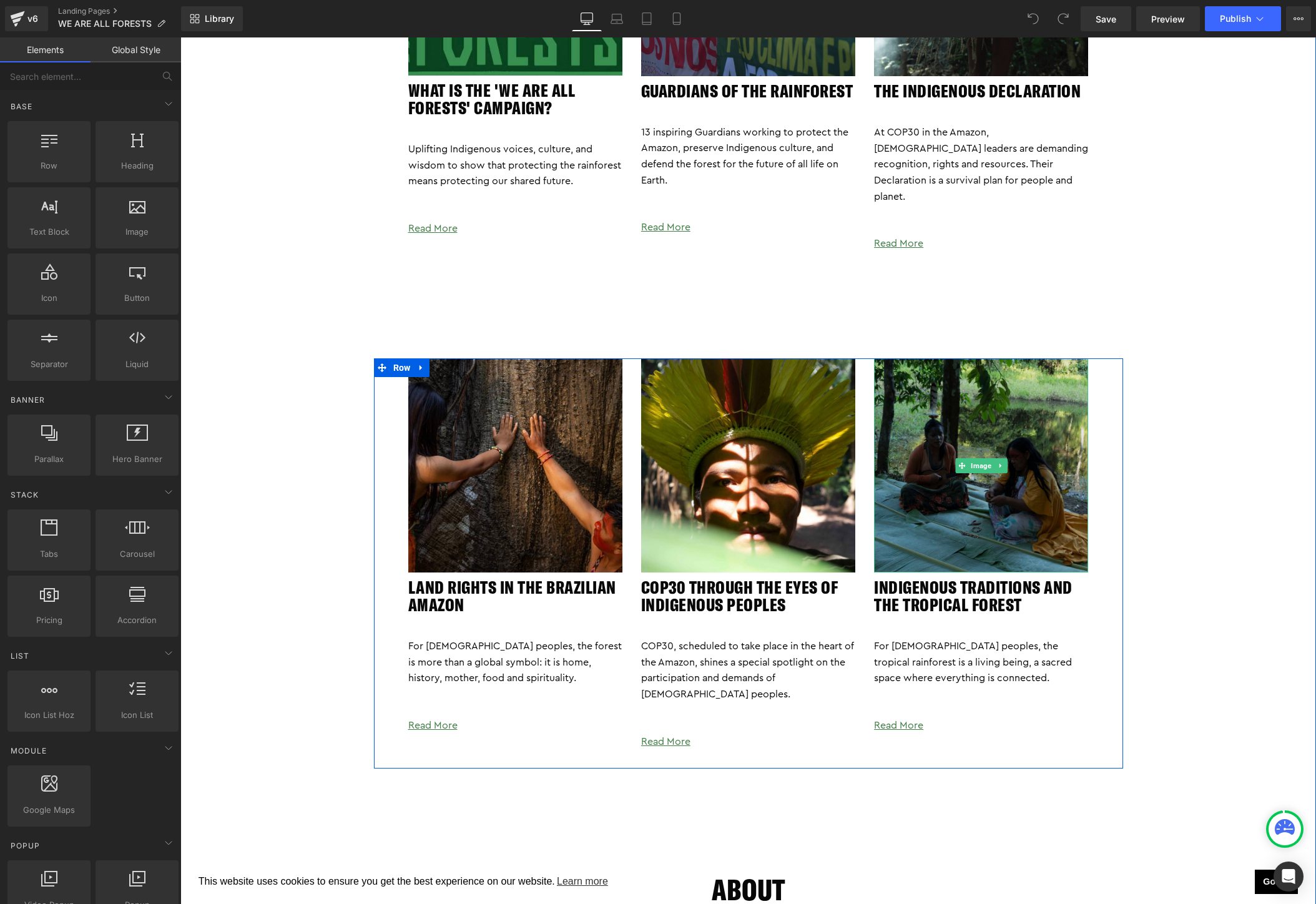
click at [929, 505] on img at bounding box center [981, 465] width 214 height 214
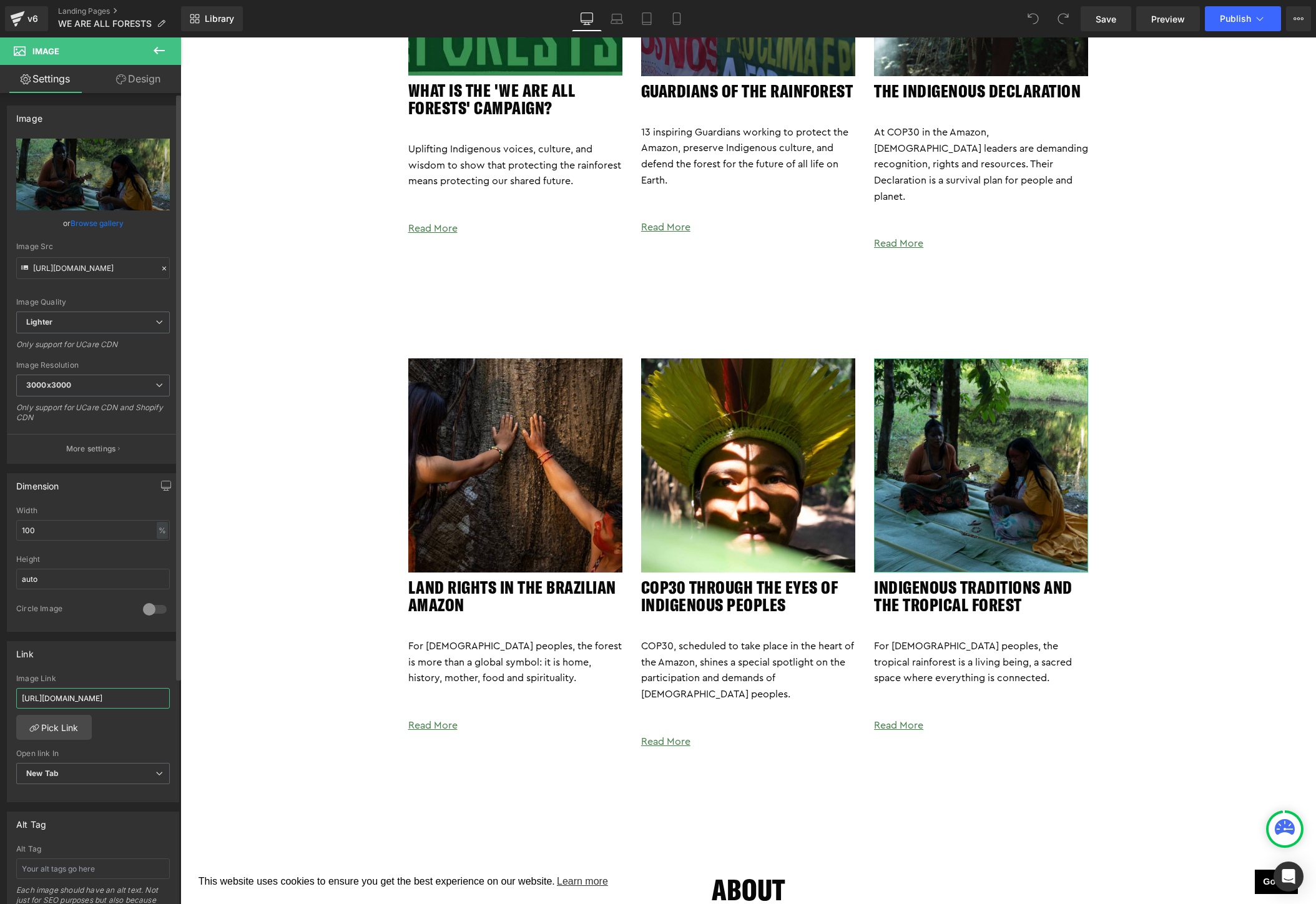
click at [96, 699] on input "https://togetherband.org/blogs/news/indigenous-traditions" at bounding box center [93, 699] width 153 height 21
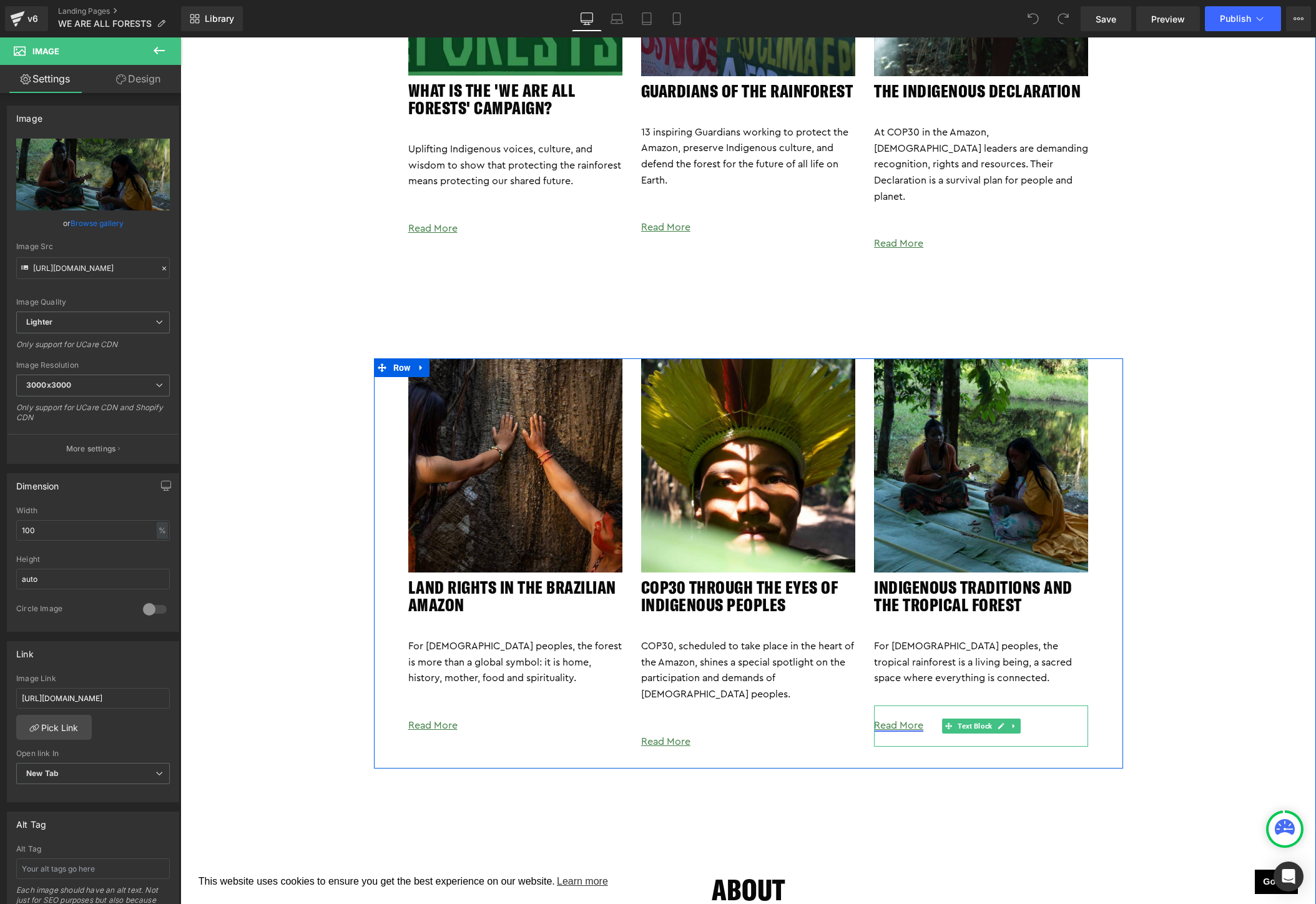
click at [910, 721] on link "Read More" at bounding box center [898, 726] width 49 height 10
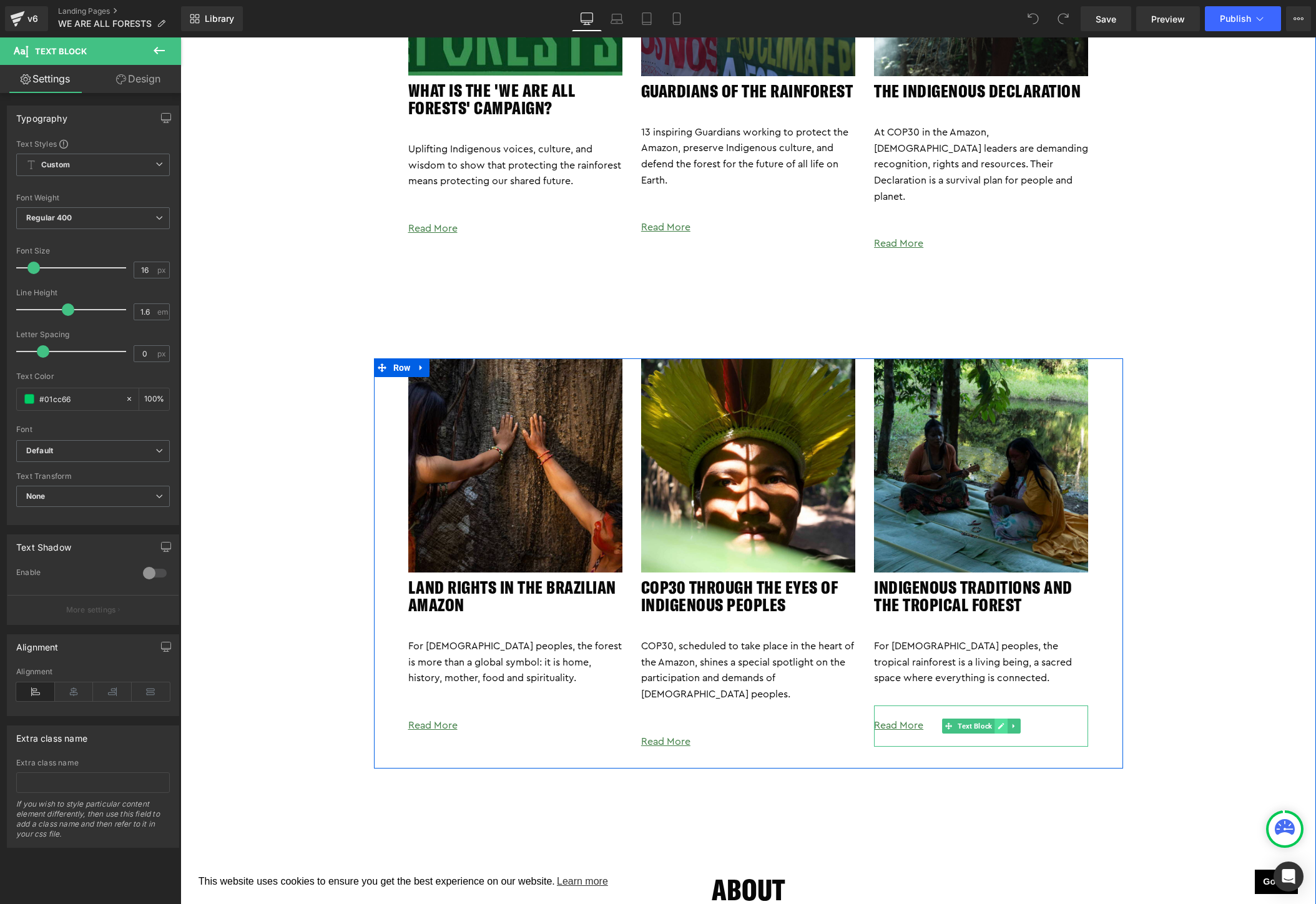
click at [1002, 723] on icon at bounding box center [1001, 726] width 7 height 8
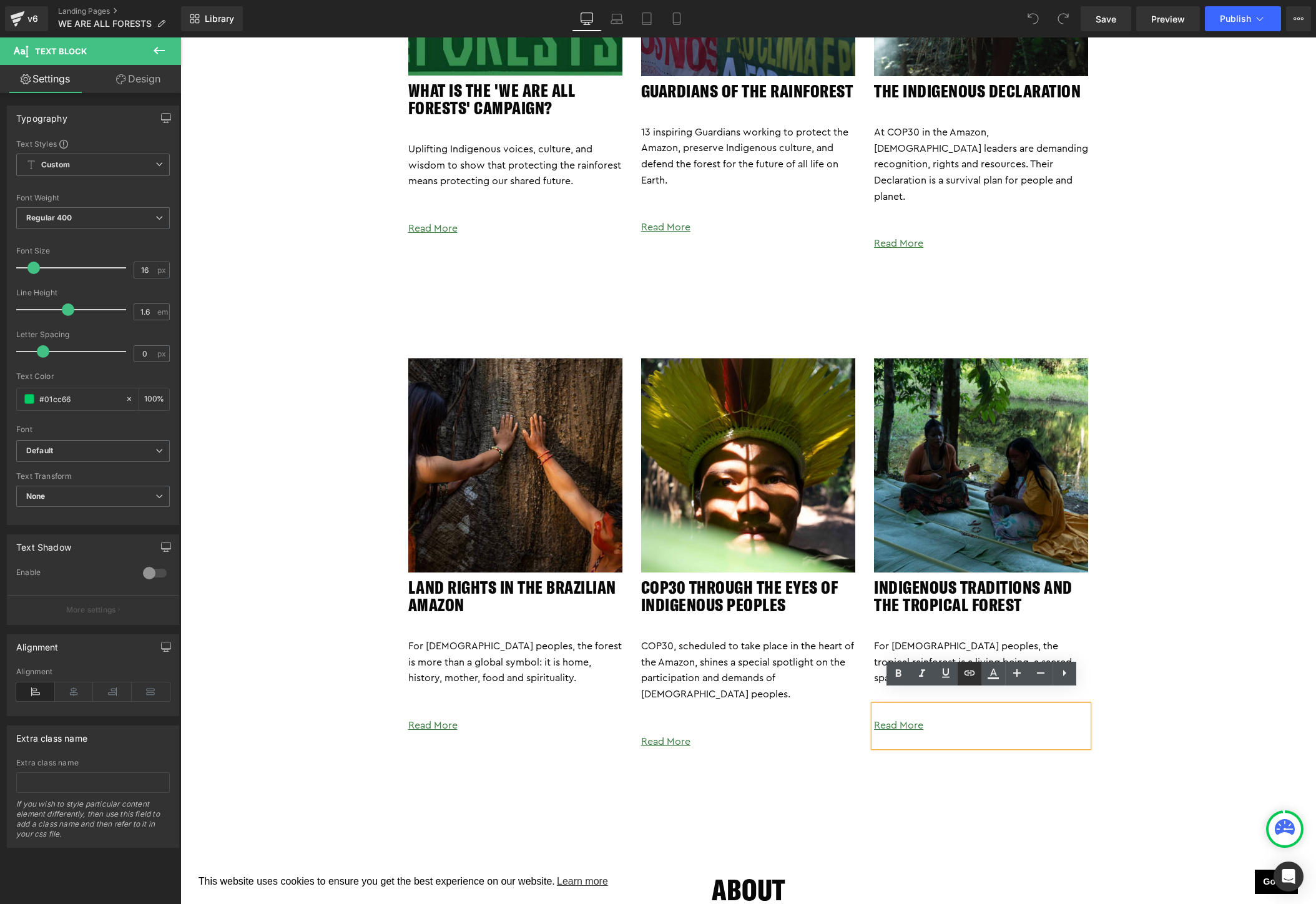
click at [969, 676] on icon at bounding box center [969, 673] width 15 height 15
click at [928, 718] on p "Read More" at bounding box center [981, 726] width 214 height 16
drag, startPoint x: 944, startPoint y: 711, endPoint x: 869, endPoint y: 711, distance: 75.0
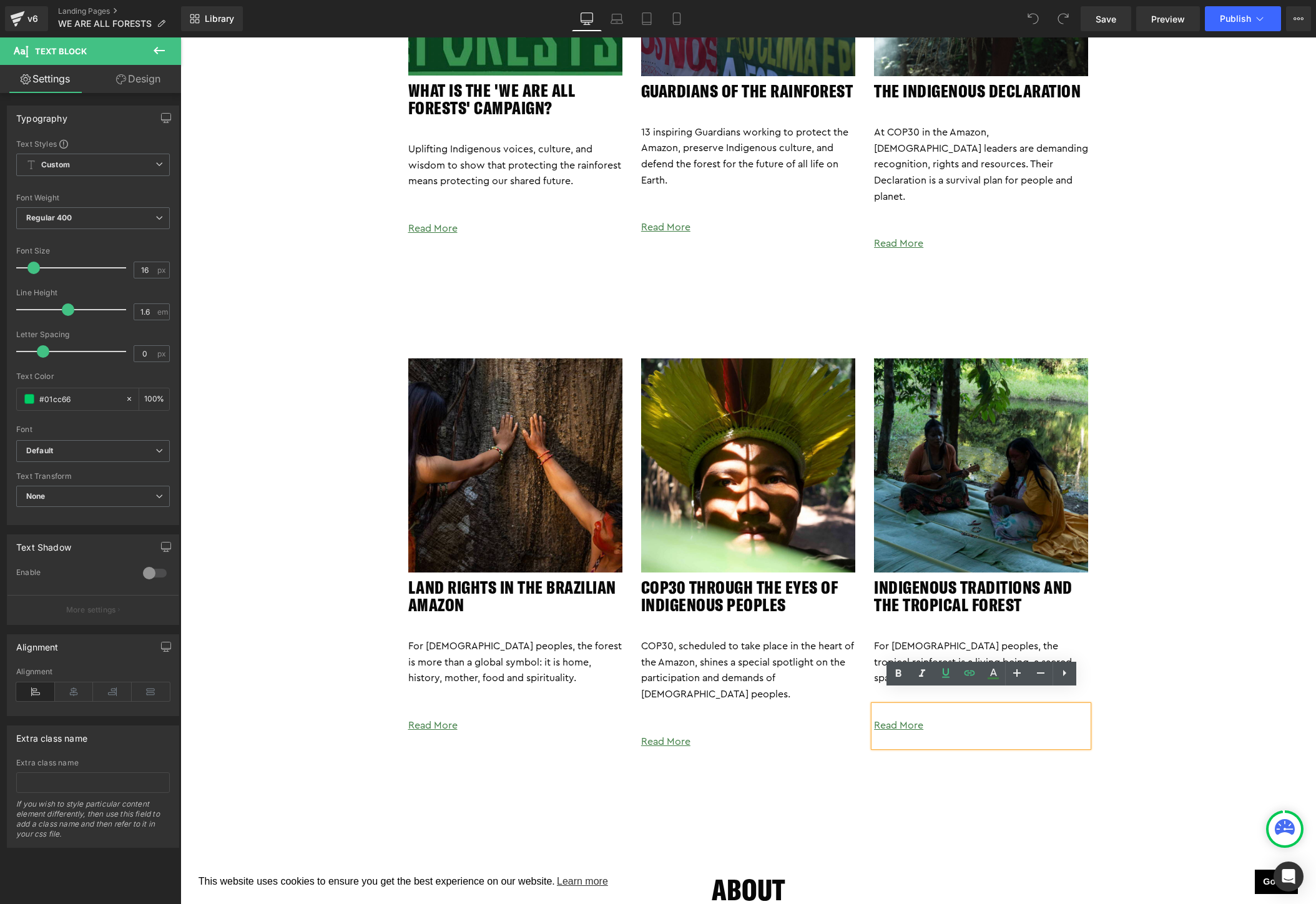
click at [869, 711] on div "Image Indigenous Traditions and the Tropical Forest Heading For Indigenous peop…" at bounding box center [981, 552] width 233 height 388
drag, startPoint x: 924, startPoint y: 717, endPoint x: 877, endPoint y: 711, distance: 47.4
click at [877, 718] on p "Read More" at bounding box center [981, 726] width 214 height 16
click at [975, 678] on icon at bounding box center [969, 673] width 15 height 15
click at [960, 738] on input "https://togetherband.org/blogs/news/indigenous-declaration-cop30-climate-justice" at bounding box center [965, 736] width 193 height 31
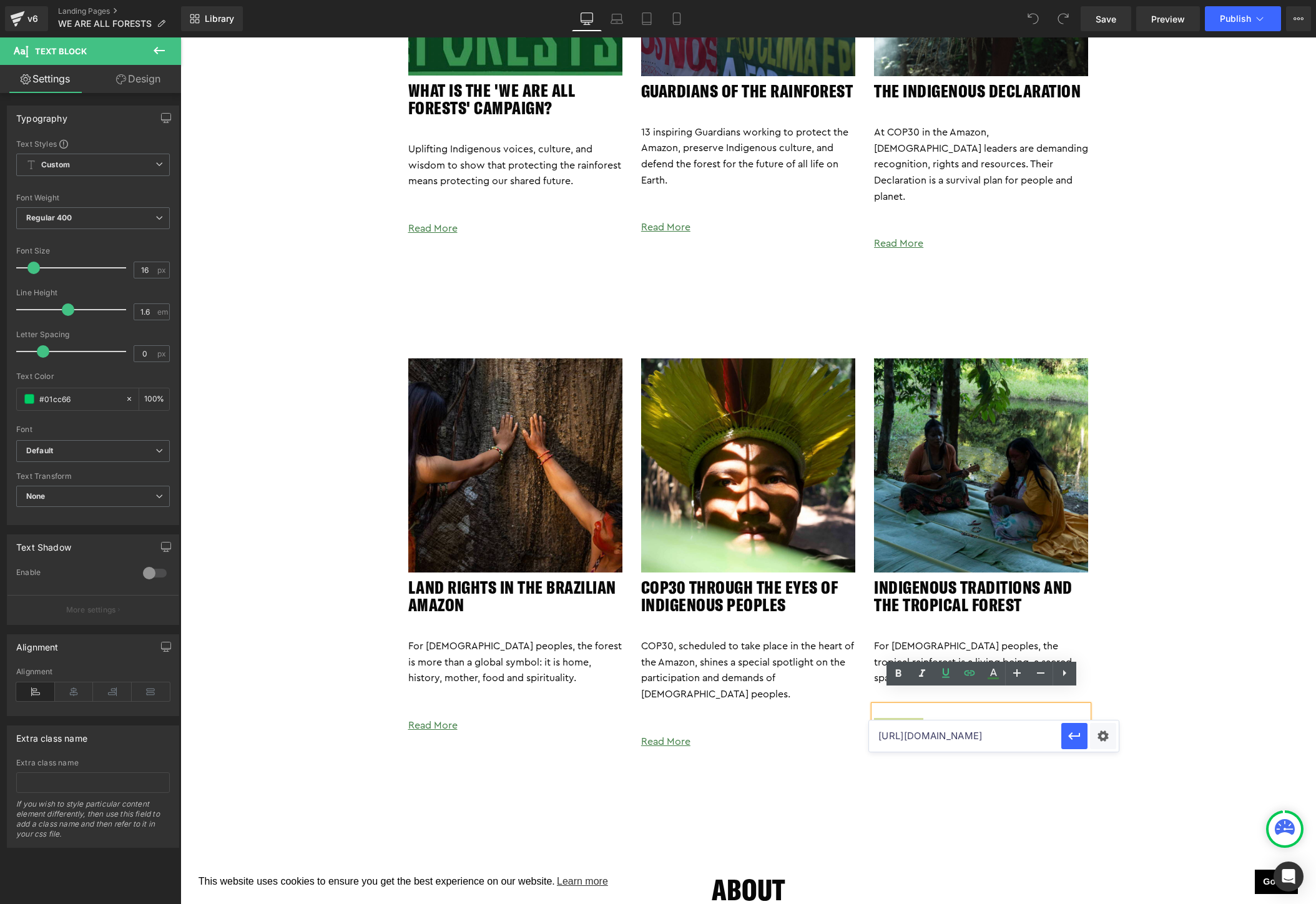
click at [960, 738] on input "https://togetherband.org/blogs/news/indigenous-declaration-cop30-climate-justice" at bounding box center [965, 736] width 193 height 31
paste input "traditions"
type input "https://togetherband.org/blogs/news/indigenous-traditions"
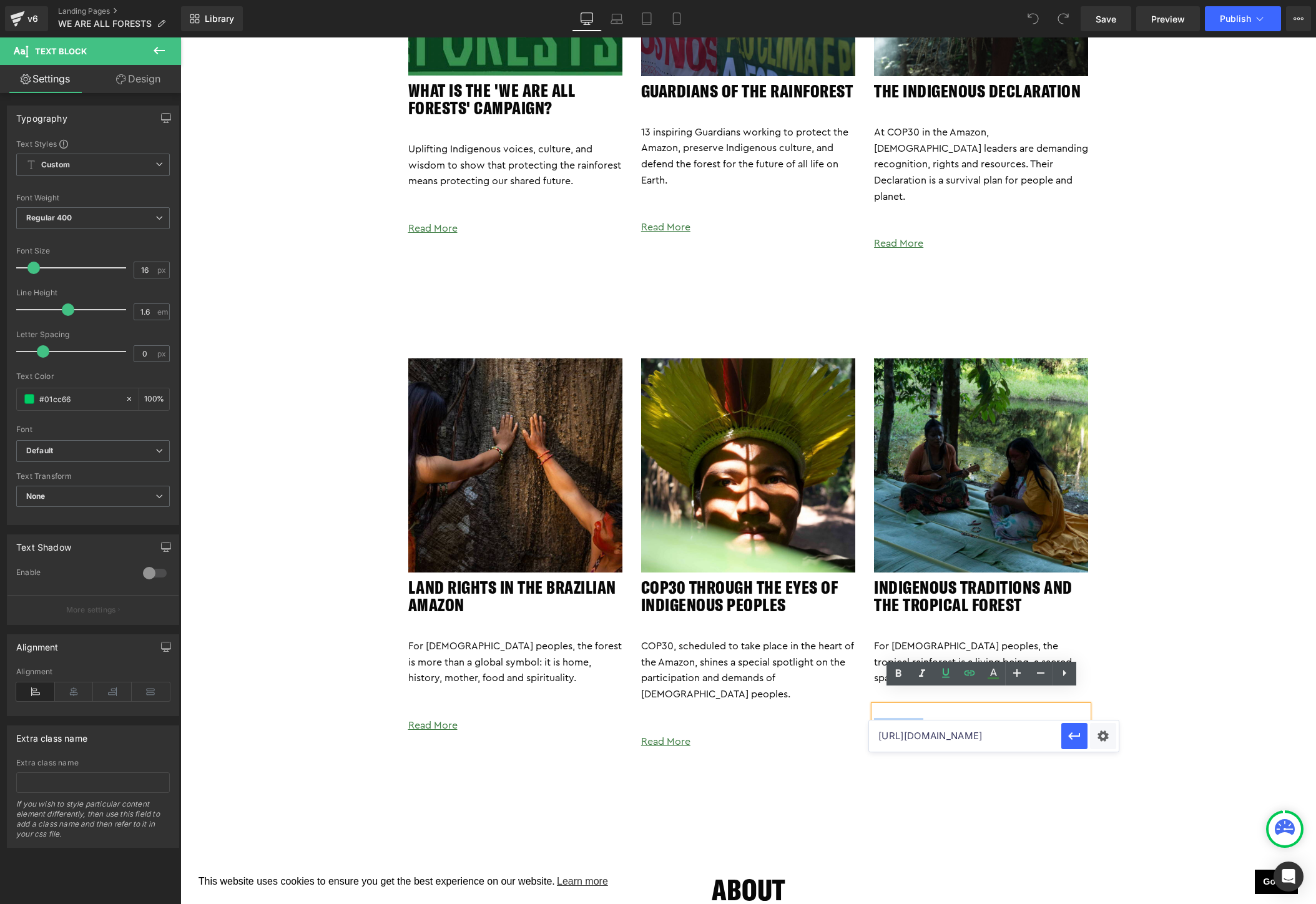
click at [1280, 513] on div "Image WHAT IS THE 'We ARE ALL FORESTS' CAMPAIGN? Heading Uplifting Indigenous v…" at bounding box center [748, 748] width 1136 height 1861
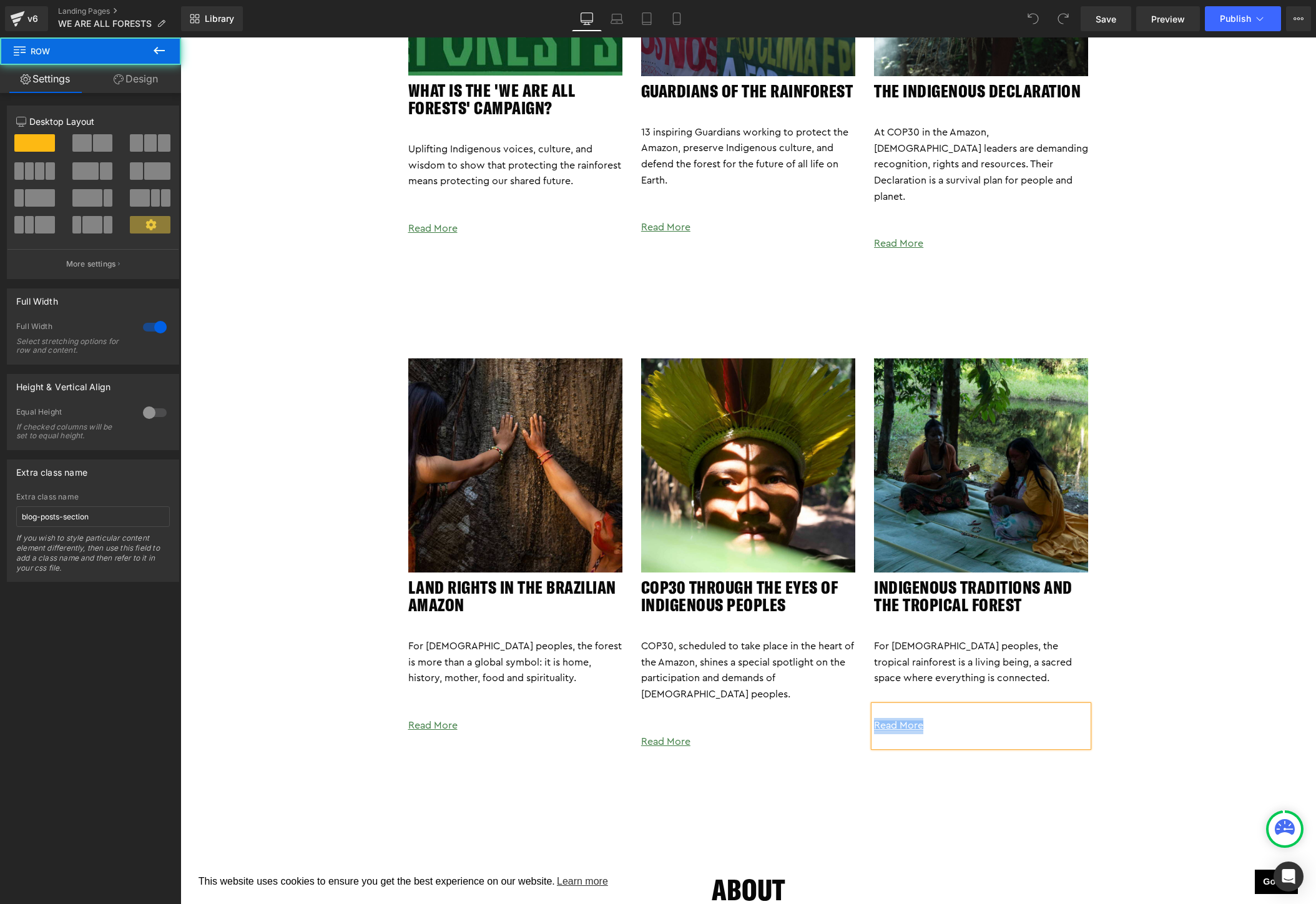
scroll to position [0, 0]
click at [1108, 18] on span "Save" at bounding box center [1106, 19] width 21 height 13
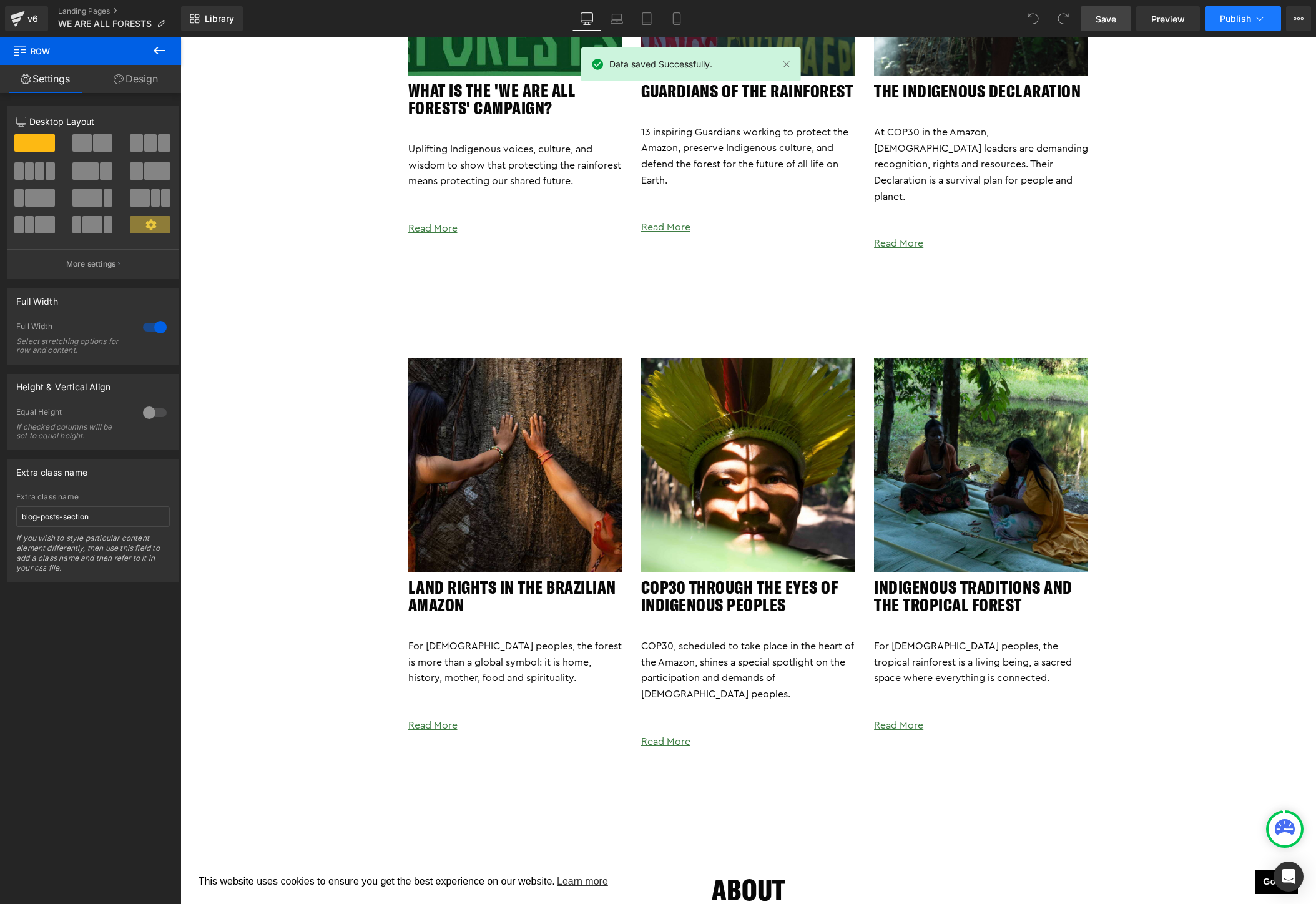
click at [1234, 16] on span "Publish" at bounding box center [1235, 19] width 31 height 10
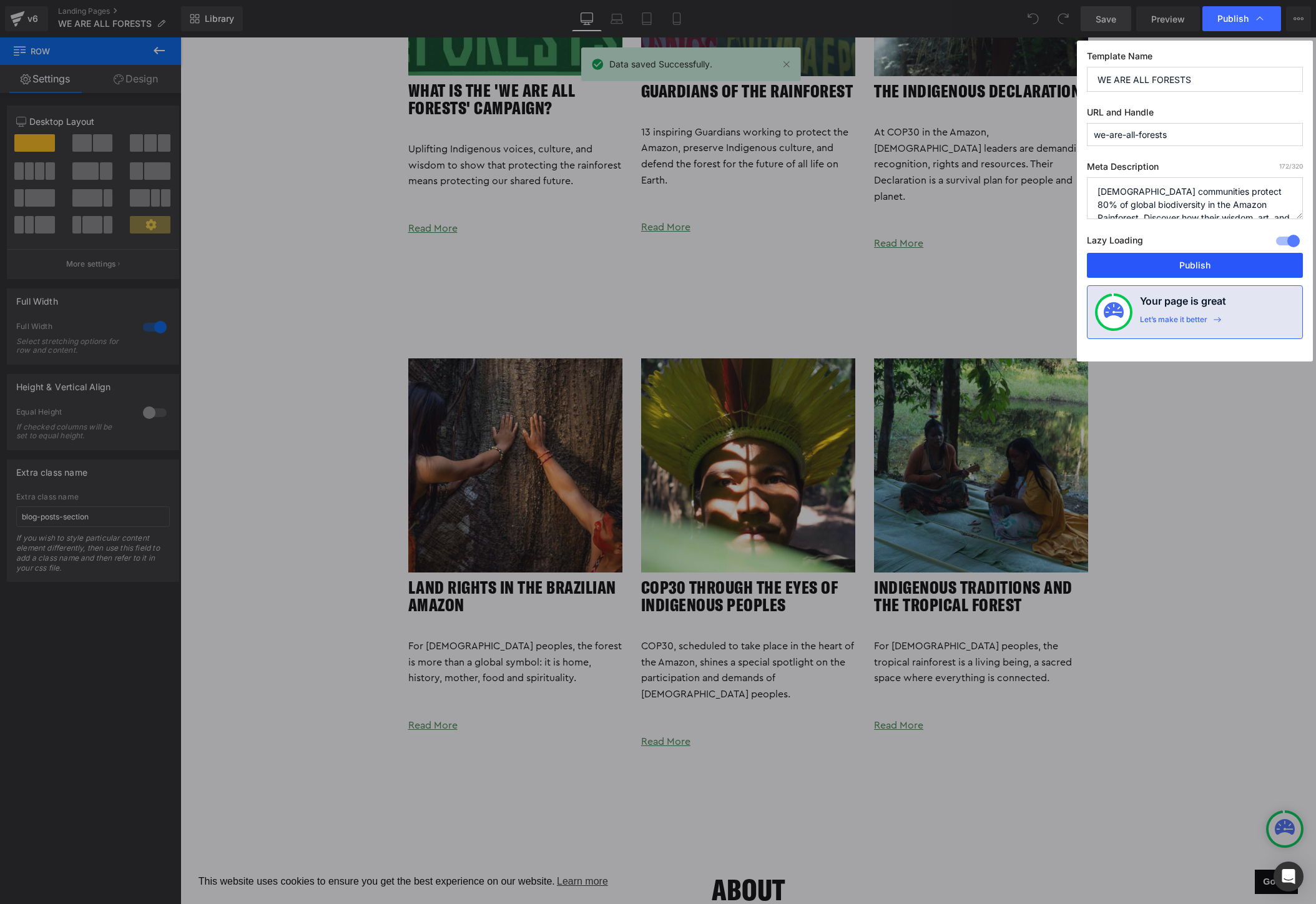
click at [1174, 258] on button "Publish" at bounding box center [1195, 265] width 216 height 25
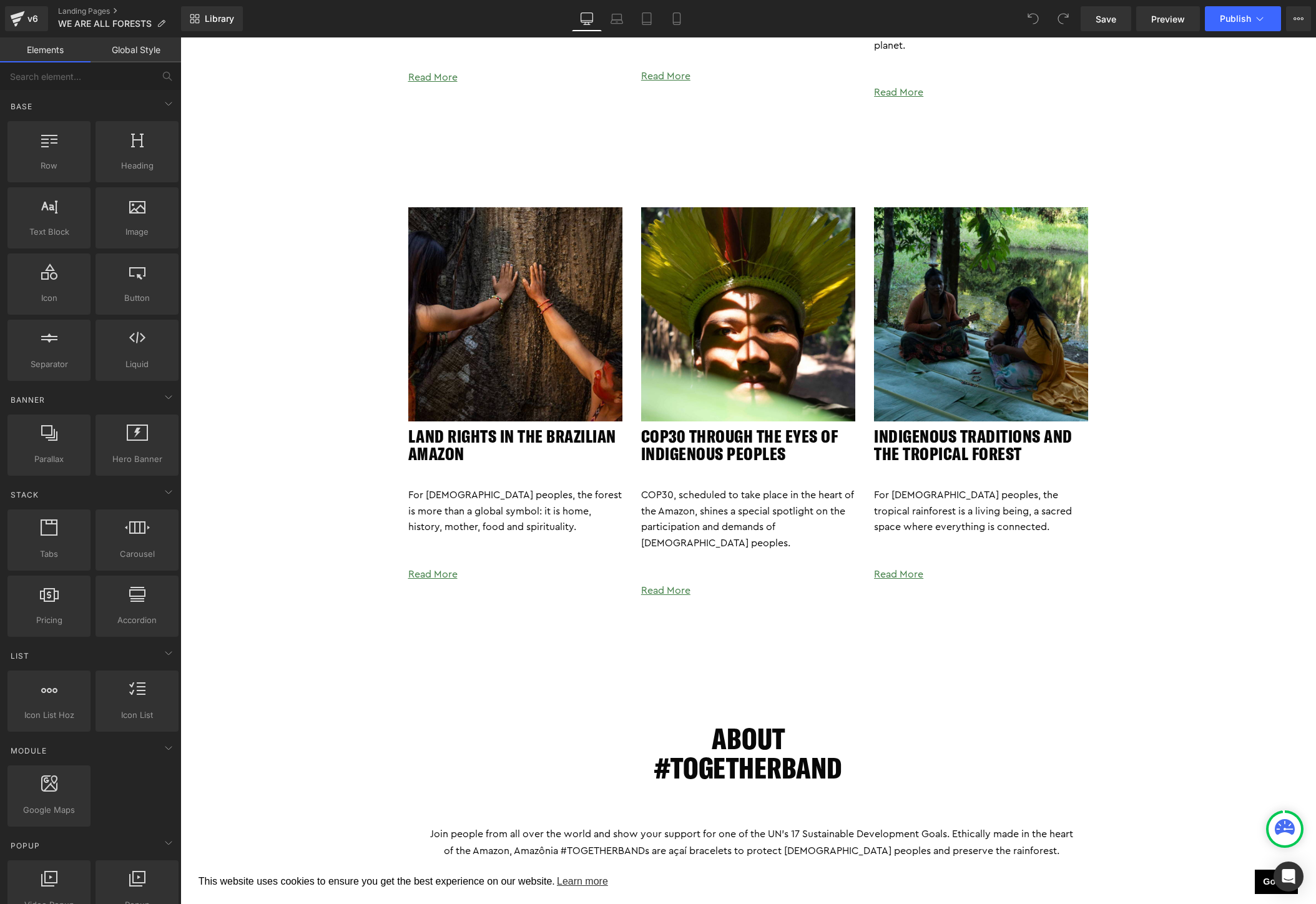
scroll to position [2611, 0]
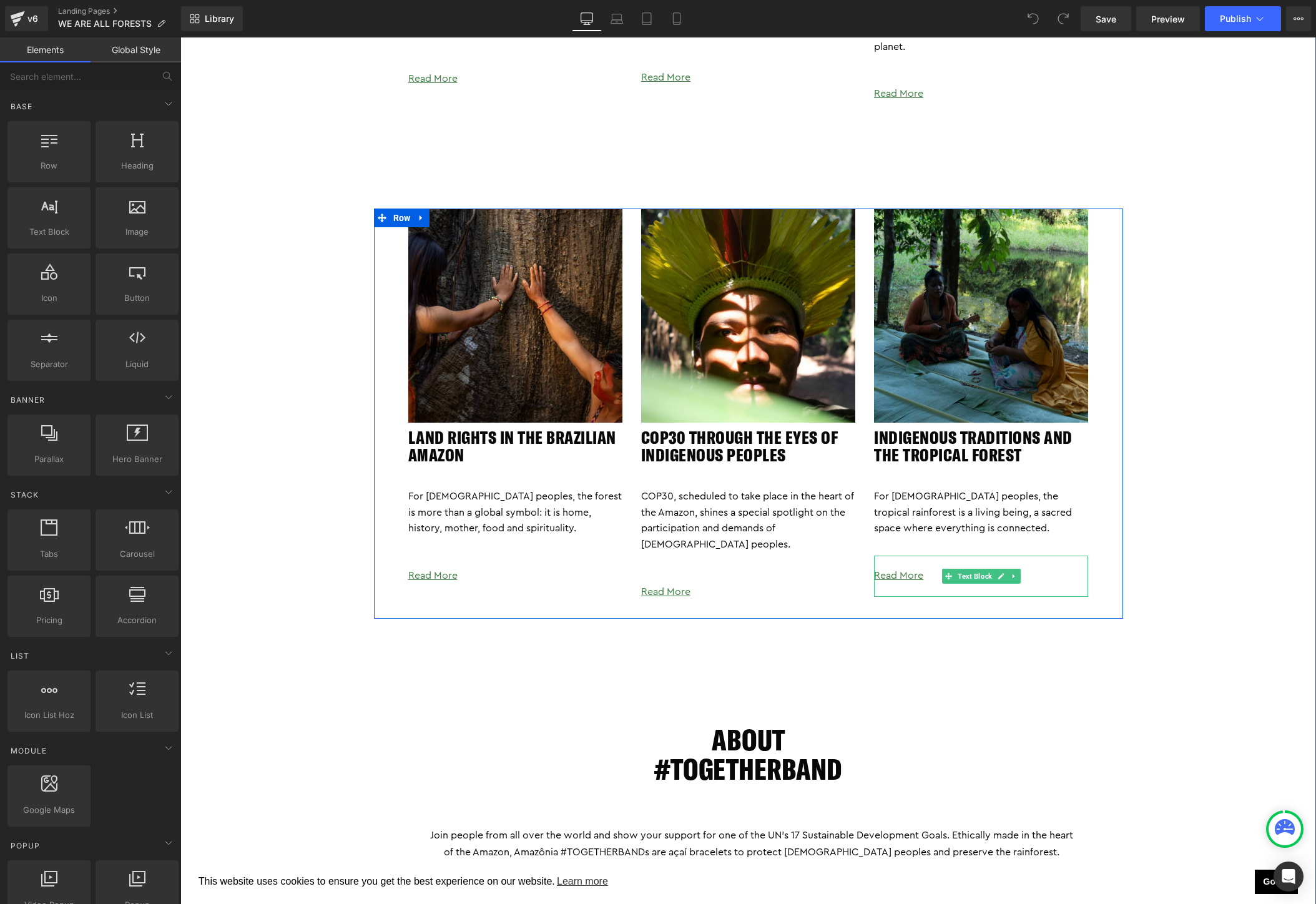
click at [927, 569] on p "Read More" at bounding box center [981, 577] width 214 height 16
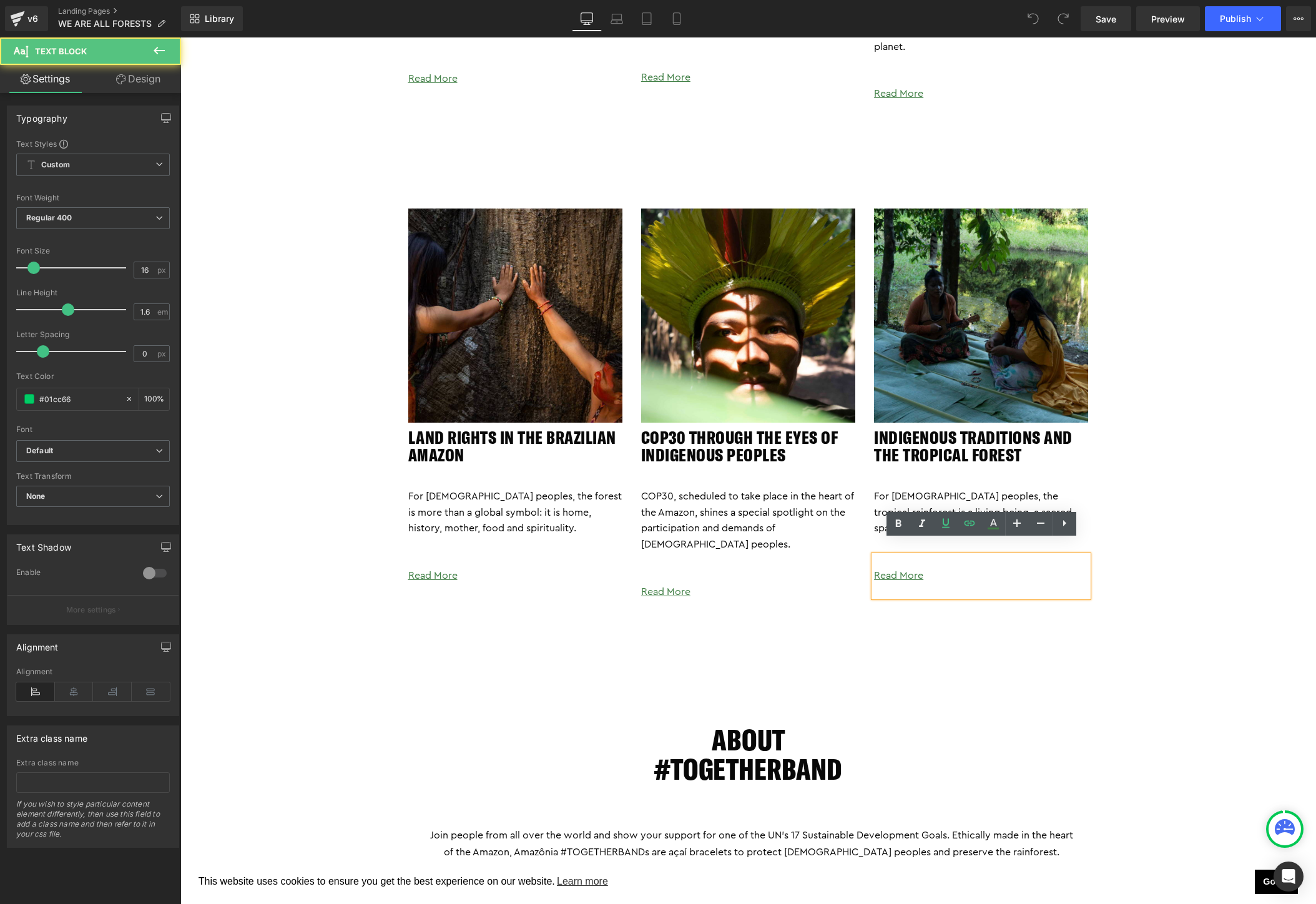
click at [927, 569] on p "Read More" at bounding box center [981, 577] width 214 height 16
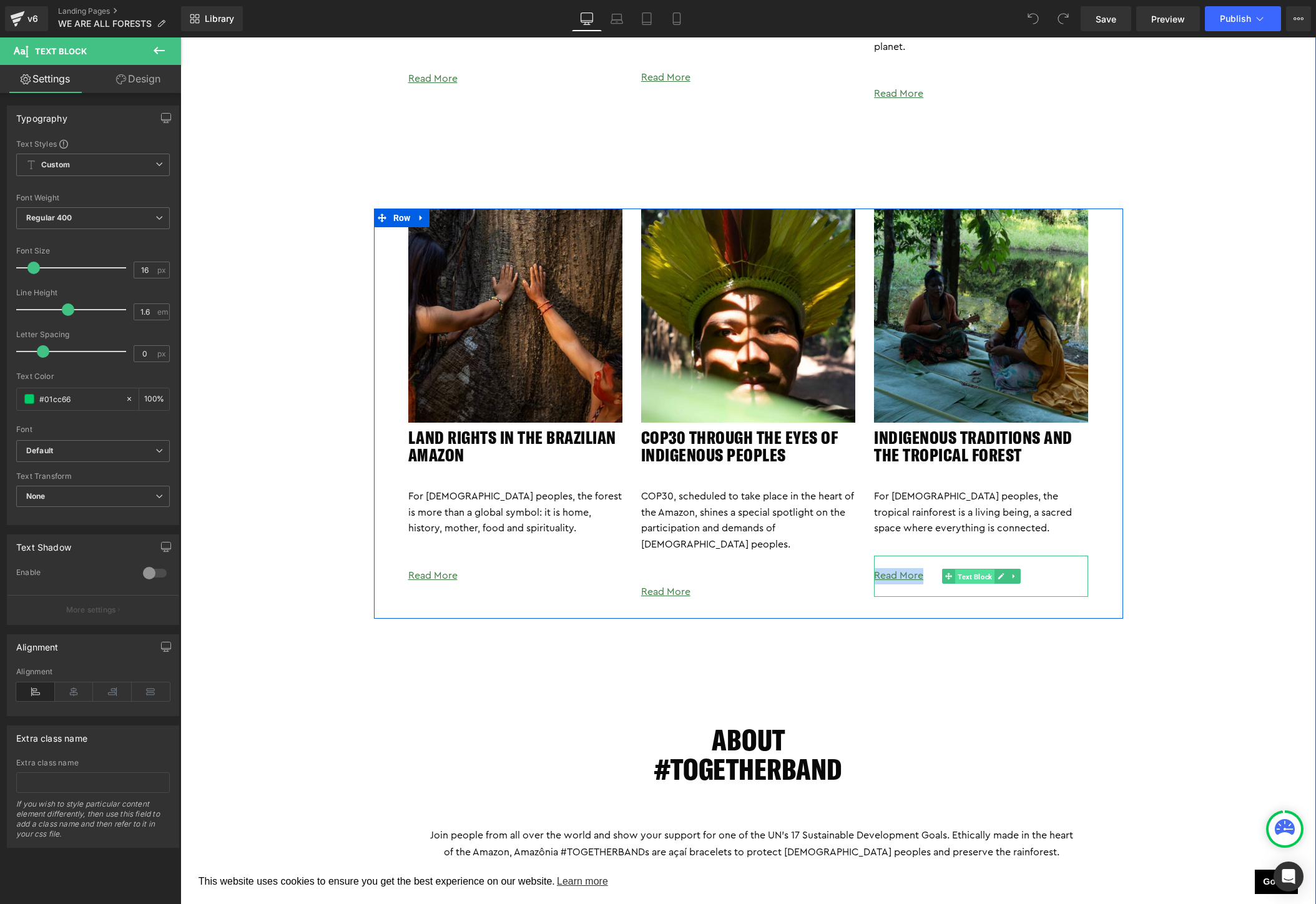
click at [974, 569] on span "Text Block" at bounding box center [974, 577] width 39 height 15
click at [926, 569] on p "Read More" at bounding box center [981, 577] width 214 height 16
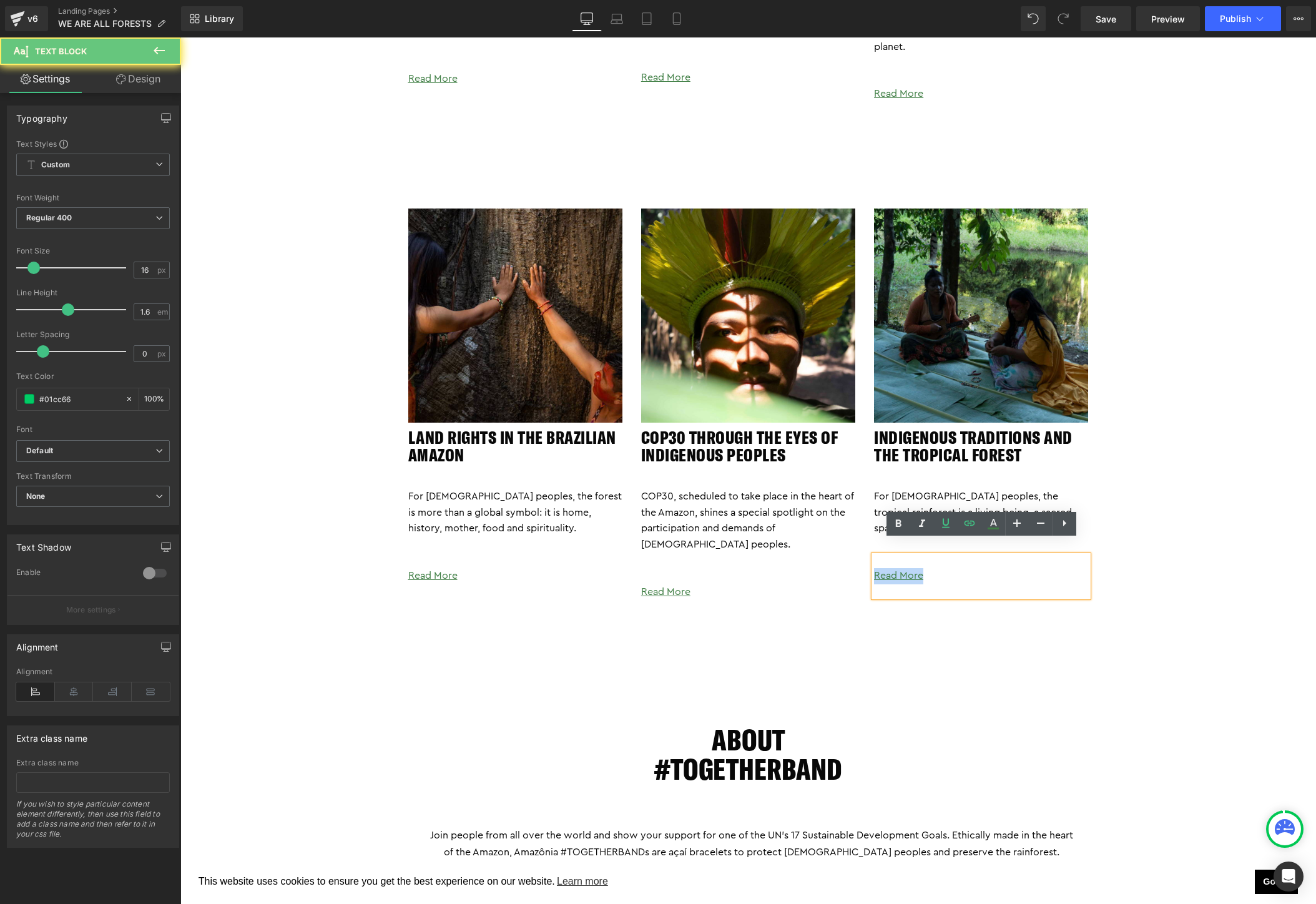
drag, startPoint x: 932, startPoint y: 560, endPoint x: 867, endPoint y: 560, distance: 65.0
click at [867, 560] on div "Image Indigenous Traditions and the Tropical Forest Heading For [DEMOGRAPHIC_DA…" at bounding box center [981, 402] width 233 height 388
click at [969, 530] on link at bounding box center [969, 524] width 24 height 24
click at [986, 589] on input "[URL][DOMAIN_NAME]" at bounding box center [965, 586] width 193 height 31
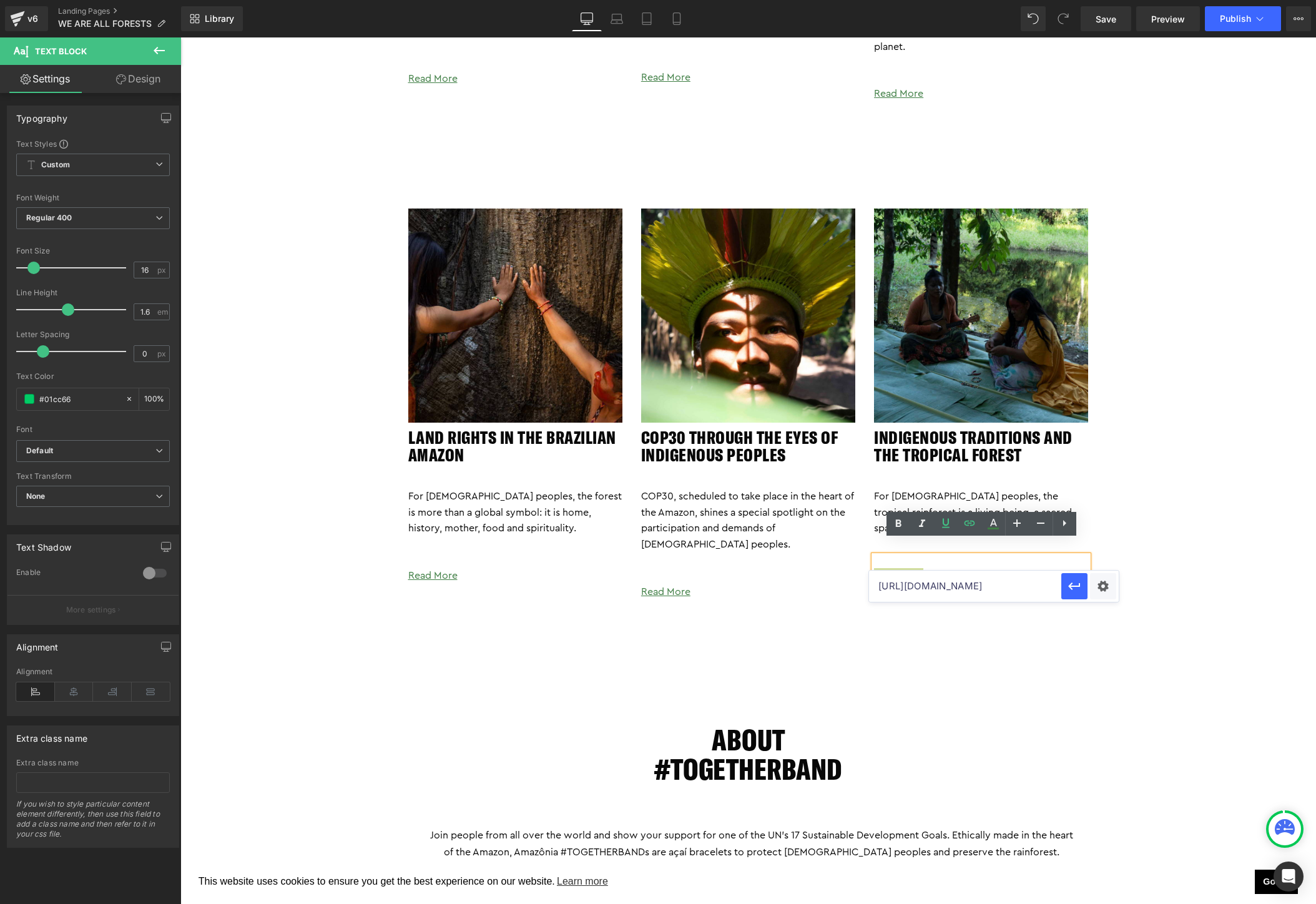
click at [986, 589] on input "[URL][DOMAIN_NAME]" at bounding box center [965, 586] width 193 height 31
paste input "traditions"
type input "[URL][DOMAIN_NAME]"
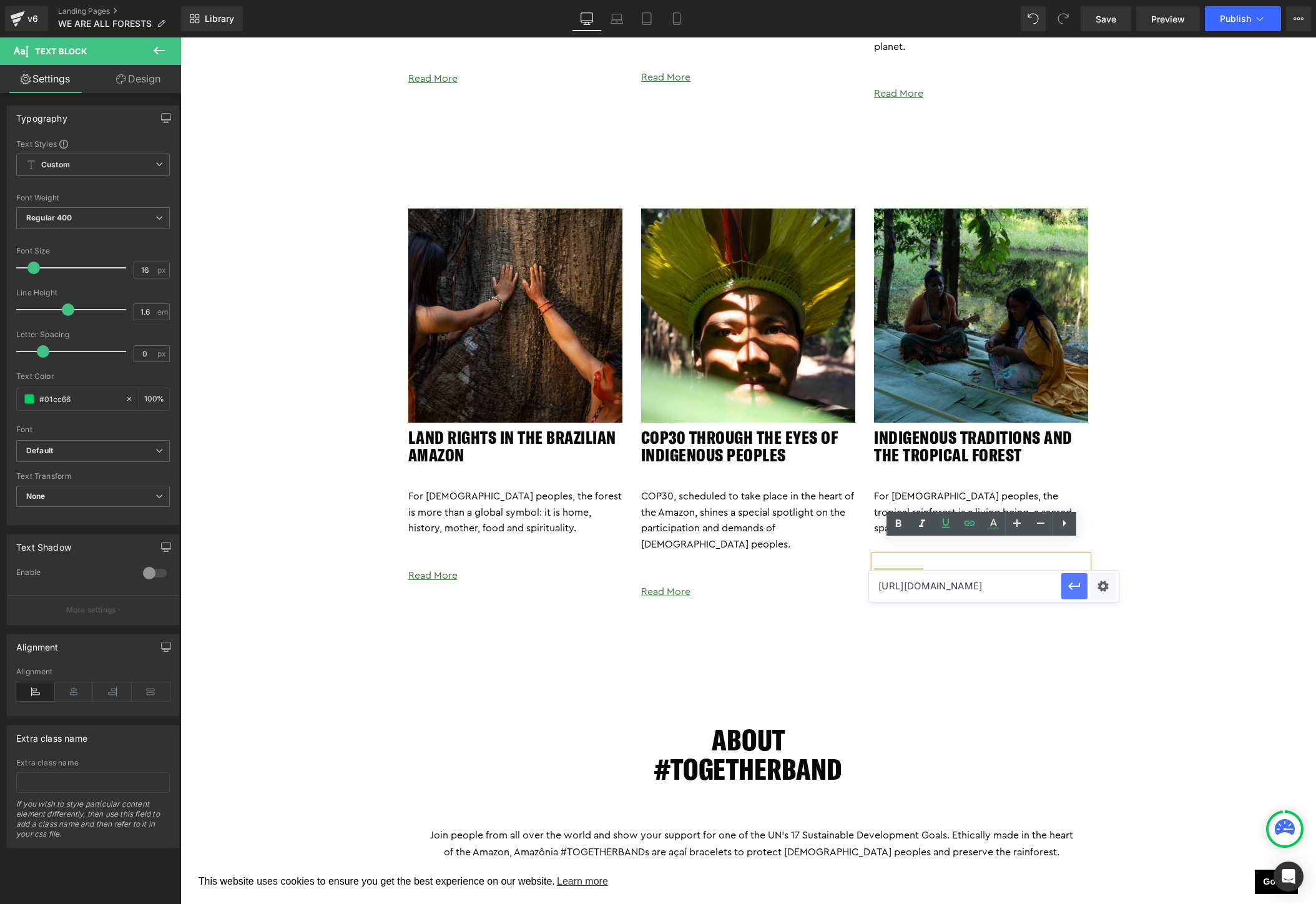
click at [1076, 586] on icon "button" at bounding box center [1074, 586] width 12 height 8
click at [956, 569] on p "Read More" at bounding box center [981, 577] width 214 height 16
click at [1108, 0] on div "Library Desktop Desktop Laptop Tablet Mobile Save Preview Publish Scheduled Vie…" at bounding box center [748, 19] width 1135 height 38
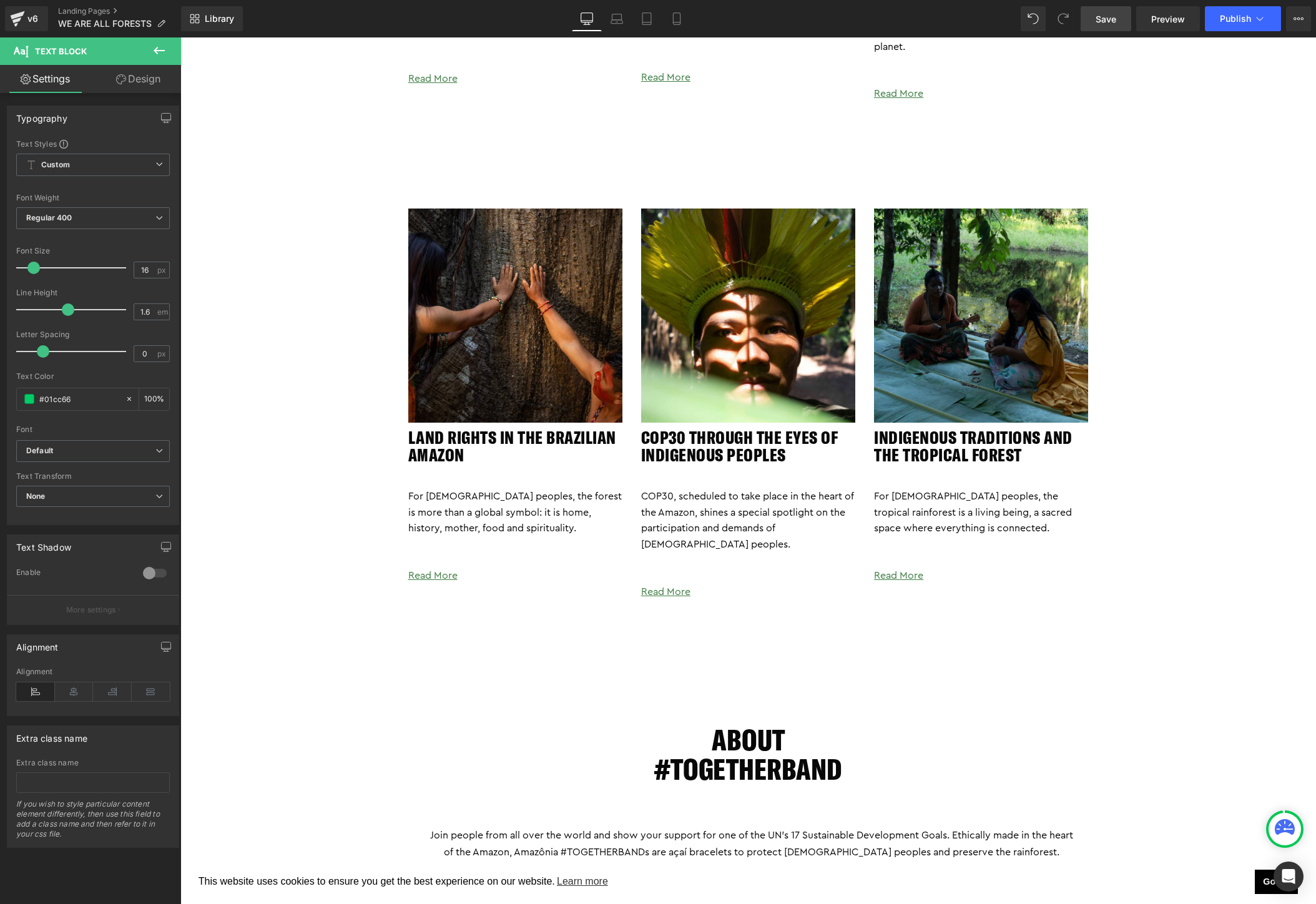
click at [1108, 20] on span "Save" at bounding box center [1106, 19] width 21 height 13
click at [1231, 23] on span "Publish" at bounding box center [1235, 19] width 31 height 10
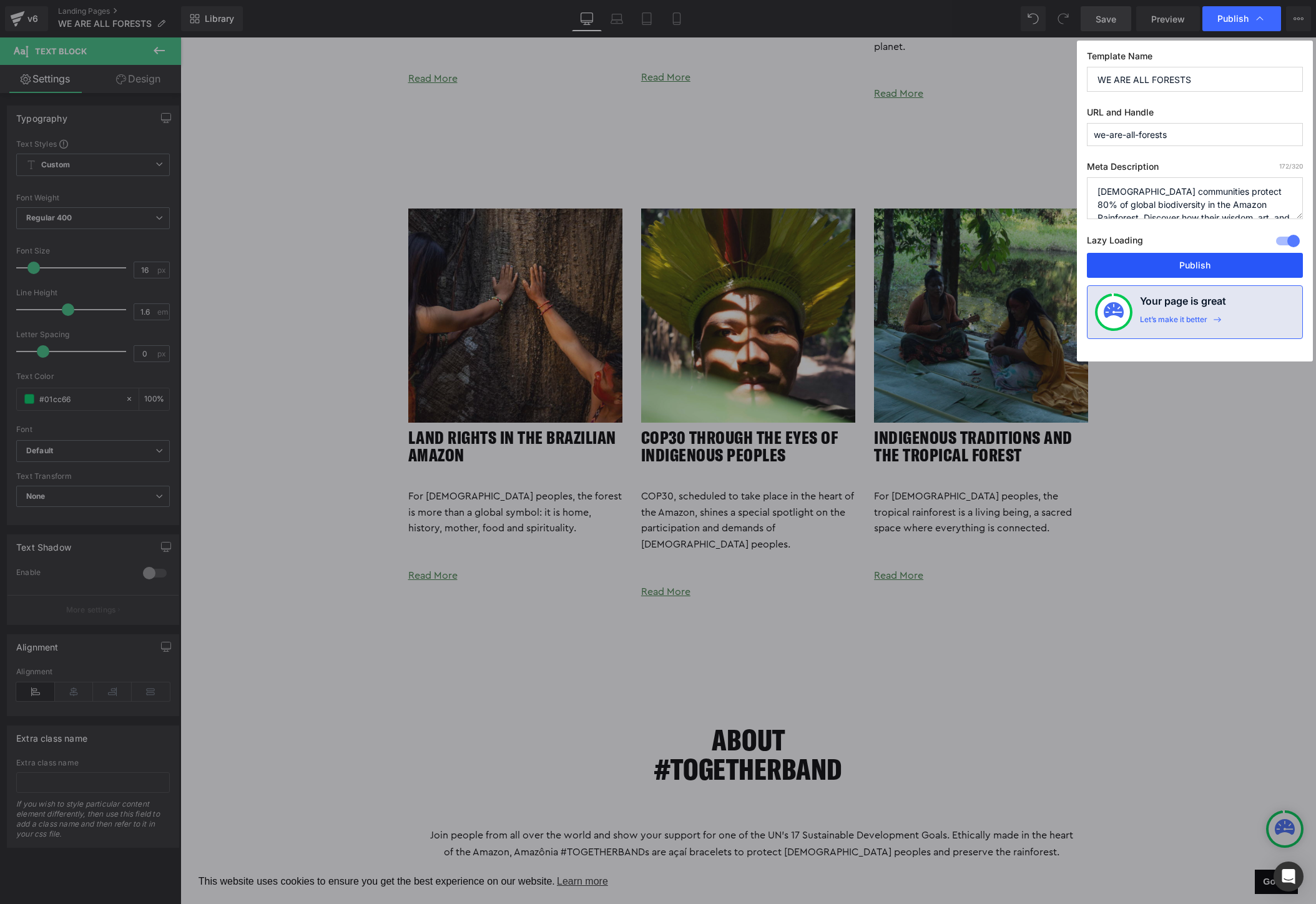
click at [1161, 258] on button "Publish" at bounding box center [1195, 265] width 216 height 25
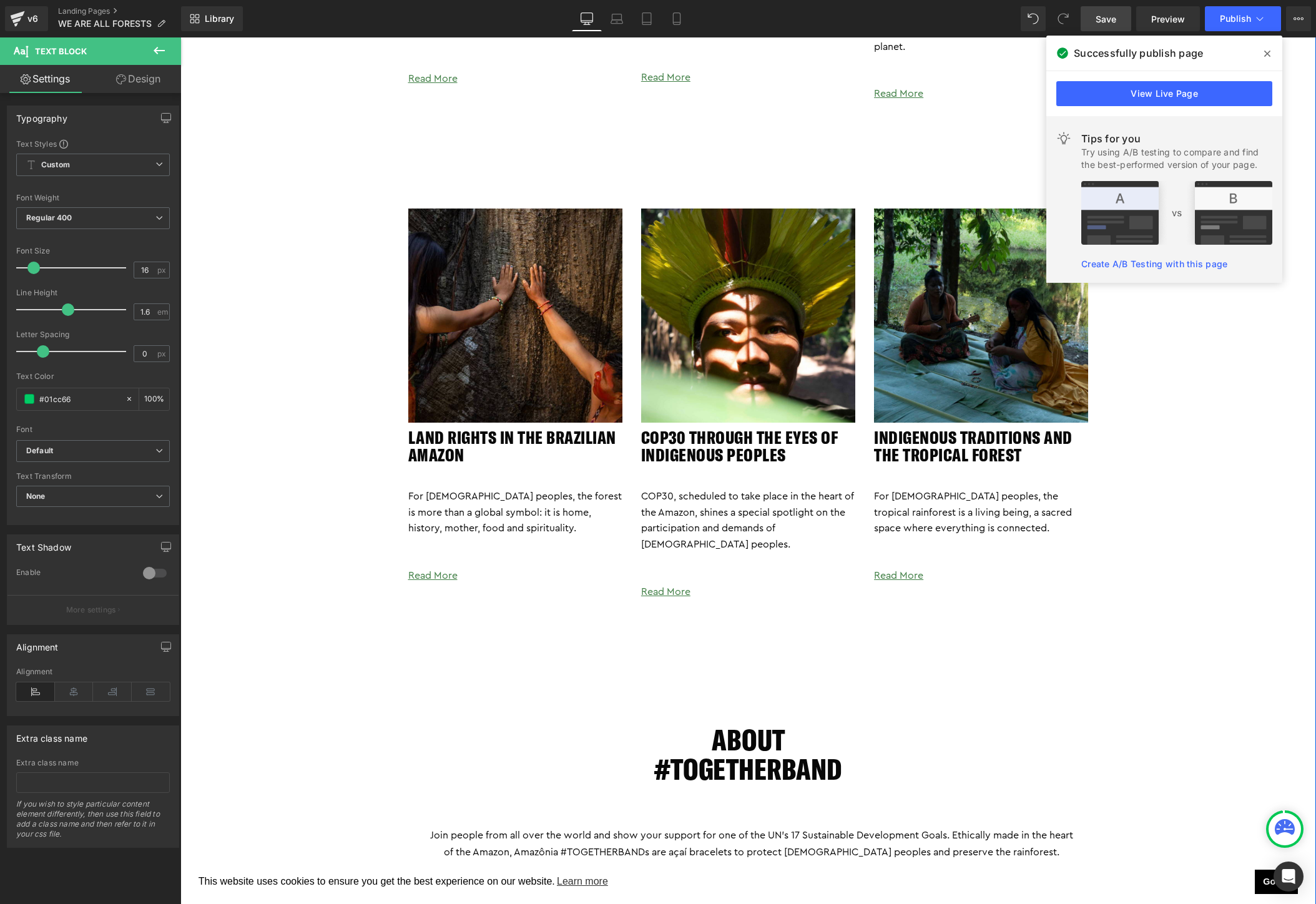
click at [1287, 476] on div "Image WHAT IS THE 'We ARE ALL FORESTS' CAMPAIGN? Heading Uplifting Indigenous v…" at bounding box center [748, 599] width 1136 height 1861
